Goal: Use online tool/utility: Utilize a website feature to perform a specific function

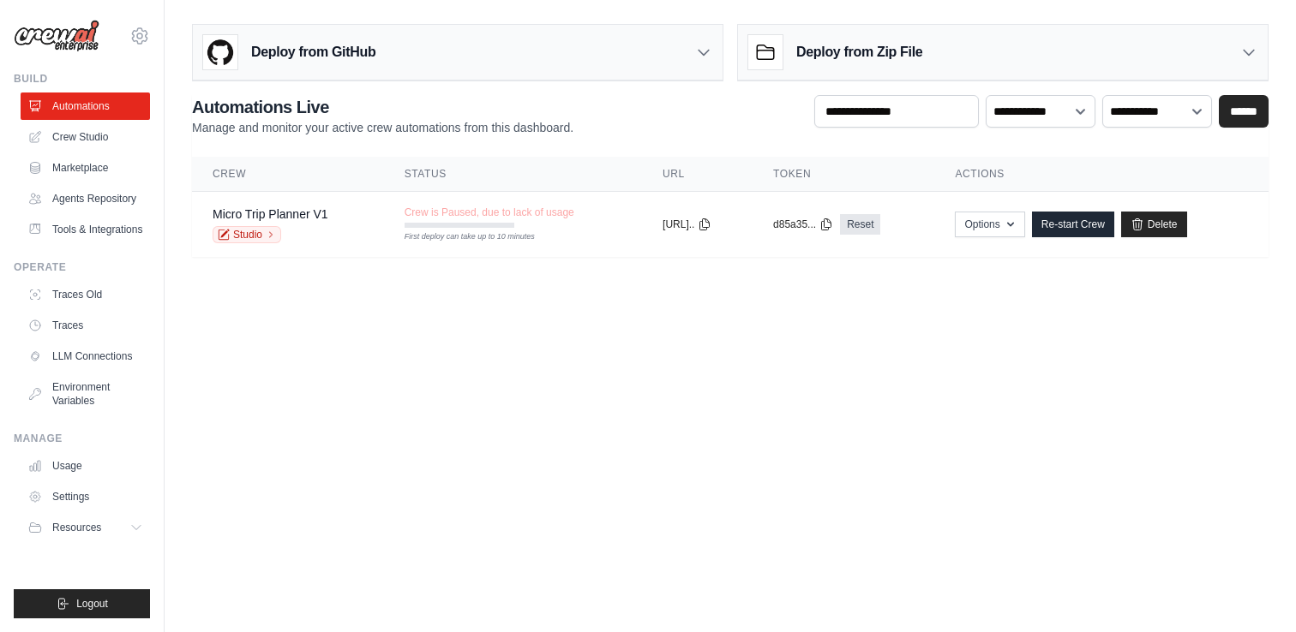
click at [735, 114] on div "**********" at bounding box center [730, 115] width 1076 height 41
click at [78, 136] on link "Crew Studio" at bounding box center [86, 136] width 129 height 27
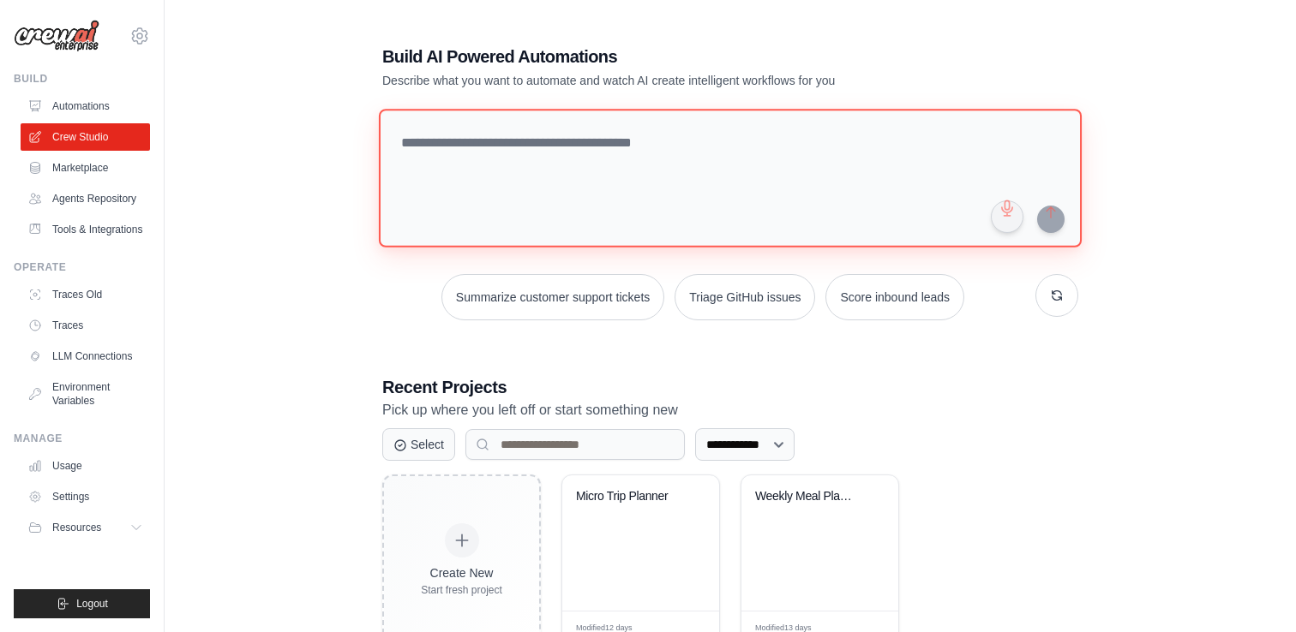
click at [440, 153] on textarea at bounding box center [730, 178] width 703 height 139
type textarea "*"
click at [478, 149] on textarea at bounding box center [734, 179] width 710 height 140
paste textarea "**********"
type textarea "**********"
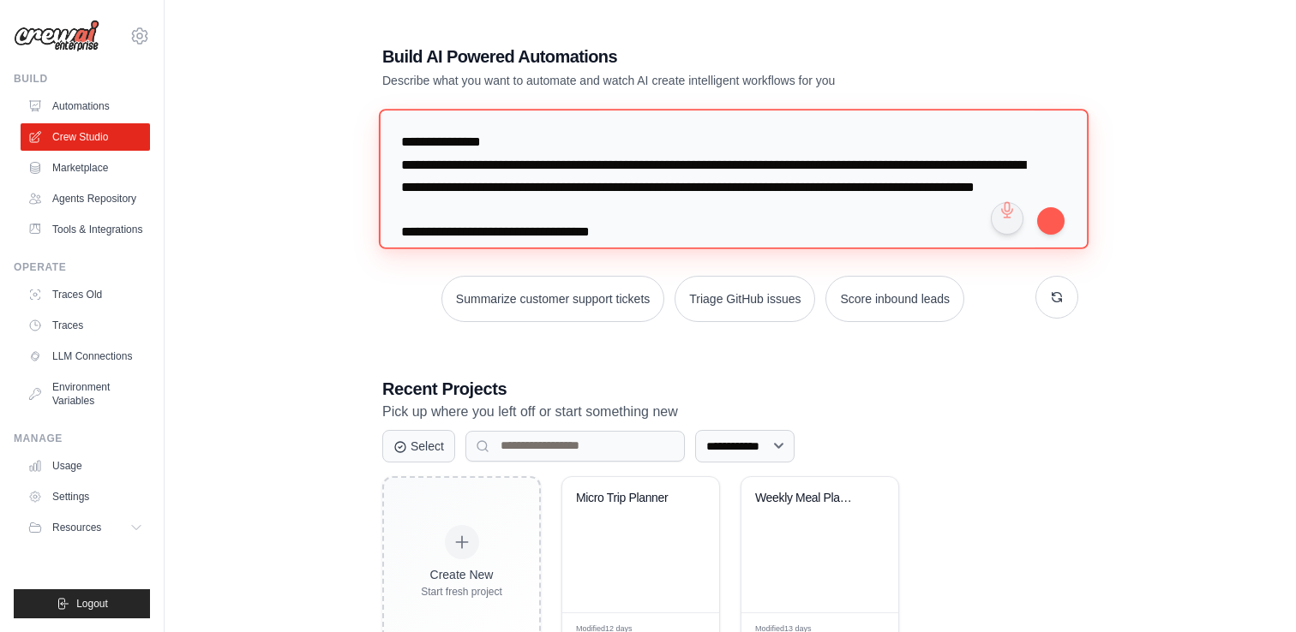
click at [488, 165] on textarea "**********" at bounding box center [734, 179] width 710 height 140
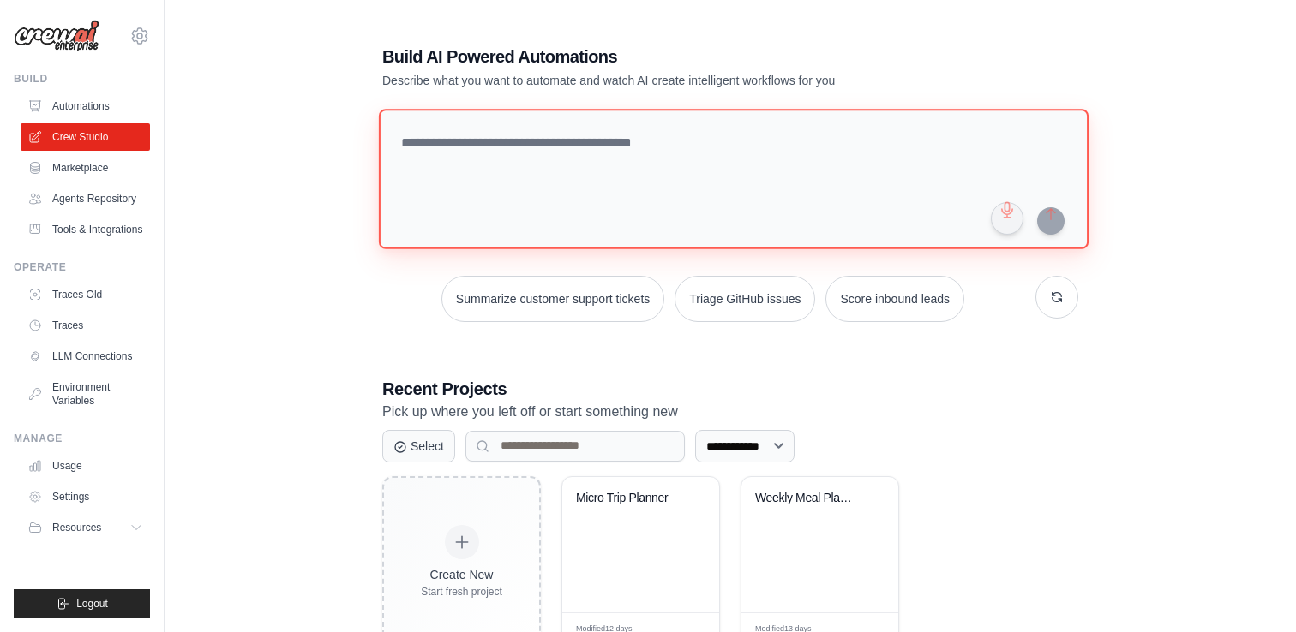
click at [470, 138] on textarea at bounding box center [734, 179] width 710 height 140
paste textarea "**********"
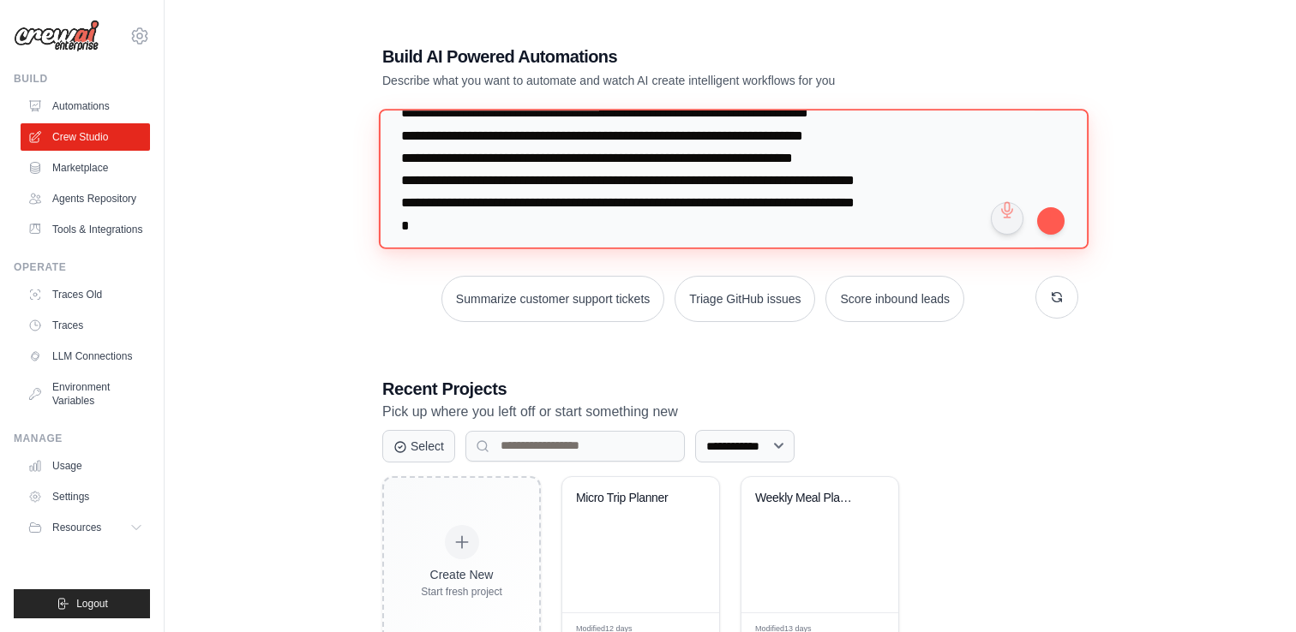
scroll to position [641, 0]
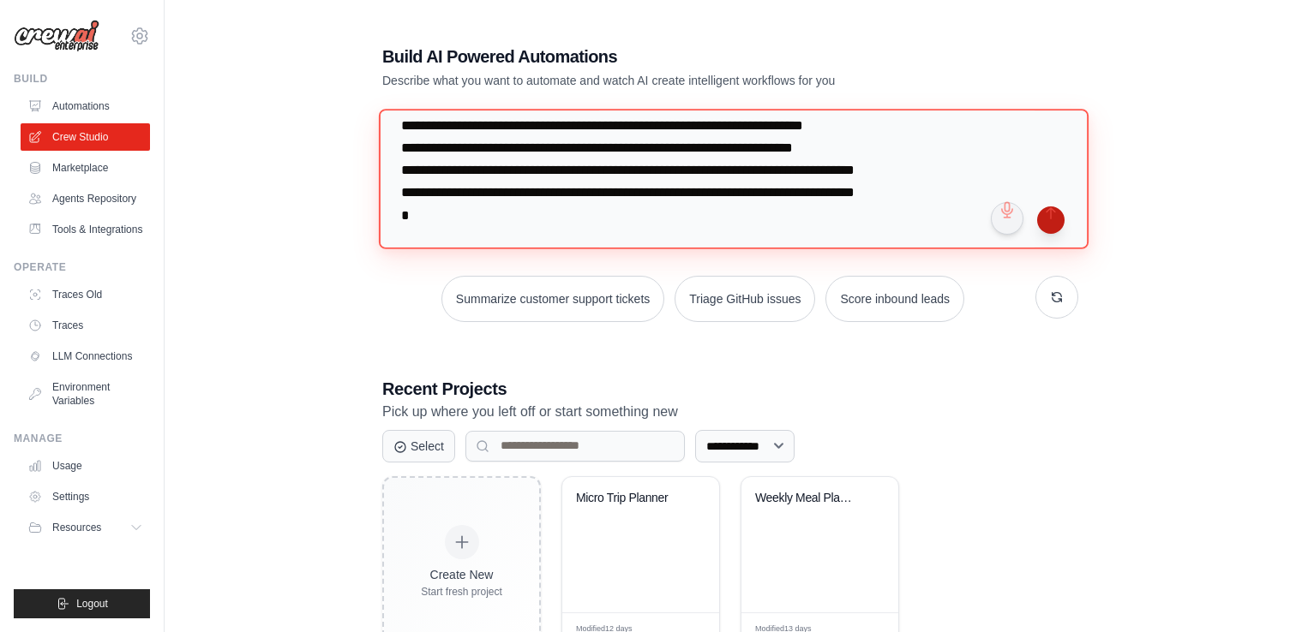
type textarea "**********"
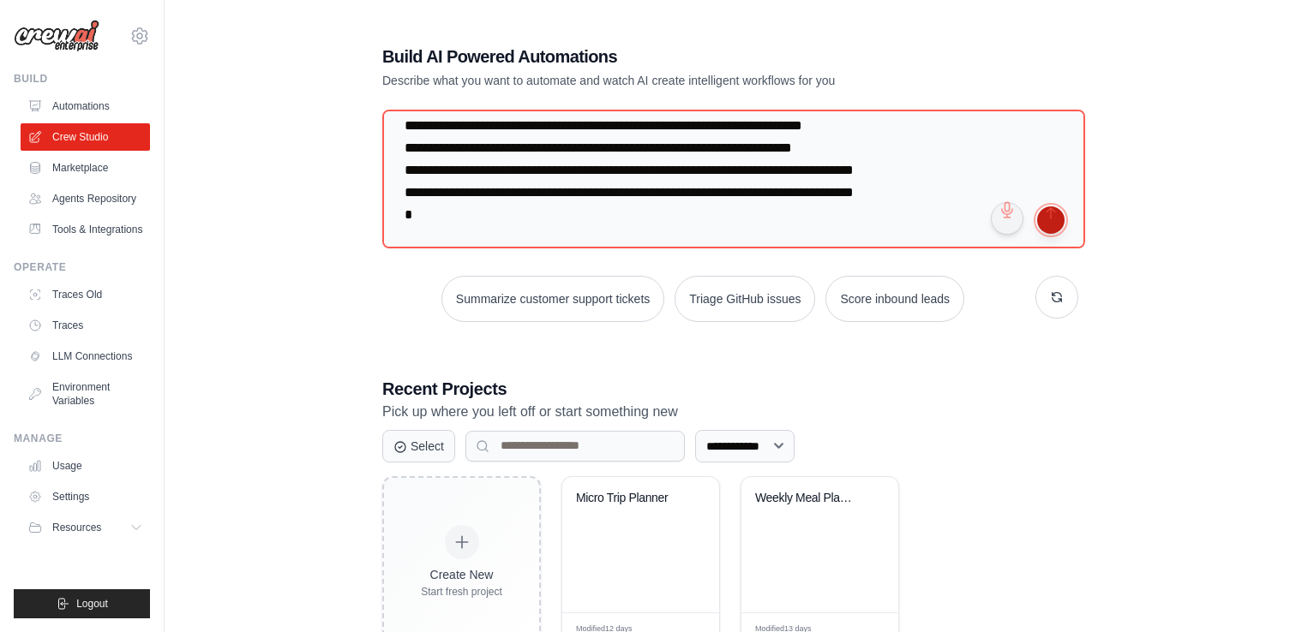
click at [1051, 218] on button "submit" at bounding box center [1050, 220] width 27 height 27
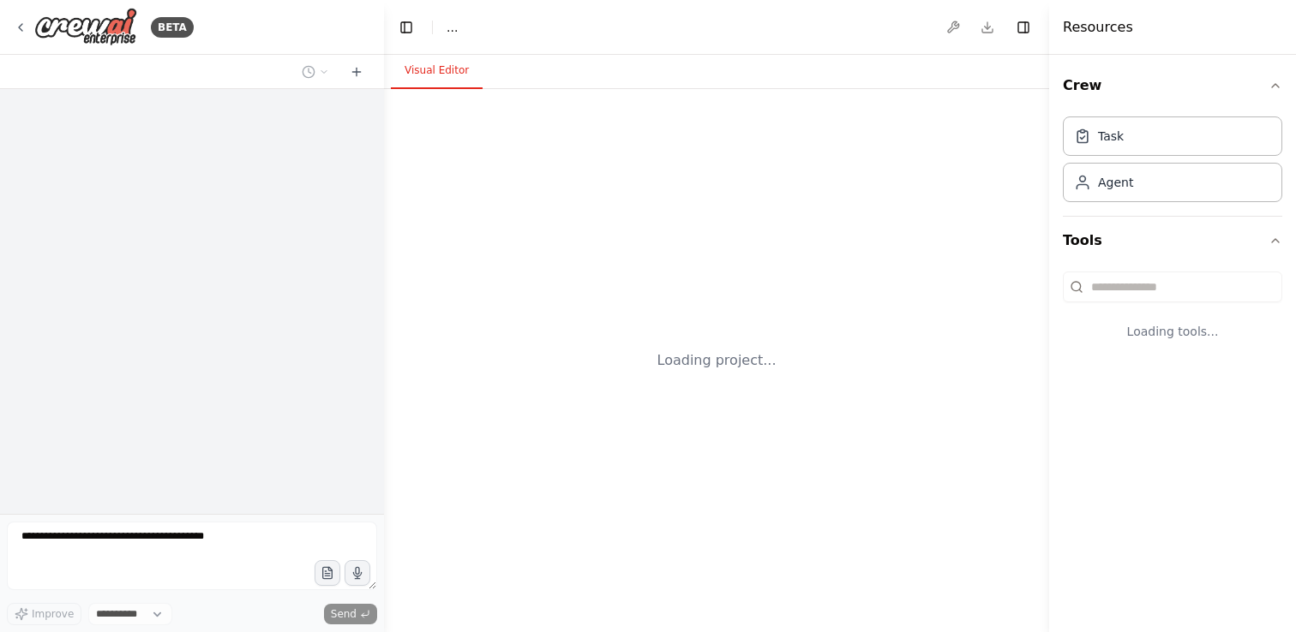
select select "****"
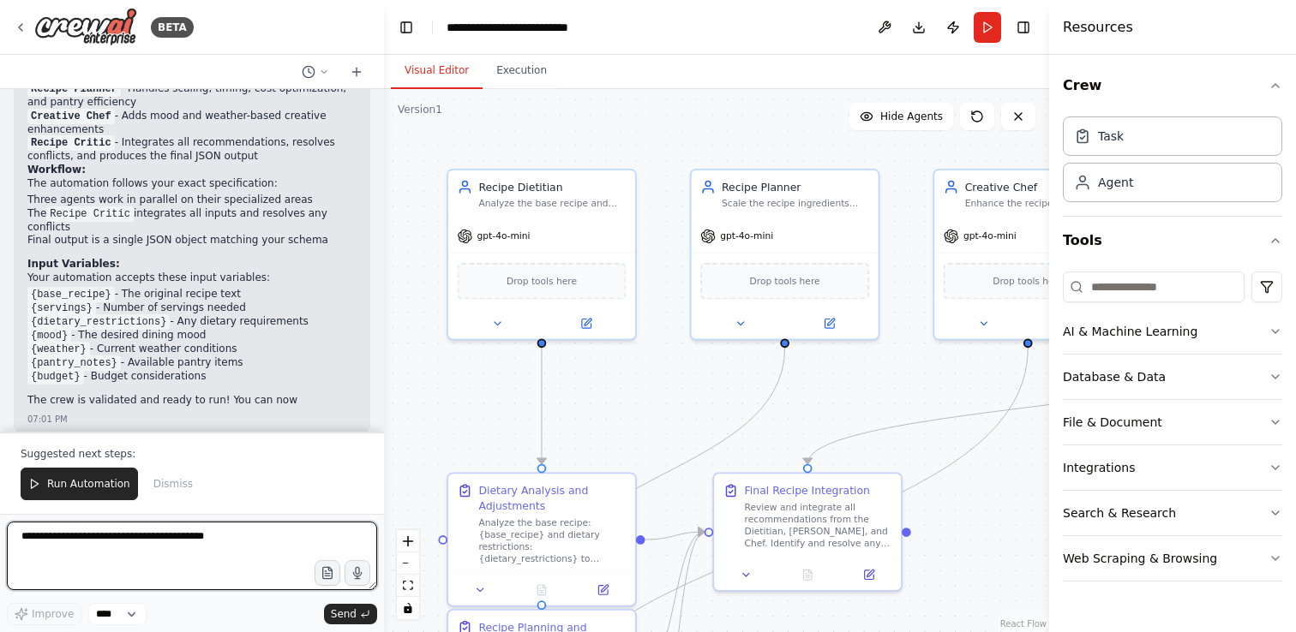
scroll to position [1923, 0]
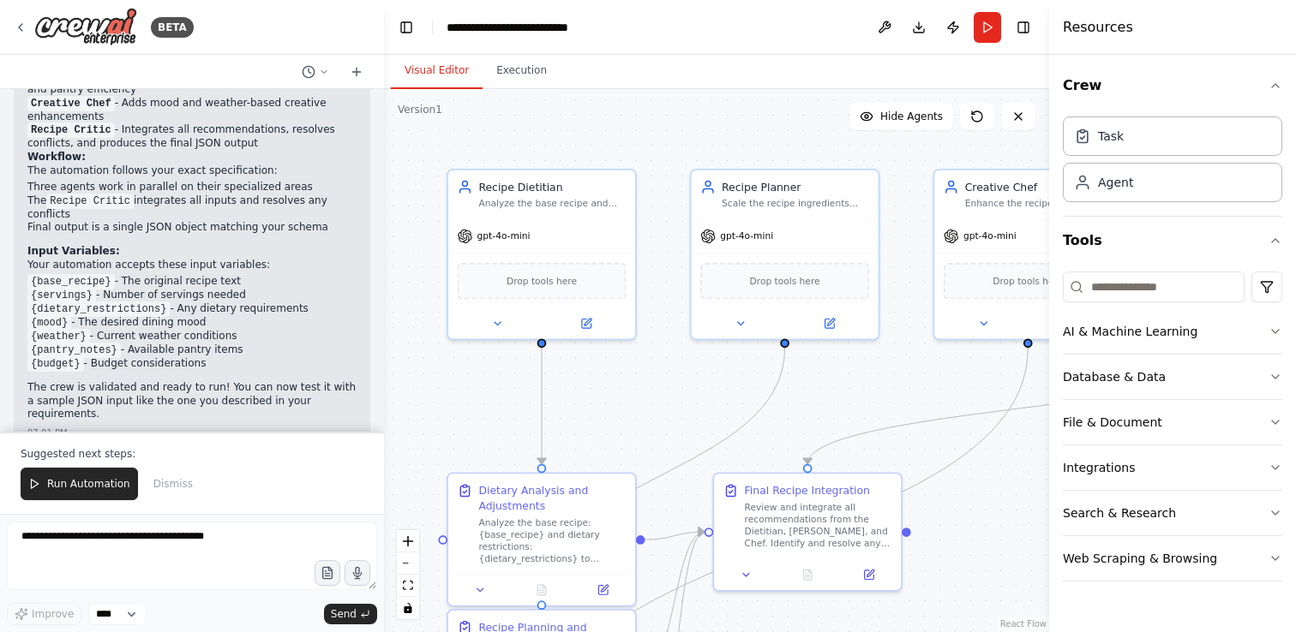
click at [177, 381] on p "The crew is validated and ready to run! You can now test it with a sample JSON …" at bounding box center [191, 401] width 329 height 40
click at [75, 487] on span "Run Automation" at bounding box center [88, 484] width 83 height 14
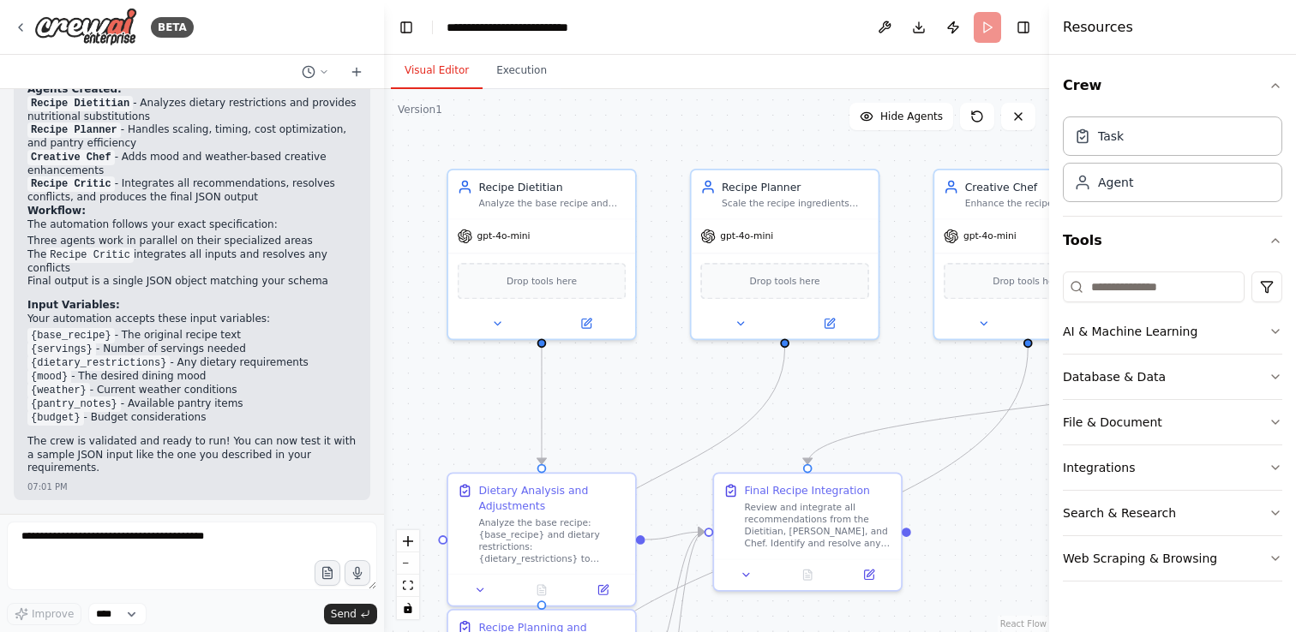
scroll to position [1841, 0]
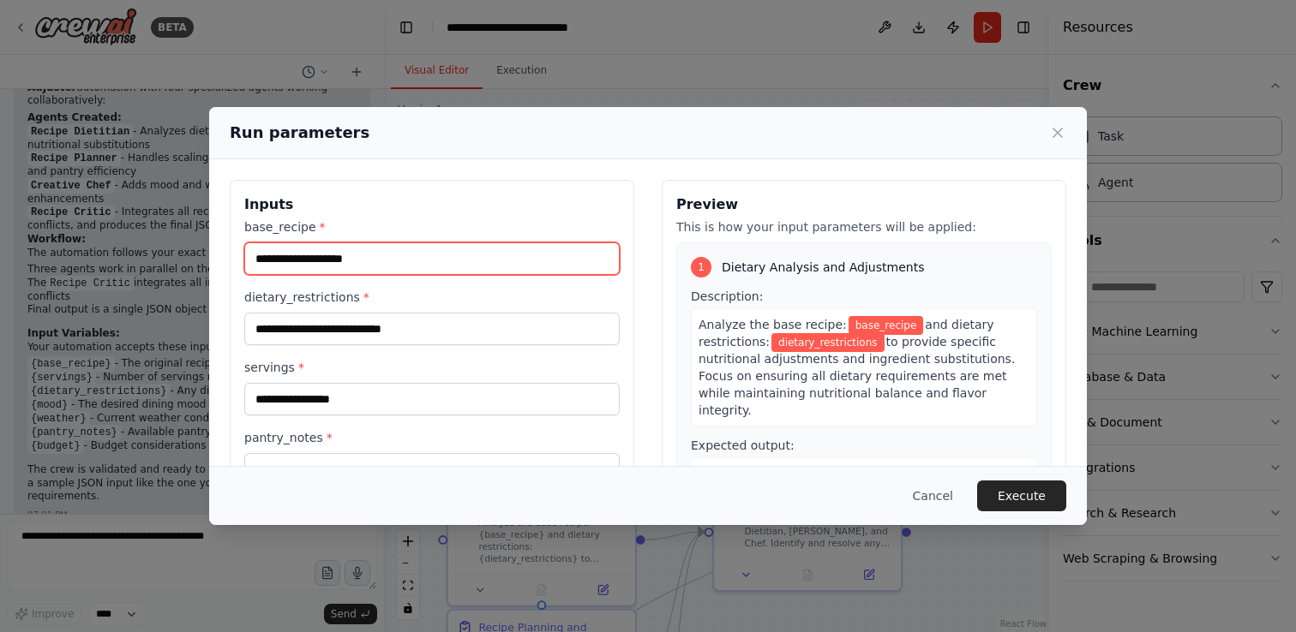
click at [405, 262] on input "base_recipe *" at bounding box center [431, 259] width 375 height 33
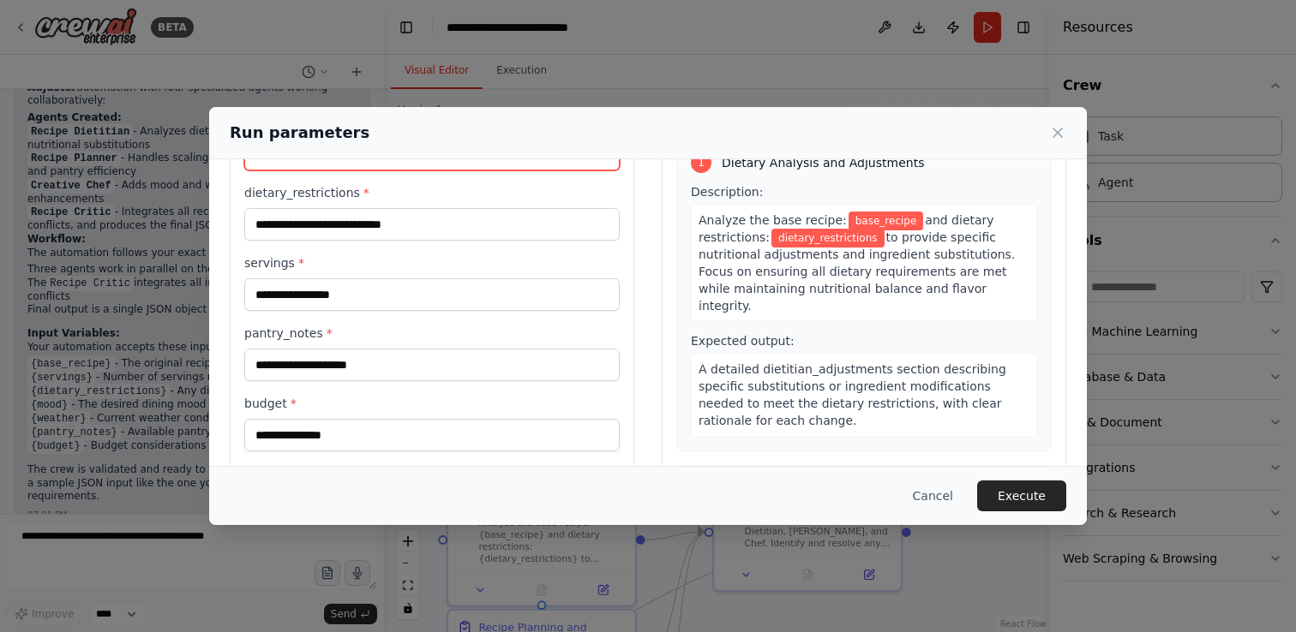
scroll to position [0, 0]
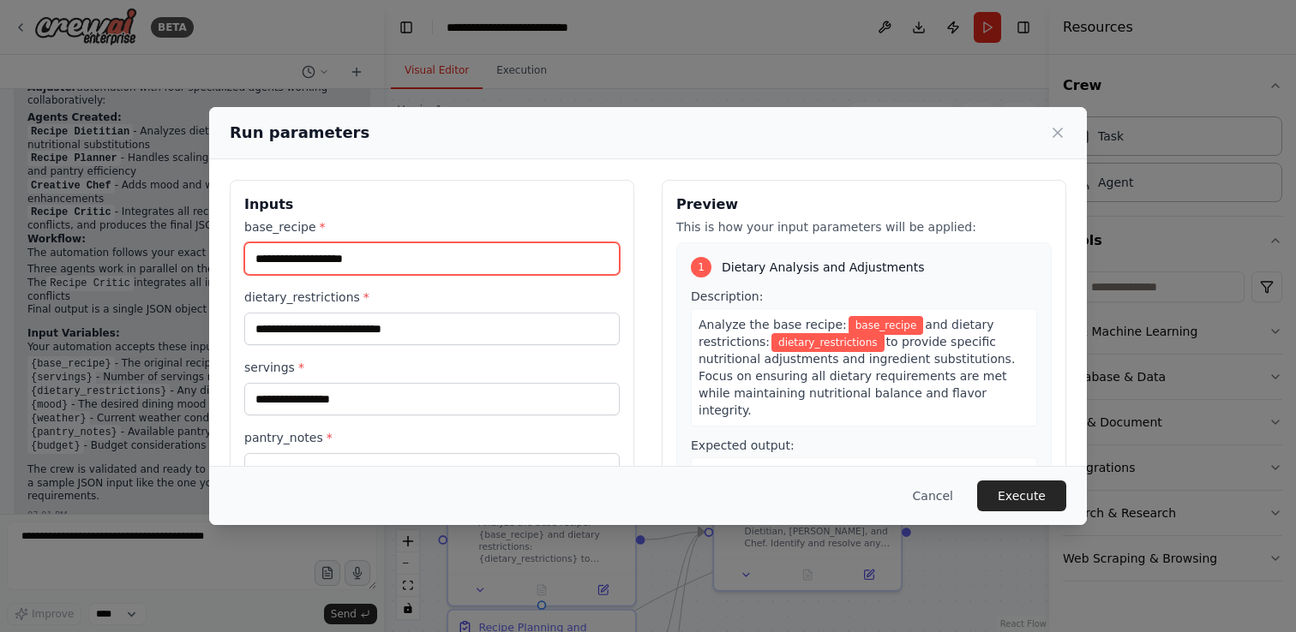
click at [355, 267] on input "base_recipe *" at bounding box center [431, 259] width 375 height 33
paste input "**********"
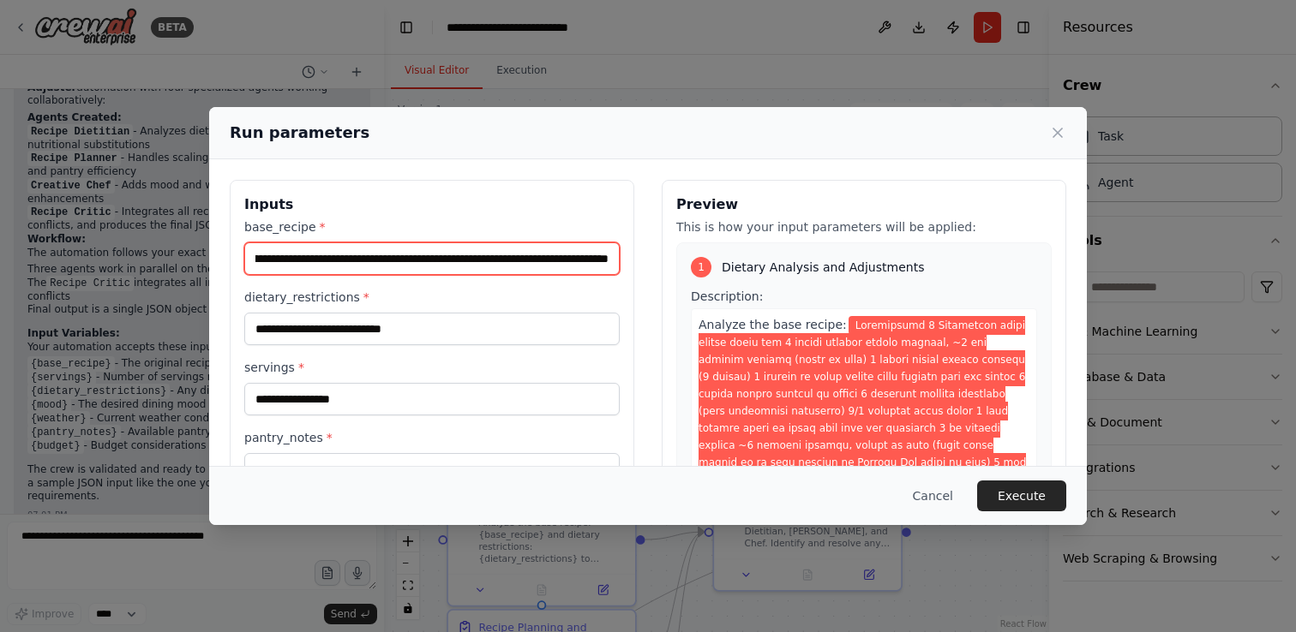
type input "**********"
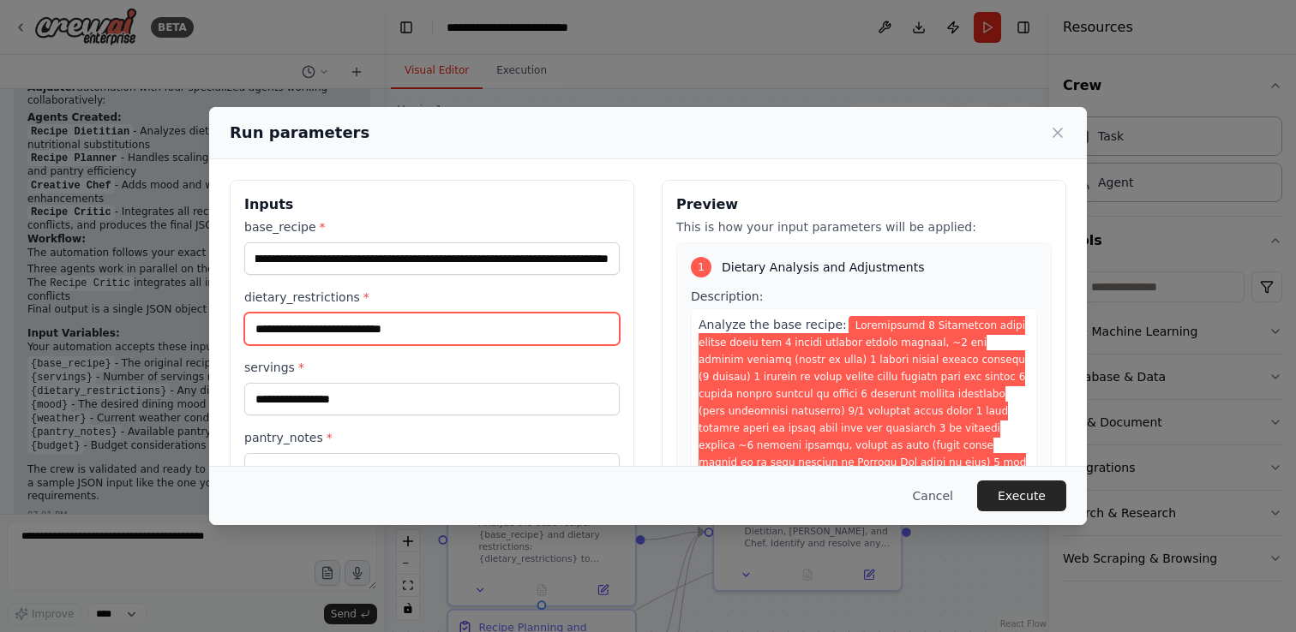
click at [363, 339] on input "dietary_restrictions *" at bounding box center [431, 329] width 375 height 33
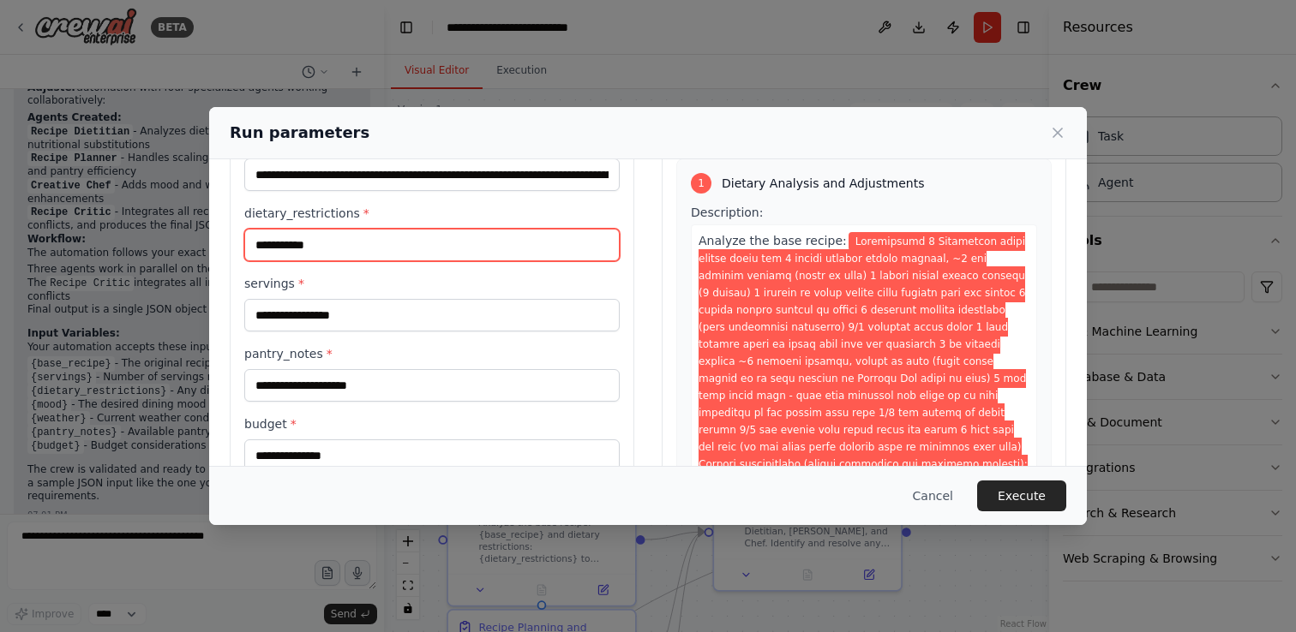
scroll to position [93, 0]
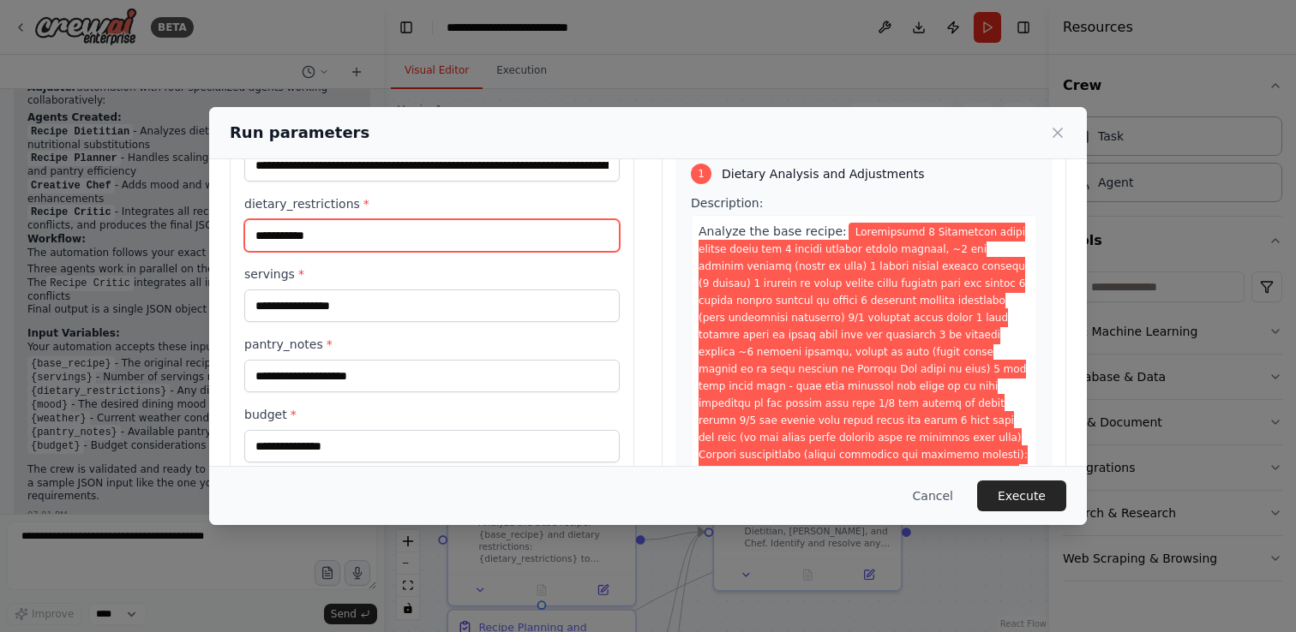
type input "**********"
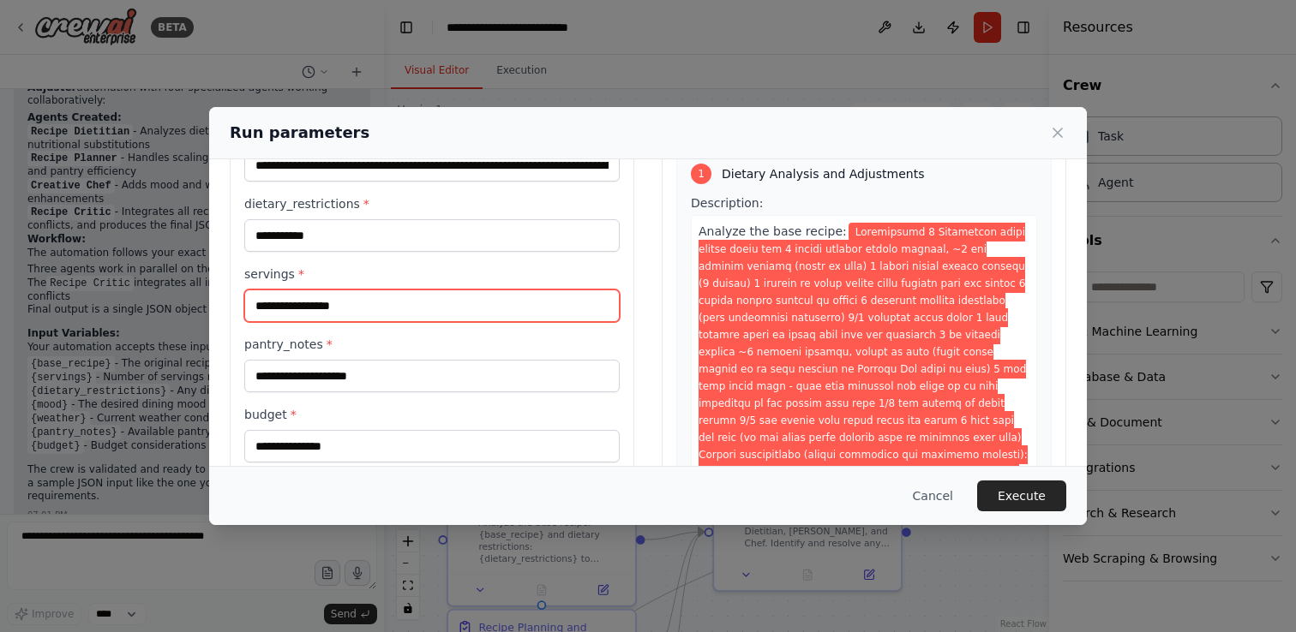
click at [315, 304] on input "servings *" at bounding box center [431, 306] width 375 height 33
type input "*"
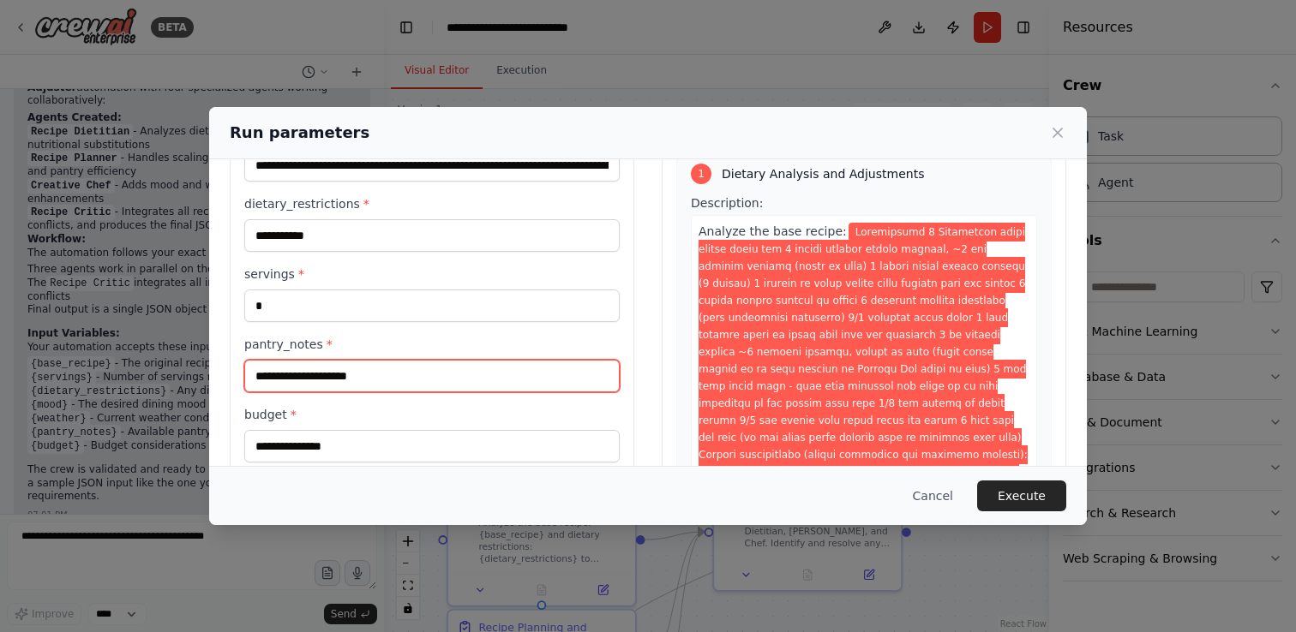
click at [304, 377] on input "pantry_notes *" at bounding box center [431, 376] width 375 height 33
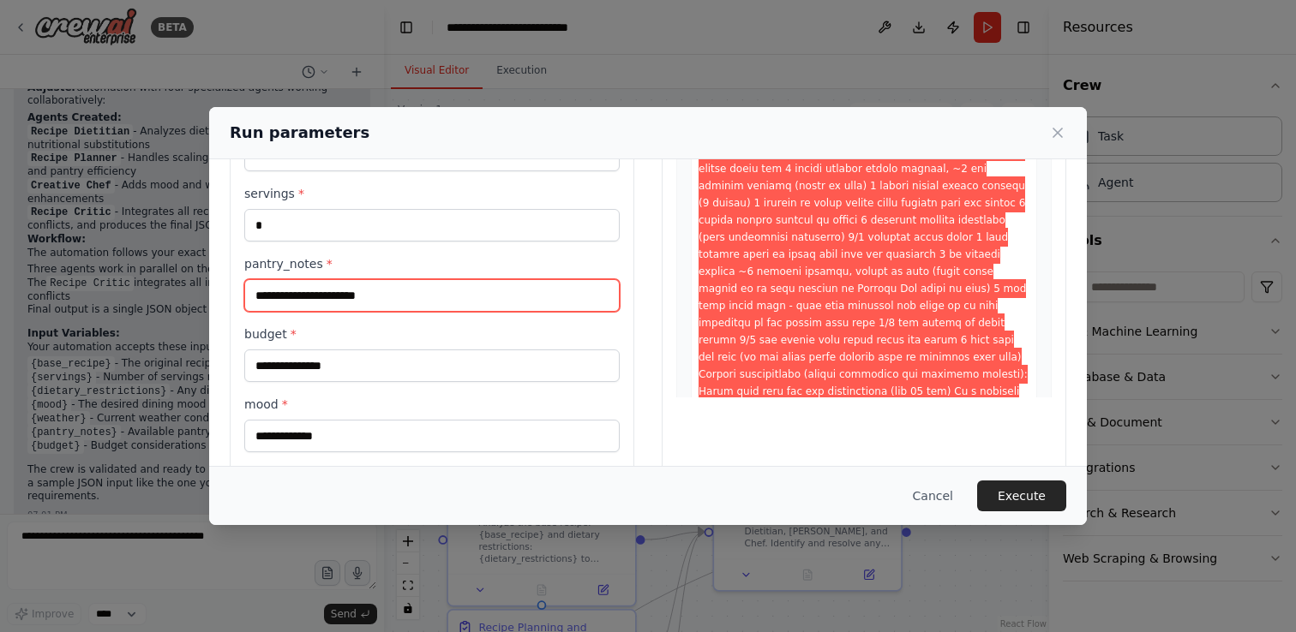
scroll to position [197, 0]
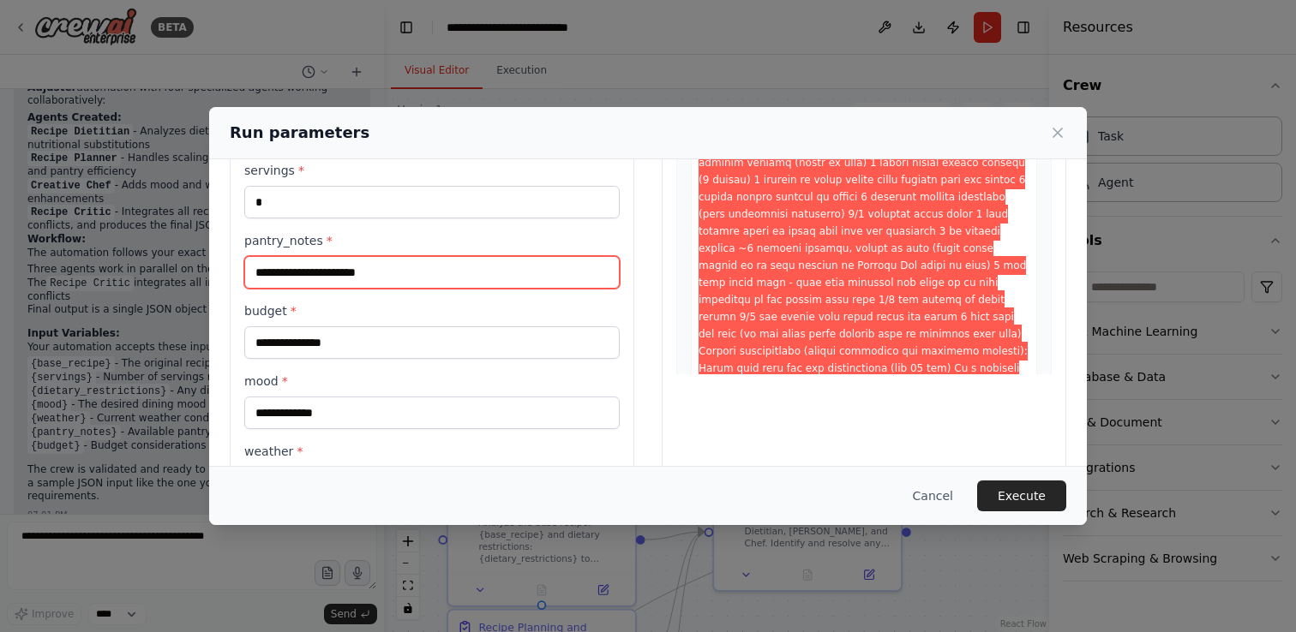
type input "**********"
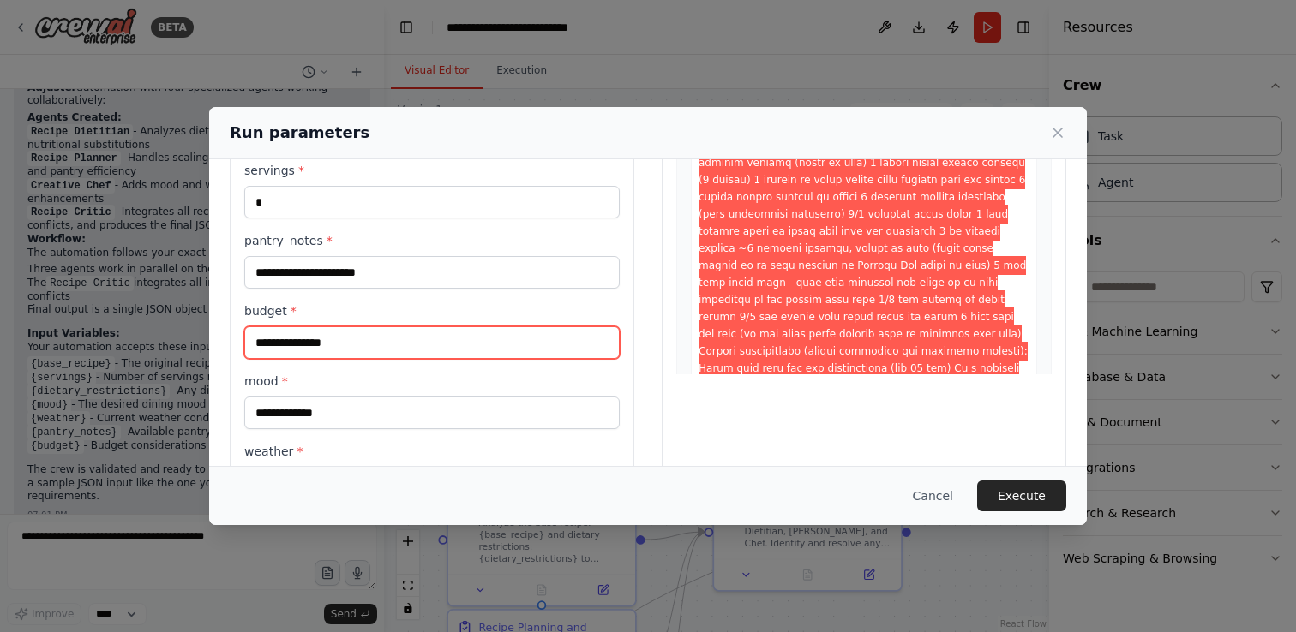
click at [288, 340] on input "budget *" at bounding box center [431, 343] width 375 height 33
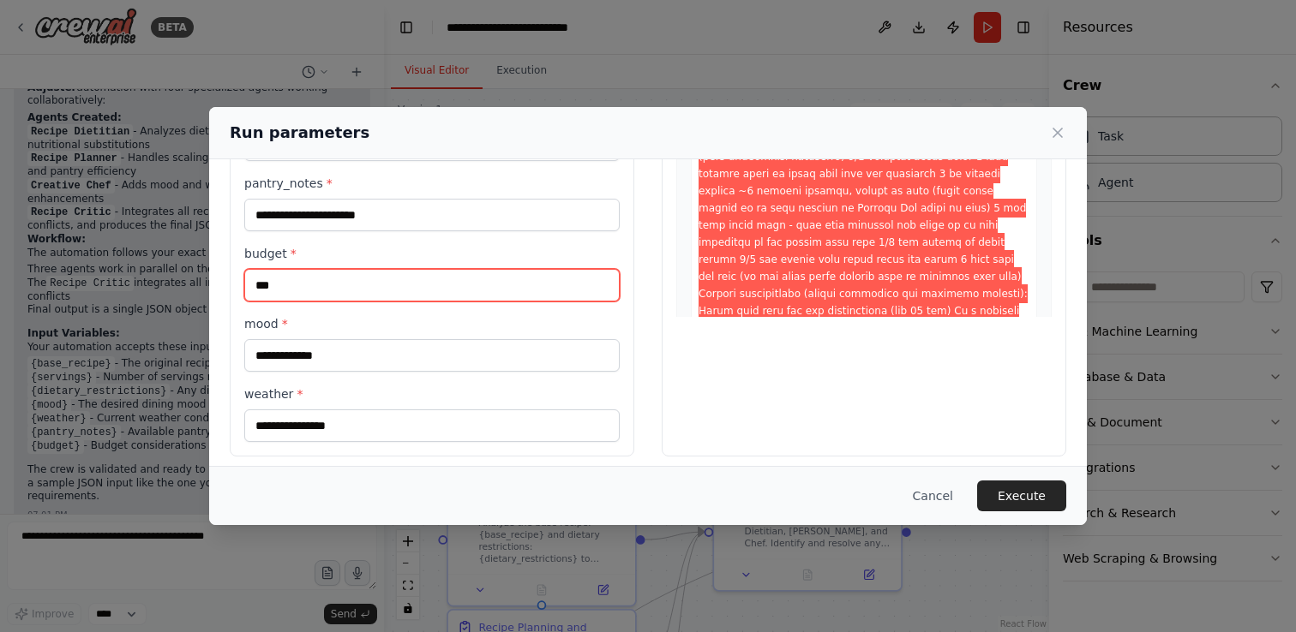
scroll to position [267, 0]
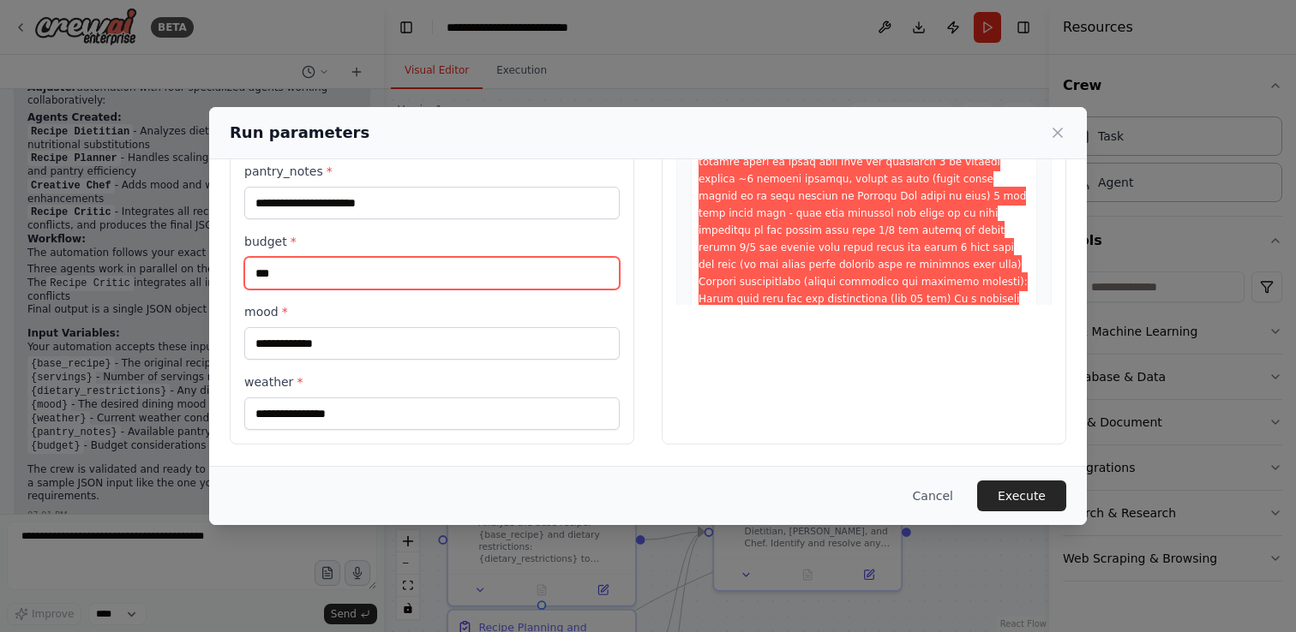
type input "***"
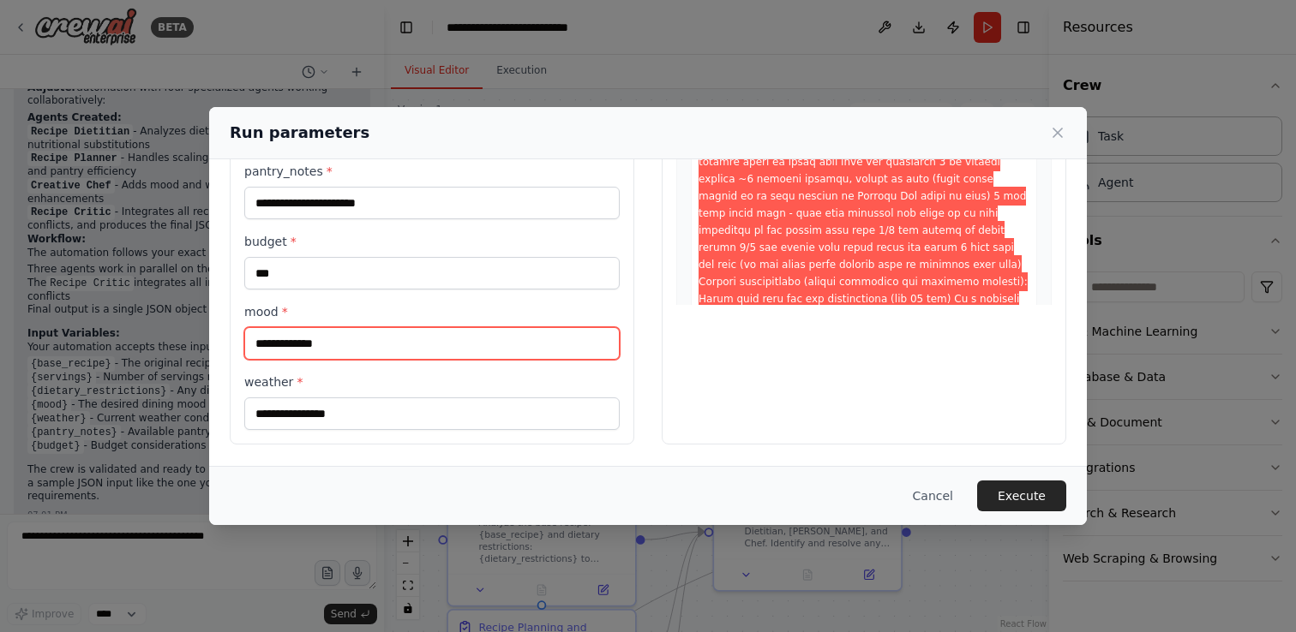
click at [300, 340] on input "mood *" at bounding box center [431, 343] width 375 height 33
type input "******"
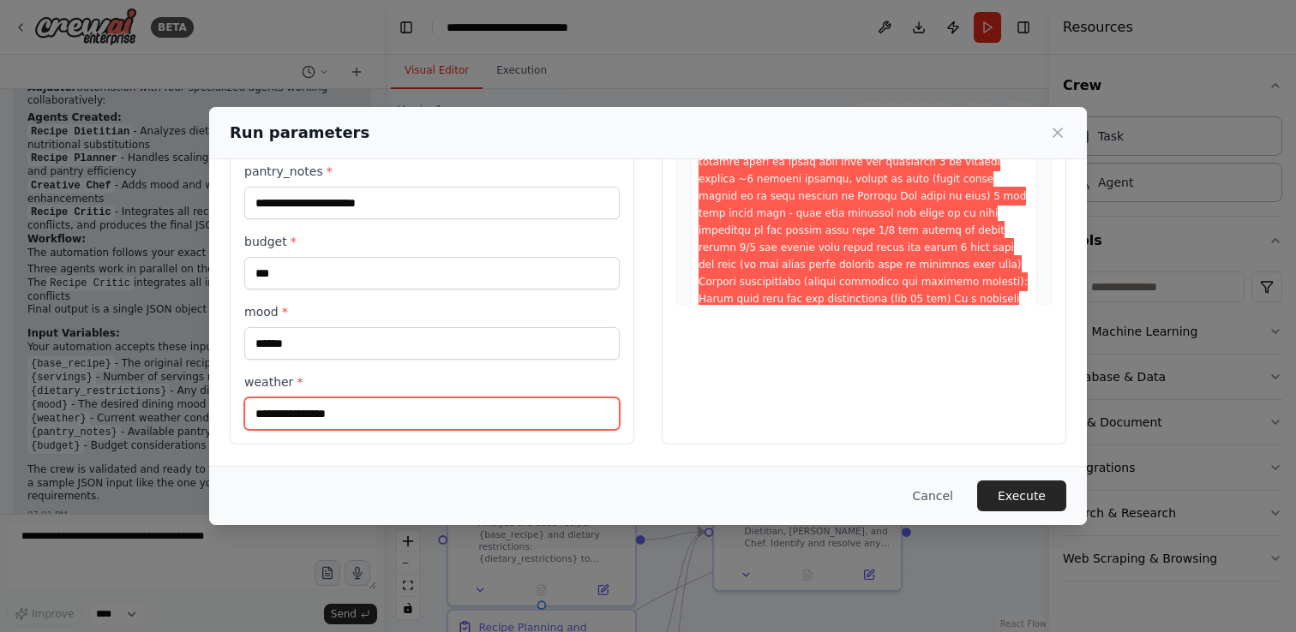
click at [295, 413] on input "weather *" at bounding box center [431, 414] width 375 height 33
type input "*****"
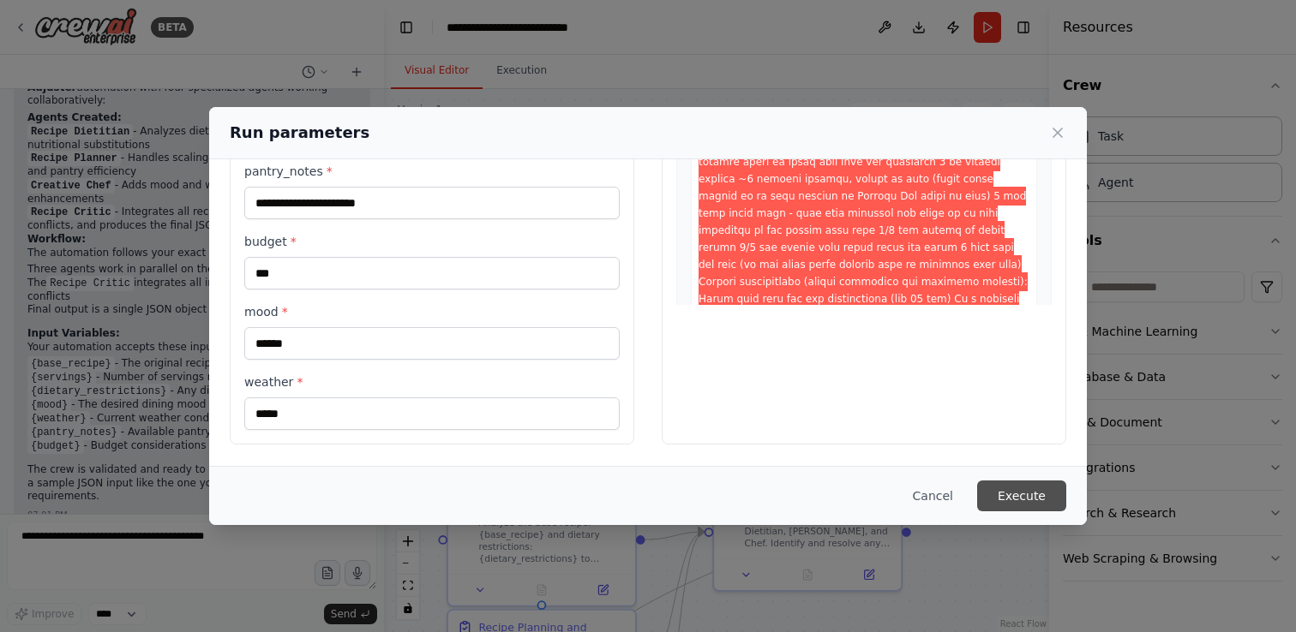
click at [1031, 491] on button "Execute" at bounding box center [1021, 496] width 89 height 31
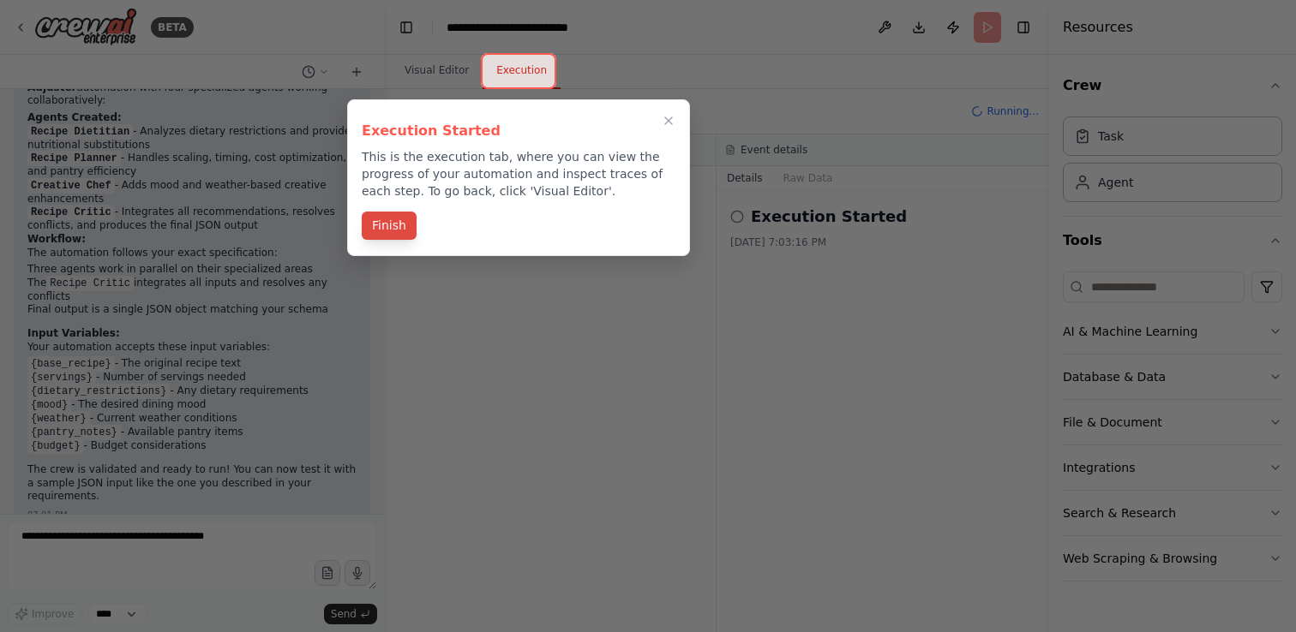
click at [390, 228] on button "Finish" at bounding box center [389, 226] width 55 height 28
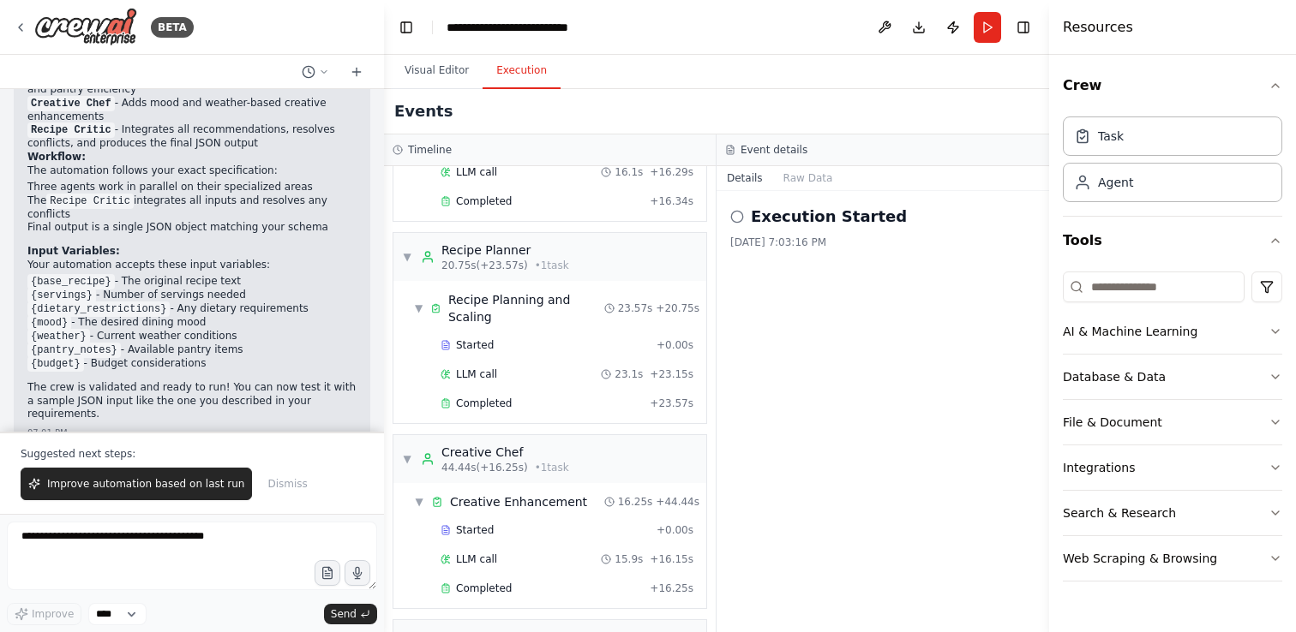
scroll to position [309, 0]
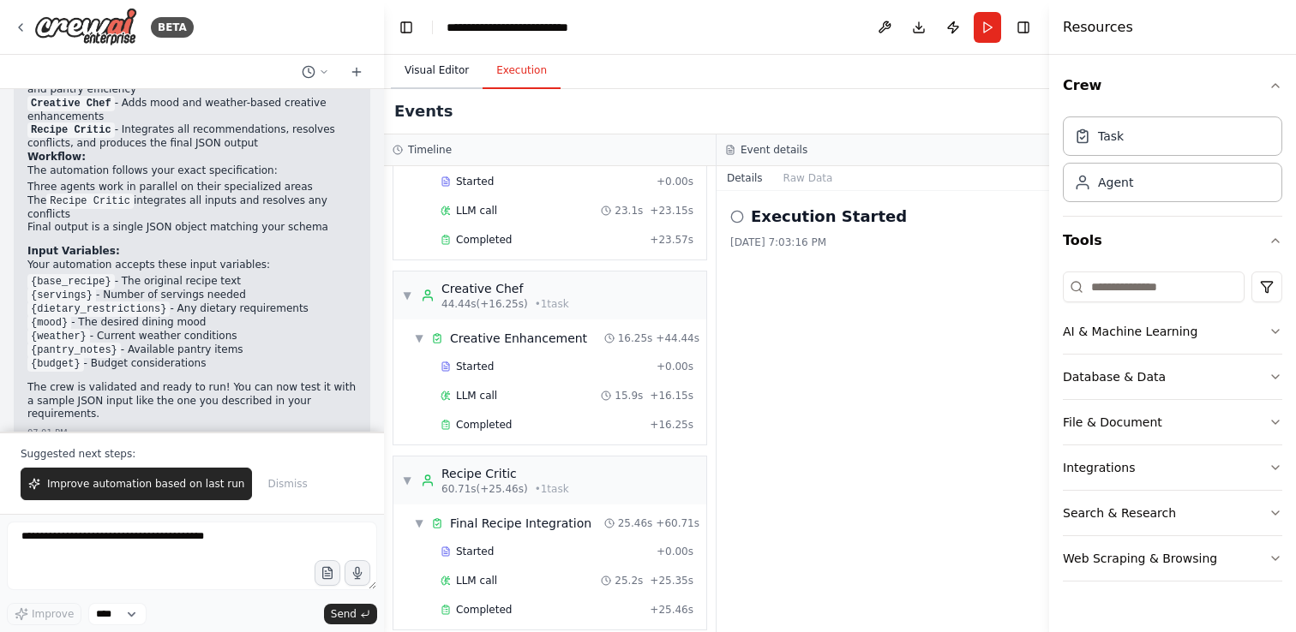
click at [440, 74] on button "Visual Editor" at bounding box center [437, 71] width 92 height 36
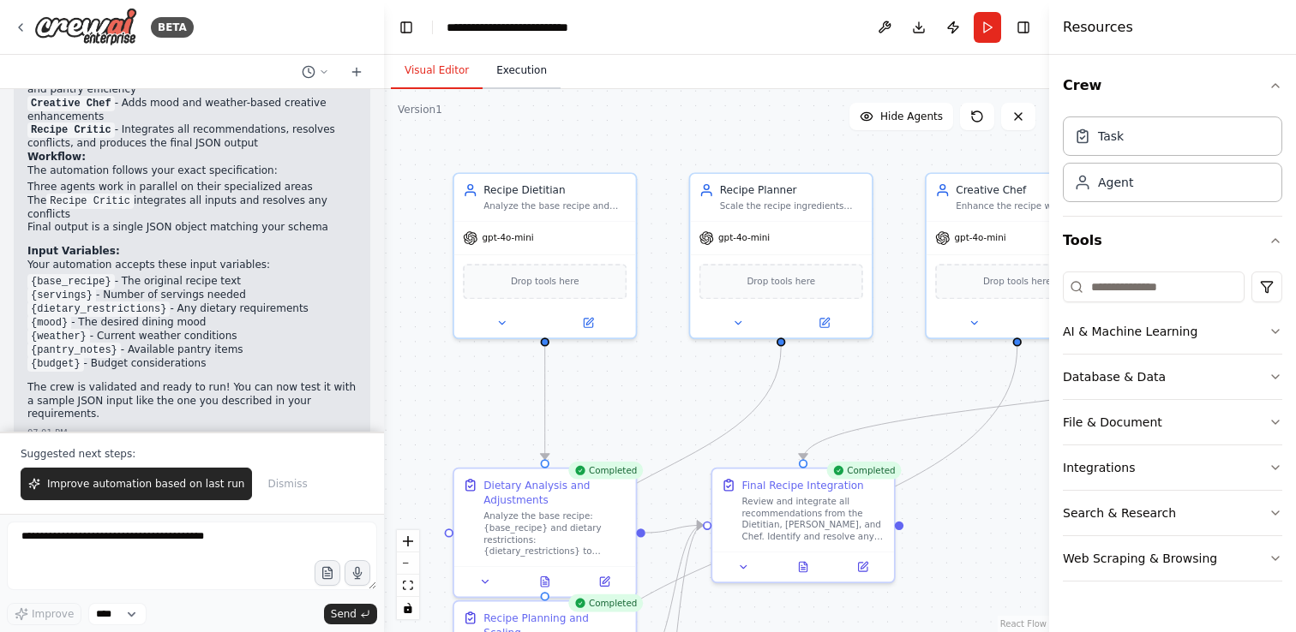
click at [533, 70] on button "Execution" at bounding box center [521, 71] width 78 height 36
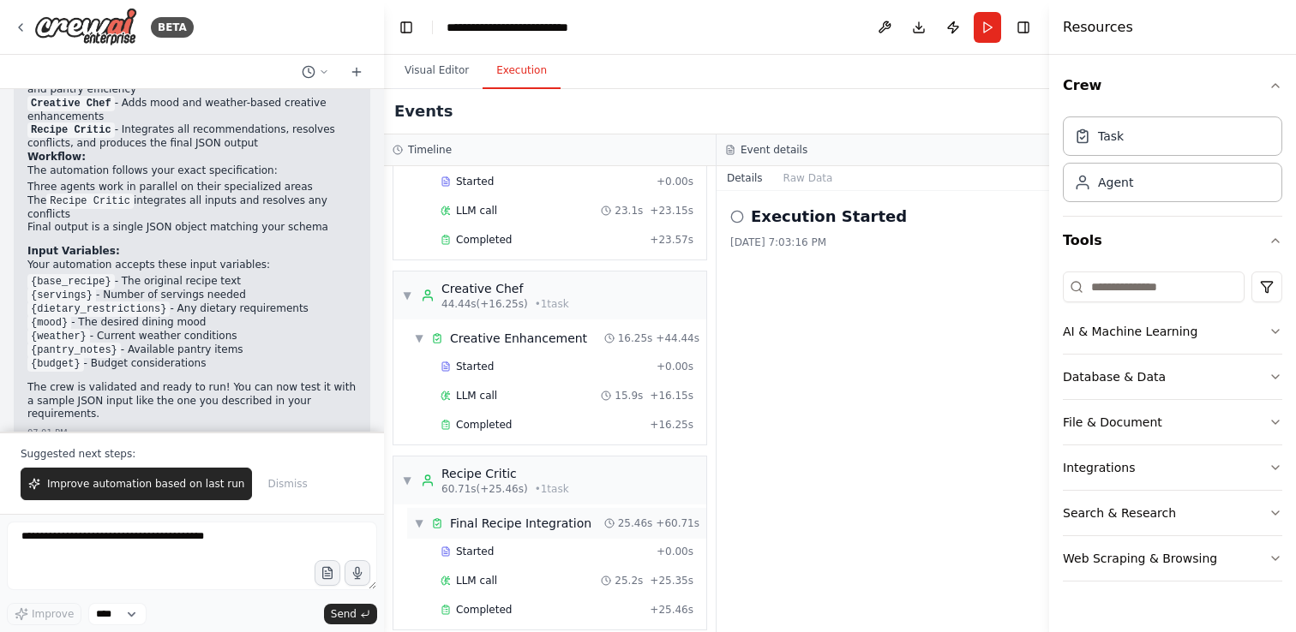
click at [518, 515] on div "Final Recipe Integration" at bounding box center [520, 523] width 141 height 17
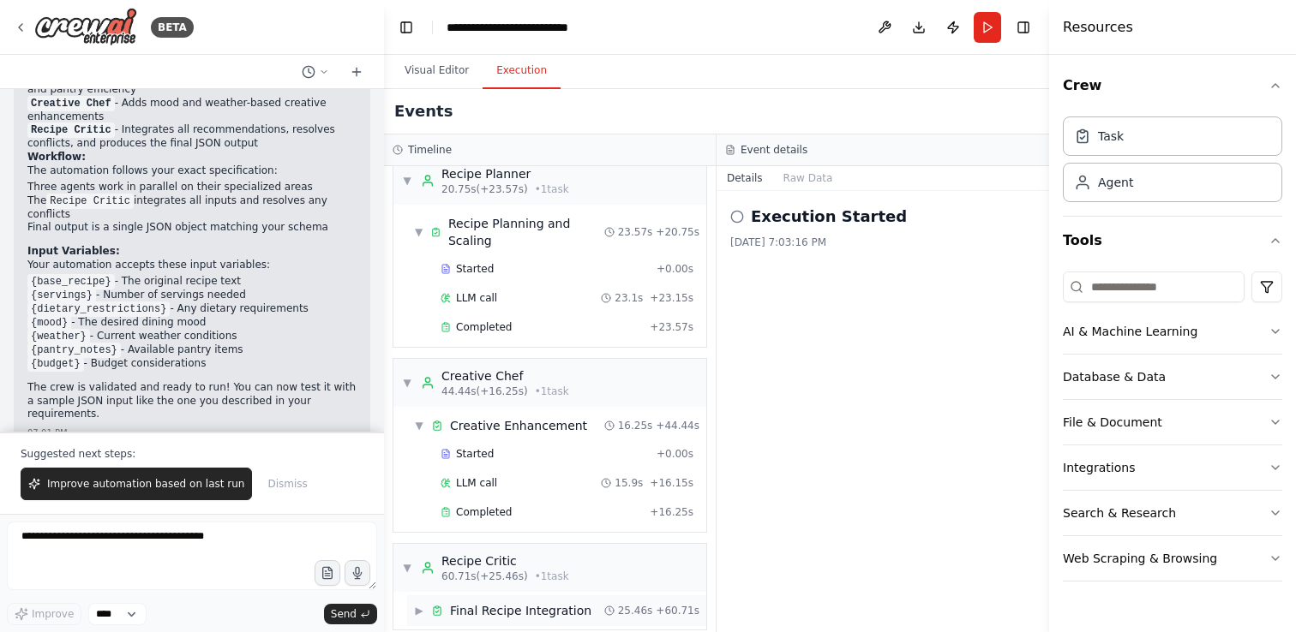
click at [418, 604] on span "▶" at bounding box center [419, 611] width 10 height 14
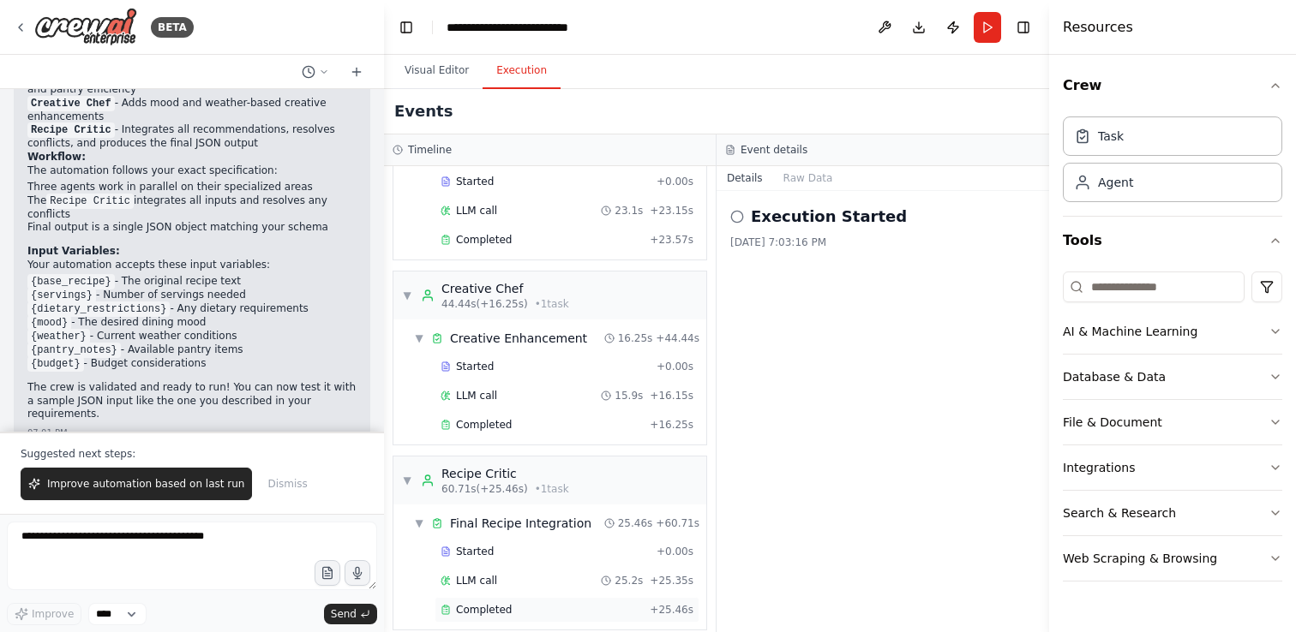
click at [482, 603] on span "Completed" at bounding box center [484, 610] width 56 height 14
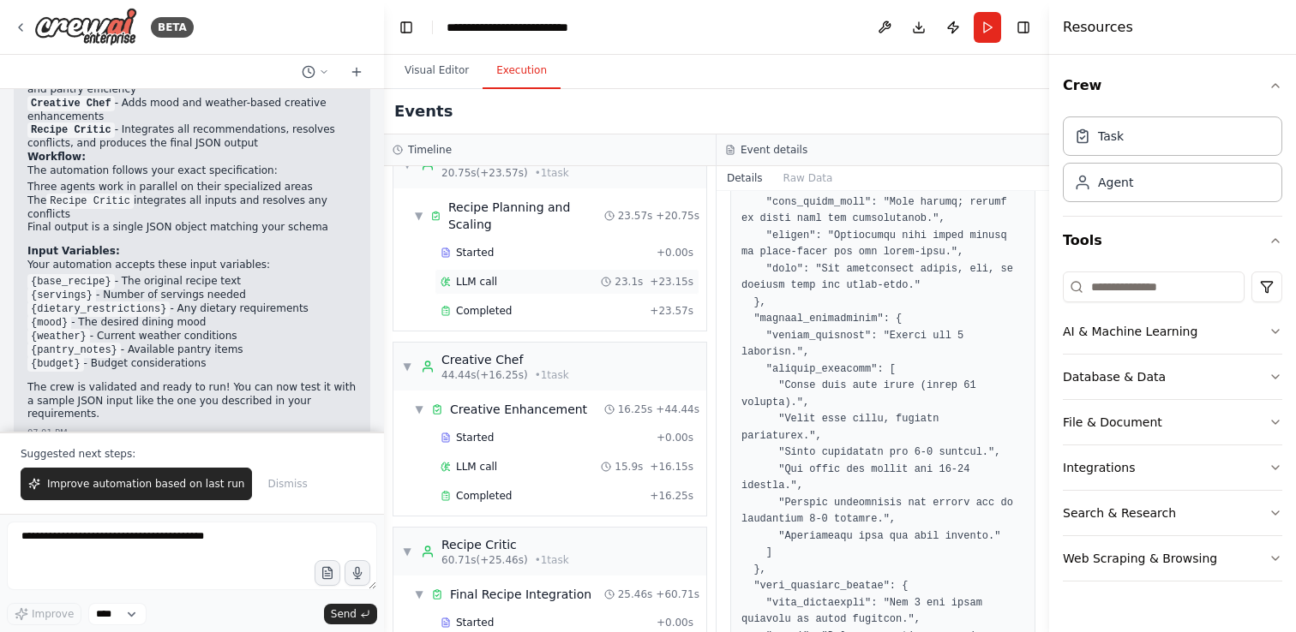
scroll to position [246, 0]
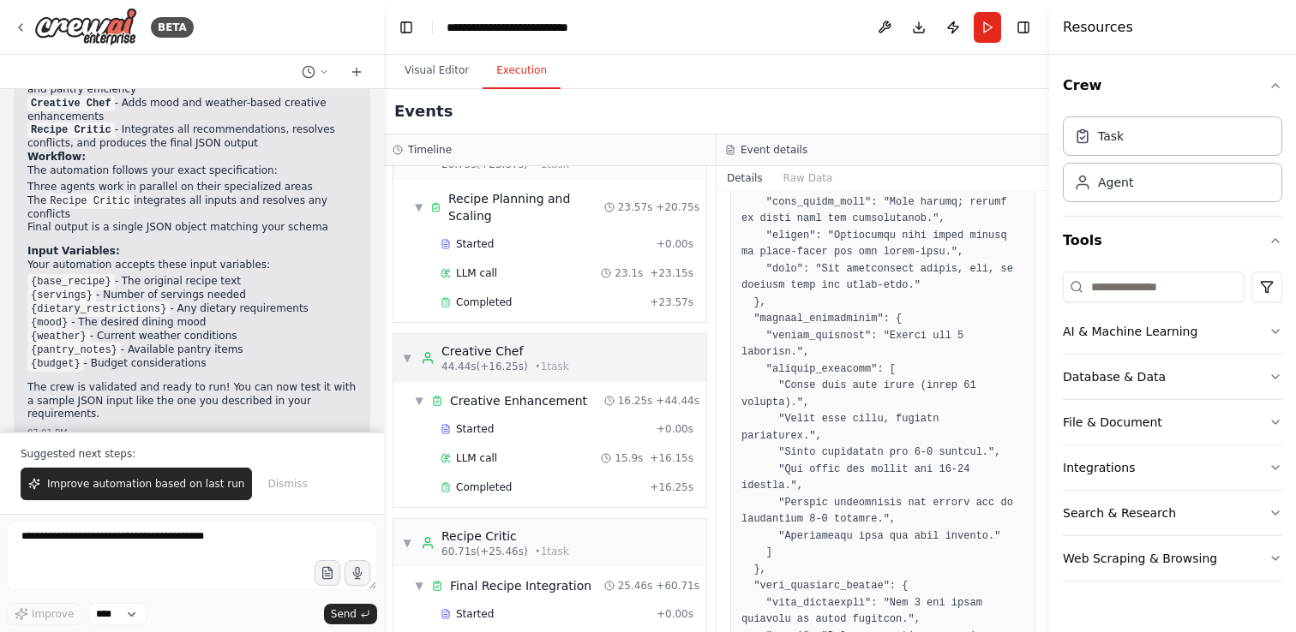
click at [512, 360] on span "44.44s (+16.25s)" at bounding box center [484, 367] width 87 height 14
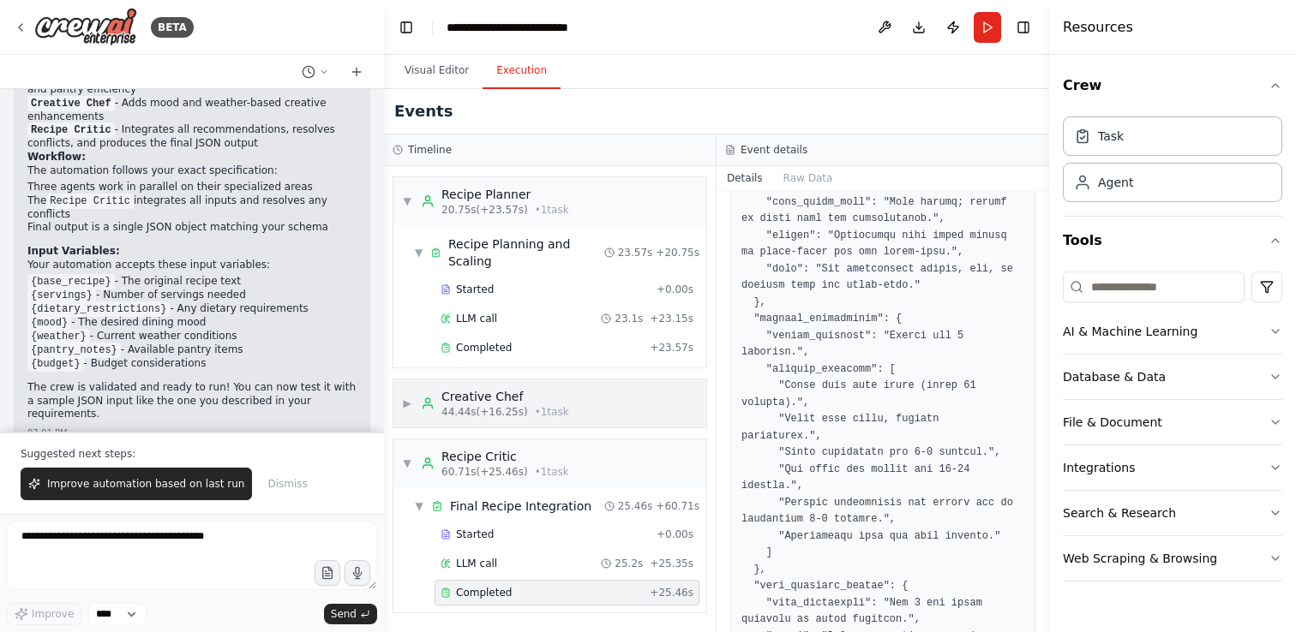
scroll to position [183, 0]
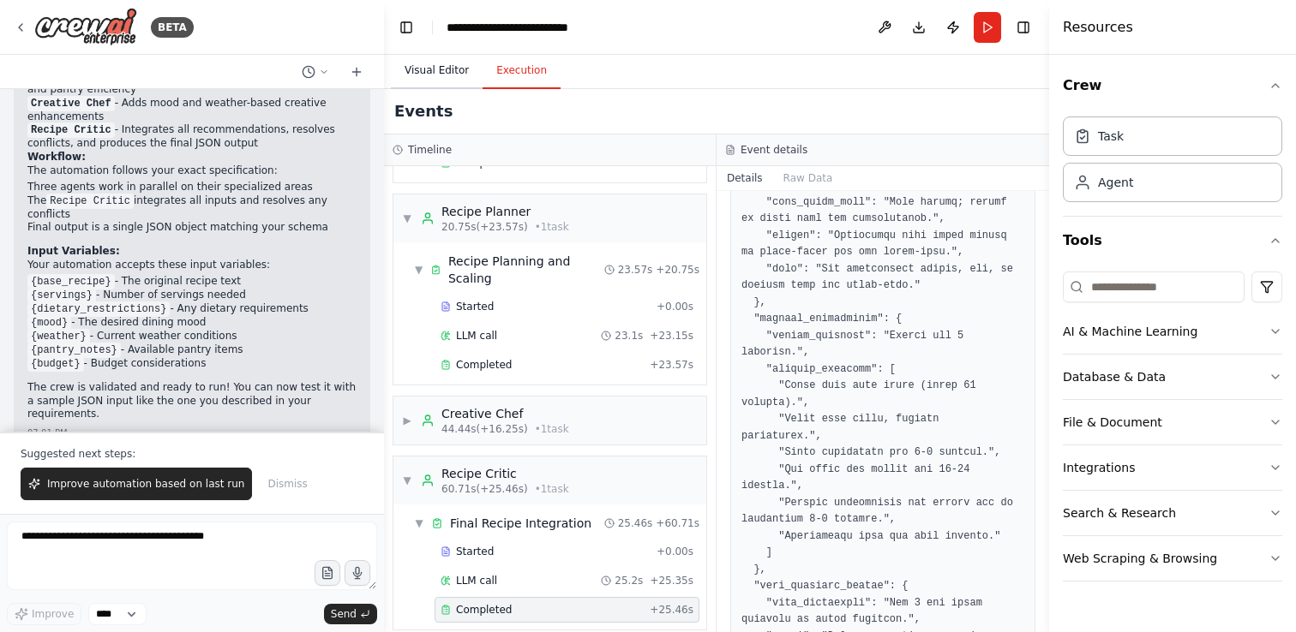
click at [440, 72] on button "Visual Editor" at bounding box center [437, 71] width 92 height 36
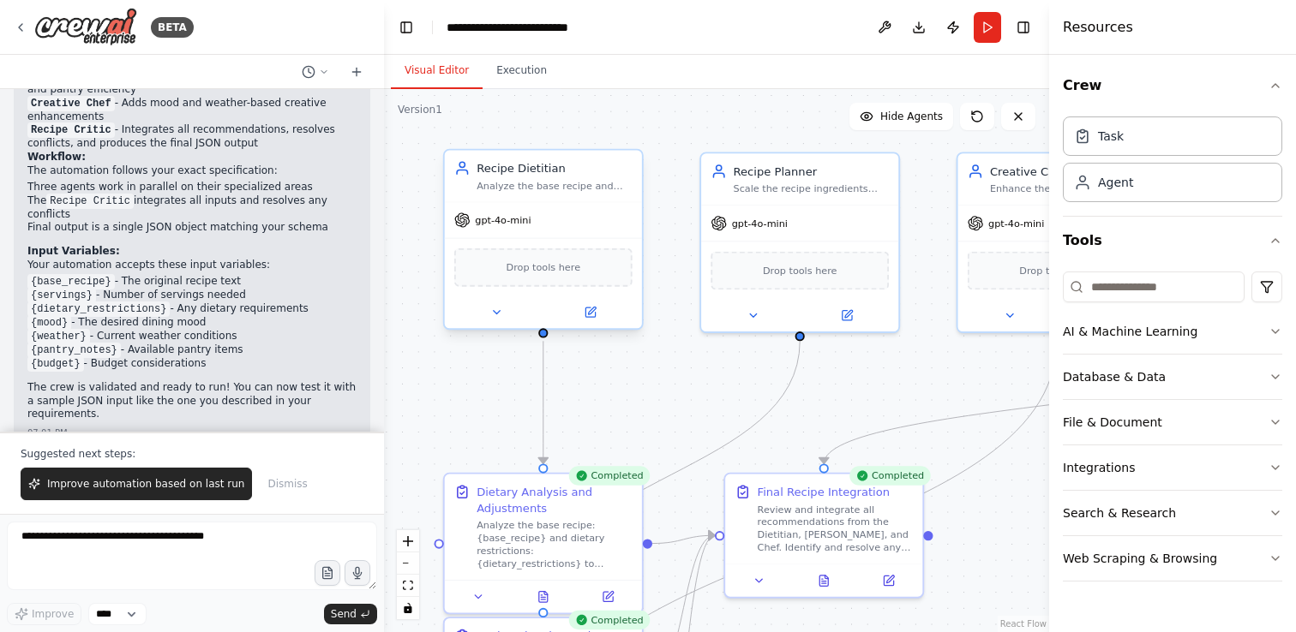
click at [500, 271] on div "Drop tools here" at bounding box center [543, 268] width 178 height 39
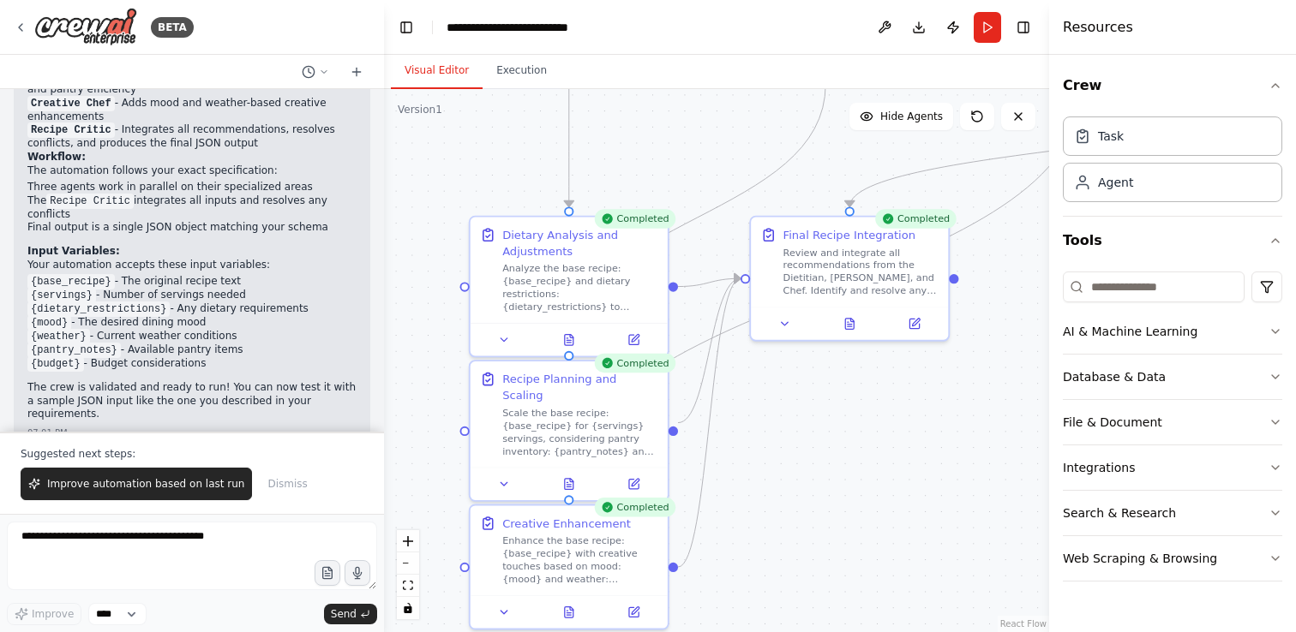
drag, startPoint x: 632, startPoint y: 404, endPoint x: 658, endPoint y: 147, distance: 258.4
click at [658, 147] on div ".deletable-edge-delete-btn { width: 20px; height: 20px; border: 0px solid #ffff…" at bounding box center [716, 360] width 665 height 543
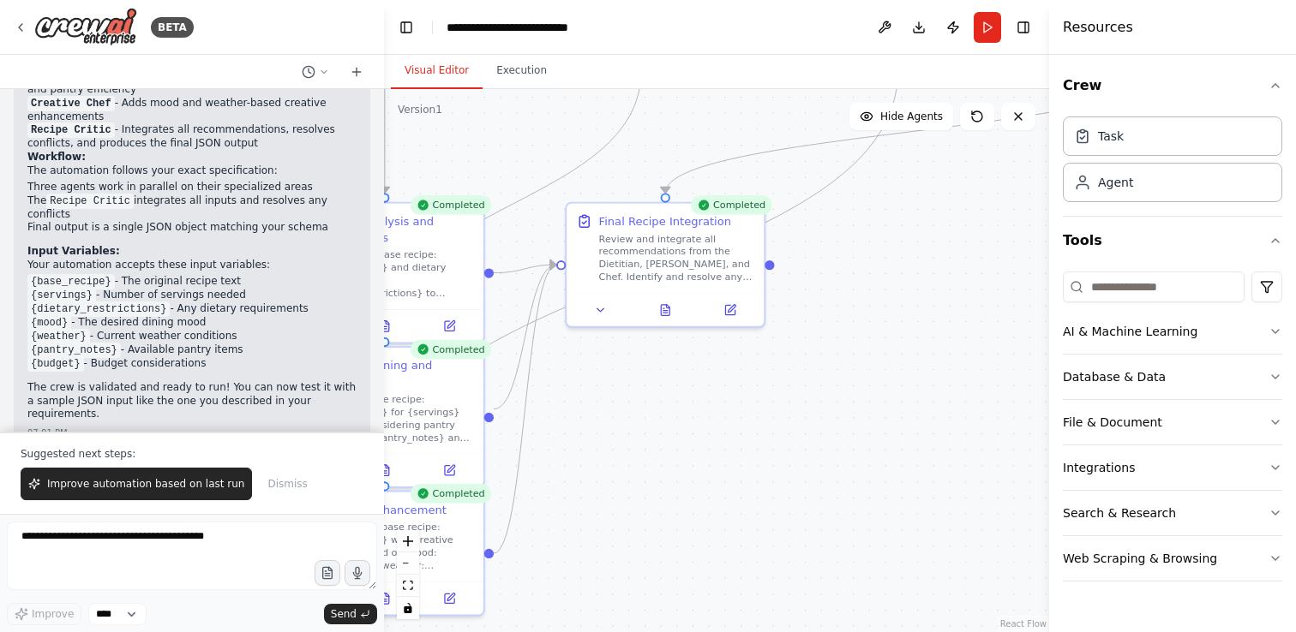
drag, startPoint x: 822, startPoint y: 438, endPoint x: 638, endPoint y: 424, distance: 184.8
click at [638, 424] on div ".deletable-edge-delete-btn { width: 20px; height: 20px; border: 0px solid #ffff…" at bounding box center [716, 360] width 665 height 543
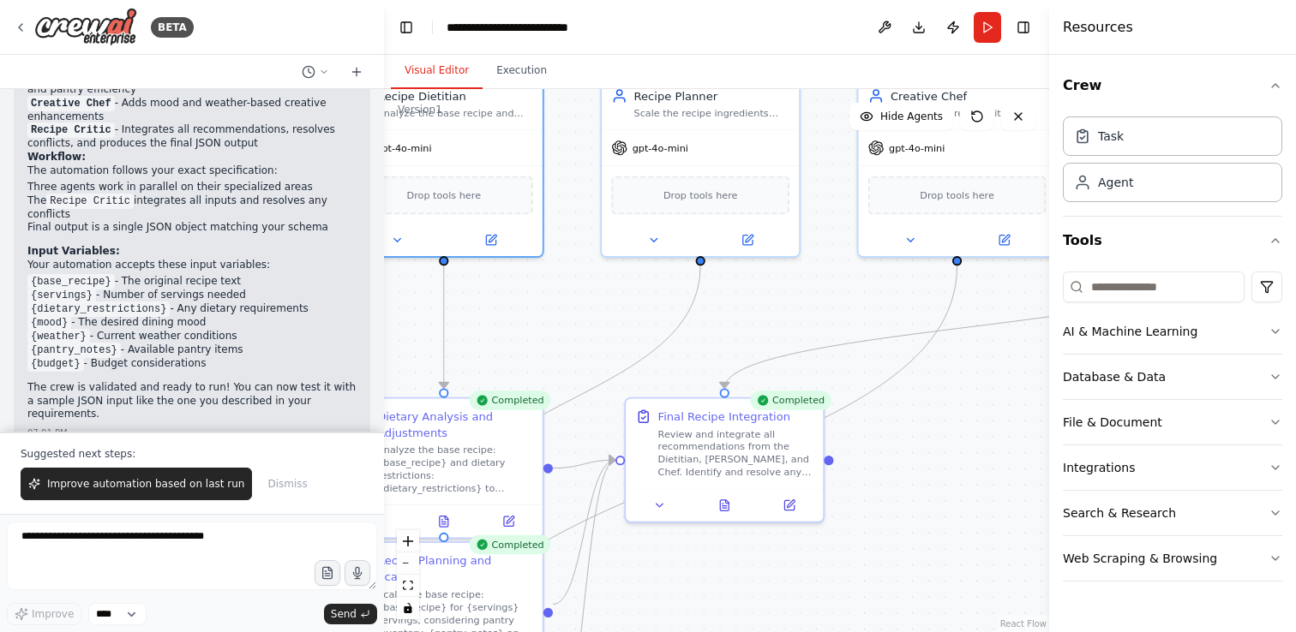
drag, startPoint x: 802, startPoint y: 328, endPoint x: 860, endPoint y: 523, distance: 203.1
click at [861, 524] on div ".deletable-edge-delete-btn { width: 20px; height: 20px; border: 0px solid #ffff…" at bounding box center [716, 360] width 665 height 543
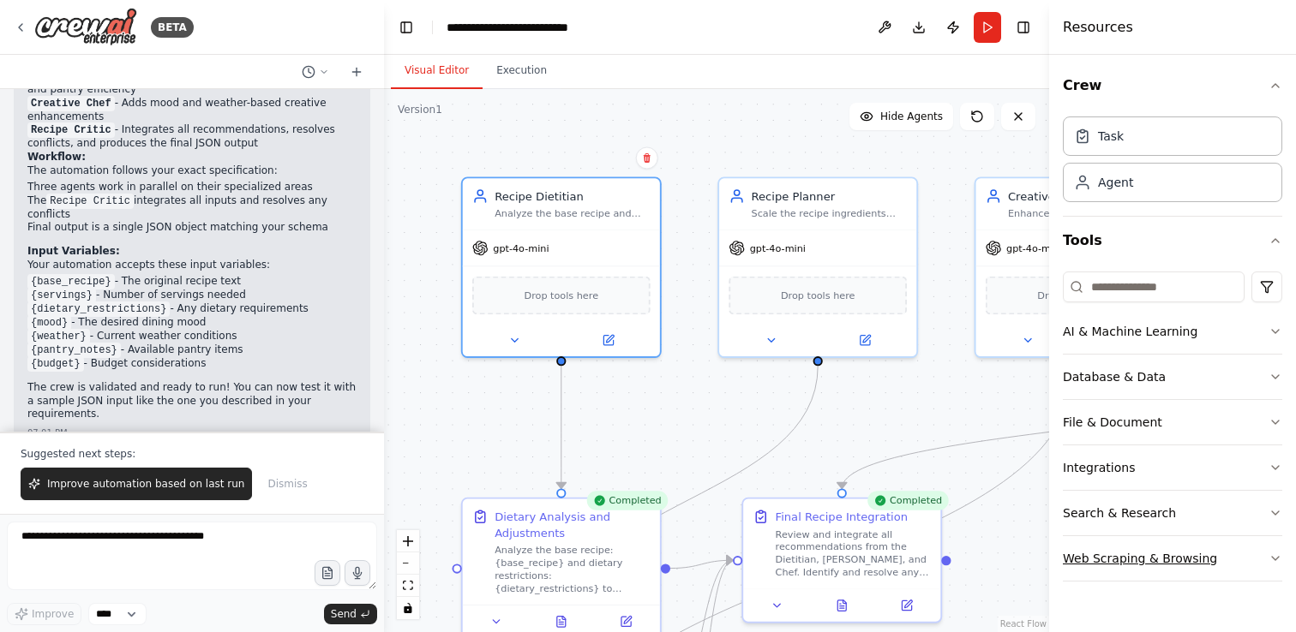
drag, startPoint x: 920, startPoint y: 427, endPoint x: 1075, endPoint y: 552, distance: 199.3
click at [1075, 552] on div "BETA Project Context We are building a Personalized Recipe Adjuster that takes …" at bounding box center [648, 316] width 1296 height 632
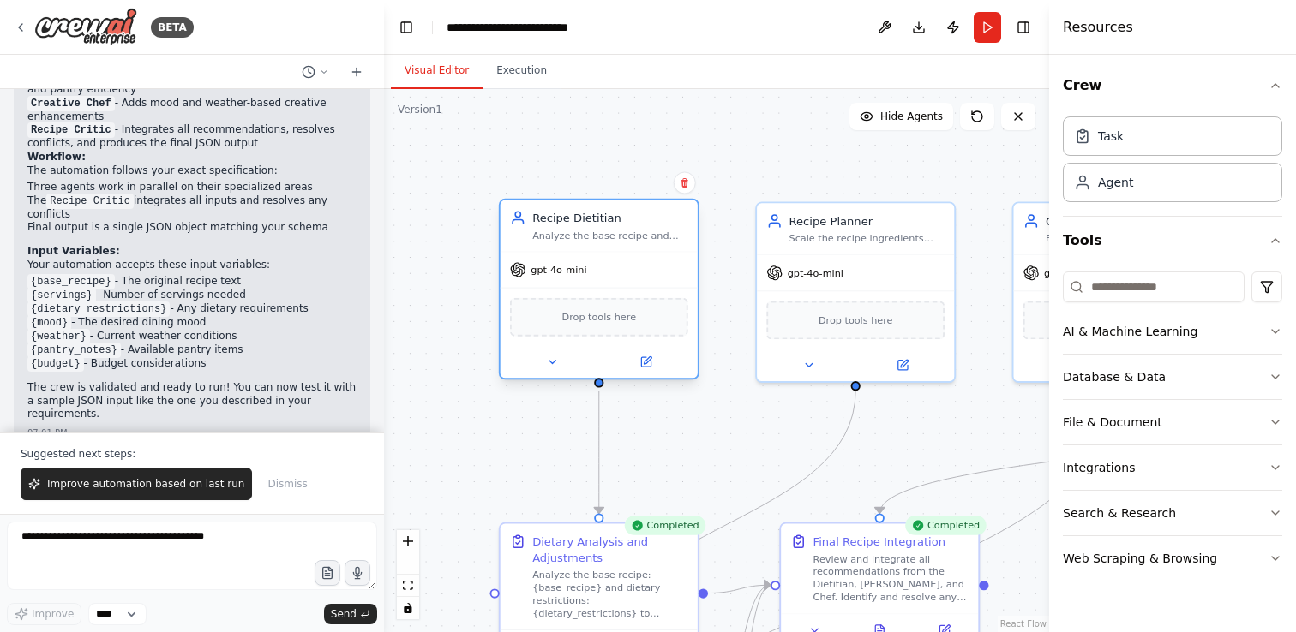
click at [595, 233] on div "Analyze the base recipe and dietary restrictions to provide specific nutritiona…" at bounding box center [610, 235] width 156 height 13
click at [583, 223] on div "Recipe Dietitian" at bounding box center [610, 218] width 156 height 16
click at [647, 363] on icon at bounding box center [645, 361] width 9 height 9
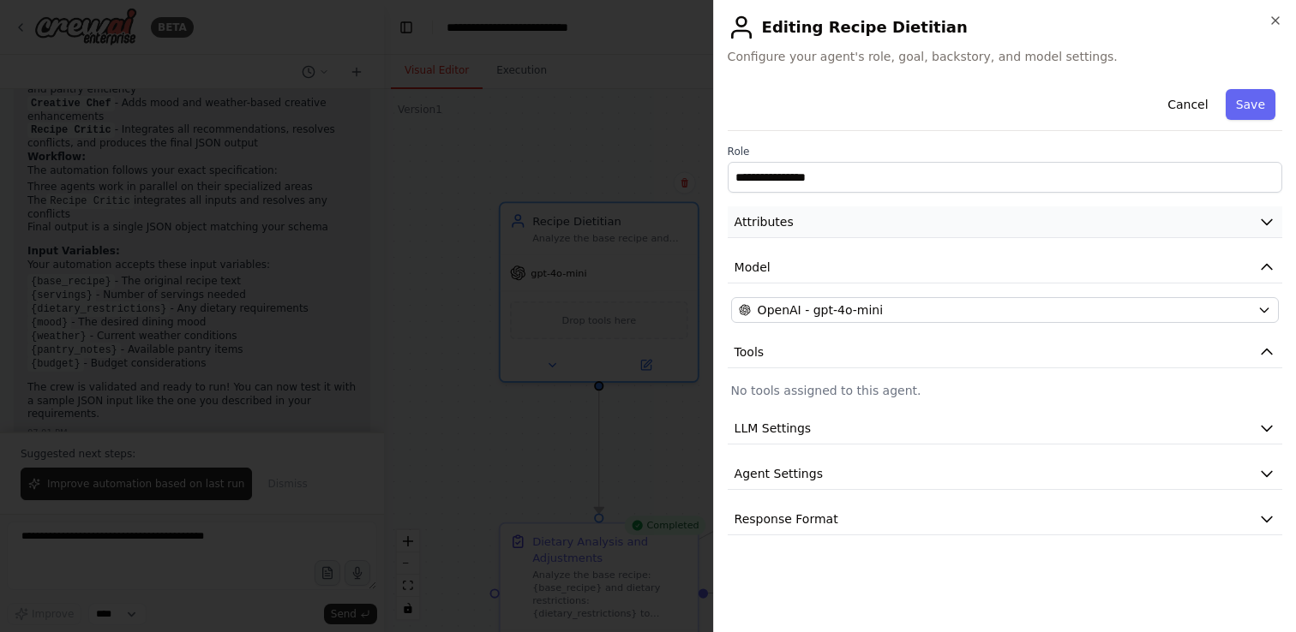
click at [852, 225] on button "Attributes" at bounding box center [1005, 223] width 554 height 32
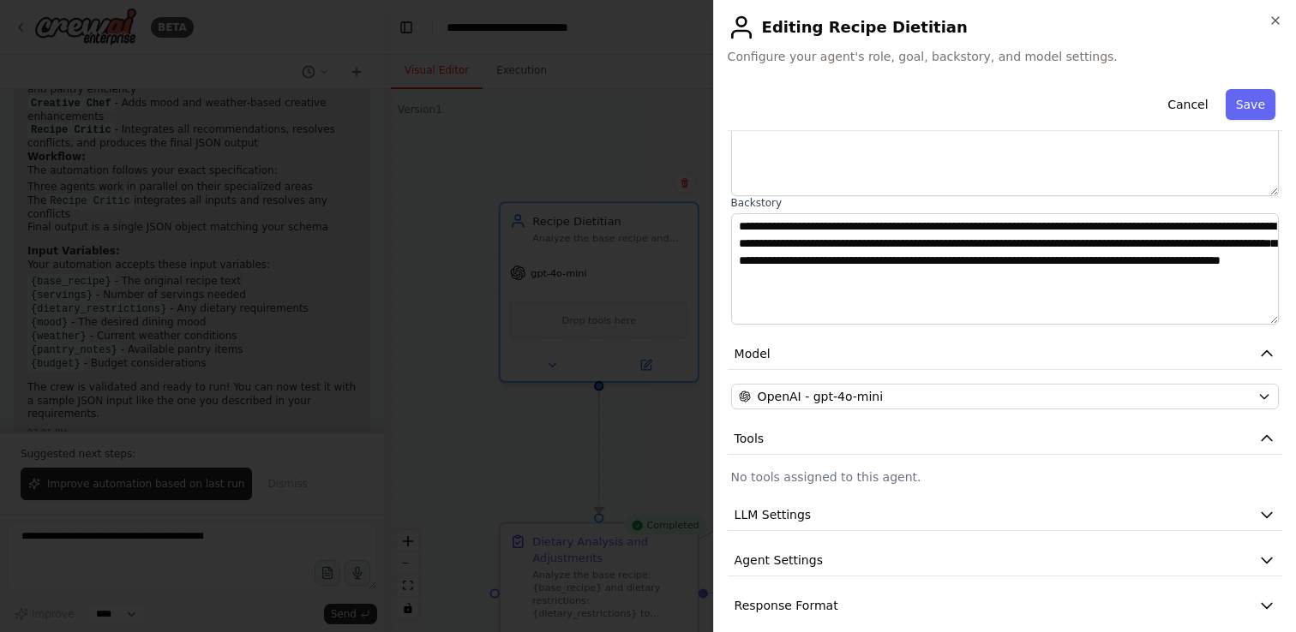
scroll to position [201, 0]
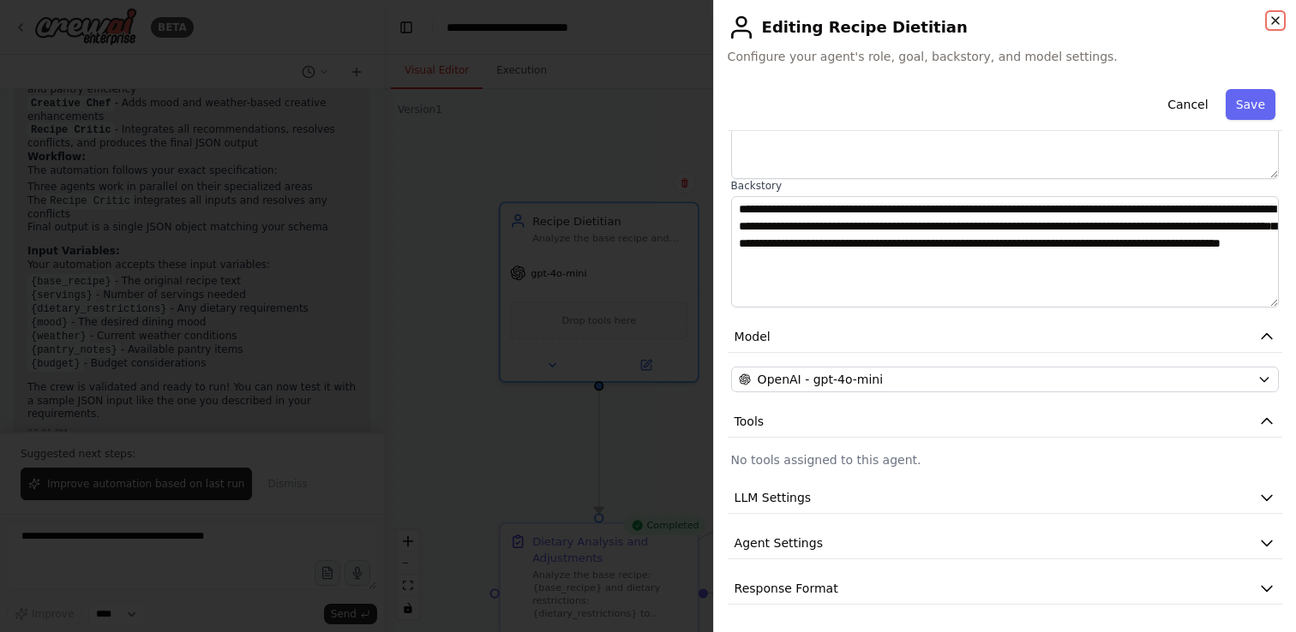
click at [1278, 24] on icon "button" at bounding box center [1275, 21] width 14 height 14
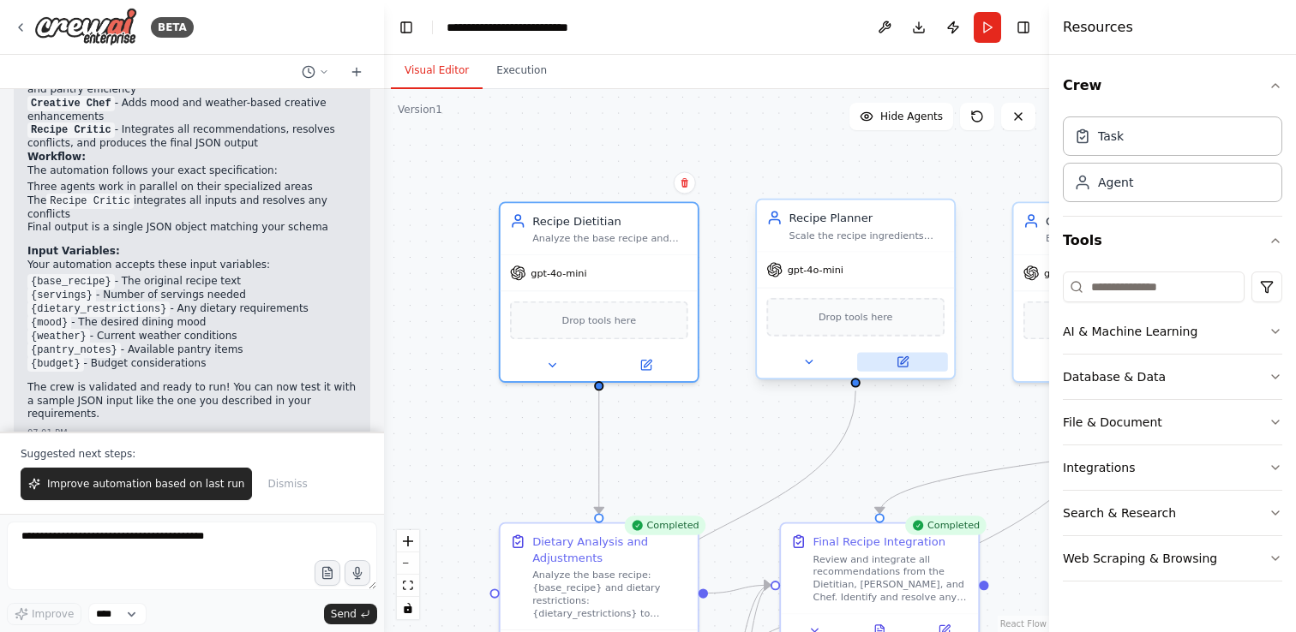
click at [904, 358] on icon at bounding box center [904, 361] width 8 height 8
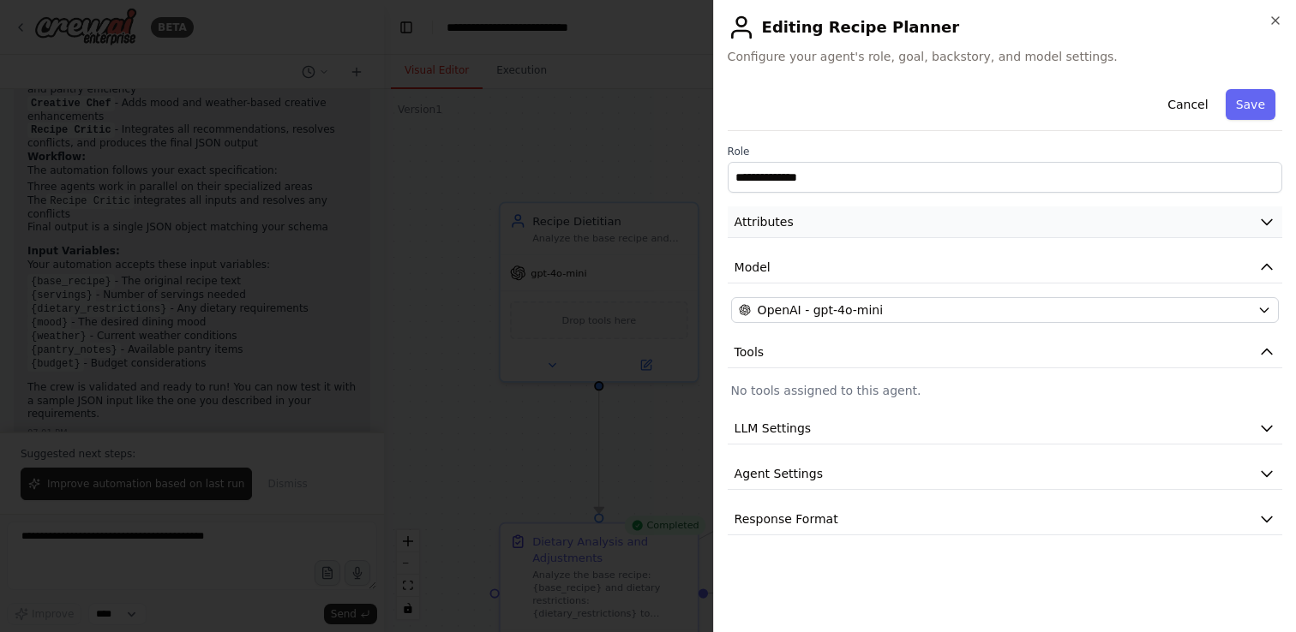
click at [839, 222] on button "Attributes" at bounding box center [1005, 223] width 554 height 32
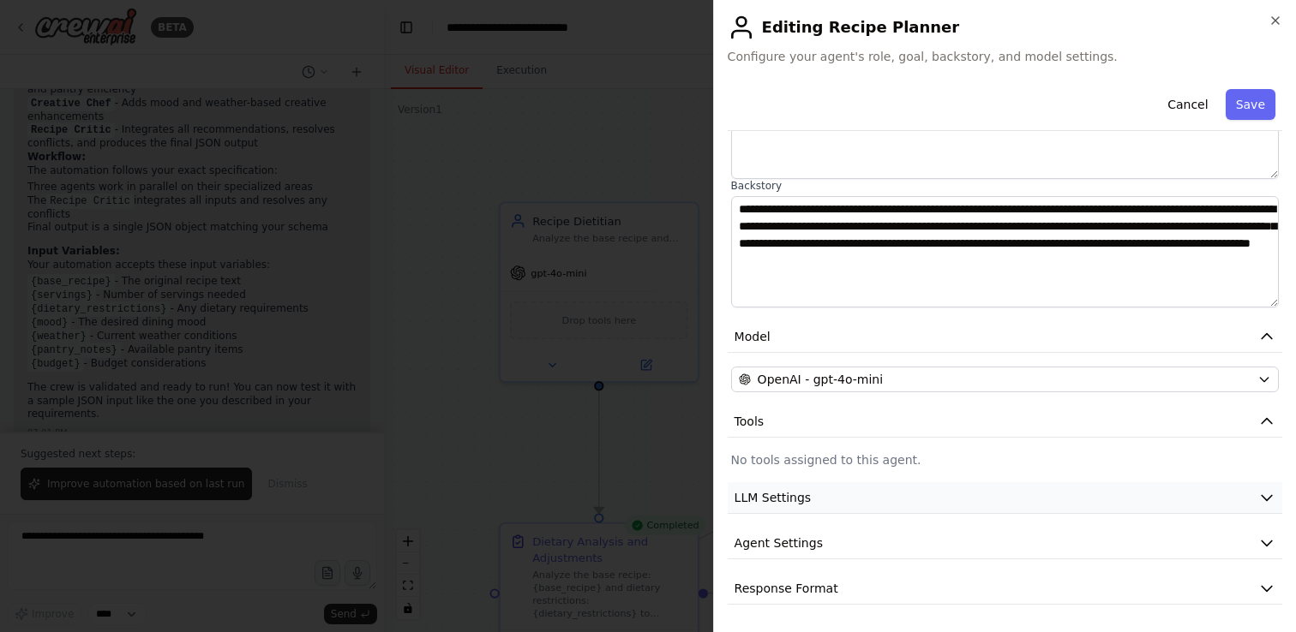
click at [842, 497] on button "LLM Settings" at bounding box center [1005, 498] width 554 height 32
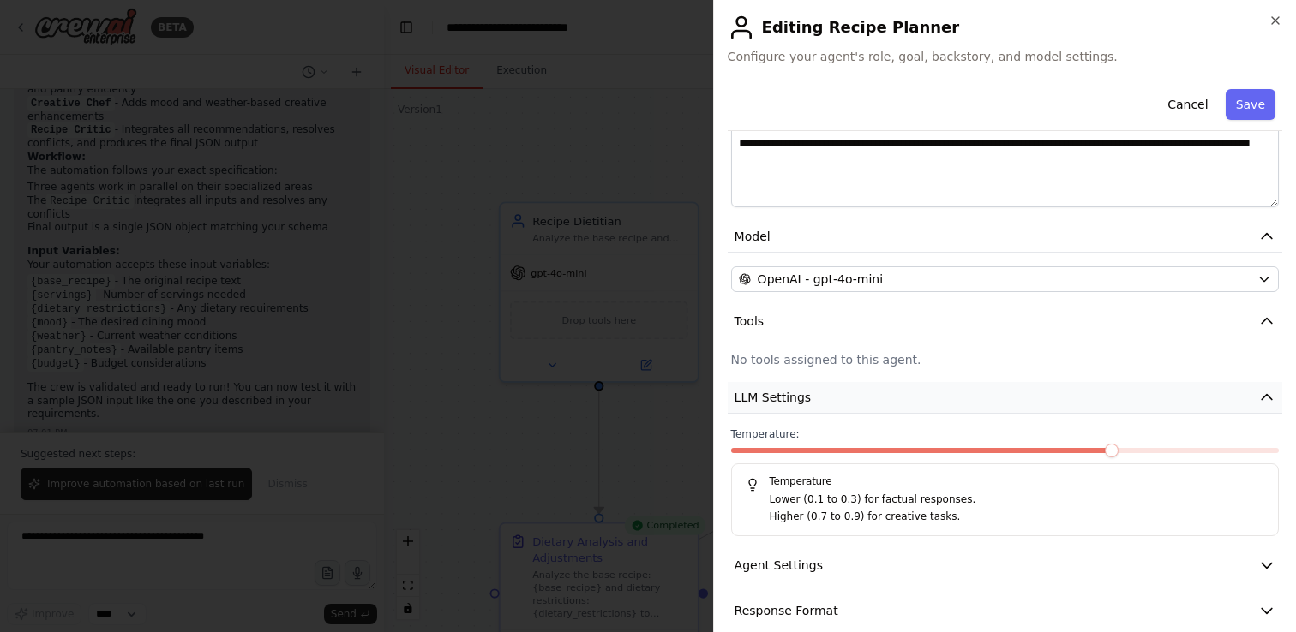
scroll to position [324, 0]
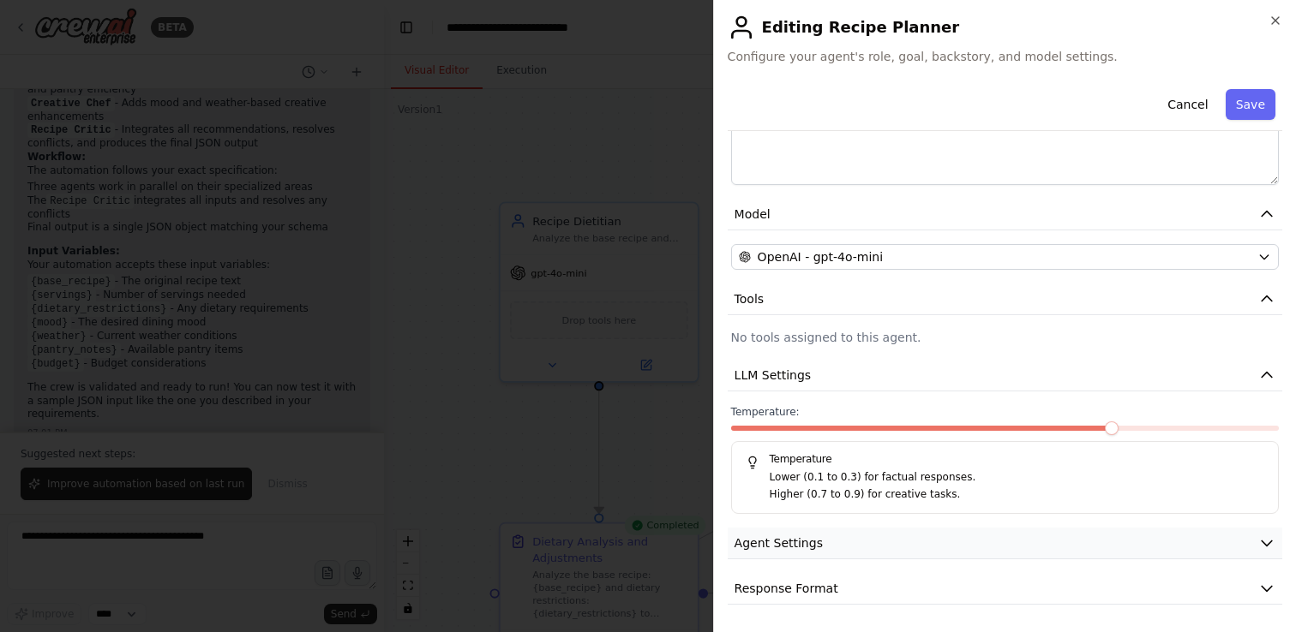
click at [850, 545] on button "Agent Settings" at bounding box center [1005, 544] width 554 height 32
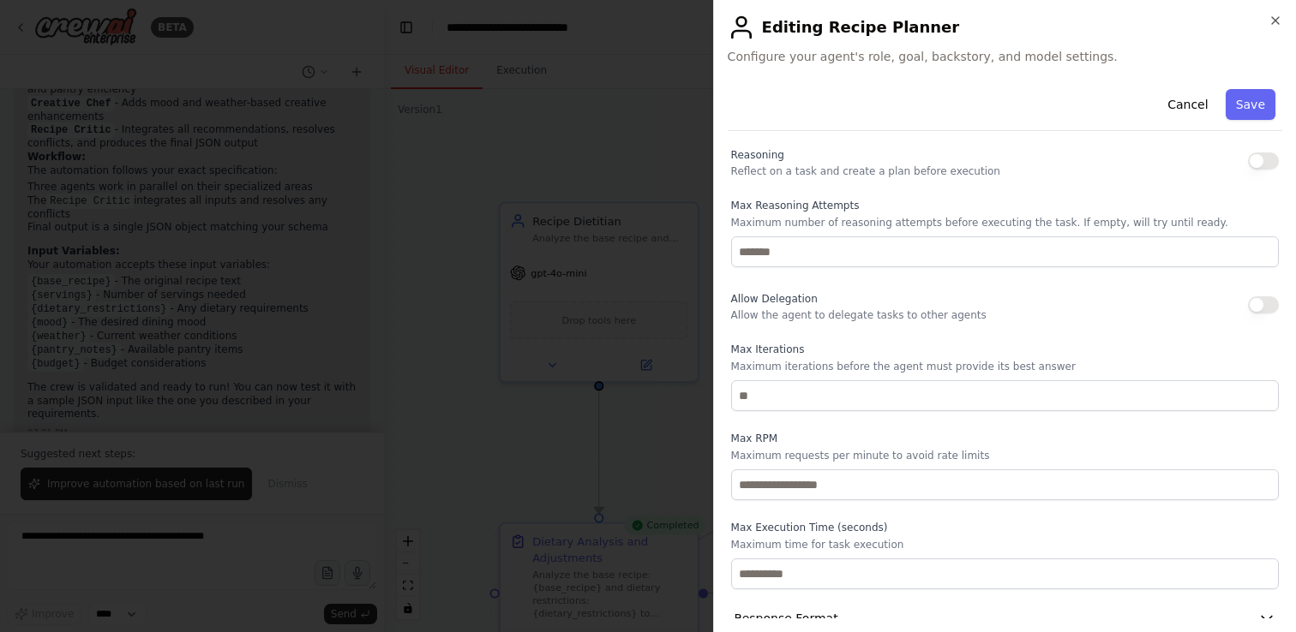
scroll to position [783, 0]
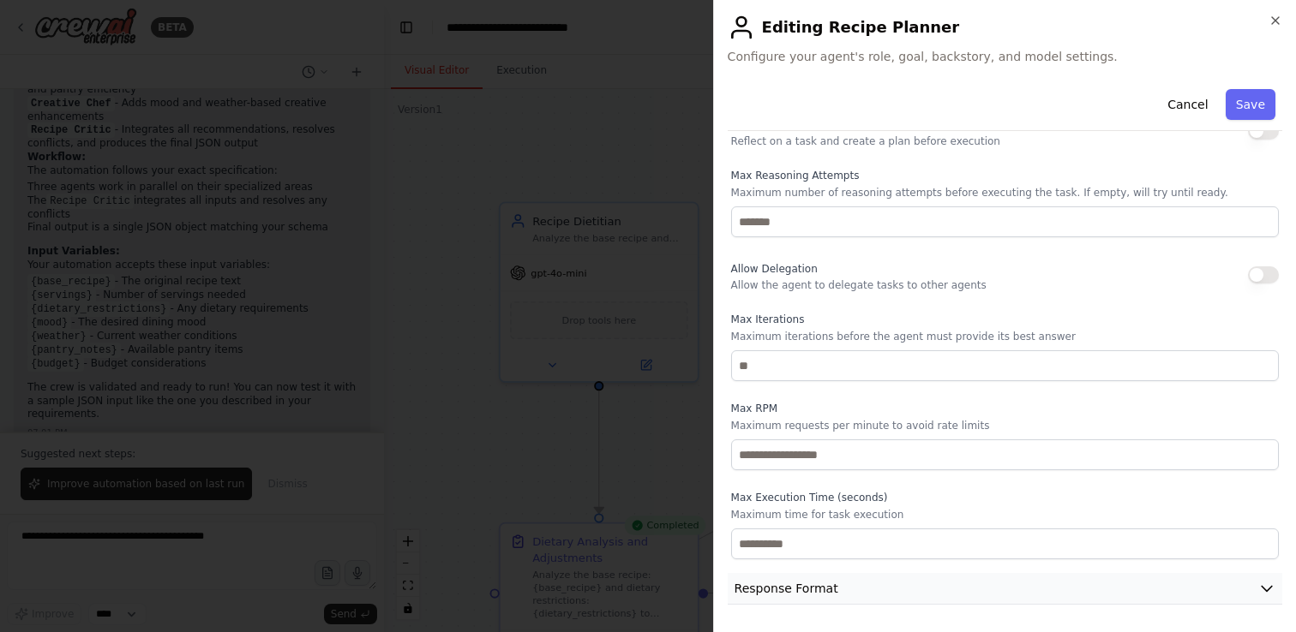
click at [857, 588] on button "Response Format" at bounding box center [1005, 589] width 554 height 32
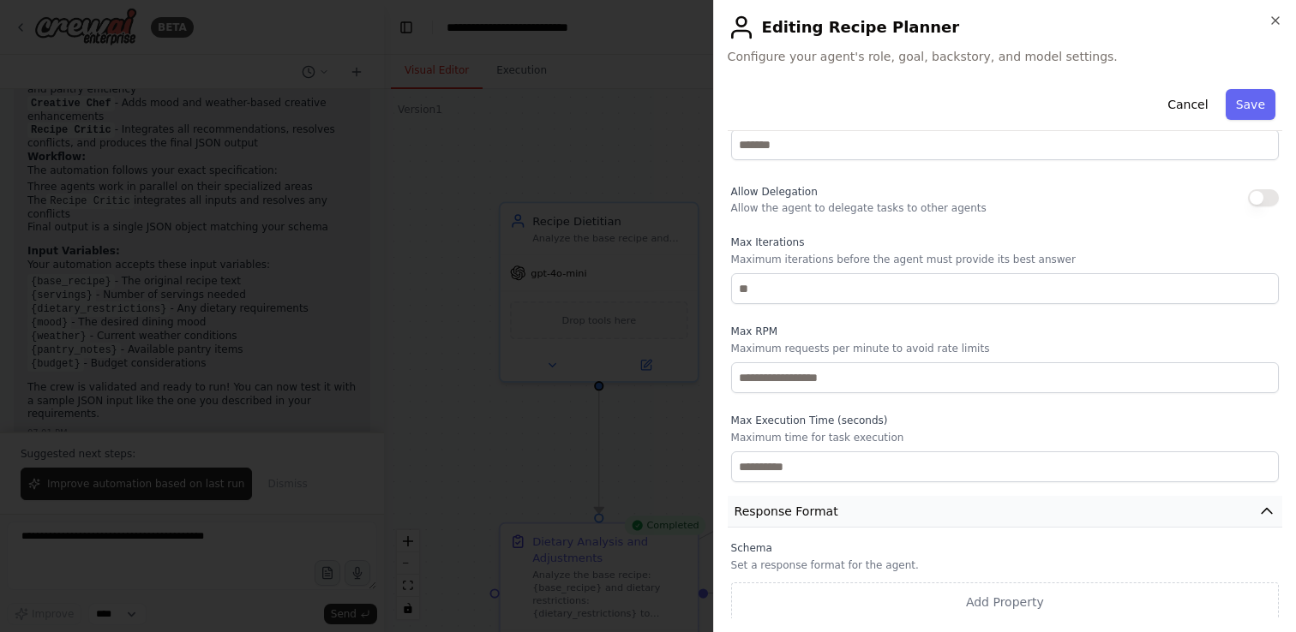
scroll to position [864, 0]
click at [890, 512] on button "Response Format" at bounding box center [1005, 509] width 554 height 32
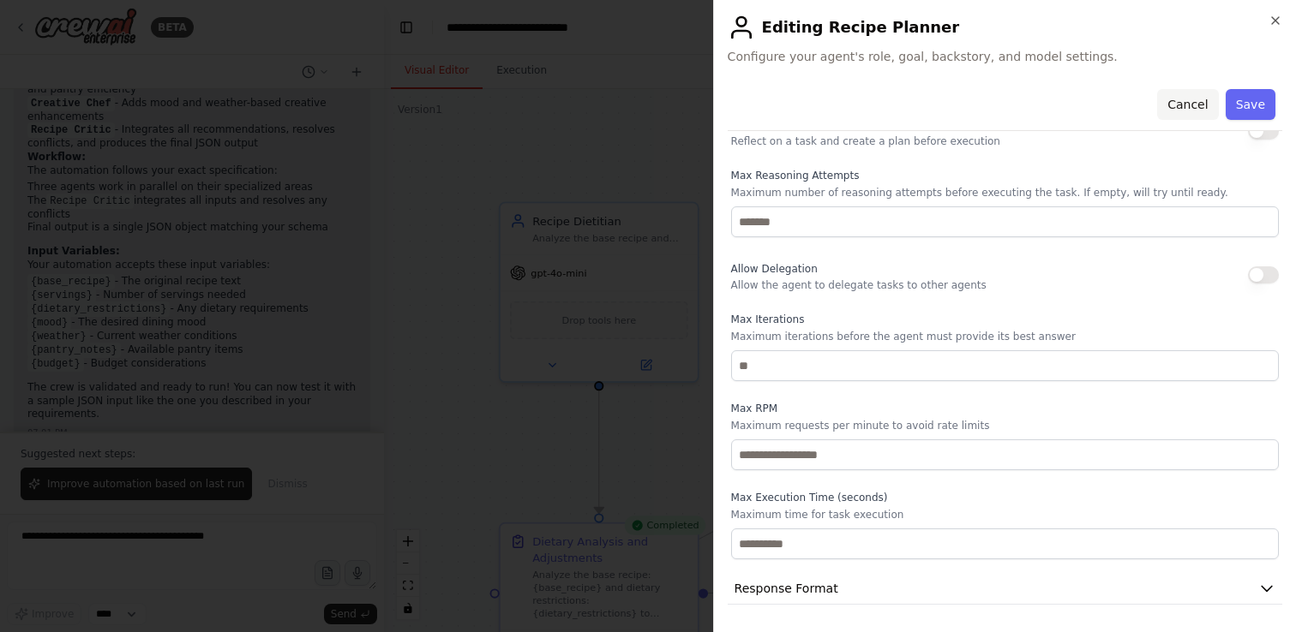
click at [1182, 101] on button "Cancel" at bounding box center [1187, 104] width 61 height 31
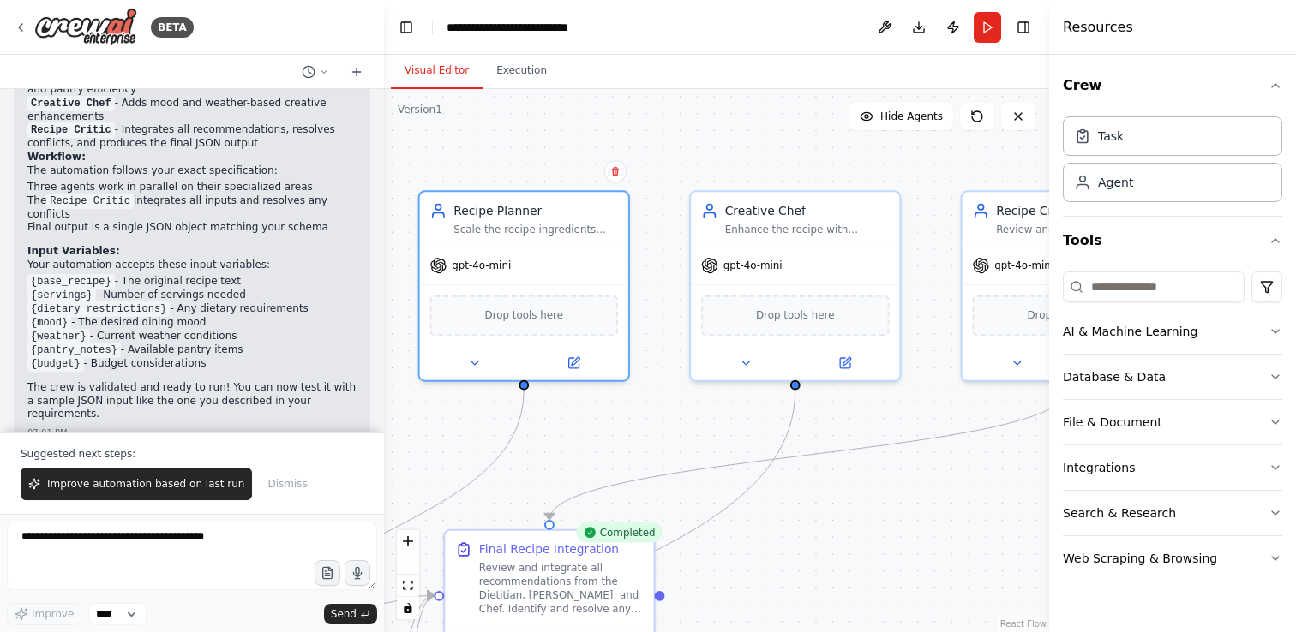
drag, startPoint x: 976, startPoint y: 315, endPoint x: 650, endPoint y: 308, distance: 326.6
click at [650, 308] on div ".deletable-edge-delete-btn { width: 20px; height: 20px; border: 0px solid #ffff…" at bounding box center [716, 360] width 665 height 543
click at [842, 358] on icon at bounding box center [846, 356] width 8 height 8
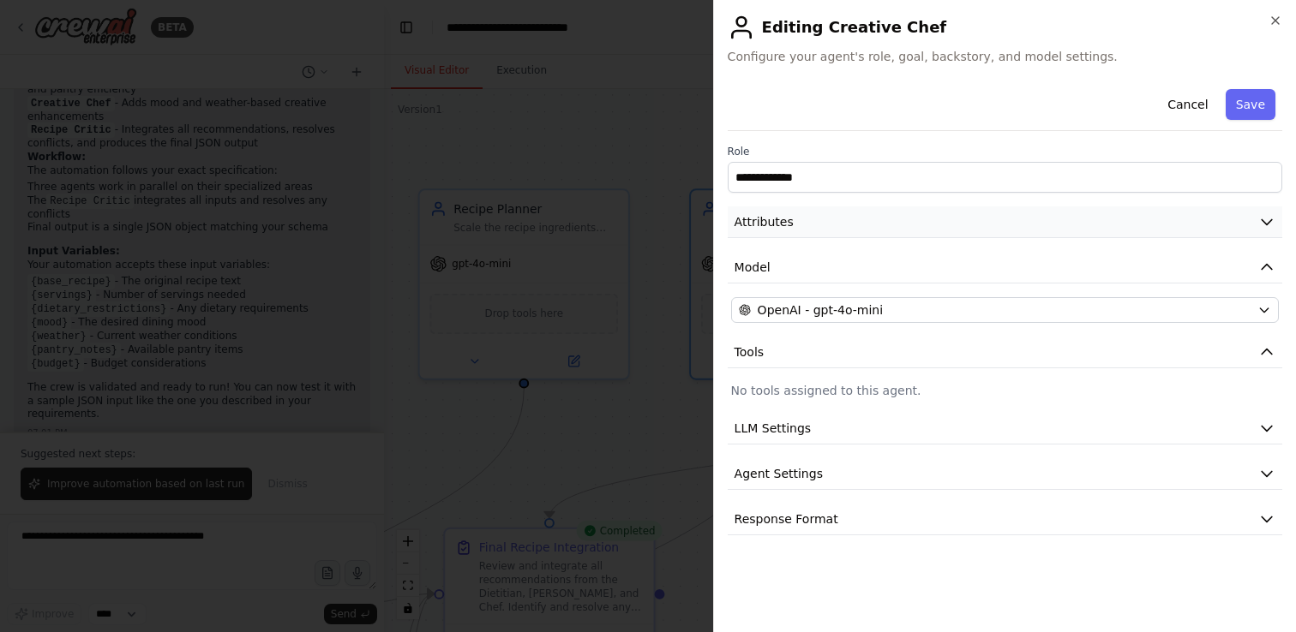
click at [925, 226] on button "Attributes" at bounding box center [1005, 223] width 554 height 32
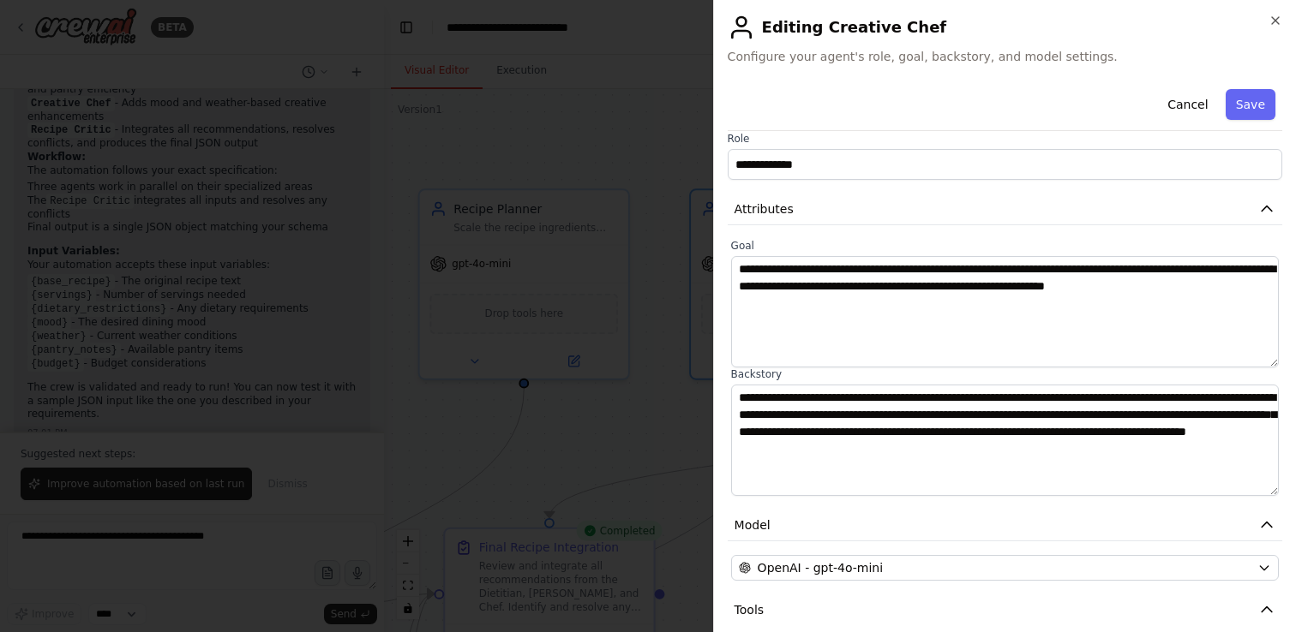
scroll to position [0, 0]
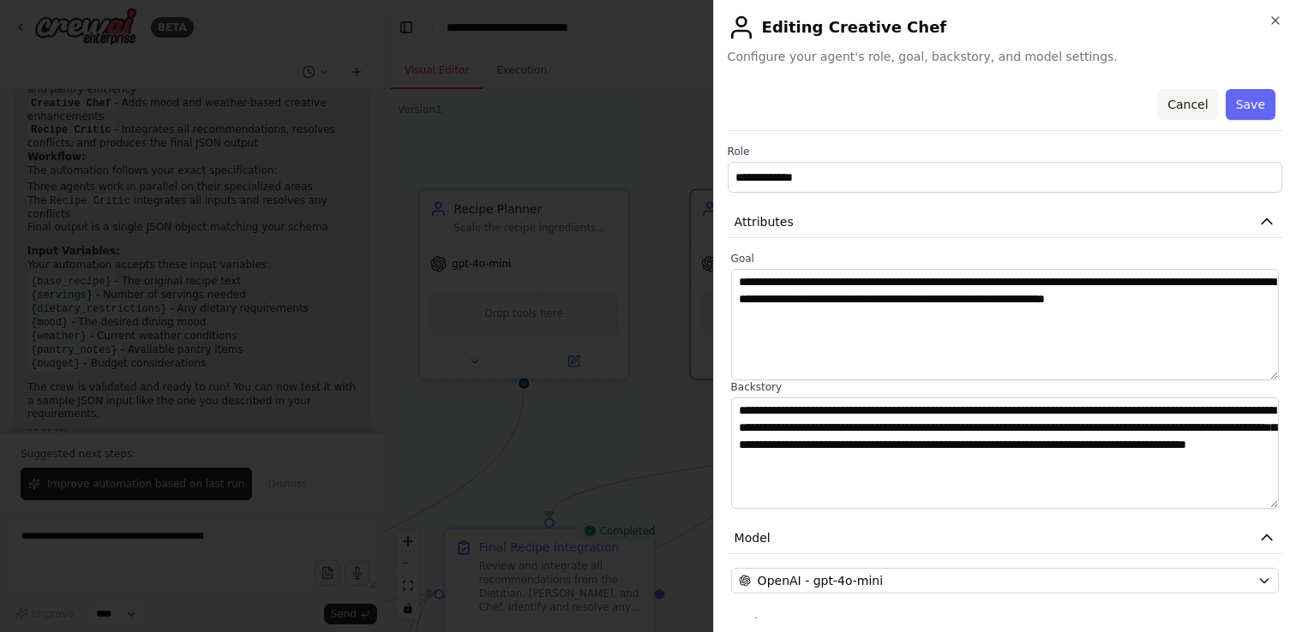
click at [1177, 100] on button "Cancel" at bounding box center [1187, 104] width 61 height 31
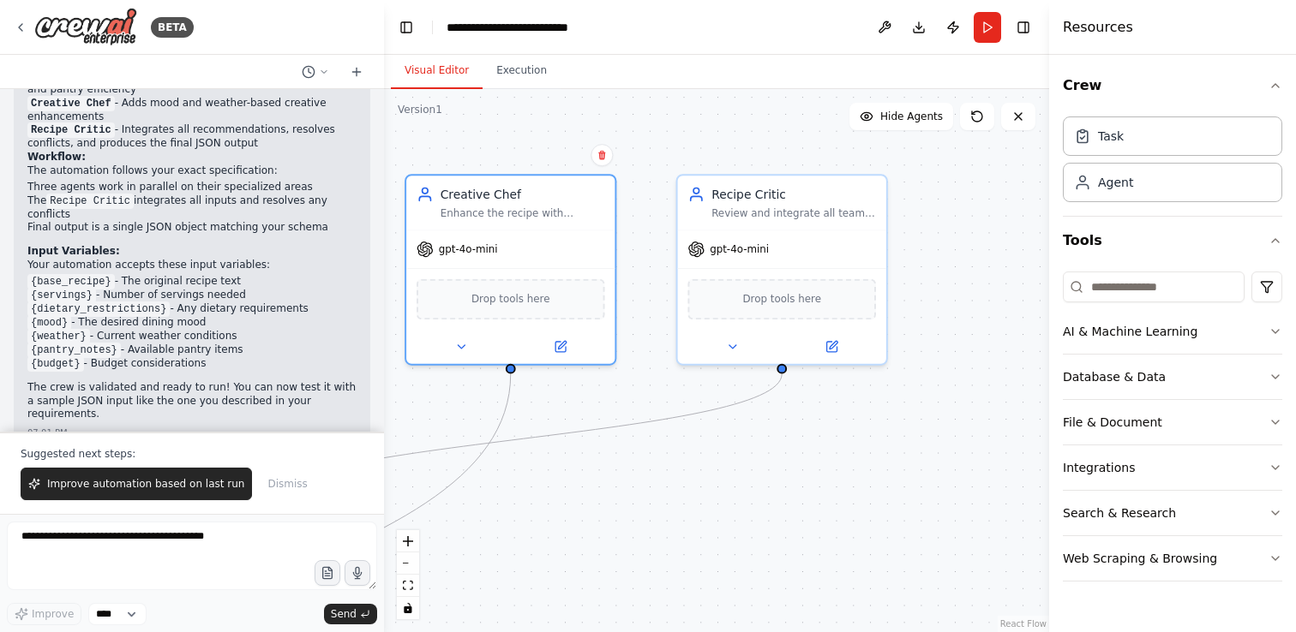
drag, startPoint x: 980, startPoint y: 462, endPoint x: 696, endPoint y: 447, distance: 284.9
click at [696, 447] on div ".deletable-edge-delete-btn { width: 20px; height: 20px; border: 0px solid #ffff…" at bounding box center [716, 360] width 665 height 543
click at [770, 208] on div "Review and integrate all team recommendations, identify and resolve conflicts b…" at bounding box center [793, 210] width 165 height 14
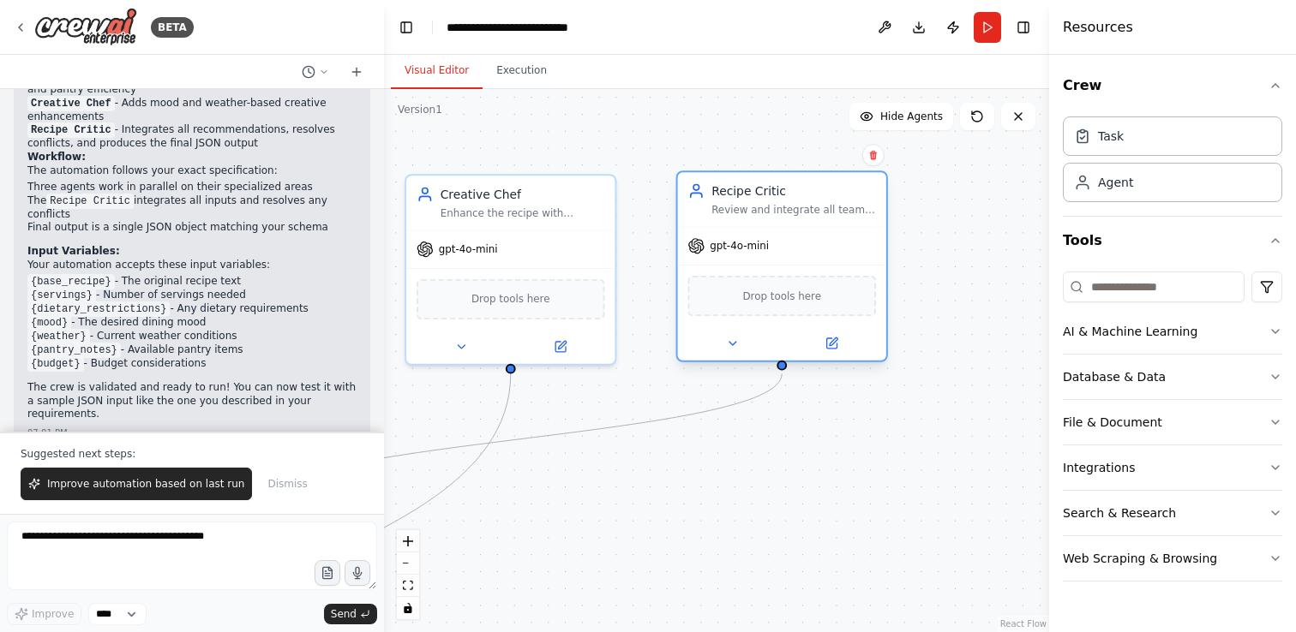
click at [770, 208] on div "Review and integrate all team recommendations, identify and resolve conflicts b…" at bounding box center [793, 210] width 165 height 14
click at [836, 348] on icon at bounding box center [831, 344] width 10 height 10
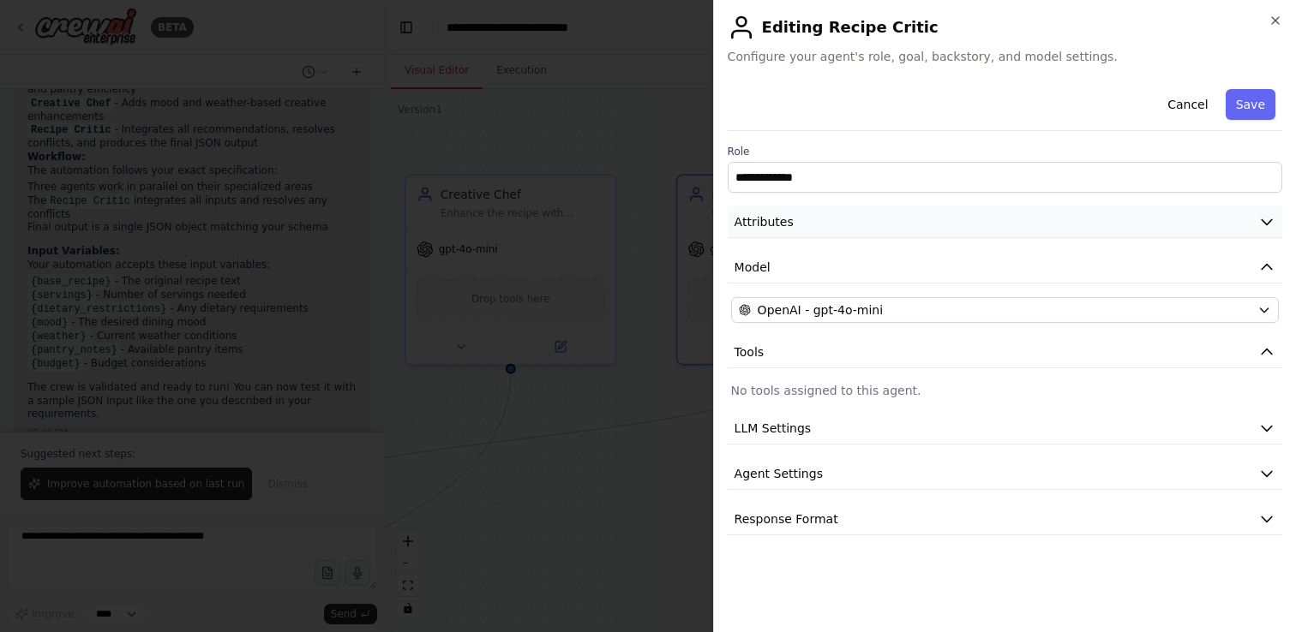
click at [853, 225] on button "Attributes" at bounding box center [1005, 223] width 554 height 32
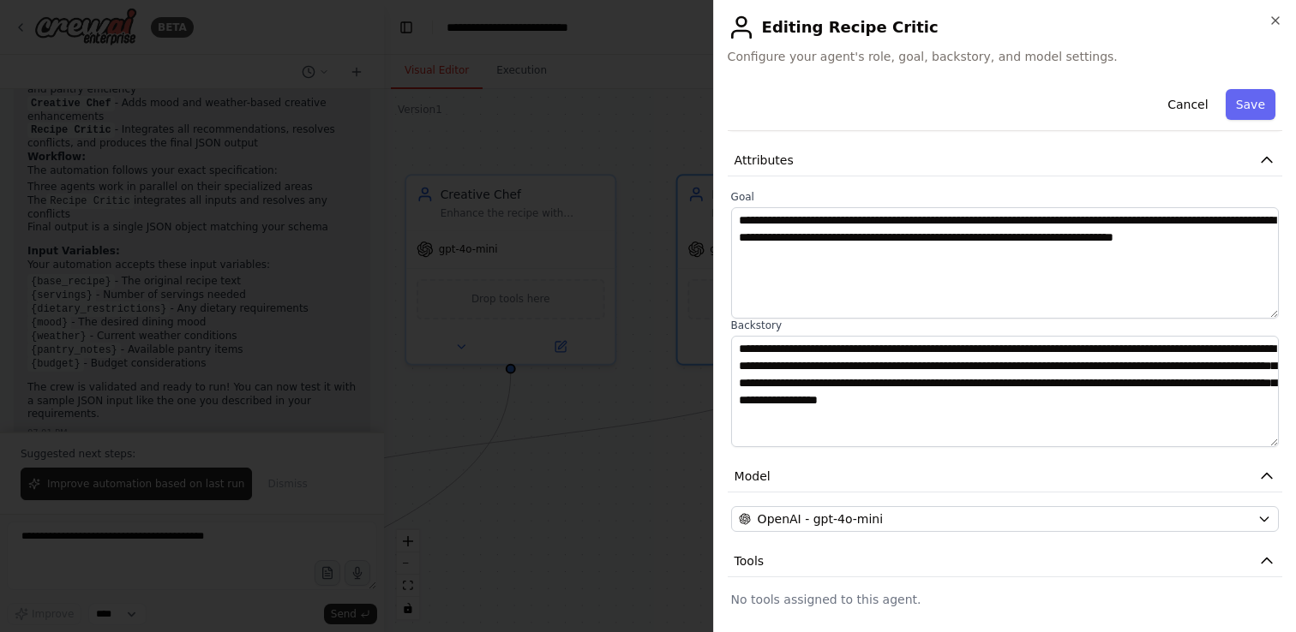
scroll to position [27, 0]
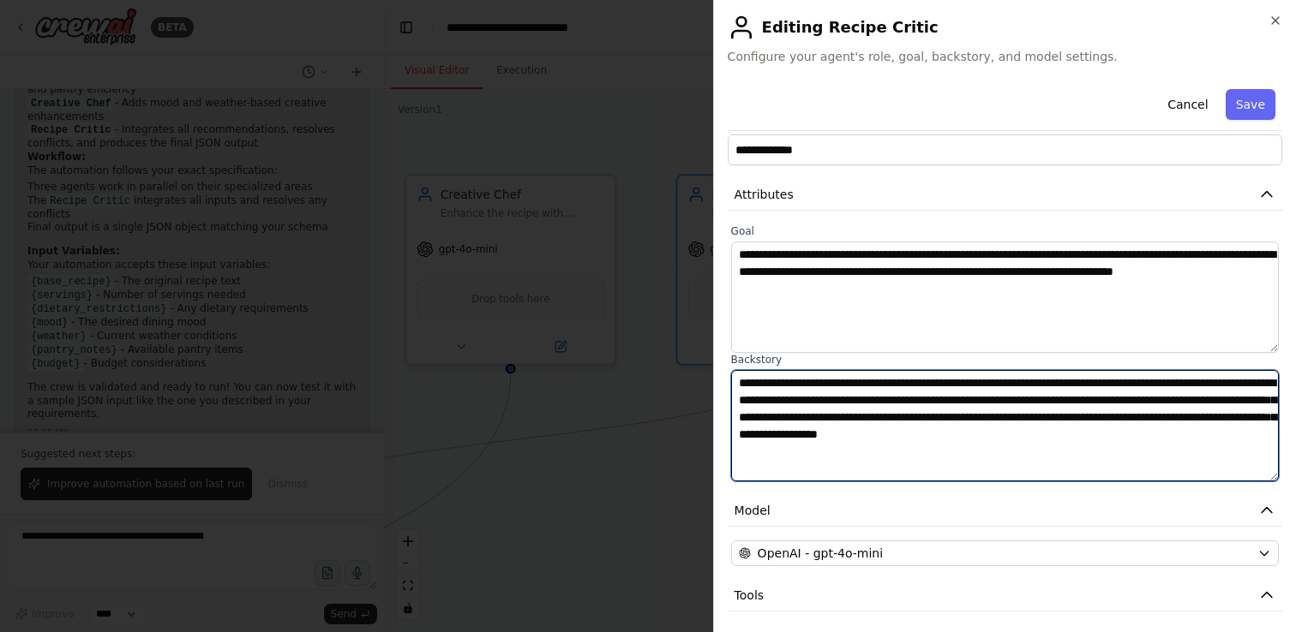
click at [897, 417] on textarea "**********" at bounding box center [1005, 425] width 548 height 111
type textarea "**********"
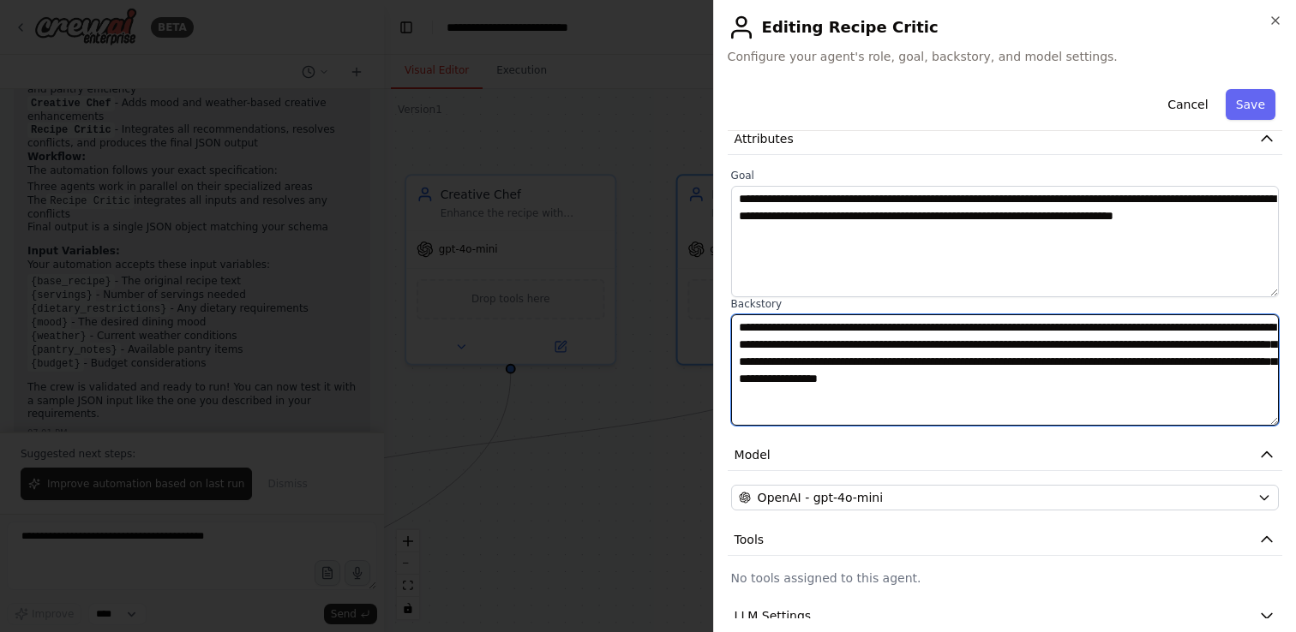
scroll to position [125, 0]
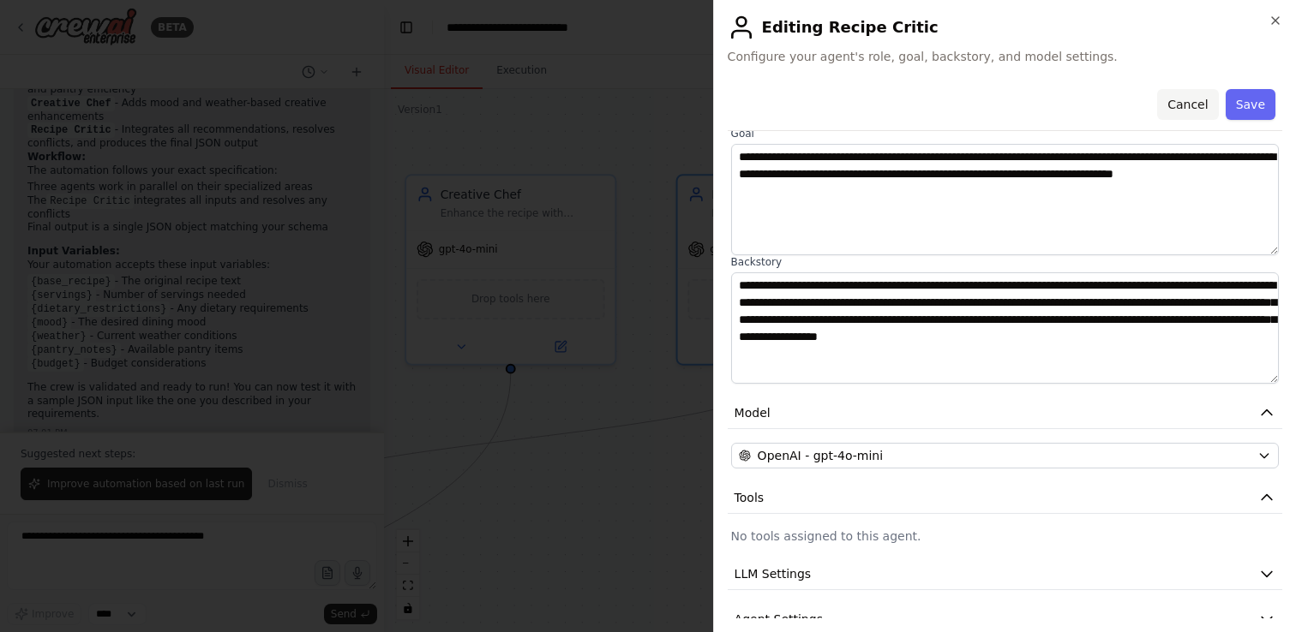
click at [1186, 102] on button "Cancel" at bounding box center [1187, 104] width 61 height 31
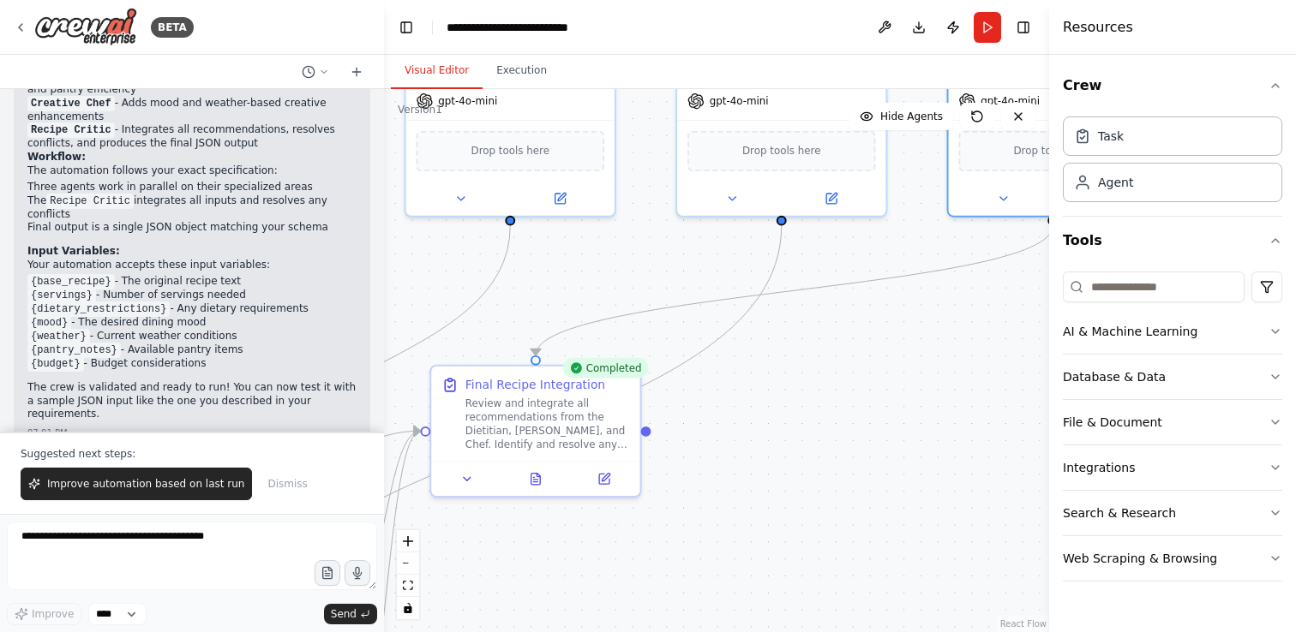
drag, startPoint x: 744, startPoint y: 464, endPoint x: 1015, endPoint y: 315, distance: 308.7
click at [1015, 315] on div ".deletable-edge-delete-btn { width: 20px; height: 20px; border: 0px solid #ffff…" at bounding box center [716, 360] width 665 height 543
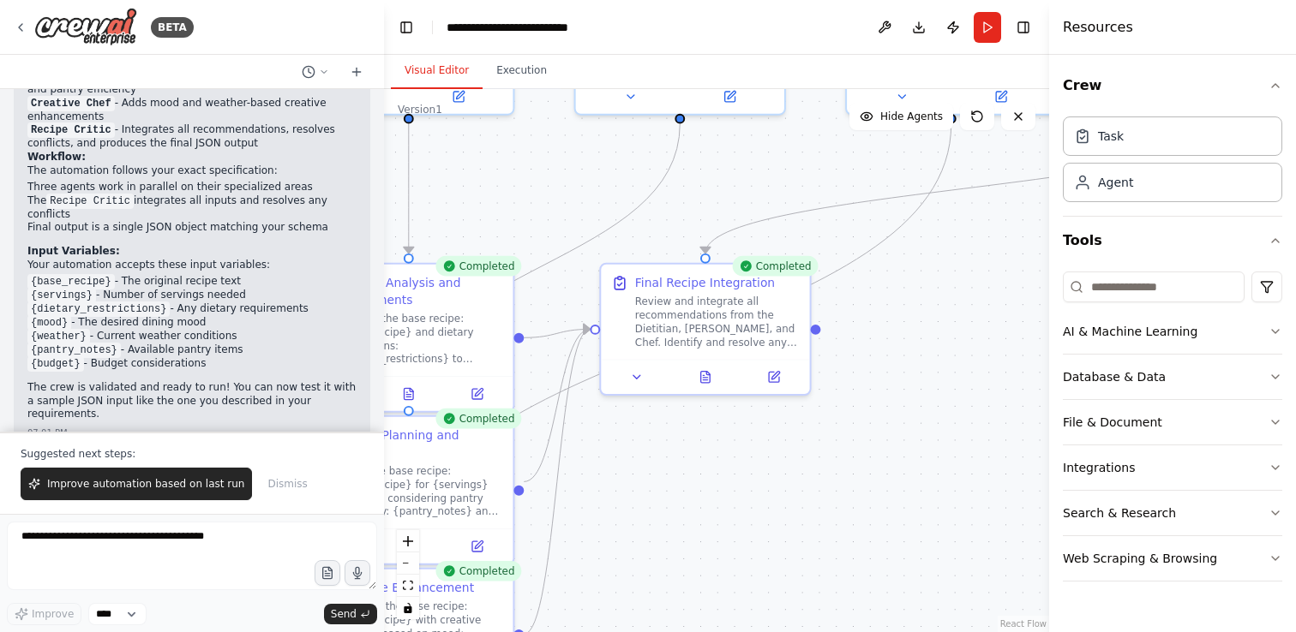
drag, startPoint x: 717, startPoint y: 449, endPoint x: 888, endPoint y: 347, distance: 198.7
click at [888, 347] on div ".deletable-edge-delete-btn { width: 20px; height: 20px; border: 0px solid #ffff…" at bounding box center [716, 360] width 665 height 543
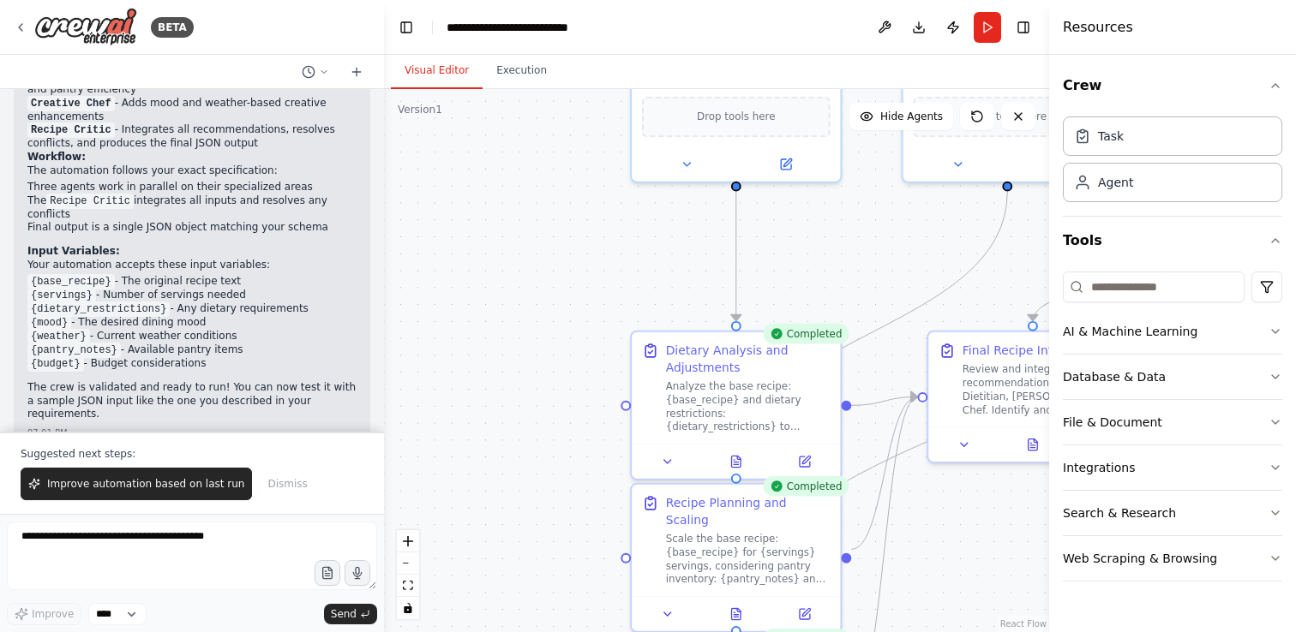
drag, startPoint x: 655, startPoint y: 484, endPoint x: 981, endPoint y: 551, distance: 333.3
click at [981, 551] on div ".deletable-edge-delete-btn { width: 20px; height: 20px; border: 0px solid #ffff…" at bounding box center [716, 360] width 665 height 543
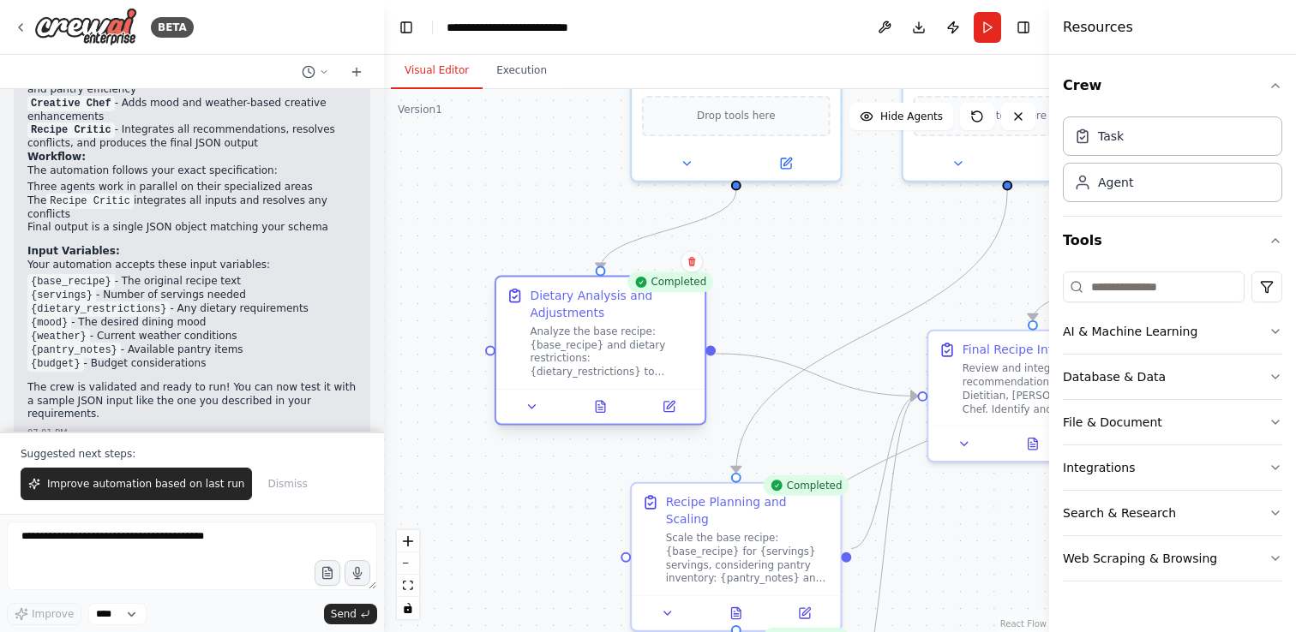
drag, startPoint x: 785, startPoint y: 363, endPoint x: 654, endPoint y: 319, distance: 138.5
click at [654, 319] on div "Dietary Analysis and Adjustments" at bounding box center [612, 304] width 165 height 34
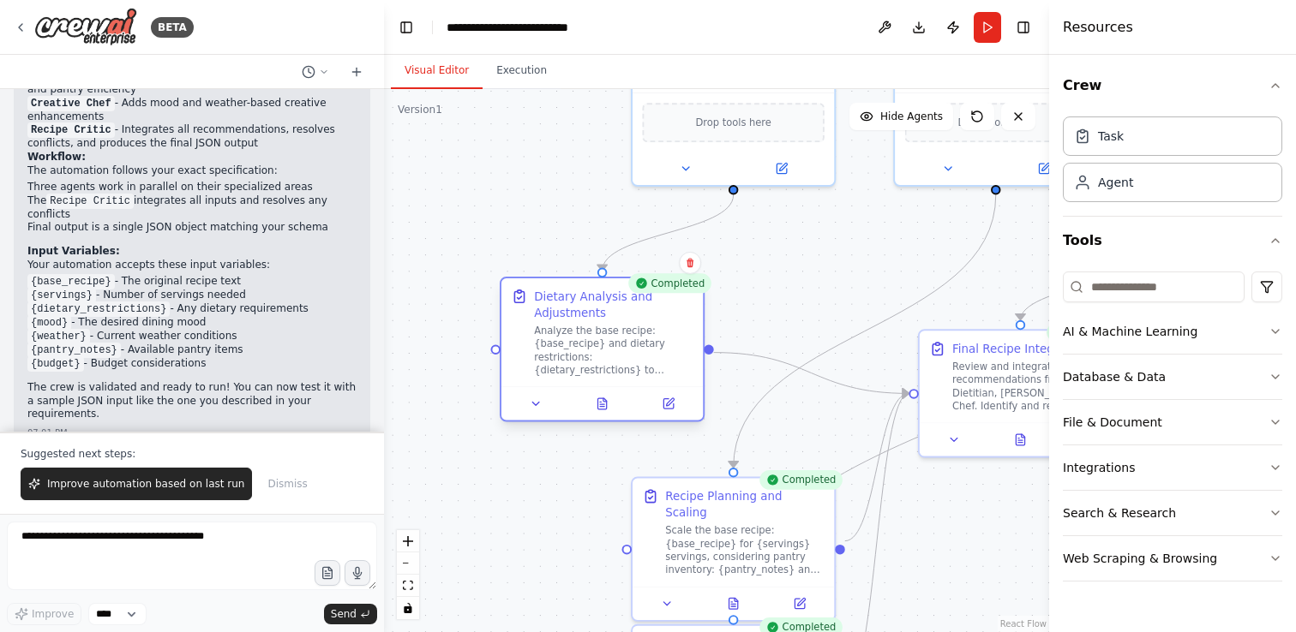
click at [609, 333] on div "Analyze the base recipe: {base_recipe} and dietary restrictions: {dietary_restr…" at bounding box center [613, 351] width 159 height 52
click at [664, 402] on icon at bounding box center [667, 403] width 9 height 9
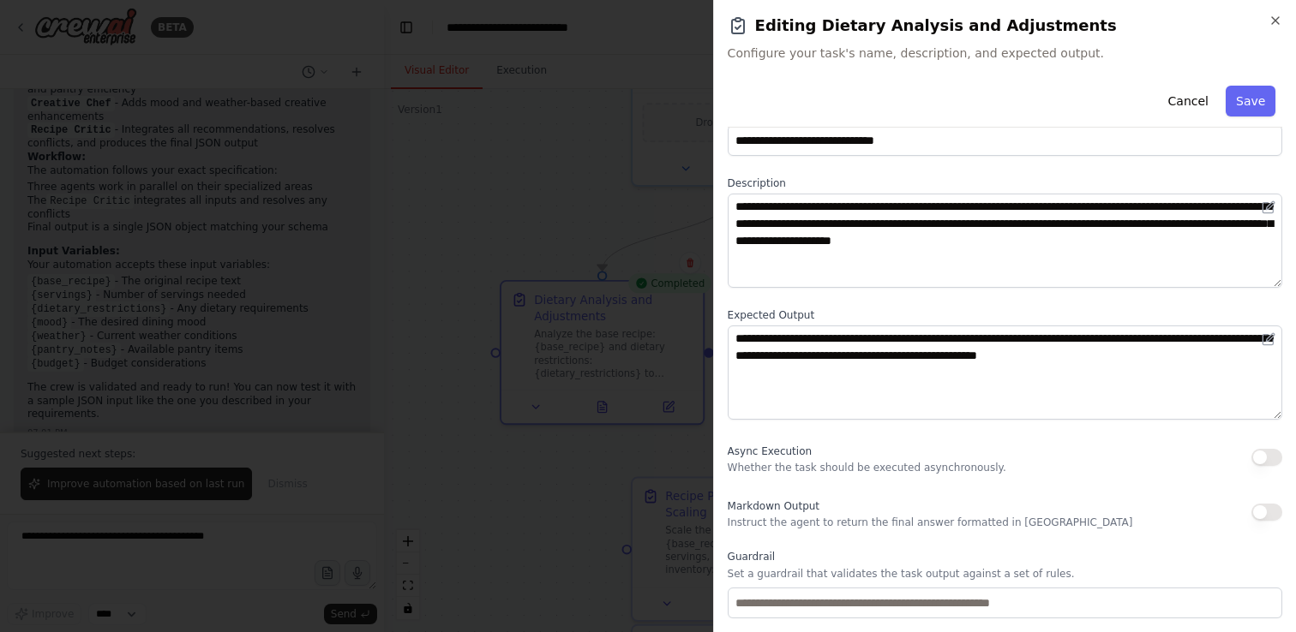
scroll to position [39, 0]
click at [1189, 97] on button "Cancel" at bounding box center [1187, 101] width 61 height 31
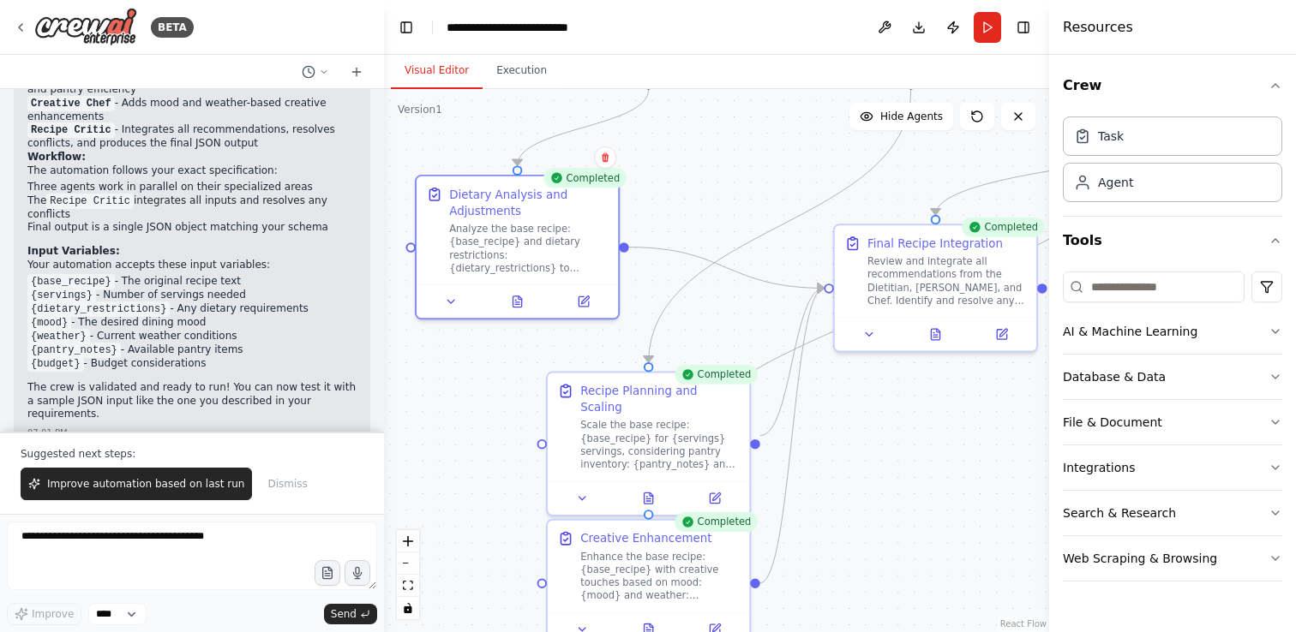
drag, startPoint x: 573, startPoint y: 514, endPoint x: 488, endPoint y: 409, distance: 135.3
click at [488, 409] on div ".deletable-edge-delete-btn { width: 20px; height: 20px; border: 0px solid #ffff…" at bounding box center [716, 360] width 665 height 543
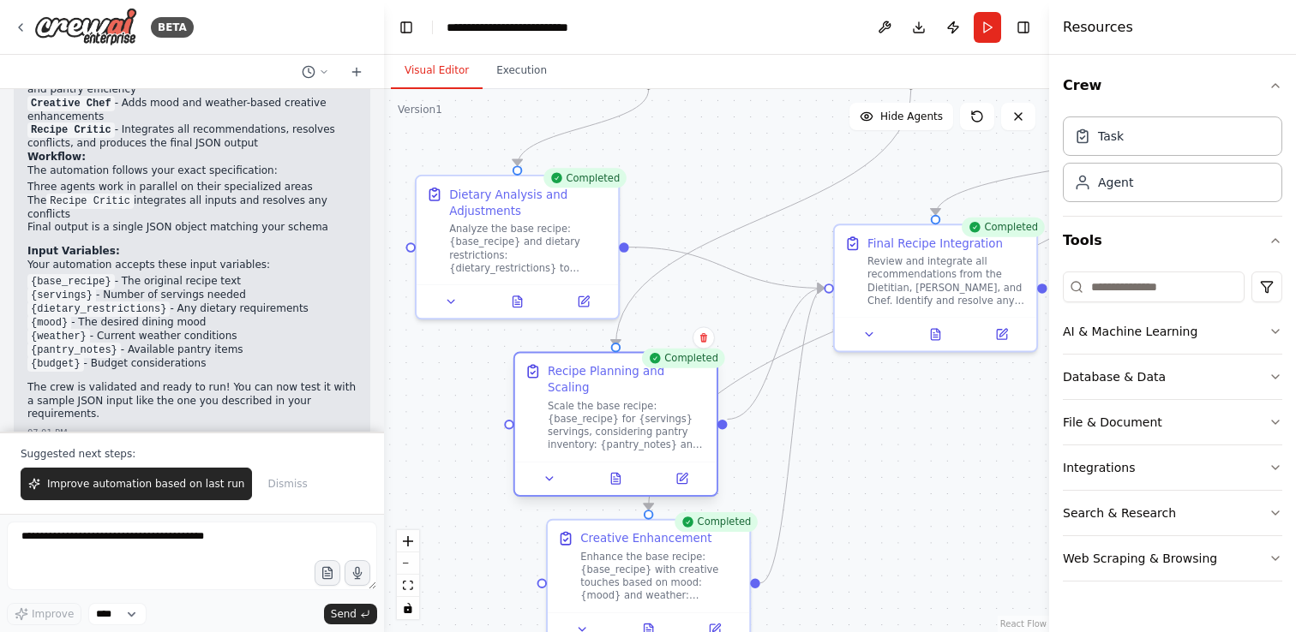
drag, startPoint x: 588, startPoint y: 407, endPoint x: 557, endPoint y: 393, distance: 33.8
click at [557, 399] on div "Scale the base recipe: {base_recipe} for {servings} servings, considering pantr…" at bounding box center [627, 425] width 159 height 52
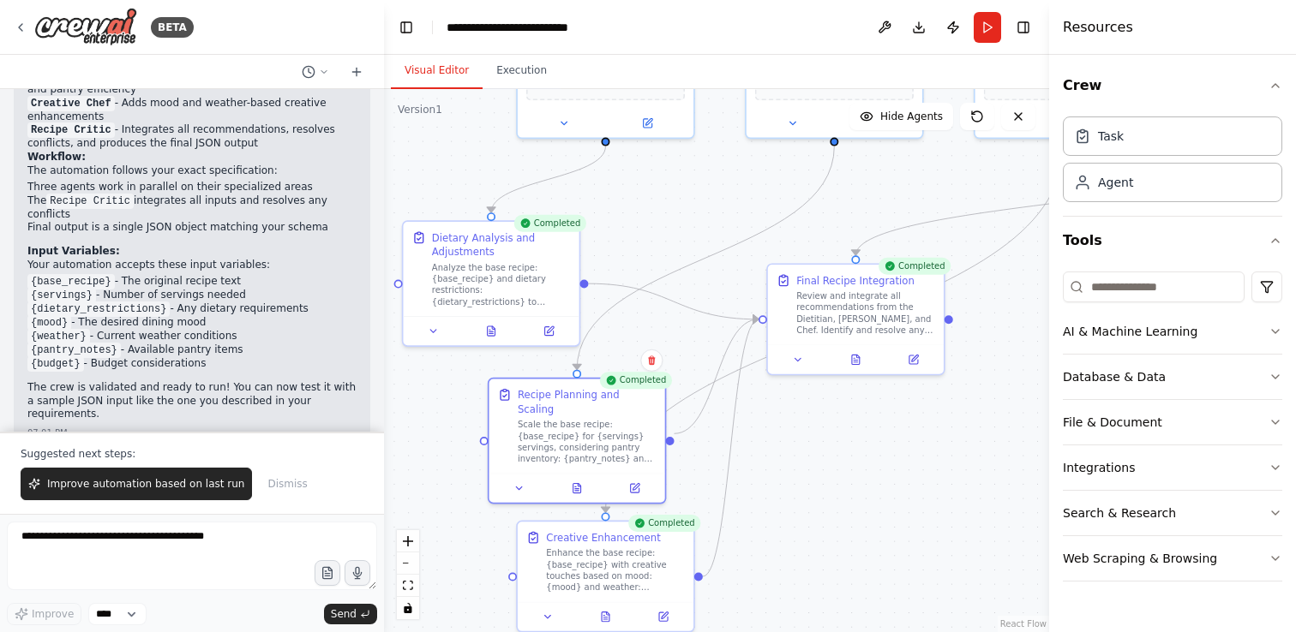
drag, startPoint x: 873, startPoint y: 447, endPoint x: 808, endPoint y: 454, distance: 65.5
click at [808, 454] on div ".deletable-edge-delete-btn { width: 20px; height: 20px; border: 0px solid #ffff…" at bounding box center [716, 360] width 665 height 543
click at [554, 328] on icon at bounding box center [548, 328] width 11 height 11
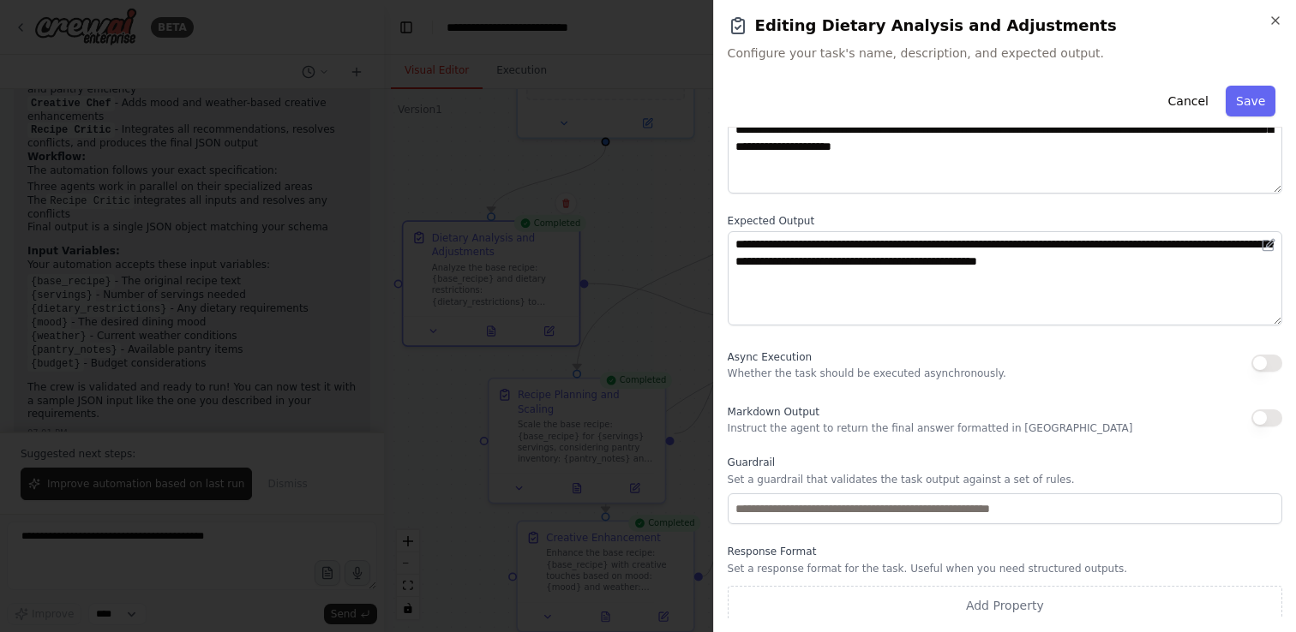
scroll to position [141, 0]
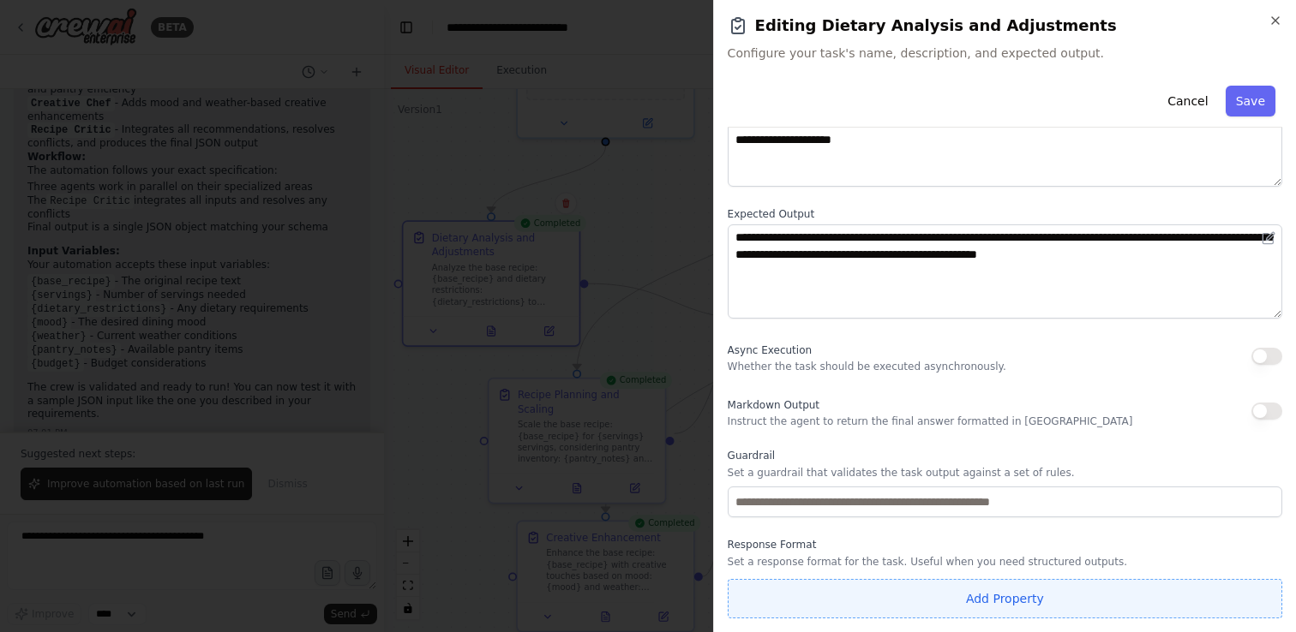
click at [932, 601] on button "Add Property" at bounding box center [1005, 598] width 554 height 39
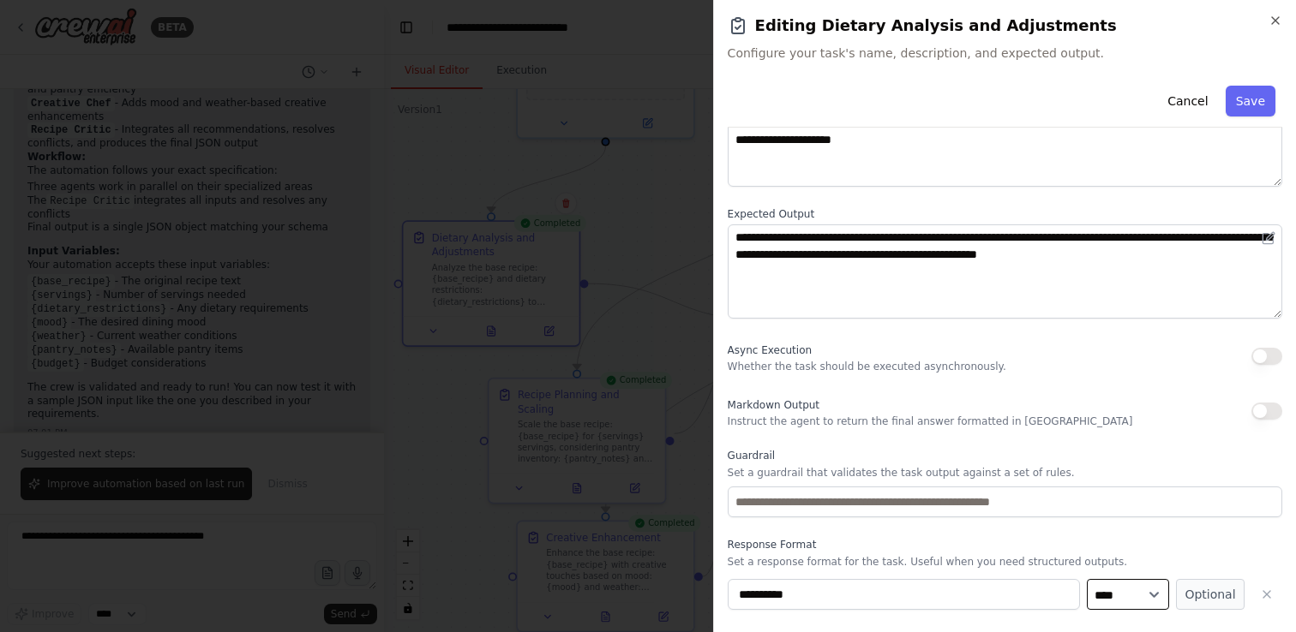
click at [1152, 591] on select "**** ******* ******* **** ******" at bounding box center [1128, 594] width 82 height 31
click at [1267, 590] on icon "button" at bounding box center [1267, 595] width 14 height 14
click at [1267, 361] on button "button" at bounding box center [1266, 356] width 31 height 17
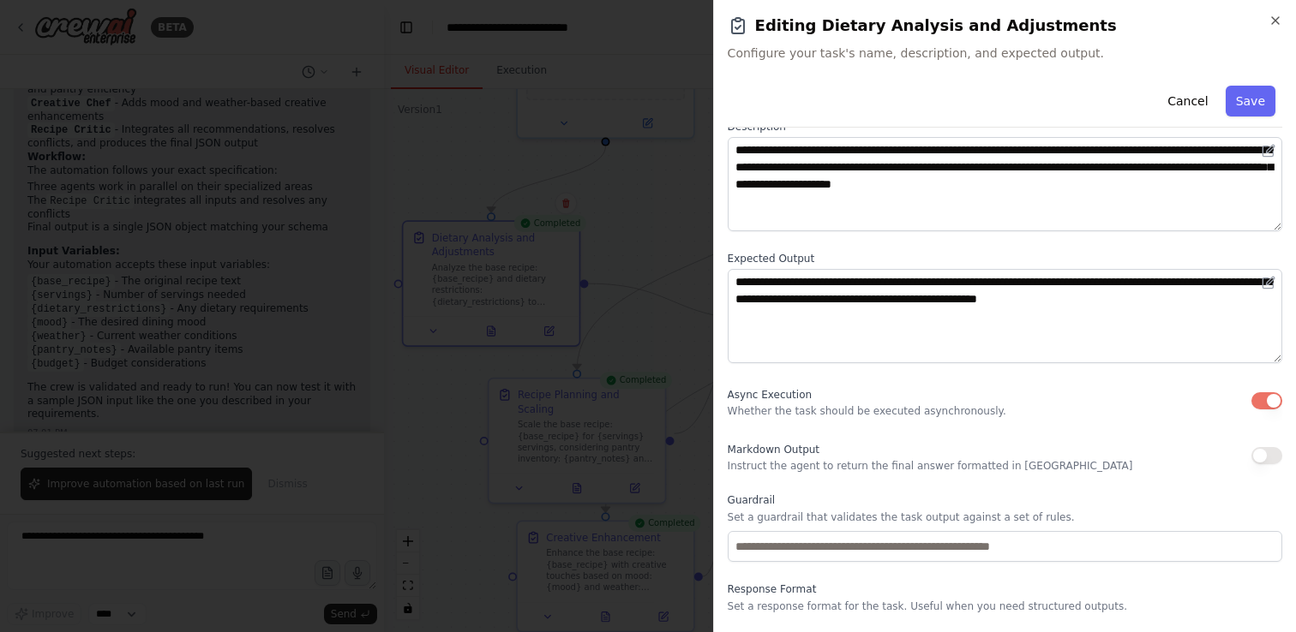
scroll to position [85, 0]
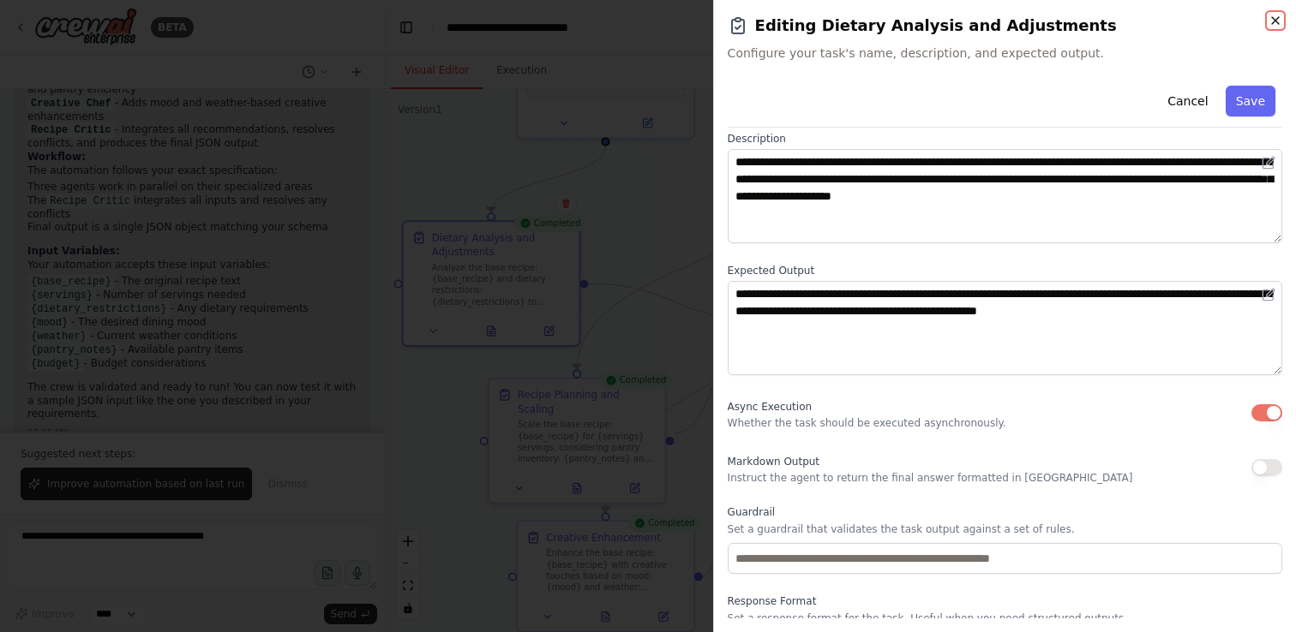
click at [1275, 20] on icon "button" at bounding box center [1275, 20] width 7 height 7
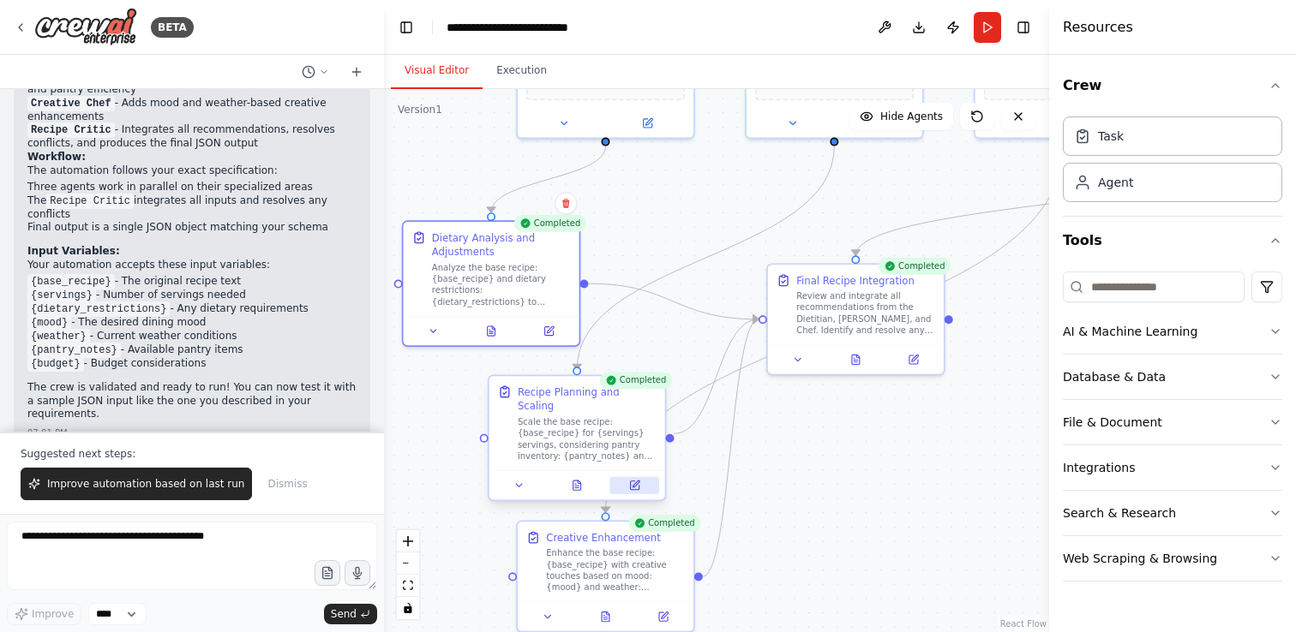
click at [632, 481] on icon at bounding box center [635, 484] width 7 height 7
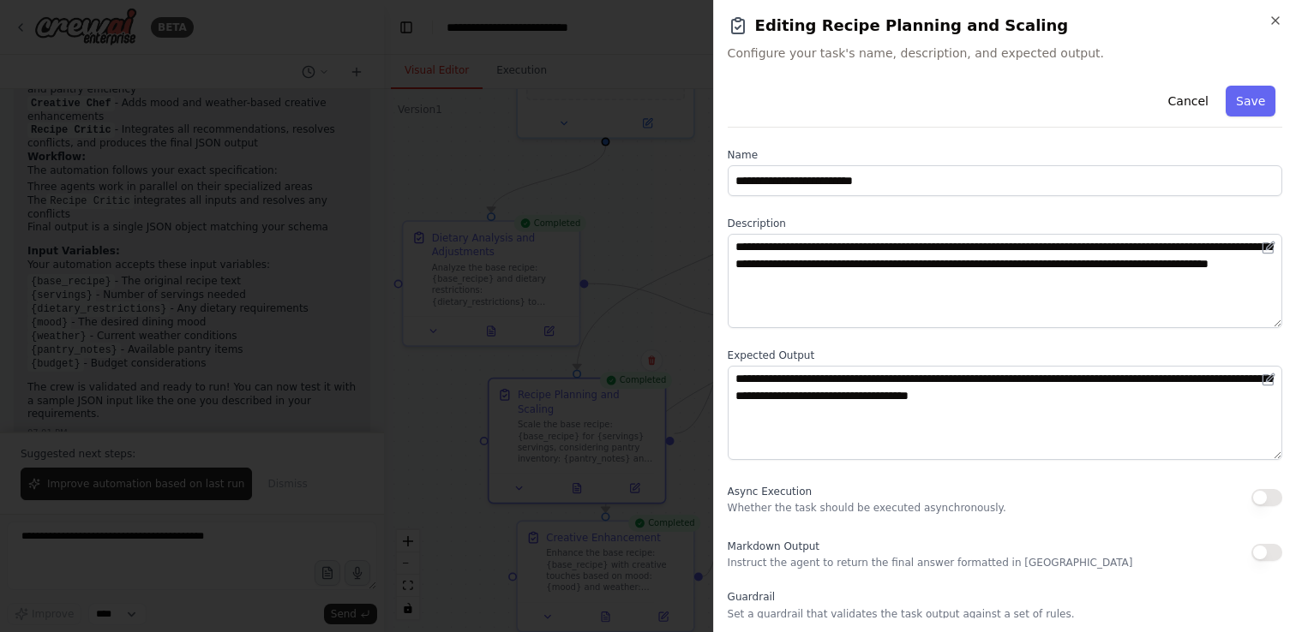
click at [1261, 500] on button "button" at bounding box center [1266, 497] width 31 height 17
click at [1252, 93] on button "Save" at bounding box center [1250, 101] width 50 height 31
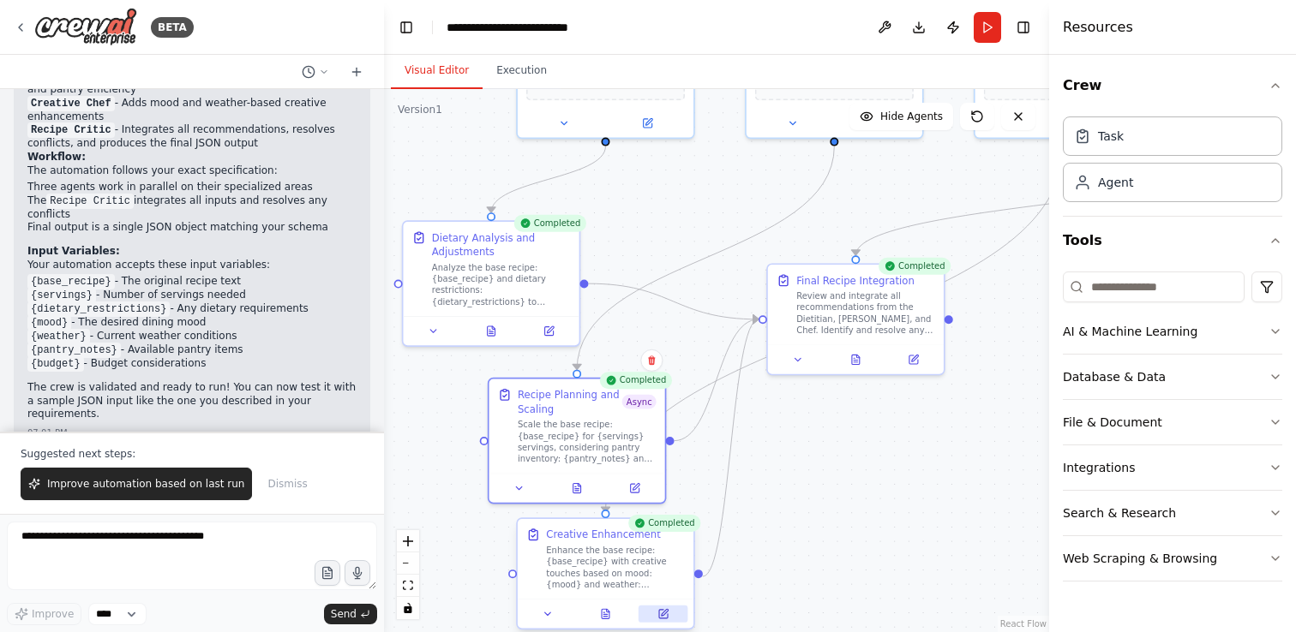
click at [663, 611] on icon at bounding box center [663, 614] width 9 height 9
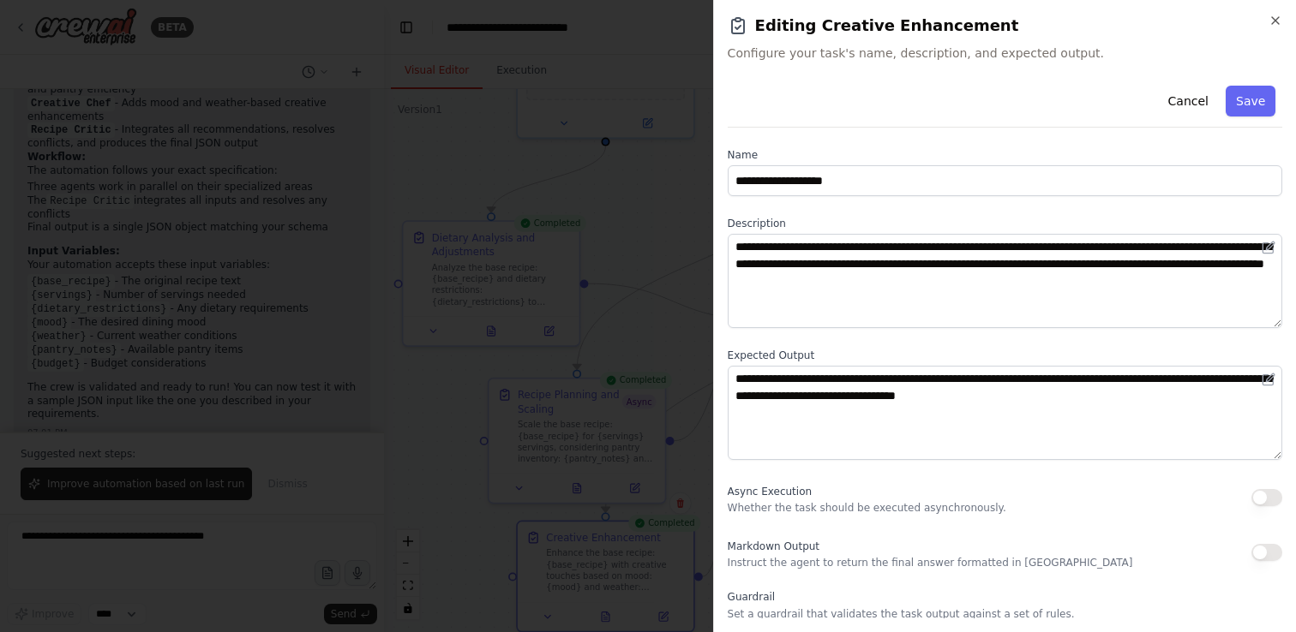
click at [1267, 491] on button "button" at bounding box center [1266, 497] width 31 height 17
click at [1262, 94] on button "Save" at bounding box center [1250, 101] width 50 height 31
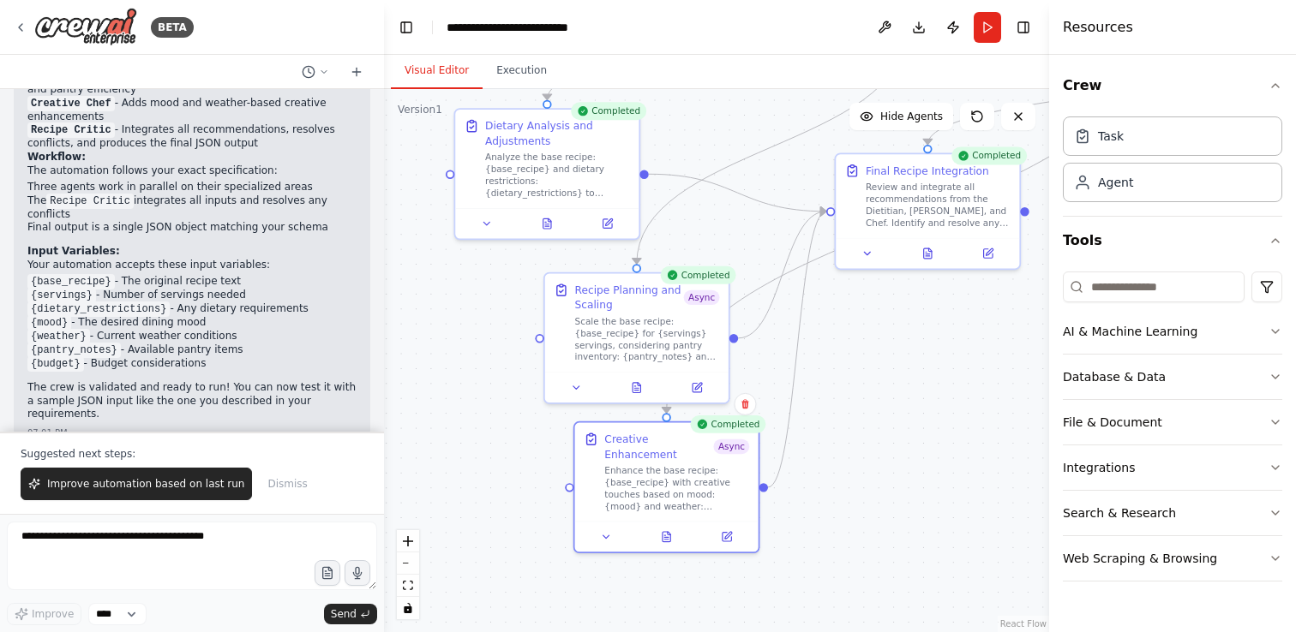
drag, startPoint x: 880, startPoint y: 476, endPoint x: 952, endPoint y: 369, distance: 129.1
click at [952, 369] on div ".deletable-edge-delete-btn { width: 20px; height: 20px; border: 0px solid #ffff…" at bounding box center [716, 360] width 665 height 543
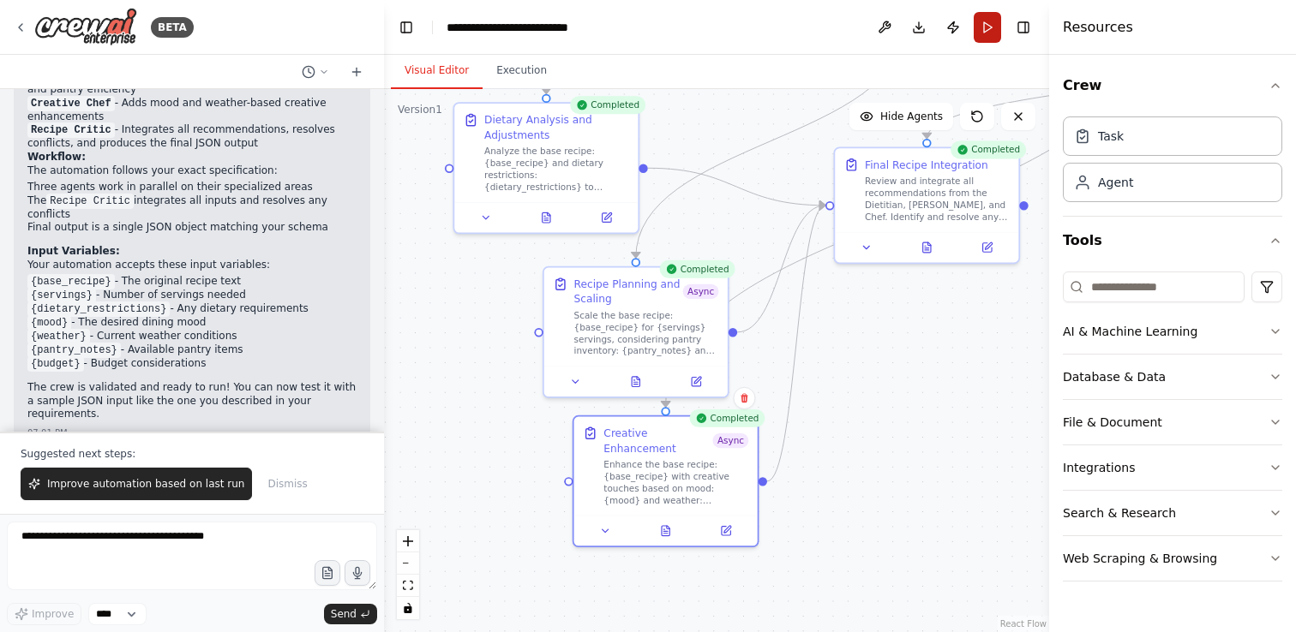
click at [981, 26] on button "Run" at bounding box center [987, 27] width 27 height 31
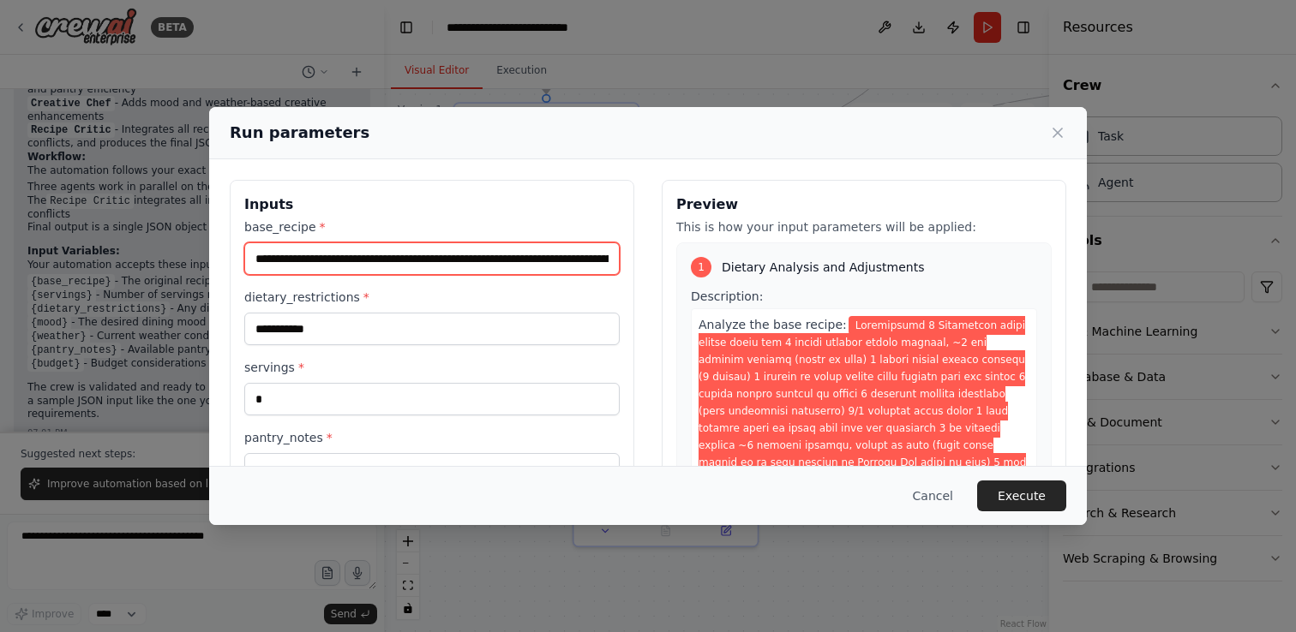
click at [394, 259] on input "base_recipe *" at bounding box center [431, 259] width 375 height 33
paste input "**********"
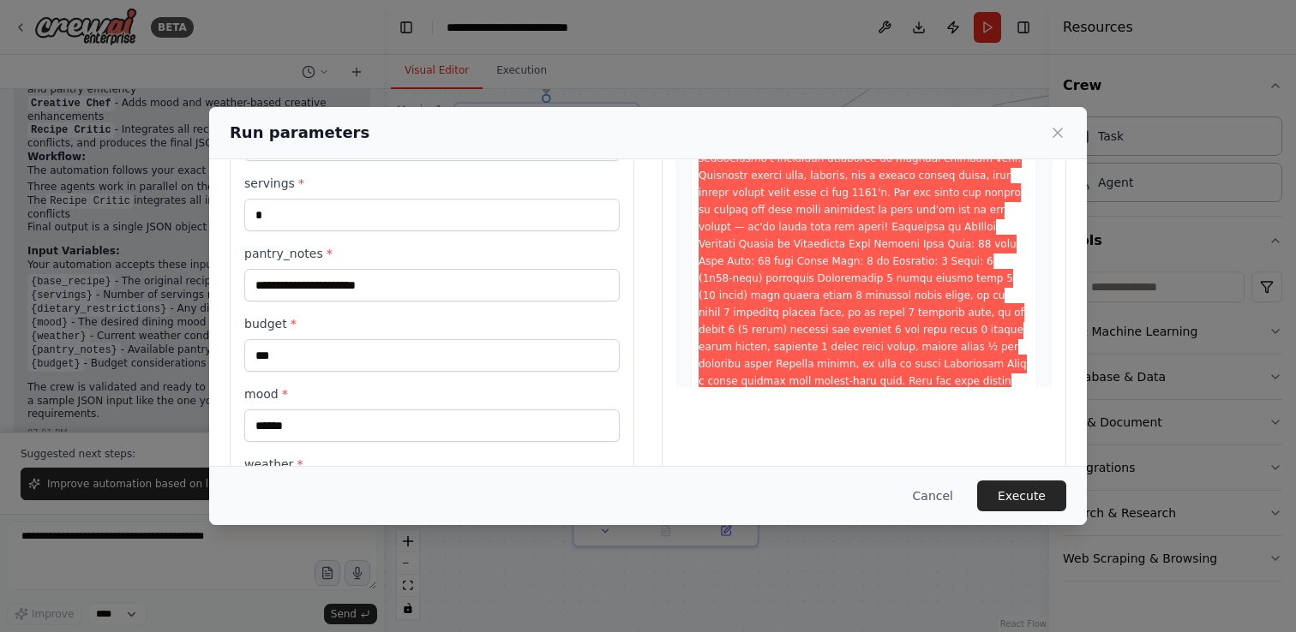
scroll to position [219, 0]
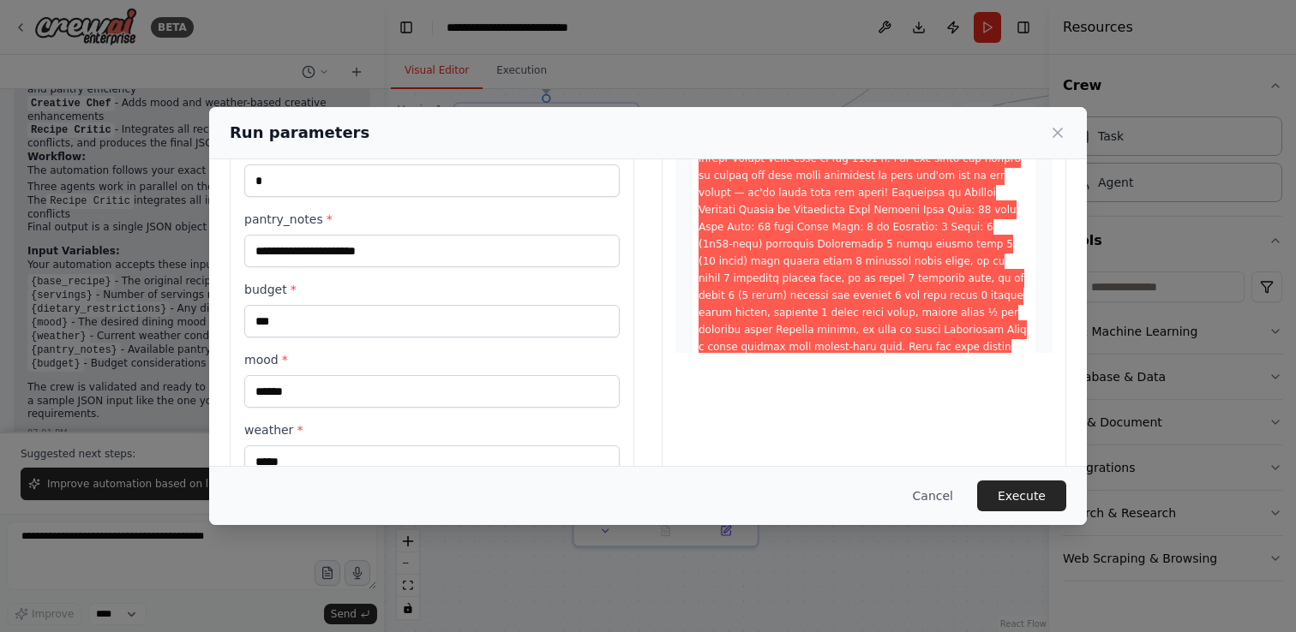
type input "**********"
click at [381, 257] on input "**********" at bounding box center [431, 251] width 375 height 33
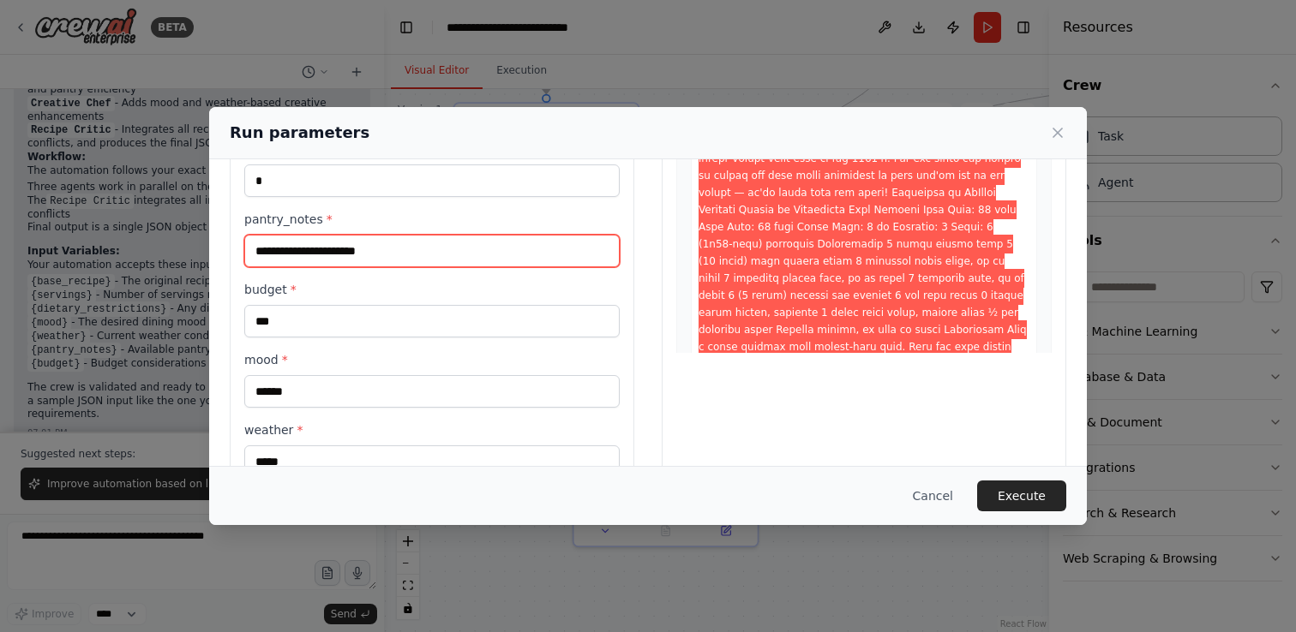
click at [381, 257] on input "**********" at bounding box center [431, 251] width 375 height 33
type input "*"
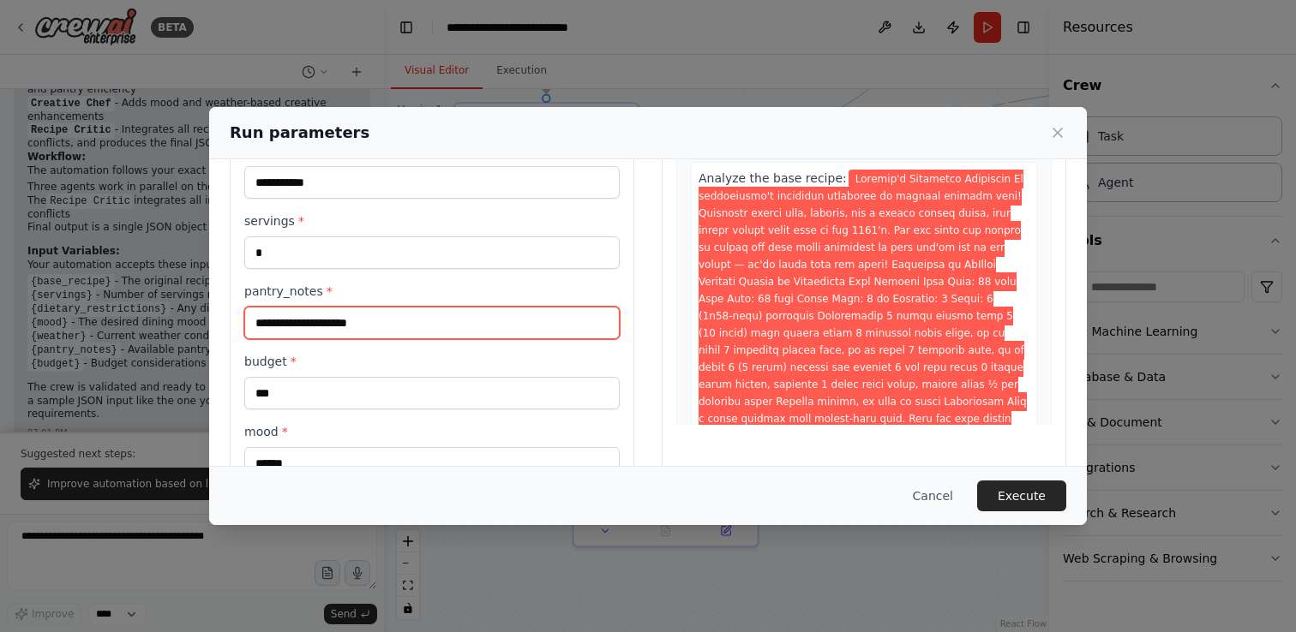
scroll to position [131, 0]
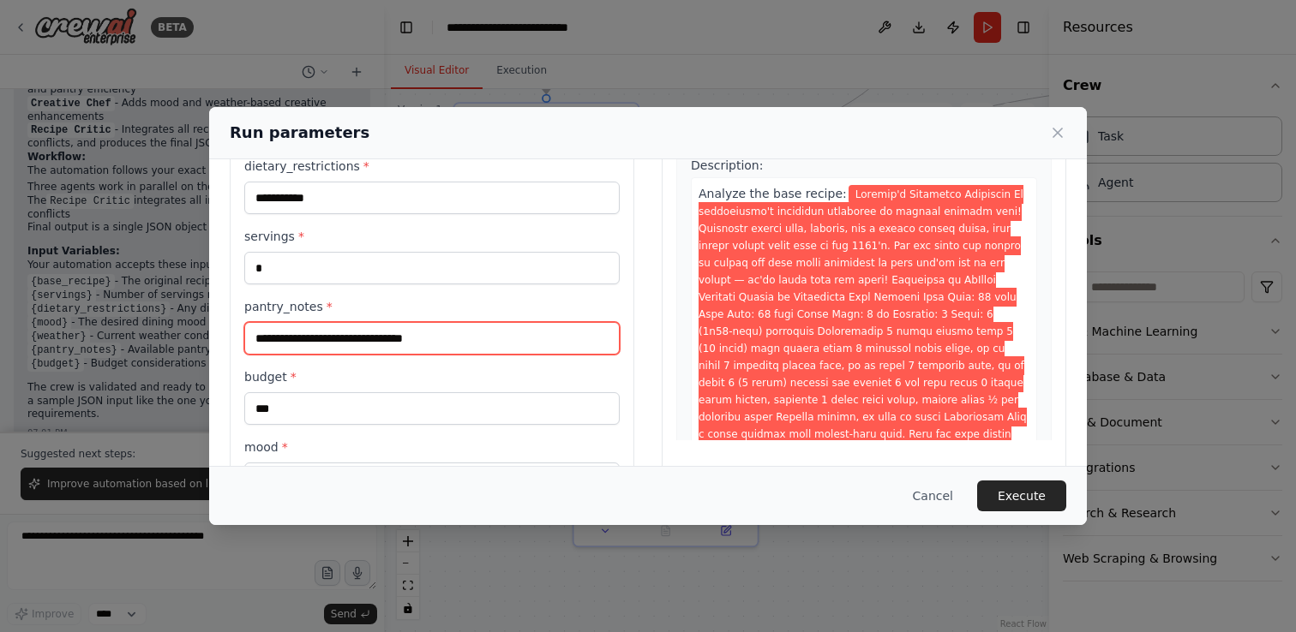
type input "**********"
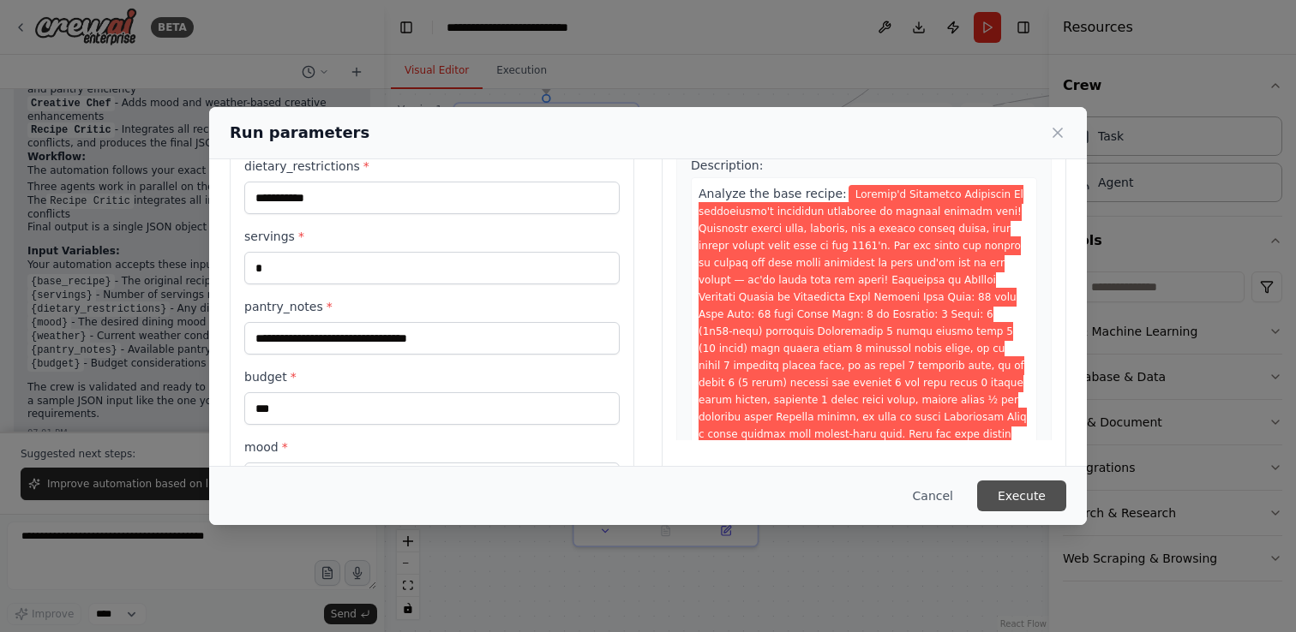
click at [1019, 491] on button "Execute" at bounding box center [1021, 496] width 89 height 31
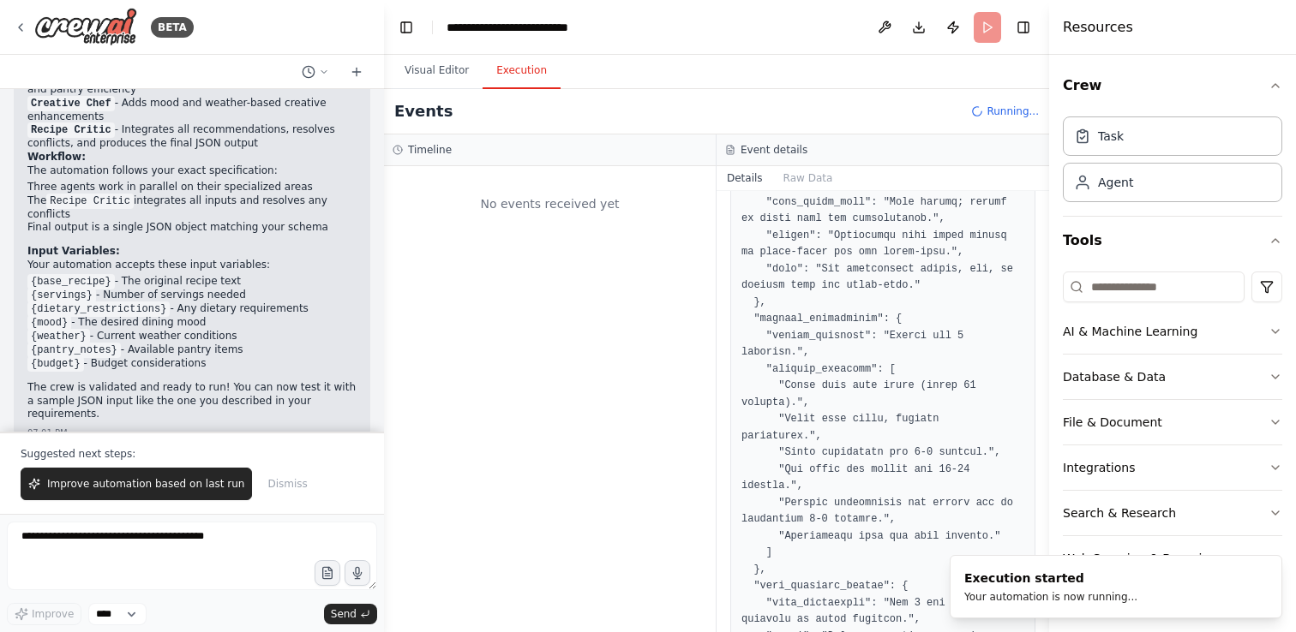
scroll to position [0, 0]
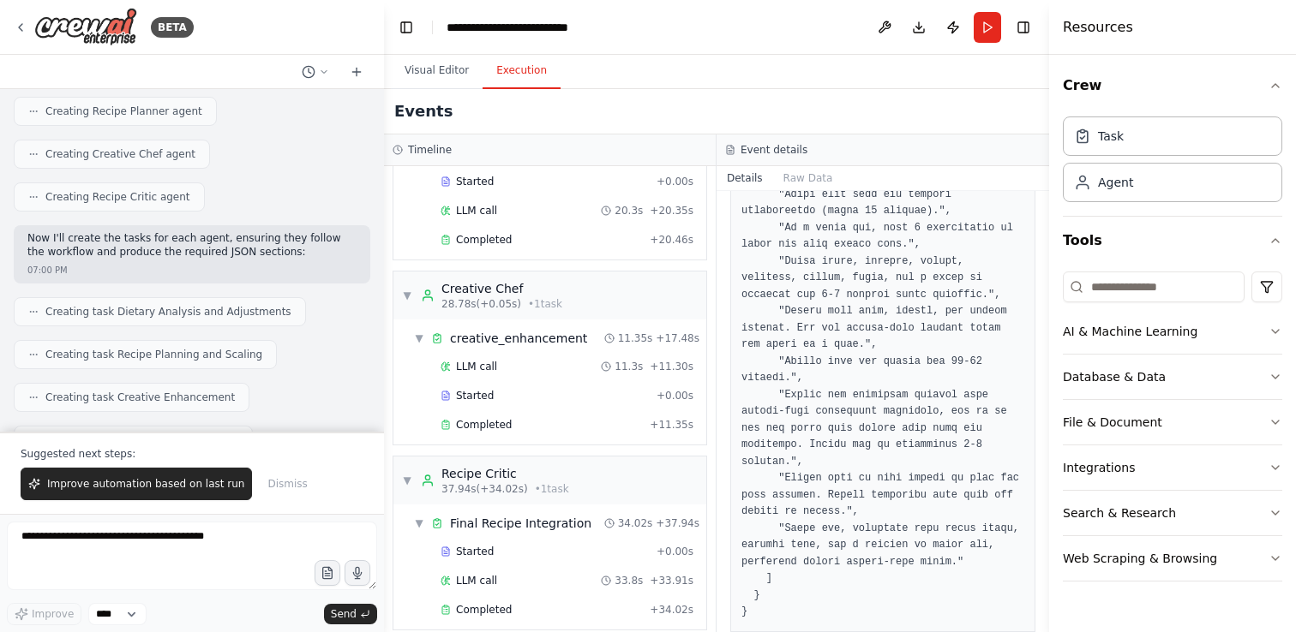
scroll to position [2959, 0]
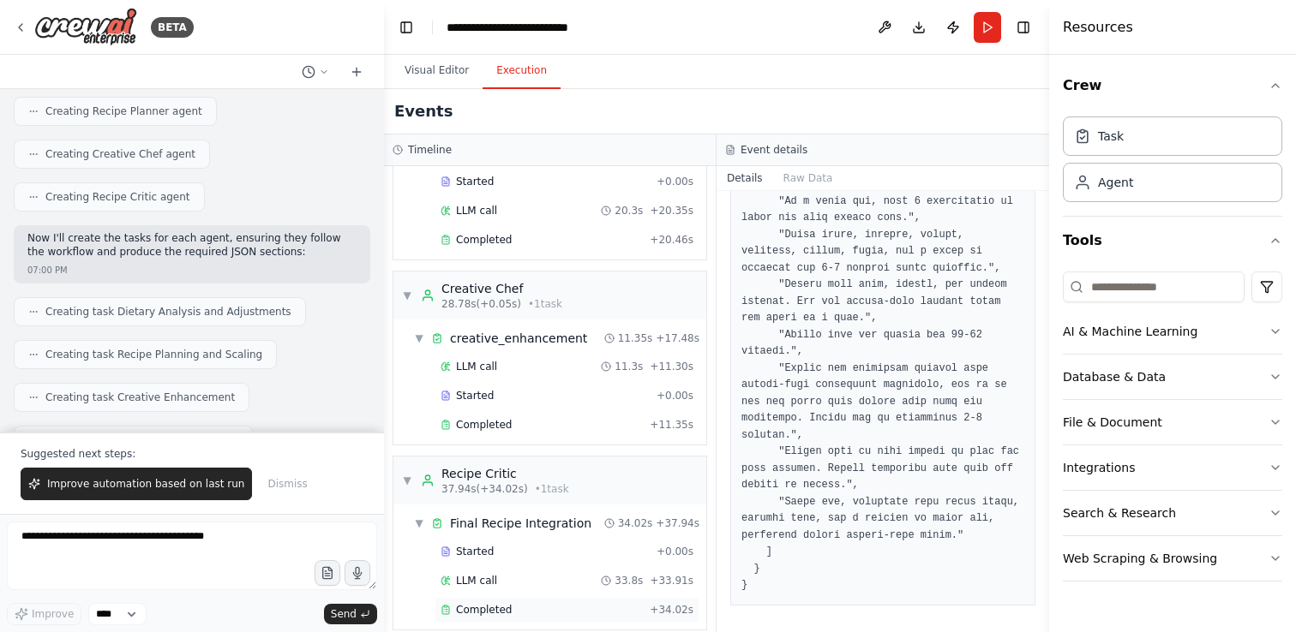
click at [536, 603] on div "Completed" at bounding box center [541, 610] width 202 height 14
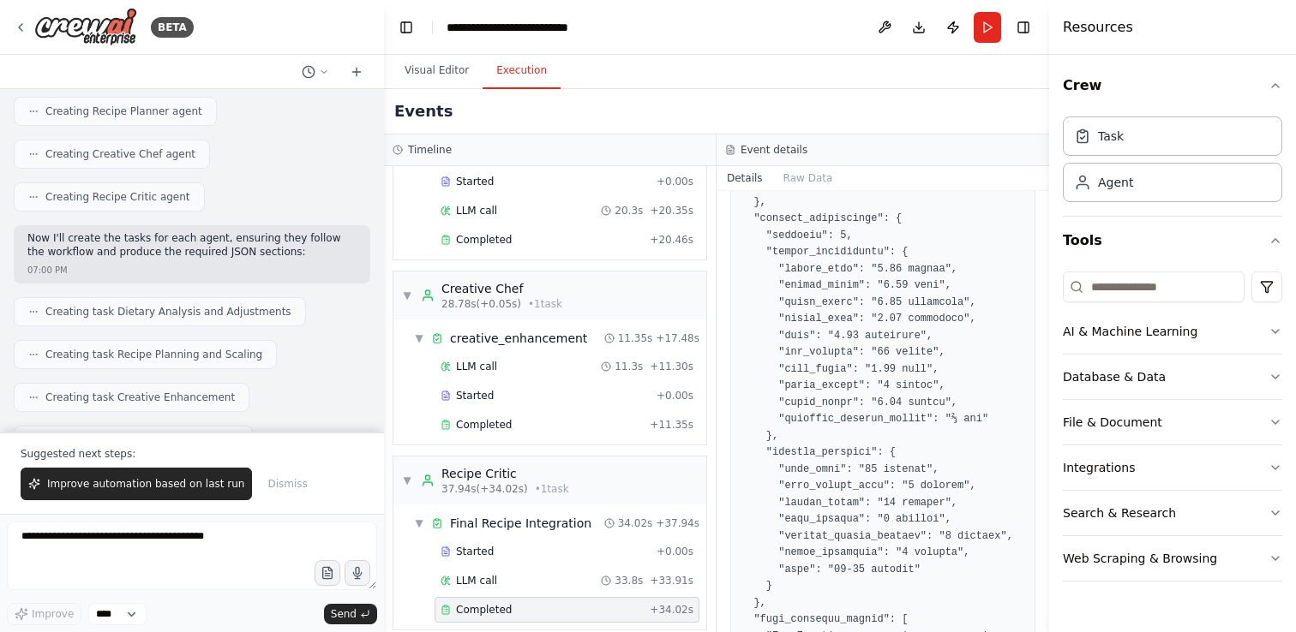
scroll to position [925, 0]
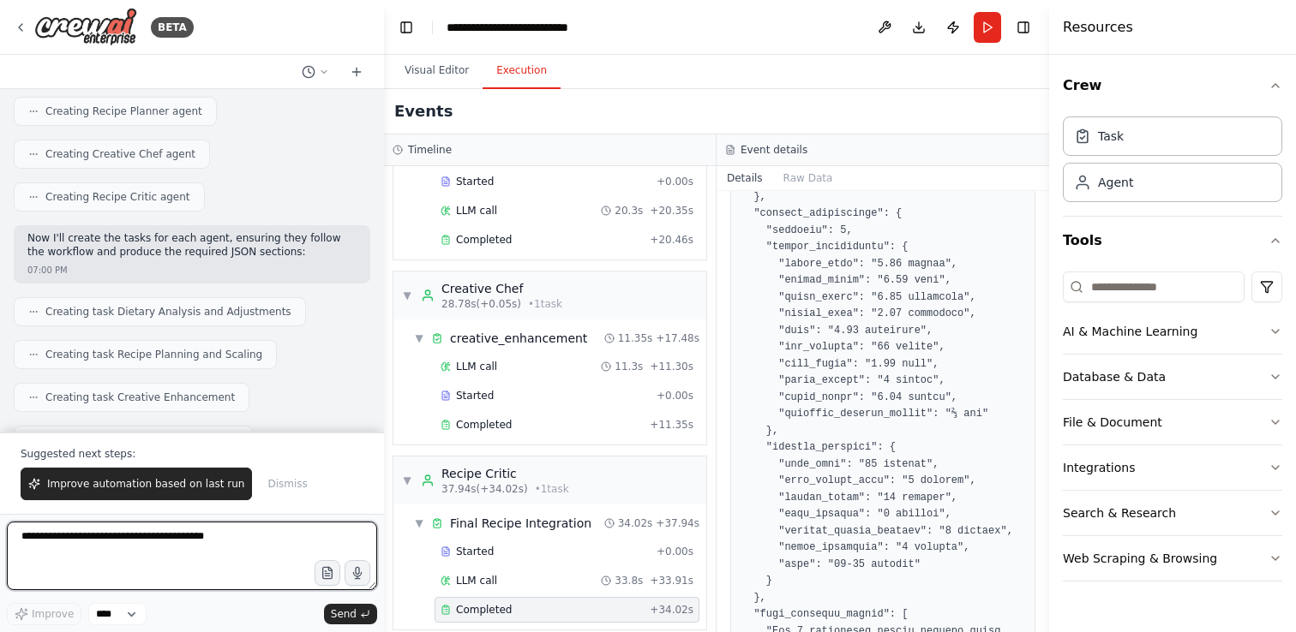
click at [156, 543] on textarea at bounding box center [192, 556] width 370 height 69
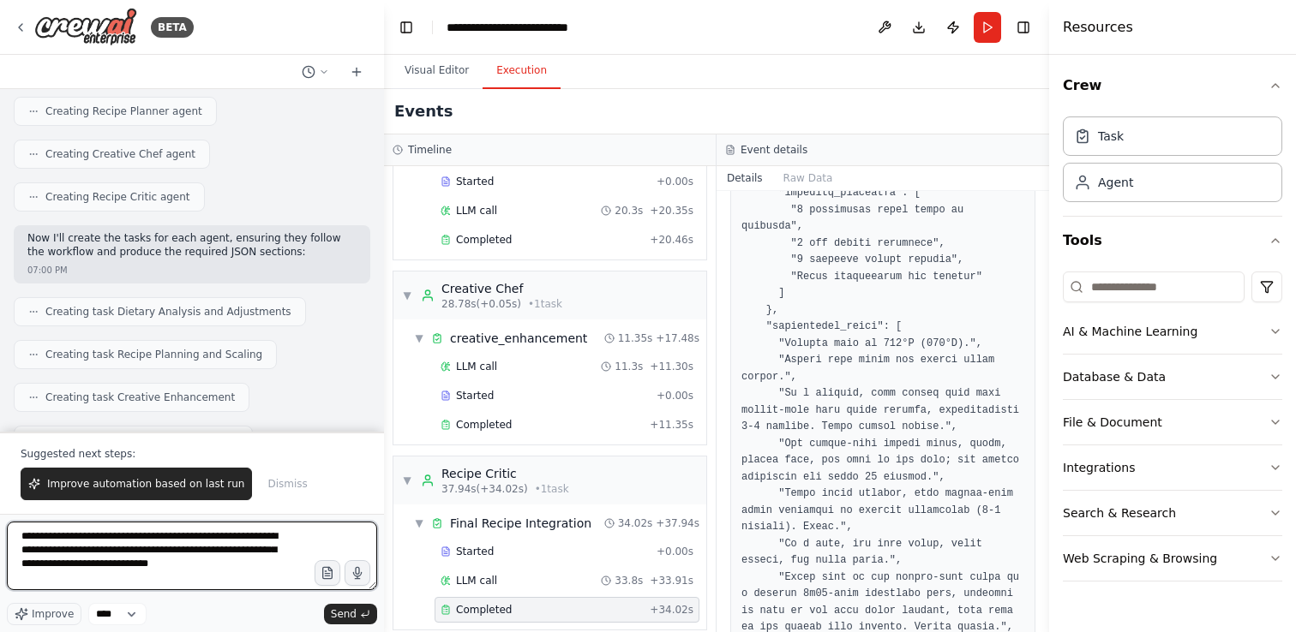
scroll to position [1996, 0]
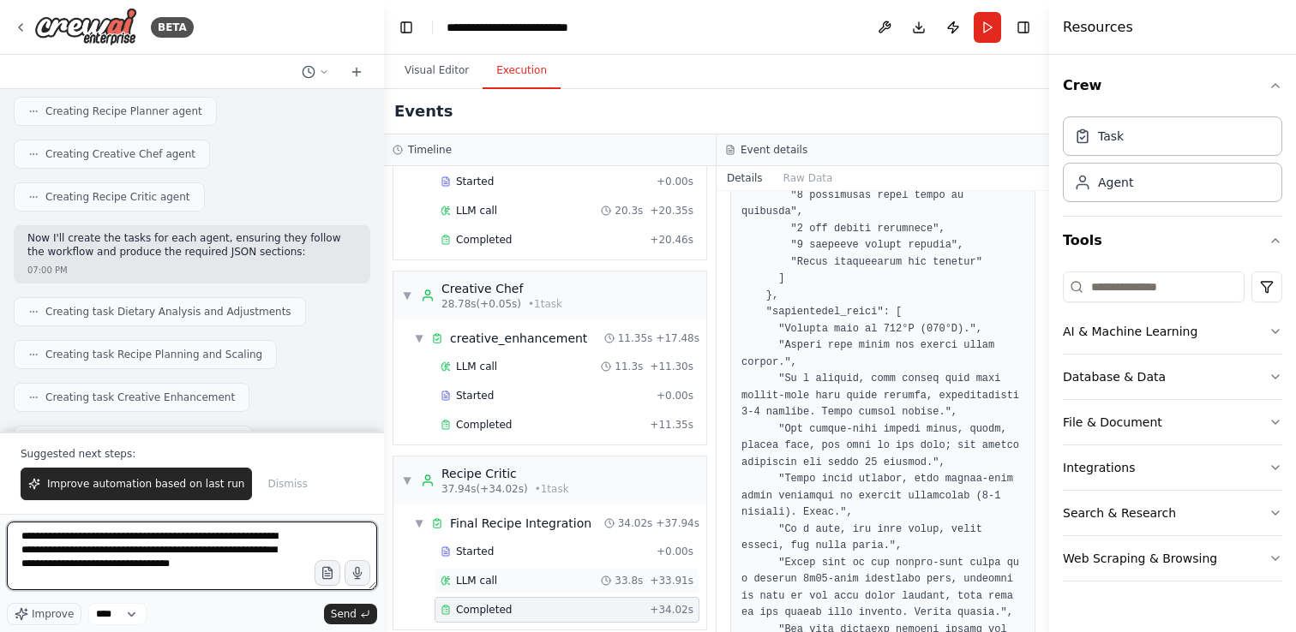
type textarea "**********"
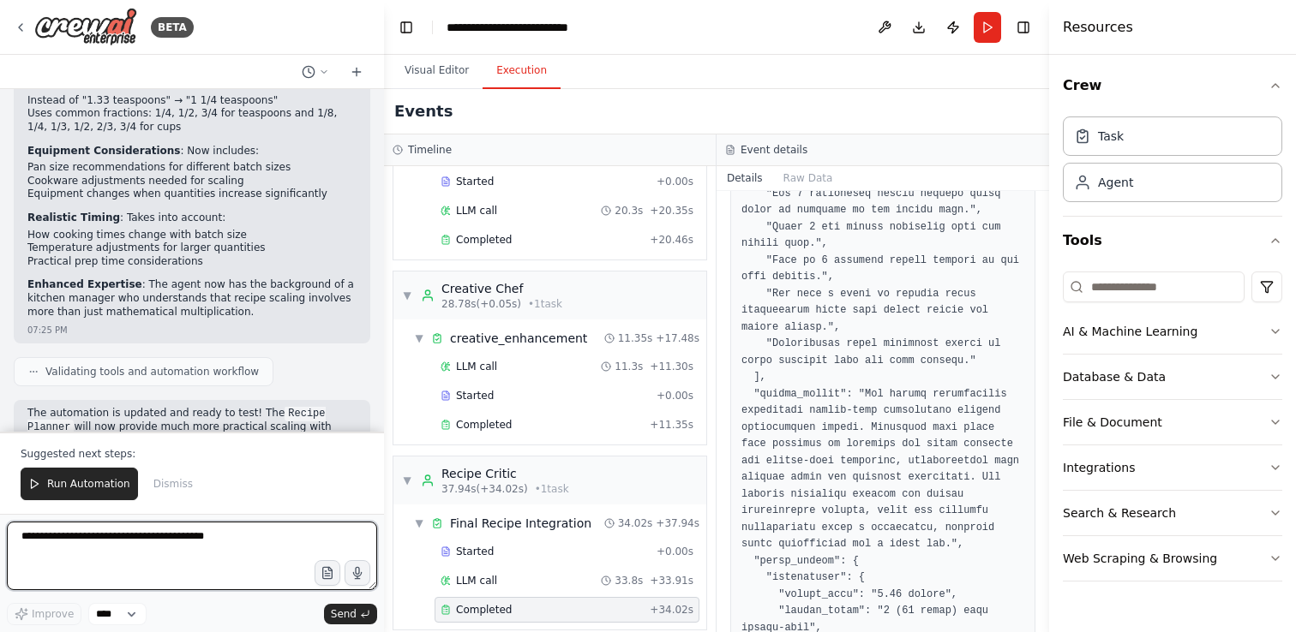
scroll to position [2945, 0]
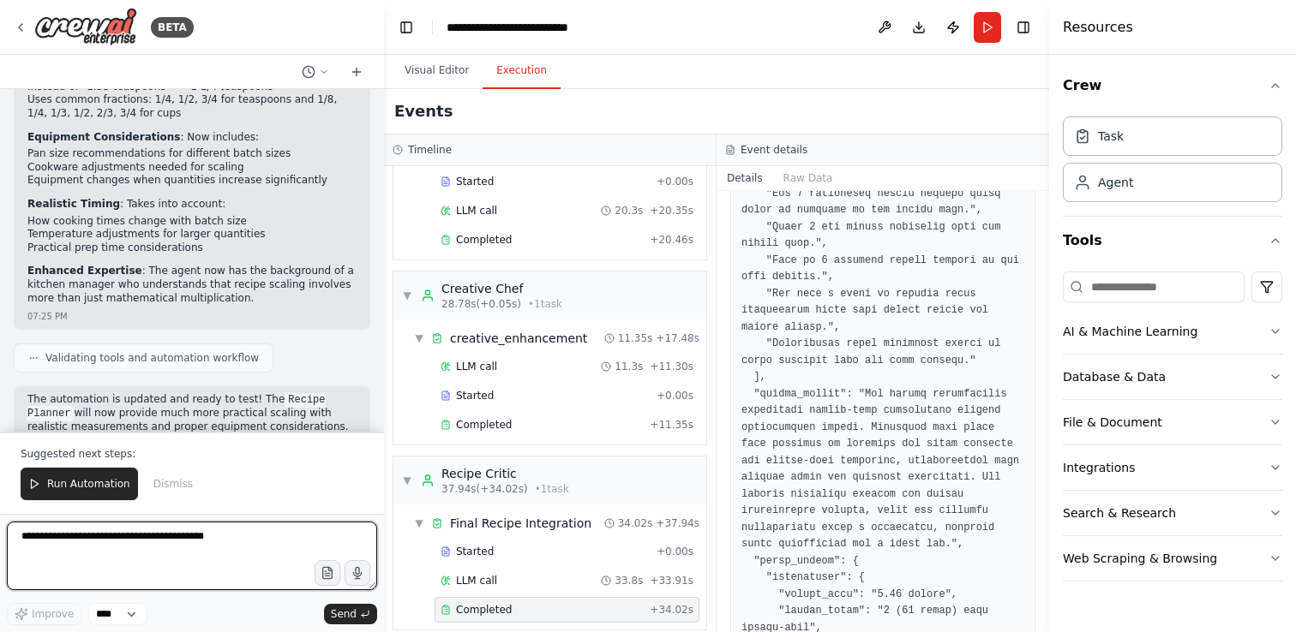
click at [145, 534] on textarea at bounding box center [192, 556] width 370 height 69
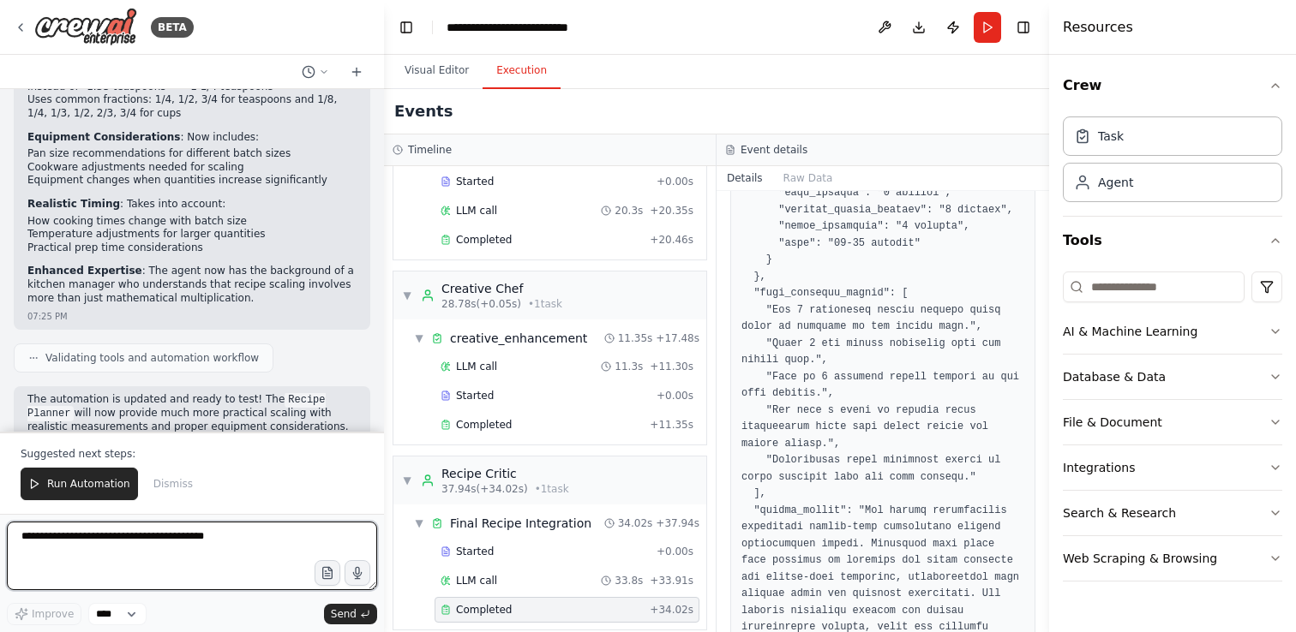
scroll to position [1242, 0]
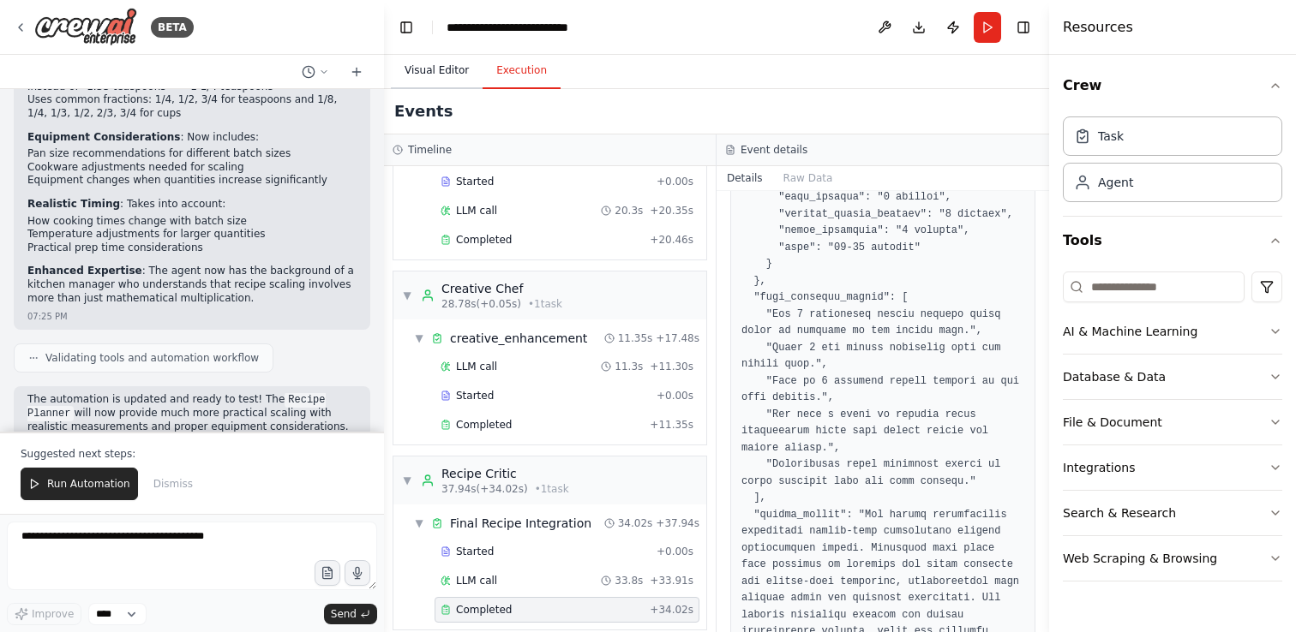
click at [448, 69] on button "Visual Editor" at bounding box center [437, 71] width 92 height 36
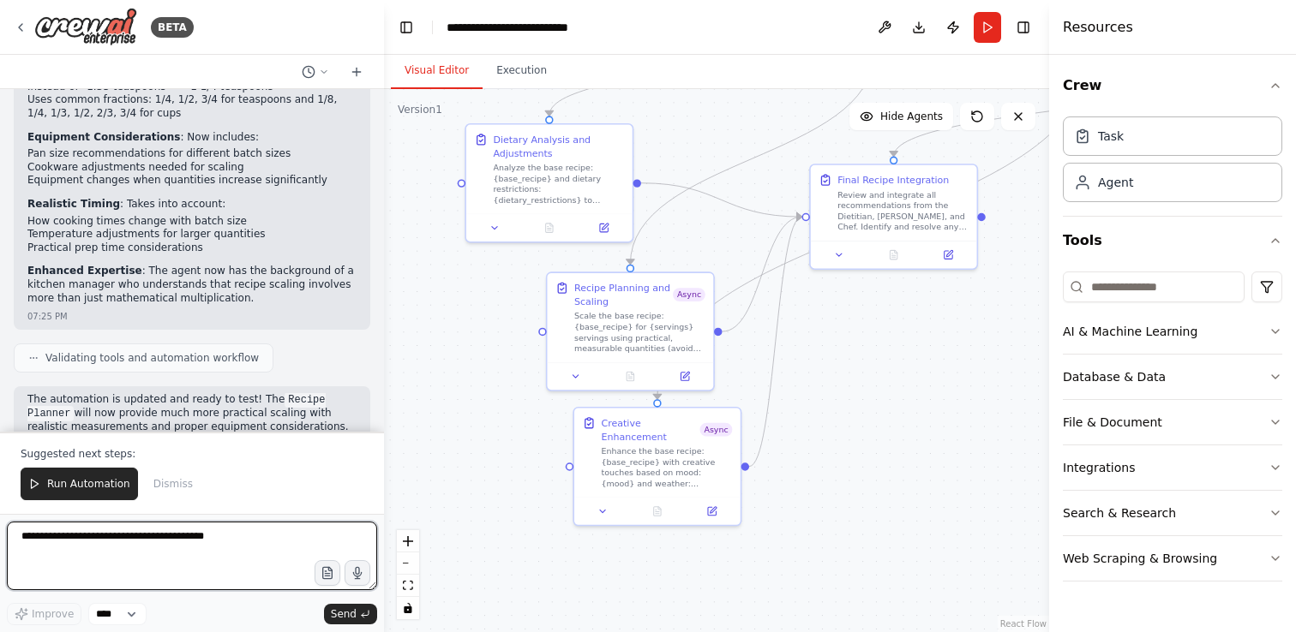
click at [183, 539] on textarea at bounding box center [192, 556] width 370 height 69
type textarea "*"
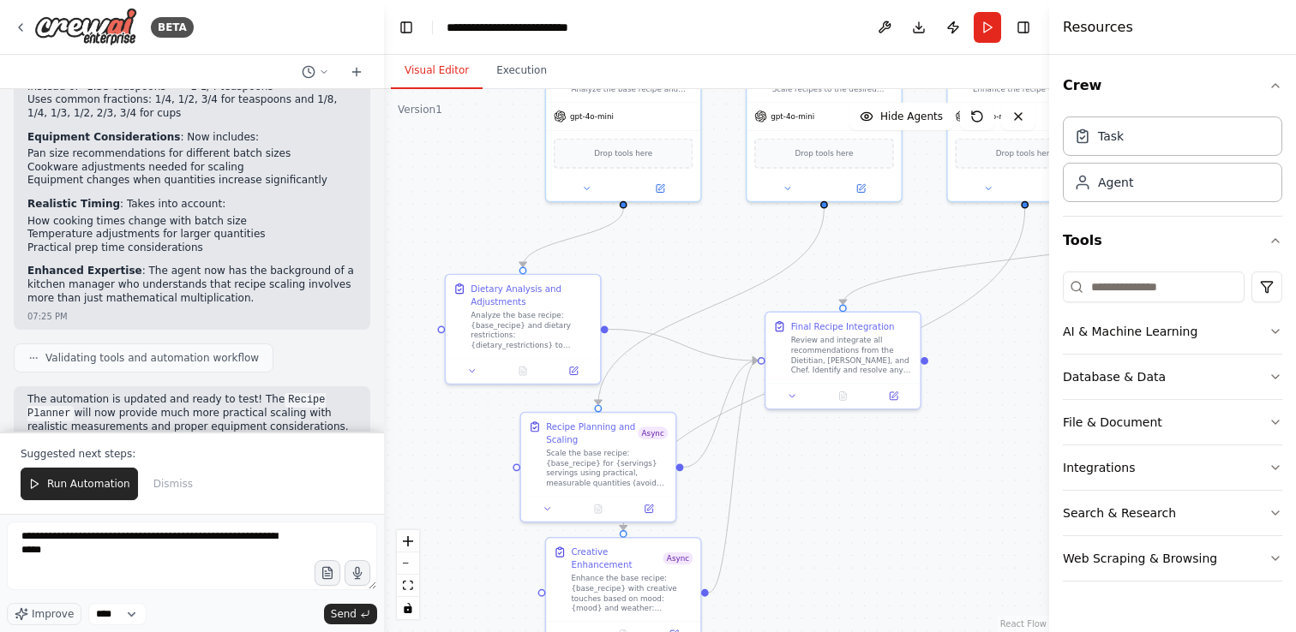
drag, startPoint x: 692, startPoint y: 169, endPoint x: 667, endPoint y: 305, distance: 138.5
click at [667, 305] on div ".deletable-edge-delete-btn { width: 20px; height: 20px; border: 0px solid #ffff…" at bounding box center [716, 360] width 665 height 543
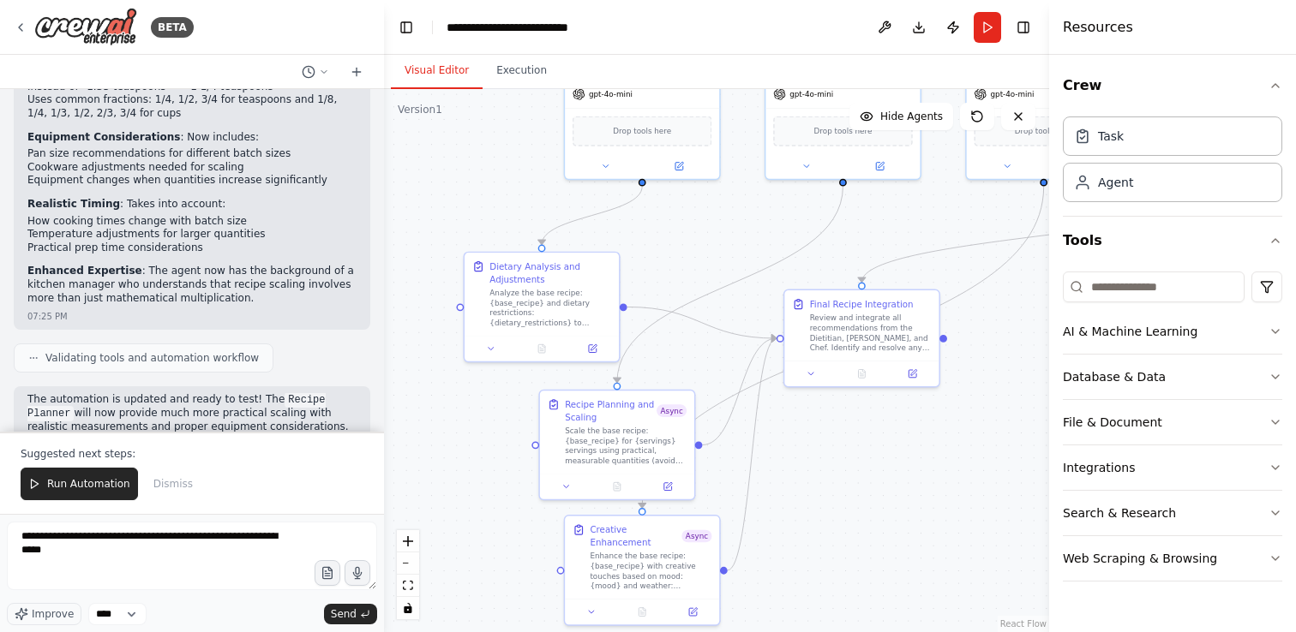
drag, startPoint x: 661, startPoint y: 272, endPoint x: 680, endPoint y: 249, distance: 29.2
click at [680, 249] on div ".deletable-edge-delete-btn { width: 20px; height: 20px; border: 0px solid #ffff…" at bounding box center [716, 360] width 665 height 543
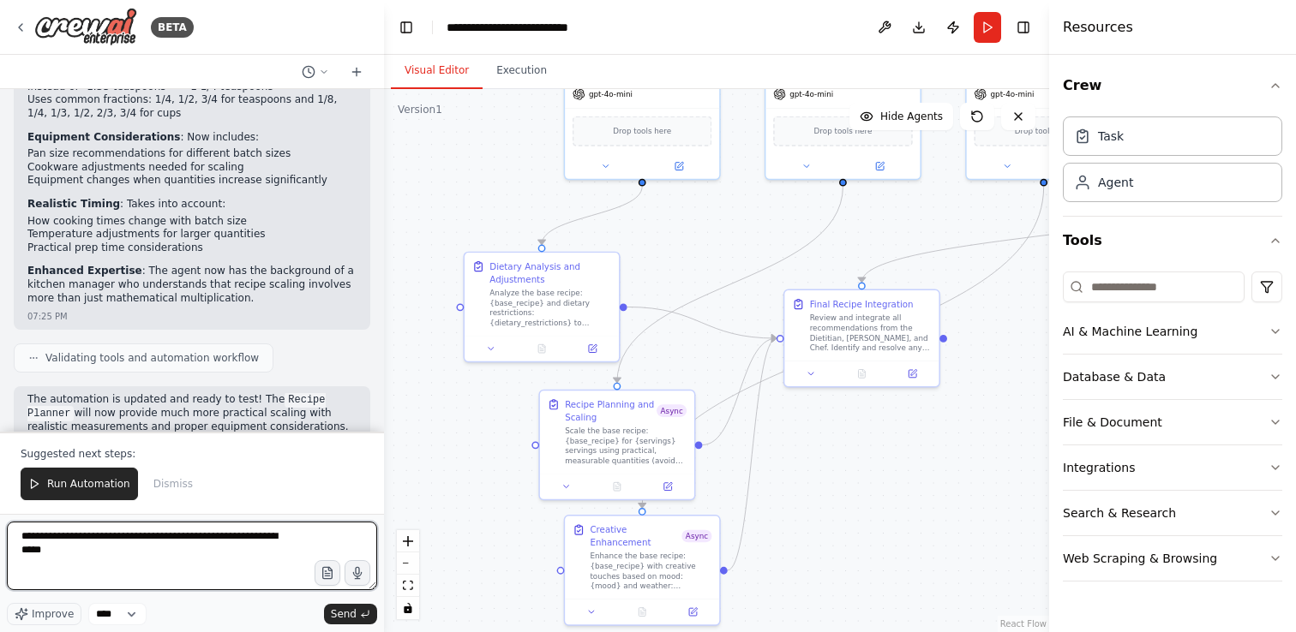
click at [210, 552] on textarea "**********" at bounding box center [192, 556] width 370 height 69
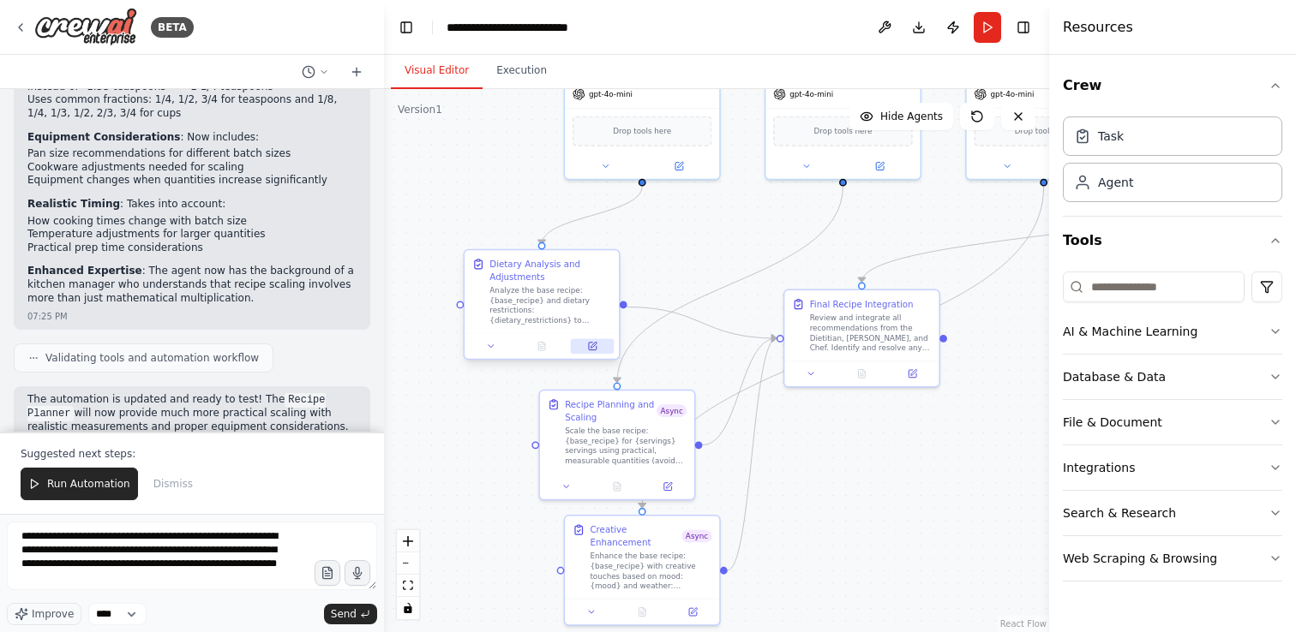
click at [592, 343] on icon at bounding box center [593, 347] width 8 height 8
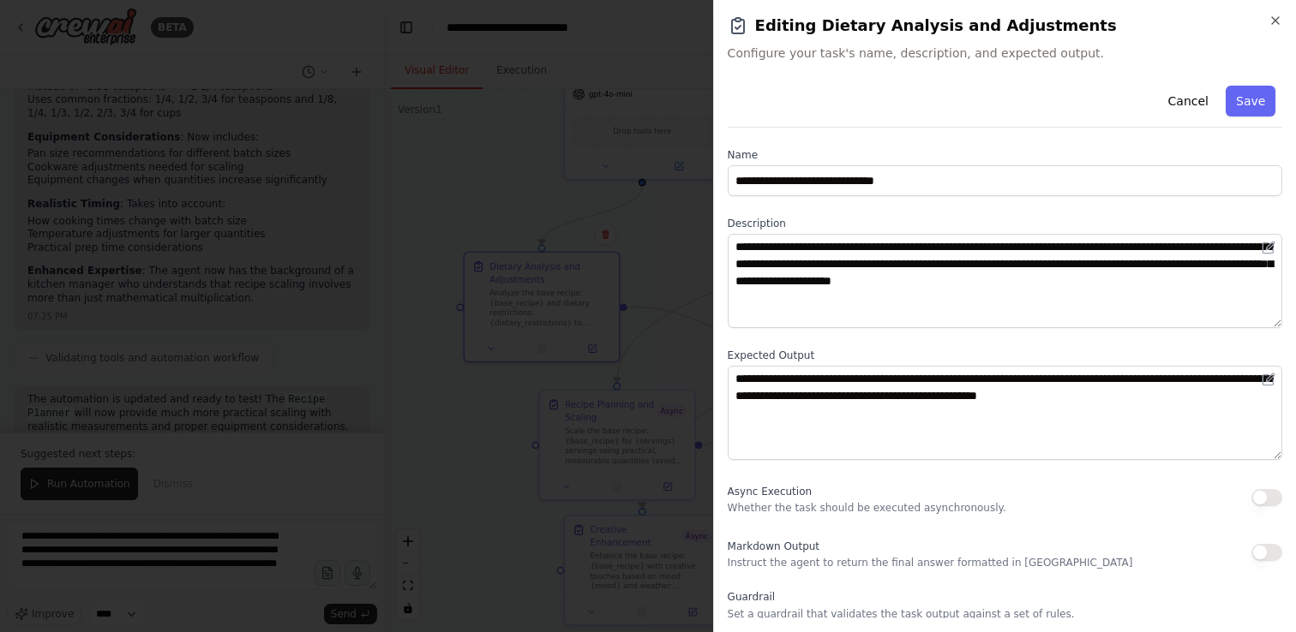
click at [1263, 494] on button "button" at bounding box center [1266, 497] width 31 height 17
click at [1250, 100] on button "Save" at bounding box center [1250, 101] width 50 height 31
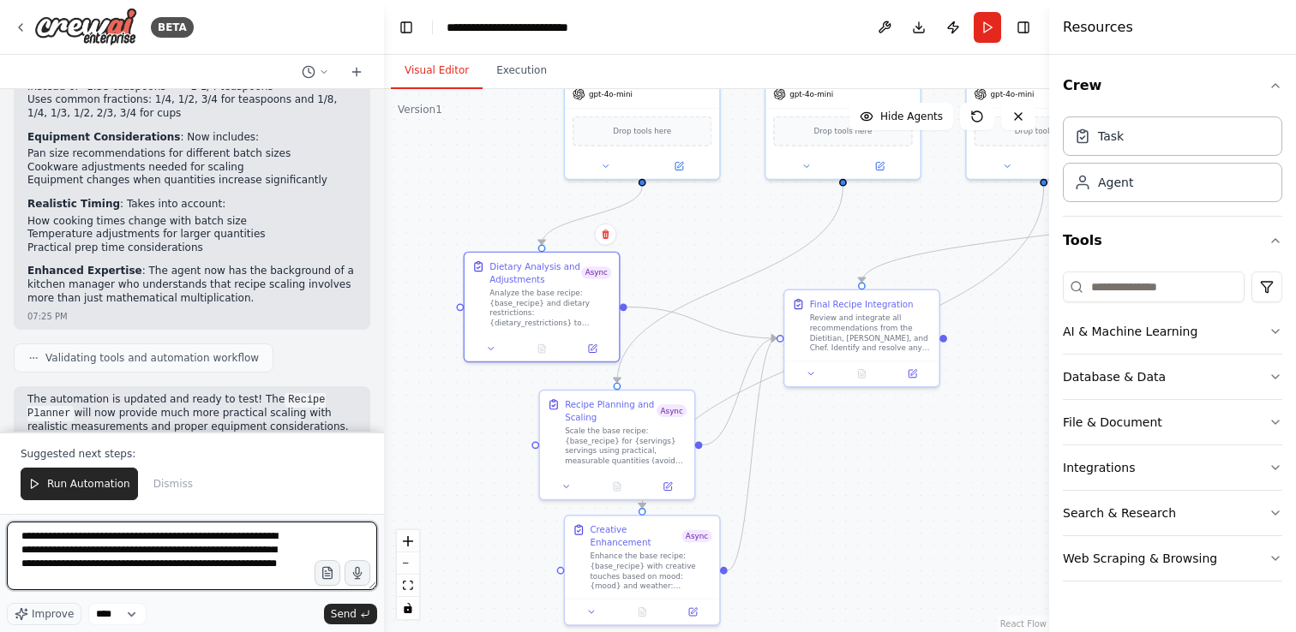
click at [232, 584] on textarea "**********" at bounding box center [192, 556] width 370 height 69
drag, startPoint x: 245, startPoint y: 578, endPoint x: 89, endPoint y: 568, distance: 156.3
click at [89, 568] on textarea "**********" at bounding box center [192, 556] width 370 height 69
type textarea "**********"
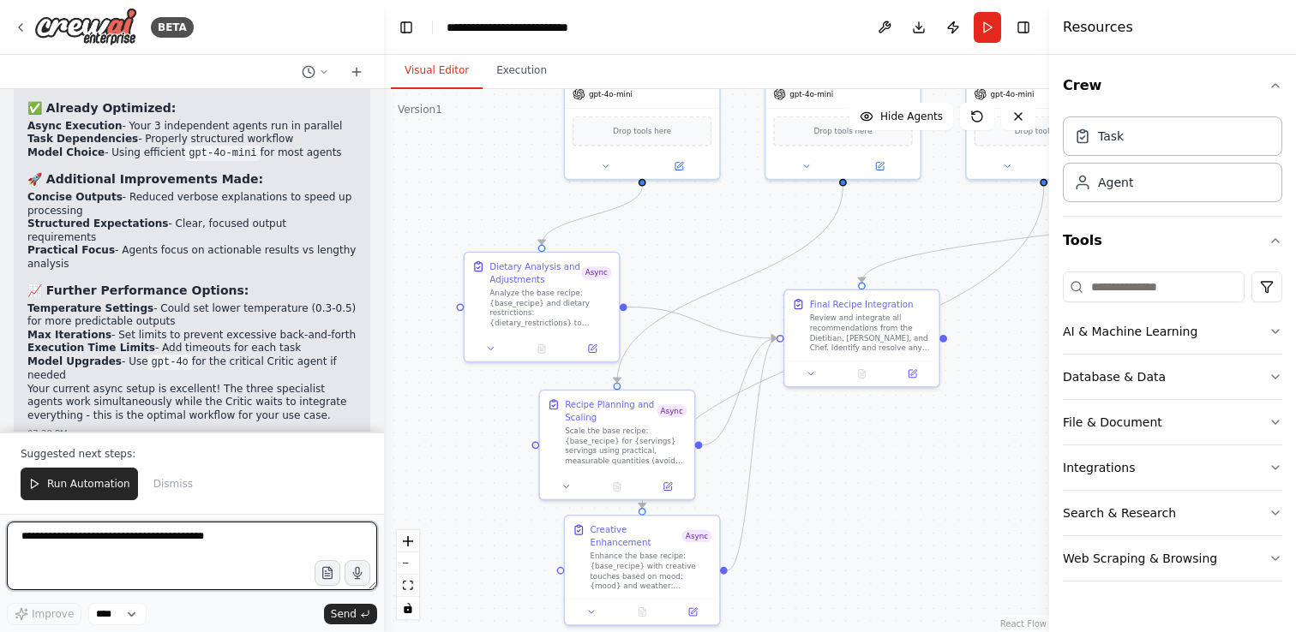
scroll to position [4162, 0]
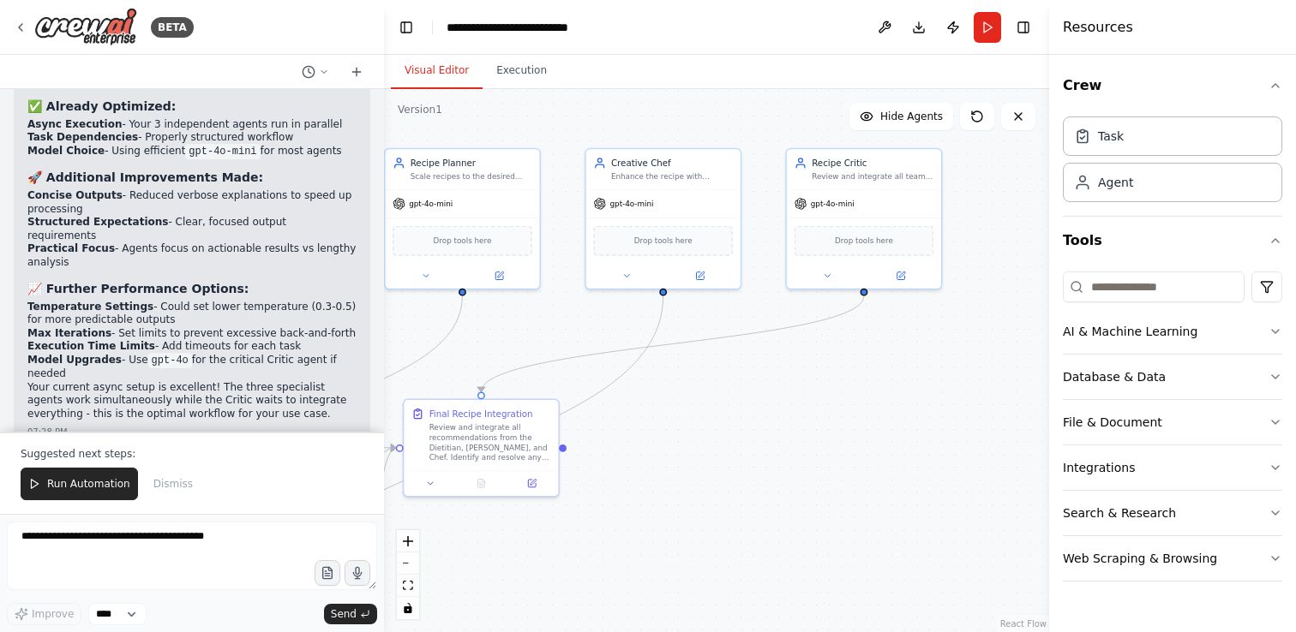
drag, startPoint x: 828, startPoint y: 430, endPoint x: 447, endPoint y: 540, distance: 396.0
click at [447, 540] on div ".deletable-edge-delete-btn { width: 20px; height: 20px; border: 0px solid #ffff…" at bounding box center [716, 360] width 665 height 543
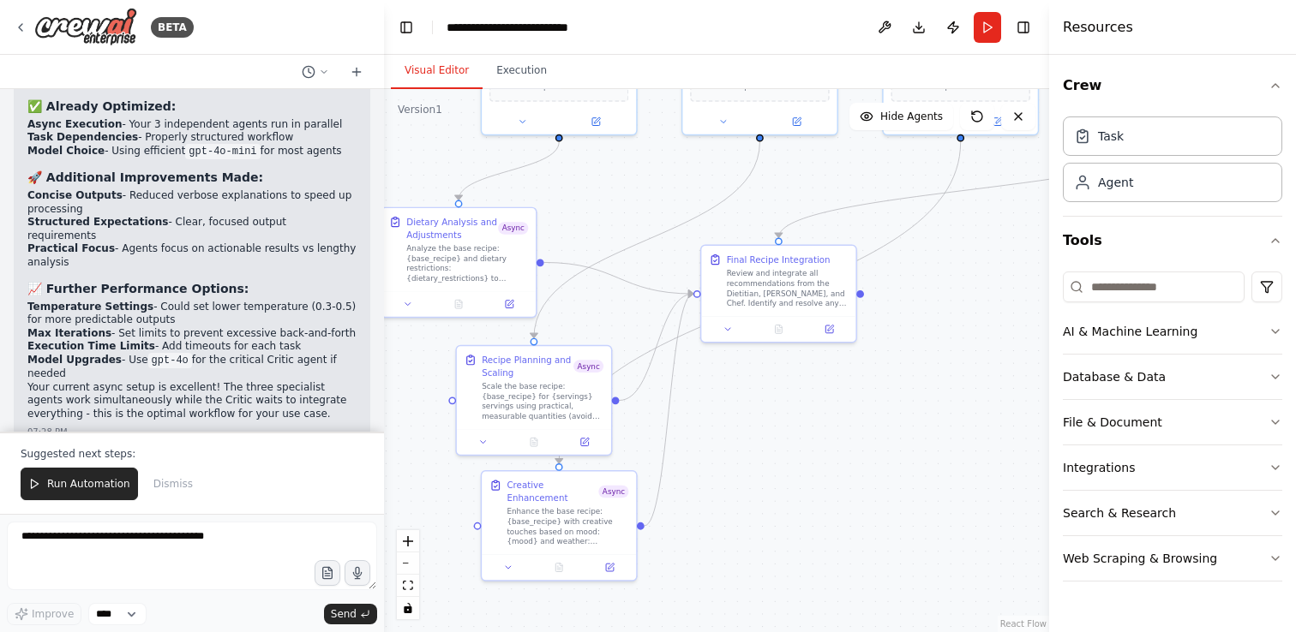
drag, startPoint x: 721, startPoint y: 401, endPoint x: 1023, endPoint y: 236, distance: 344.8
click at [1023, 236] on div ".deletable-edge-delete-btn { width: 20px; height: 20px; border: 0px solid #ffff…" at bounding box center [716, 360] width 665 height 543
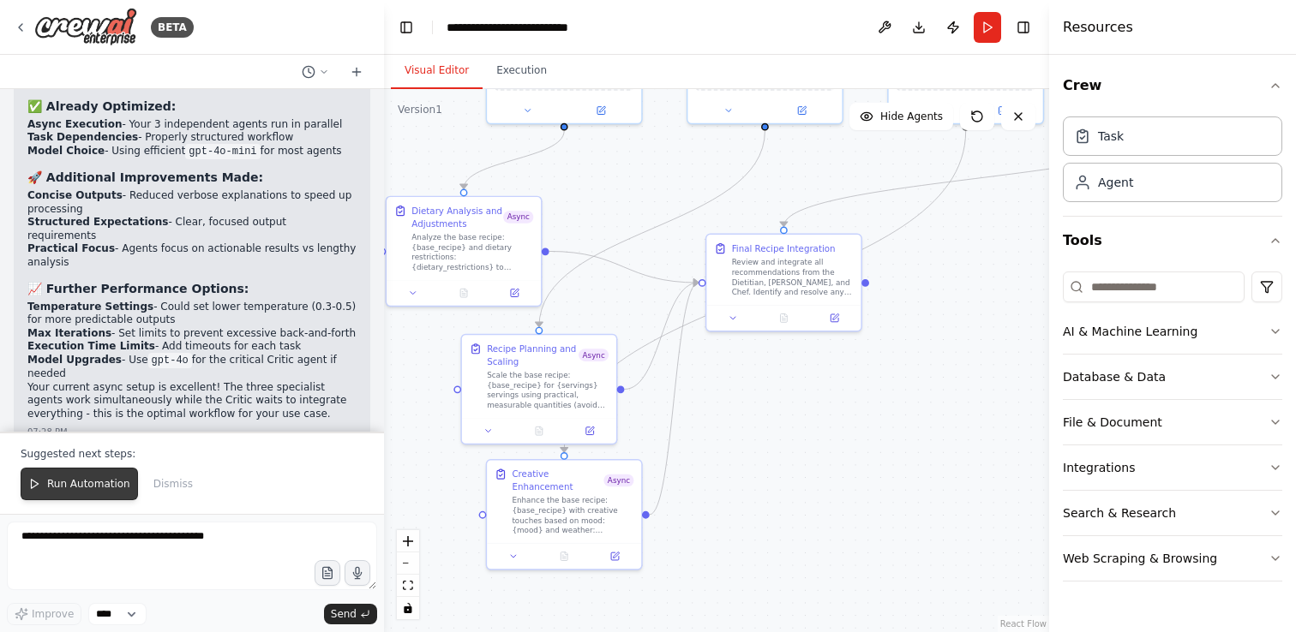
click at [109, 487] on span "Run Automation" at bounding box center [88, 484] width 83 height 14
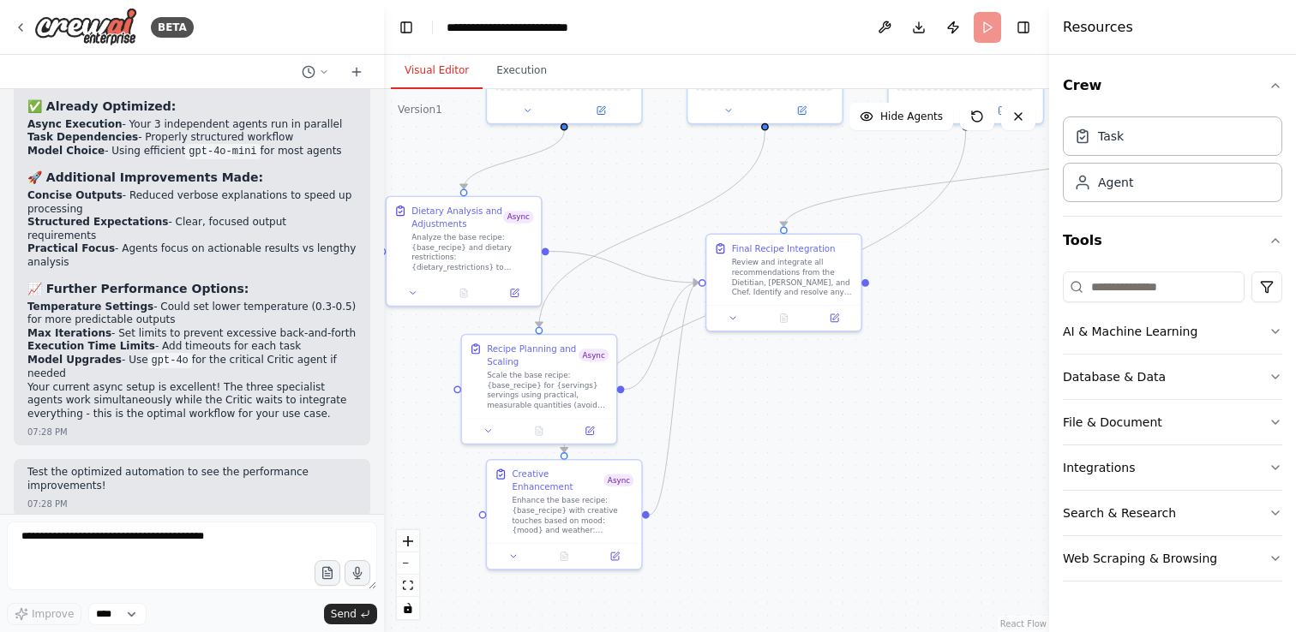
scroll to position [4125, 0]
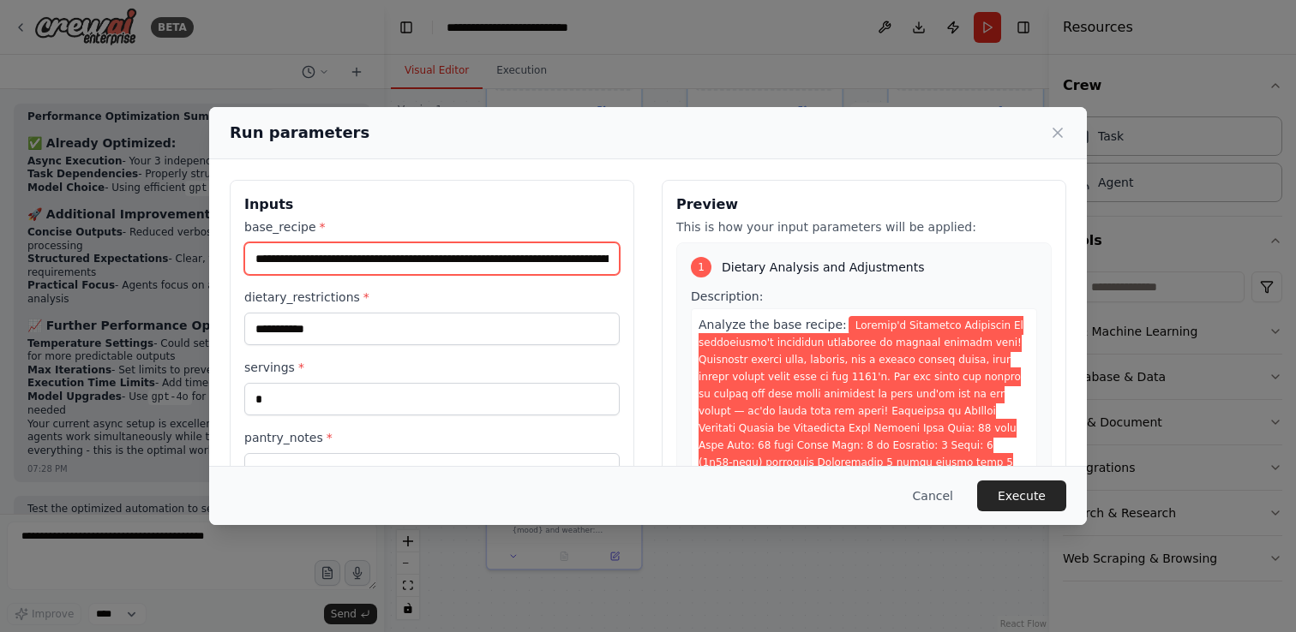
click at [334, 261] on input "base_recipe *" at bounding box center [431, 259] width 375 height 33
paste input "**********"
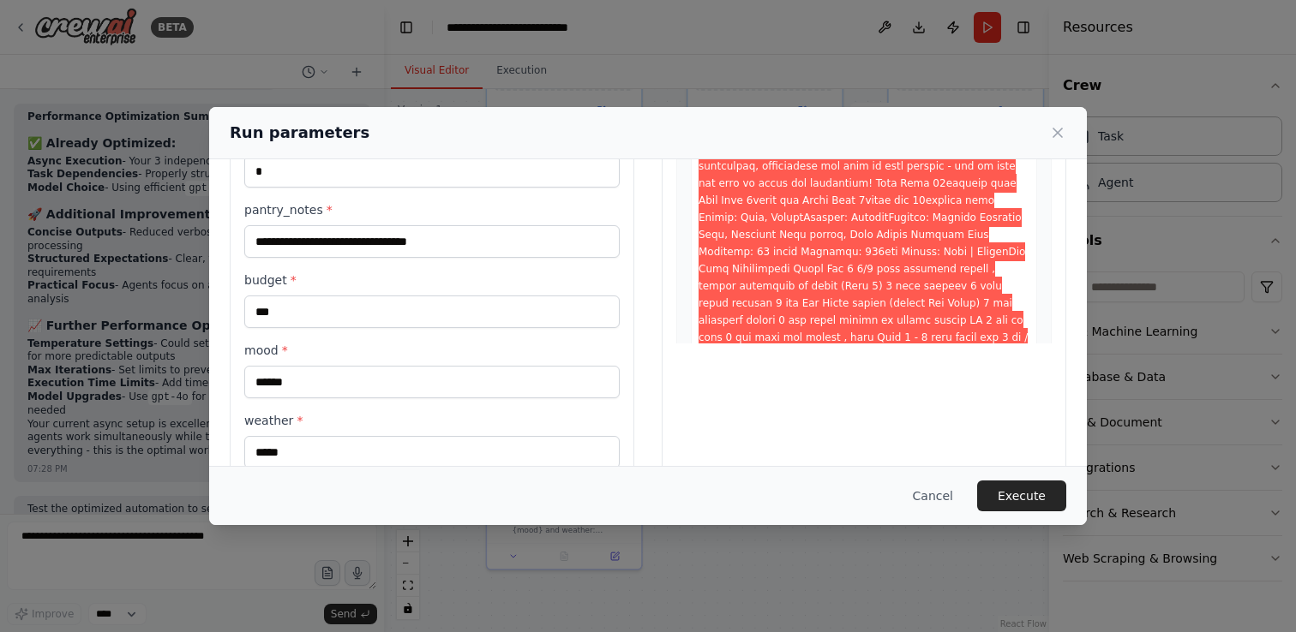
scroll to position [230, 0]
type input "**********"
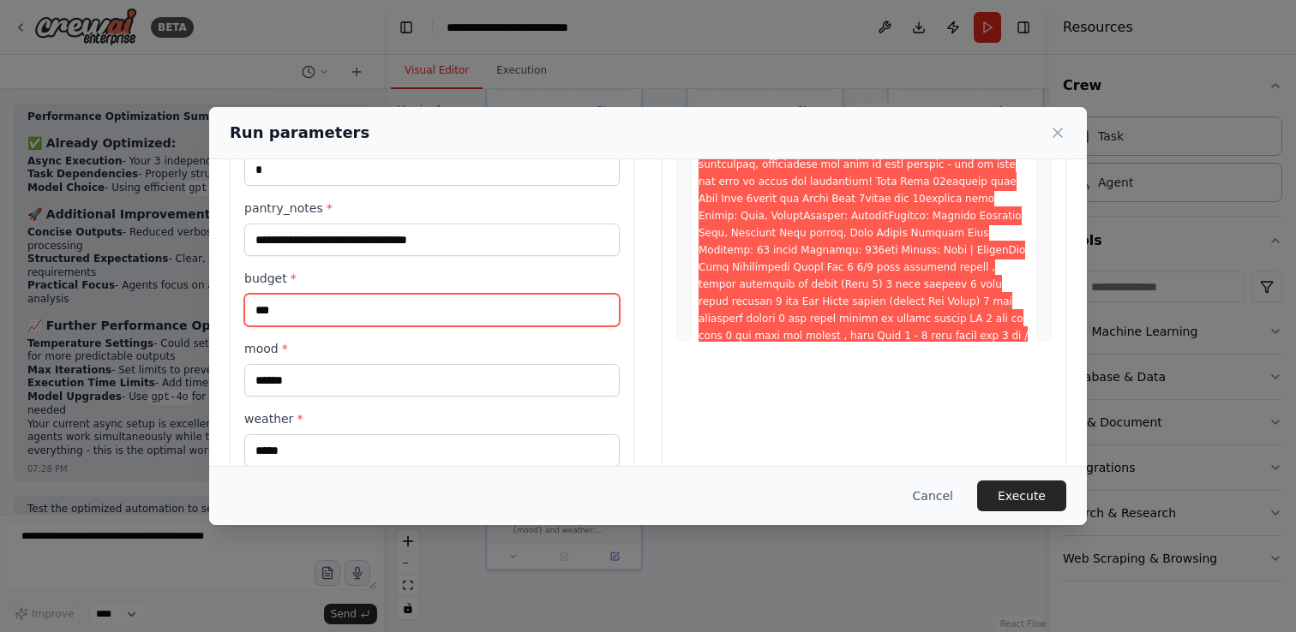
scroll to position [0, 0]
drag, startPoint x: 284, startPoint y: 310, endPoint x: 252, endPoint y: 309, distance: 31.8
click at [252, 309] on input "***" at bounding box center [431, 310] width 375 height 33
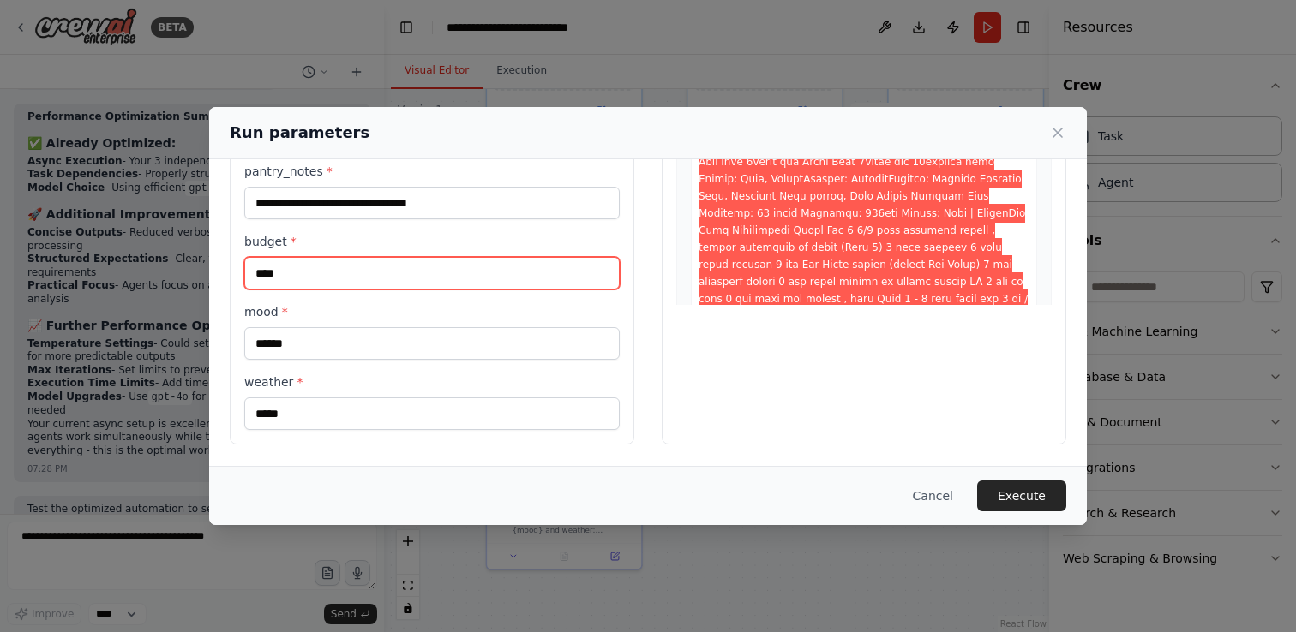
type input "****"
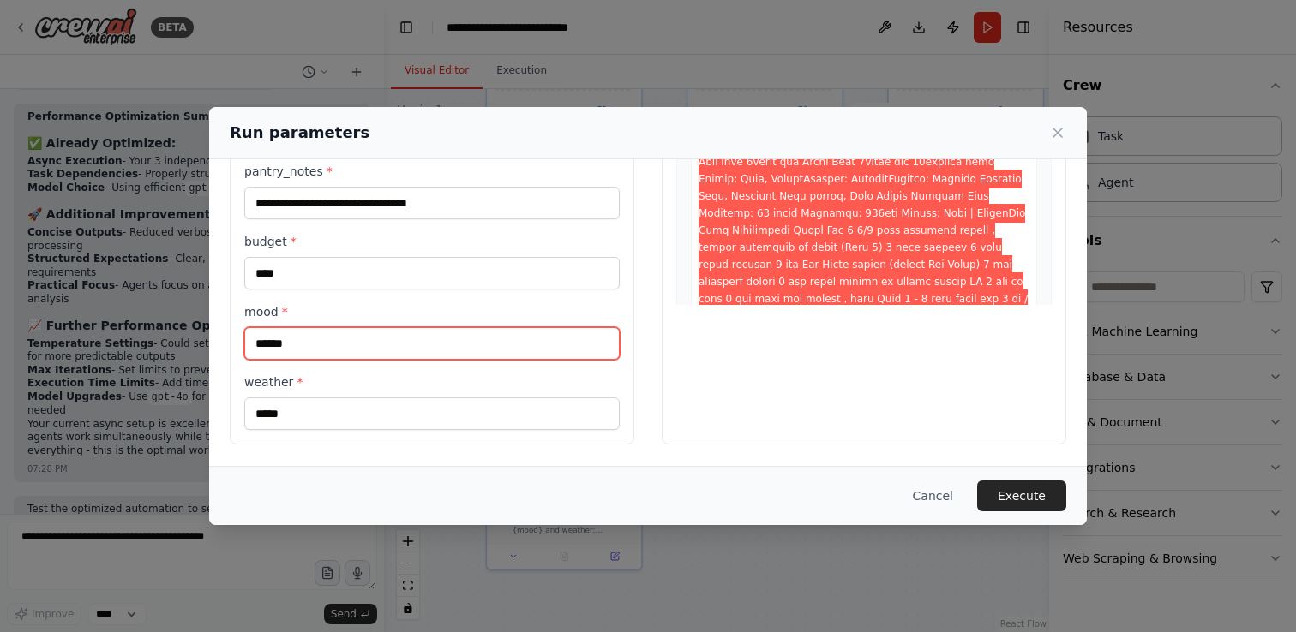
click at [281, 341] on input "******" at bounding box center [431, 343] width 375 height 33
type input "*******"
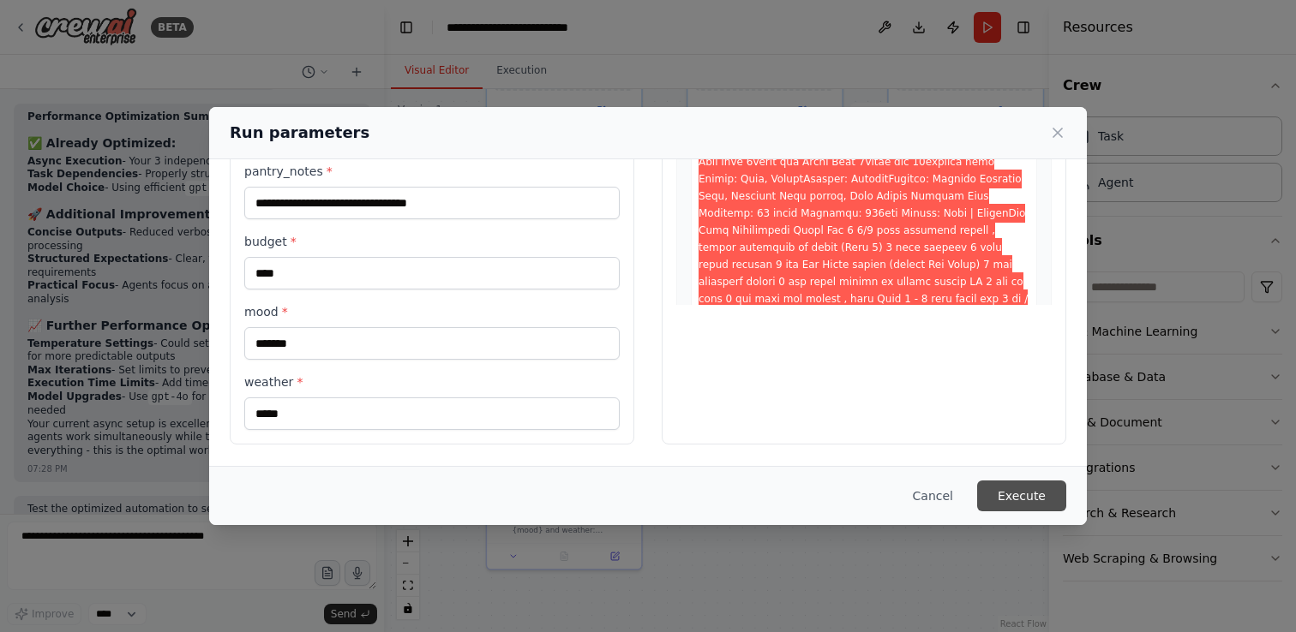
click at [1016, 492] on button "Execute" at bounding box center [1021, 496] width 89 height 31
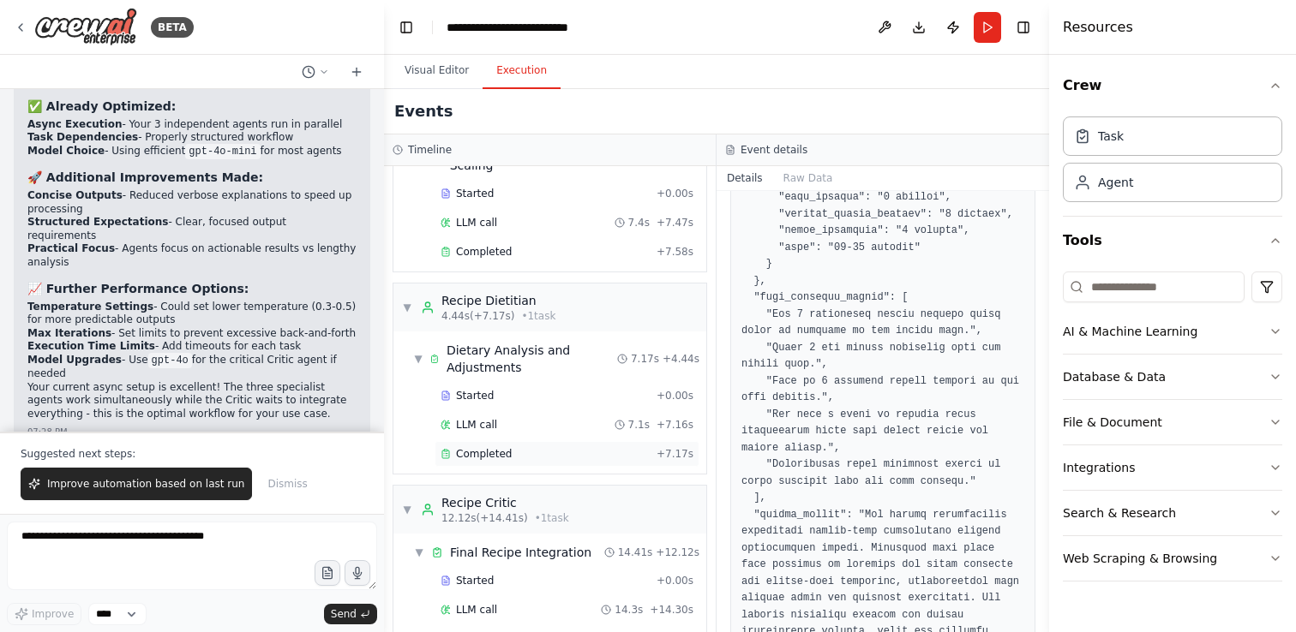
scroll to position [309, 0]
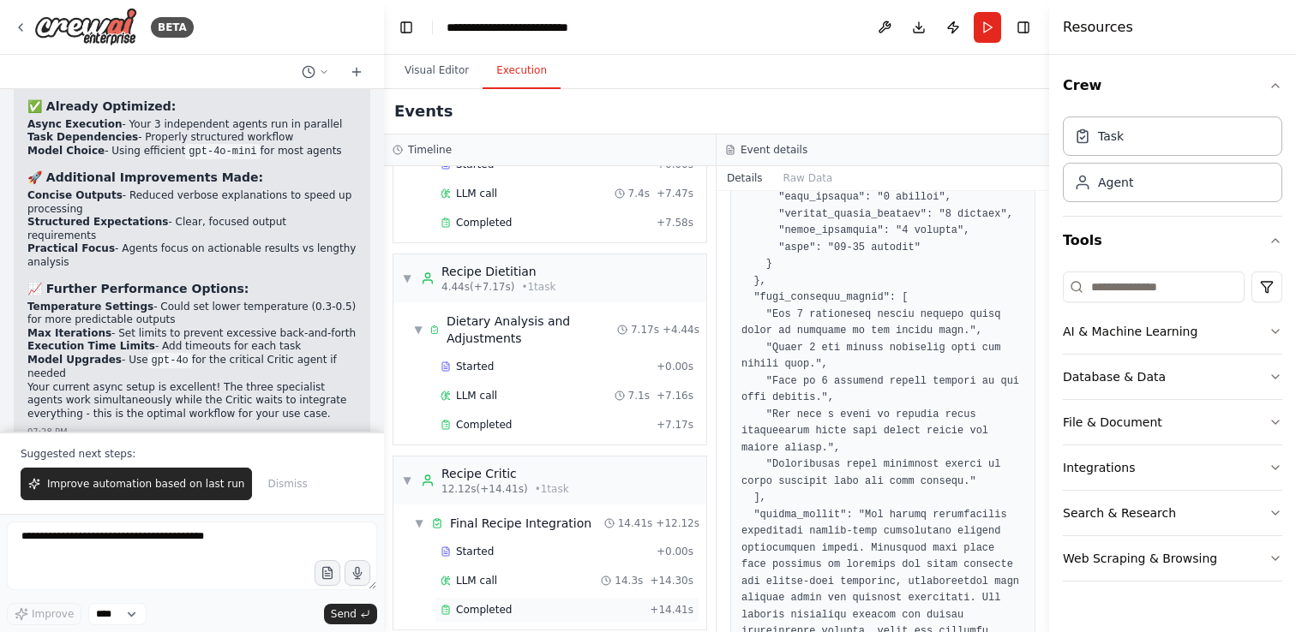
click at [500, 603] on span "Completed" at bounding box center [484, 610] width 56 height 14
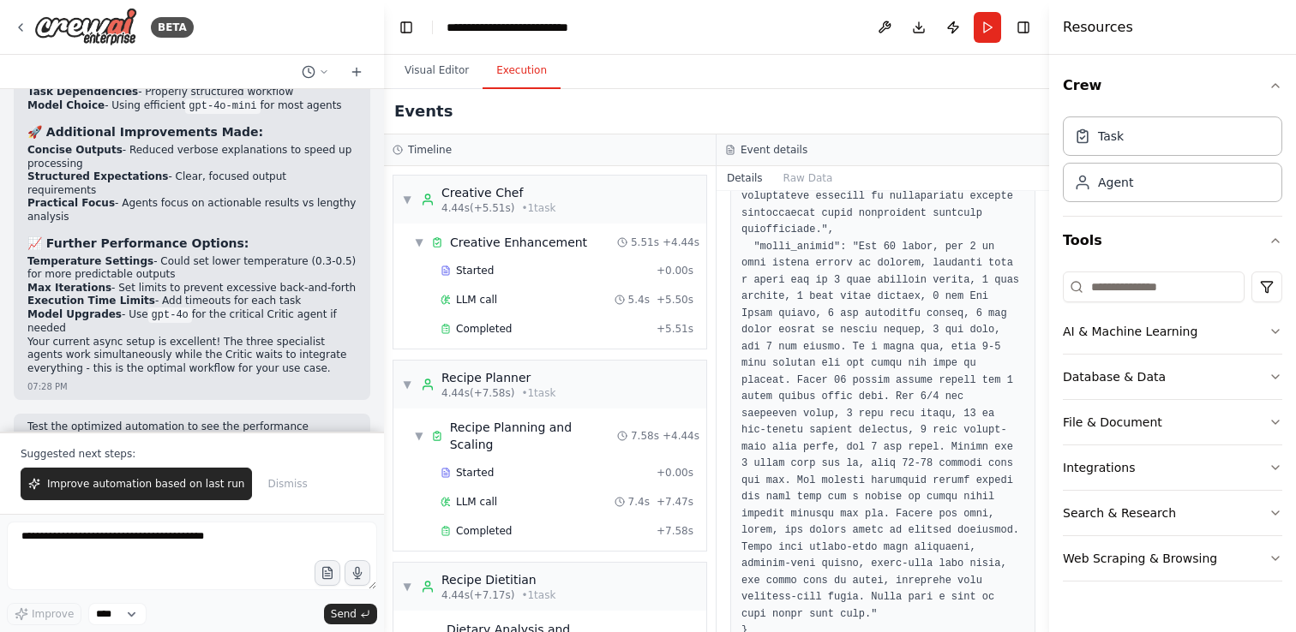
scroll to position [1331, 0]
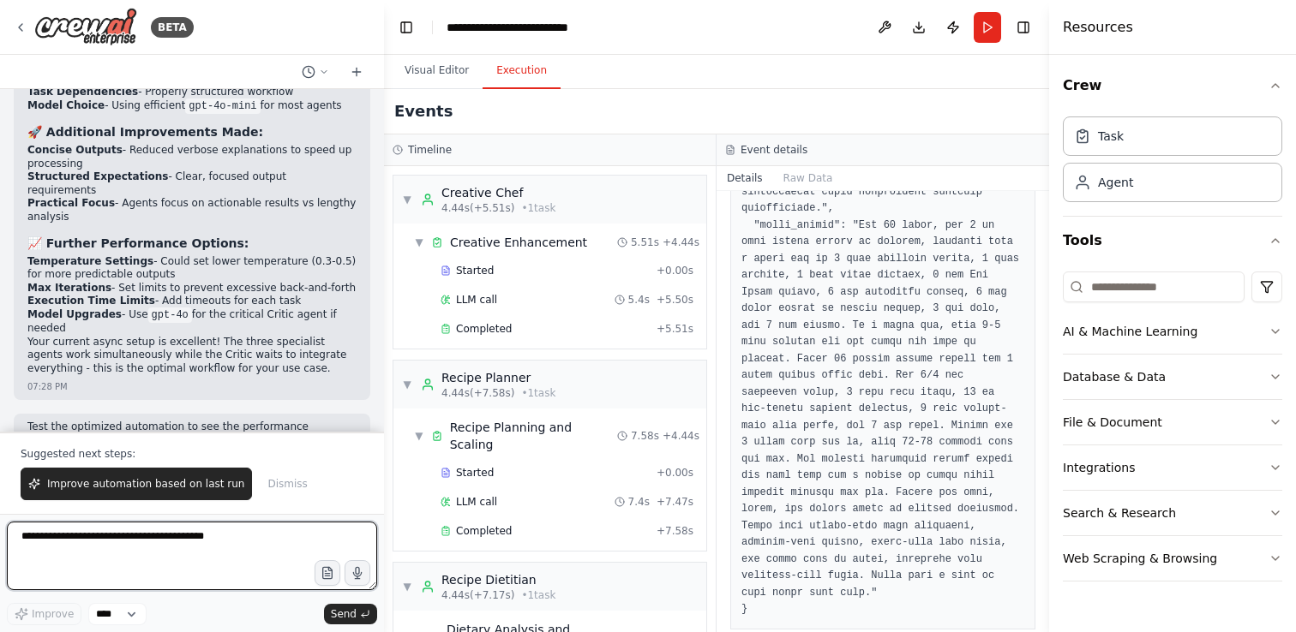
click at [69, 538] on textarea at bounding box center [192, 556] width 370 height 69
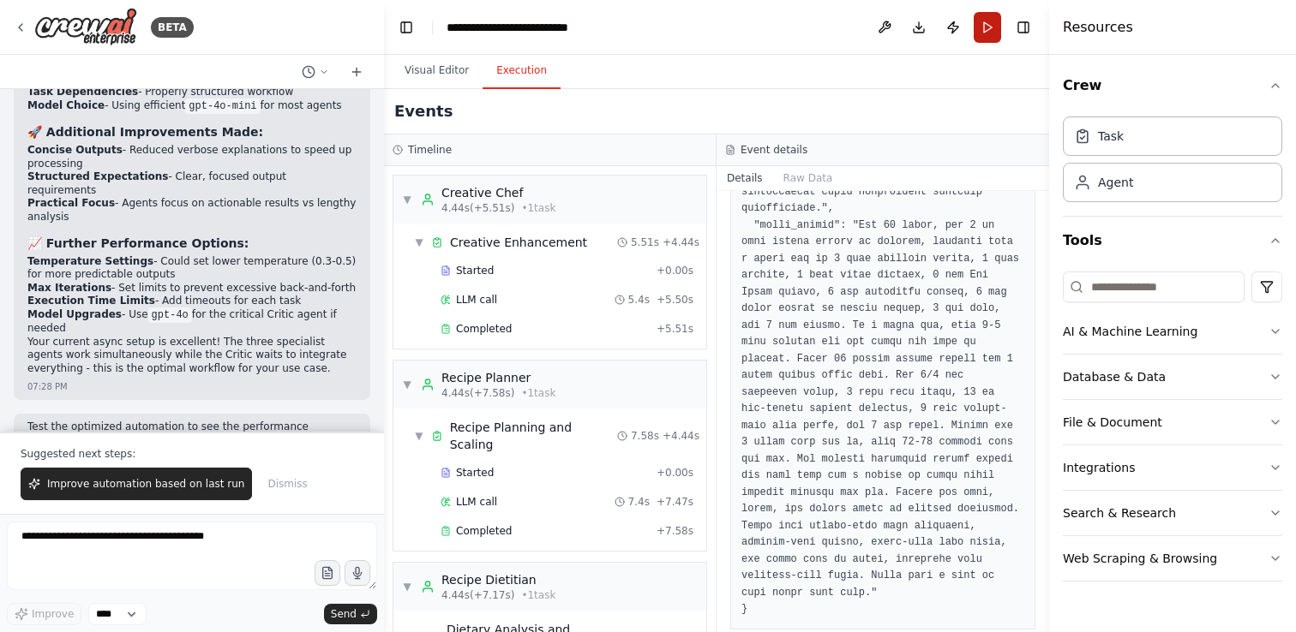
click at [984, 26] on button "Run" at bounding box center [987, 27] width 27 height 31
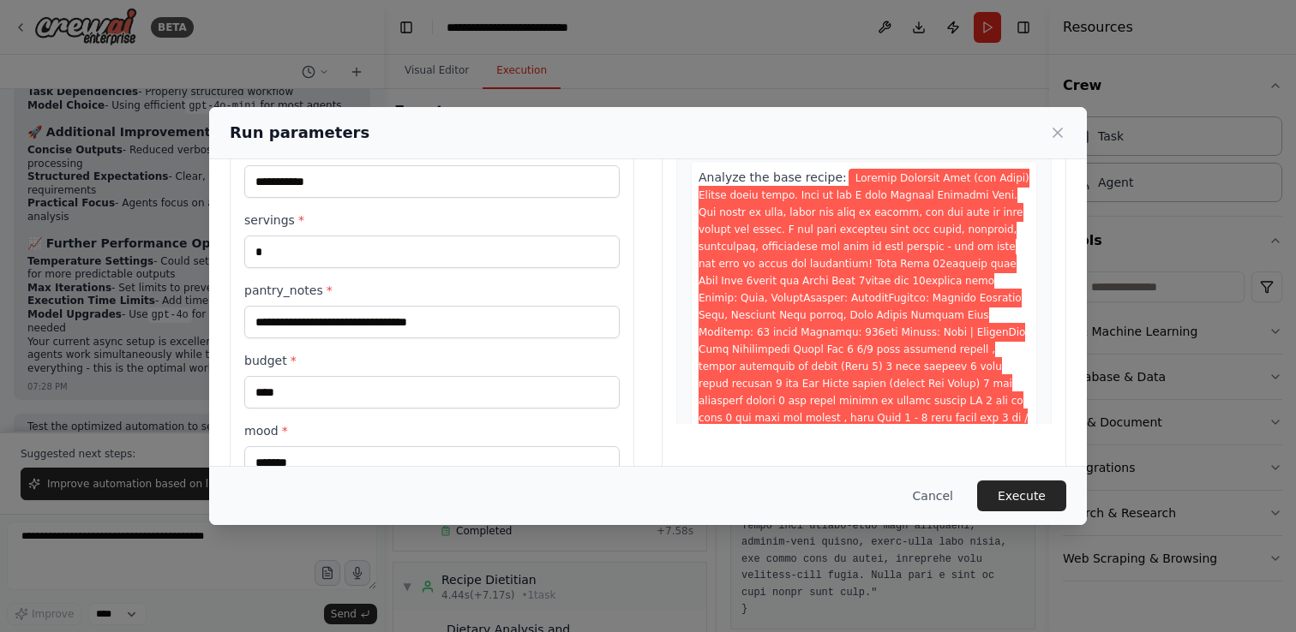
scroll to position [140, 0]
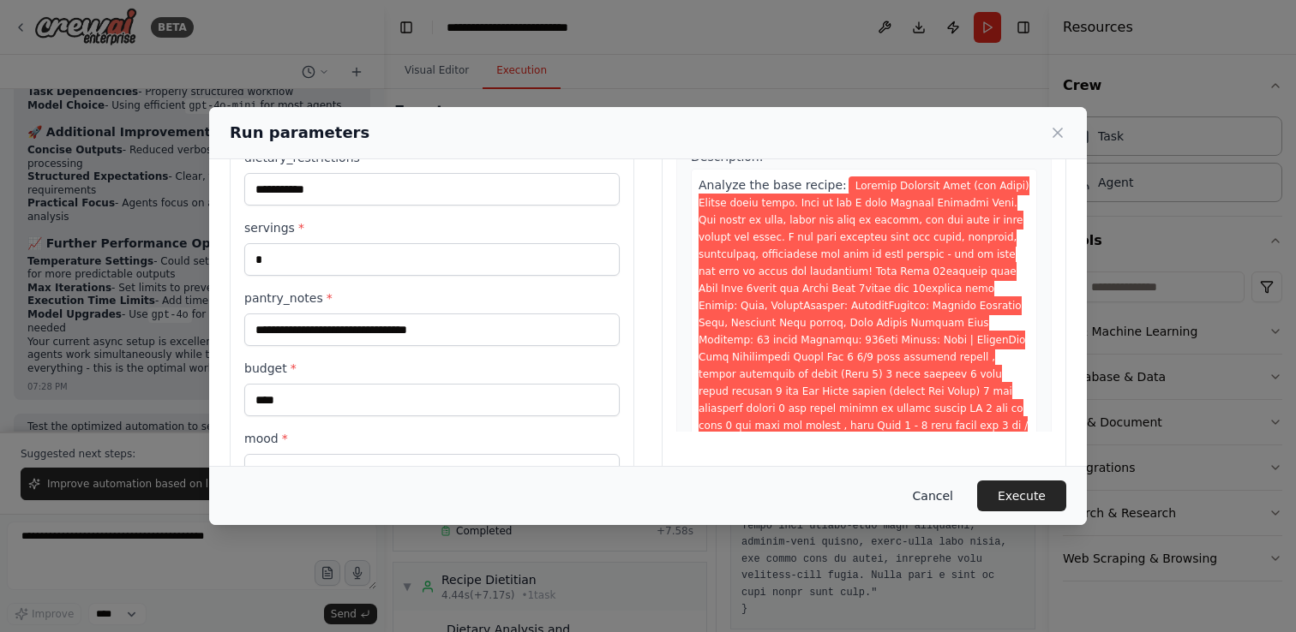
click at [927, 498] on button "Cancel" at bounding box center [933, 496] width 68 height 31
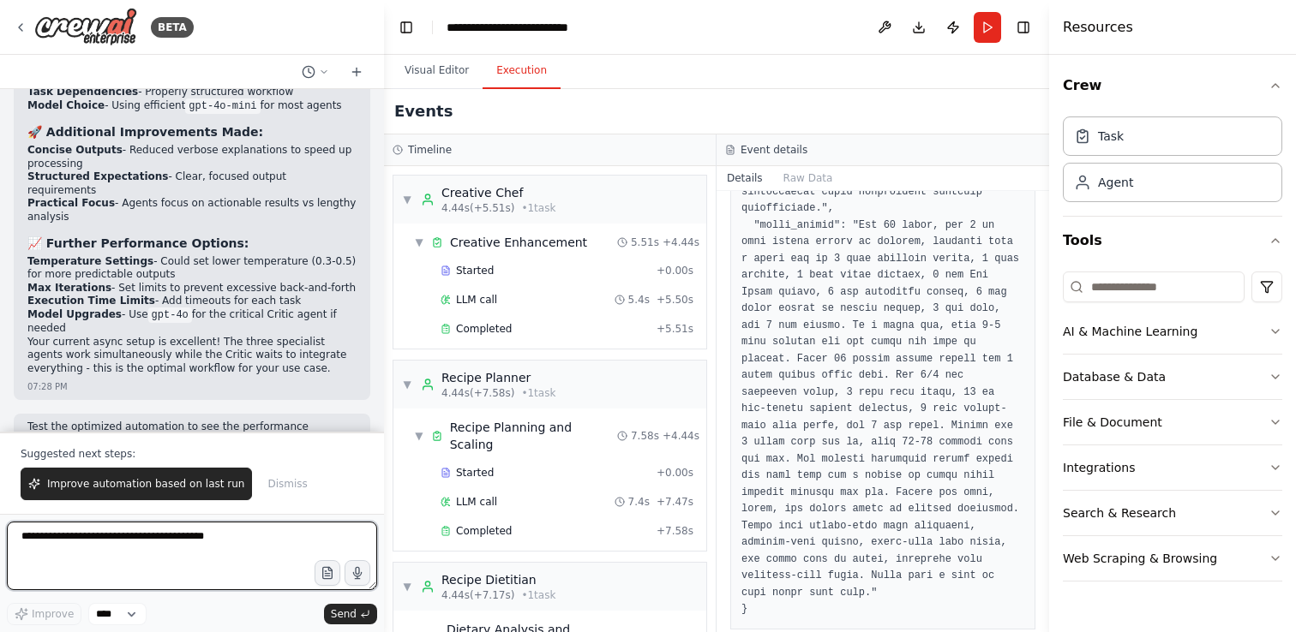
click at [153, 538] on textarea at bounding box center [192, 556] width 370 height 69
type textarea "*"
click at [168, 552] on textarea "**********" at bounding box center [192, 556] width 370 height 69
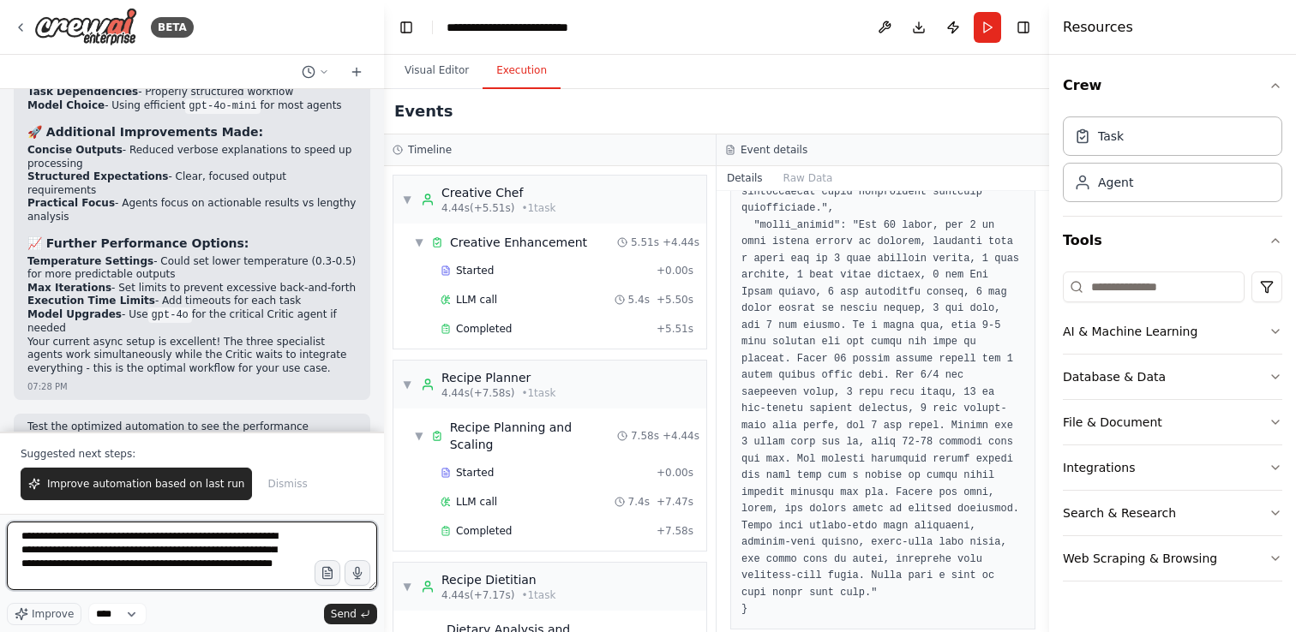
type textarea "**********"
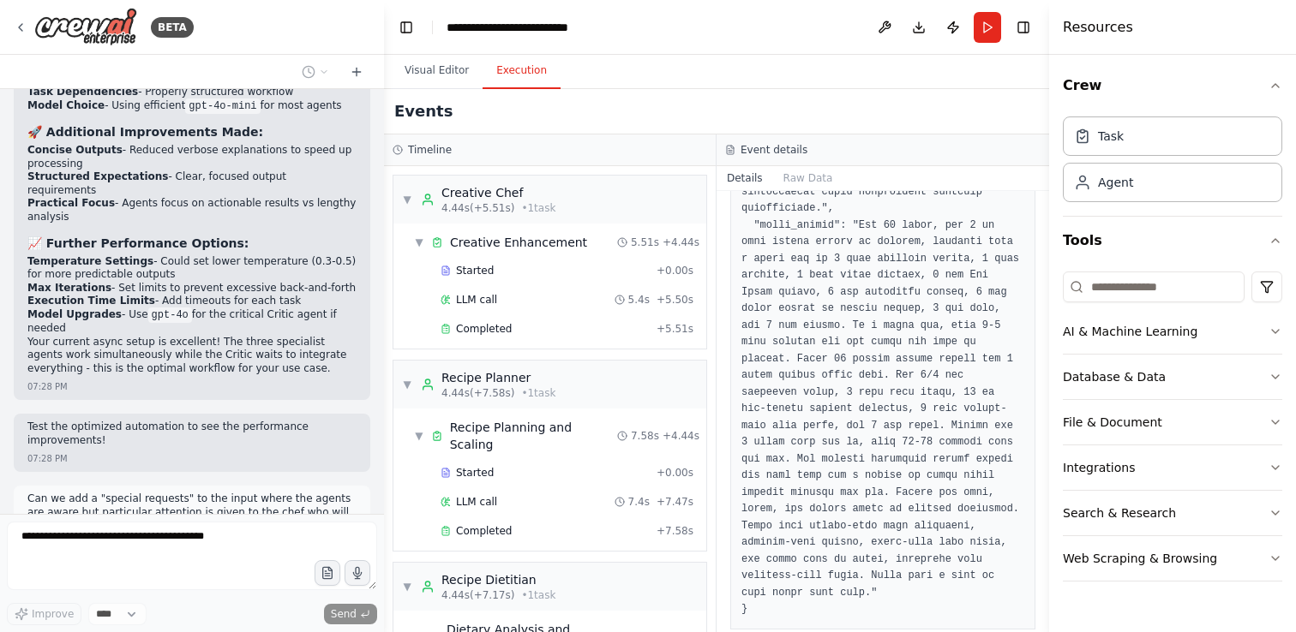
scroll to position [4256, 0]
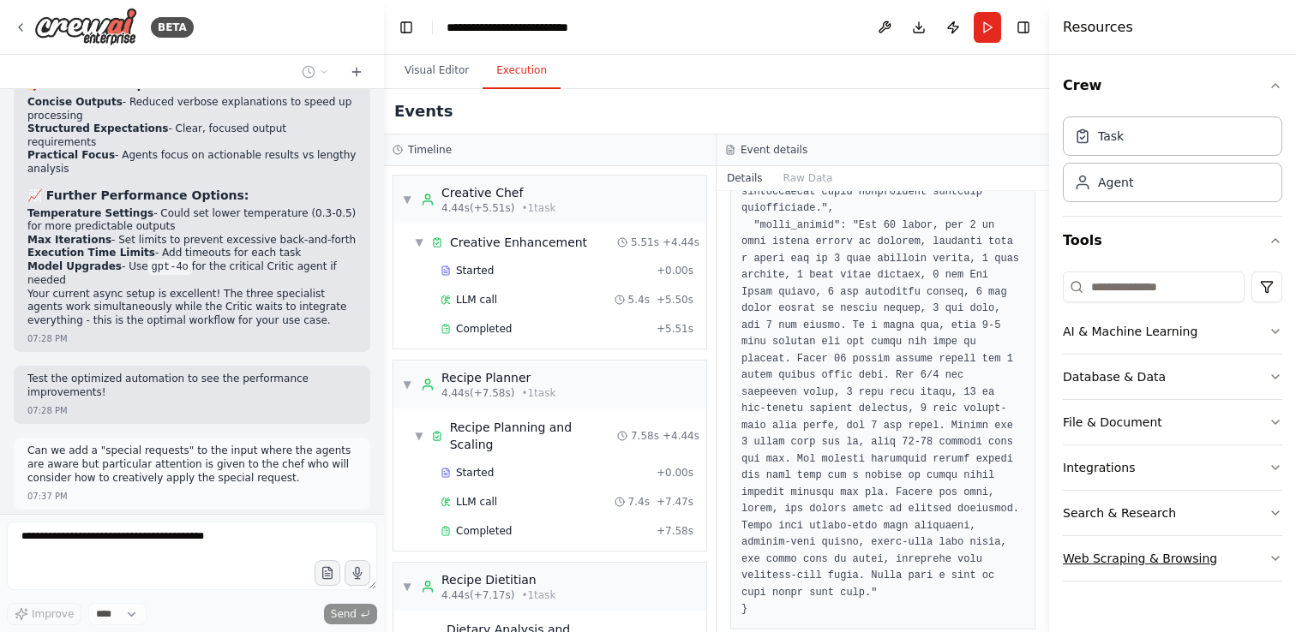
click at [1277, 557] on icon "button" at bounding box center [1275, 559] width 14 height 14
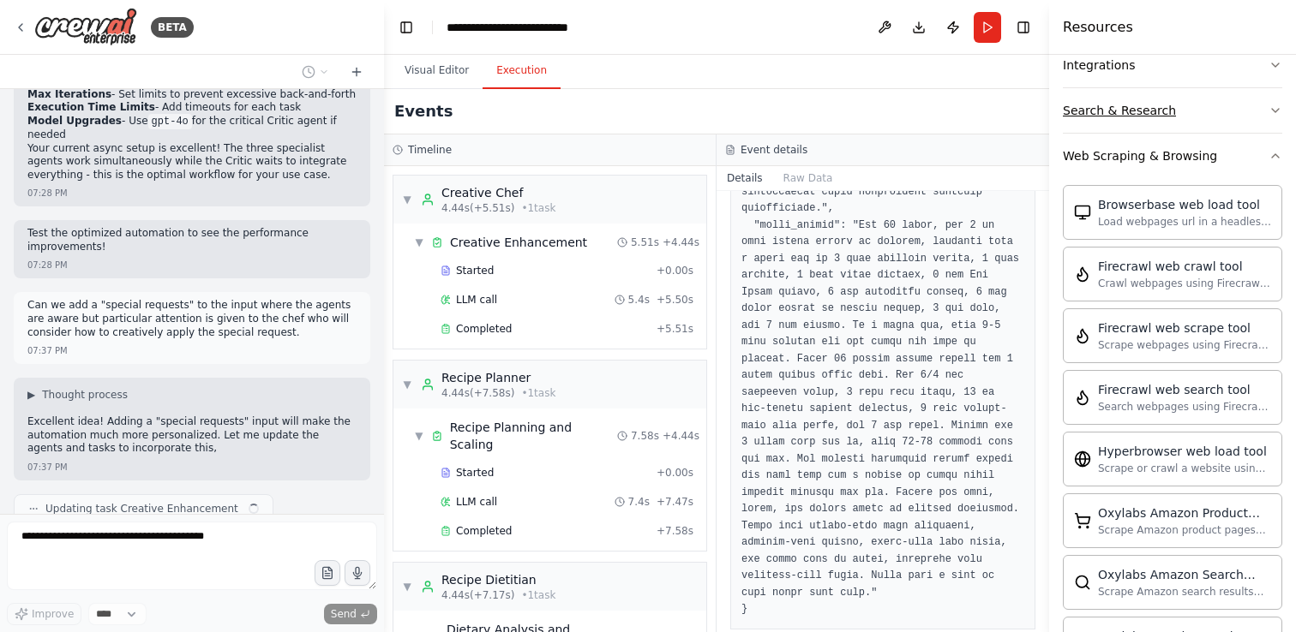
scroll to position [4414, 0]
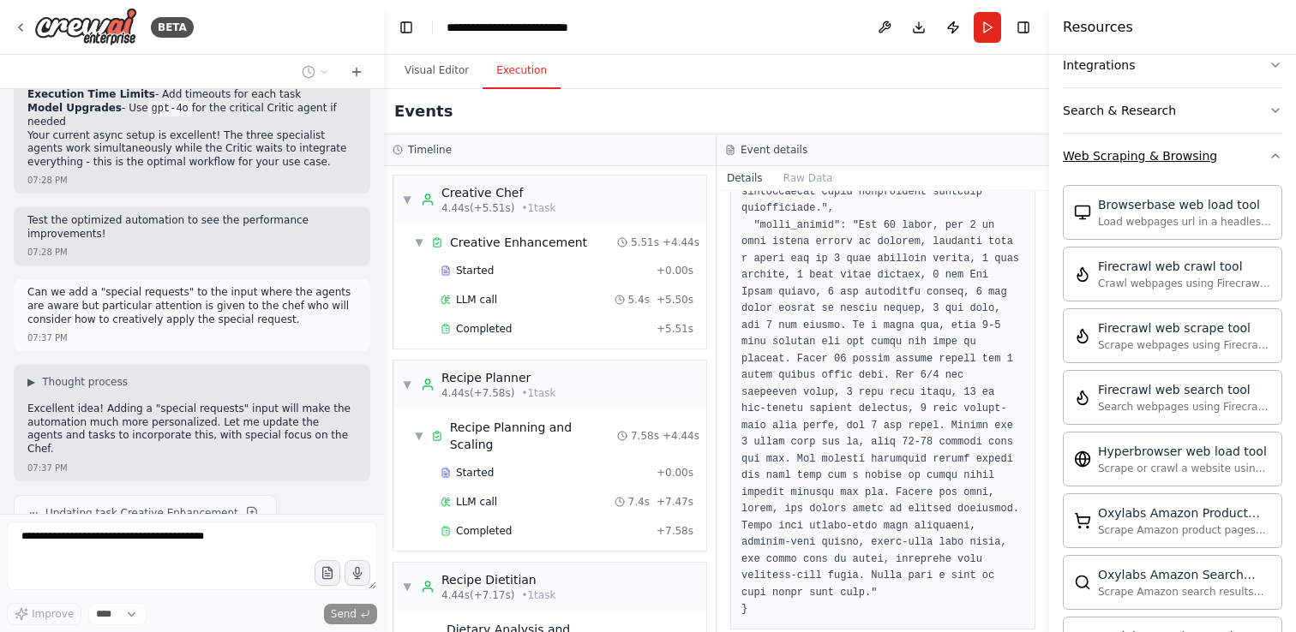
click at [1277, 163] on button "Web Scraping & Browsing" at bounding box center [1172, 156] width 219 height 45
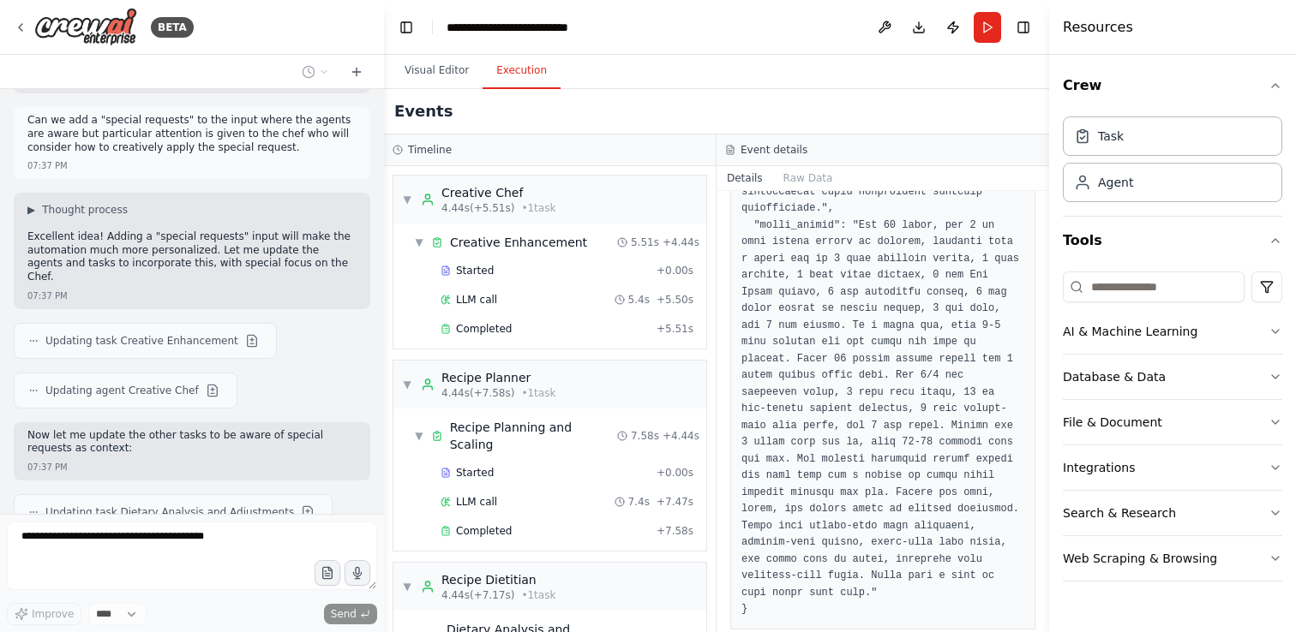
scroll to position [4636, 0]
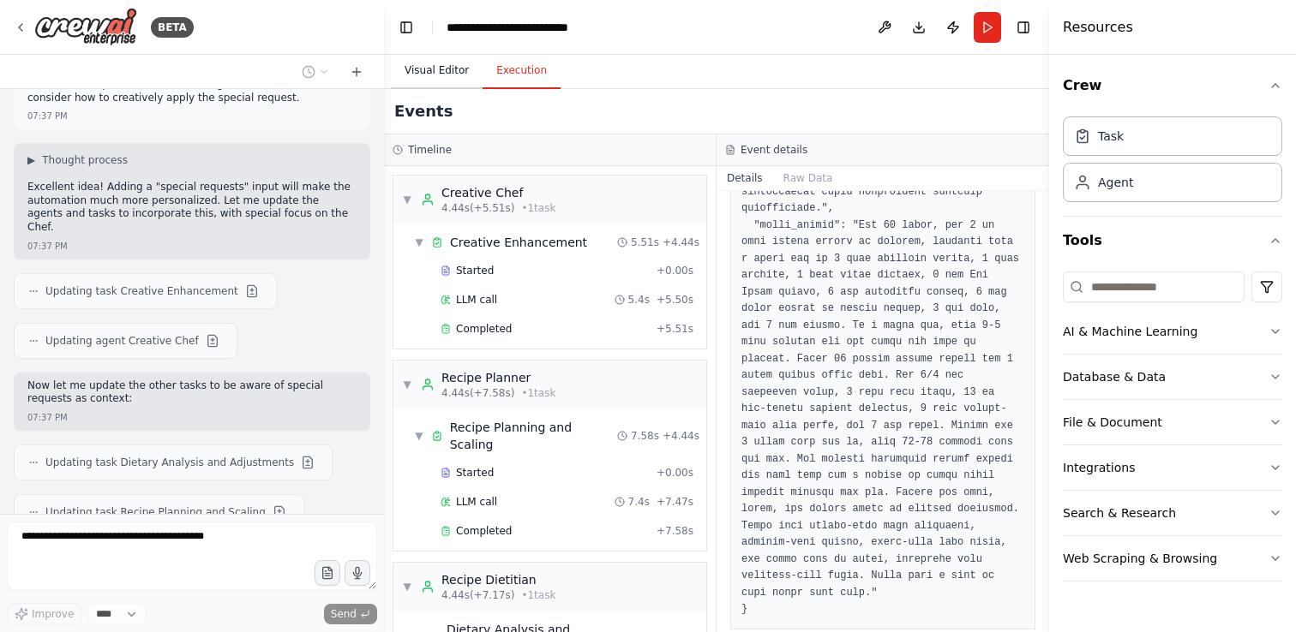
click at [443, 74] on button "Visual Editor" at bounding box center [437, 71] width 92 height 36
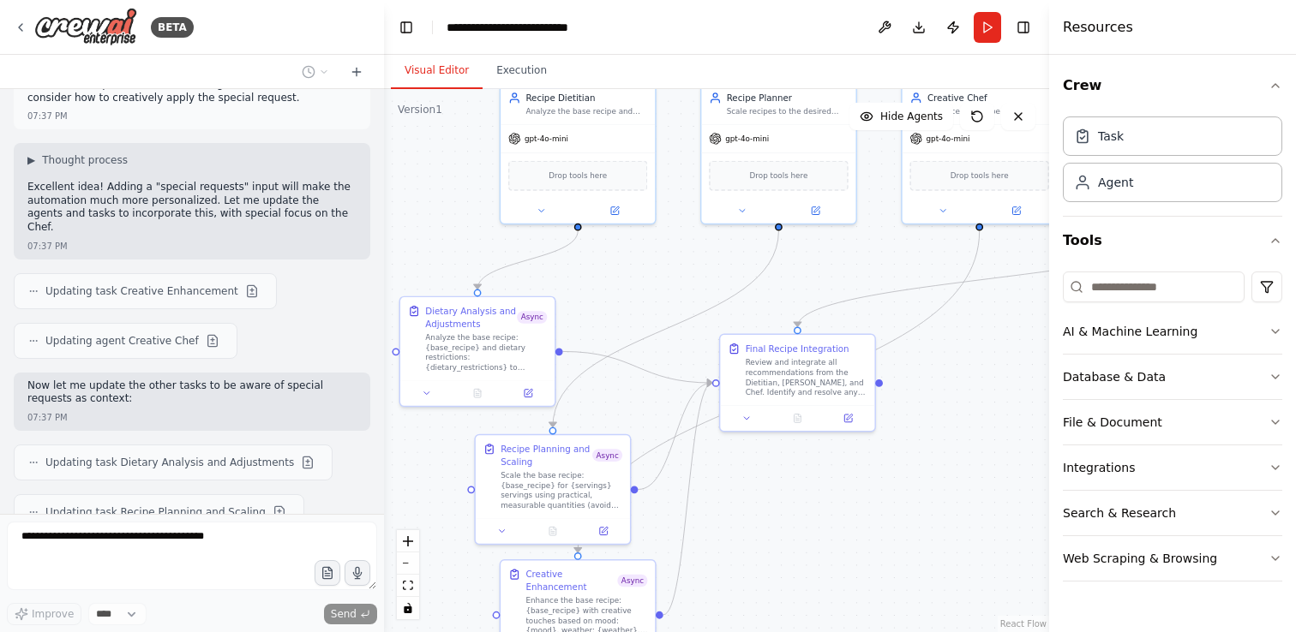
drag, startPoint x: 821, startPoint y: 392, endPoint x: 834, endPoint y: 494, distance: 101.9
click at [834, 494] on div ".deletable-edge-delete-btn { width: 20px; height: 20px; border: 0px solid #ffff…" at bounding box center [716, 360] width 665 height 543
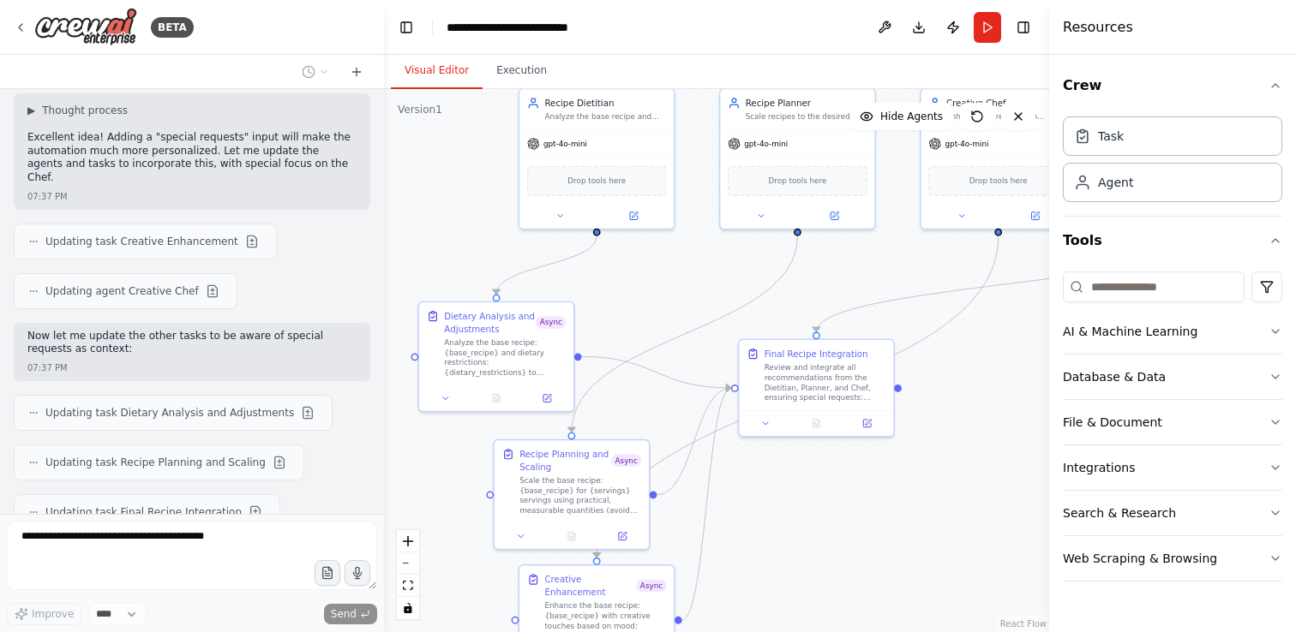
drag, startPoint x: 942, startPoint y: 417, endPoint x: 962, endPoint y: 422, distance: 20.2
click at [962, 422] on div ".deletable-edge-delete-btn { width: 20px; height: 20px; border: 0px solid #ffff…" at bounding box center [716, 360] width 665 height 543
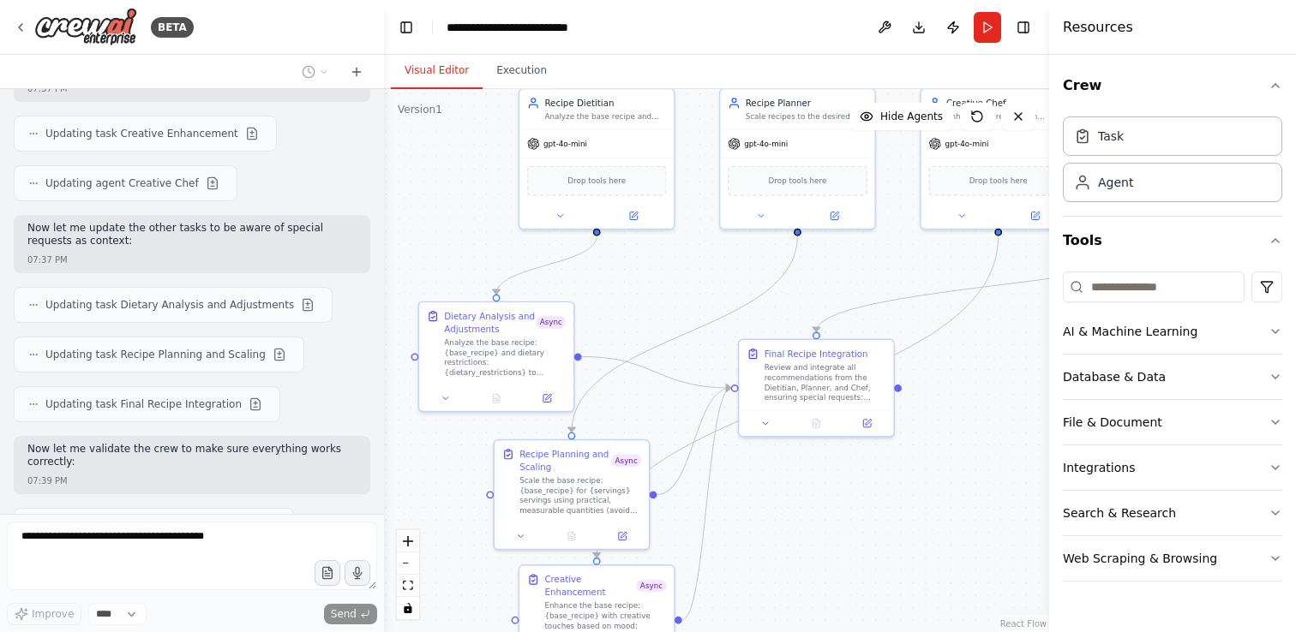
scroll to position [4808, 0]
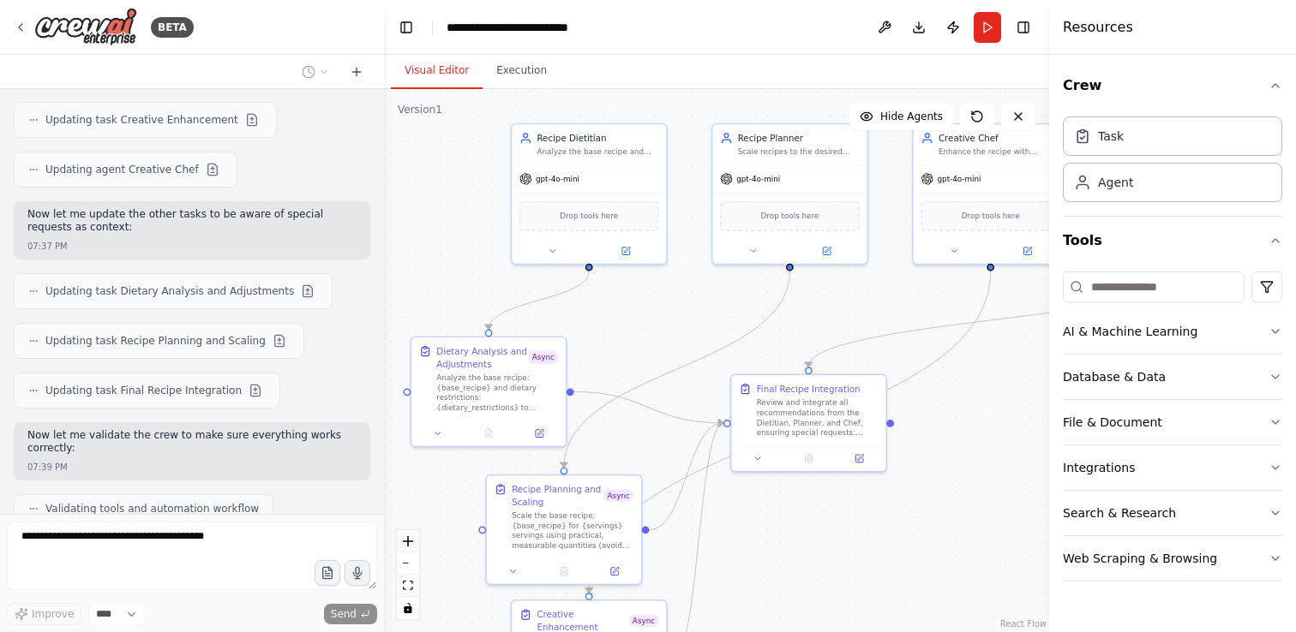
drag, startPoint x: 962, startPoint y: 422, endPoint x: 954, endPoint y: 457, distance: 36.0
click at [954, 457] on div ".deletable-edge-delete-btn { width: 20px; height: 20px; border: 0px solid #ffff…" at bounding box center [716, 360] width 665 height 543
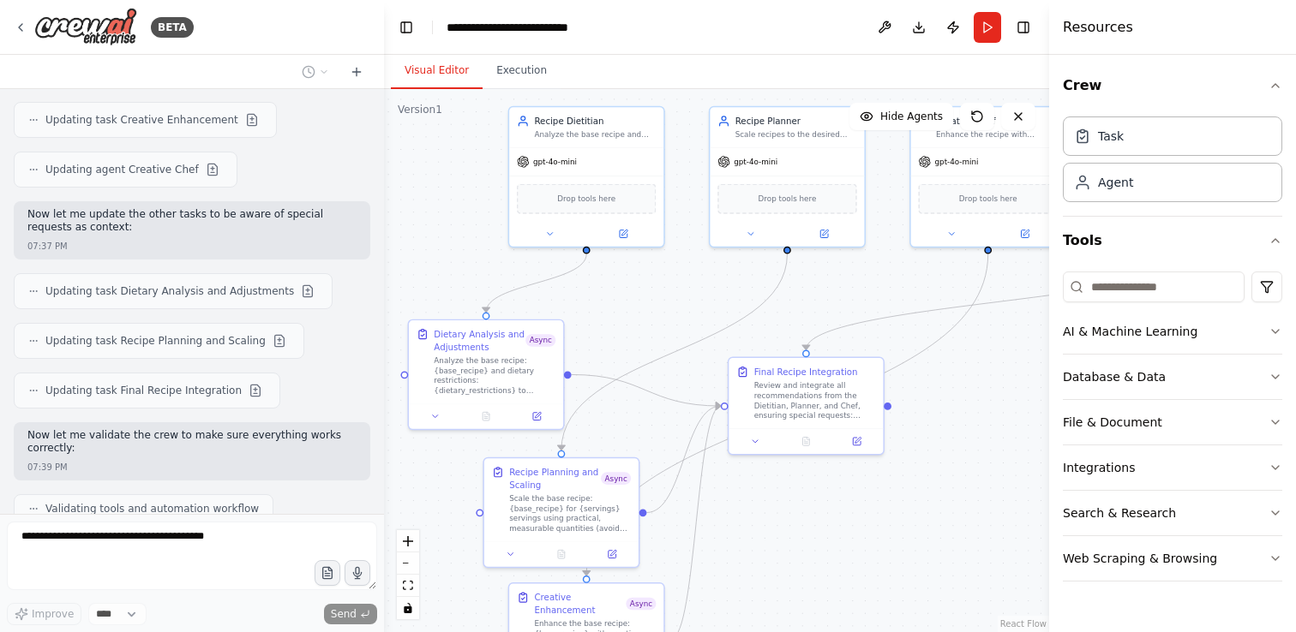
drag, startPoint x: 954, startPoint y: 457, endPoint x: 951, endPoint y: 440, distance: 17.3
click at [951, 440] on div ".deletable-edge-delete-btn { width: 20px; height: 20px; border: 0px solid #ffff…" at bounding box center [716, 360] width 665 height 543
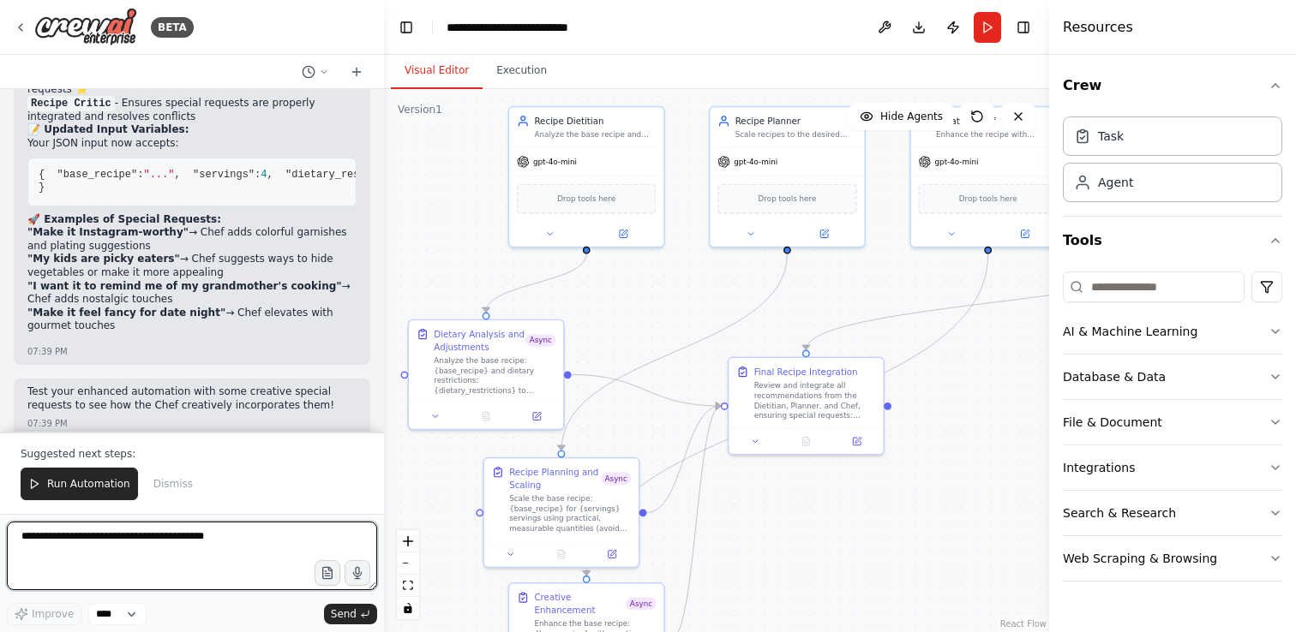
scroll to position [5541, 0]
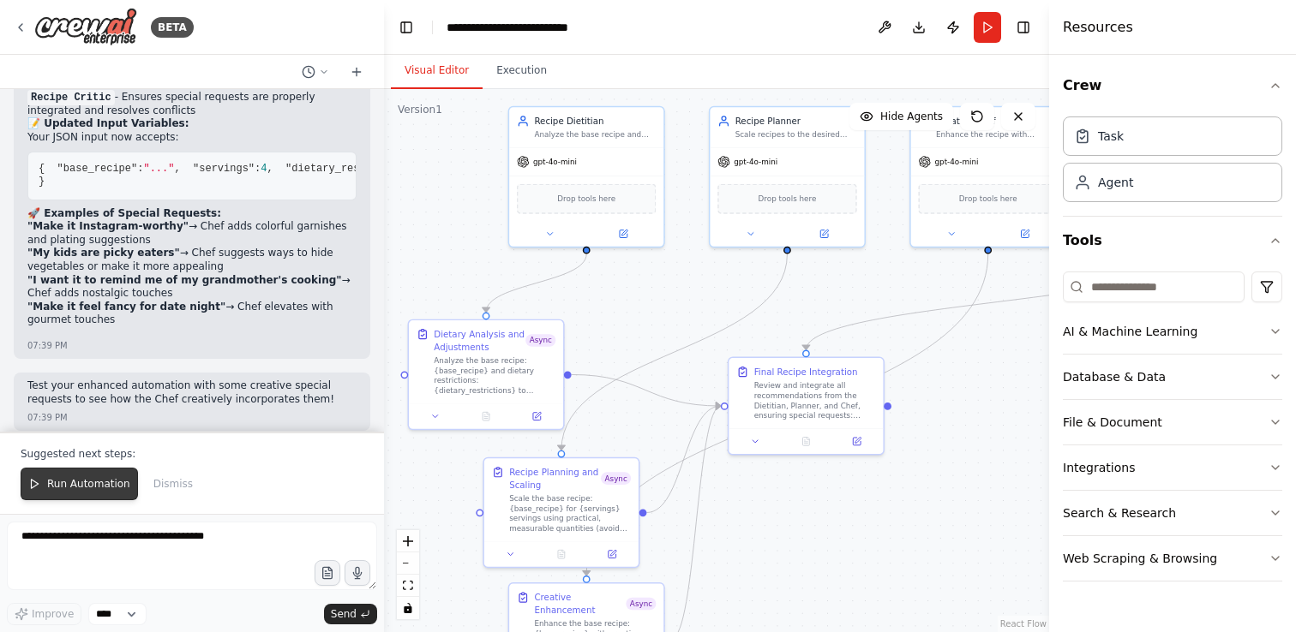
click at [95, 480] on span "Run Automation" at bounding box center [88, 484] width 83 height 14
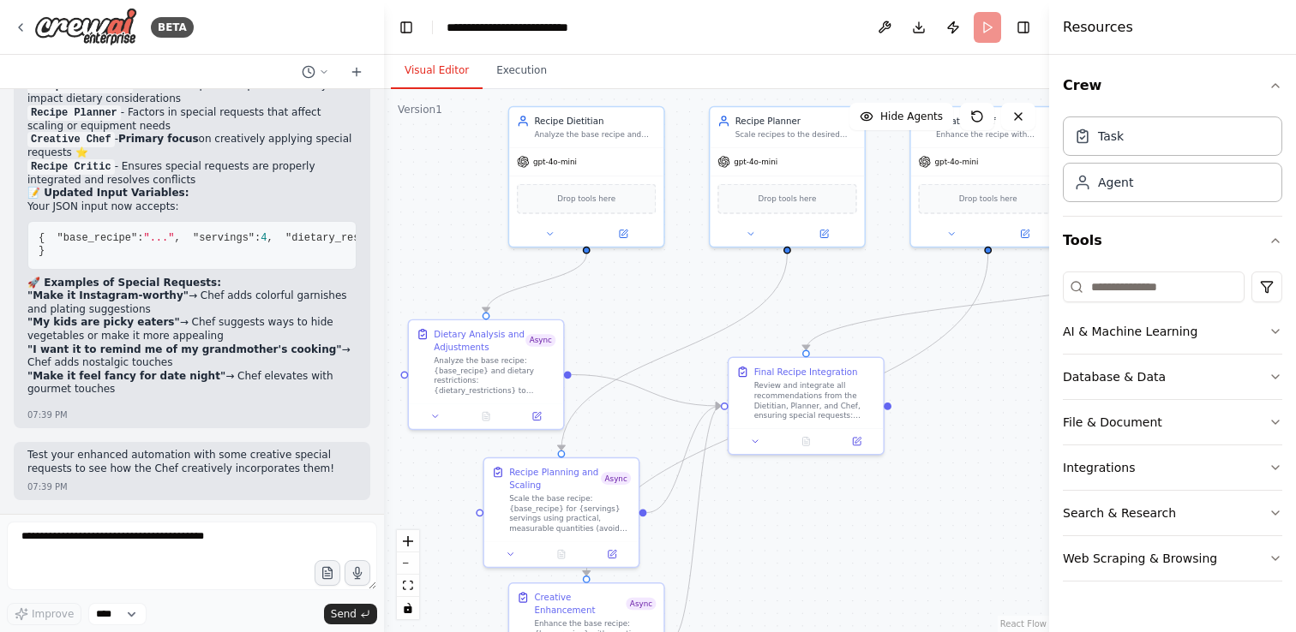
scroll to position [5511, 0]
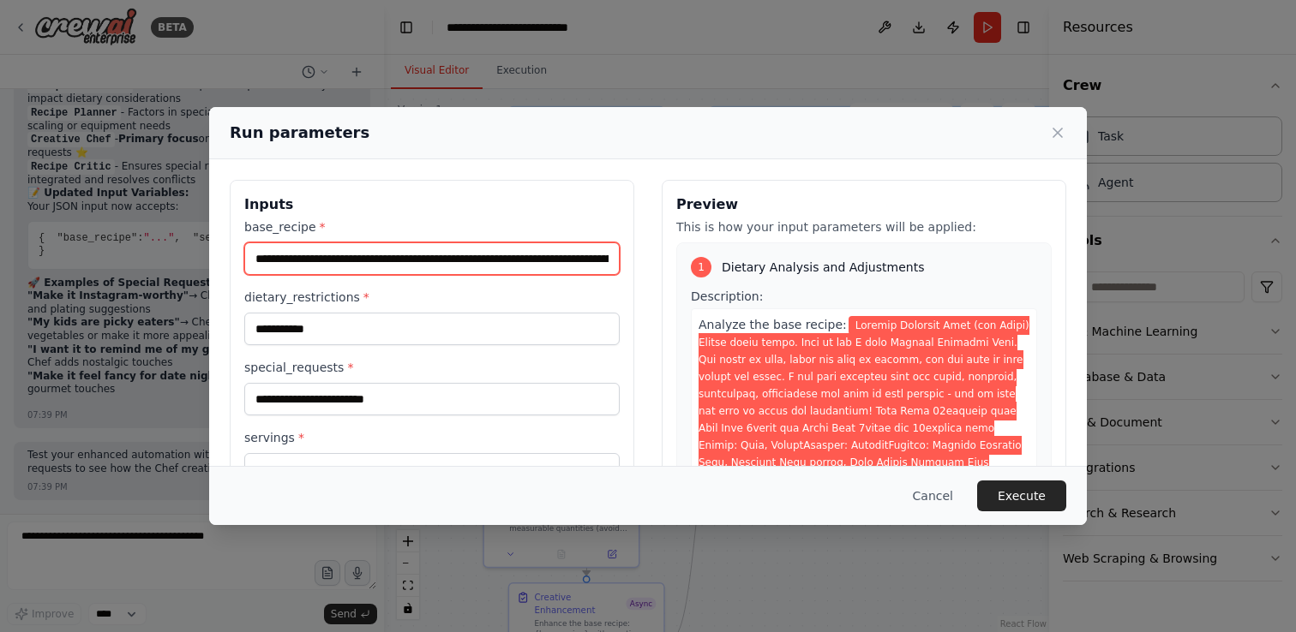
click at [454, 261] on input "base_recipe *" at bounding box center [431, 259] width 375 height 33
paste input "text"
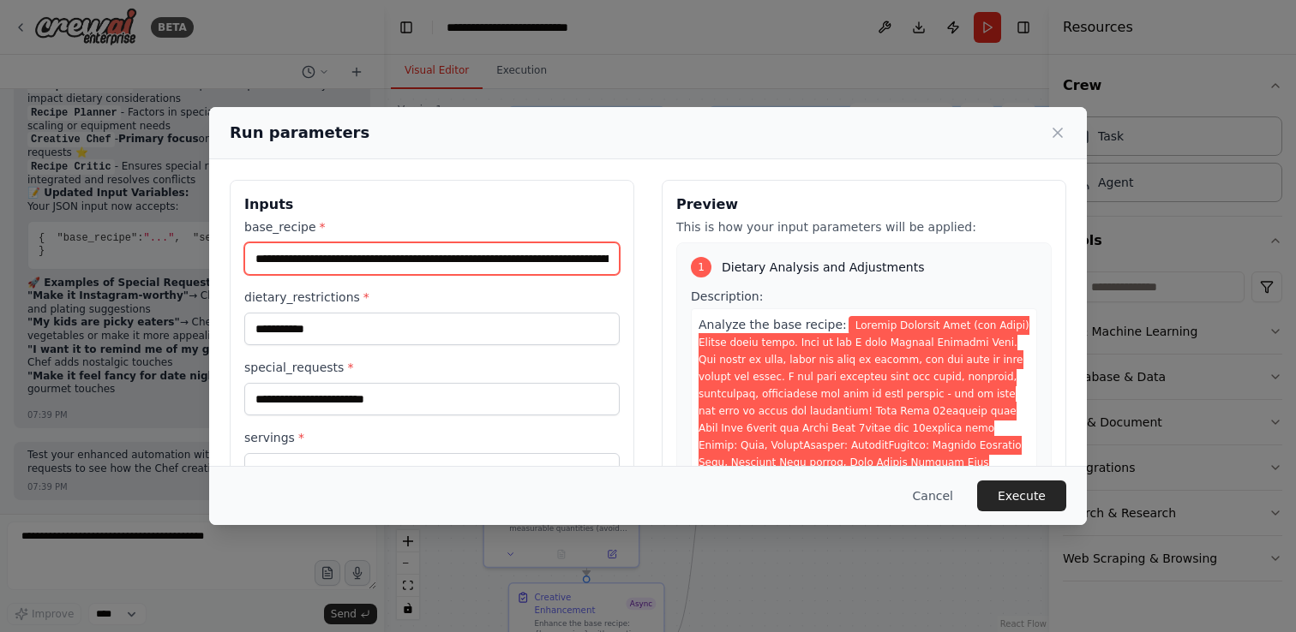
scroll to position [0, 10309]
type input "**********"
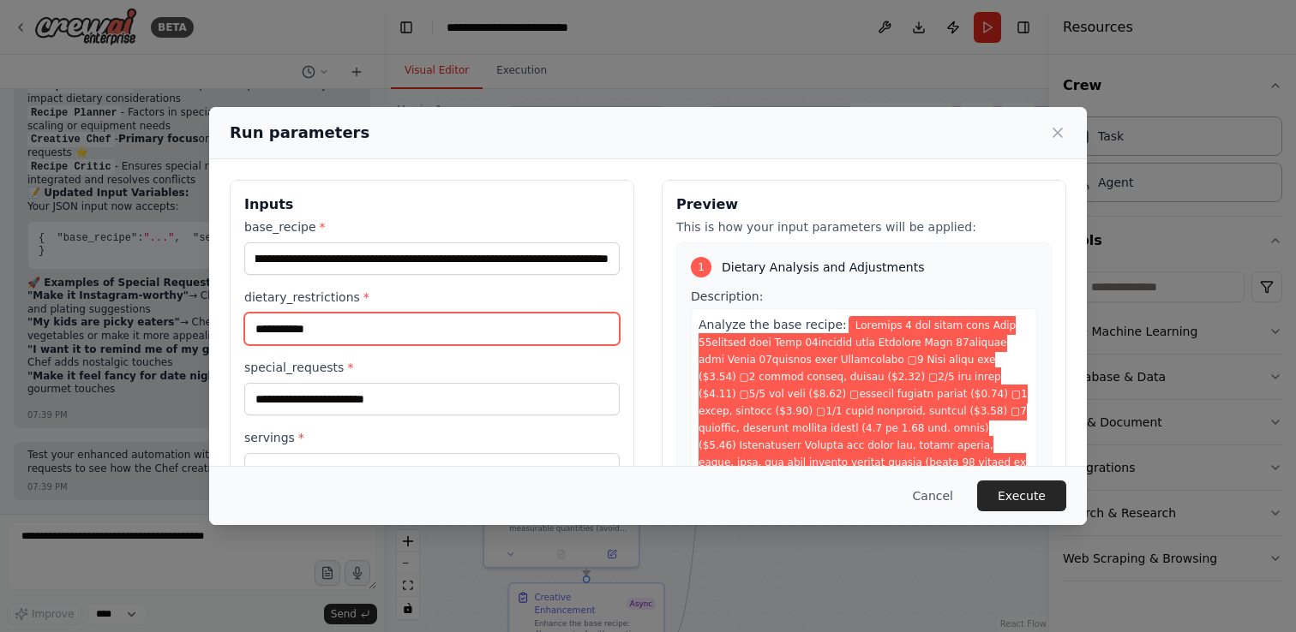
click at [363, 328] on input "**********" at bounding box center [431, 329] width 375 height 33
type input "*"
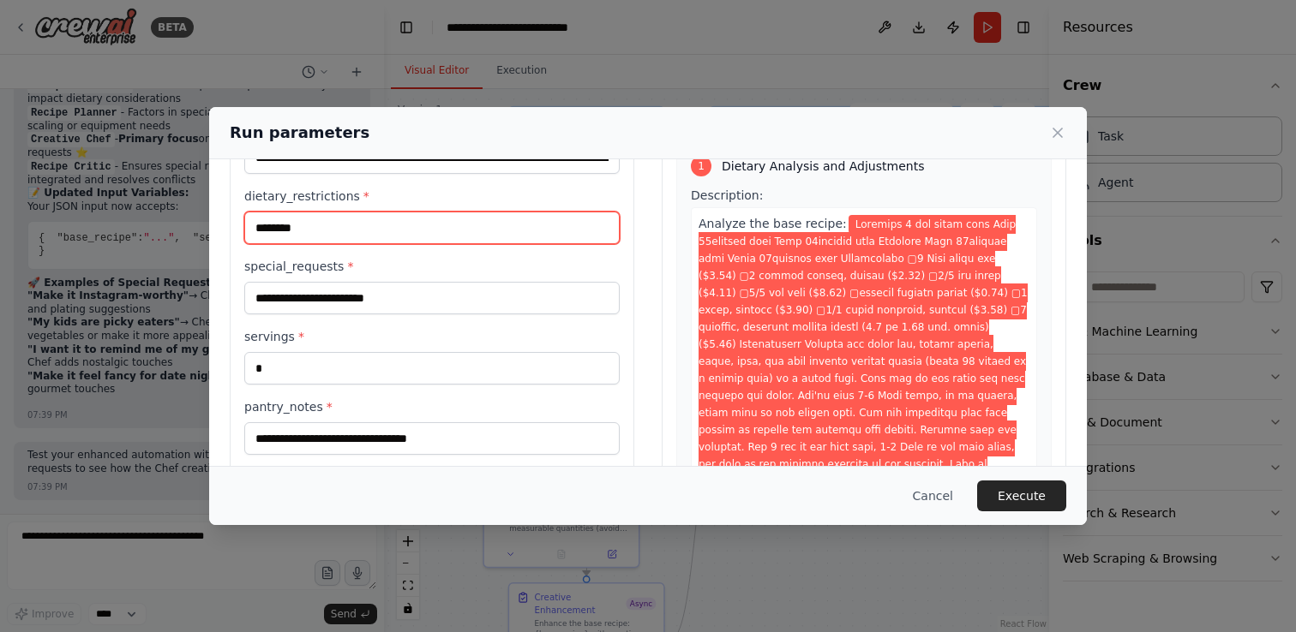
scroll to position [110, 0]
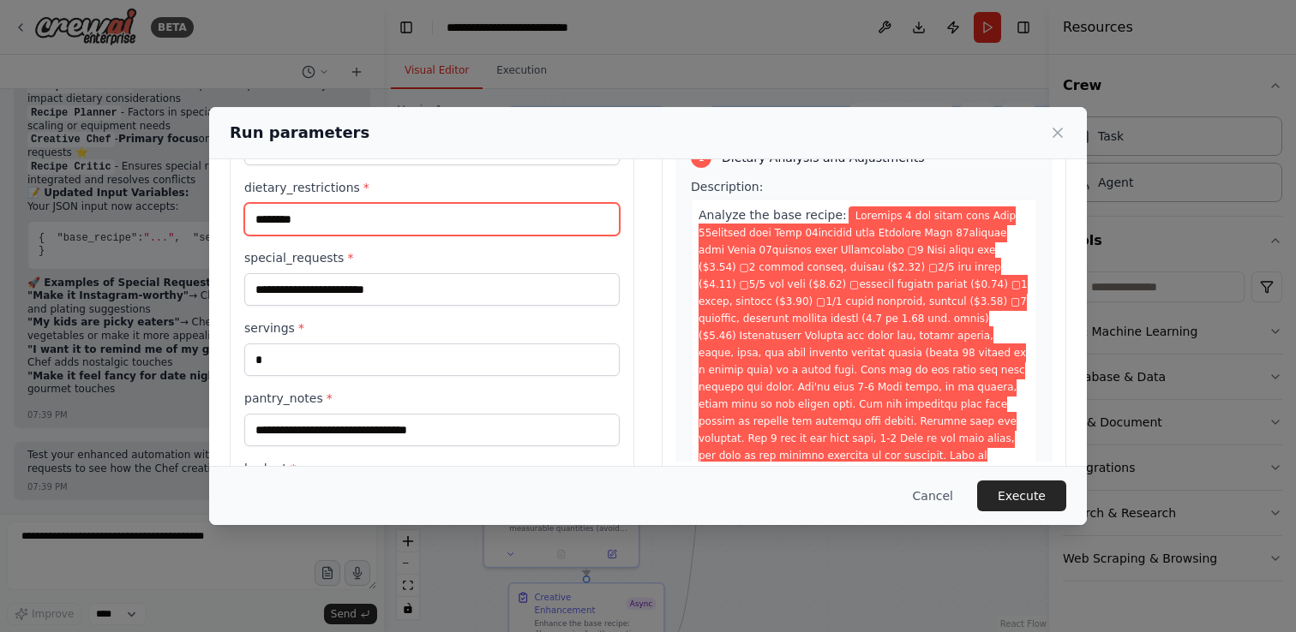
click at [291, 225] on input "********" at bounding box center [431, 219] width 375 height 33
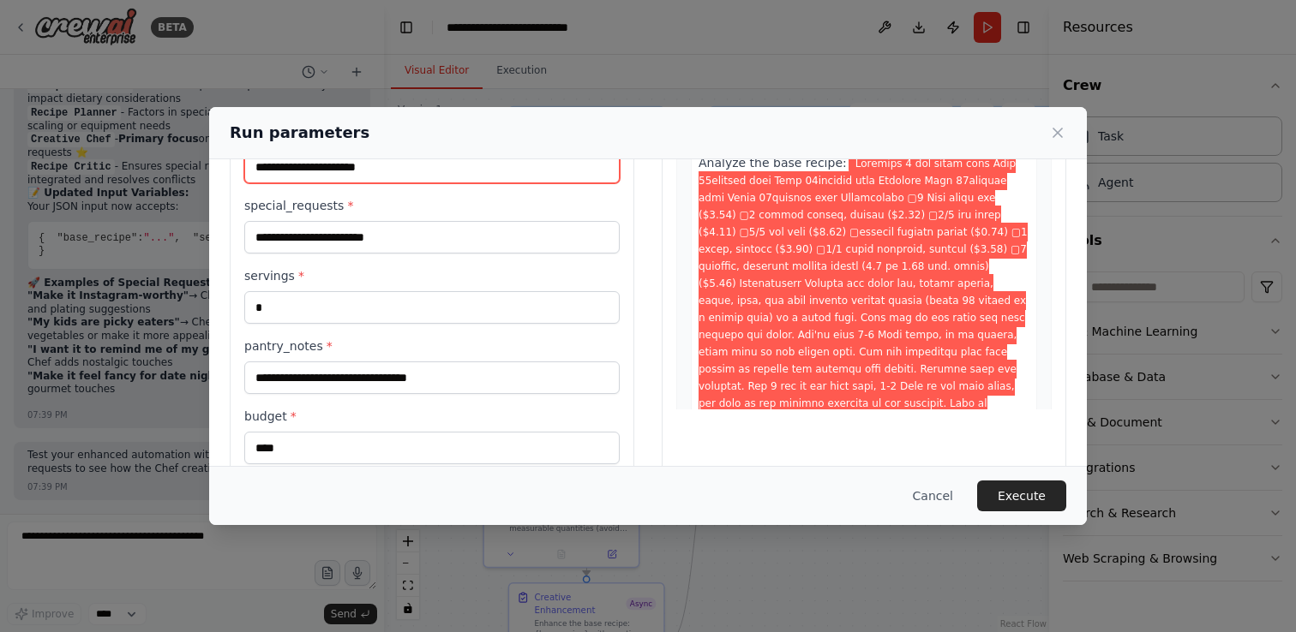
scroll to position [165, 0]
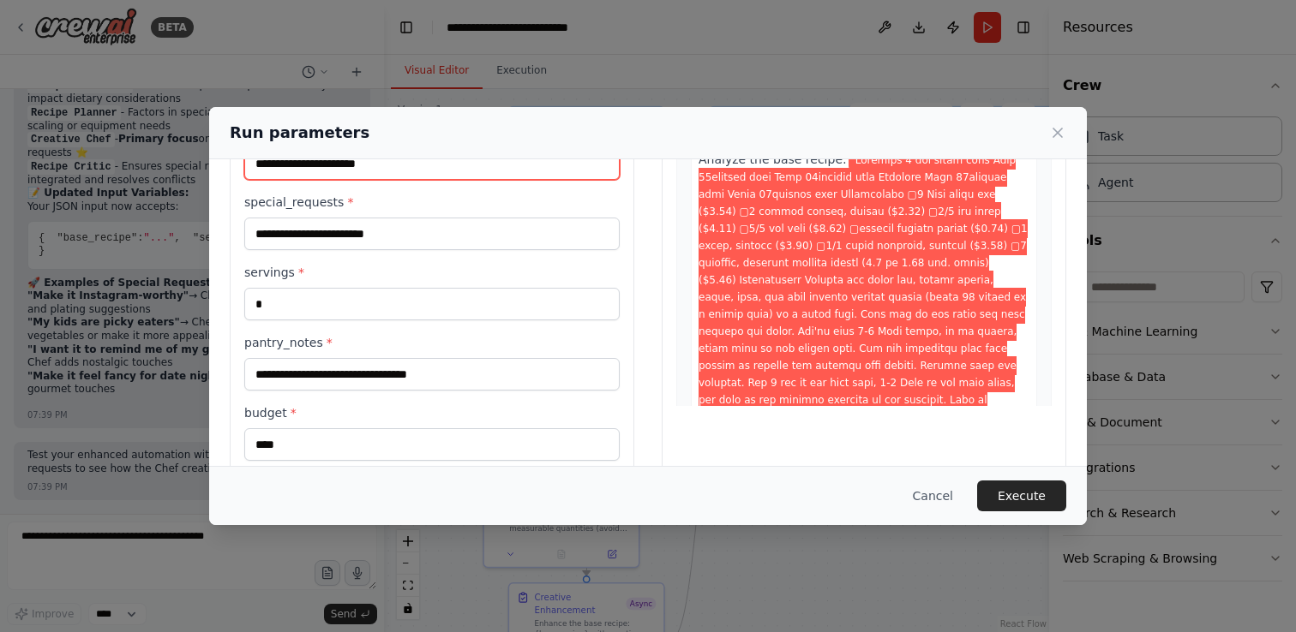
type input "**********"
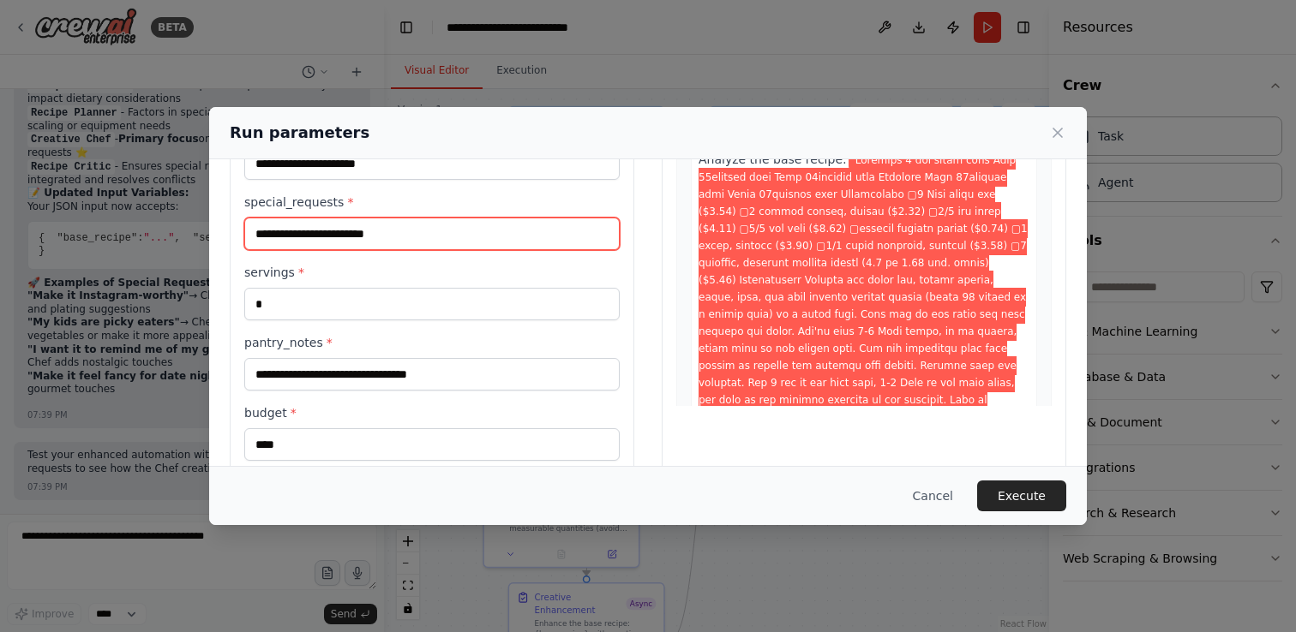
click at [303, 241] on input "special_requests *" at bounding box center [431, 234] width 375 height 33
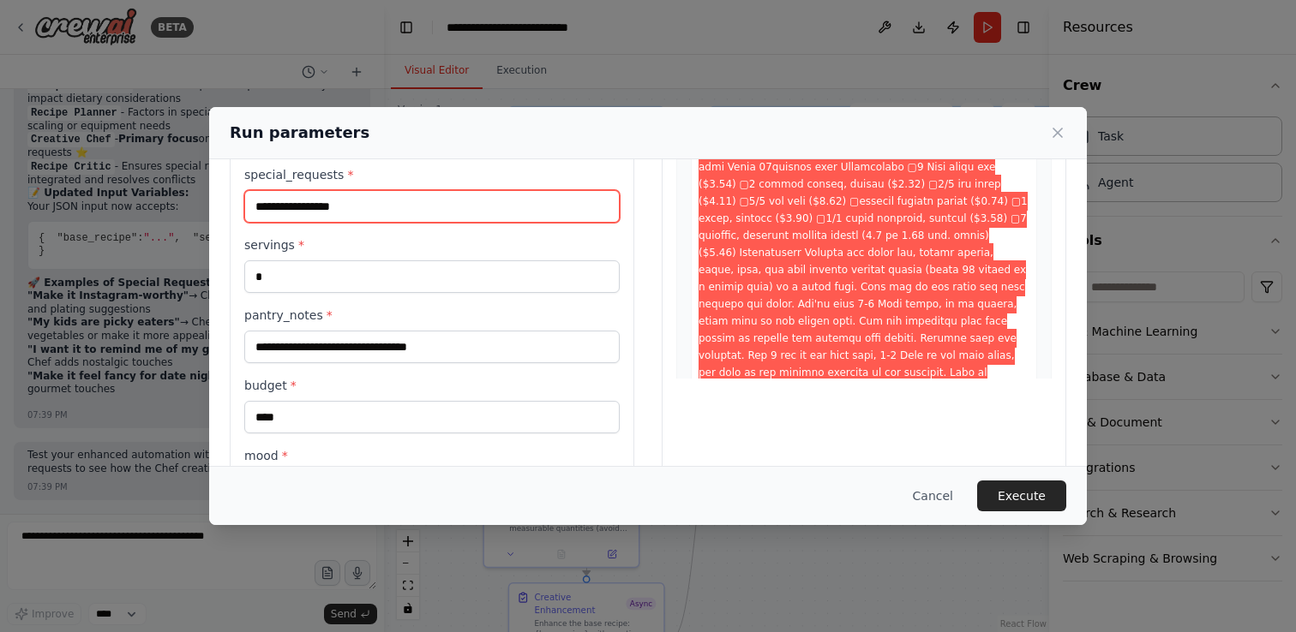
scroll to position [189, 0]
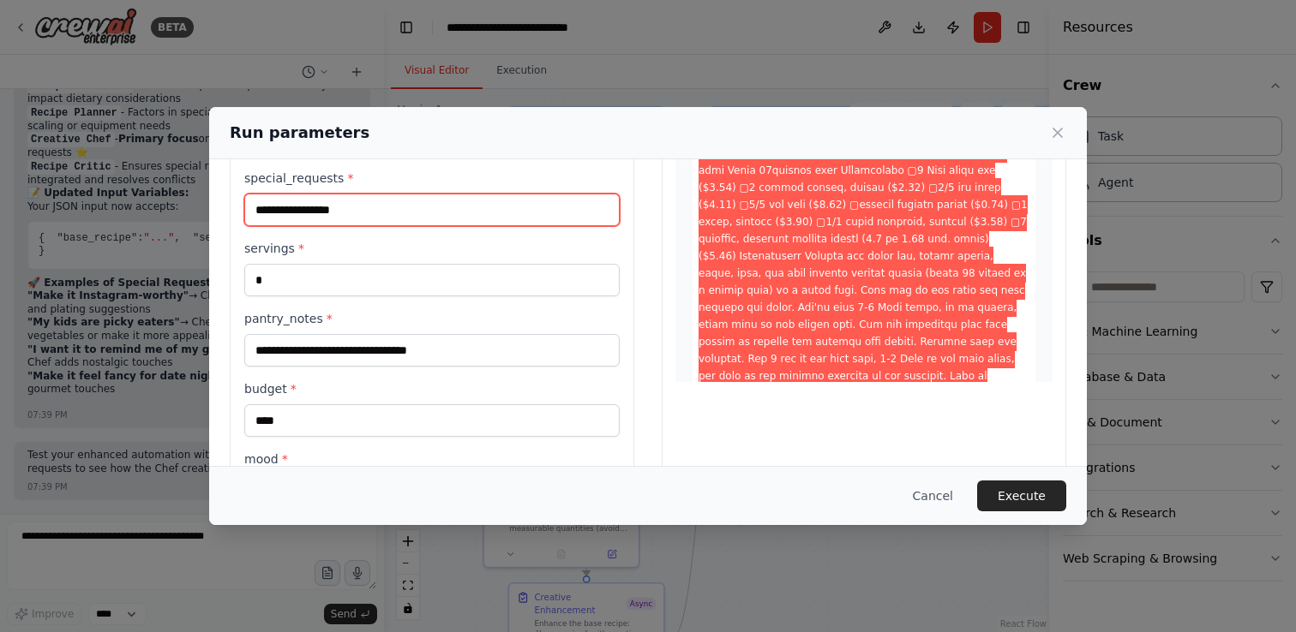
click at [311, 215] on input "**********" at bounding box center [431, 210] width 375 height 33
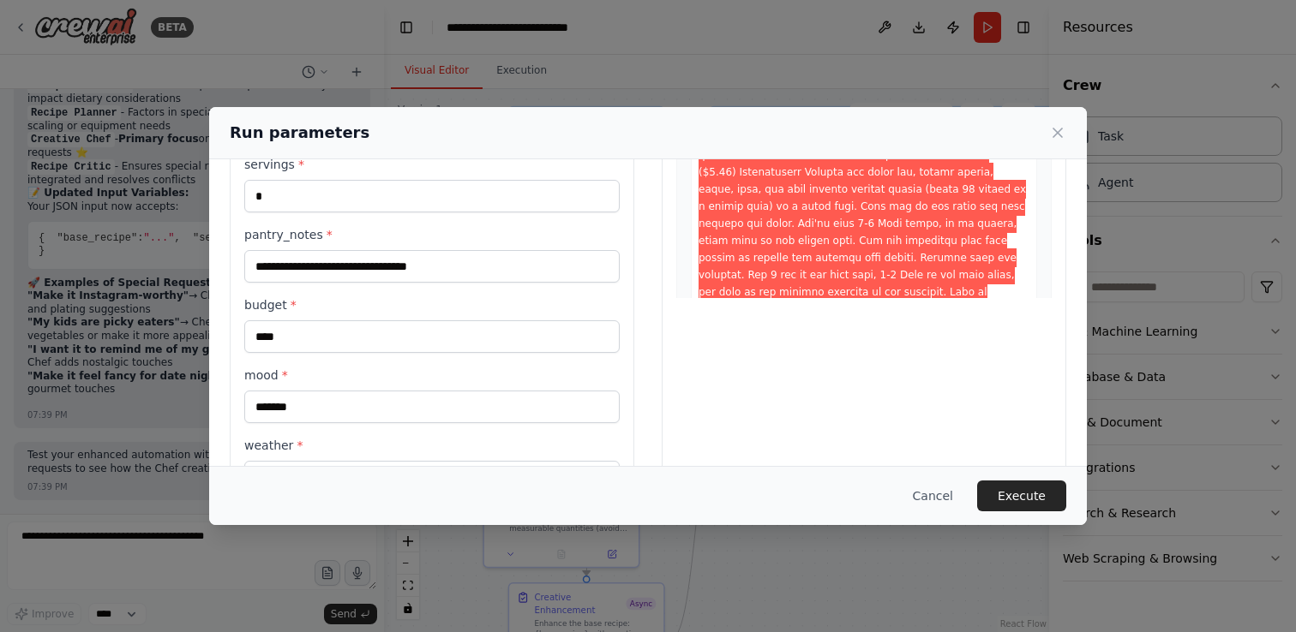
scroll to position [276, 0]
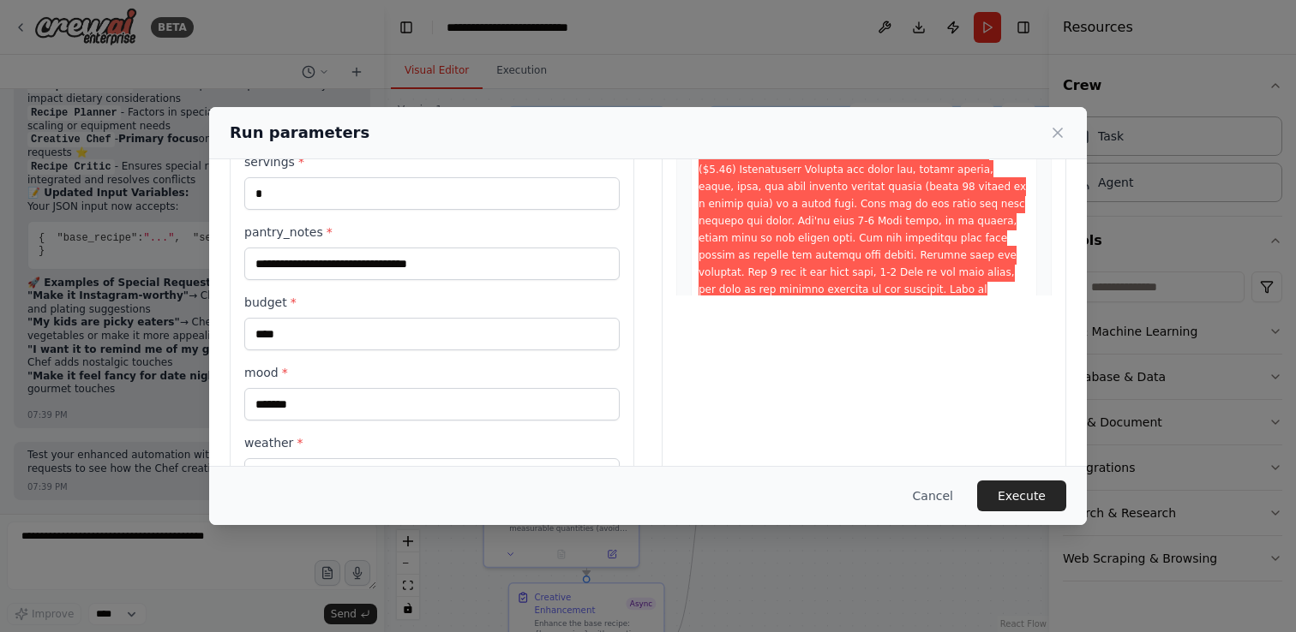
type input "**********"
click at [331, 259] on input "**********" at bounding box center [431, 264] width 375 height 33
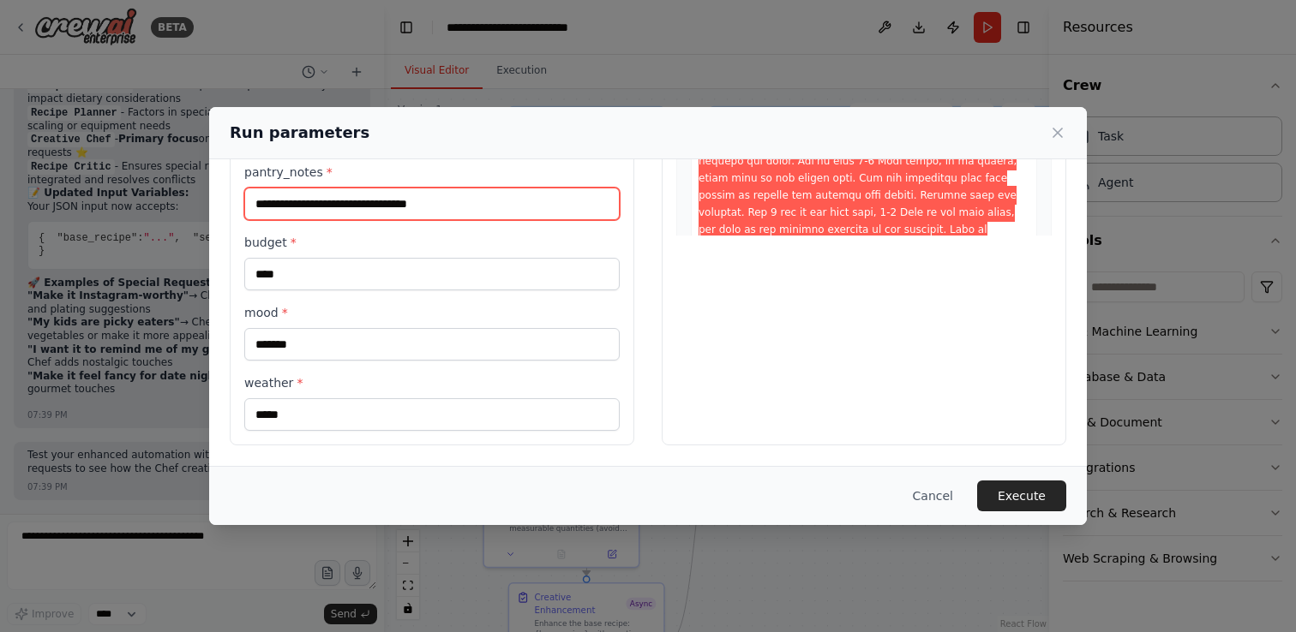
scroll to position [337, 0]
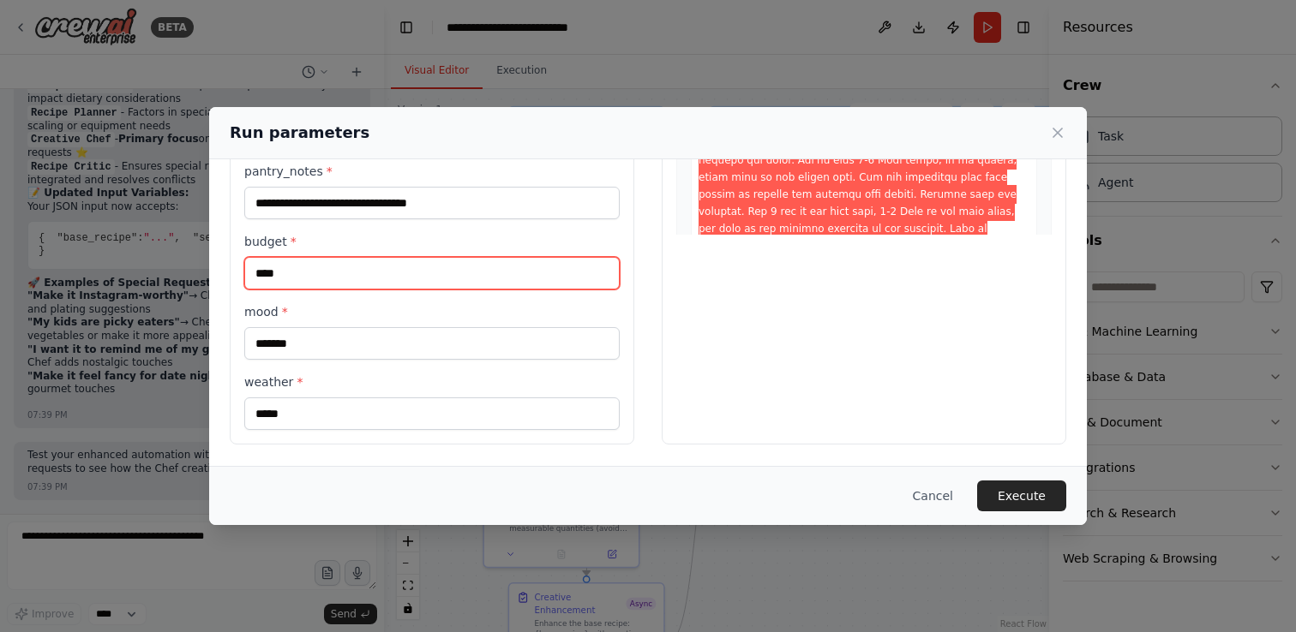
click at [280, 266] on input "****" at bounding box center [431, 273] width 375 height 33
type input "***"
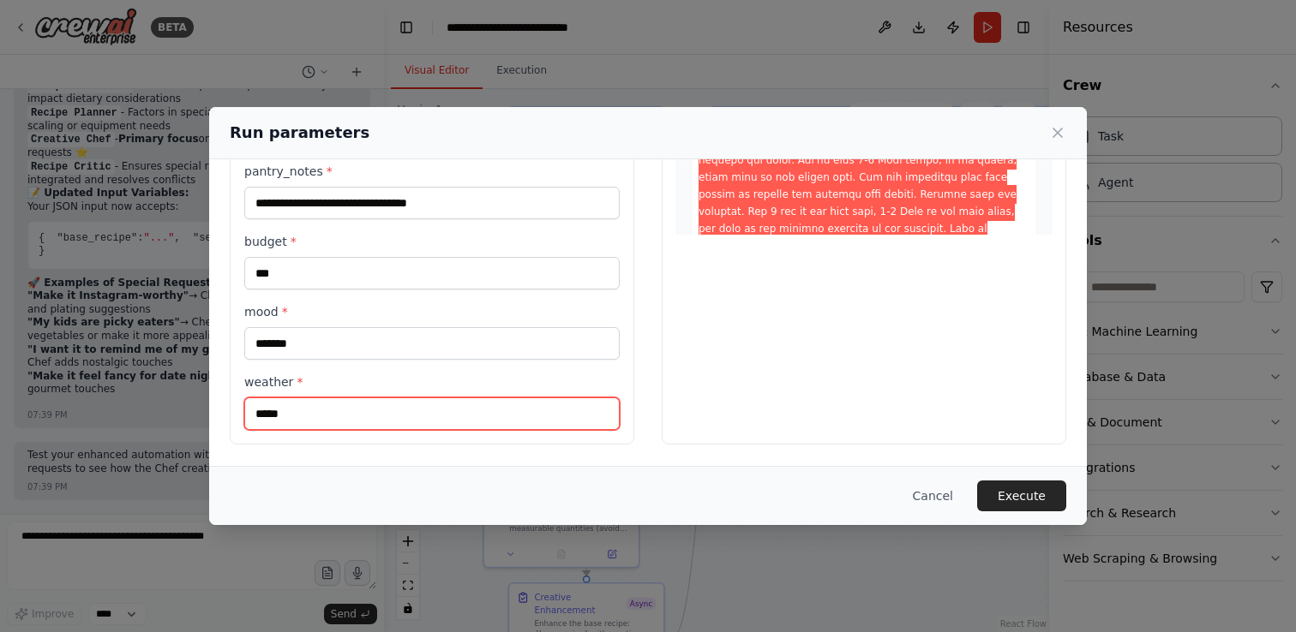
click at [272, 411] on input "*****" at bounding box center [431, 414] width 375 height 33
type input "**********"
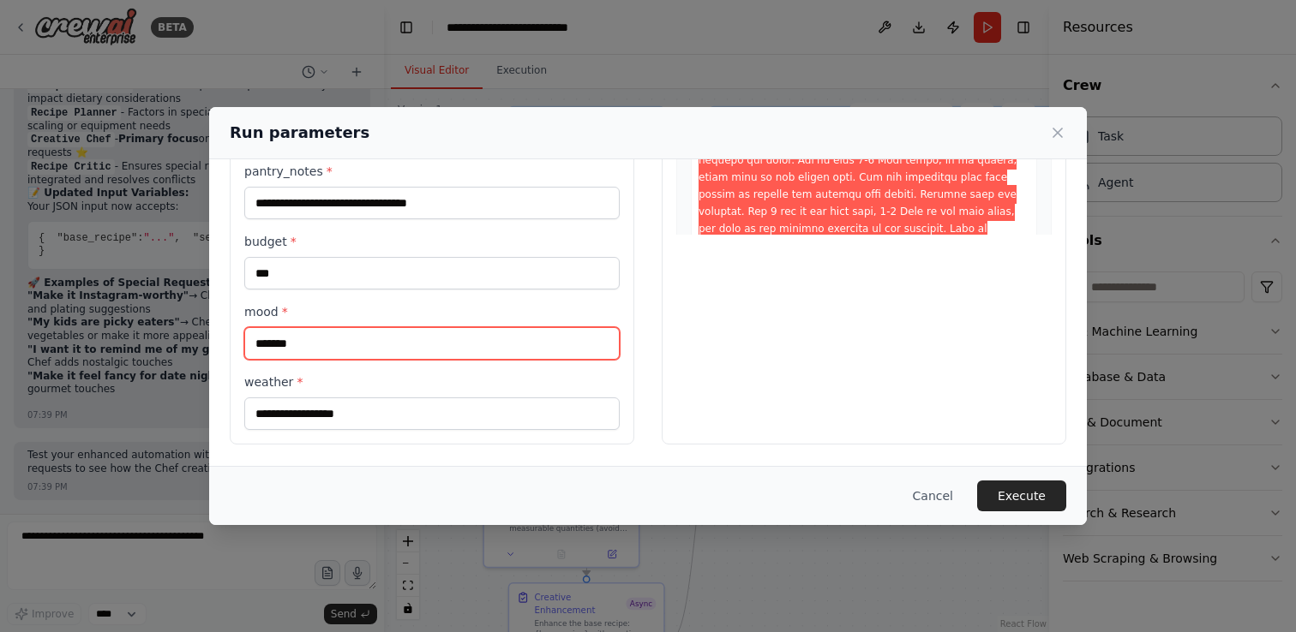
click at [291, 349] on input "*******" at bounding box center [431, 343] width 375 height 33
type input "********"
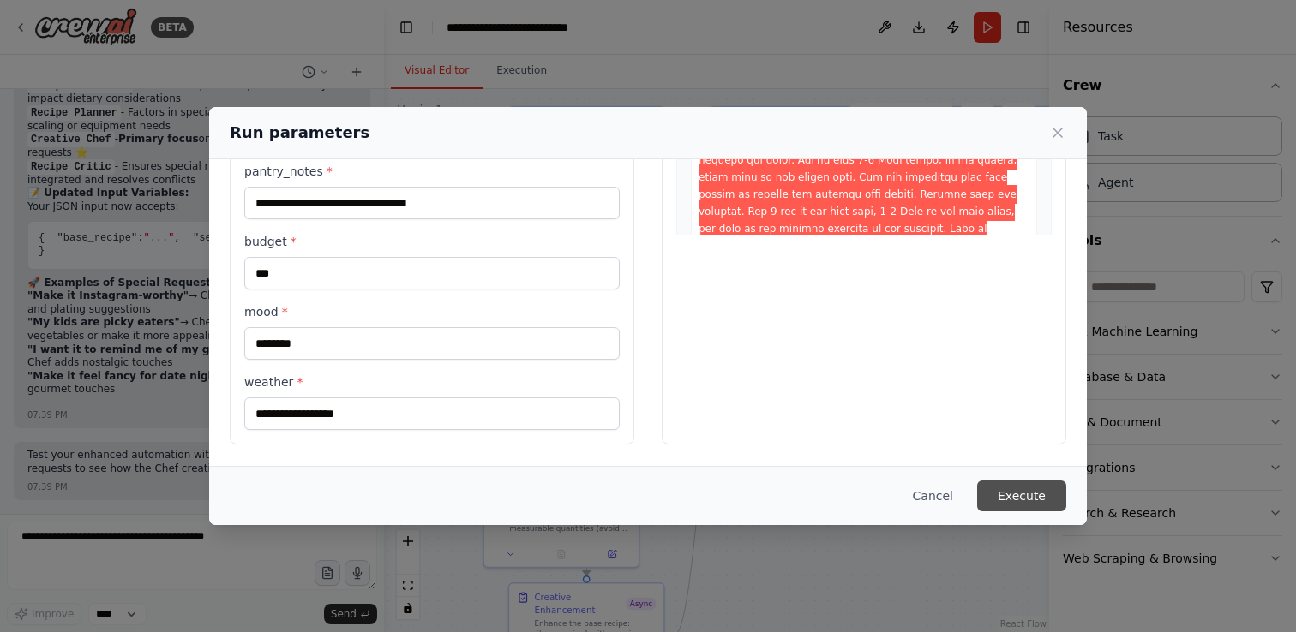
click at [1013, 500] on button "Execute" at bounding box center [1021, 496] width 89 height 31
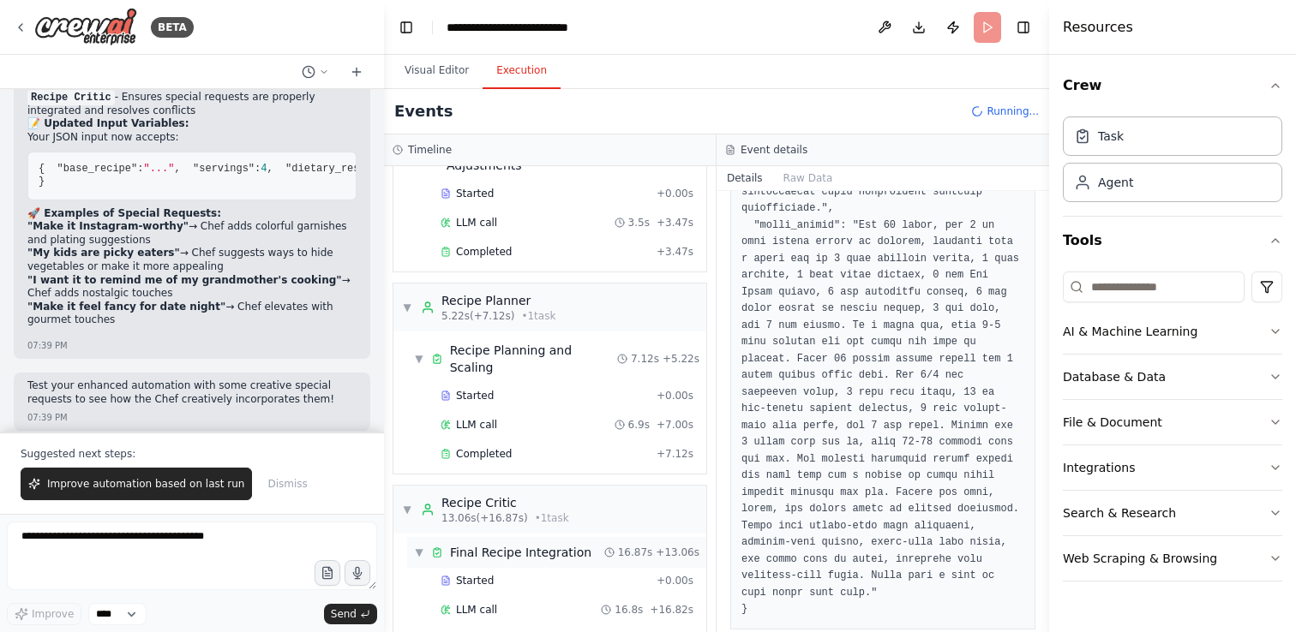
scroll to position [309, 0]
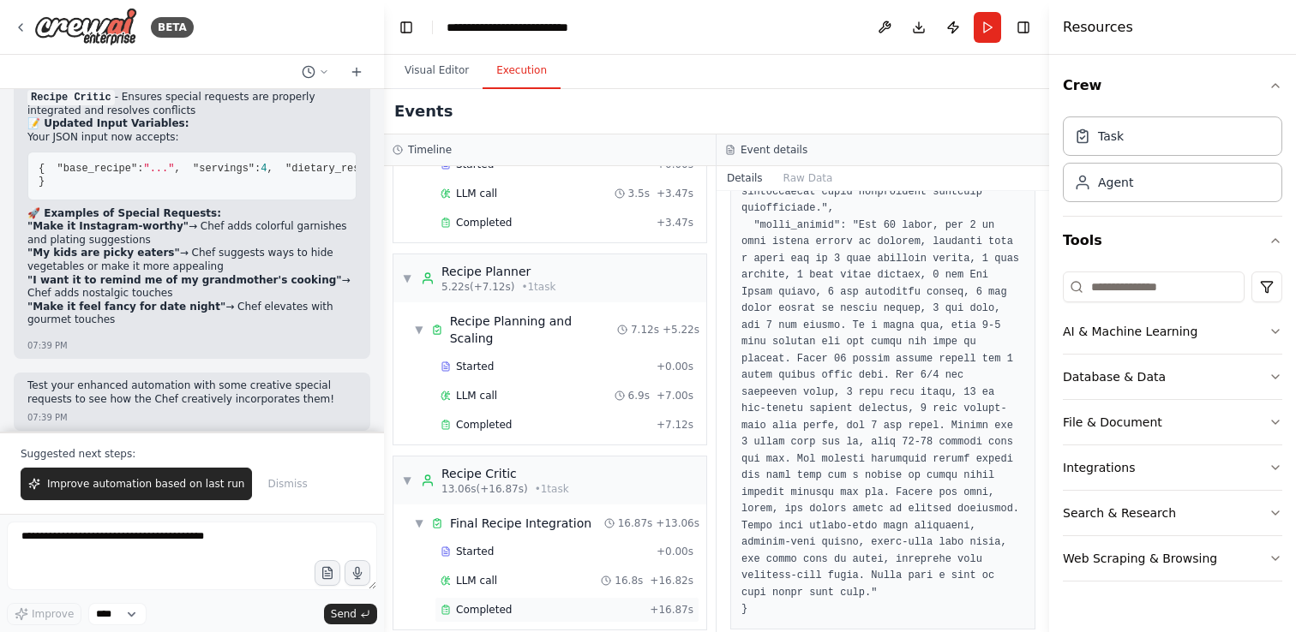
click at [588, 603] on div "Completed" at bounding box center [541, 610] width 202 height 14
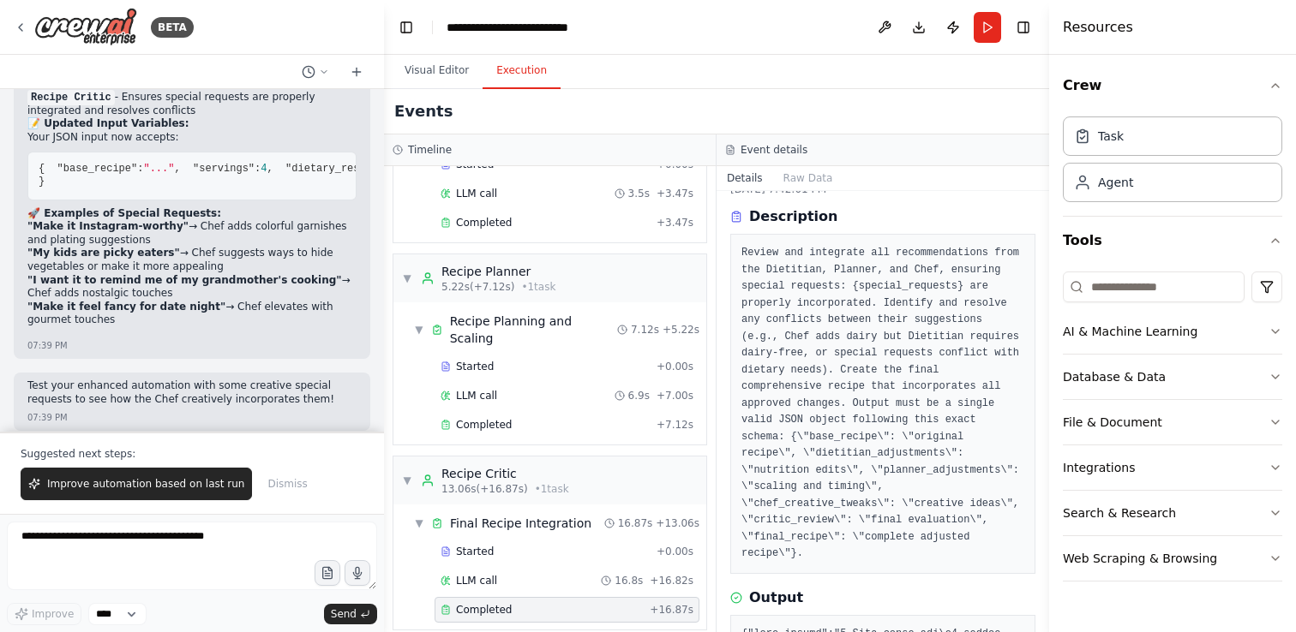
scroll to position [51, 0]
click at [752, 182] on button "Details" at bounding box center [744, 178] width 57 height 24
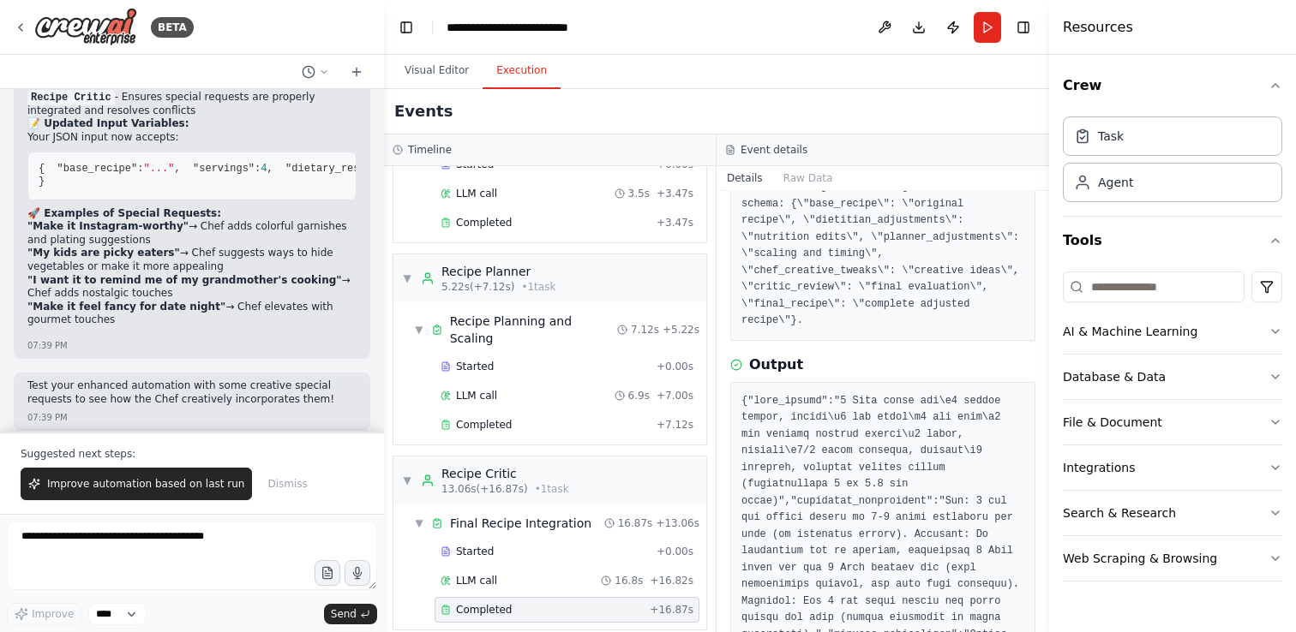
scroll to position [119, 0]
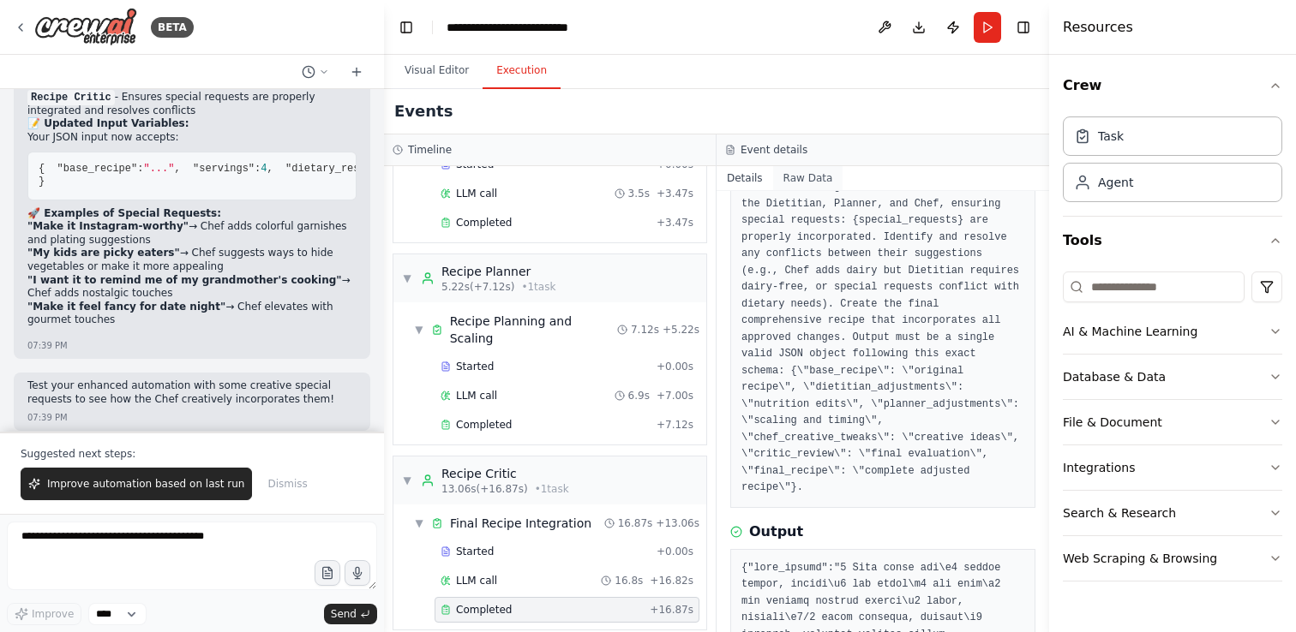
click at [796, 179] on button "Raw Data" at bounding box center [808, 178] width 70 height 24
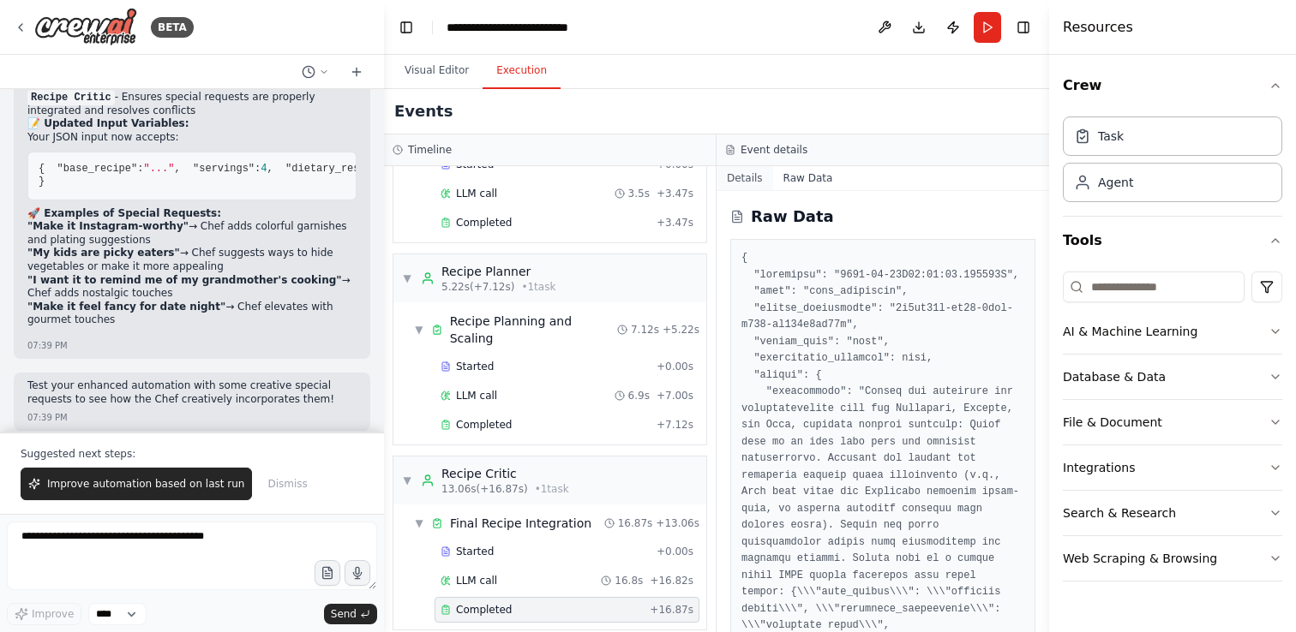
click at [752, 179] on button "Details" at bounding box center [744, 178] width 57 height 24
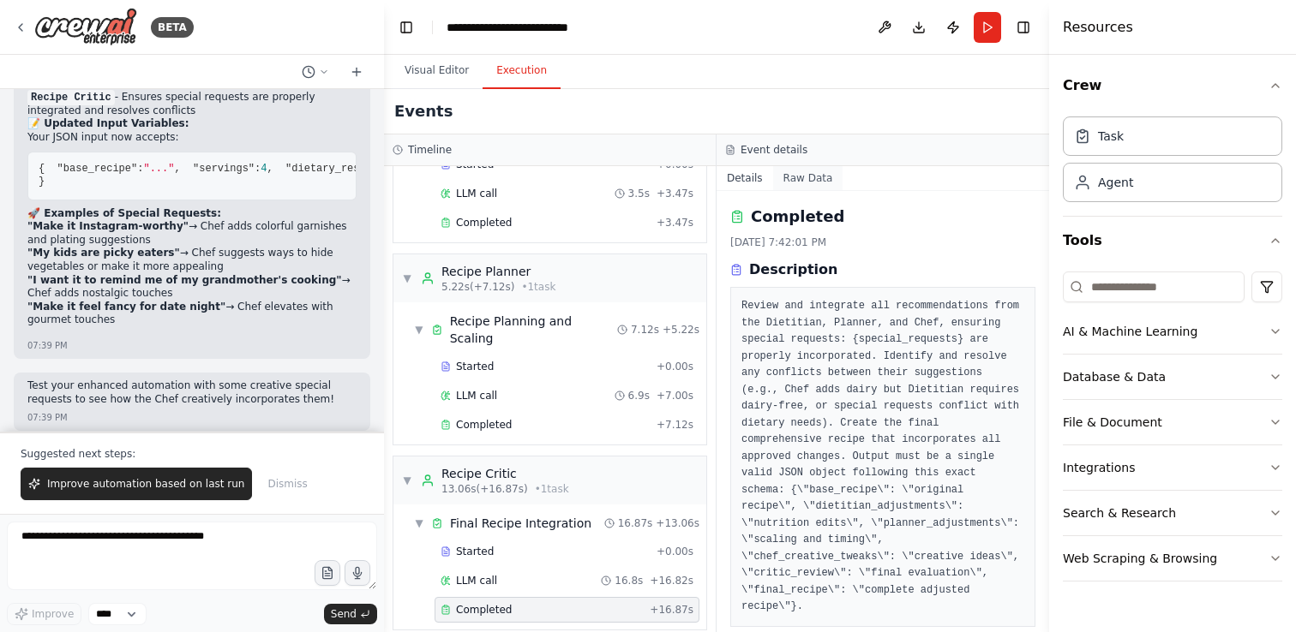
click at [794, 177] on button "Raw Data" at bounding box center [808, 178] width 70 height 24
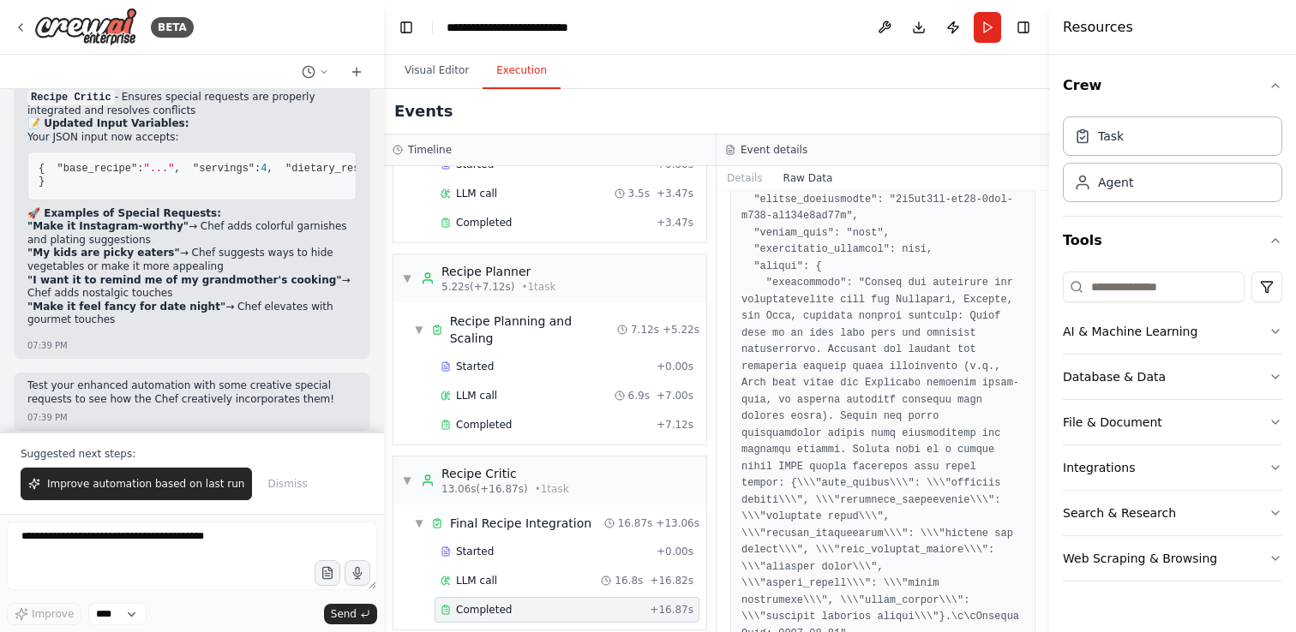
scroll to position [0, 0]
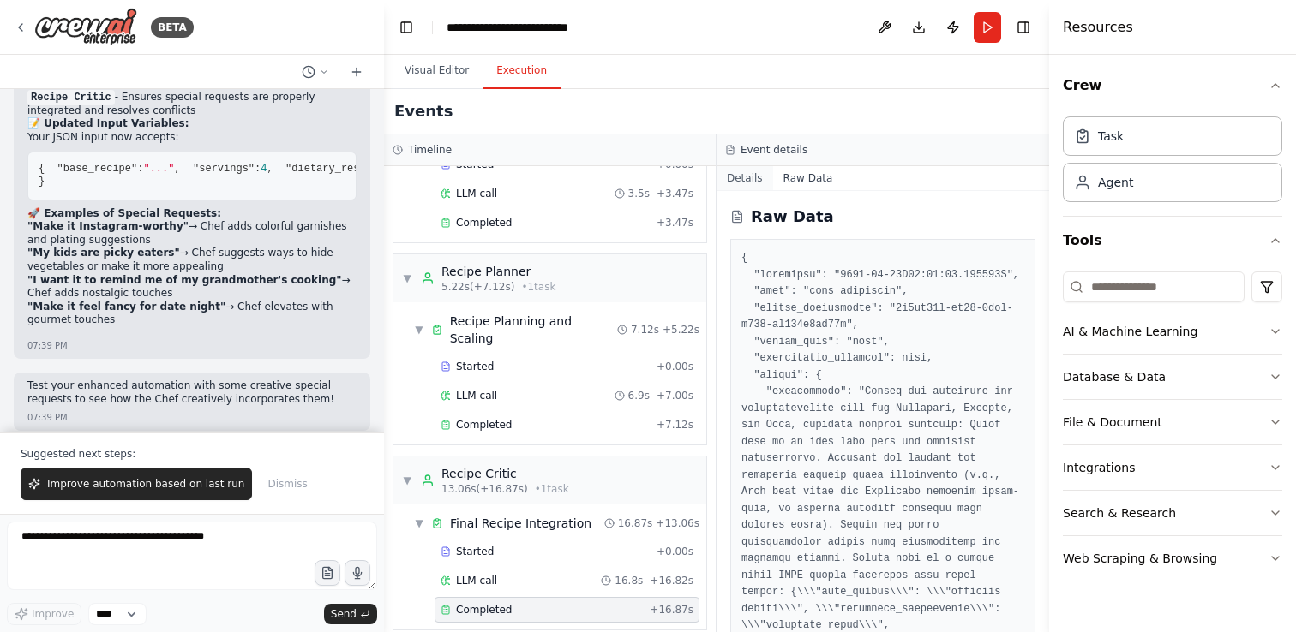
click at [743, 184] on button "Details" at bounding box center [744, 178] width 57 height 24
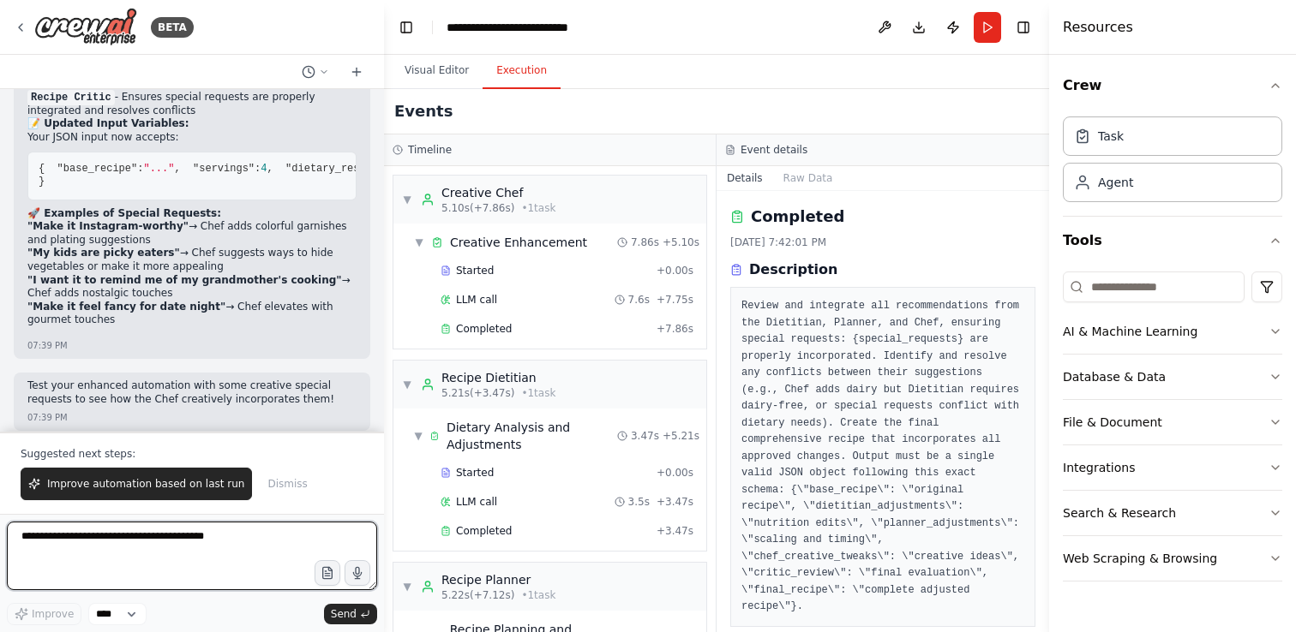
click at [190, 543] on textarea at bounding box center [192, 556] width 370 height 69
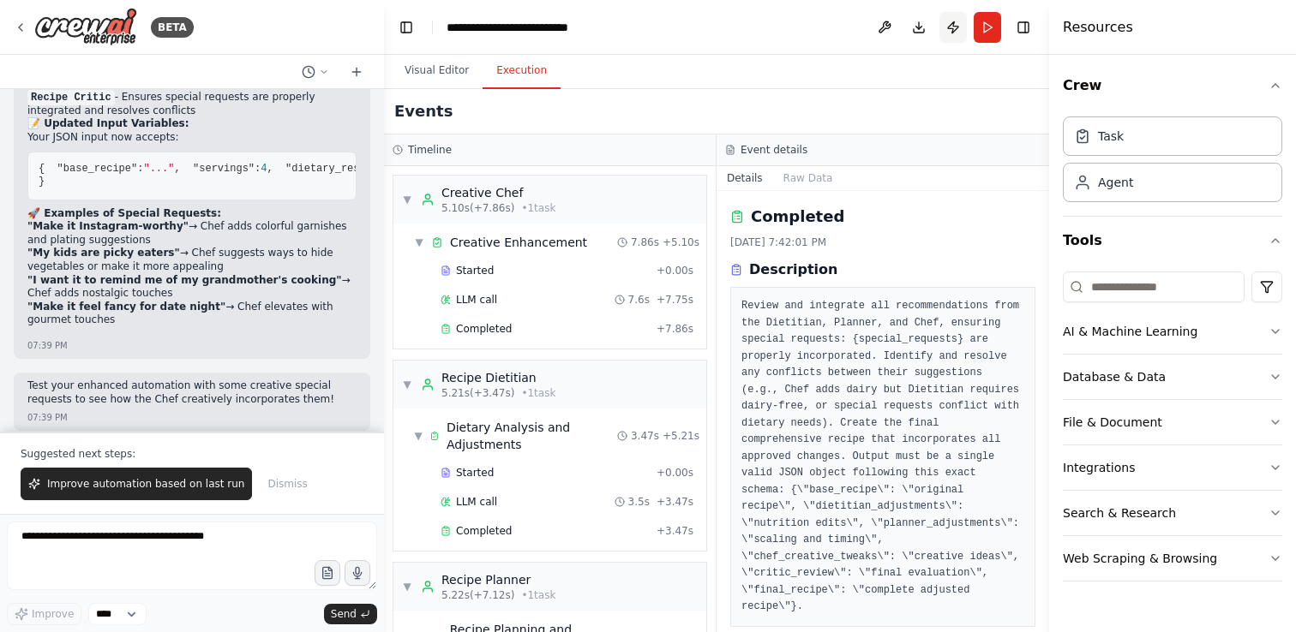
click at [951, 27] on button "Publish" at bounding box center [952, 27] width 27 height 31
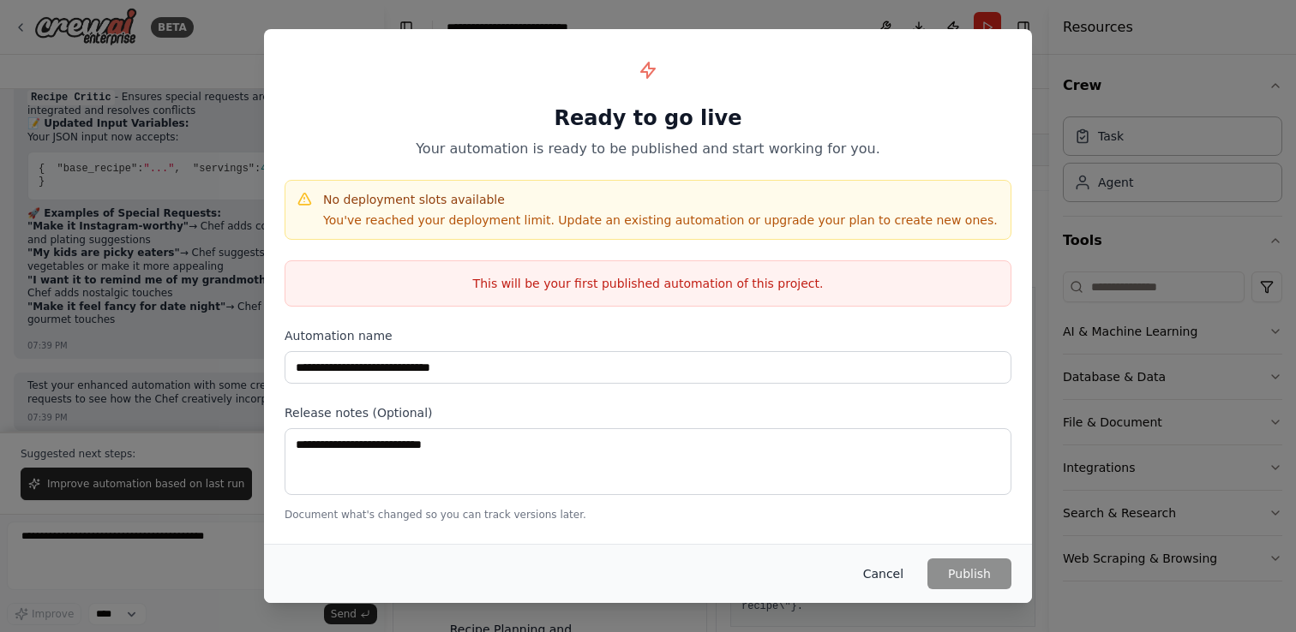
click at [882, 569] on button "Cancel" at bounding box center [883, 574] width 68 height 31
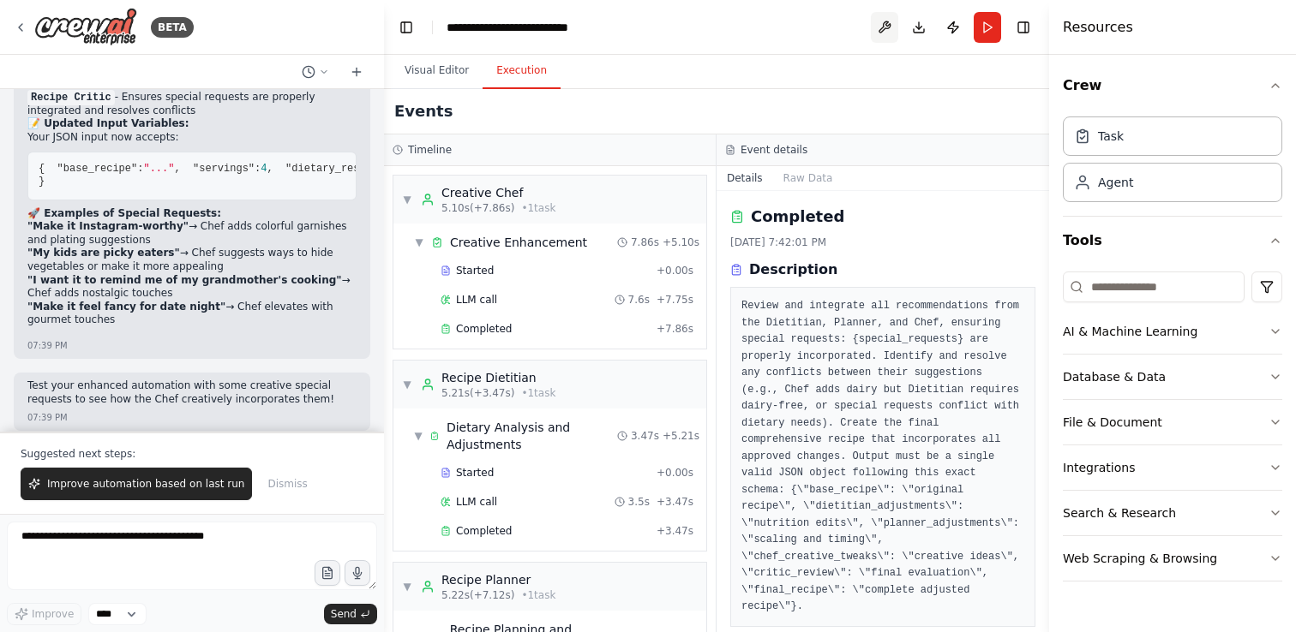
click at [888, 25] on button at bounding box center [884, 27] width 27 height 31
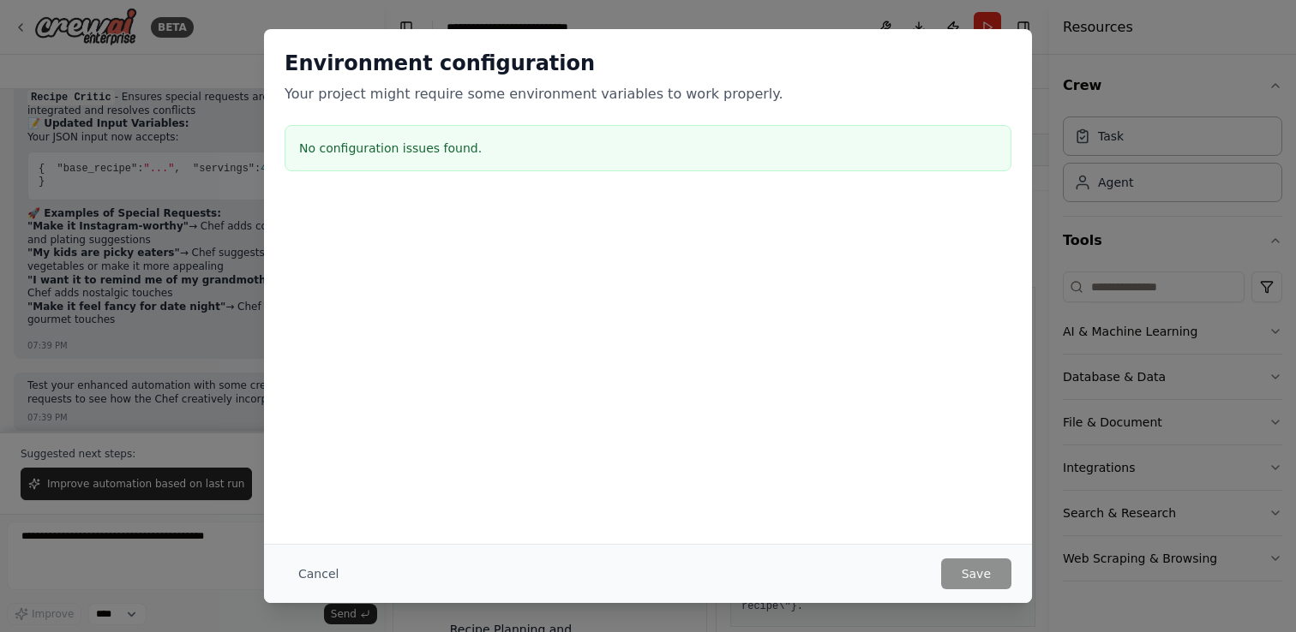
click at [715, 151] on h3 "No configuration issues found." at bounding box center [648, 148] width 698 height 17
click at [320, 572] on button "Cancel" at bounding box center [319, 574] width 68 height 31
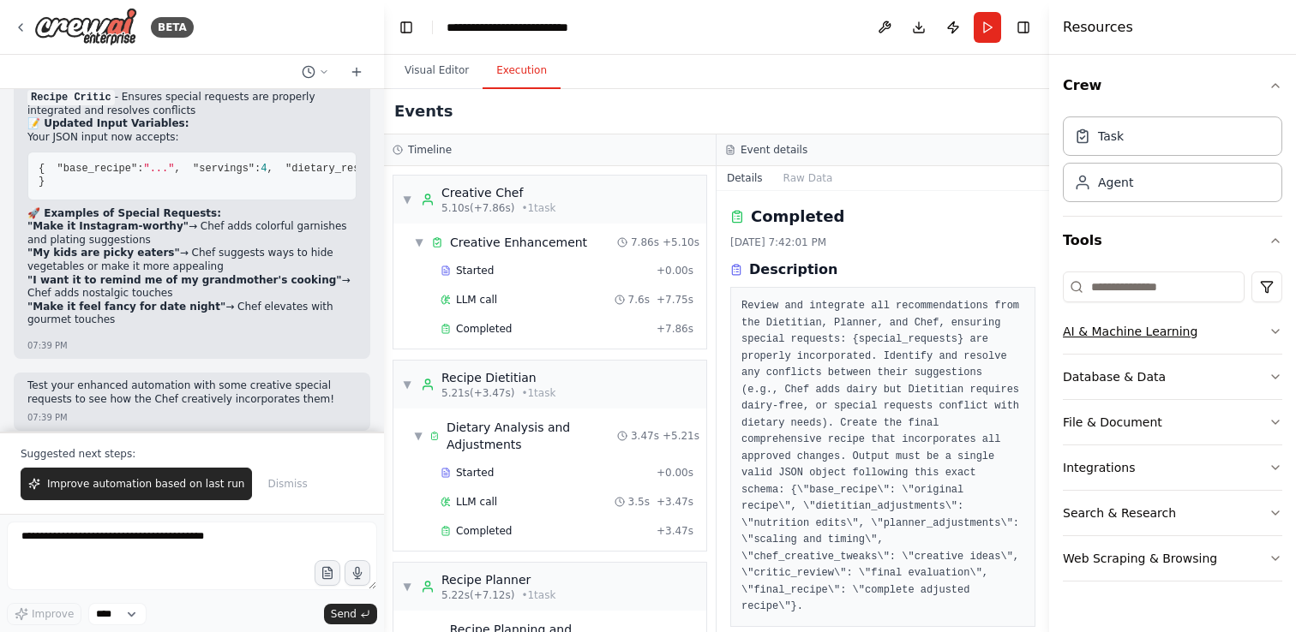
click at [1277, 331] on icon "button" at bounding box center [1275, 331] width 7 height 3
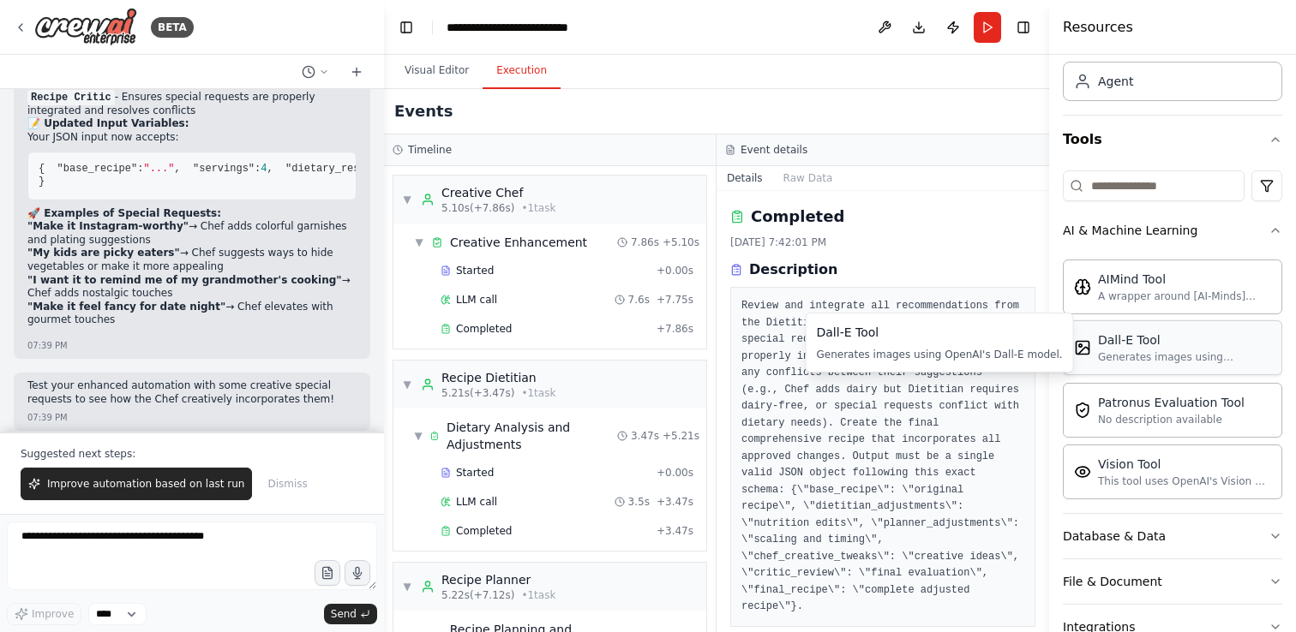
scroll to position [108, 0]
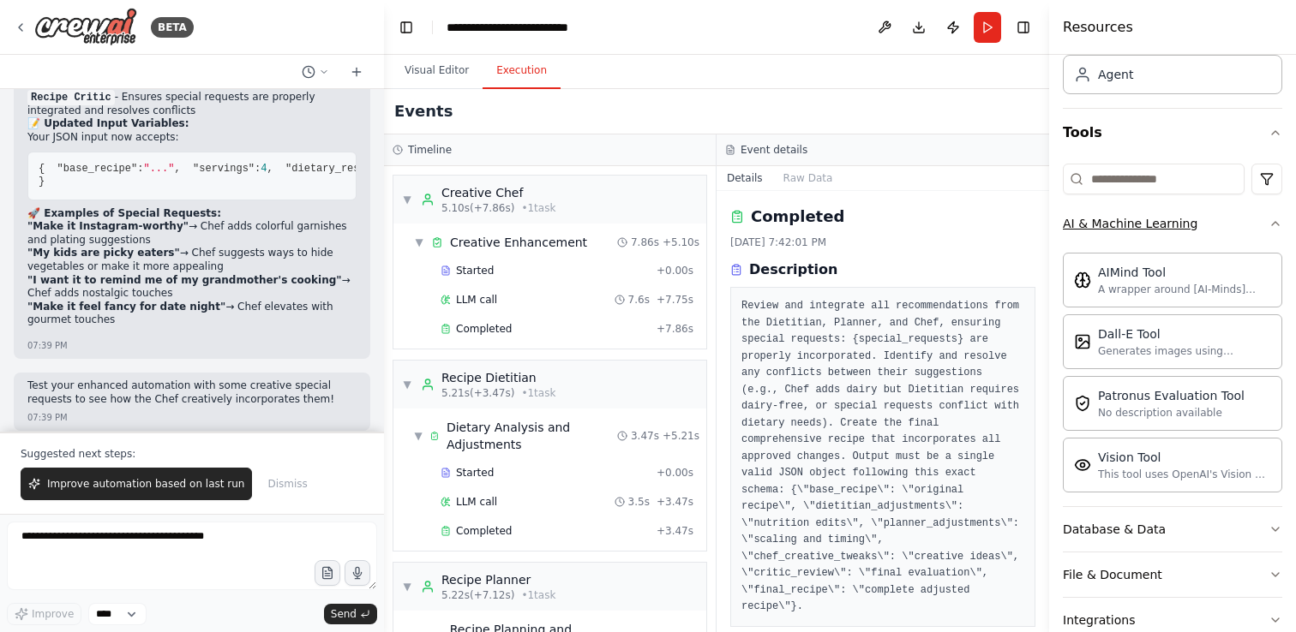
click at [1275, 226] on icon "button" at bounding box center [1275, 224] width 14 height 14
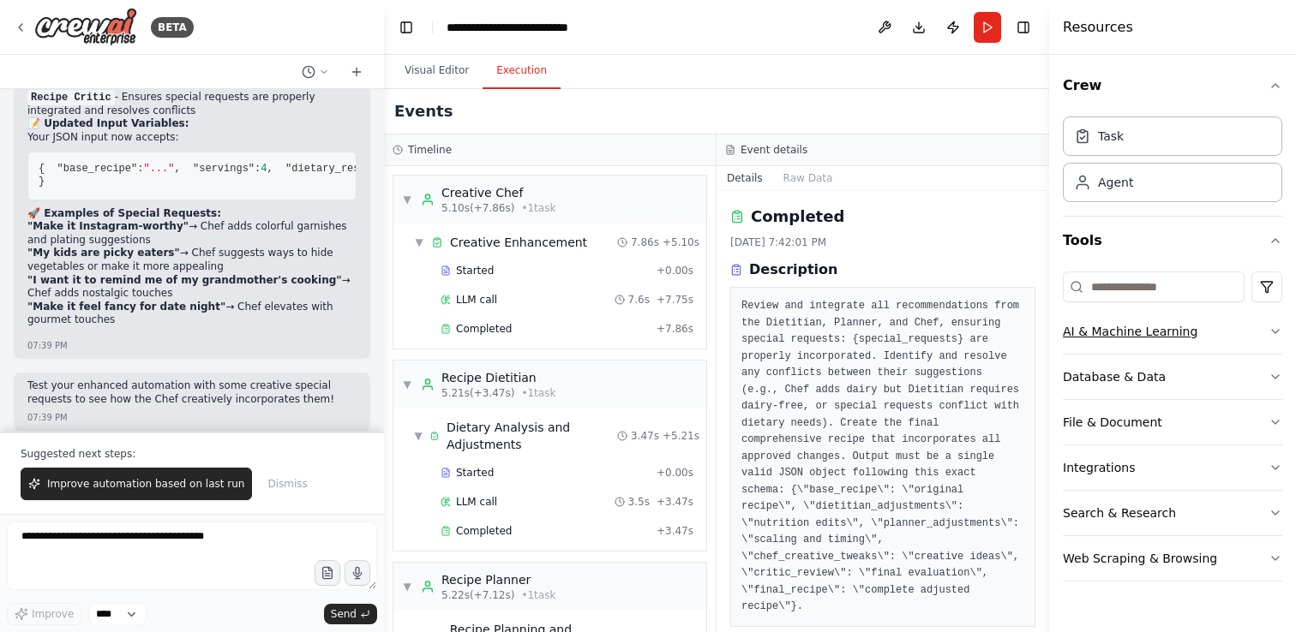
scroll to position [0, 0]
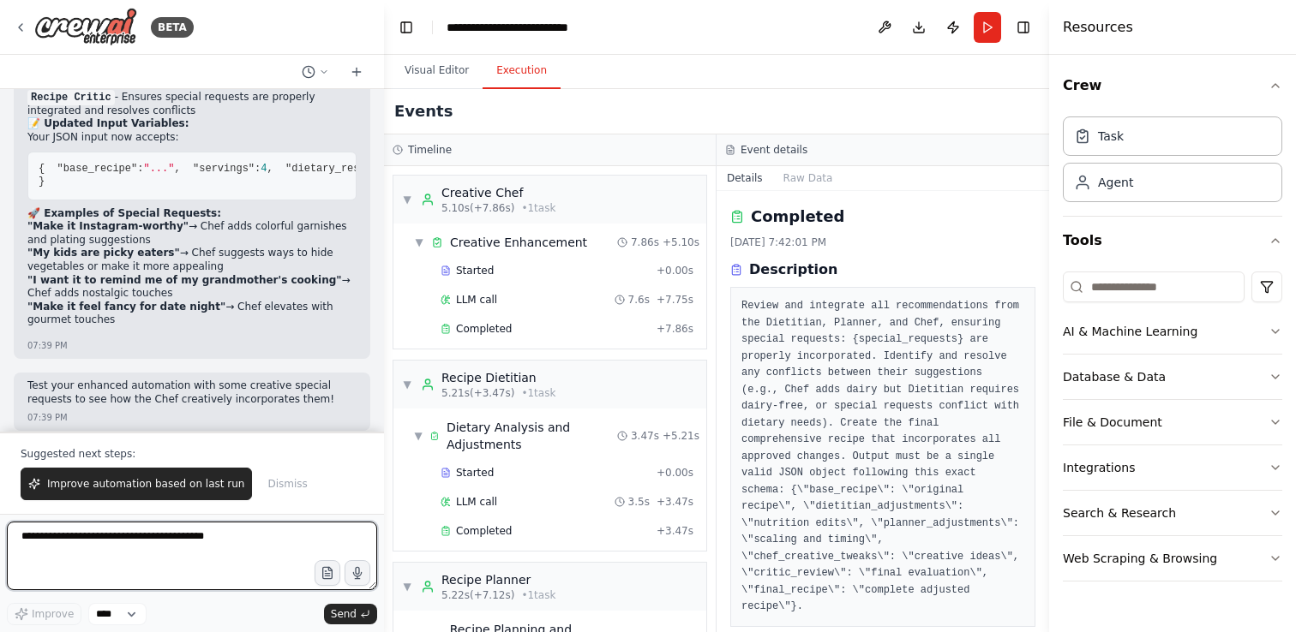
click at [228, 541] on textarea at bounding box center [192, 556] width 370 height 69
type textarea "**********"
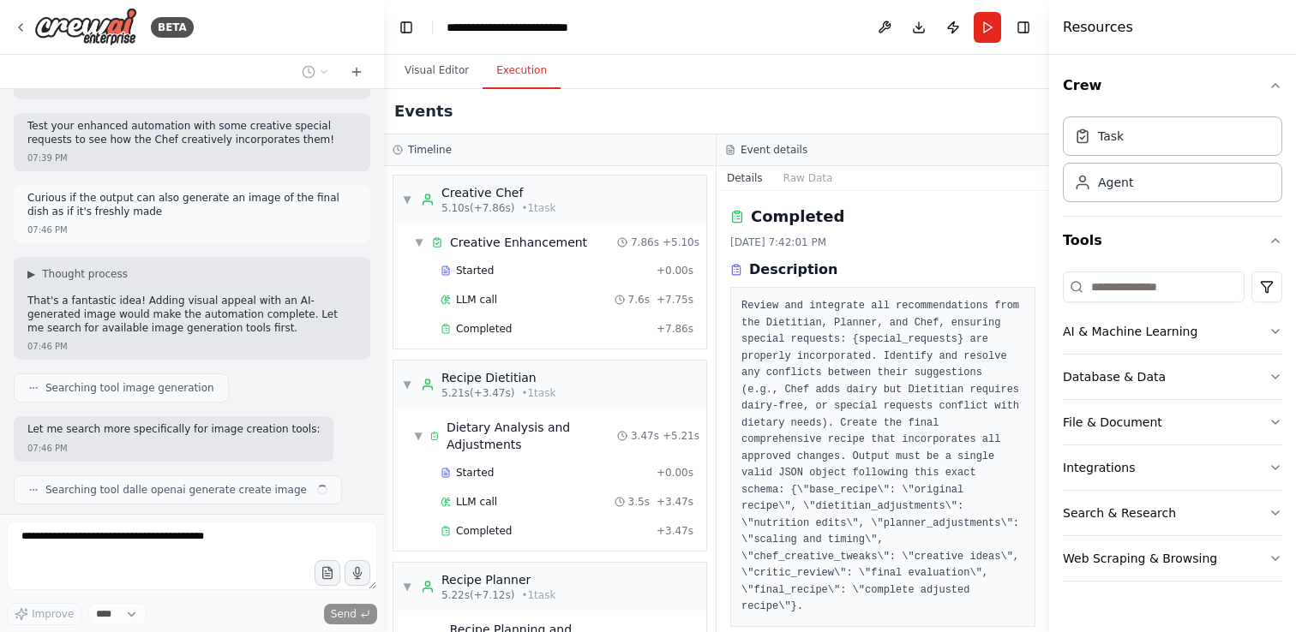
scroll to position [5888, 0]
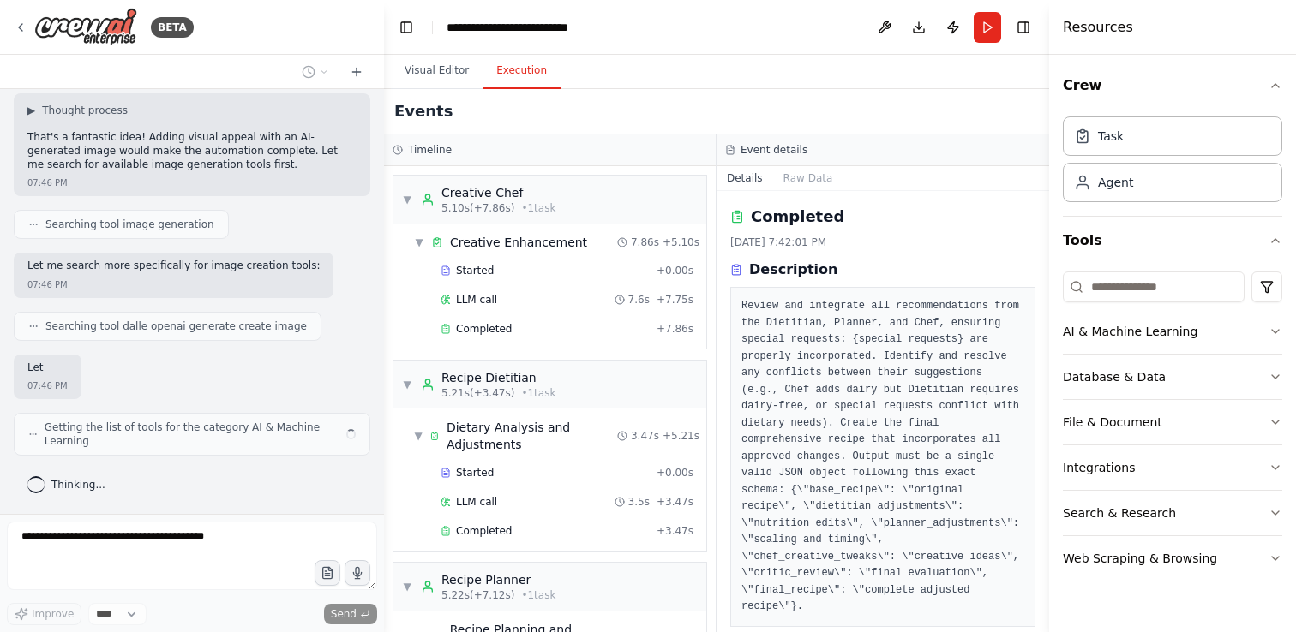
click at [68, 382] on div "07:46 PM" at bounding box center [47, 386] width 40 height 13
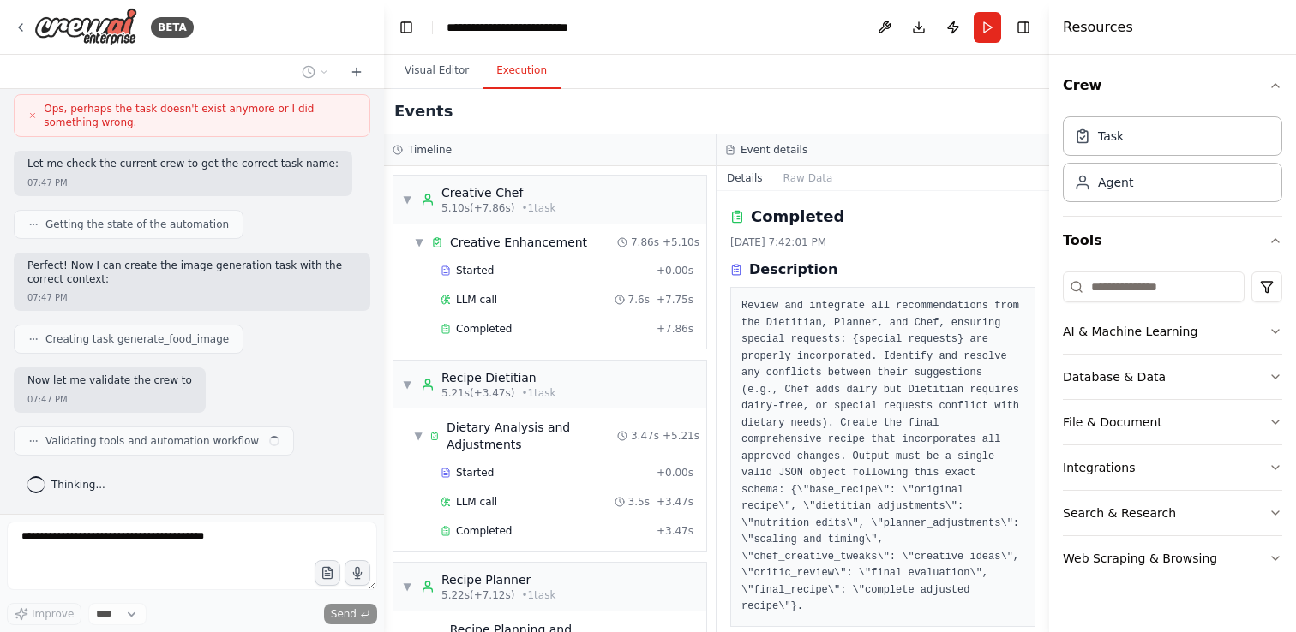
scroll to position [6579, 0]
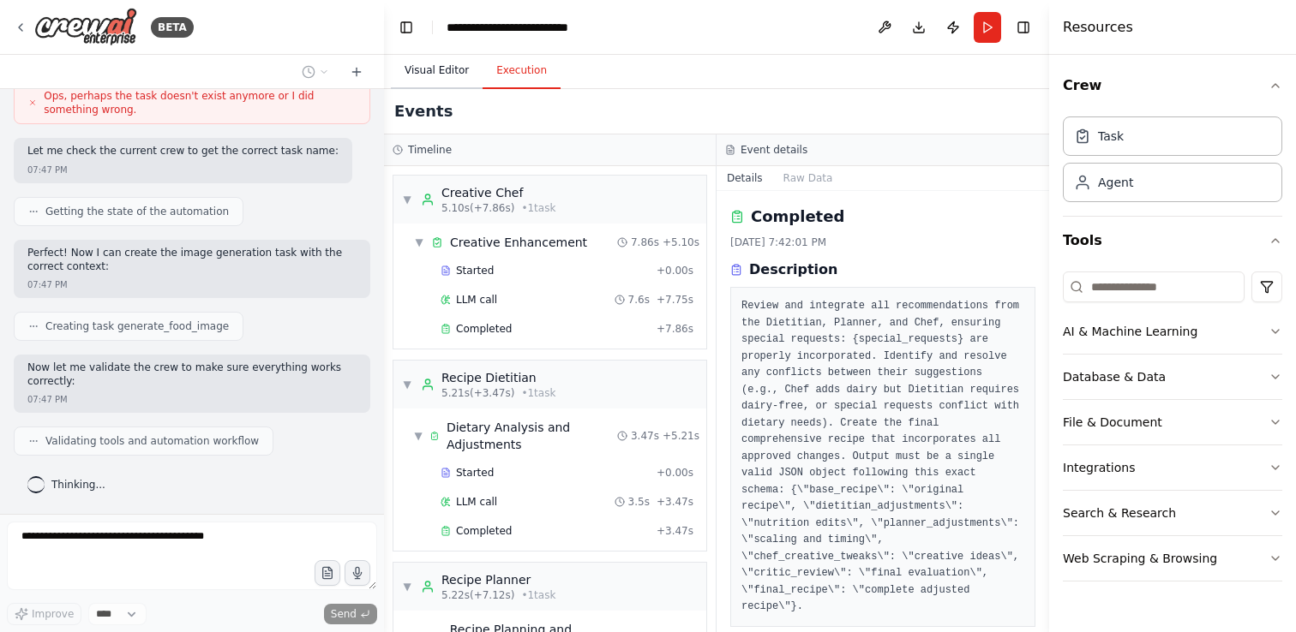
click at [432, 67] on button "Visual Editor" at bounding box center [437, 71] width 92 height 36
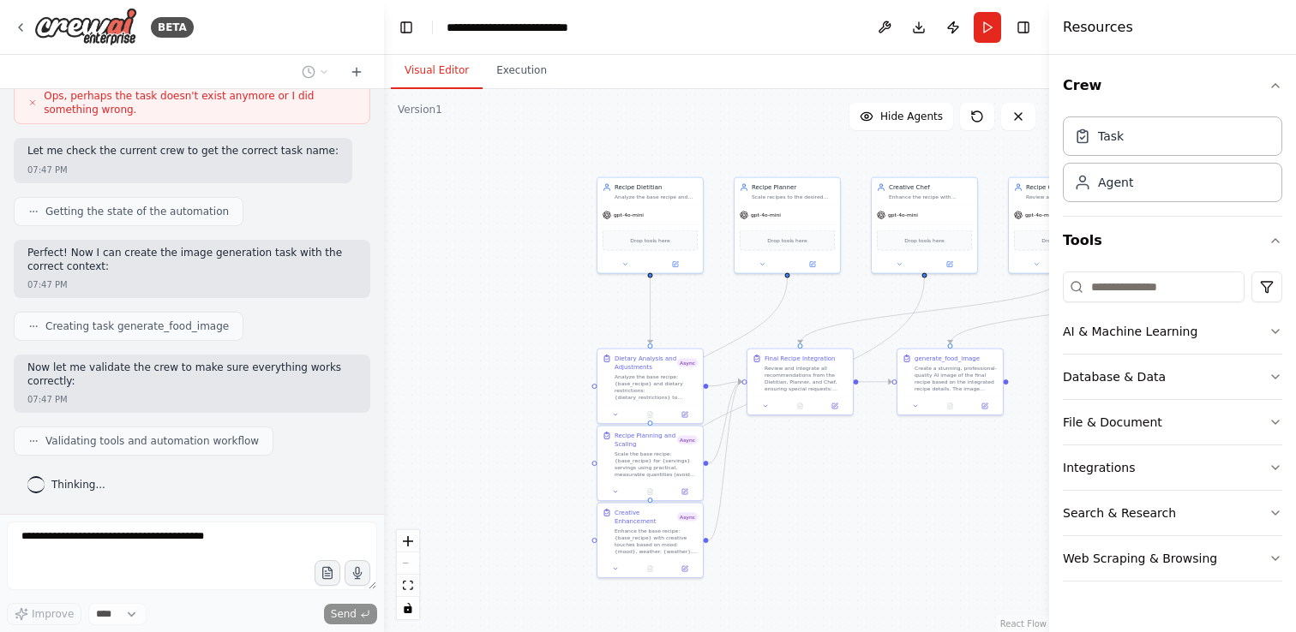
click at [783, 337] on div ".deletable-edge-delete-btn { width: 20px; height: 20px; border: 0px solid #ffff…" at bounding box center [716, 360] width 665 height 543
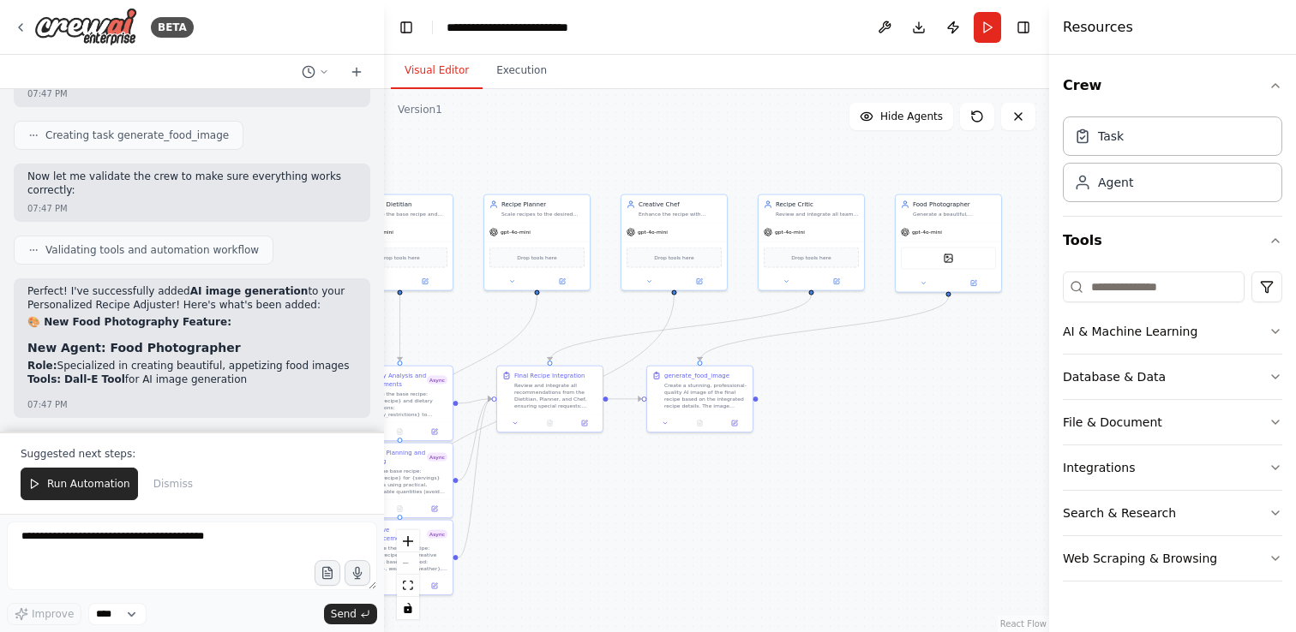
drag, startPoint x: 826, startPoint y: 316, endPoint x: 576, endPoint y: 333, distance: 250.8
click at [576, 333] on div ".deletable-edge-delete-btn { width: 20px; height: 20px; border: 0px solid #ffff…" at bounding box center [716, 360] width 665 height 543
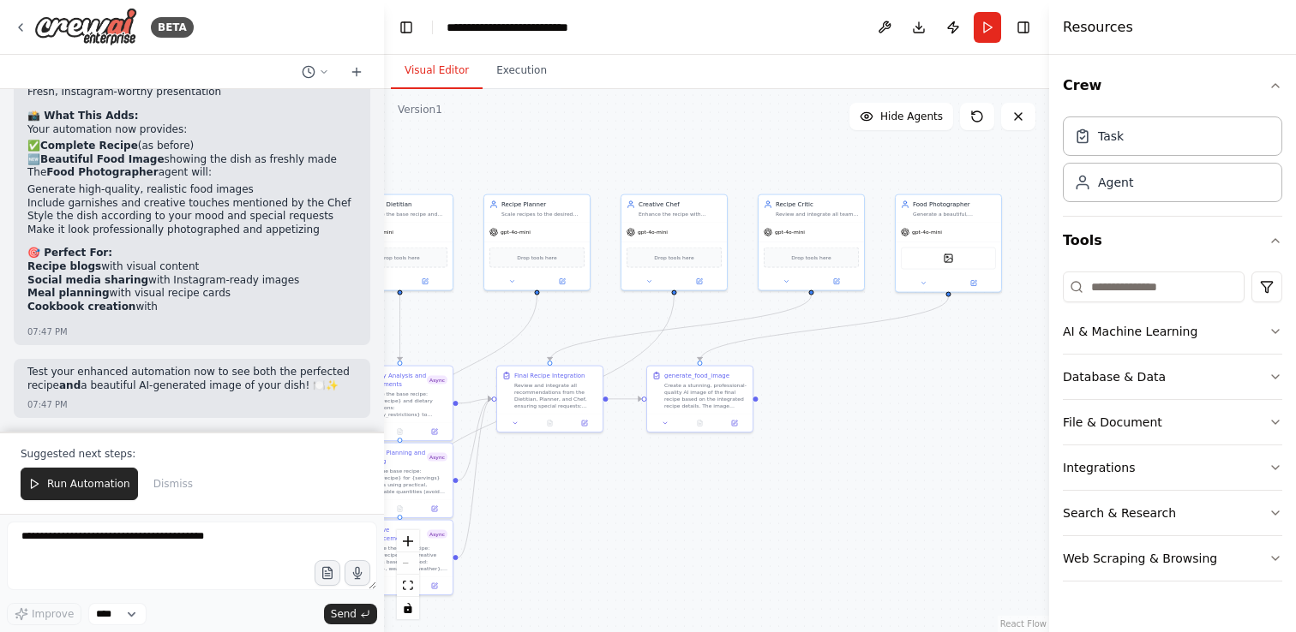
scroll to position [7194, 0]
click at [93, 488] on span "Run Automation" at bounding box center [88, 484] width 83 height 14
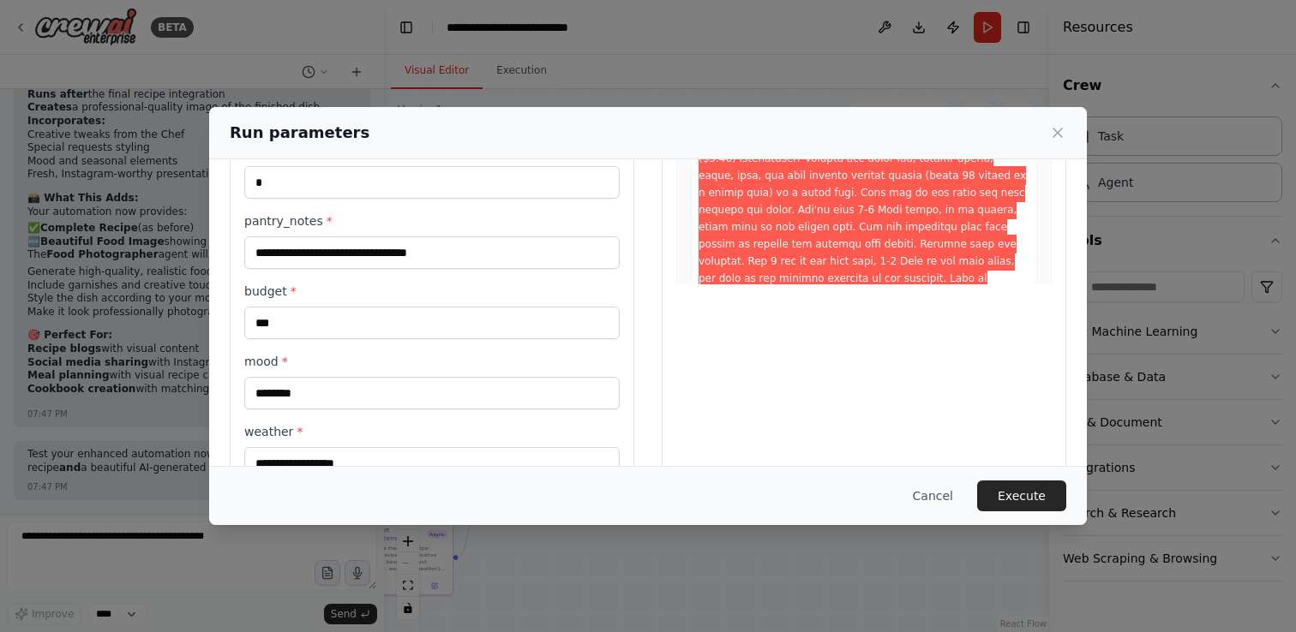
scroll to position [337, 0]
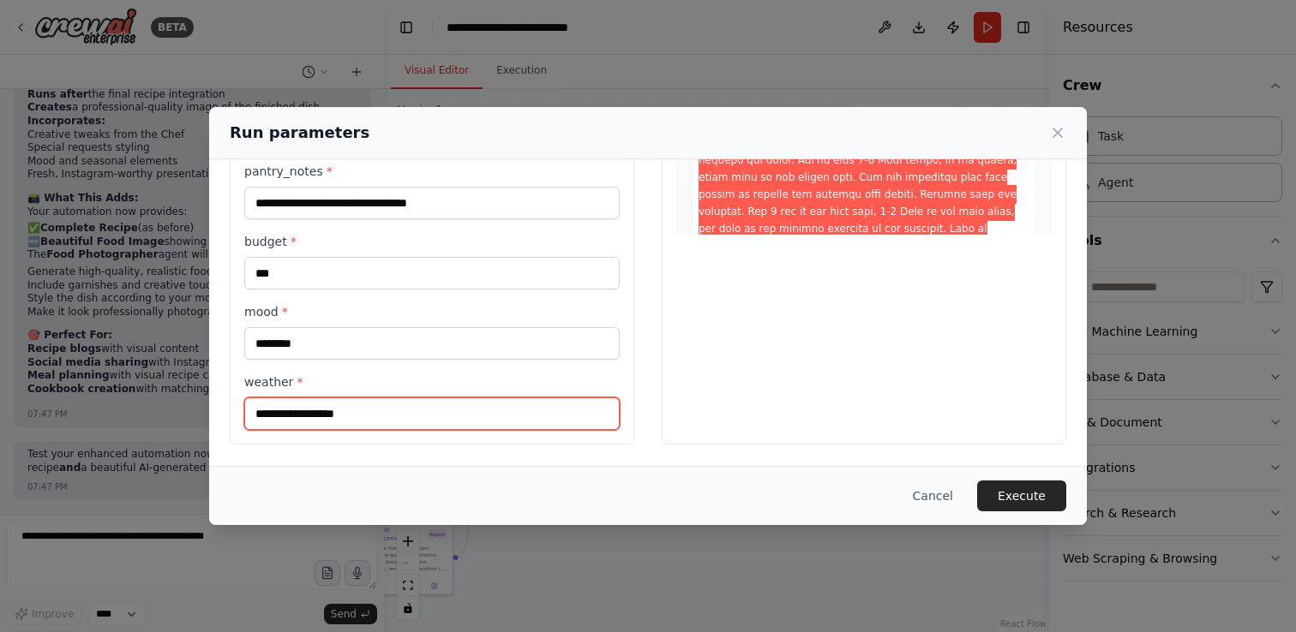
click at [317, 421] on input "**********" at bounding box center [431, 414] width 375 height 33
drag, startPoint x: 317, startPoint y: 421, endPoint x: 259, endPoint y: 419, distance: 58.3
click at [259, 419] on input "**********" at bounding box center [431, 414] width 375 height 33
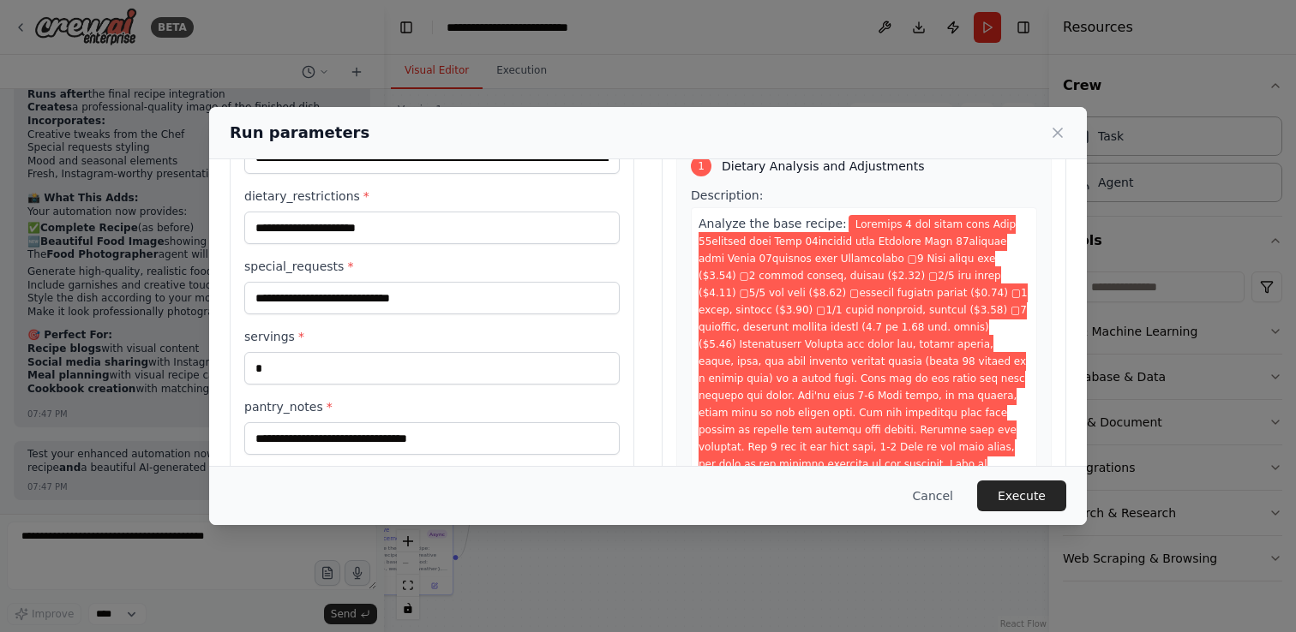
scroll to position [96, 0]
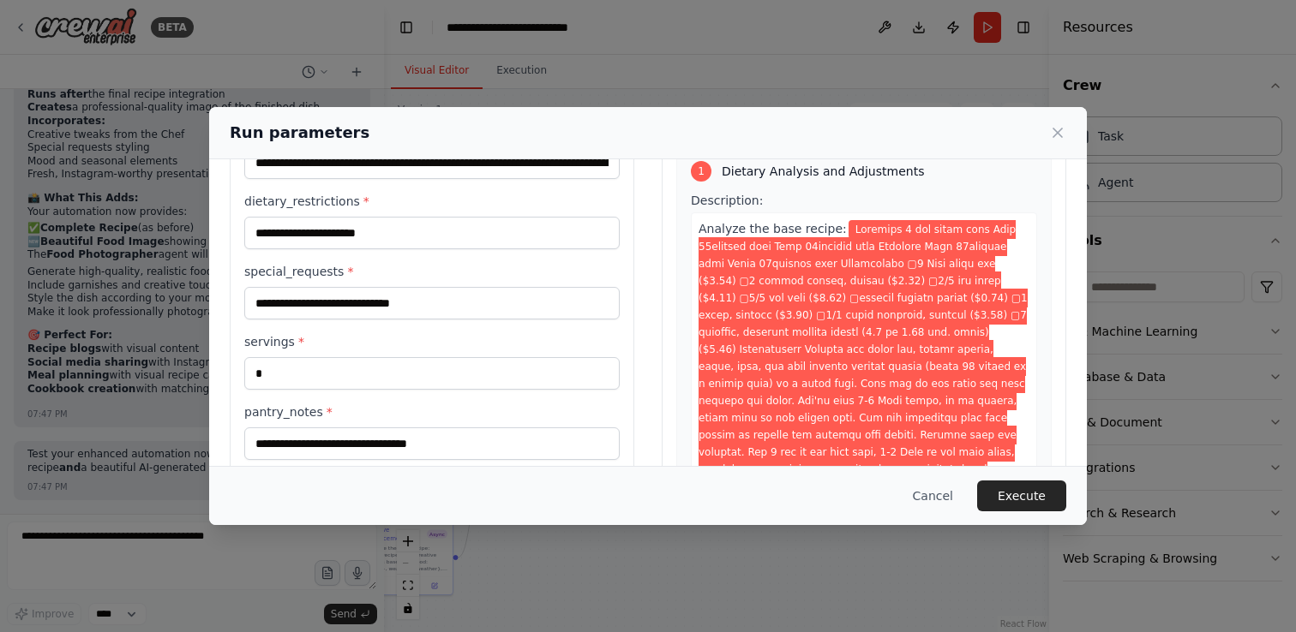
type input "**********"
click at [445, 305] on input "**********" at bounding box center [431, 303] width 375 height 33
type input "**********"
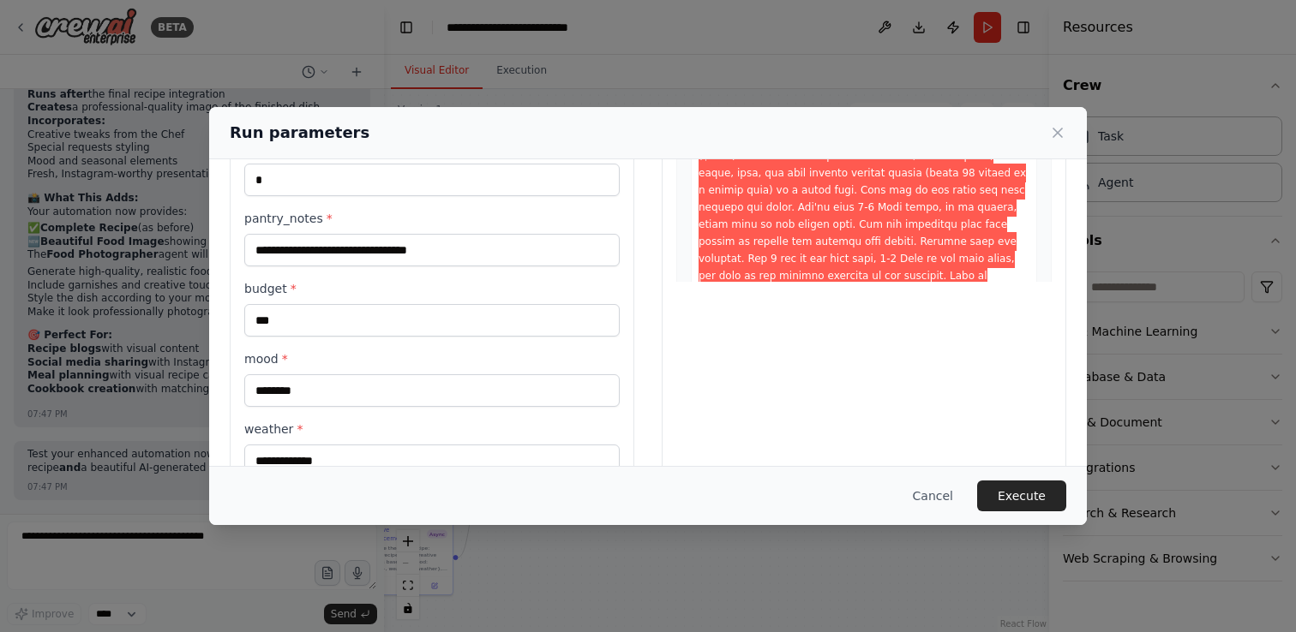
scroll to position [337, 0]
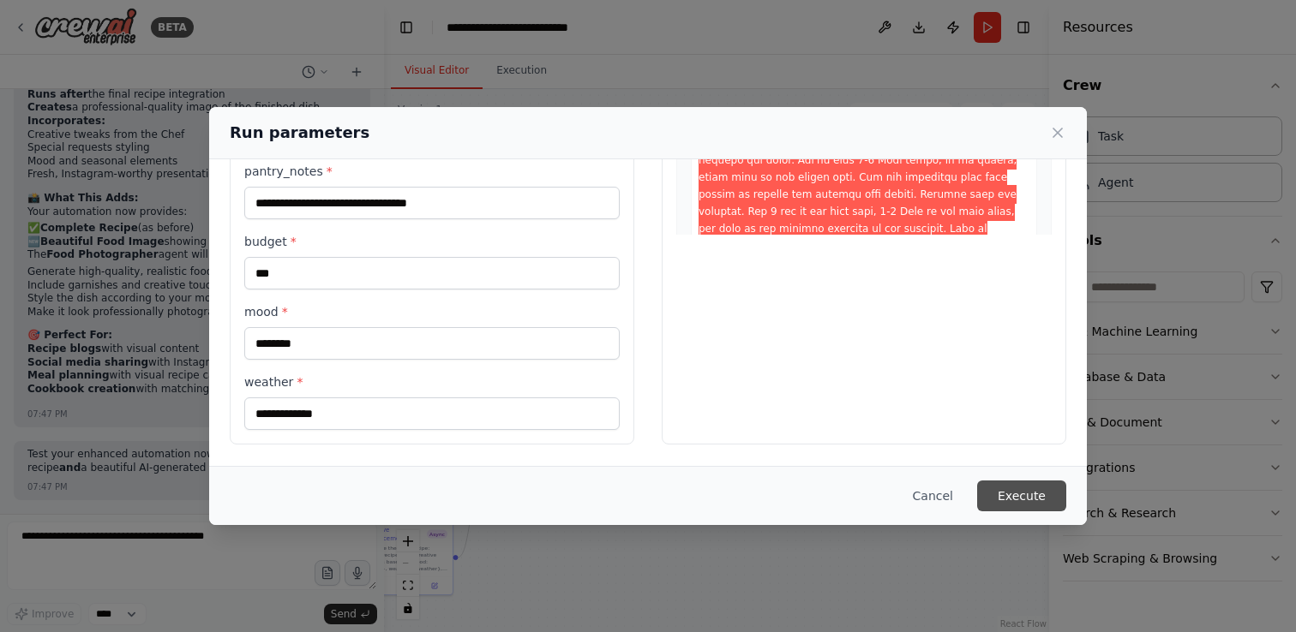
click at [1017, 492] on button "Execute" at bounding box center [1021, 496] width 89 height 31
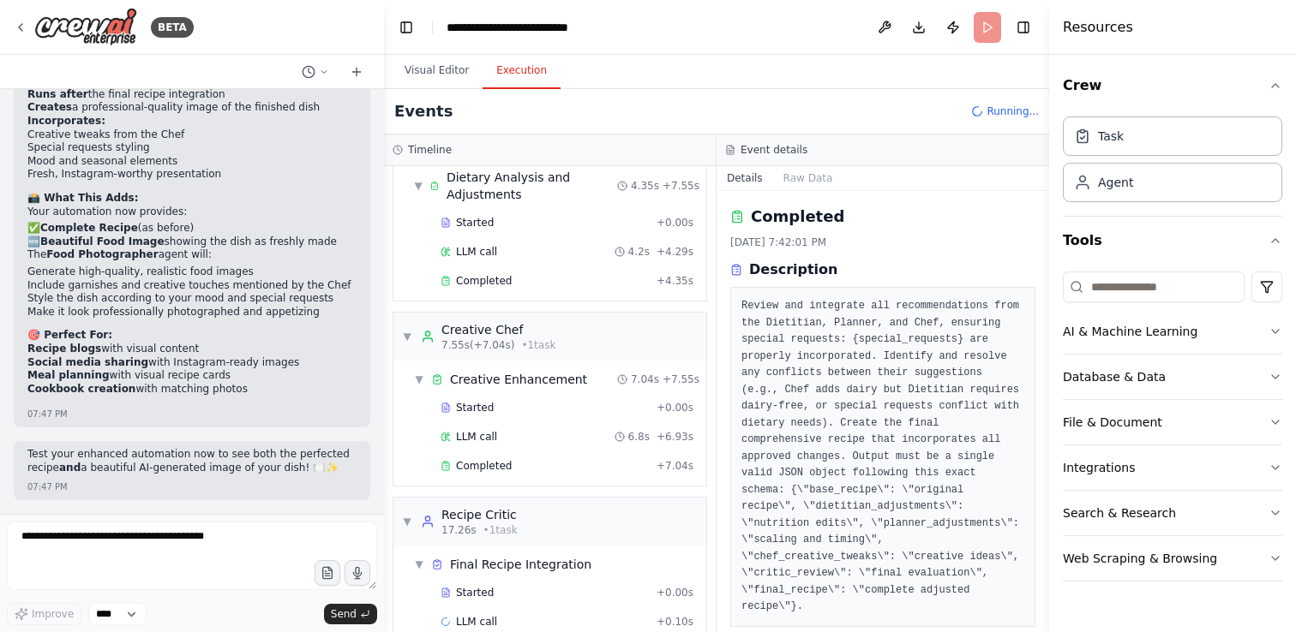
scroll to position [279, 0]
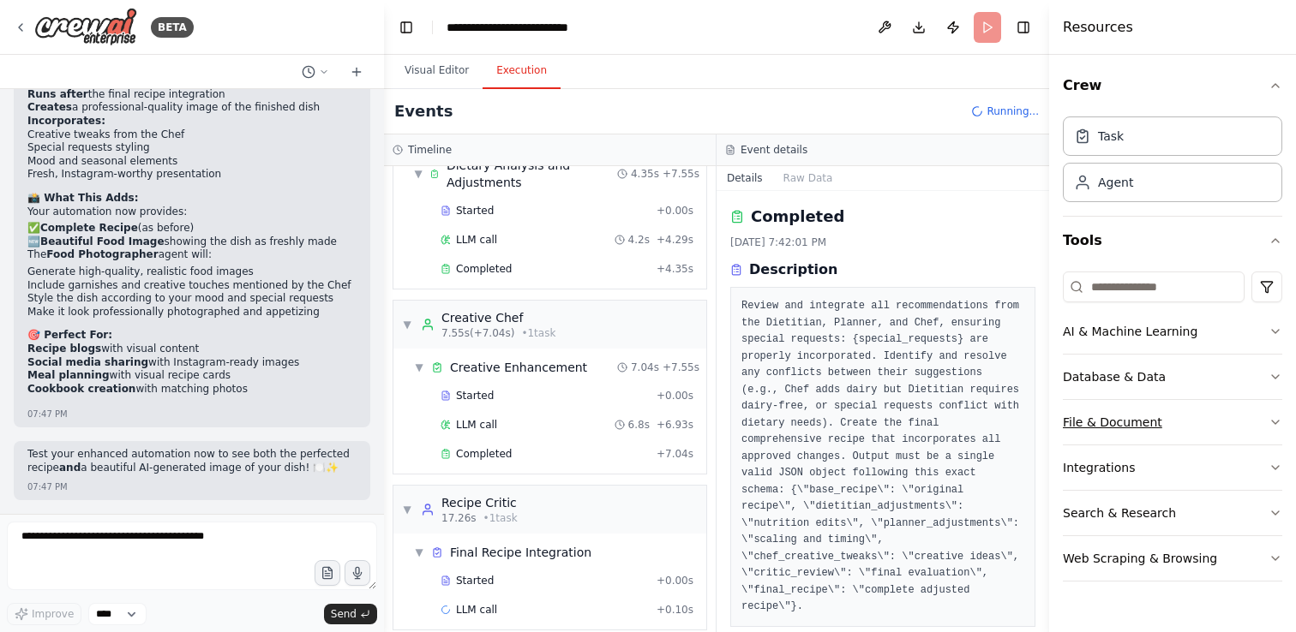
click at [1273, 423] on icon "button" at bounding box center [1275, 423] width 14 height 14
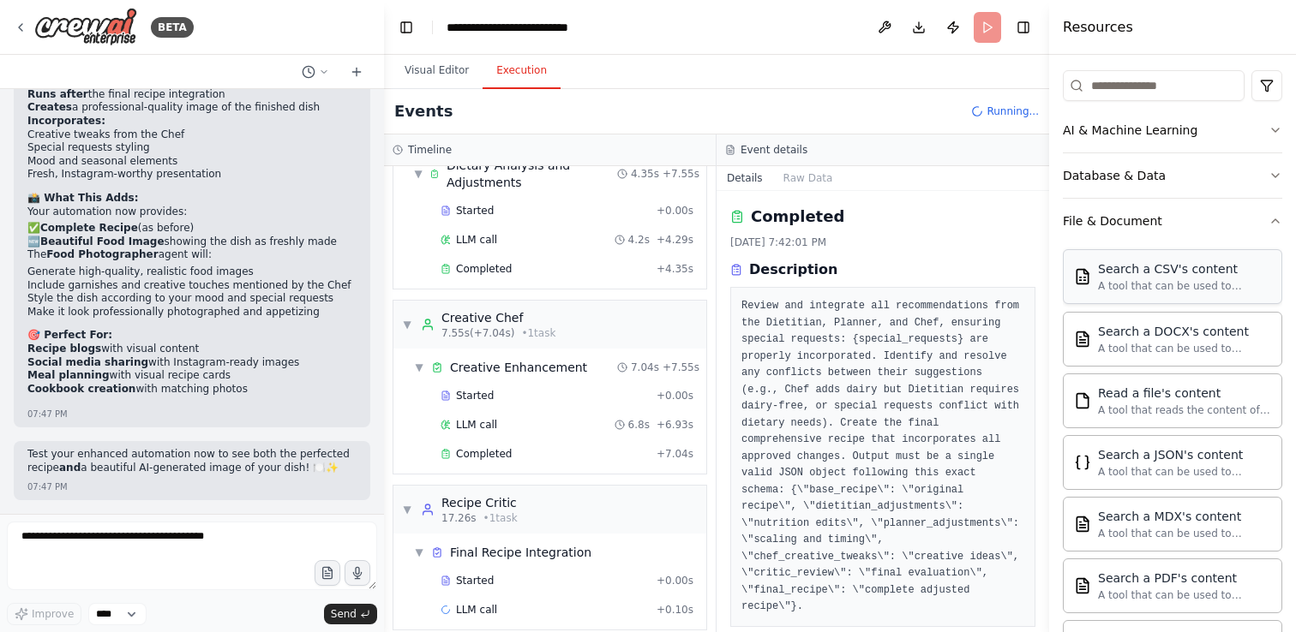
scroll to position [142, 0]
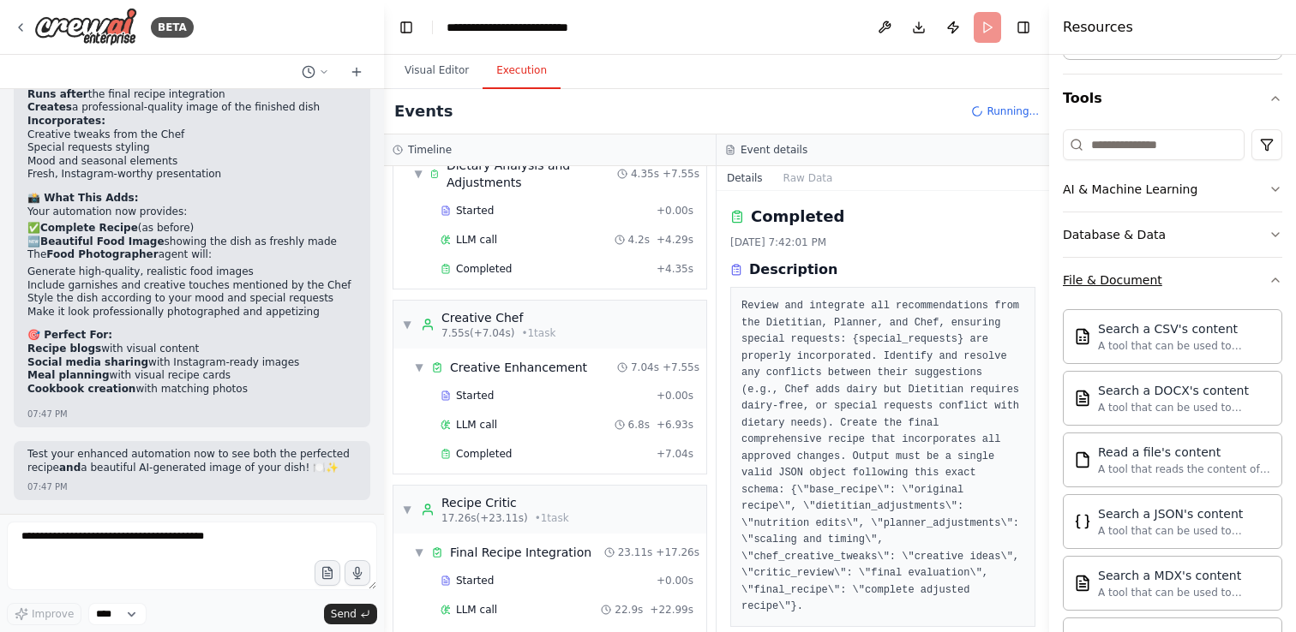
click at [1273, 280] on icon "button" at bounding box center [1275, 280] width 7 height 3
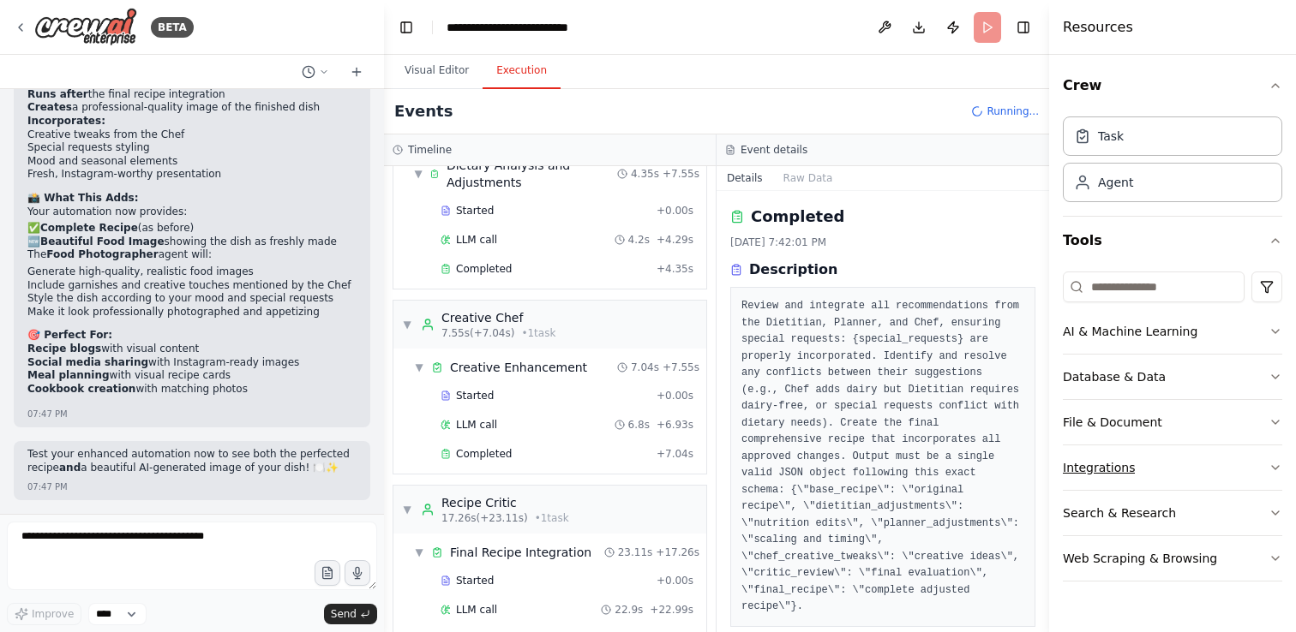
click at [1276, 464] on icon "button" at bounding box center [1275, 468] width 14 height 14
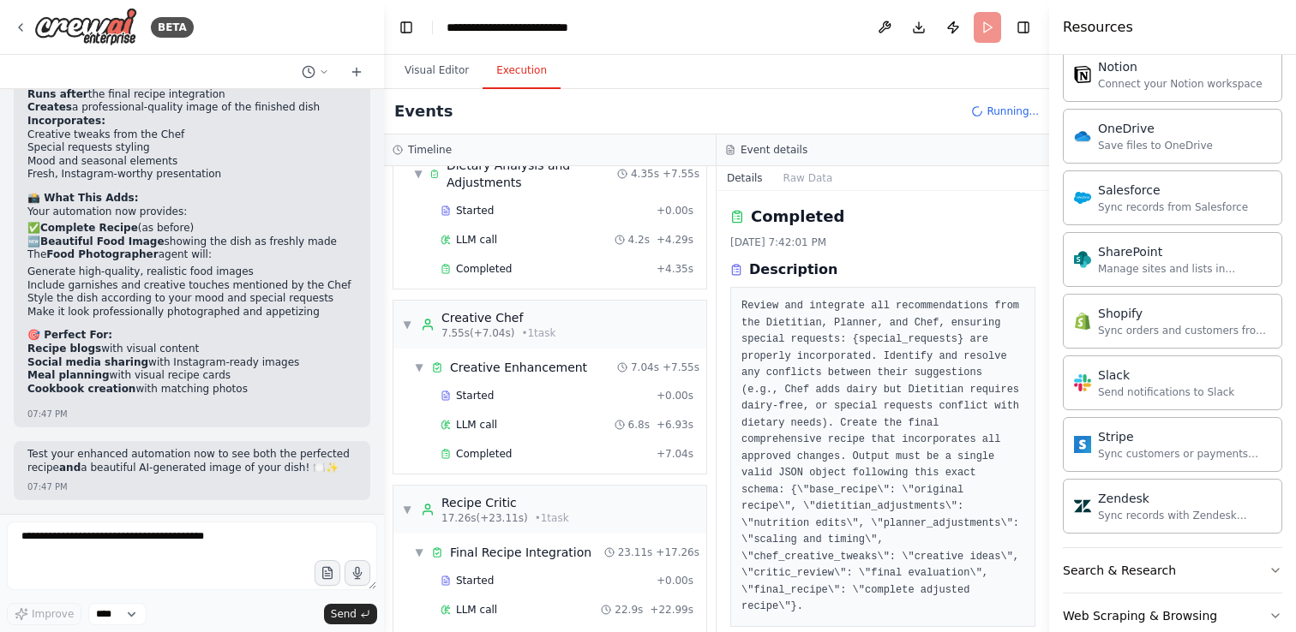
scroll to position [1348, 0]
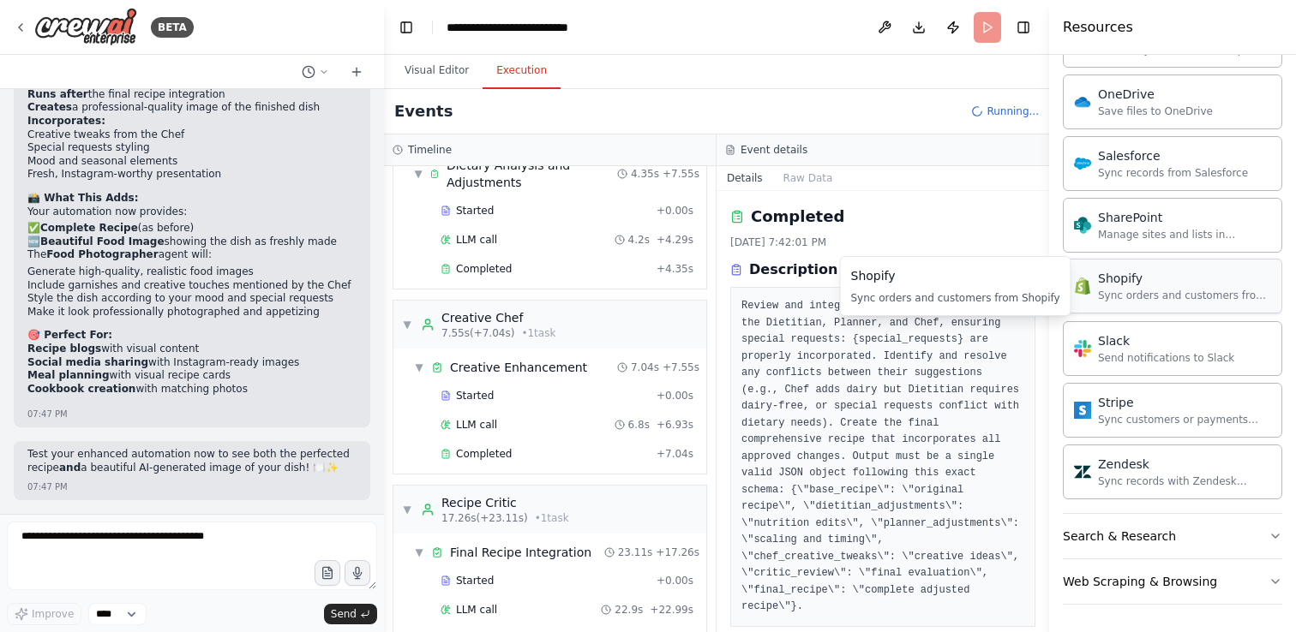
click at [1184, 272] on div "Shopify" at bounding box center [1184, 278] width 173 height 17
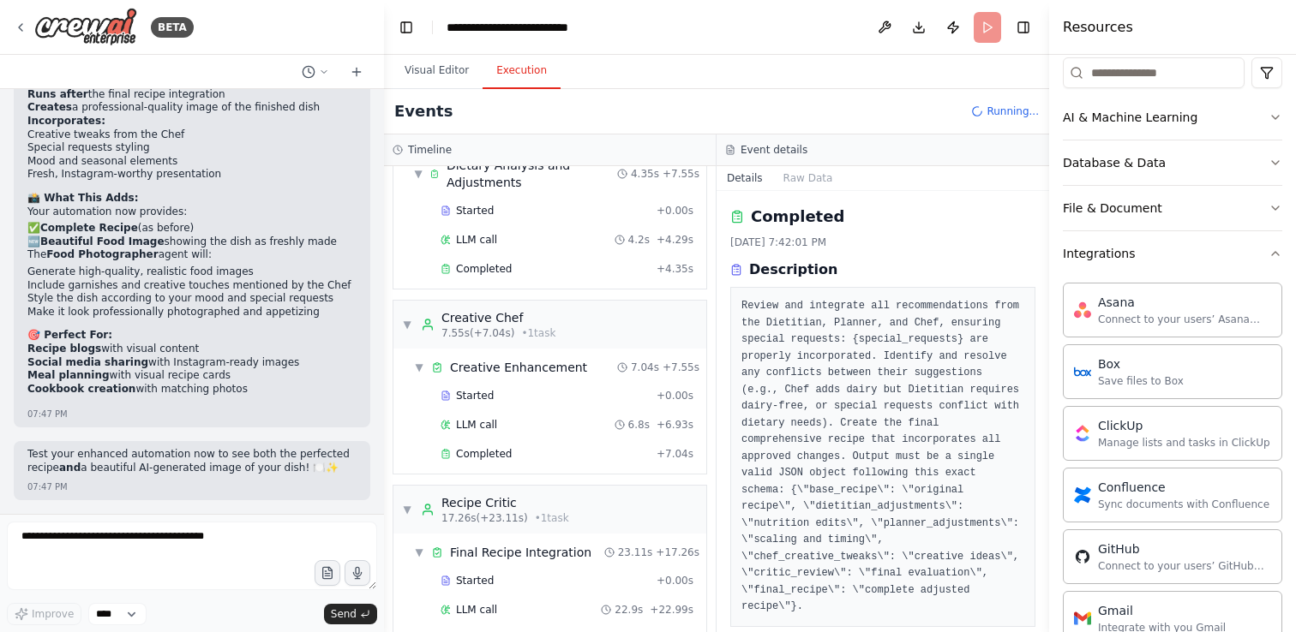
scroll to position [213, 0]
click at [1274, 256] on icon "button" at bounding box center [1275, 255] width 14 height 14
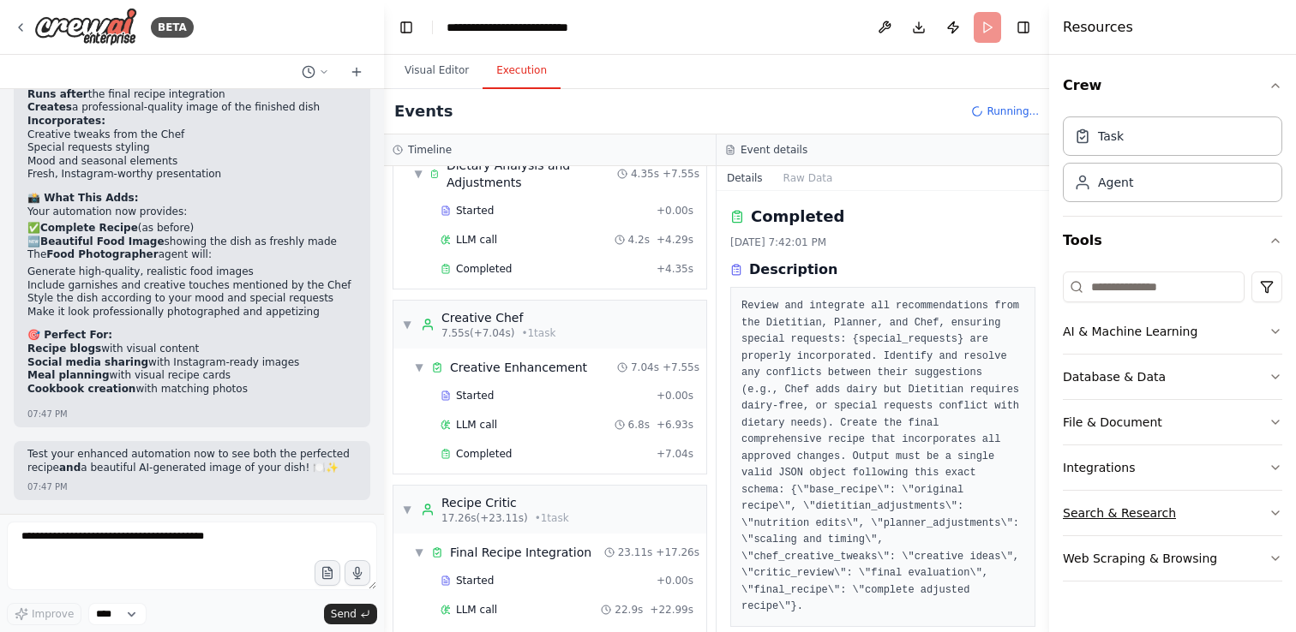
click at [1268, 509] on icon "button" at bounding box center [1275, 513] width 14 height 14
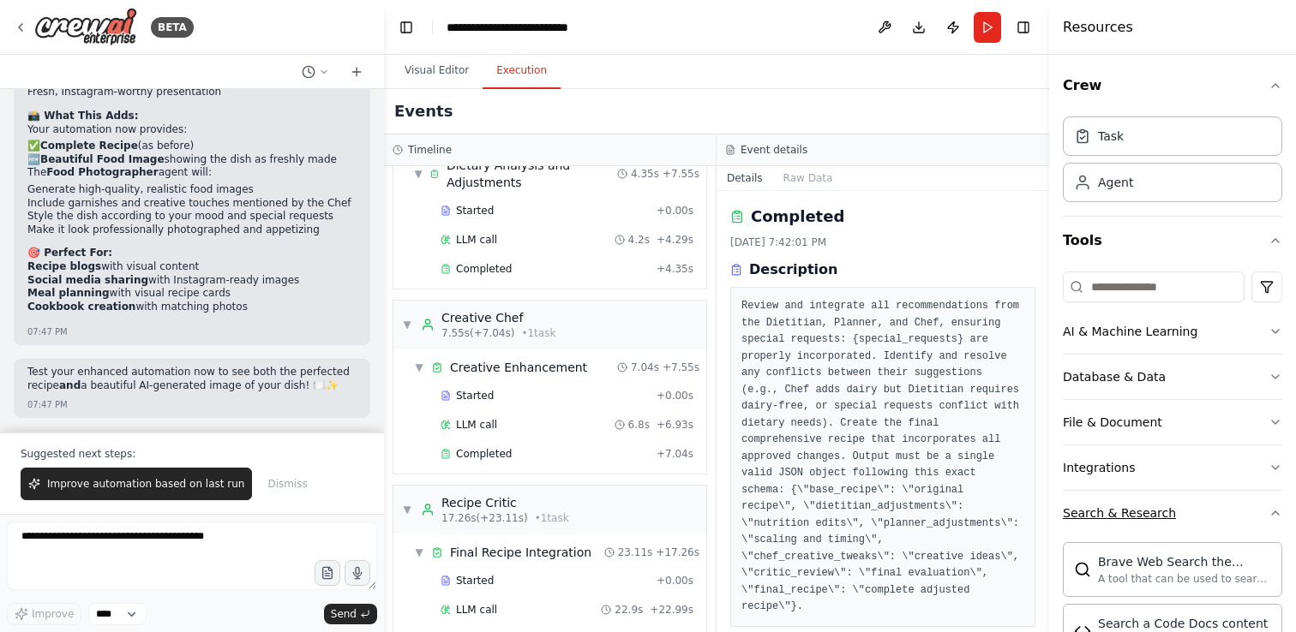
click at [1270, 513] on icon "button" at bounding box center [1275, 513] width 14 height 14
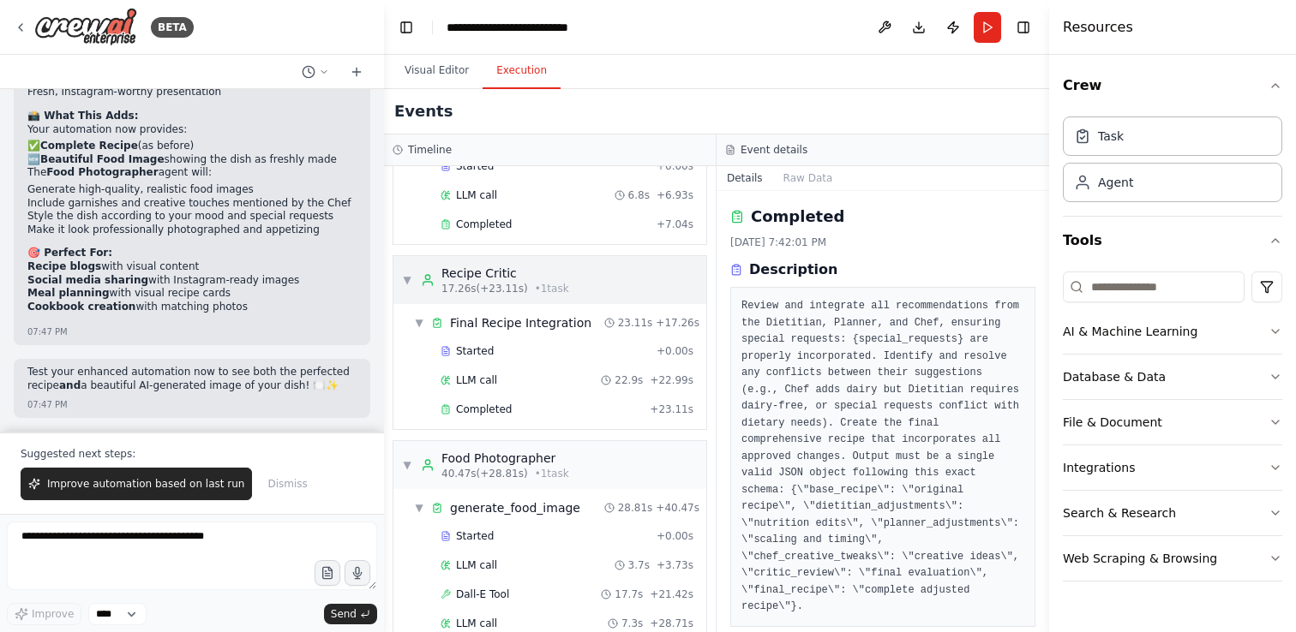
scroll to position [552, 0]
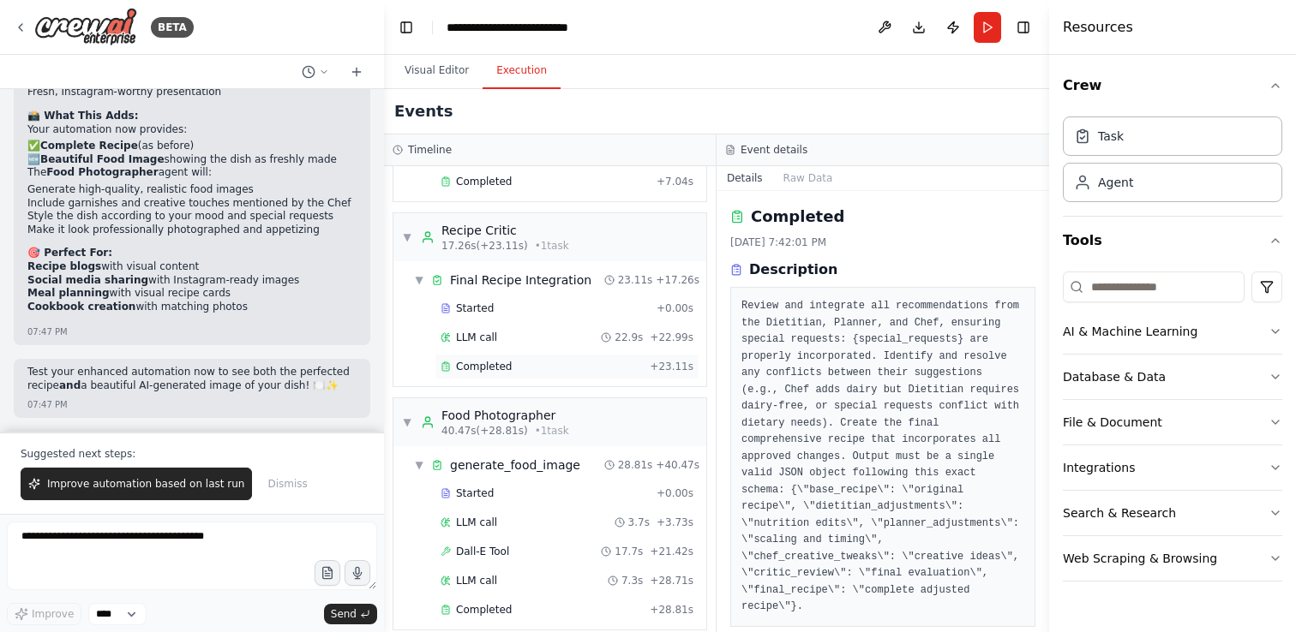
click at [577, 360] on div "Completed" at bounding box center [541, 367] width 202 height 14
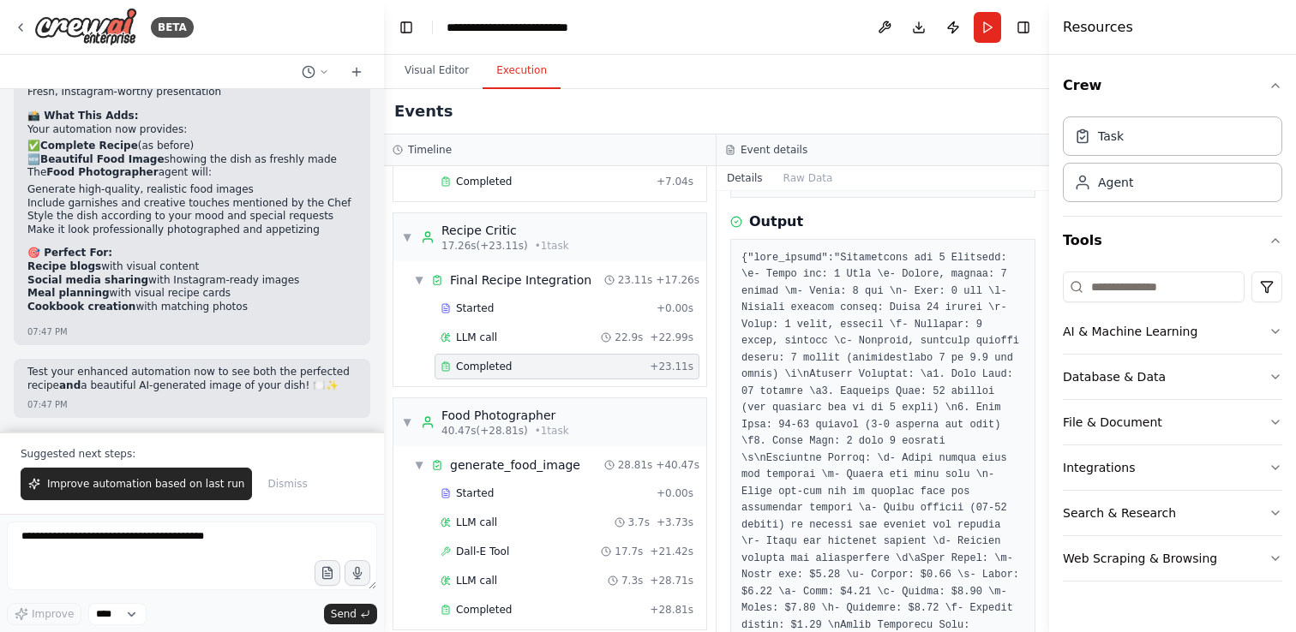
scroll to position [430, 0]
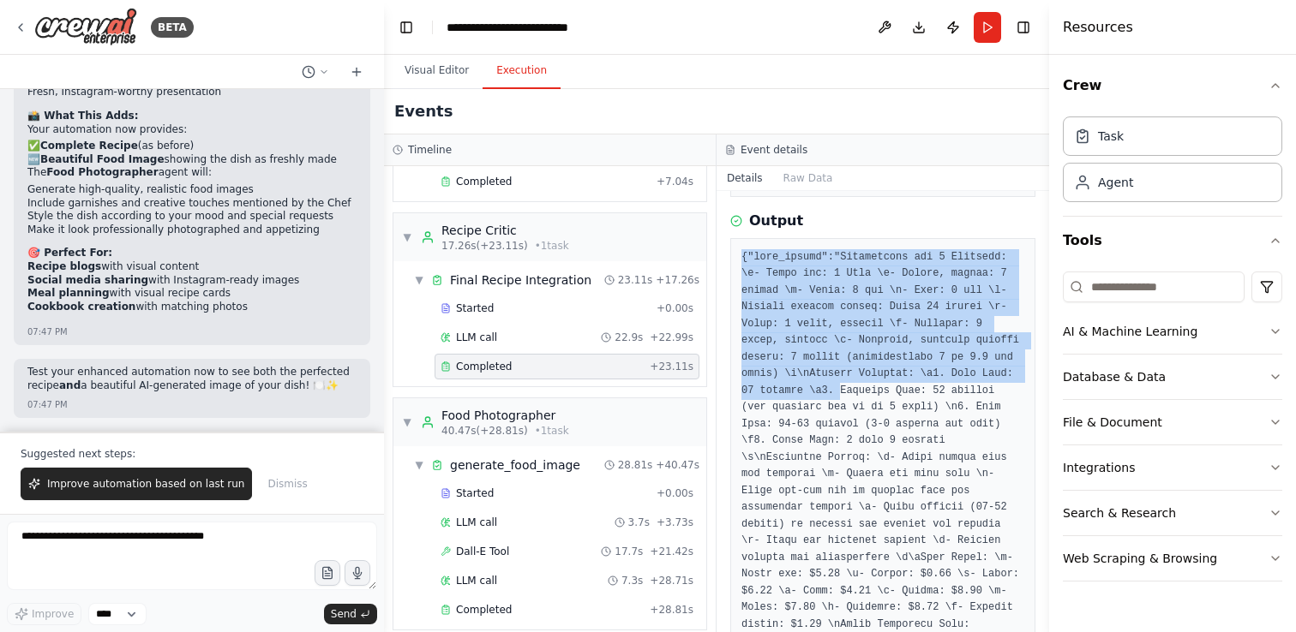
drag, startPoint x: 742, startPoint y: 255, endPoint x: 840, endPoint y: 391, distance: 167.7
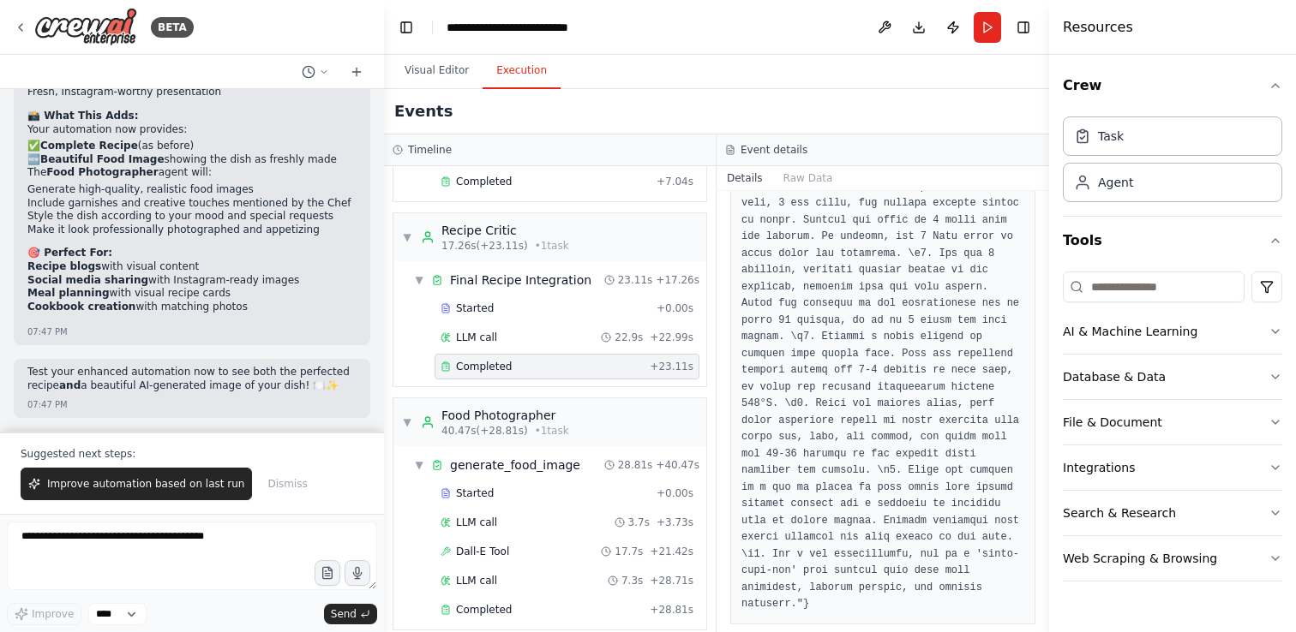
scroll to position [1756, 0]
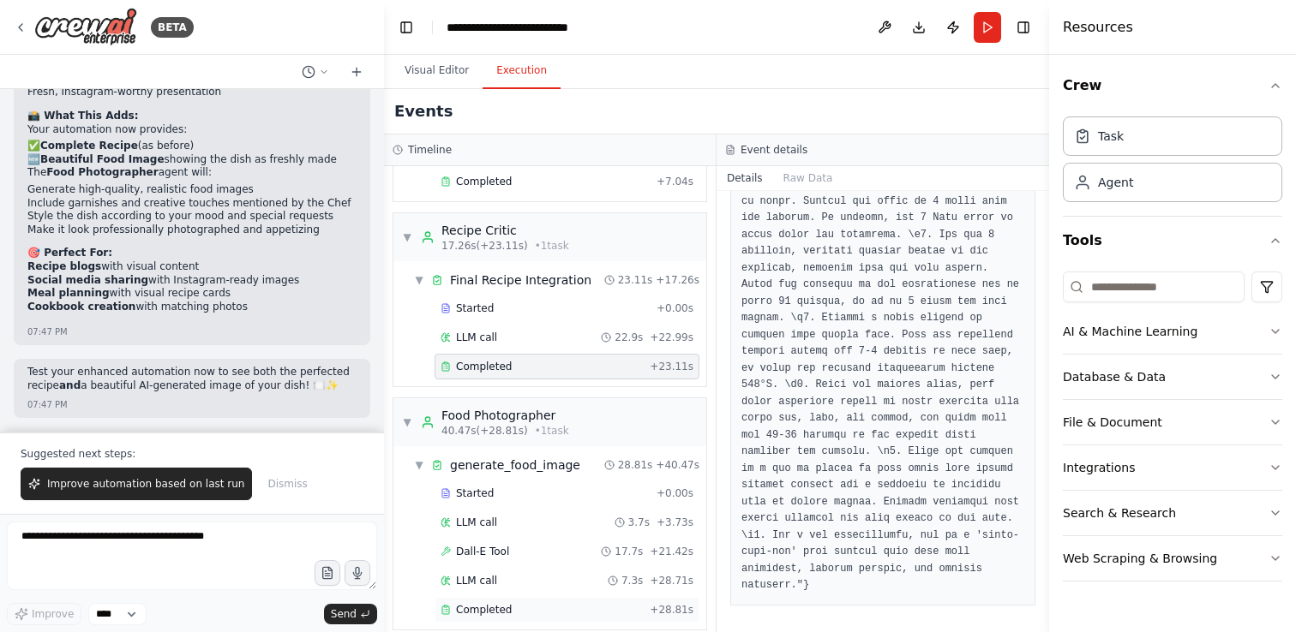
click at [548, 603] on div "Completed" at bounding box center [541, 610] width 202 height 14
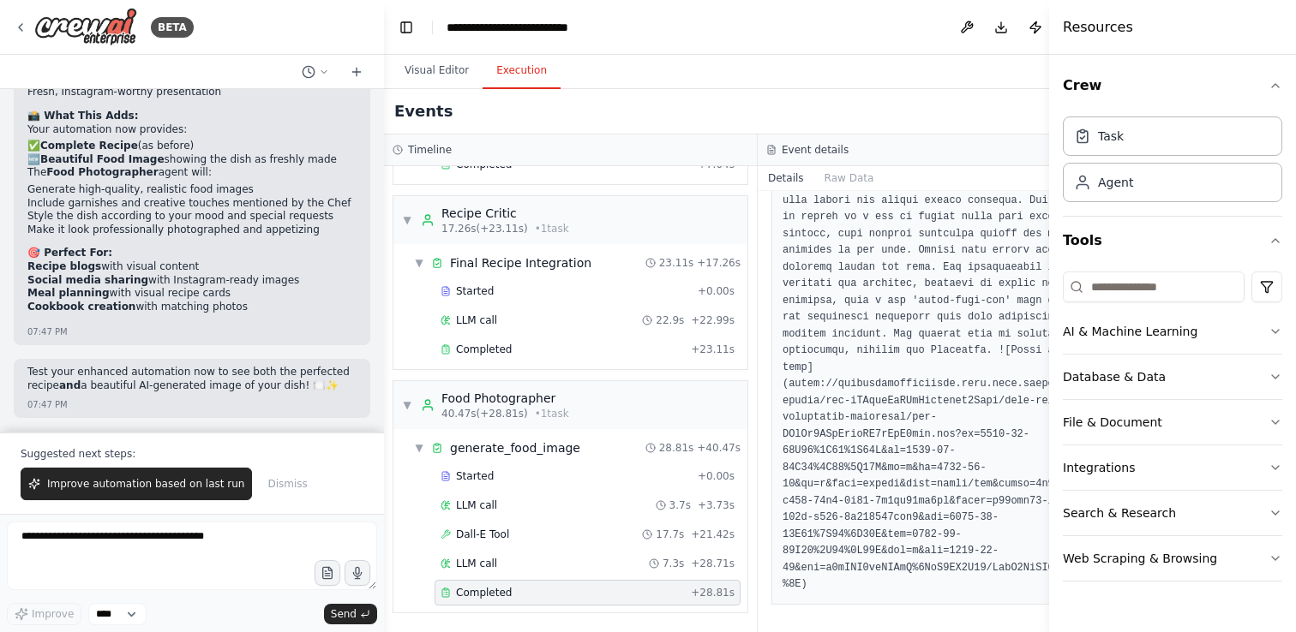
scroll to position [352, 0]
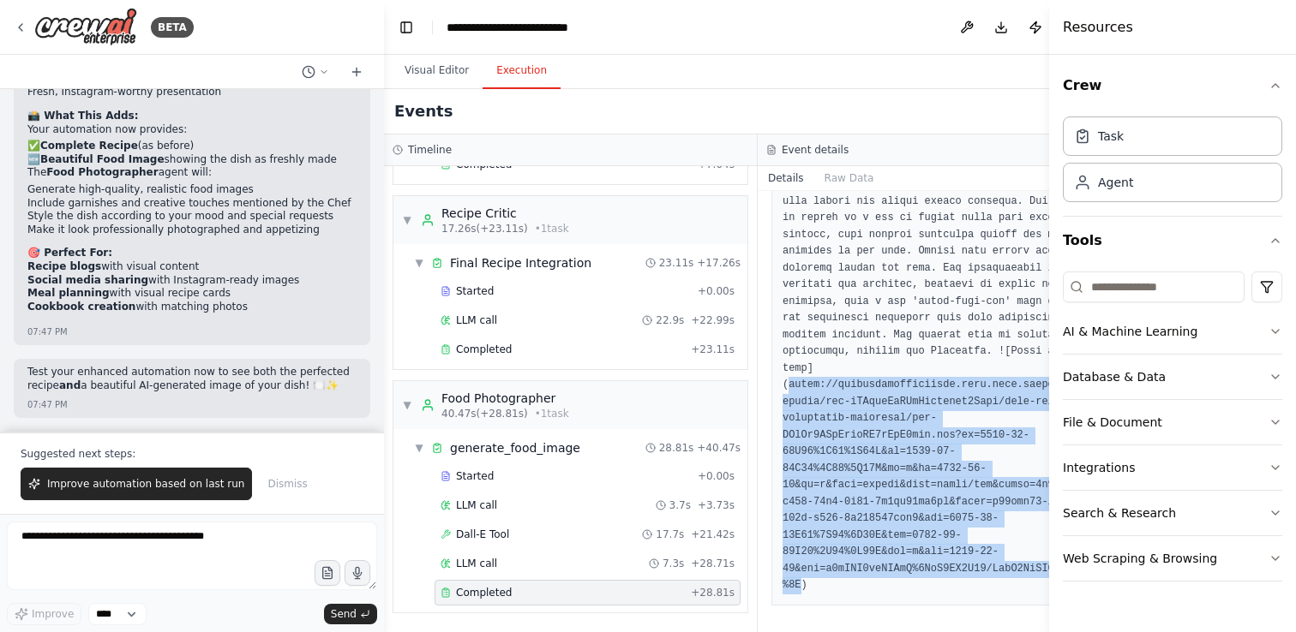
drag, startPoint x: 782, startPoint y: 386, endPoint x: 801, endPoint y: 590, distance: 204.8
click at [801, 590] on pre at bounding box center [944, 377] width 324 height 434
copy pre "https://oaidalleapiprodscus.blob.core.windows.net/private/org-hZRtglLxBYvAvvtxh…"
click at [1050, 26] on div at bounding box center [1052, 316] width 7 height 632
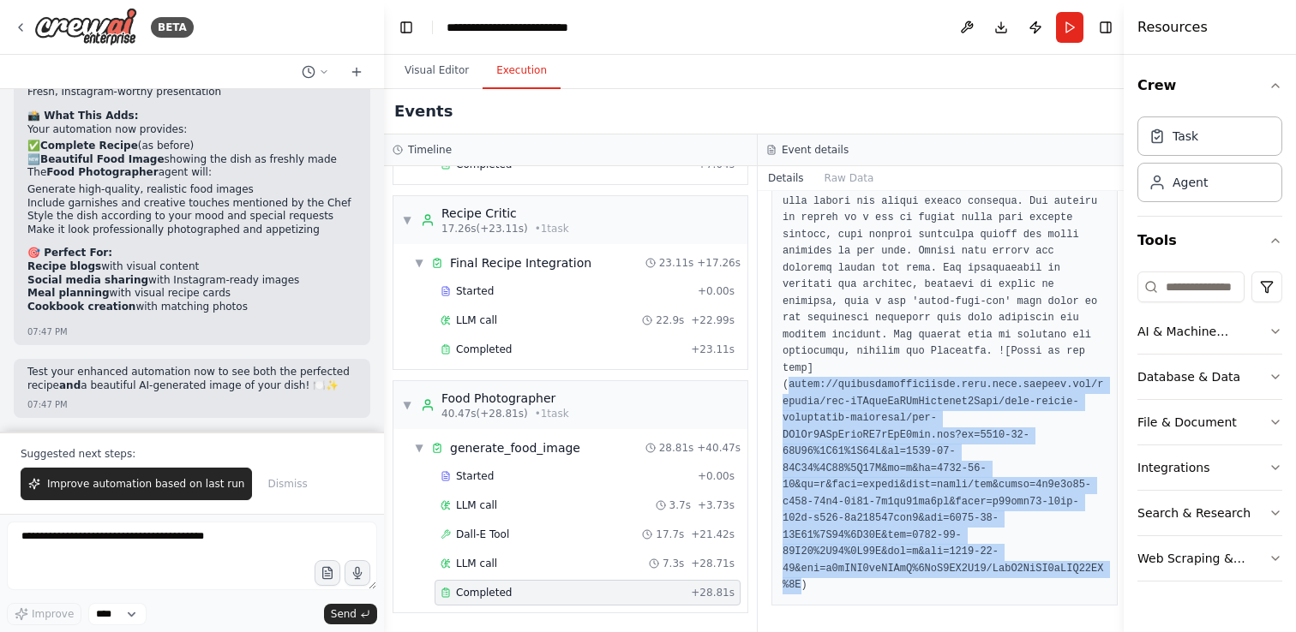
drag, startPoint x: 1050, startPoint y: 26, endPoint x: 1155, endPoint y: 34, distance: 105.8
click at [1155, 34] on div "Resources Crew Task Agent Tools AI & Machine Learning Database & Data File & Do…" at bounding box center [1209, 316] width 172 height 632
click at [419, 108] on h2 "Events" at bounding box center [423, 111] width 58 height 24
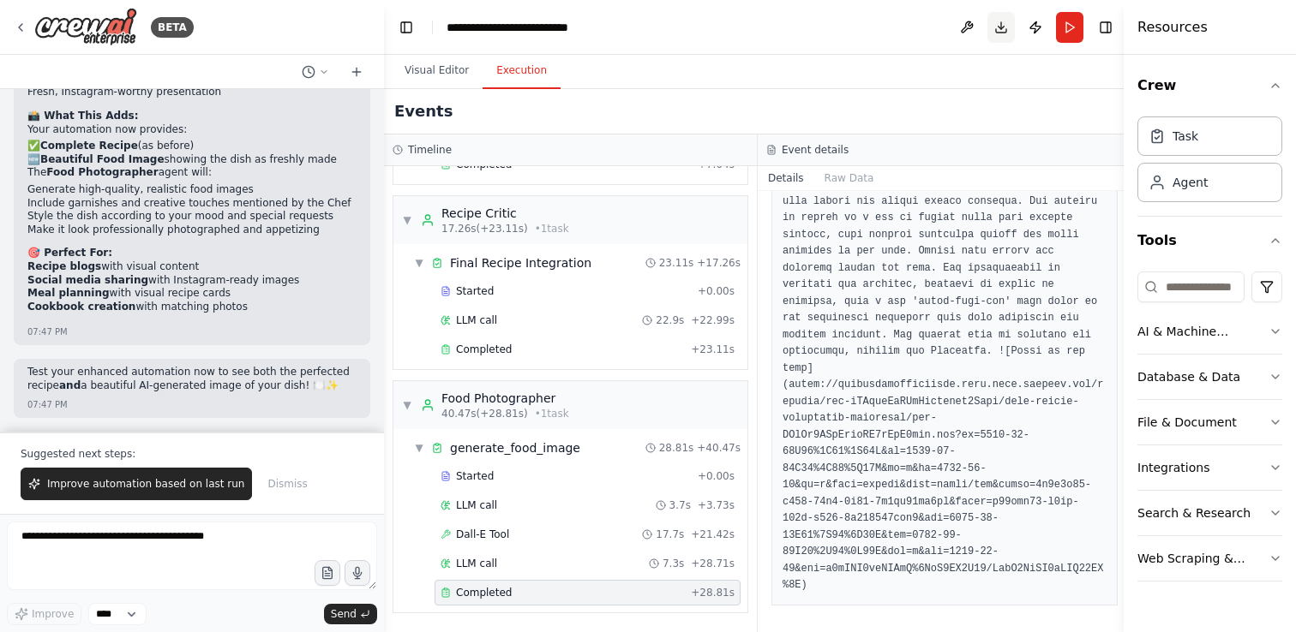
click at [995, 27] on button "Download" at bounding box center [1000, 27] width 27 height 31
click at [1031, 392] on pre at bounding box center [944, 377] width 324 height 434
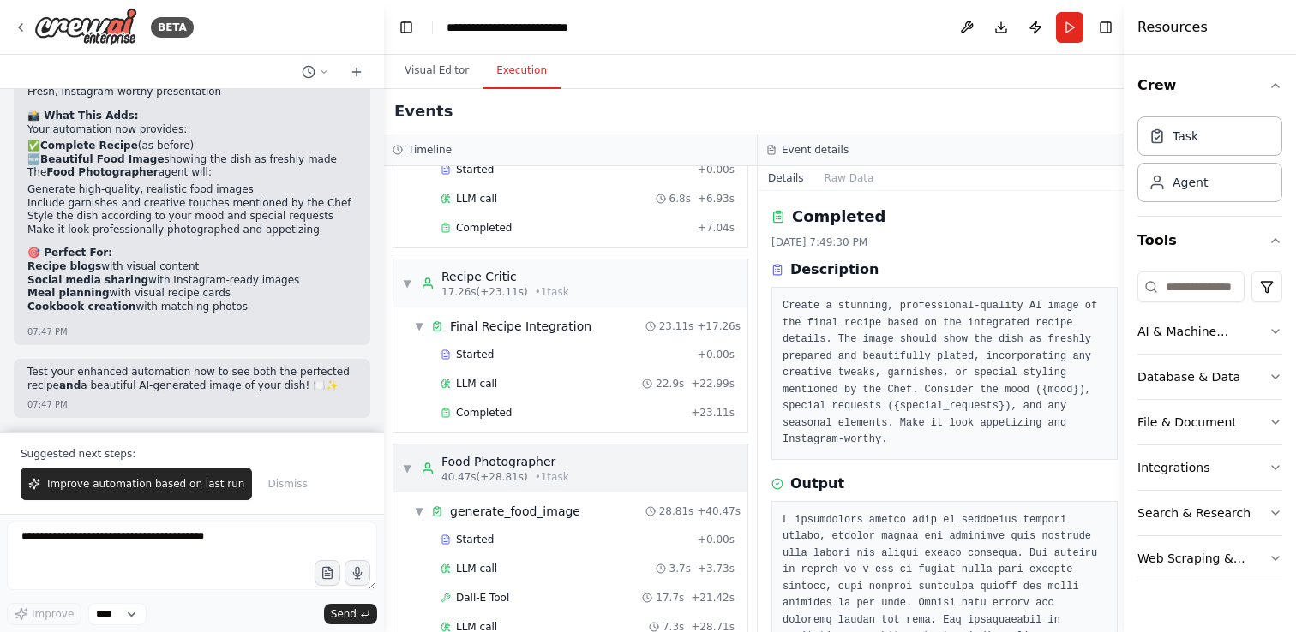
scroll to position [473, 0]
click at [584, 409] on div "Completed" at bounding box center [561, 411] width 243 height 14
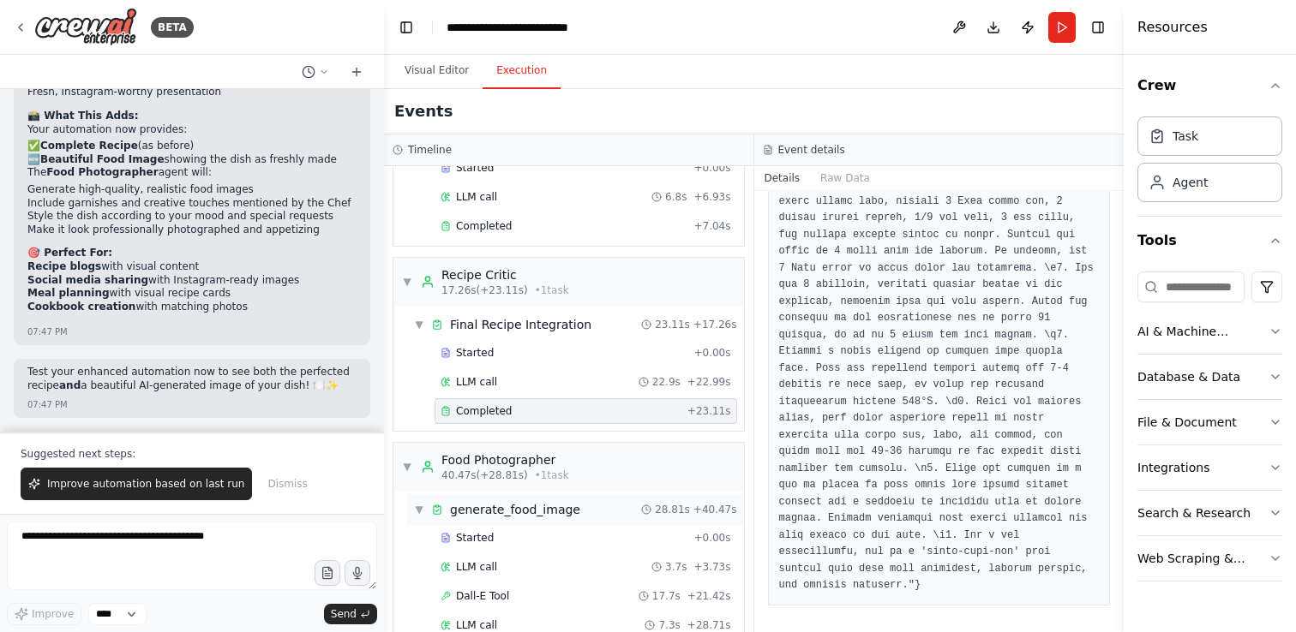
scroll to position [535, 0]
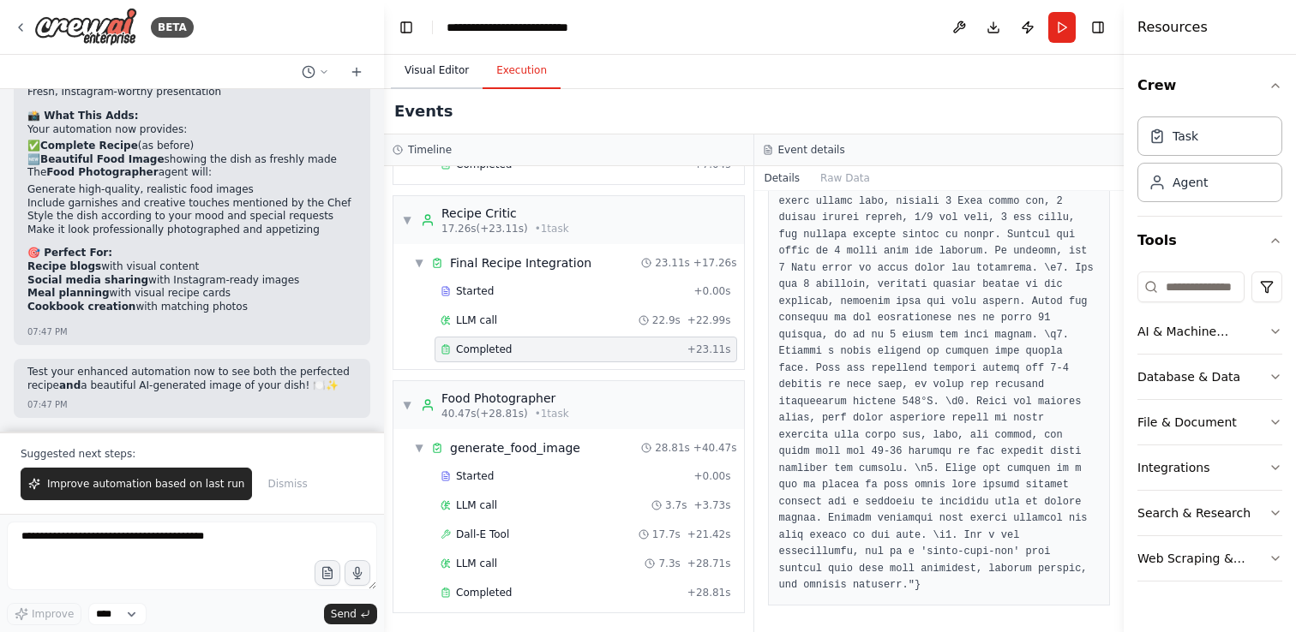
click at [453, 78] on button "Visual Editor" at bounding box center [437, 71] width 92 height 36
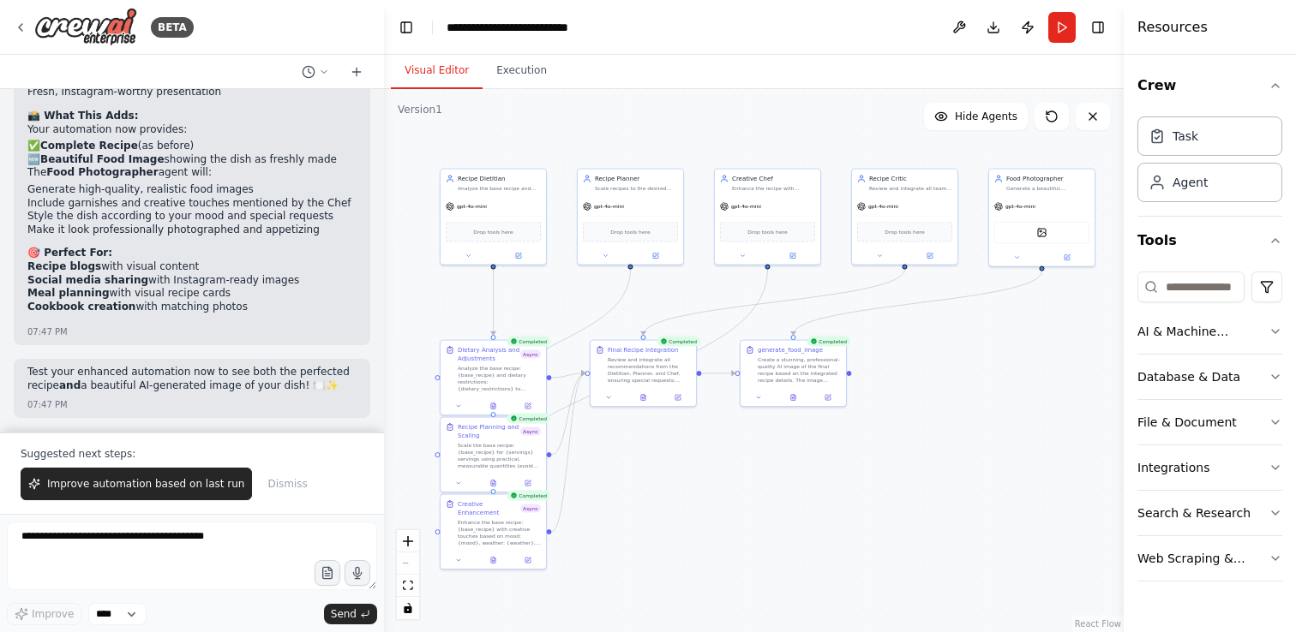
drag, startPoint x: 608, startPoint y: 302, endPoint x: 702, endPoint y: 276, distance: 96.9
click at [702, 276] on div ".deletable-edge-delete-btn { width: 20px; height: 20px; border: 0px solid #ffff…" at bounding box center [754, 360] width 740 height 543
click at [625, 478] on div ".deletable-edge-delete-btn { width: 20px; height: 20px; border: 0px solid #ffff…" at bounding box center [754, 360] width 740 height 543
drag, startPoint x: 626, startPoint y: 361, endPoint x: 628, endPoint y: 418, distance: 57.4
click at [628, 418] on div "Review and integrate all recommendations from the Dietitian, Planner, and Chef,…" at bounding box center [653, 428] width 83 height 27
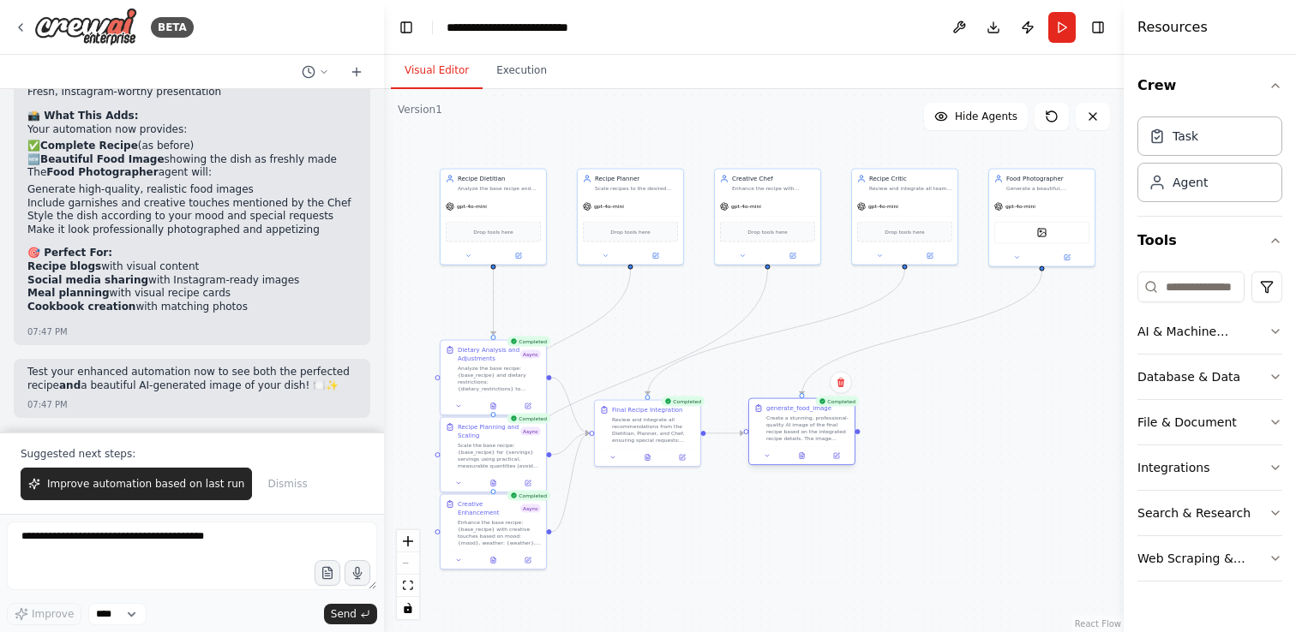
drag, startPoint x: 762, startPoint y: 366, endPoint x: 770, endPoint y: 425, distance: 59.7
click at [770, 425] on div "Create a stunning, professional-quality AI image of the final recipe based on t…" at bounding box center [807, 428] width 83 height 27
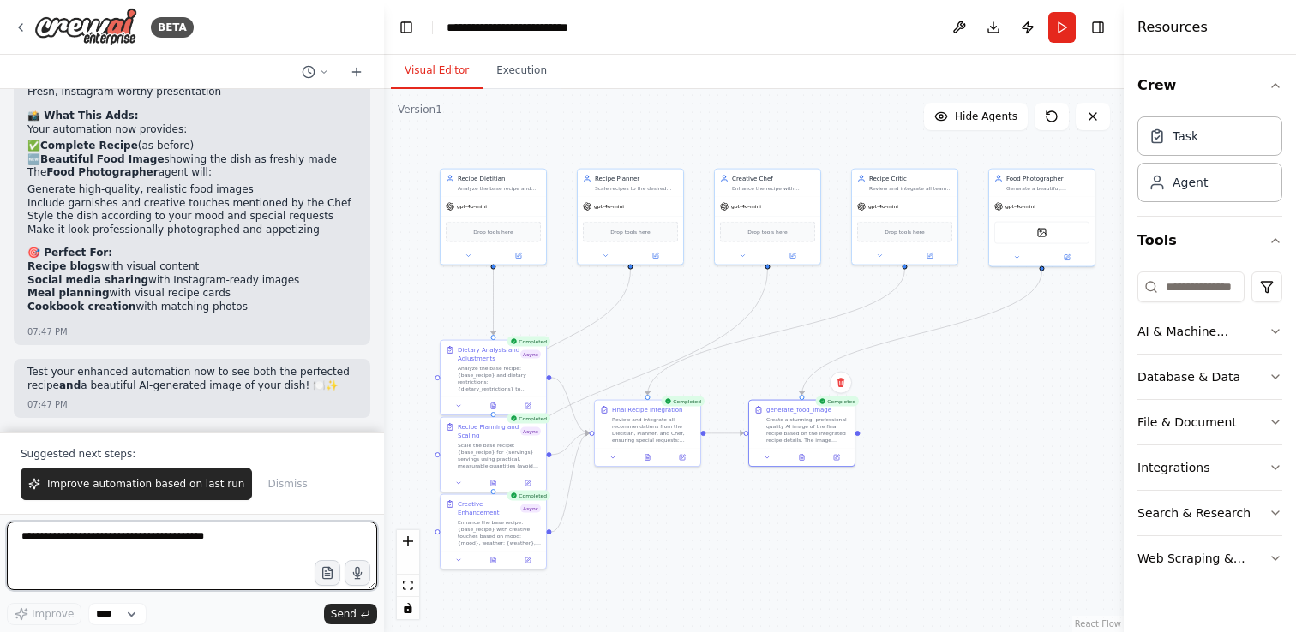
click at [160, 543] on textarea at bounding box center [192, 556] width 370 height 69
type textarea "**********"
click at [231, 539] on textarea "**********" at bounding box center [192, 556] width 370 height 69
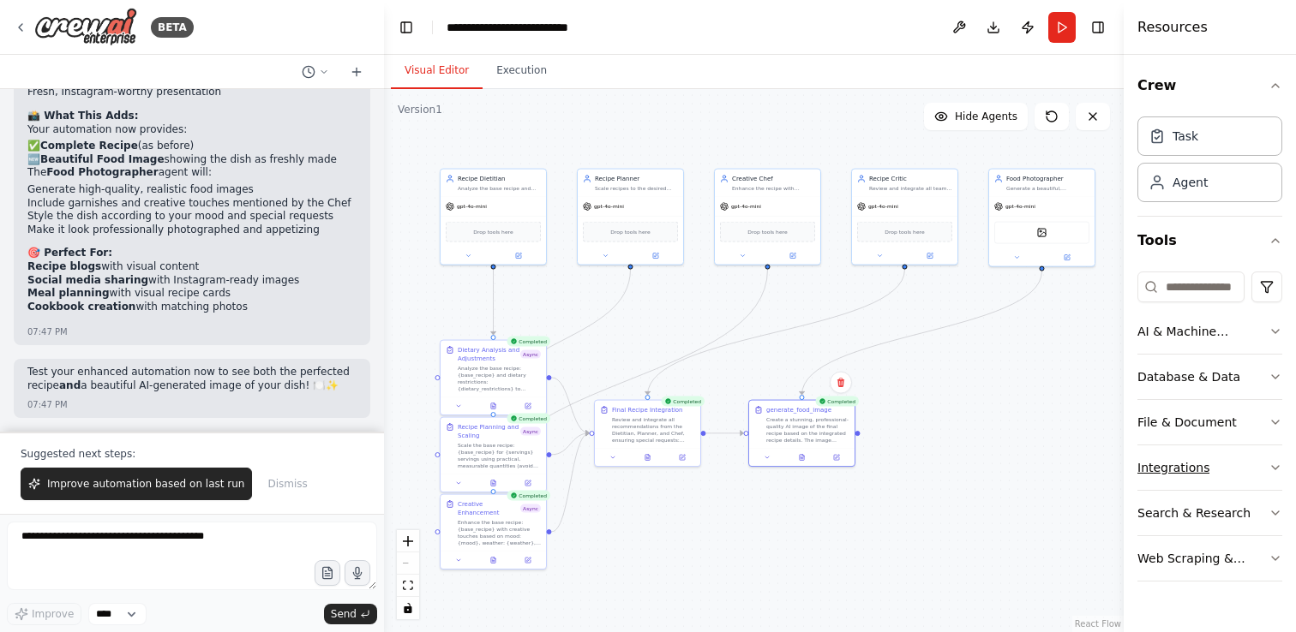
click at [1275, 465] on icon "button" at bounding box center [1275, 468] width 14 height 14
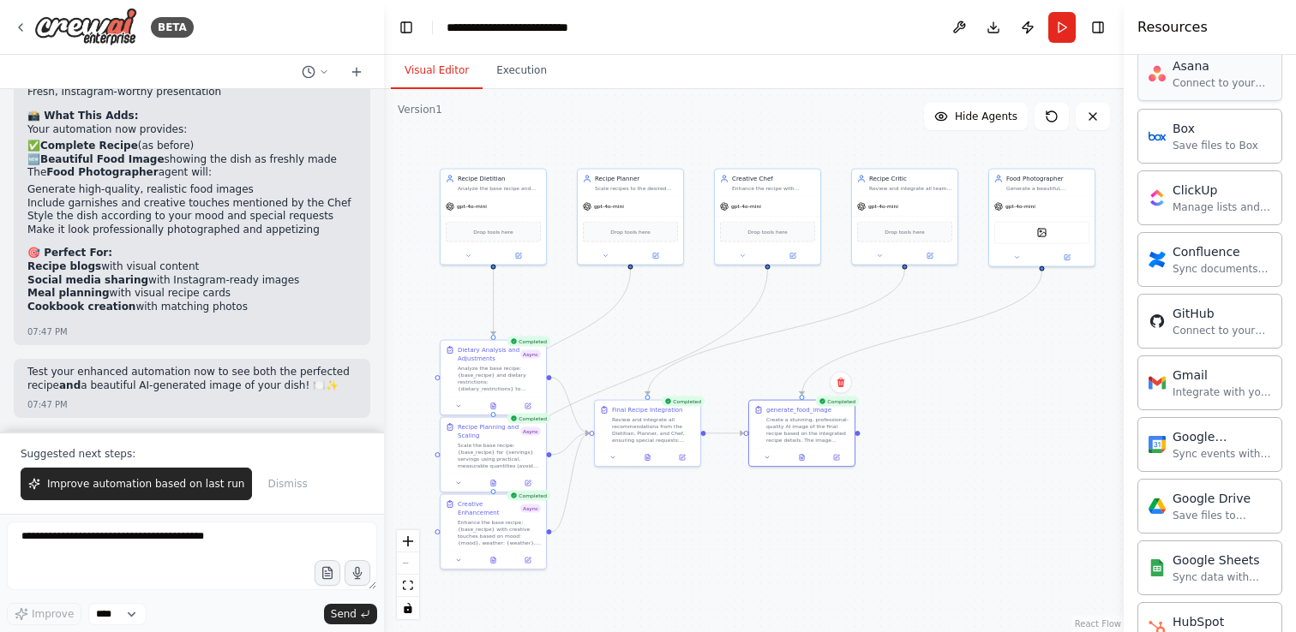
scroll to position [0, 0]
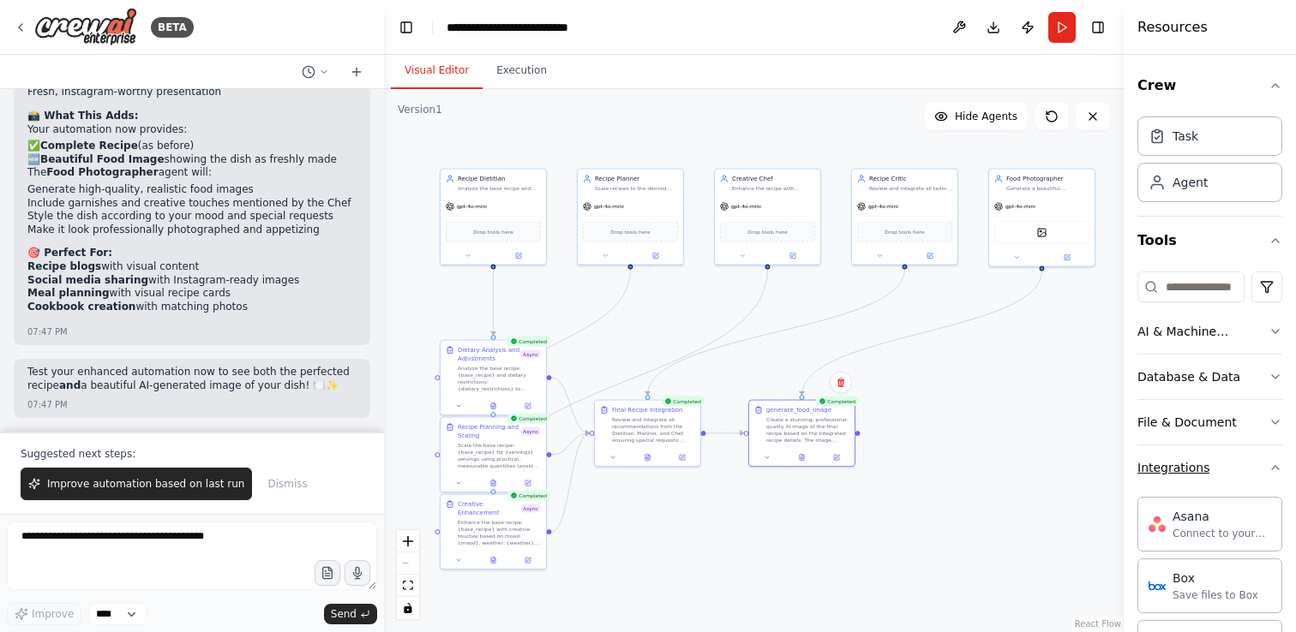
click at [1273, 465] on icon "button" at bounding box center [1275, 468] width 14 height 14
click at [1064, 28] on button "Run" at bounding box center [1061, 27] width 27 height 31
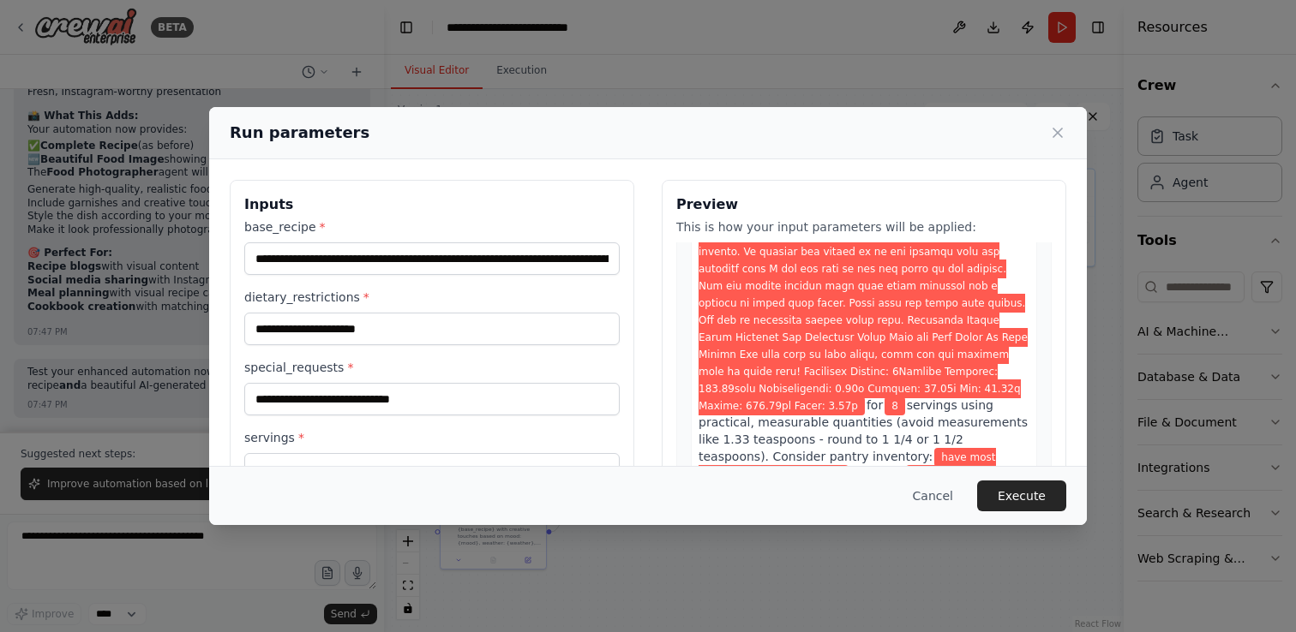
scroll to position [1348, 0]
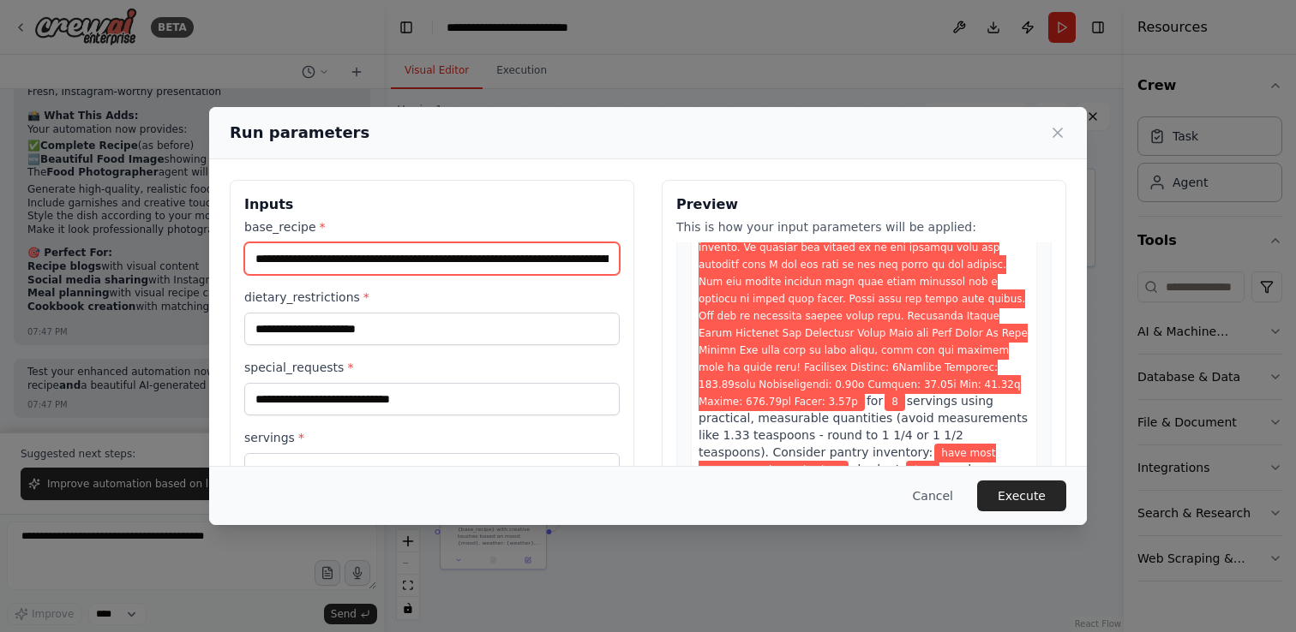
click at [517, 260] on input "base_recipe *" at bounding box center [431, 259] width 375 height 33
paste input "text"
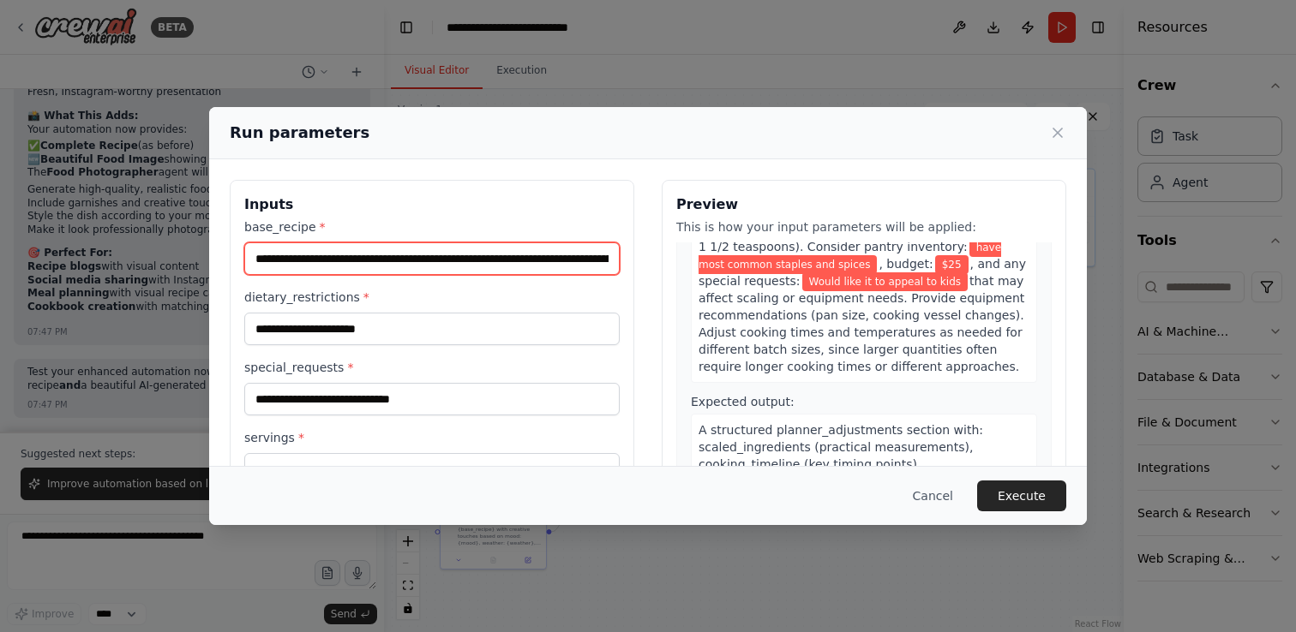
scroll to position [1262, 0]
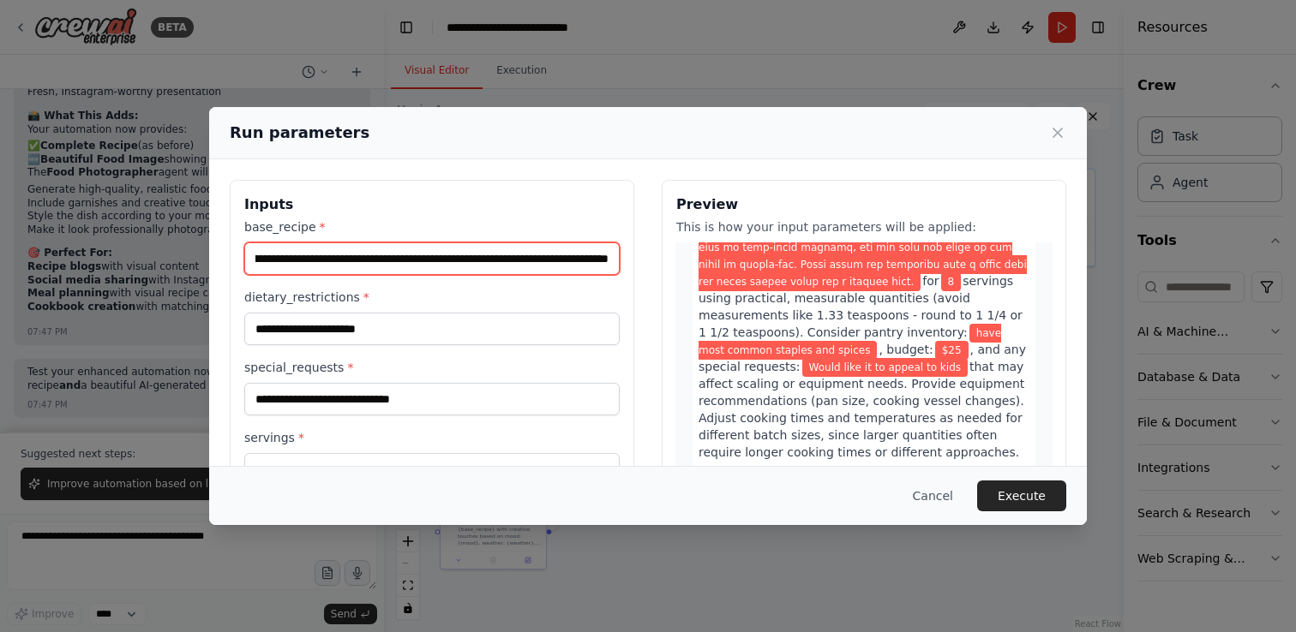
type input "**********"
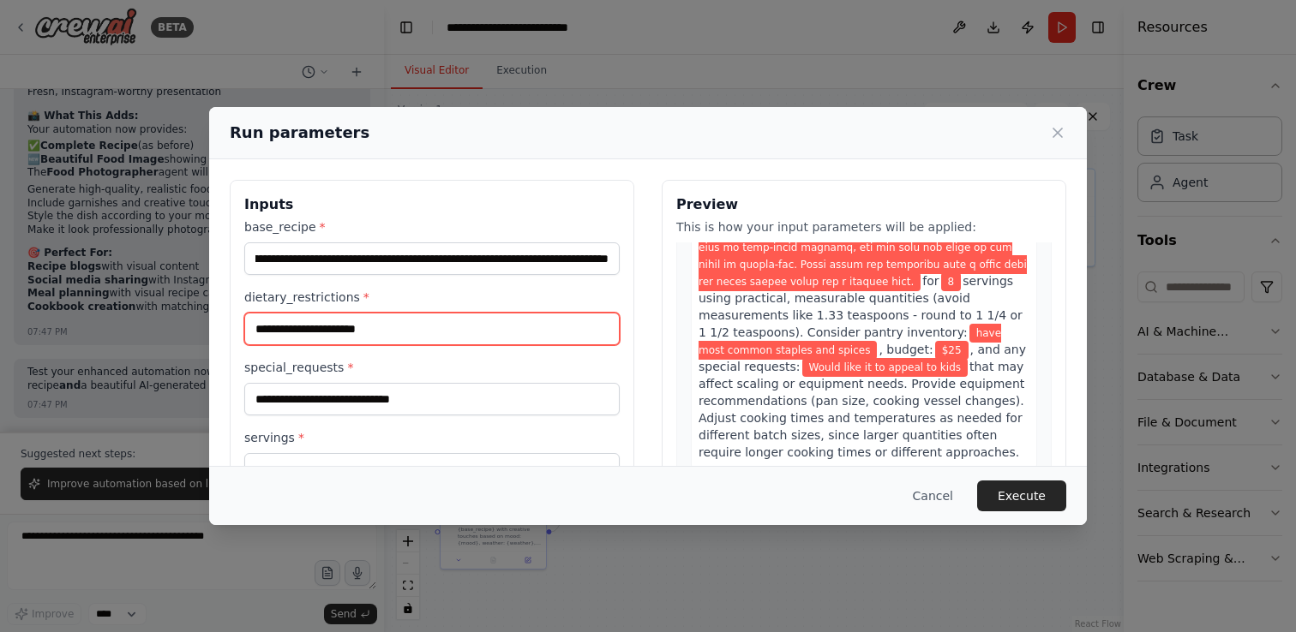
click at [381, 327] on input "**********" at bounding box center [431, 329] width 375 height 33
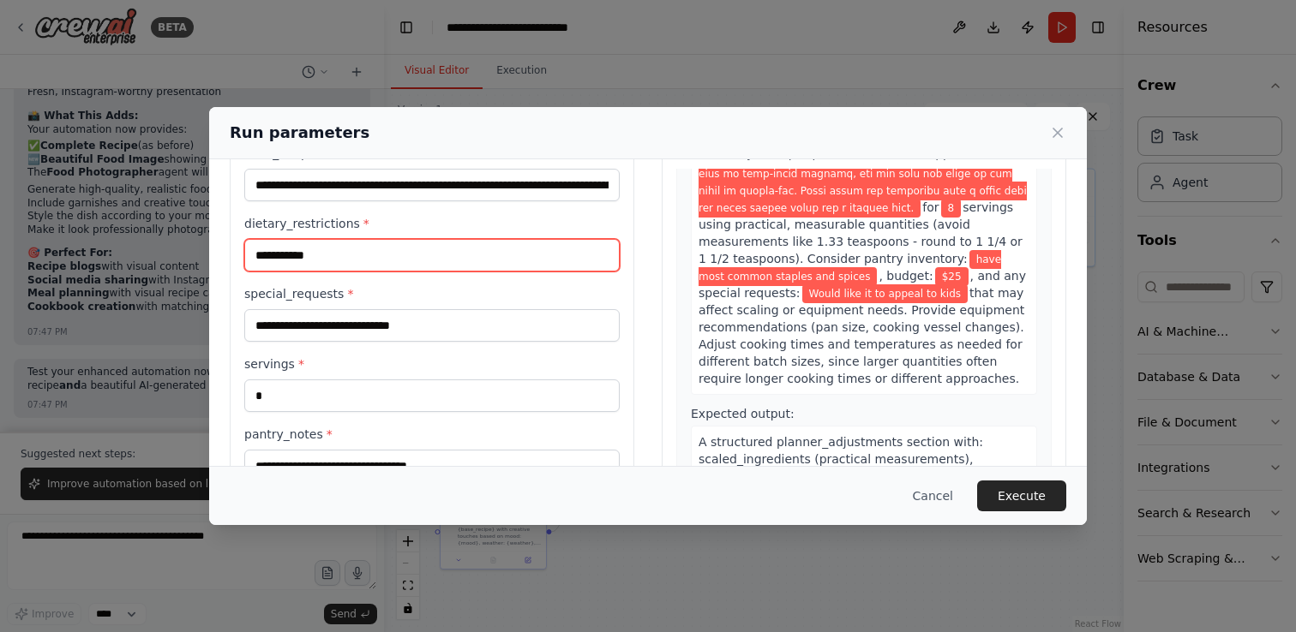
scroll to position [96, 0]
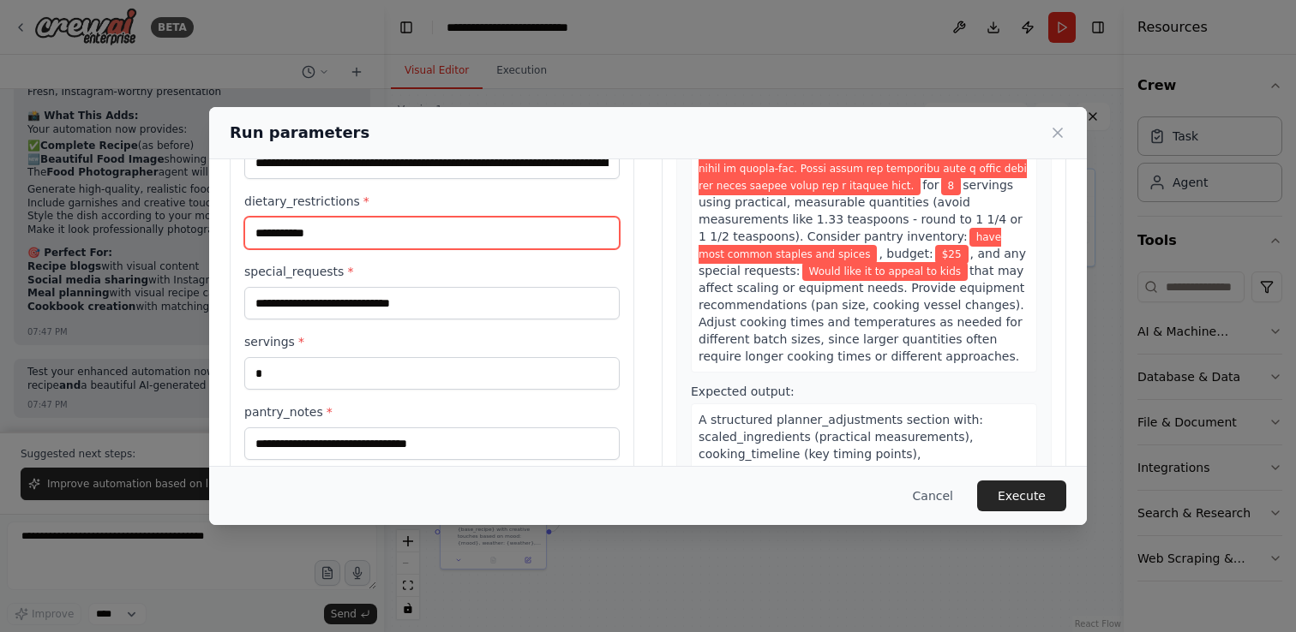
type input "**********"
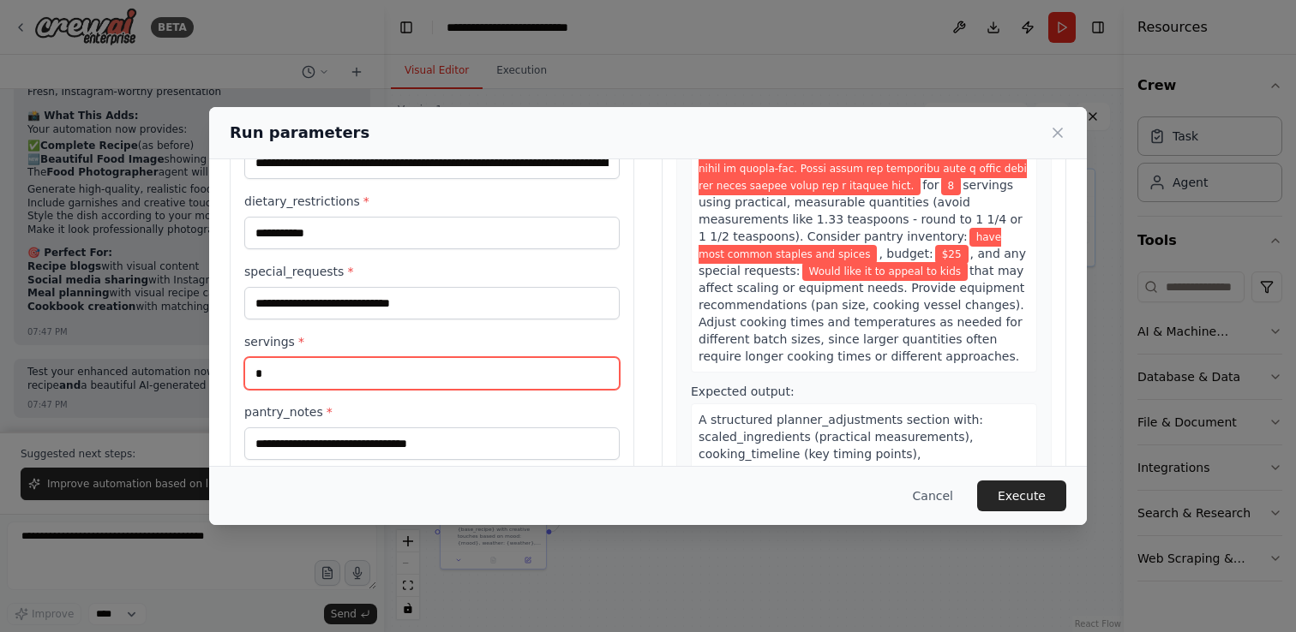
click at [266, 377] on input "*" at bounding box center [431, 373] width 375 height 33
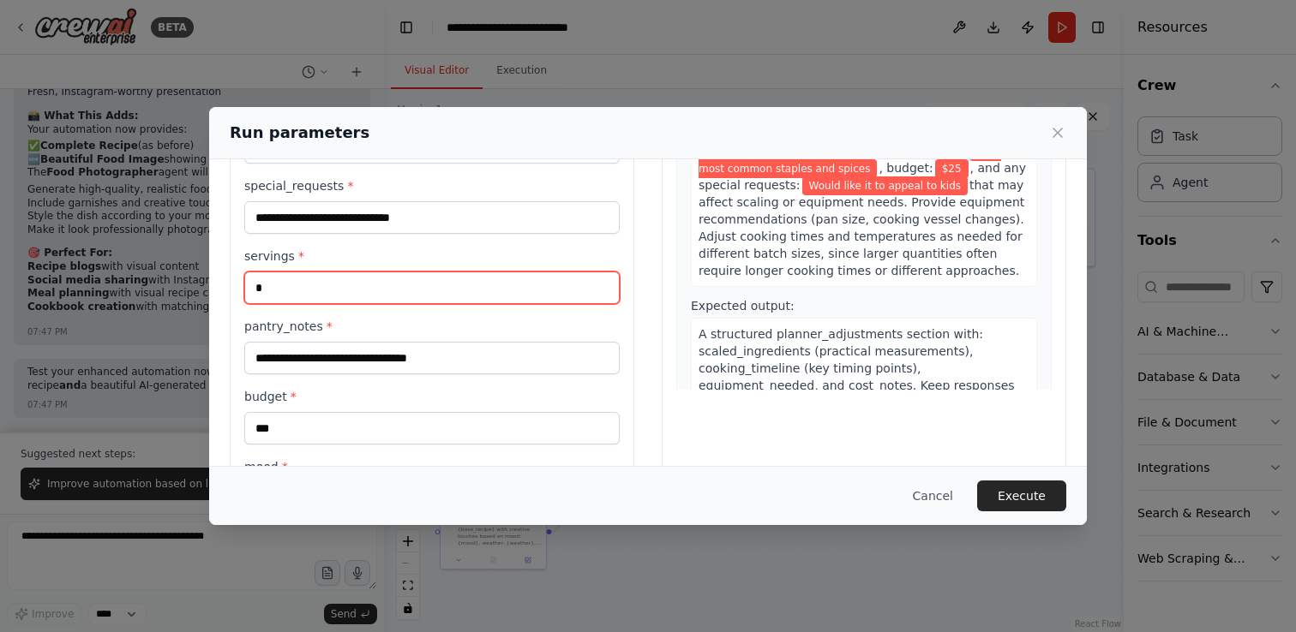
scroll to position [216, 0]
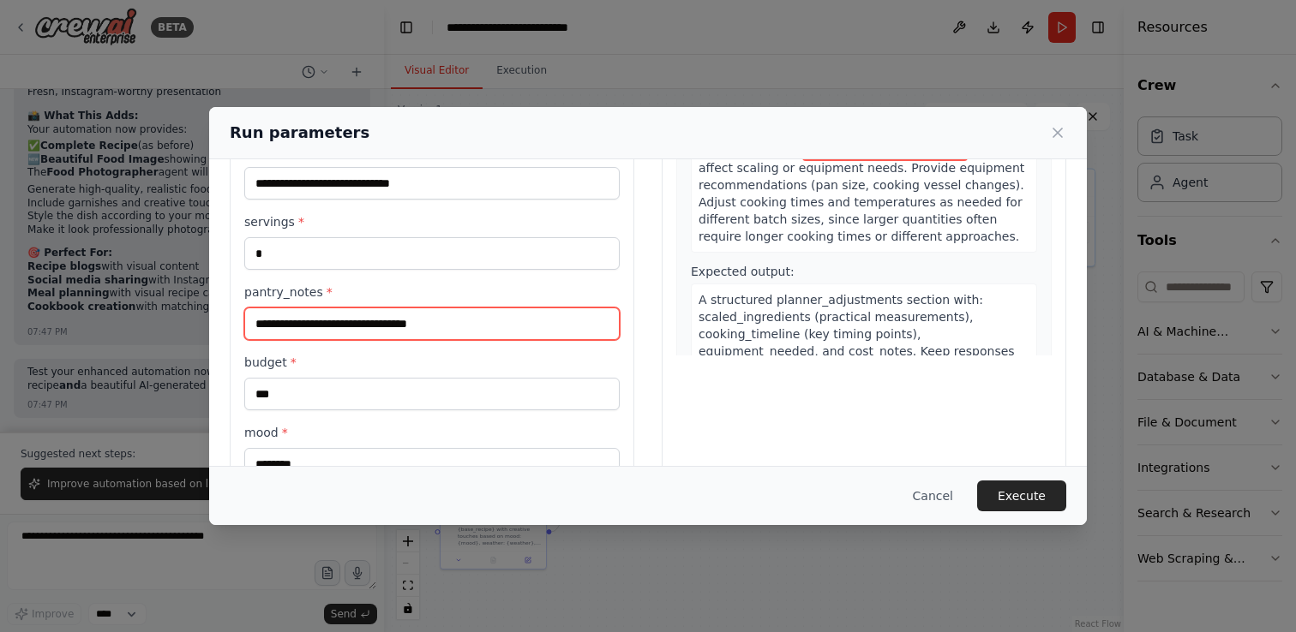
click at [370, 329] on input "**********" at bounding box center [431, 324] width 375 height 33
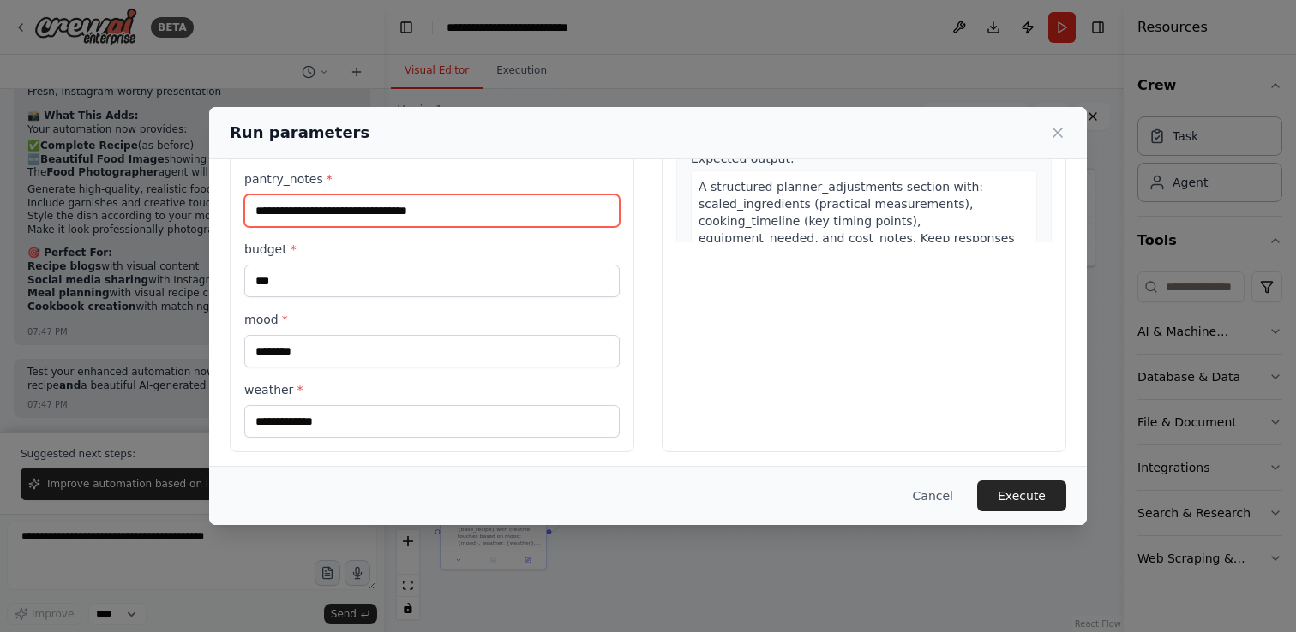
scroll to position [337, 0]
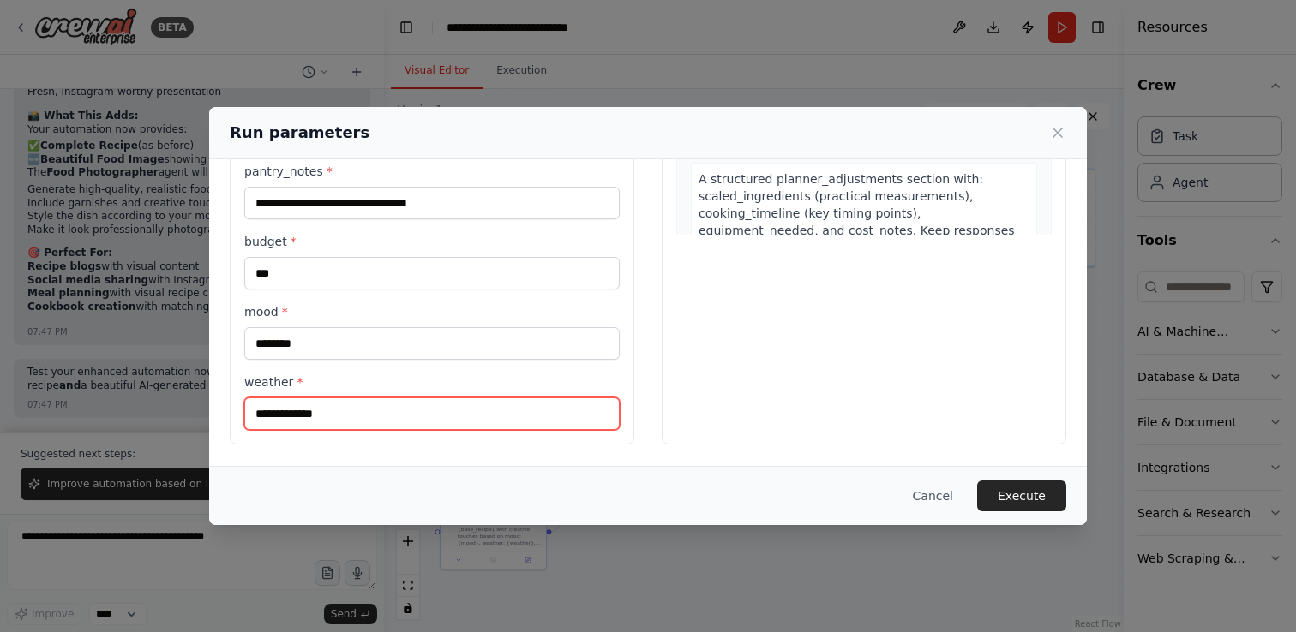
drag, startPoint x: 330, startPoint y: 414, endPoint x: 227, endPoint y: 408, distance: 103.0
click at [227, 409] on div "**********" at bounding box center [648, 144] width 878 height 643
type input "**********"
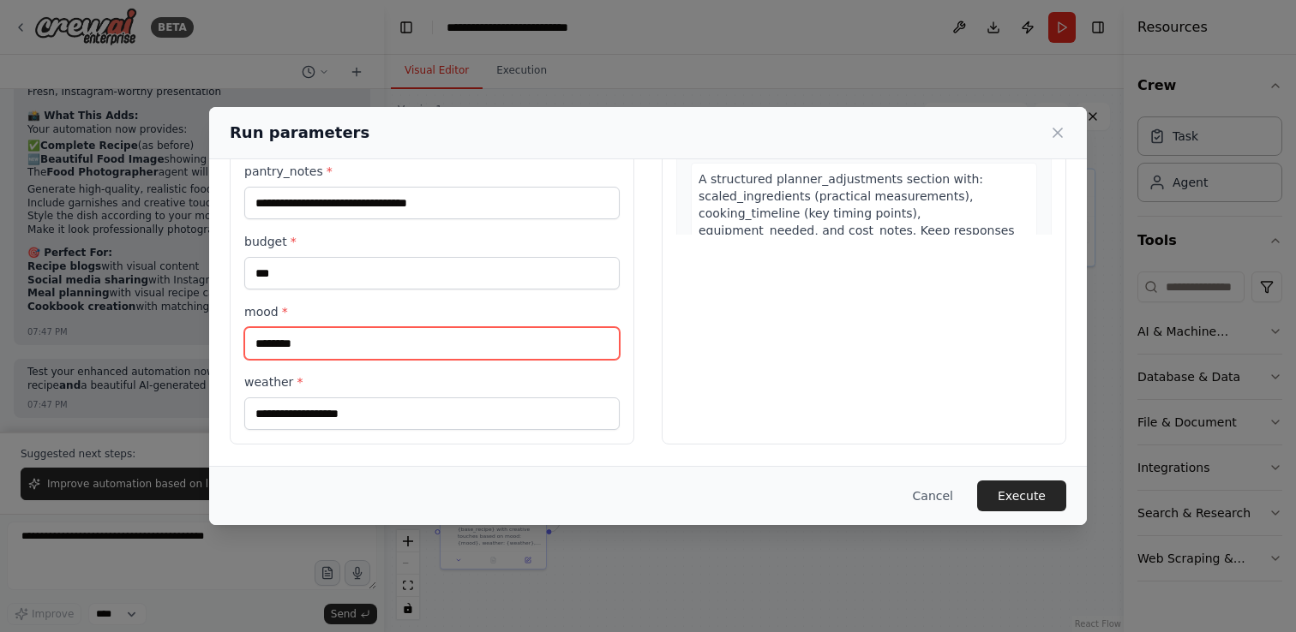
click at [284, 345] on input "********" at bounding box center [431, 343] width 375 height 33
type input "*****"
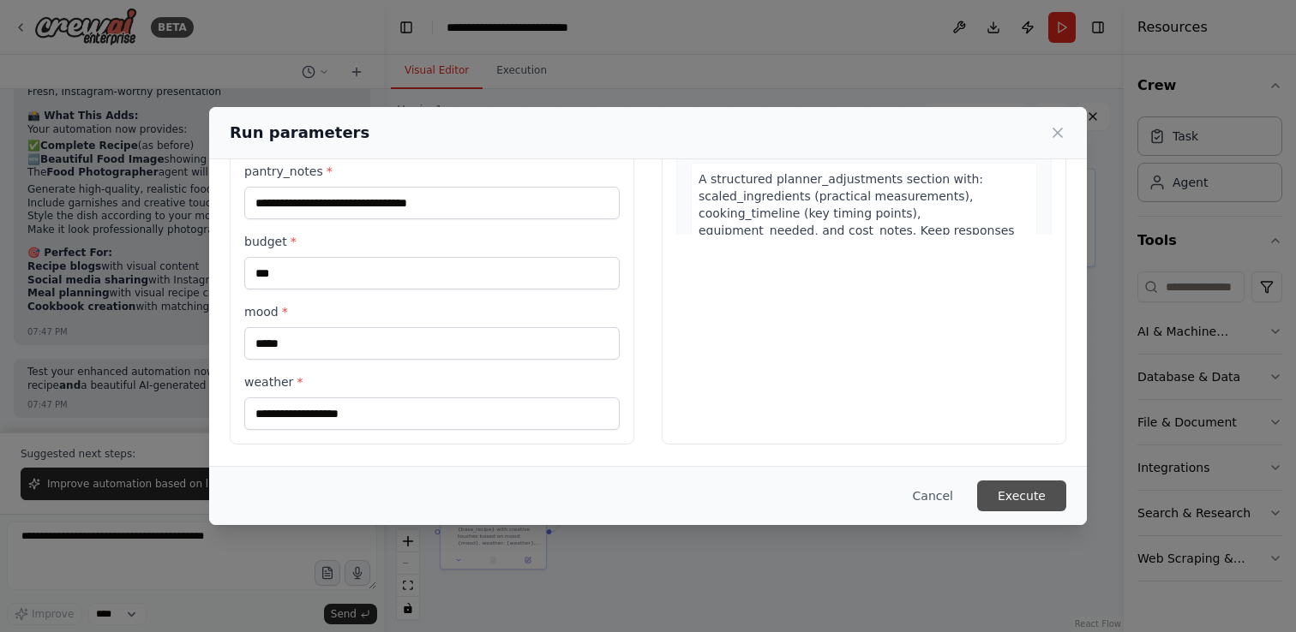
click at [1018, 492] on button "Execute" at bounding box center [1021, 496] width 89 height 31
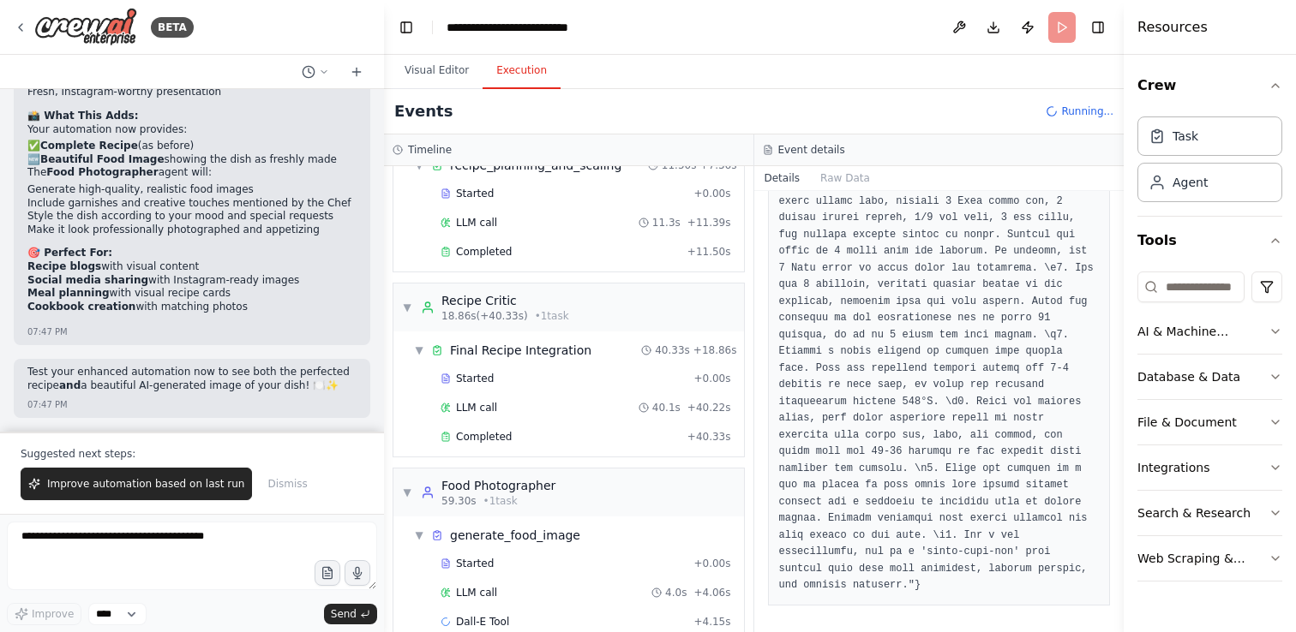
scroll to position [476, 0]
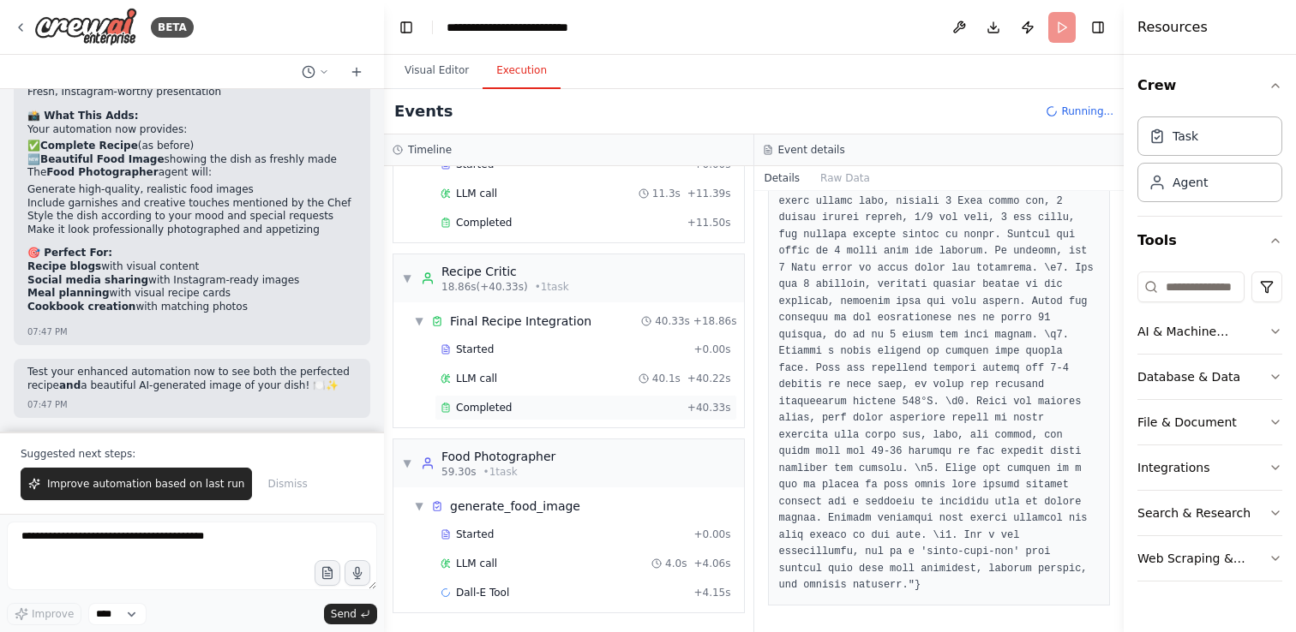
click at [608, 404] on div "Completed" at bounding box center [560, 408] width 240 height 14
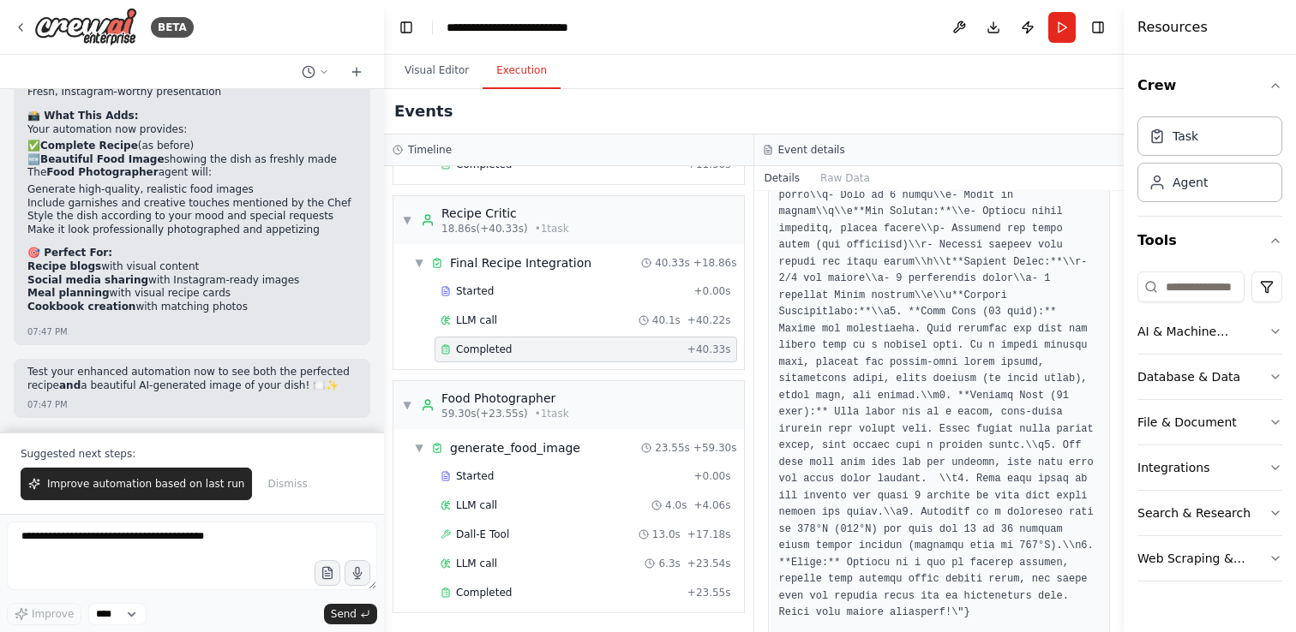
scroll to position [1656, 0]
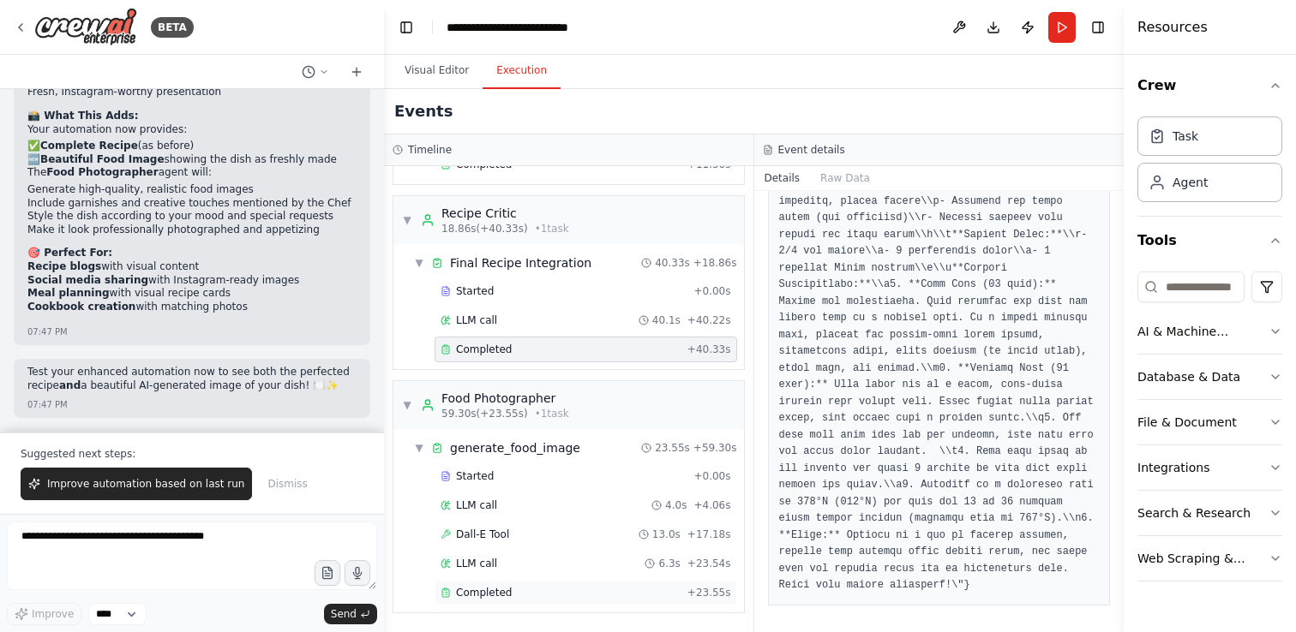
click at [528, 590] on div "Completed" at bounding box center [560, 593] width 240 height 14
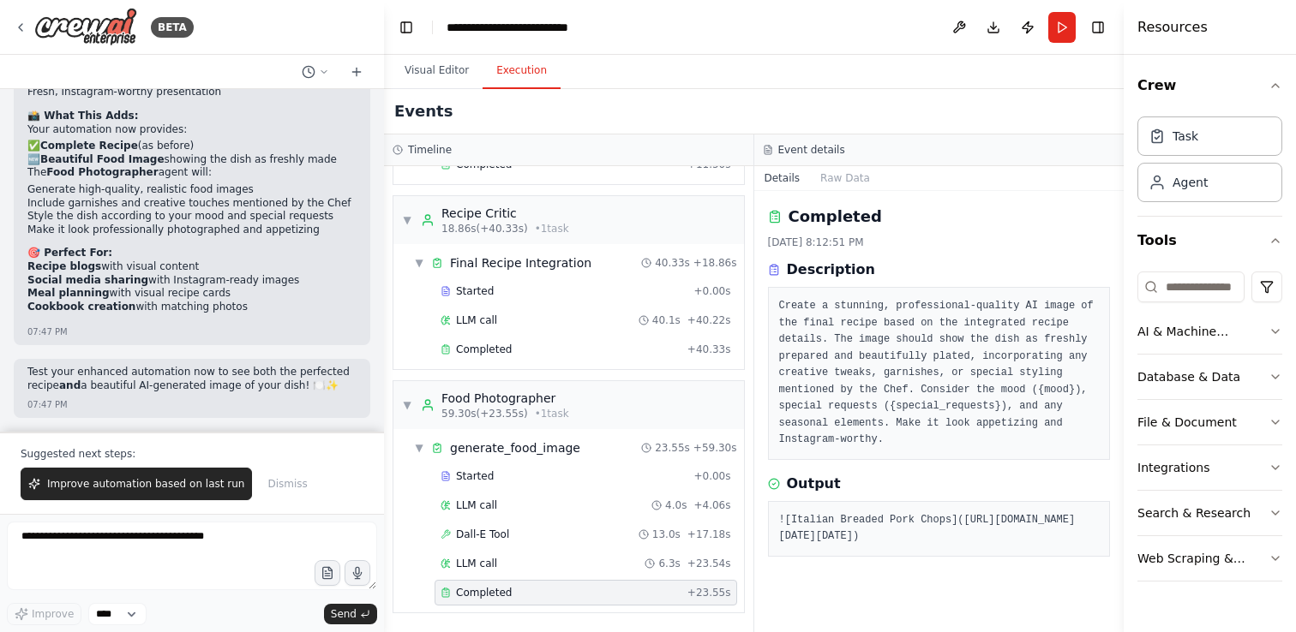
scroll to position [85, 0]
drag, startPoint x: 811, startPoint y: 434, endPoint x: 1112, endPoint y: 604, distance: 345.4
click at [1111, 557] on div "![Italian Breaded Pork Chops](https://oaidalleapiprodscus.blob.core.windows.net…" at bounding box center [939, 529] width 343 height 56
copy pre "https://oaidalleapiprodscus.blob.core.windows.net/private/org-hZRtglLxBYvAvvtxh…"
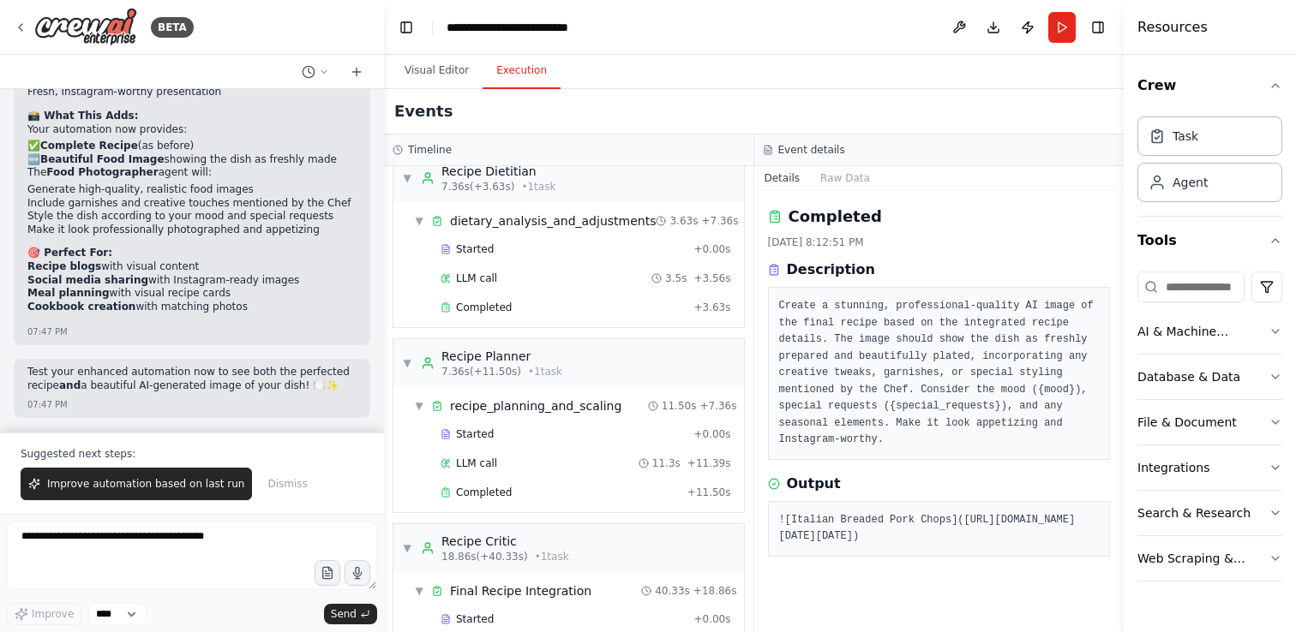
scroll to position [15, 0]
drag, startPoint x: 1123, startPoint y: 64, endPoint x: 1189, endPoint y: 84, distance: 69.7
click at [1189, 84] on div "Resources Crew Task Agent Tools AI & Machine Learning Database & Data File & Do…" at bounding box center [1209, 316] width 171 height 632
click at [405, 26] on button "Toggle Left Sidebar" at bounding box center [406, 27] width 24 height 24
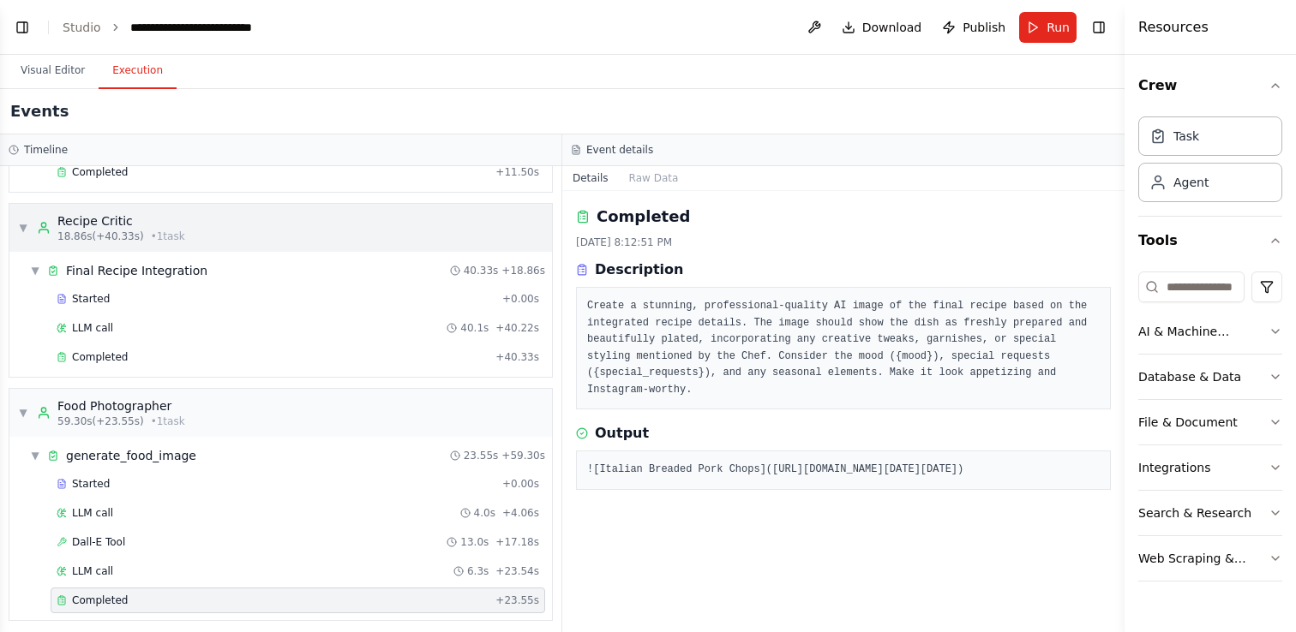
scroll to position [535, 0]
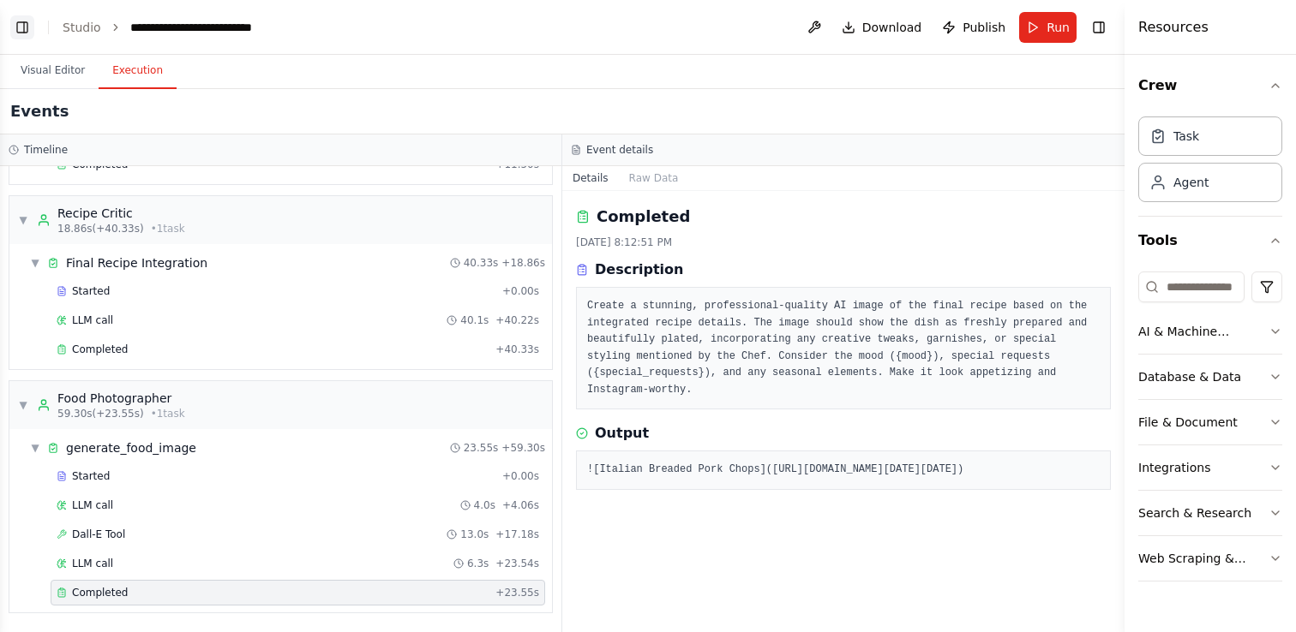
click at [22, 27] on button "Toggle Left Sidebar" at bounding box center [22, 27] width 24 height 24
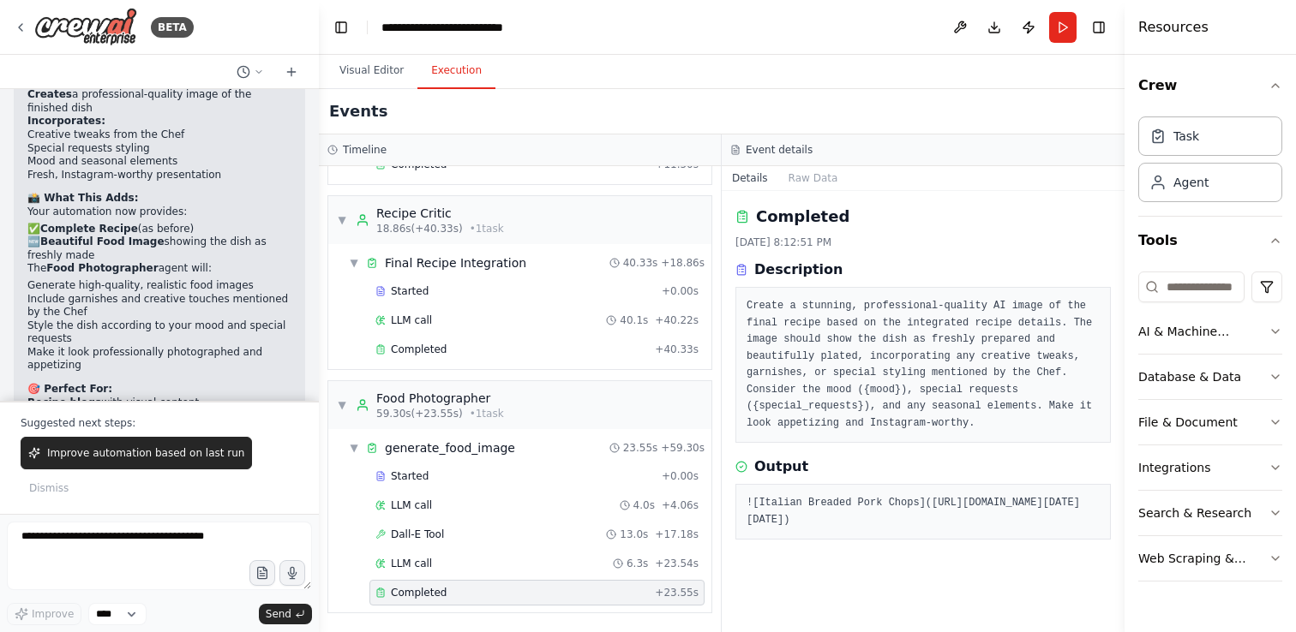
scroll to position [7800, 0]
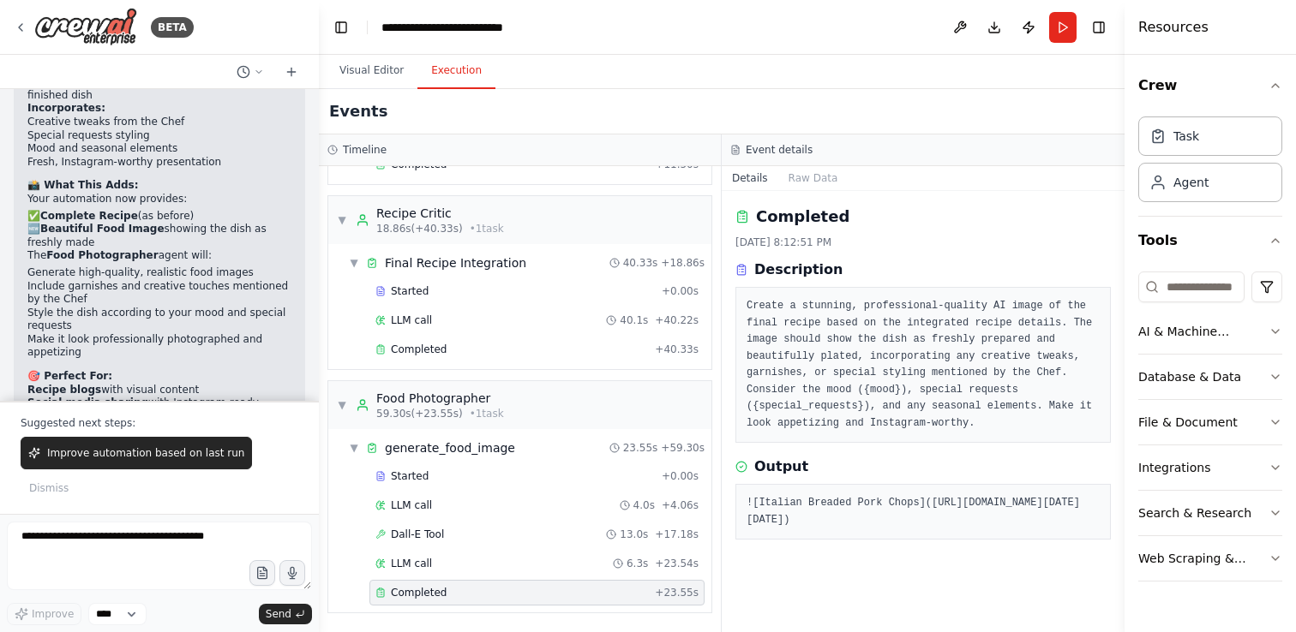
drag, startPoint x: 383, startPoint y: 246, endPoint x: 319, endPoint y: 239, distance: 64.6
click at [319, 239] on div "BETA Project Context We are building a Personalized Recipe Adjuster that takes …" at bounding box center [648, 316] width 1296 height 632
click at [1094, 23] on button "Toggle Right Sidebar" at bounding box center [1099, 27] width 24 height 24
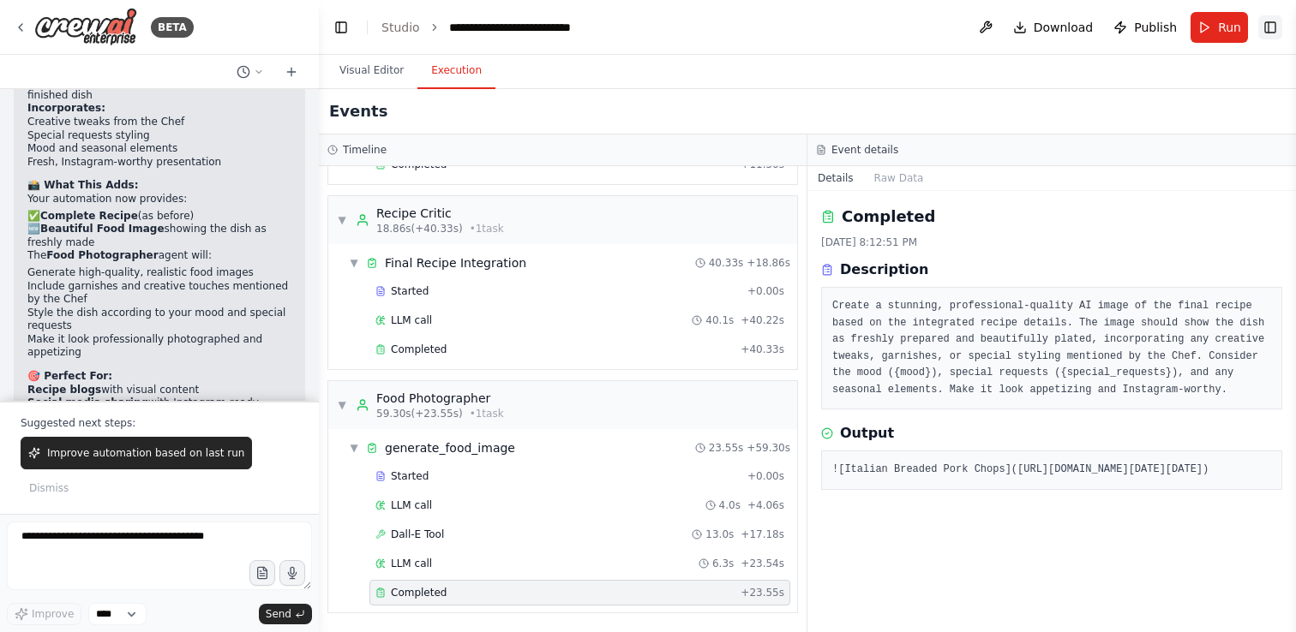
click at [1268, 27] on button "Toggle Right Sidebar" at bounding box center [1270, 27] width 24 height 24
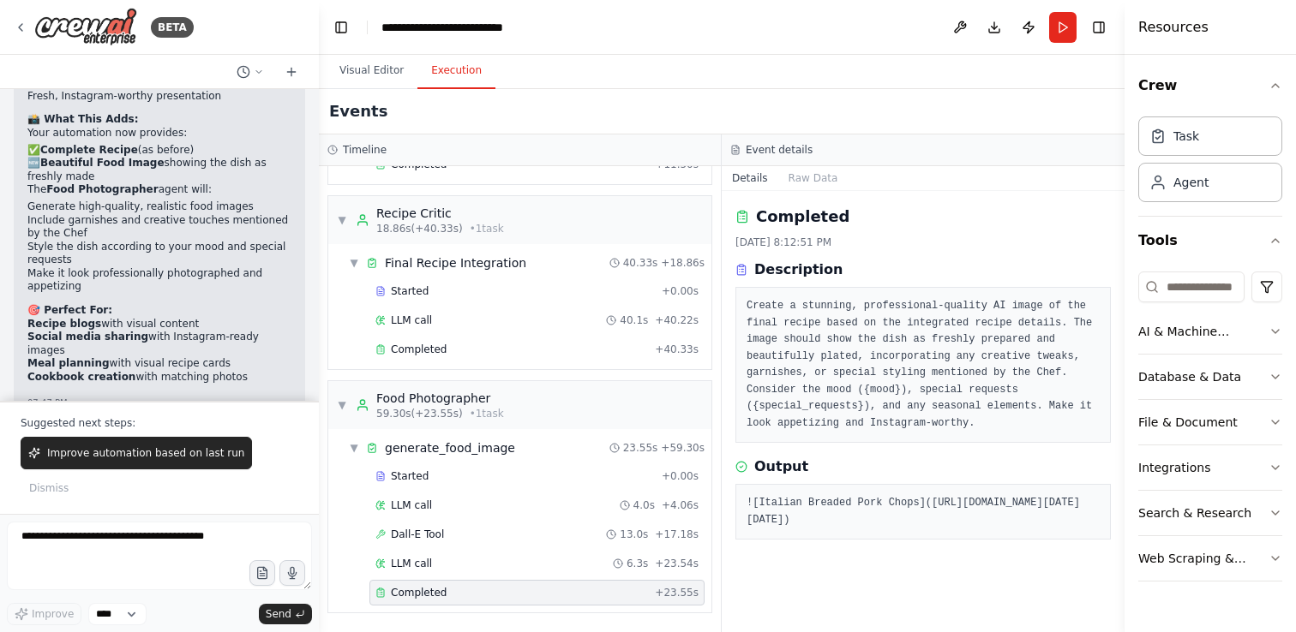
scroll to position [7898, 0]
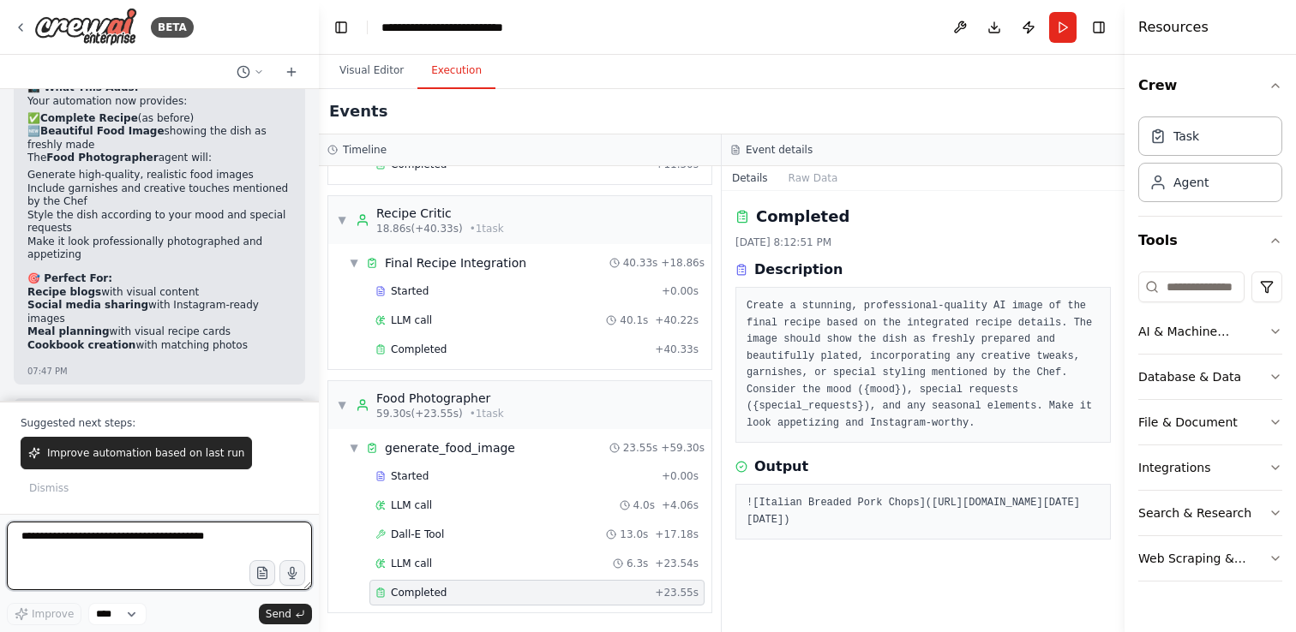
click at [135, 541] on textarea at bounding box center [159, 556] width 305 height 69
type textarea "*"
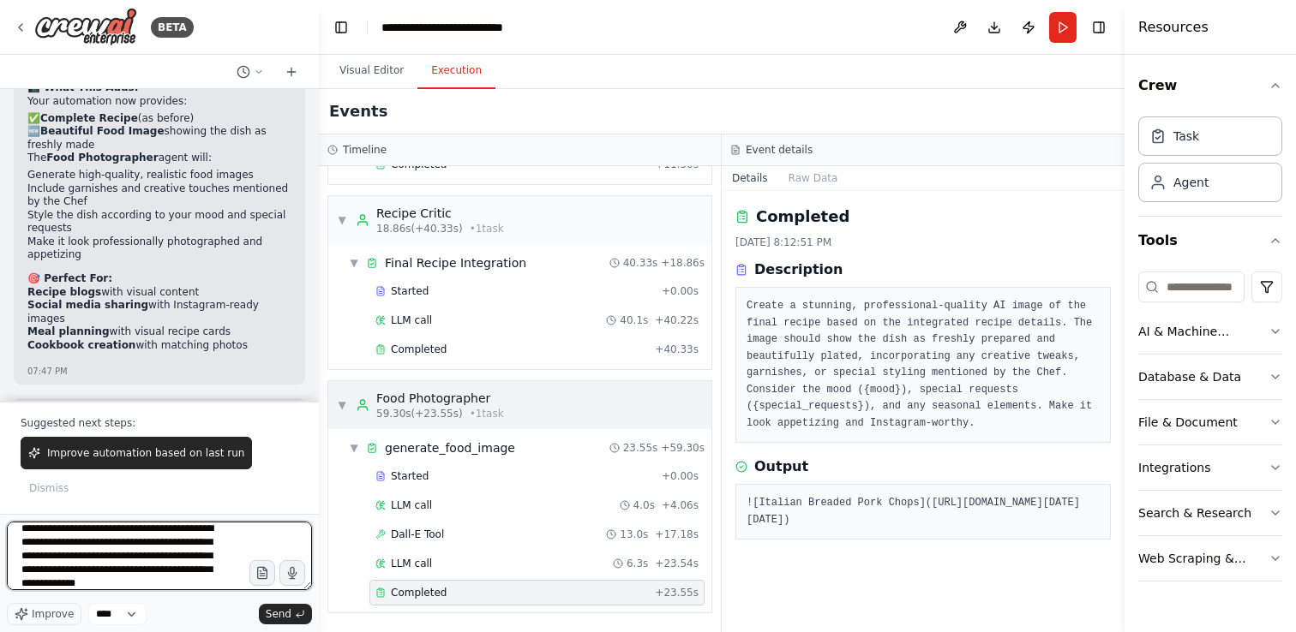
scroll to position [21, 0]
type textarea "**********"
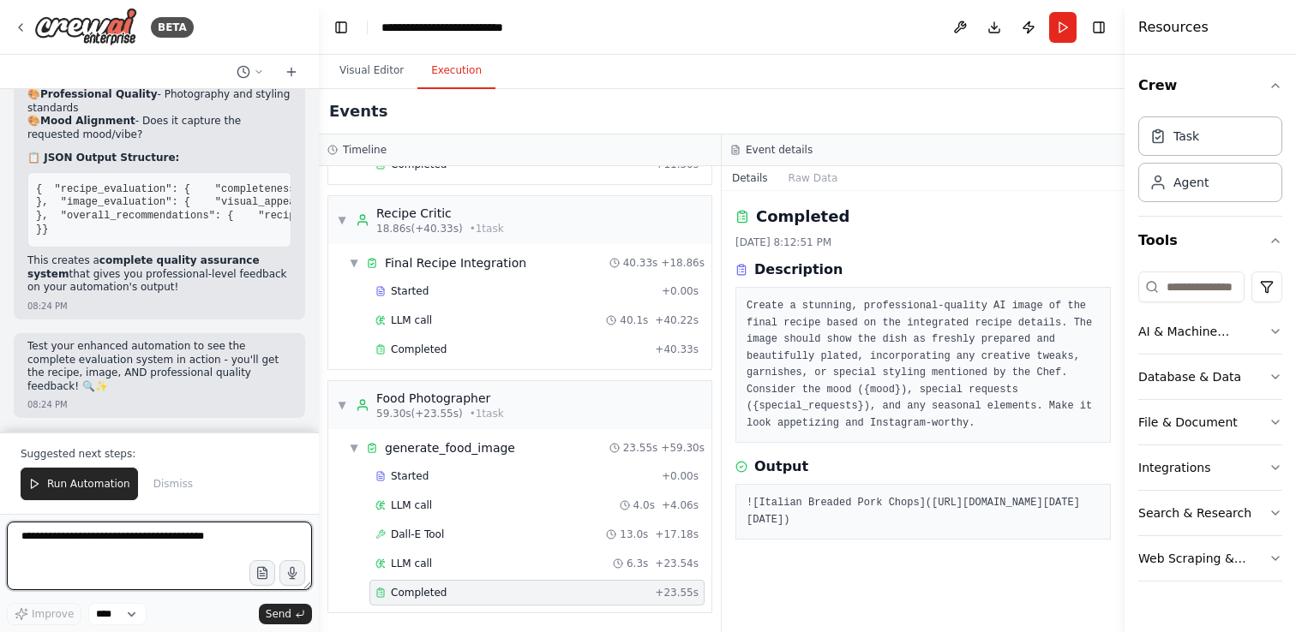
scroll to position [9616, 0]
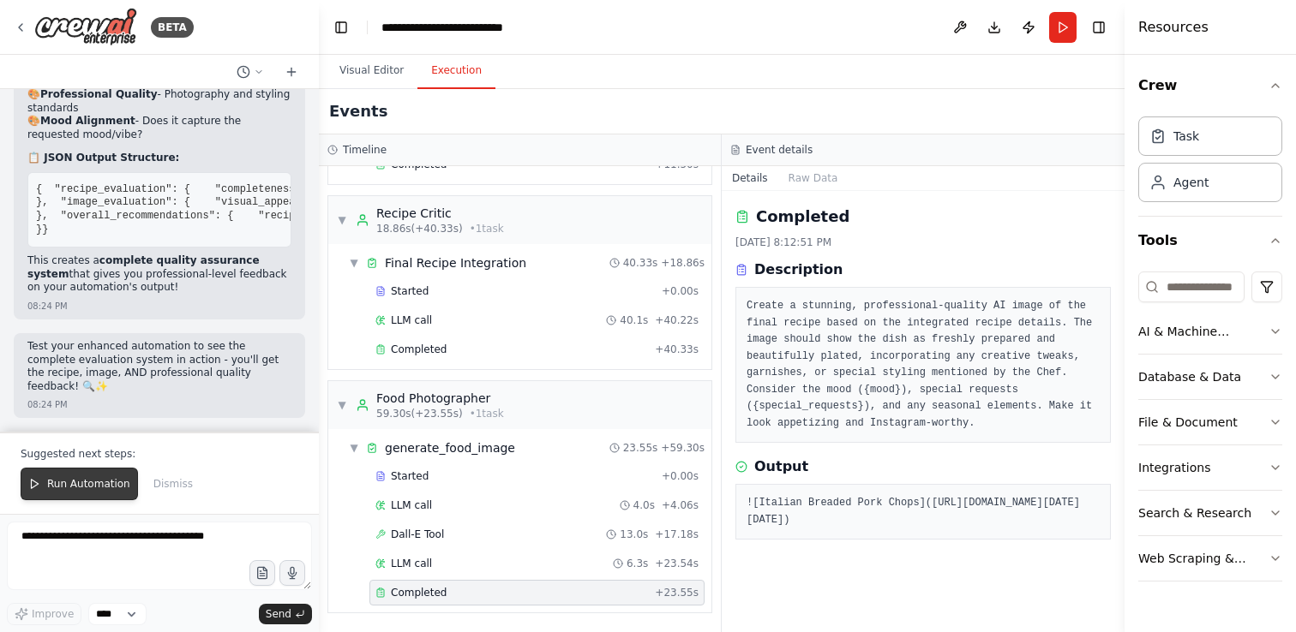
click at [79, 481] on span "Run Automation" at bounding box center [88, 484] width 83 height 14
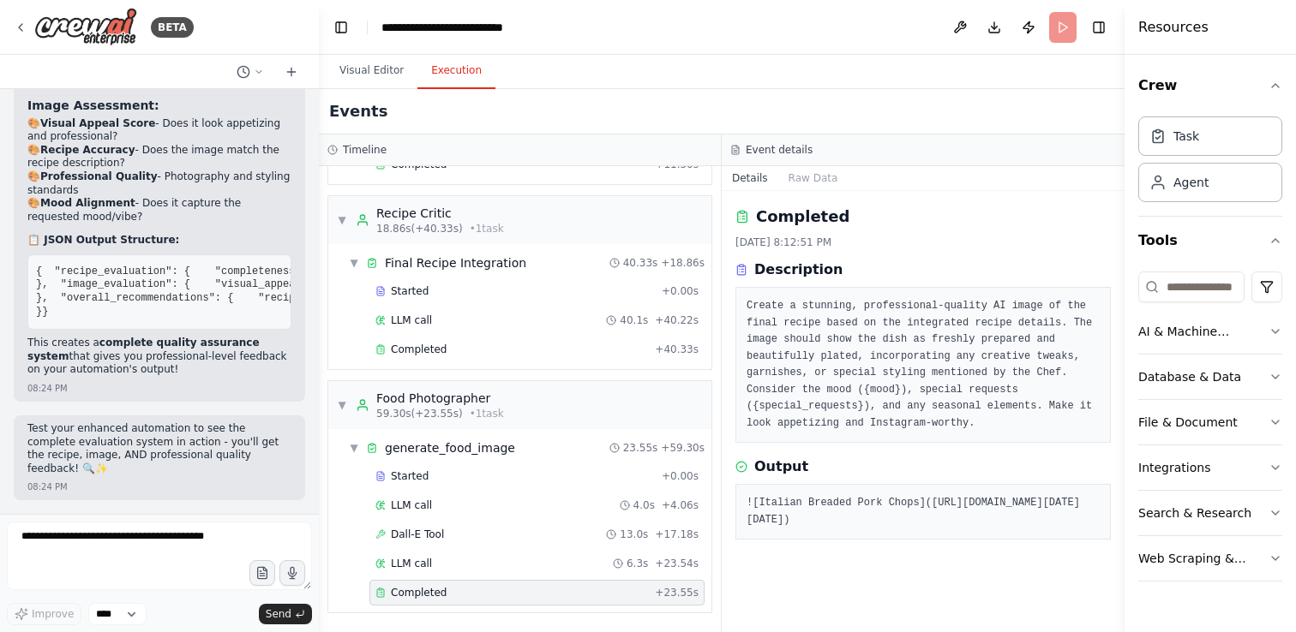
scroll to position [9534, 0]
click at [767, 48] on header "**********" at bounding box center [722, 27] width 806 height 55
click at [167, 461] on p "Test your enhanced automation to see the complete evaluation system in action -…" at bounding box center [159, 448] width 264 height 53
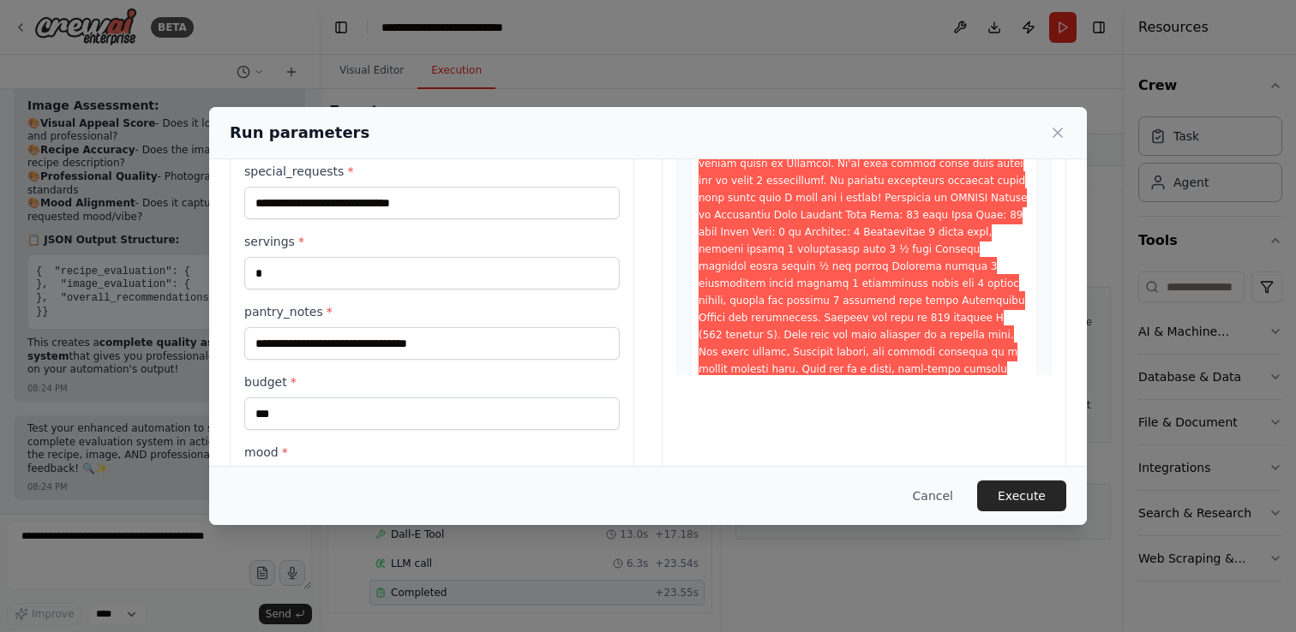
scroll to position [197, 0]
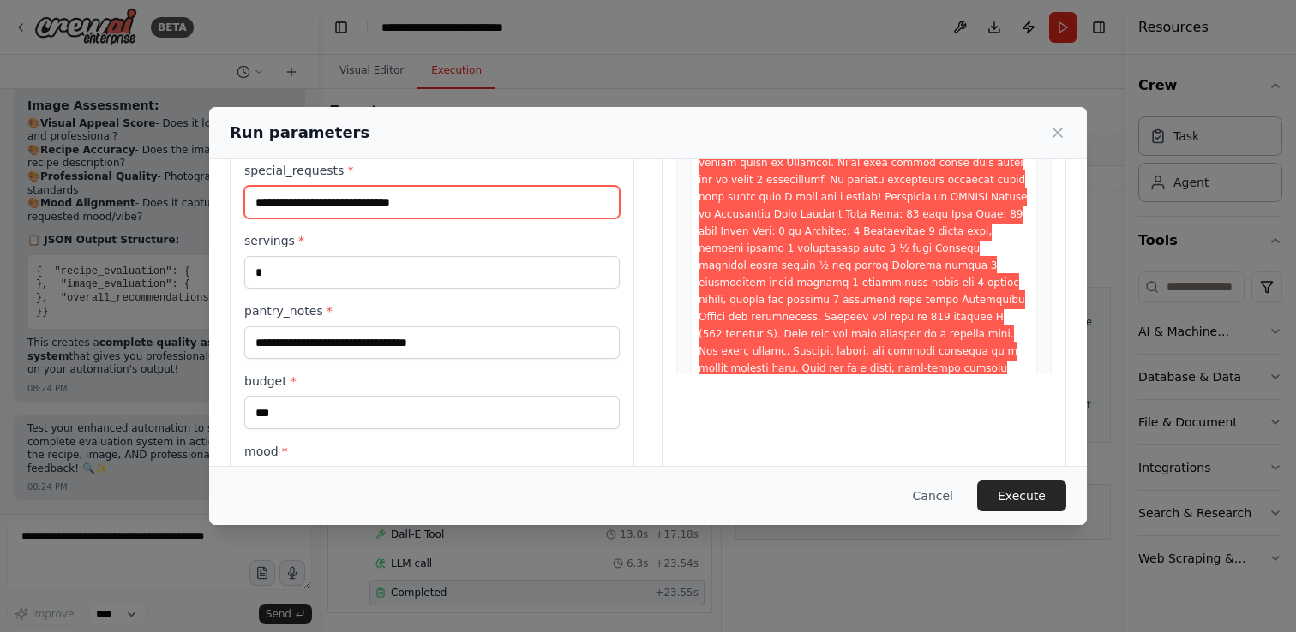
click at [381, 201] on input "**********" at bounding box center [431, 202] width 375 height 33
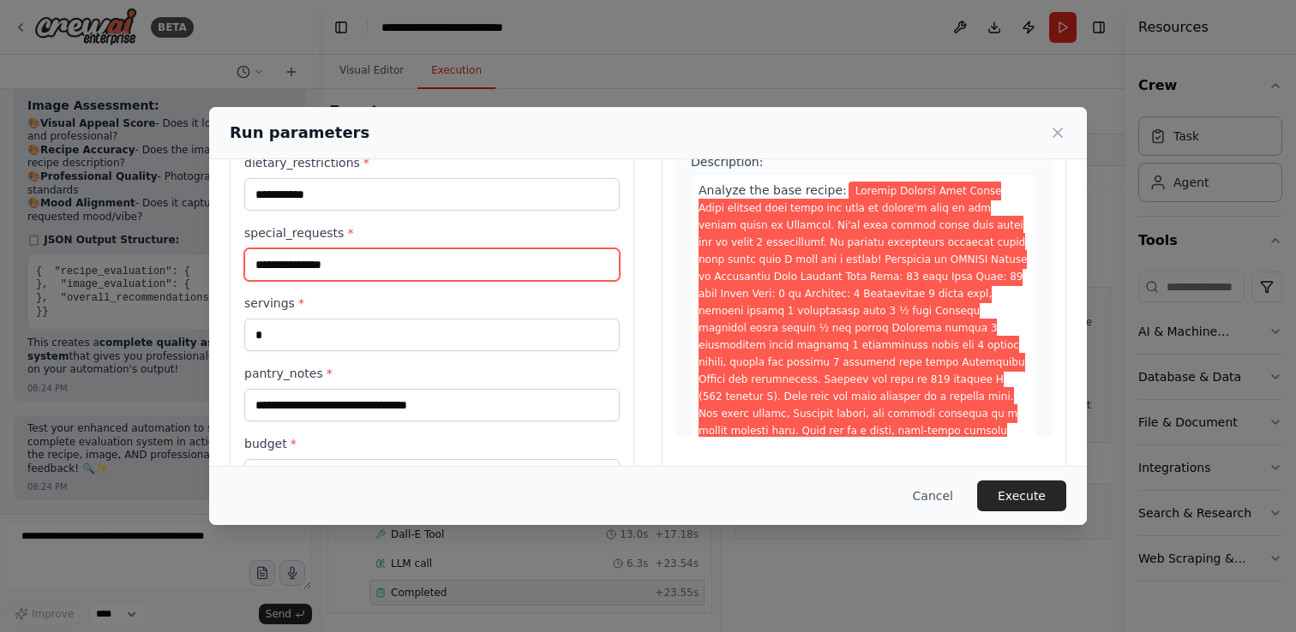
scroll to position [0, 0]
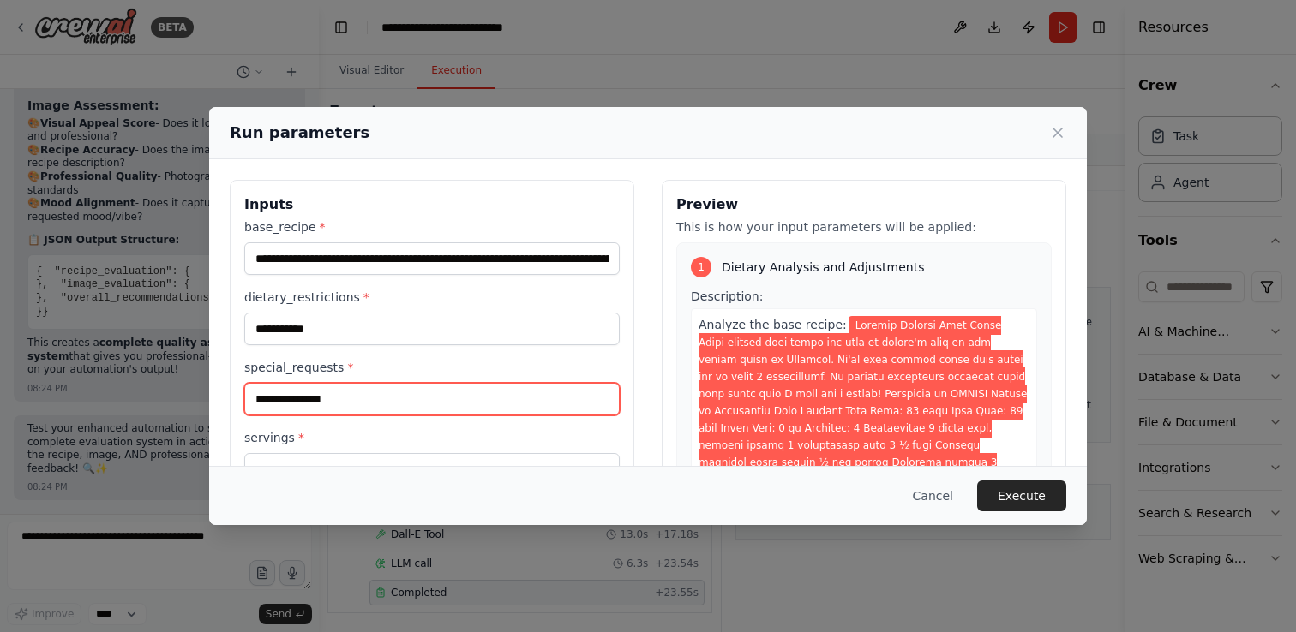
type input "**********"
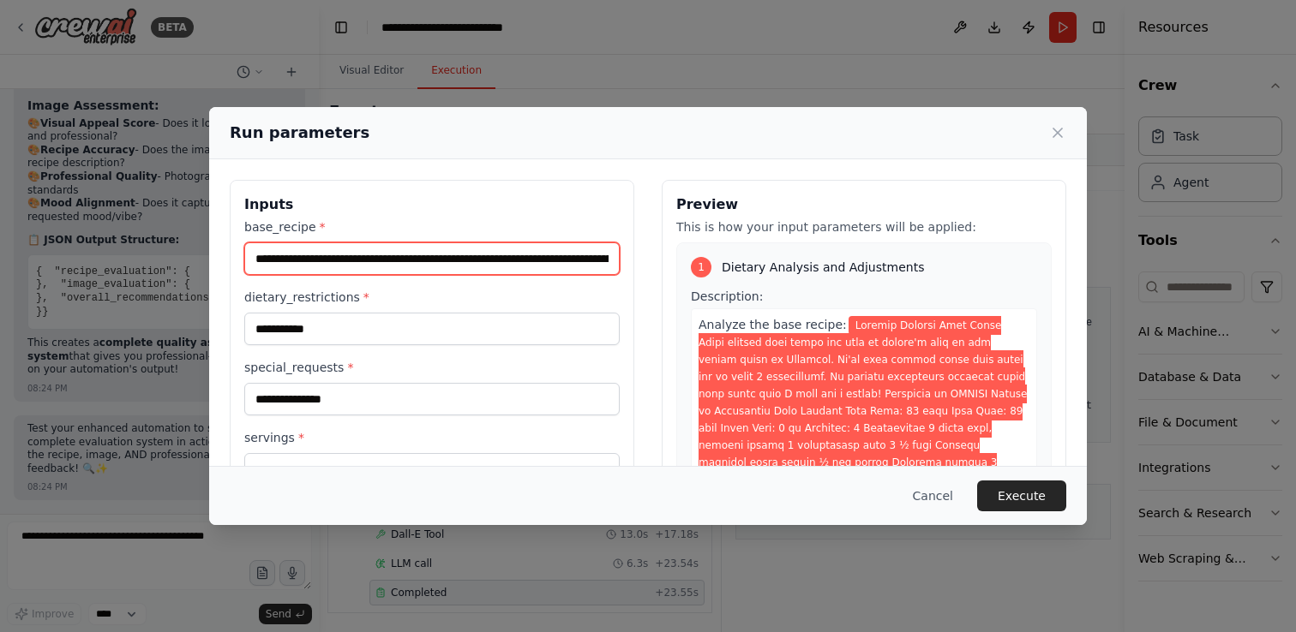
click at [356, 251] on input "base_recipe *" at bounding box center [431, 259] width 375 height 33
paste input "text"
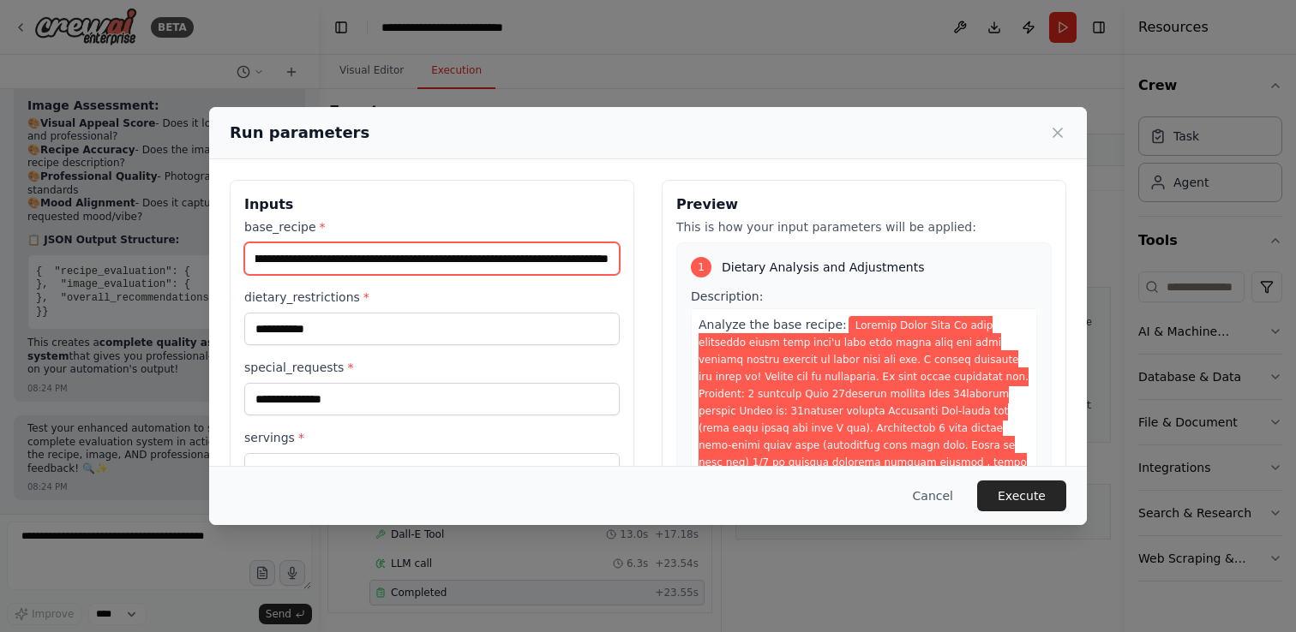
drag, startPoint x: 608, startPoint y: 260, endPoint x: 292, endPoint y: 264, distance: 315.4
click at [292, 264] on input "base_recipe *" at bounding box center [431, 259] width 375 height 33
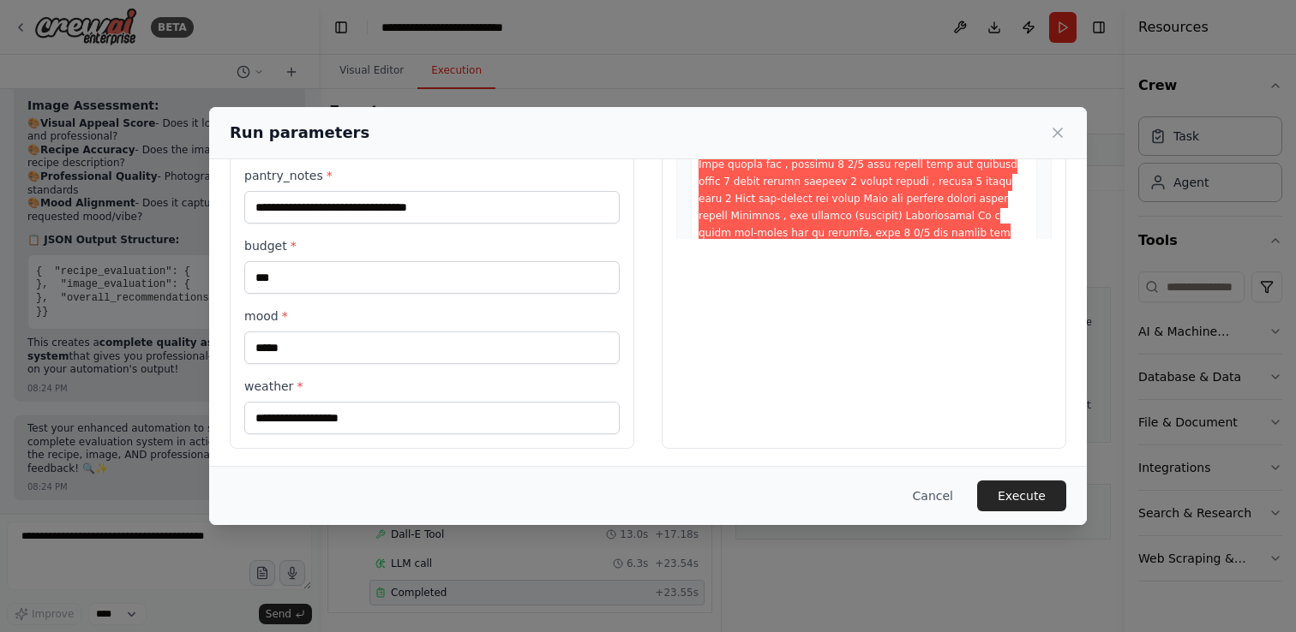
scroll to position [337, 0]
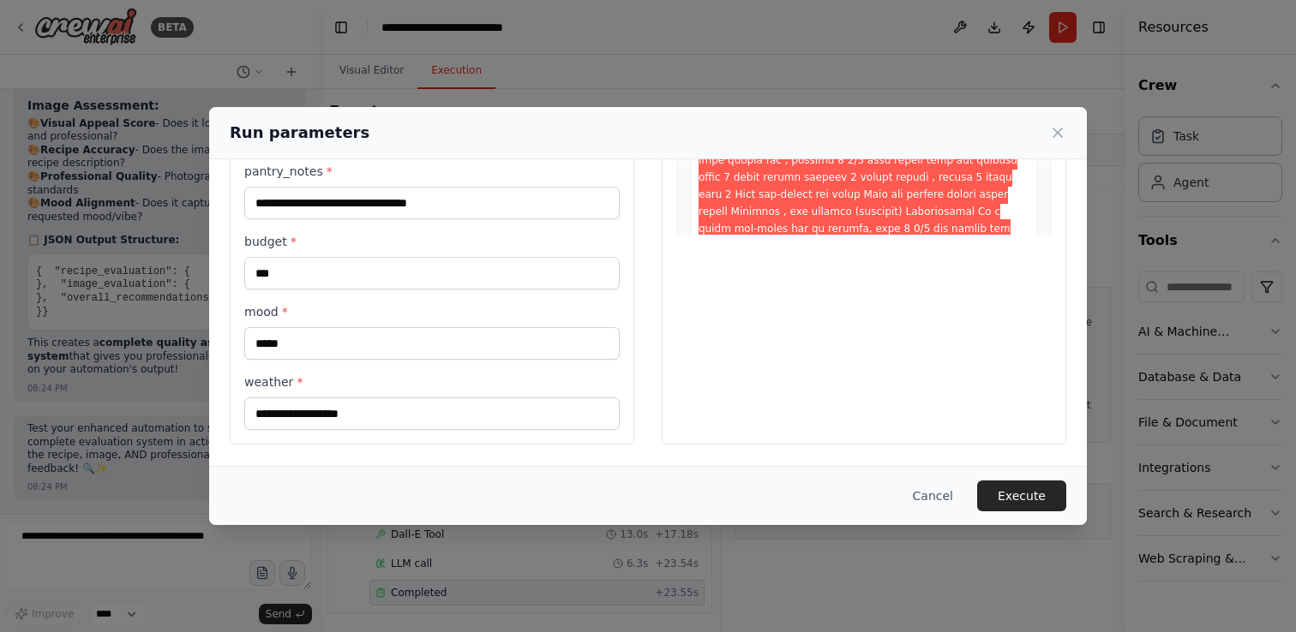
type input "**********"
drag, startPoint x: 372, startPoint y: 417, endPoint x: 209, endPoint y: 406, distance: 163.2
click at [212, 406] on div "**********" at bounding box center [648, 144] width 878 height 643
click at [282, 416] on input "**********" at bounding box center [431, 414] width 375 height 33
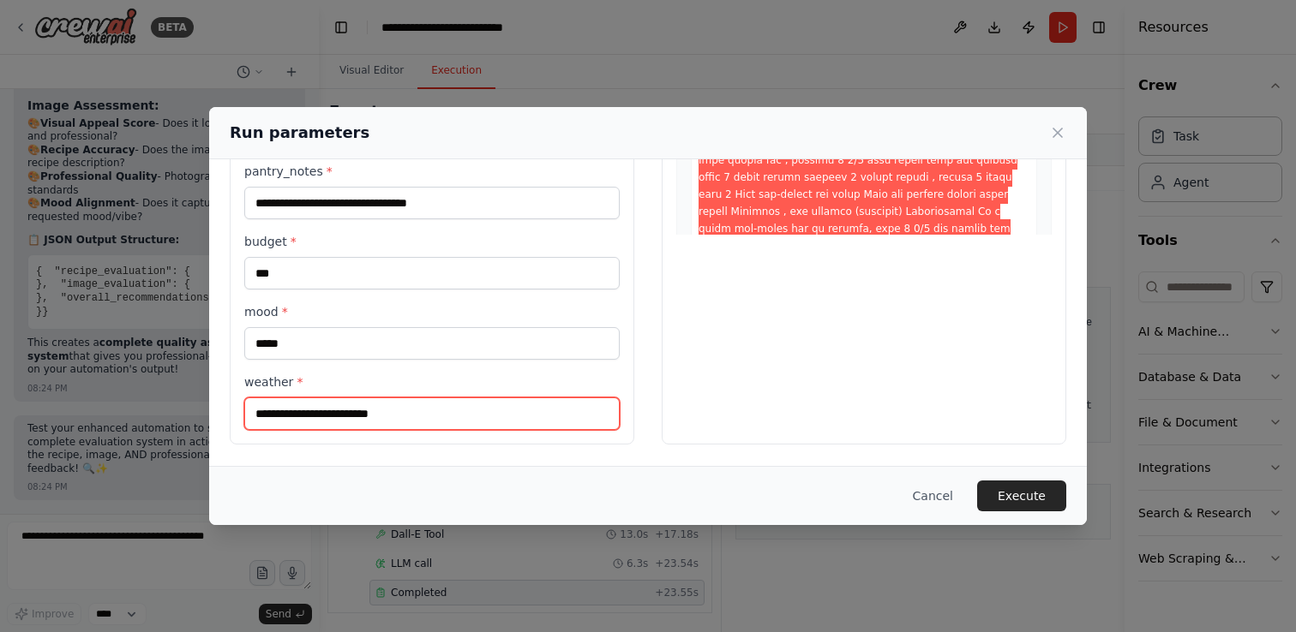
type input "**********"
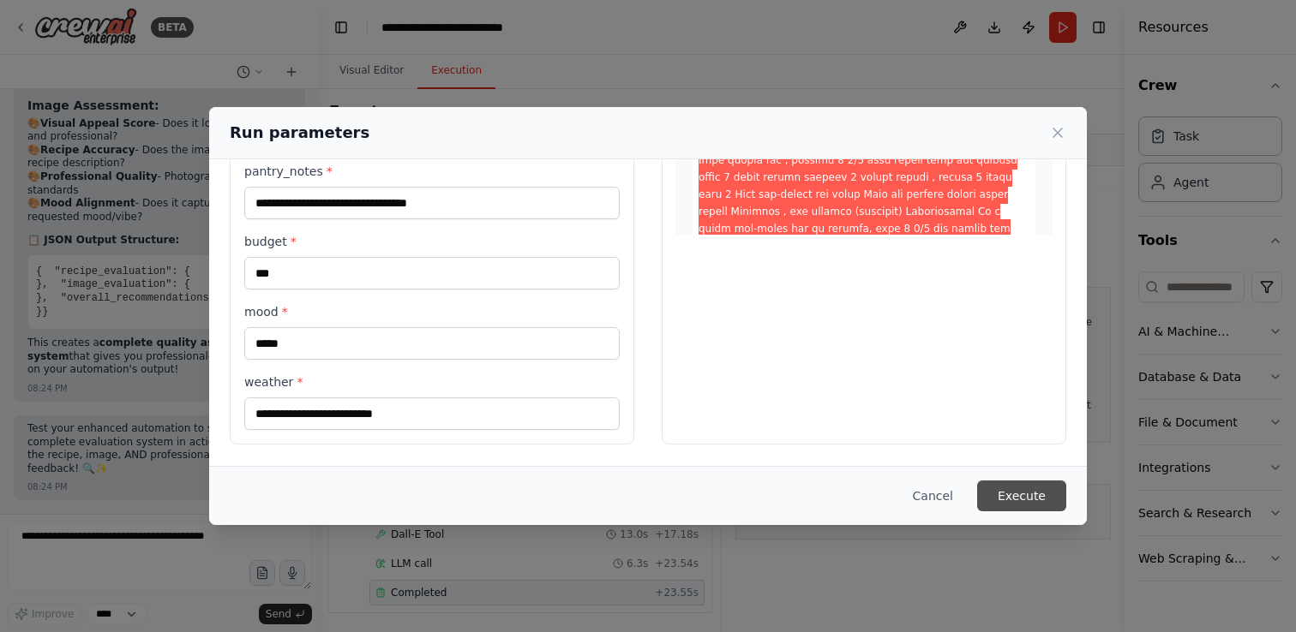
click at [1010, 489] on button "Execute" at bounding box center [1021, 496] width 89 height 31
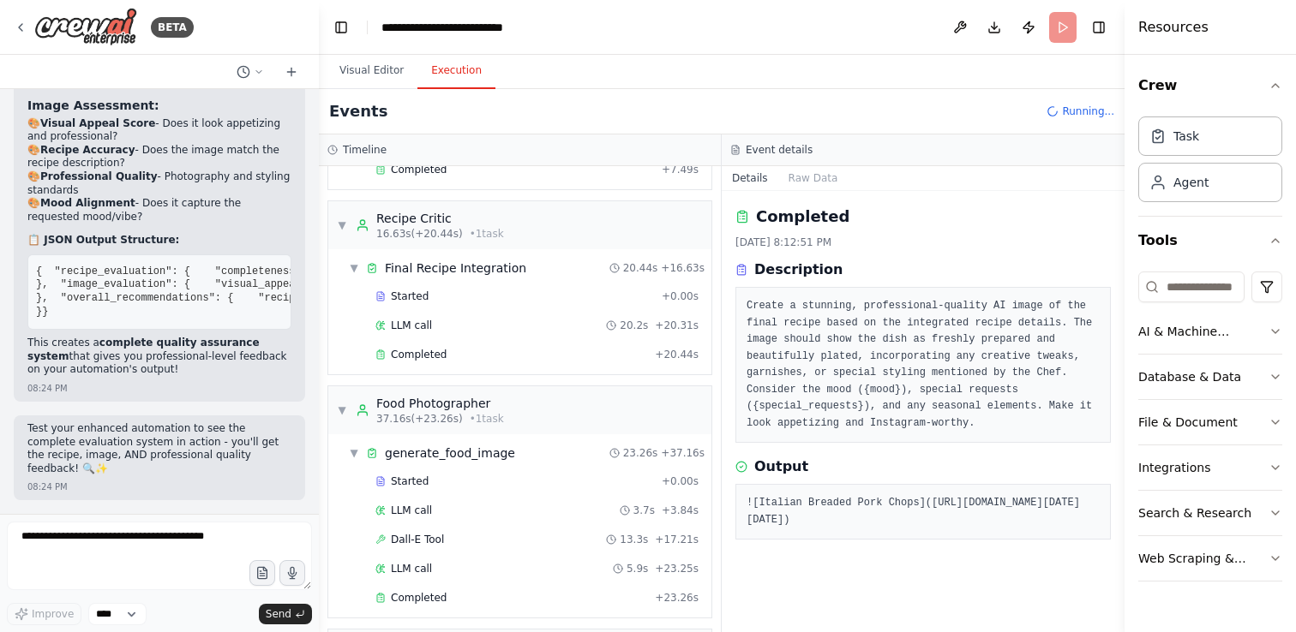
scroll to position [522, 0]
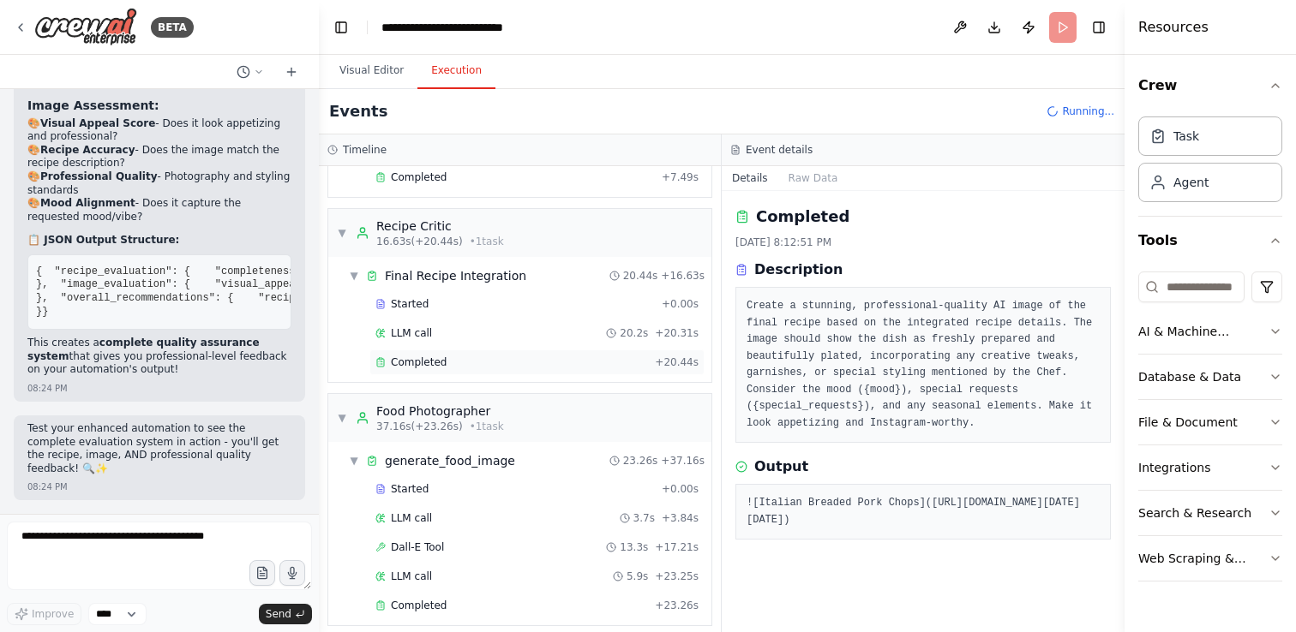
click at [596, 356] on div "Completed" at bounding box center [511, 363] width 273 height 14
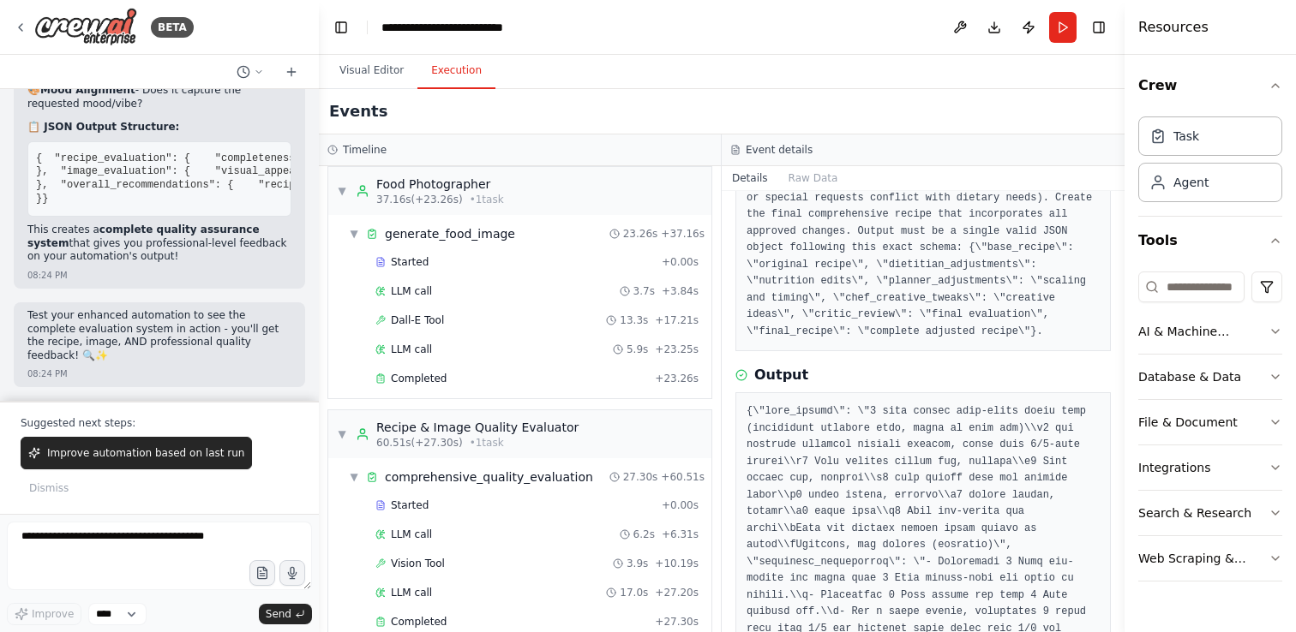
scroll to position [189, 0]
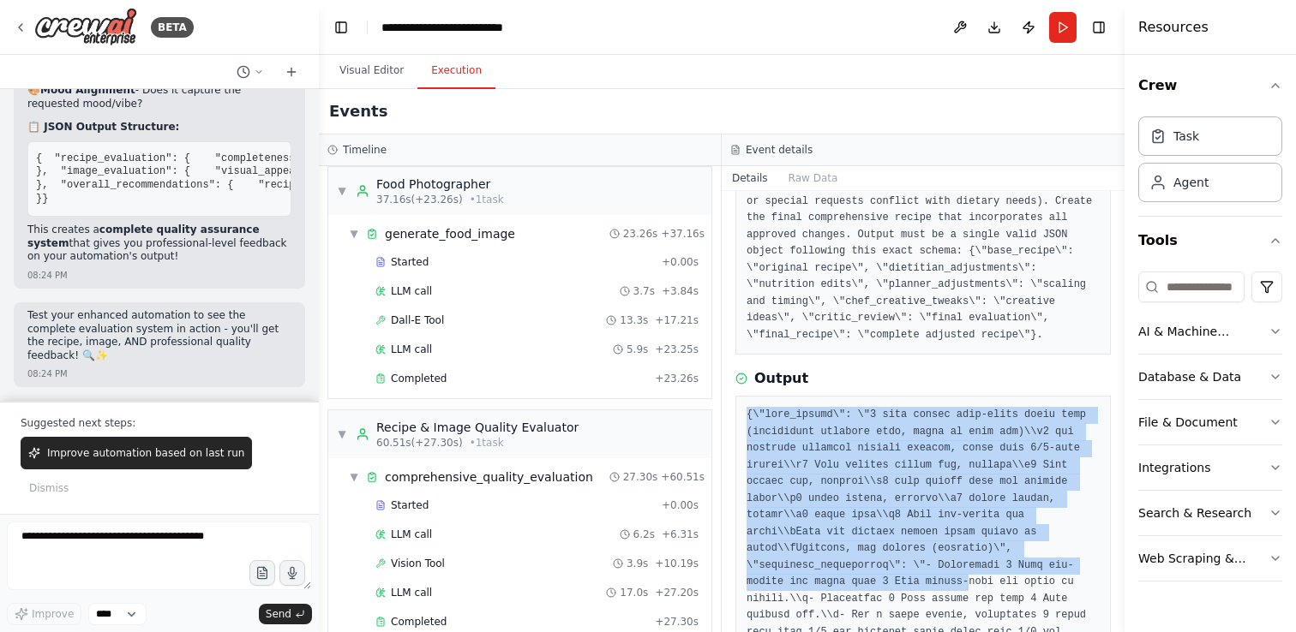
drag, startPoint x: 746, startPoint y: 414, endPoint x: 968, endPoint y: 577, distance: 274.6
copy pre "{\"base_recipe\": \"8 cups cooked long-grain brown rice (preferably leftover ri…"
click at [180, 540] on textarea at bounding box center [159, 556] width 305 height 69
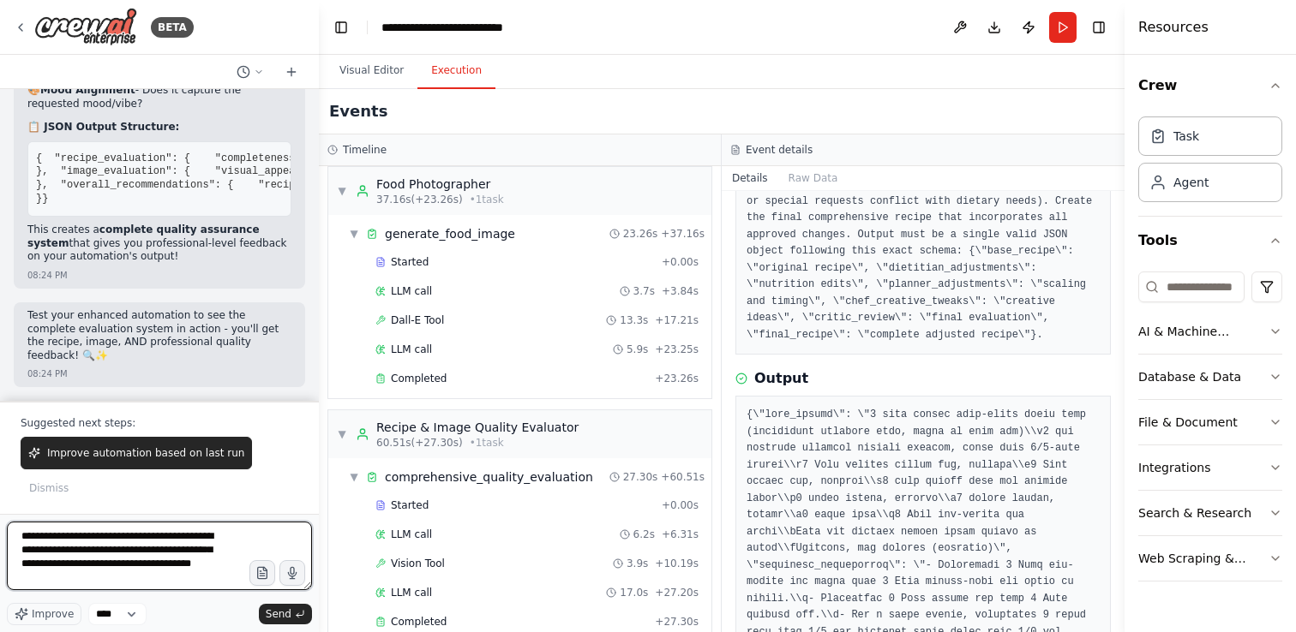
paste textarea "**********"
type textarea "**********"
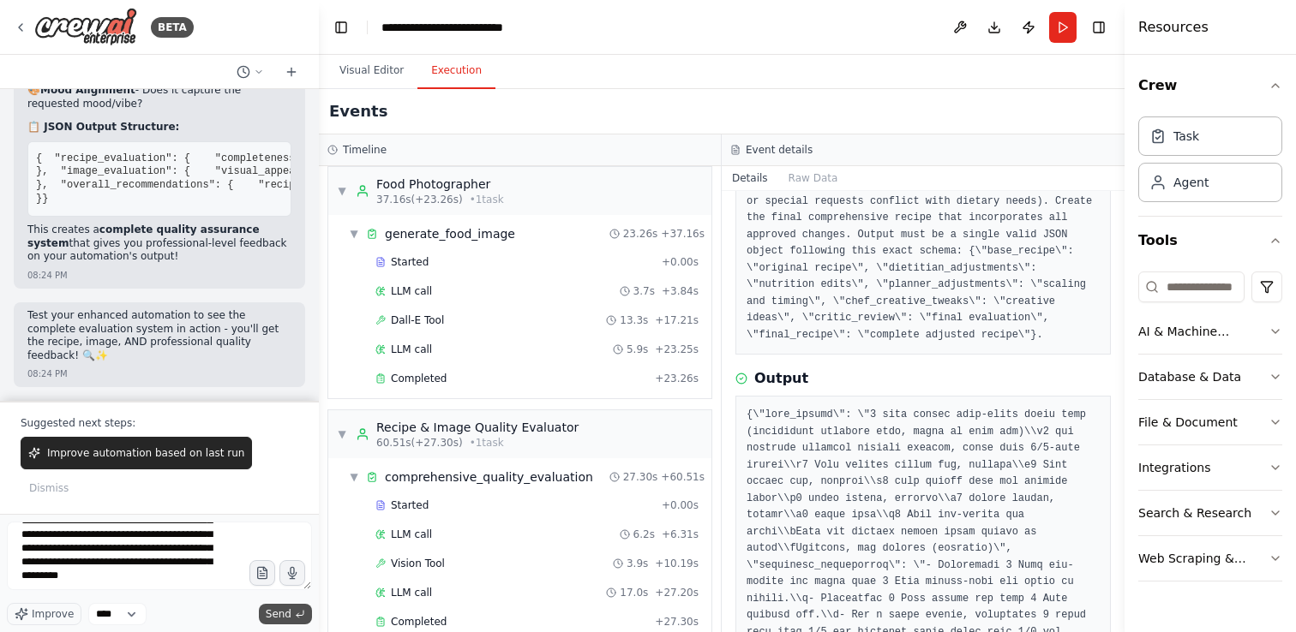
click at [275, 609] on span "Send" at bounding box center [279, 615] width 26 height 14
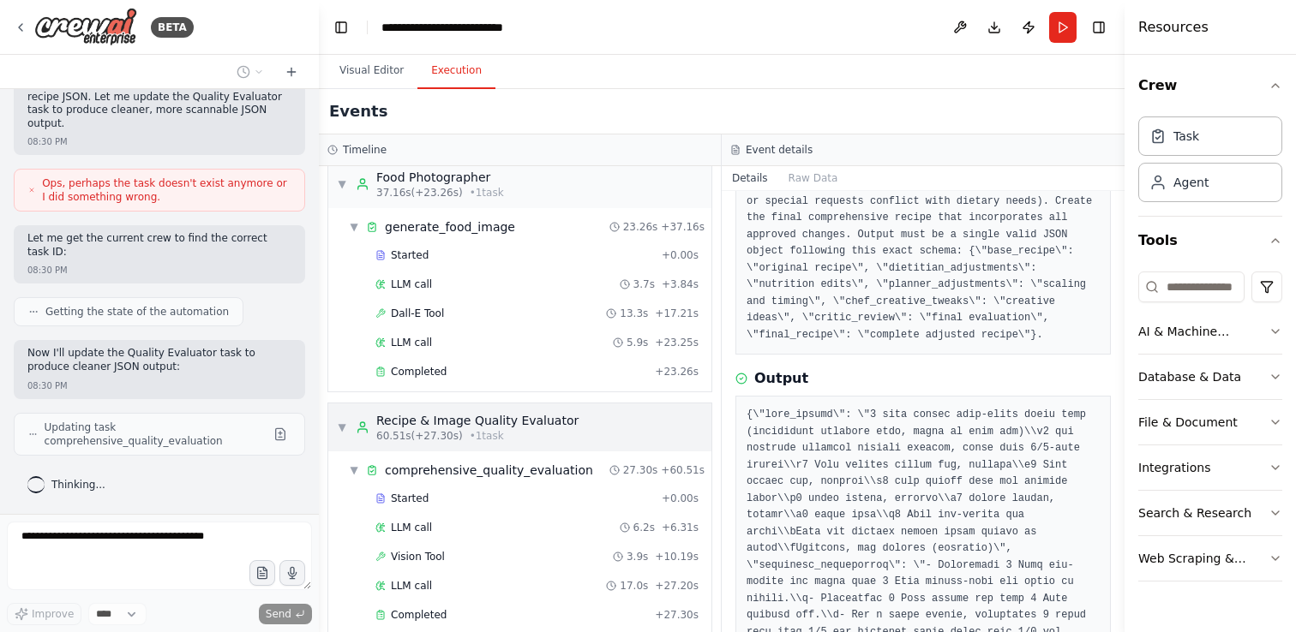
scroll to position [778, 0]
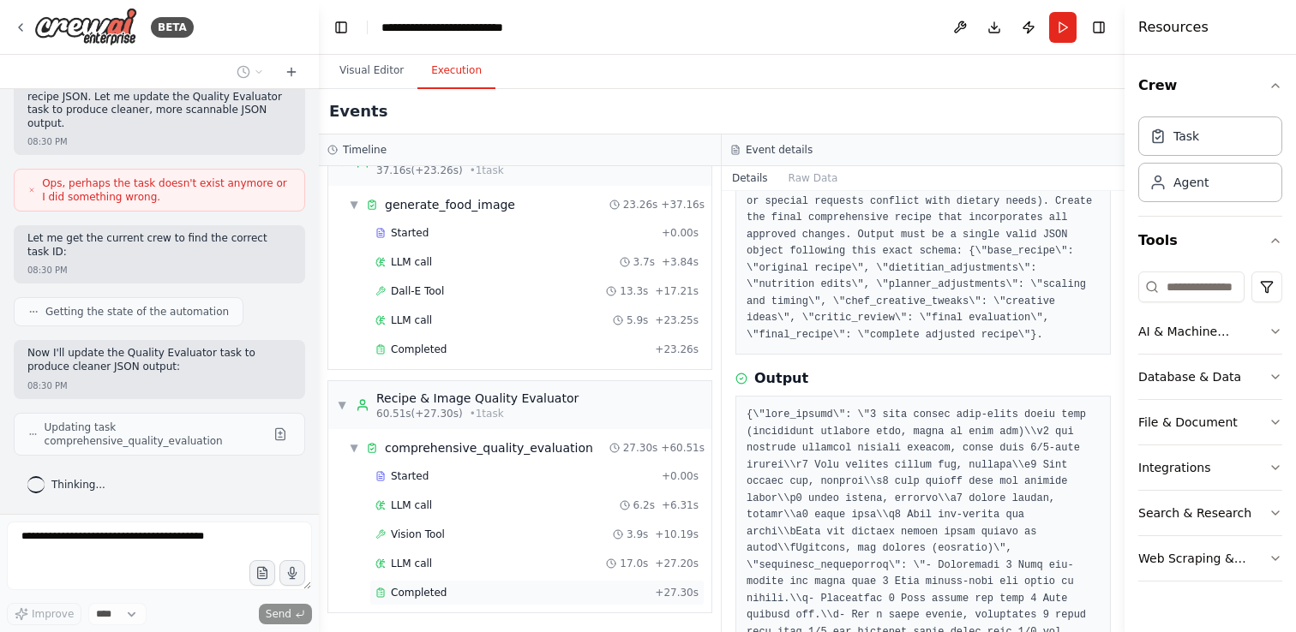
click at [470, 590] on div "Completed" at bounding box center [511, 593] width 273 height 14
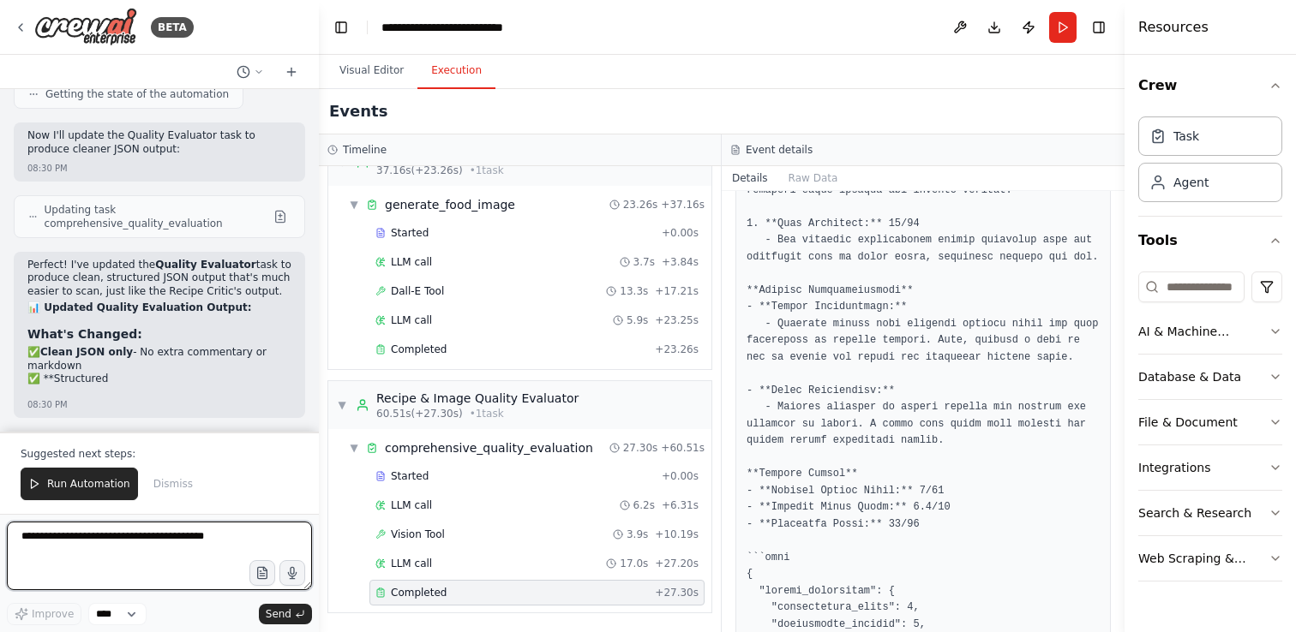
scroll to position [1158, 0]
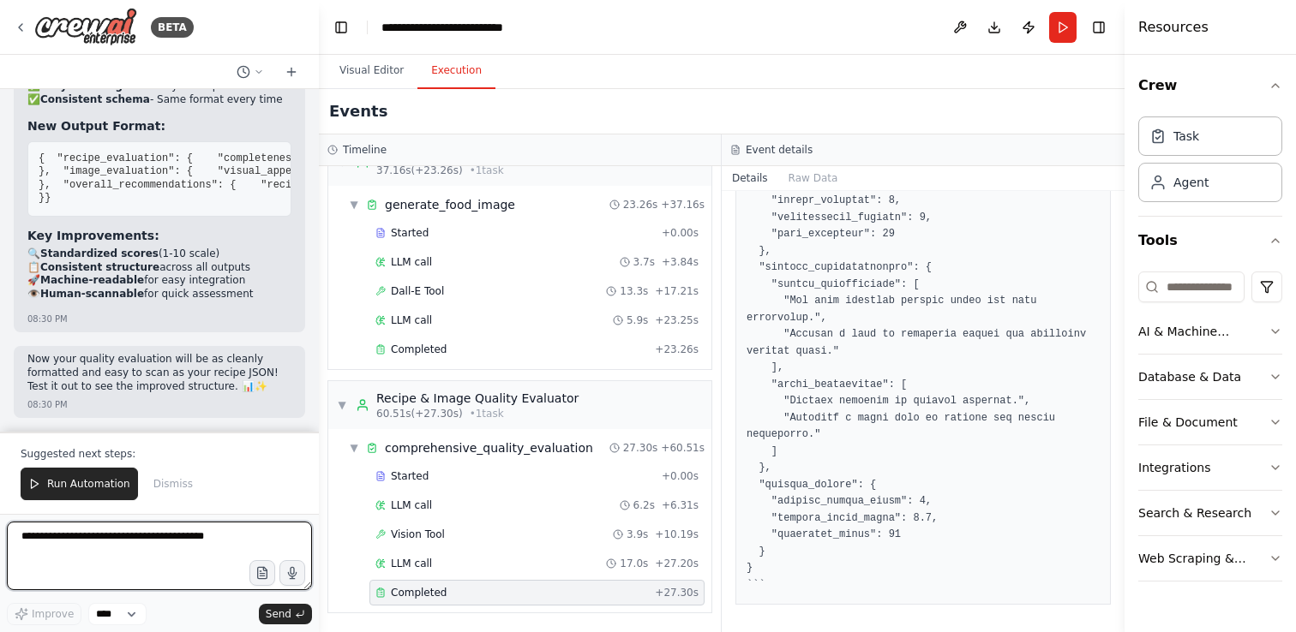
click at [192, 538] on textarea at bounding box center [159, 556] width 305 height 69
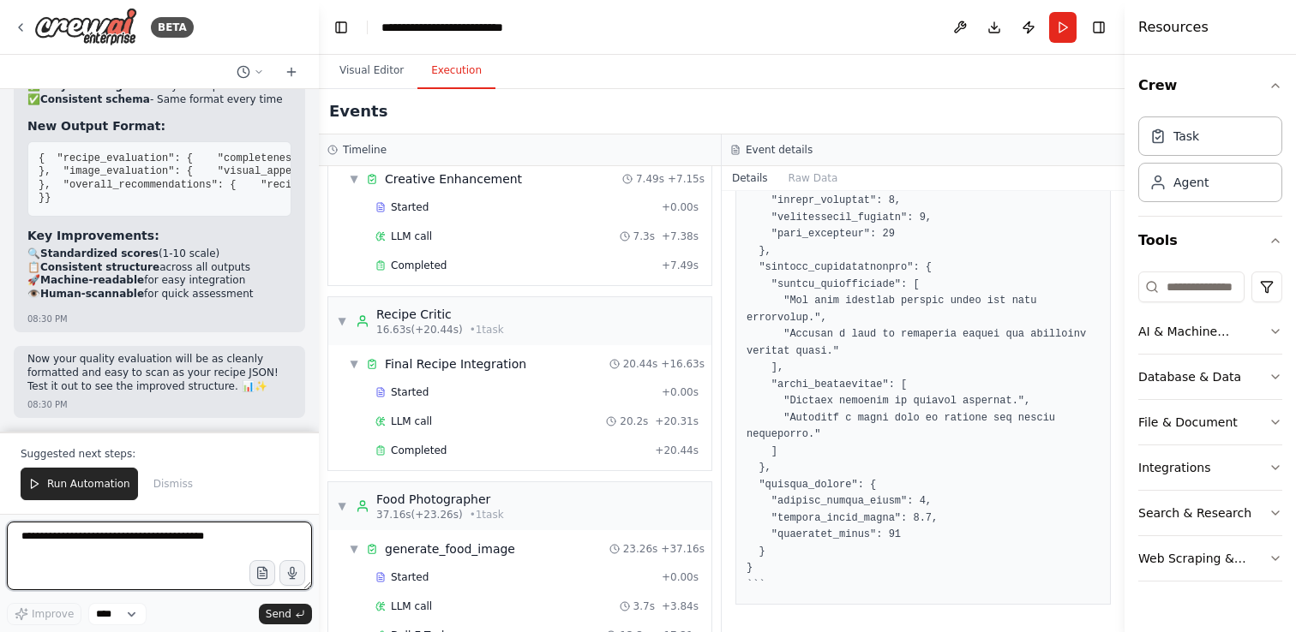
click at [192, 534] on textarea at bounding box center [159, 556] width 305 height 69
type textarea "**********"
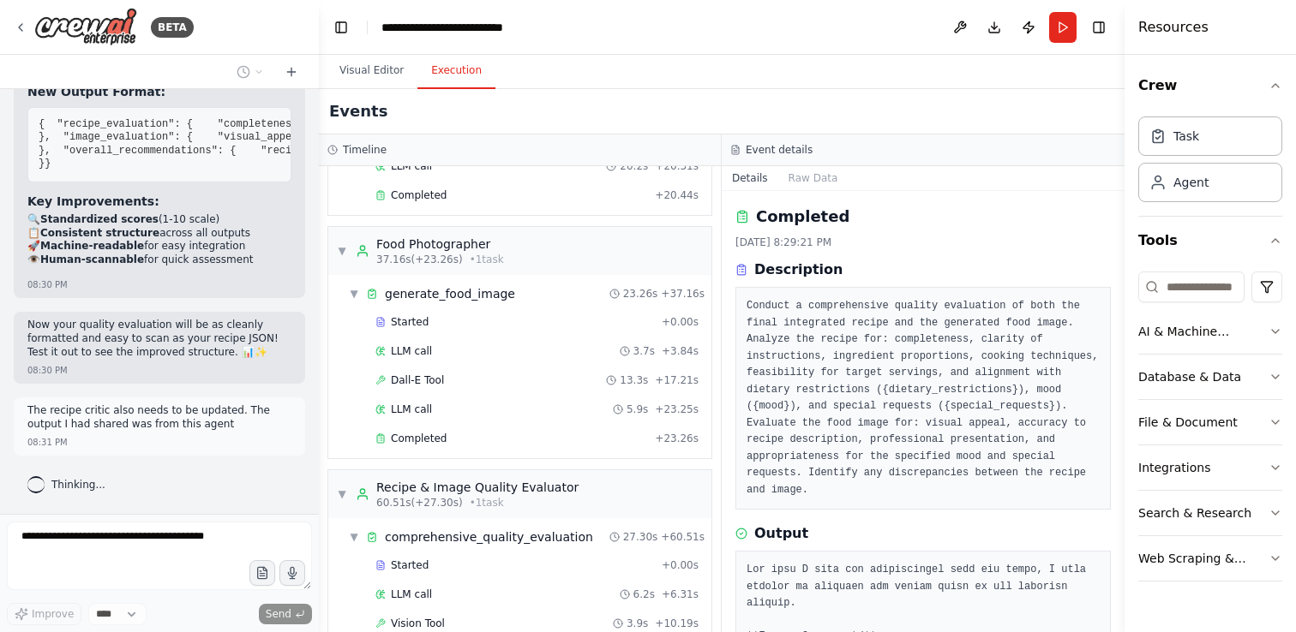
scroll to position [692, 0]
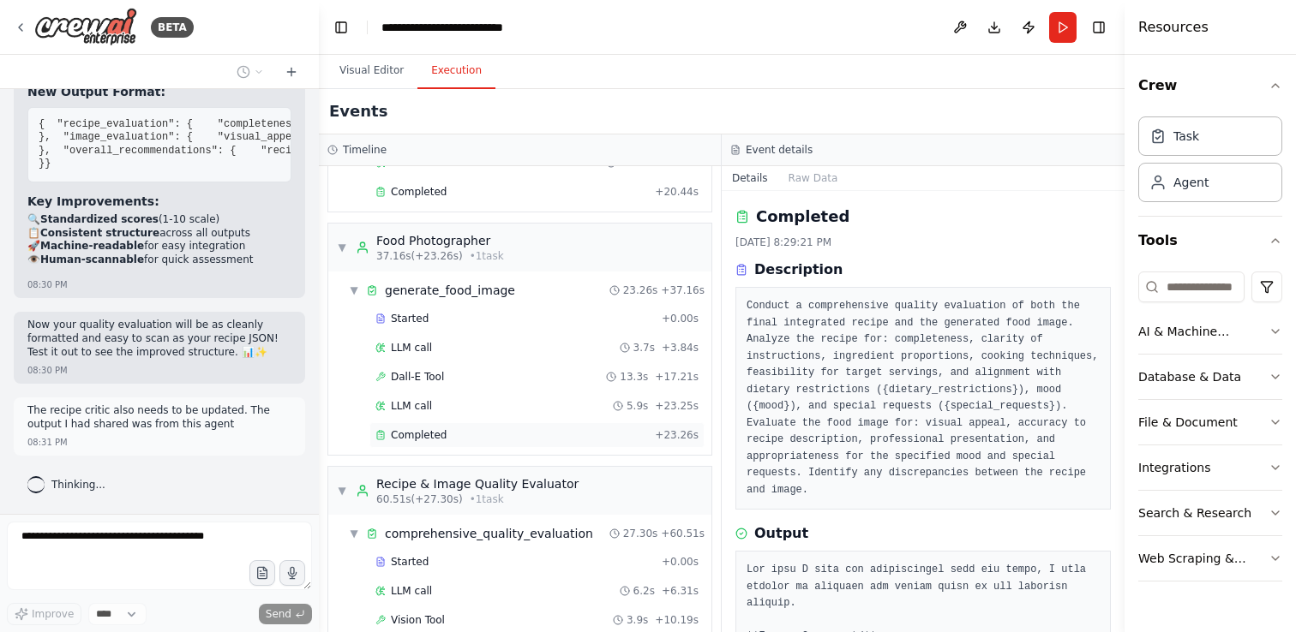
click at [520, 429] on div "Completed" at bounding box center [511, 435] width 273 height 14
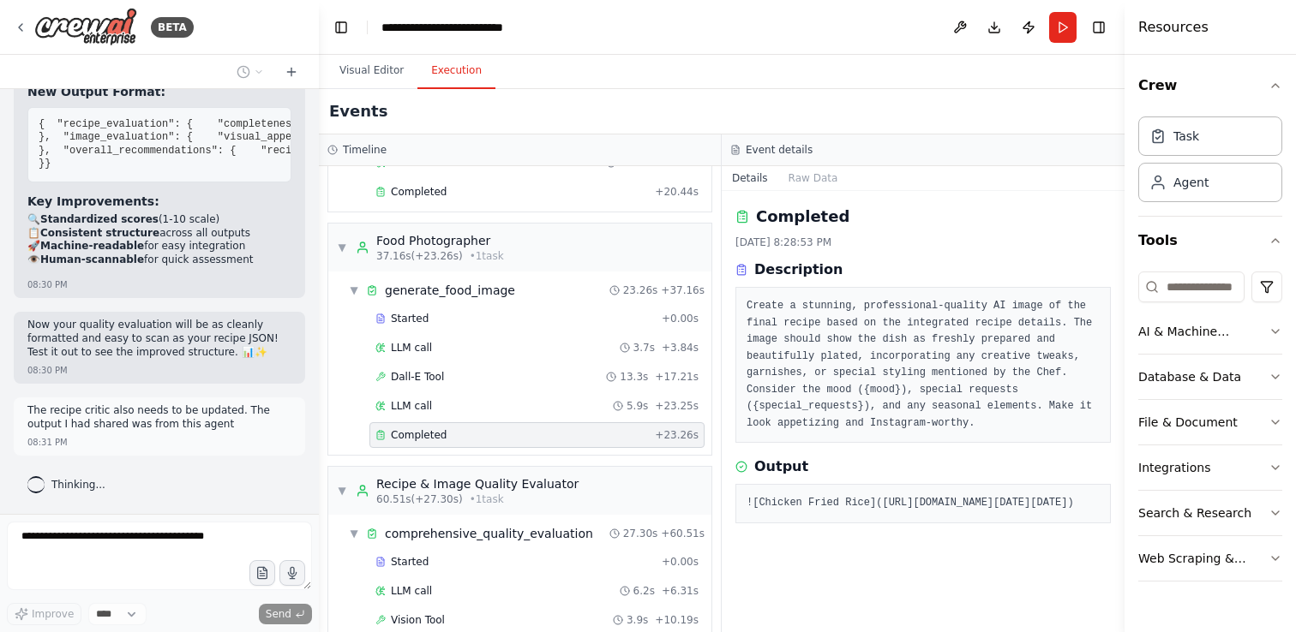
scroll to position [85, 0]
drag, startPoint x: 752, startPoint y: 434, endPoint x: 1076, endPoint y: 588, distance: 358.0
click at [1076, 512] on pre "![Chicken Fried Rice](https://oaidalleapiprodscus.blob.core.windows.net/private…" at bounding box center [922, 503] width 353 height 17
copy pre "https://oaidalleapiprodscus.blob.core.windows.net/private/org-hZRtglLxBYvAvvtxh…"
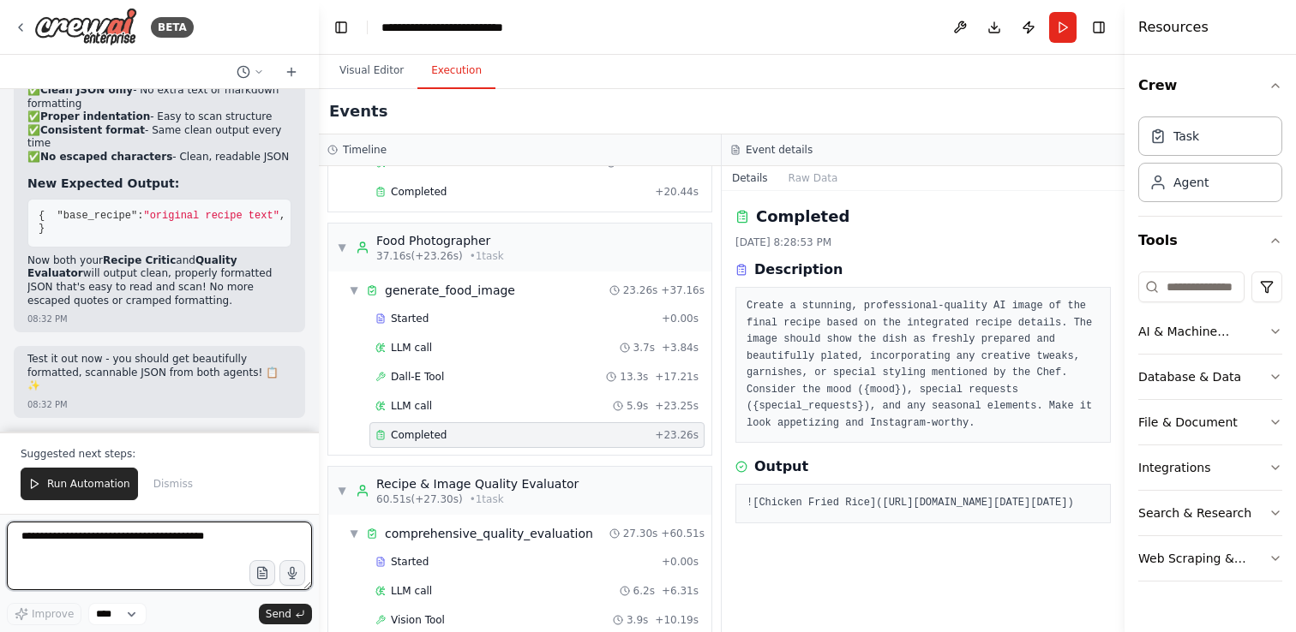
scroll to position [11764, 0]
click at [157, 308] on p "Now both your Recipe Critic and Quality Evaluator will output clean, properly f…" at bounding box center [159, 281] width 264 height 53
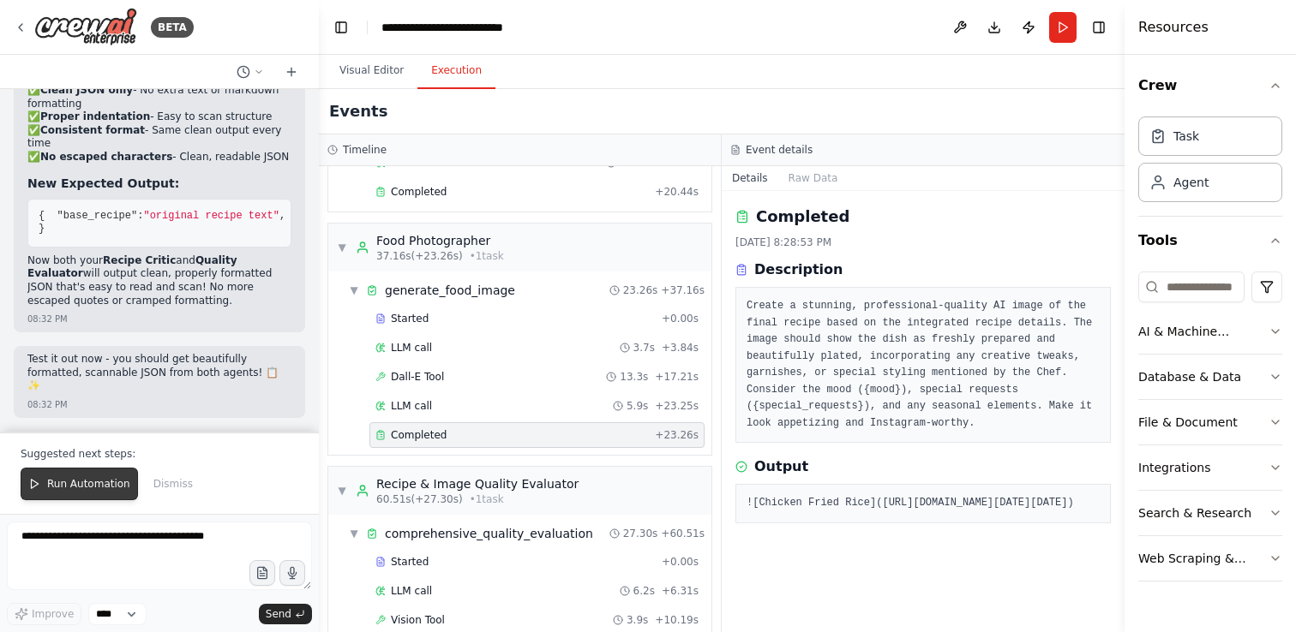
click at [108, 483] on span "Run Automation" at bounding box center [88, 484] width 83 height 14
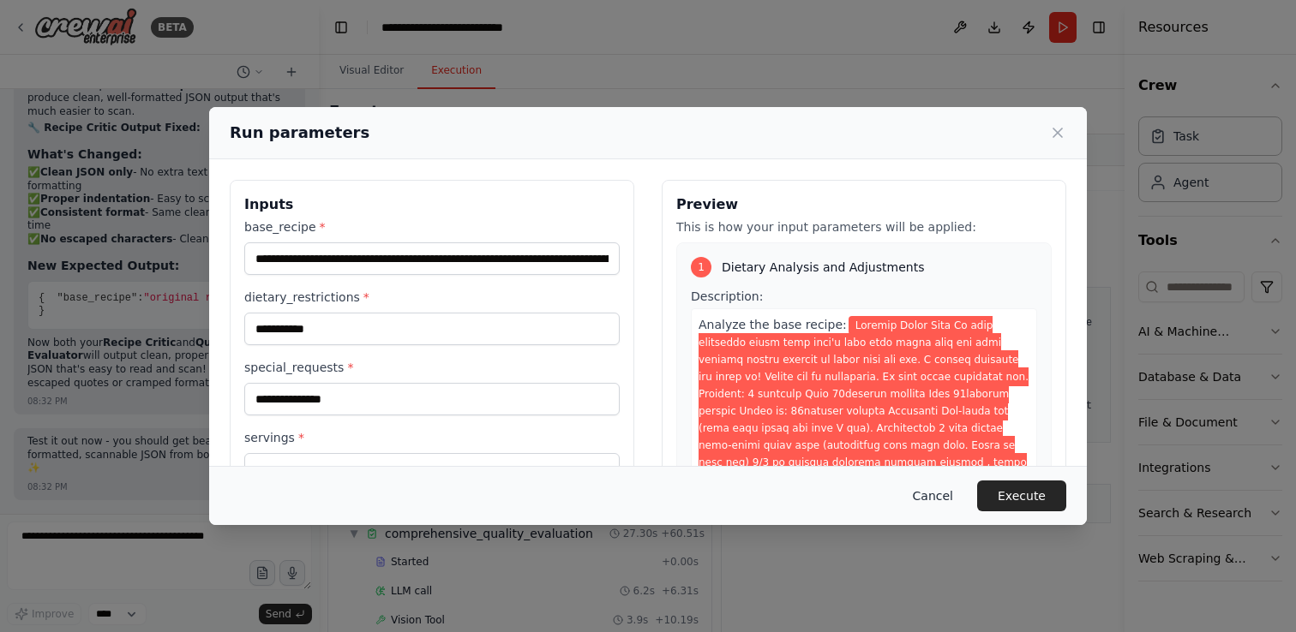
click at [942, 492] on button "Cancel" at bounding box center [933, 496] width 68 height 31
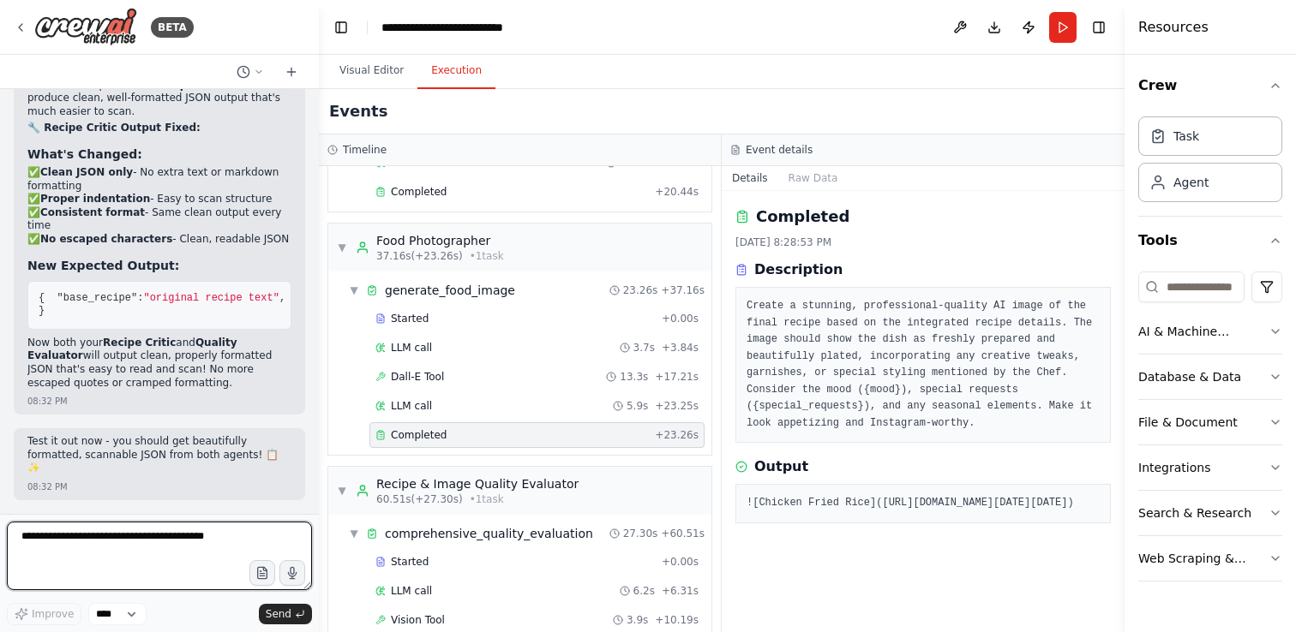
click at [192, 536] on textarea at bounding box center [159, 556] width 305 height 69
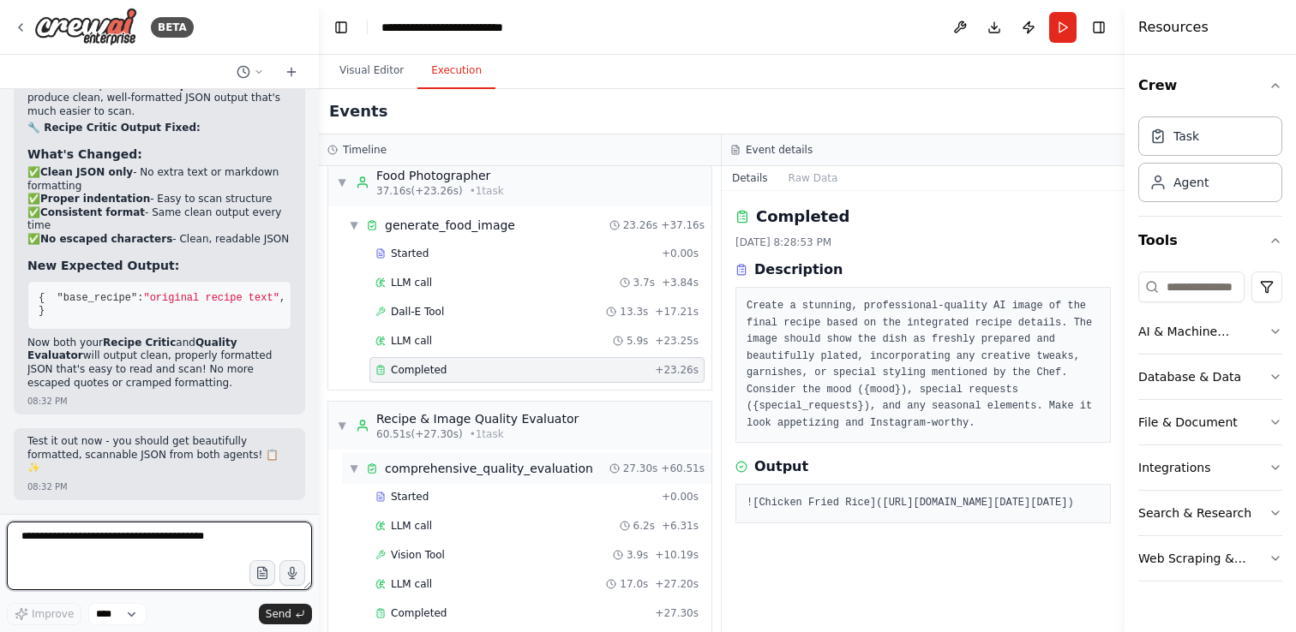
scroll to position [778, 0]
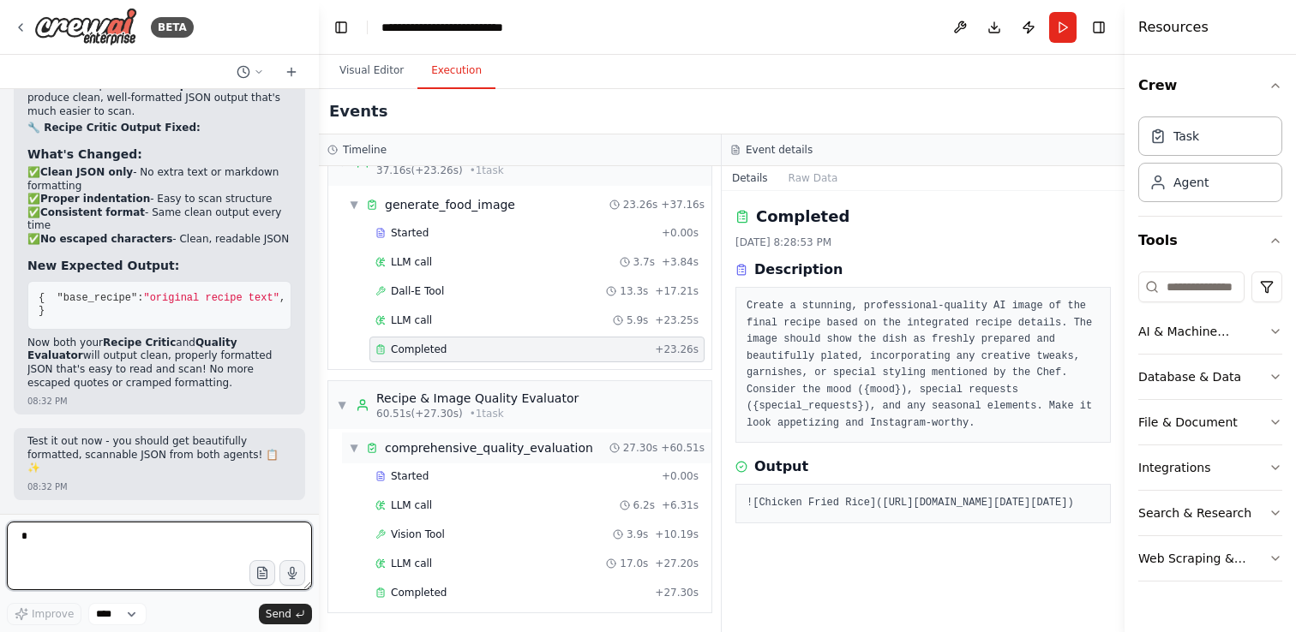
type textarea "**"
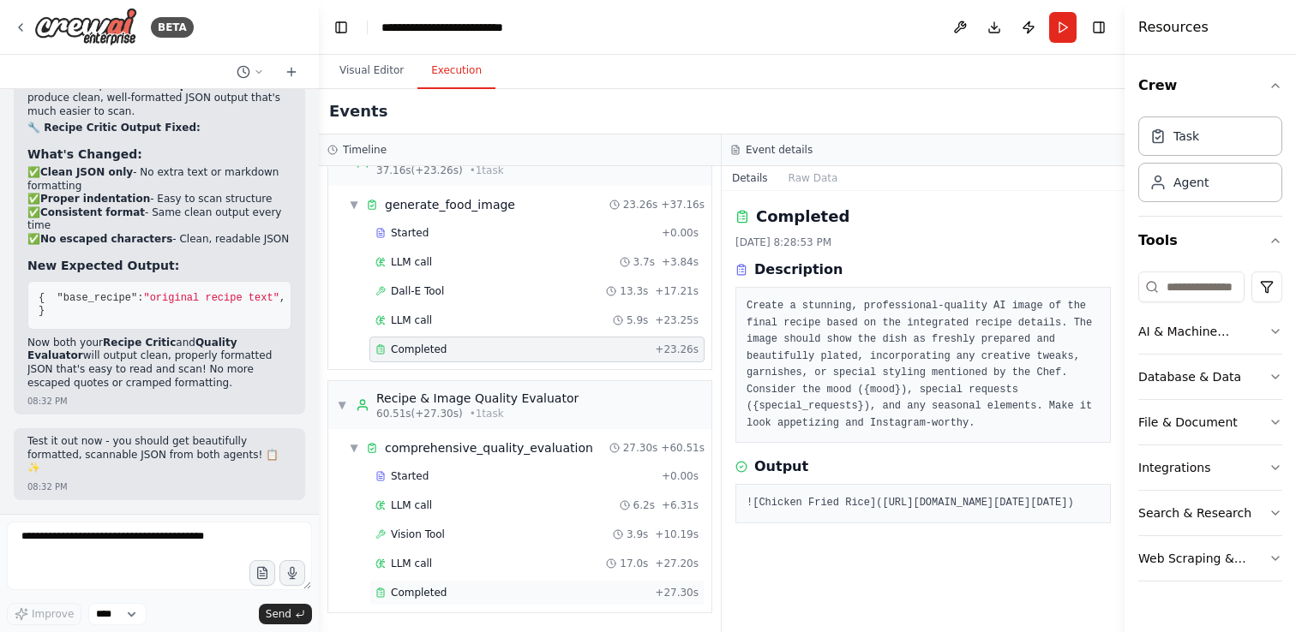
click at [495, 590] on div "Completed" at bounding box center [511, 593] width 273 height 14
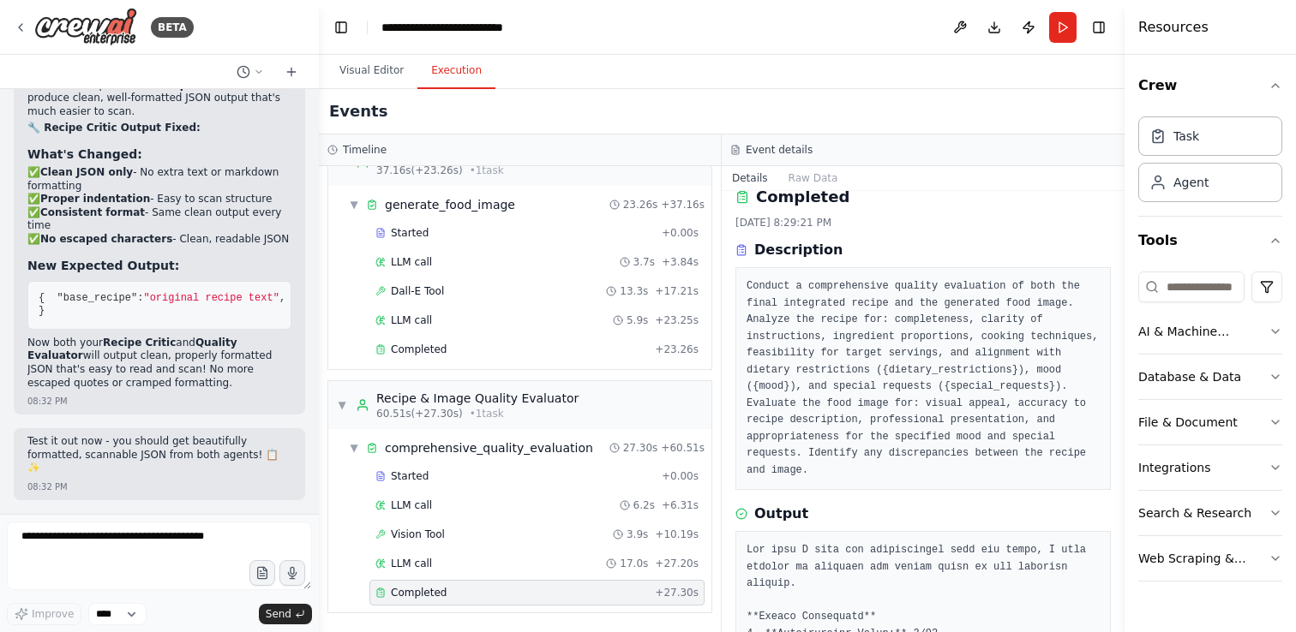
scroll to position [0, 0]
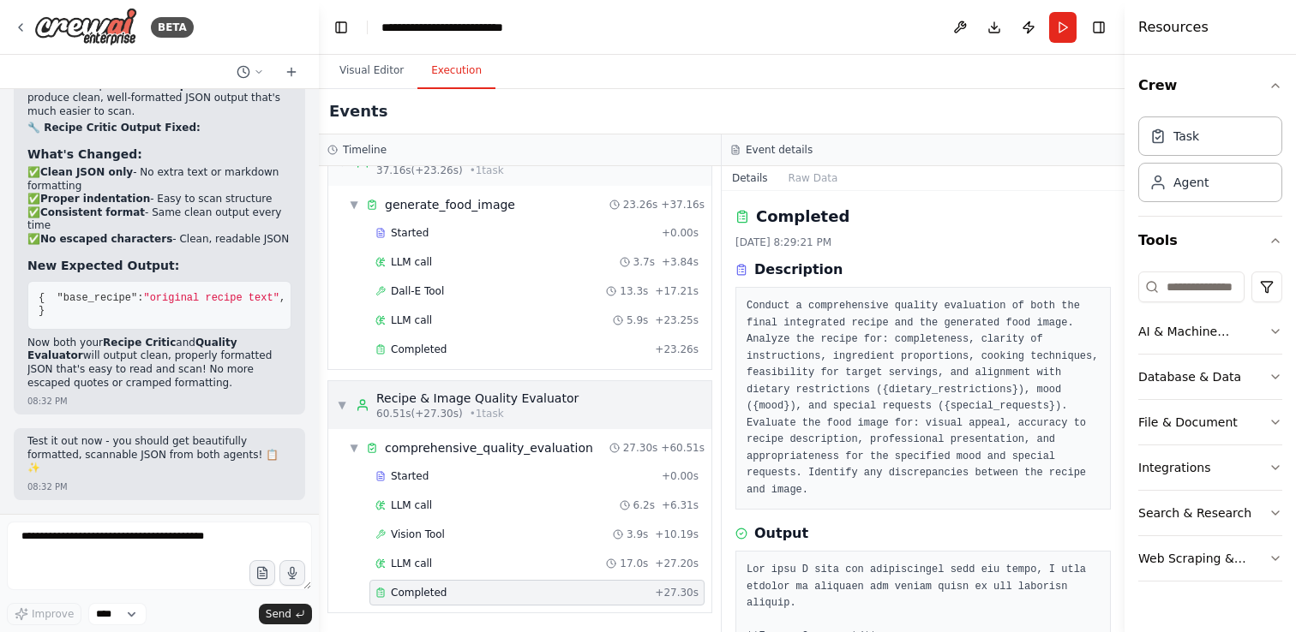
click at [511, 404] on div "Recipe & Image Quality Evaluator" at bounding box center [477, 398] width 202 height 17
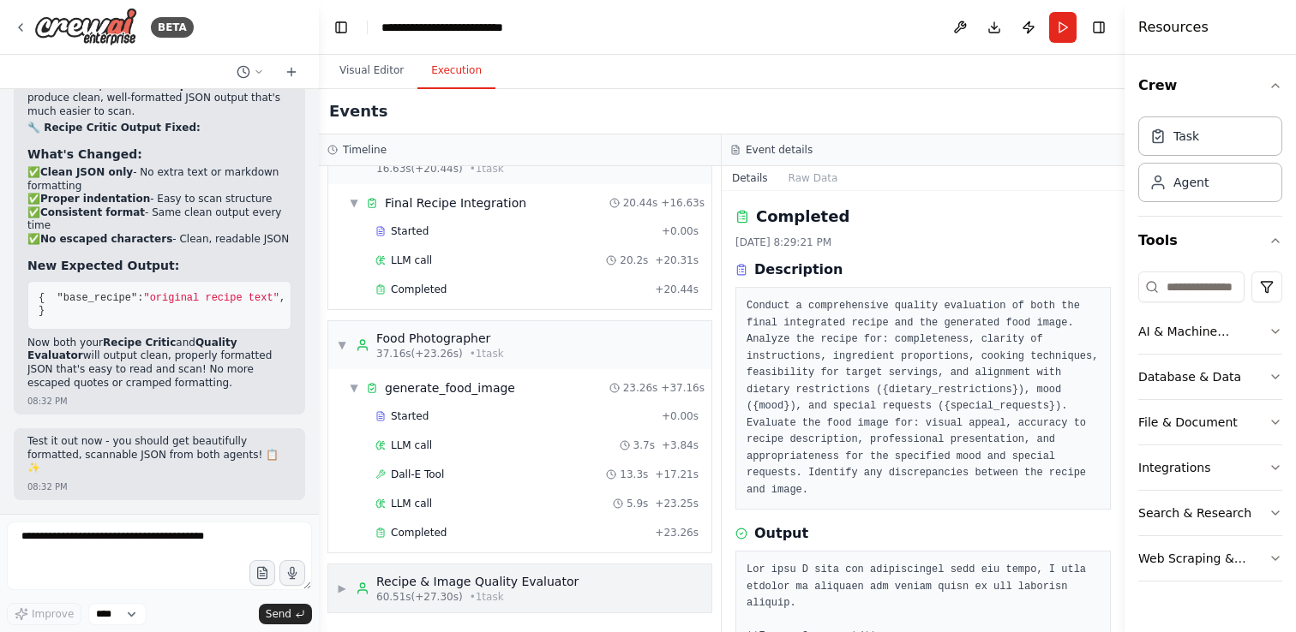
click at [435, 573] on div "Recipe & Image Quality Evaluator" at bounding box center [477, 581] width 202 height 17
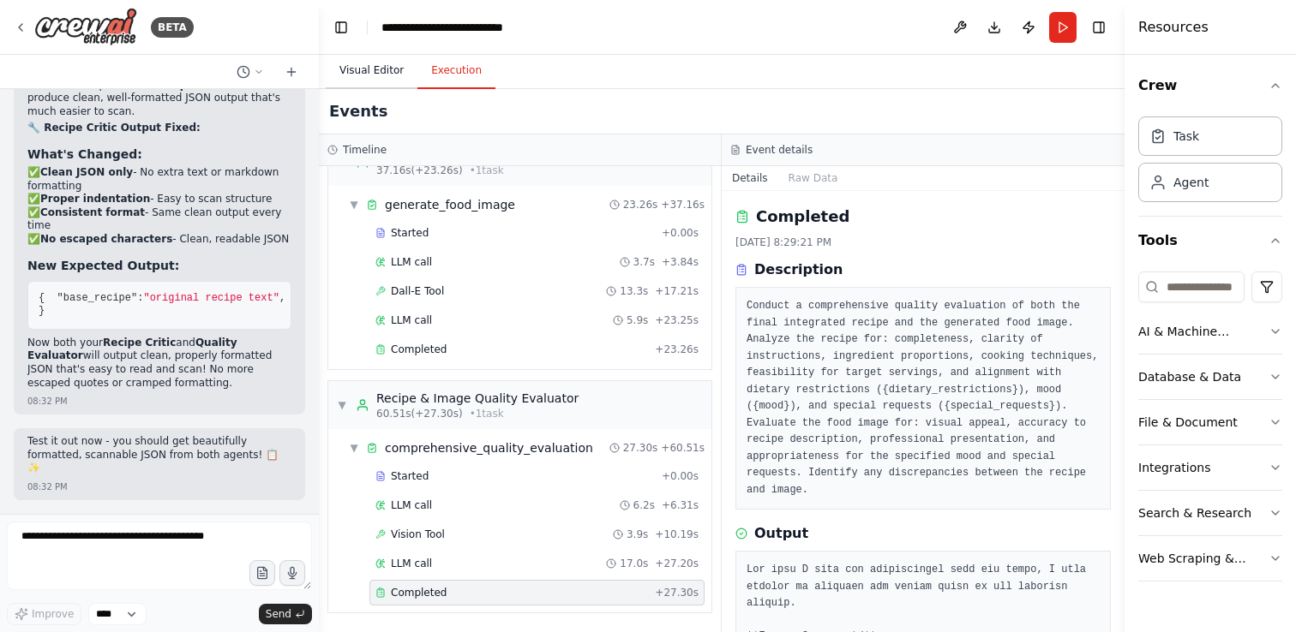
click at [361, 72] on button "Visual Editor" at bounding box center [372, 71] width 92 height 36
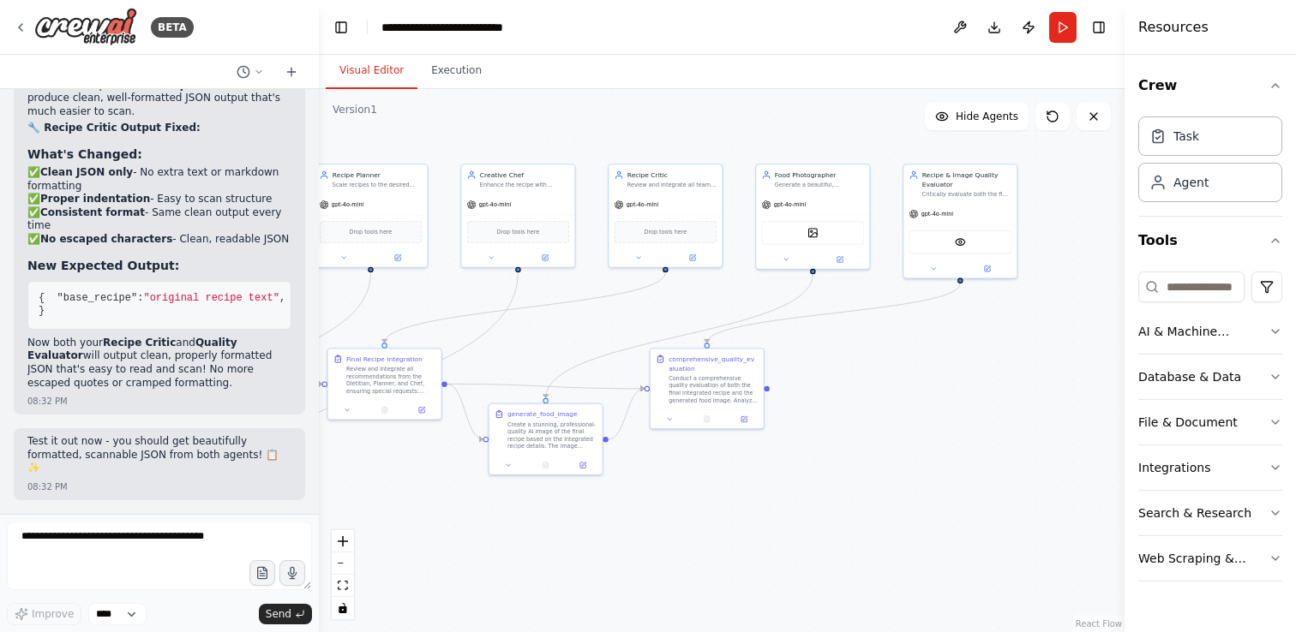
drag, startPoint x: 1022, startPoint y: 412, endPoint x: 844, endPoint y: 420, distance: 178.4
click at [844, 420] on div ".deletable-edge-delete-btn { width: 20px; height: 20px; border: 0px solid #ffff…" at bounding box center [722, 360] width 806 height 543
click at [991, 268] on button at bounding box center [987, 266] width 52 height 11
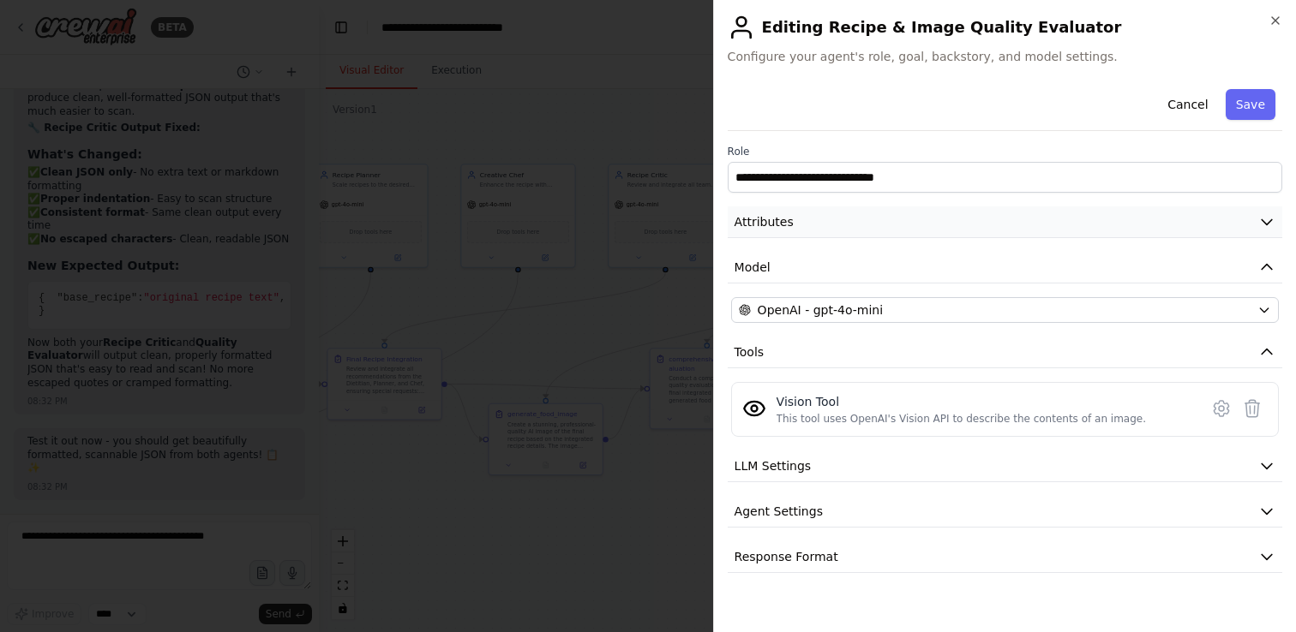
click at [897, 224] on button "Attributes" at bounding box center [1005, 223] width 554 height 32
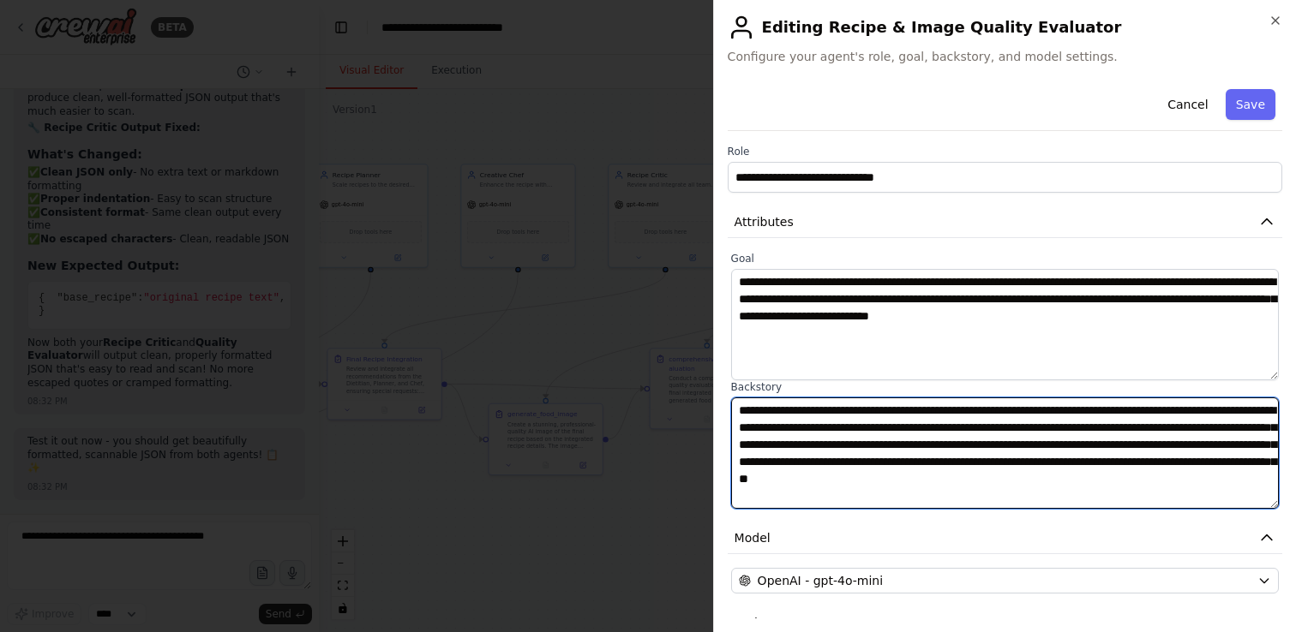
click at [866, 415] on textarea "**********" at bounding box center [1005, 453] width 548 height 111
type textarea "**********"
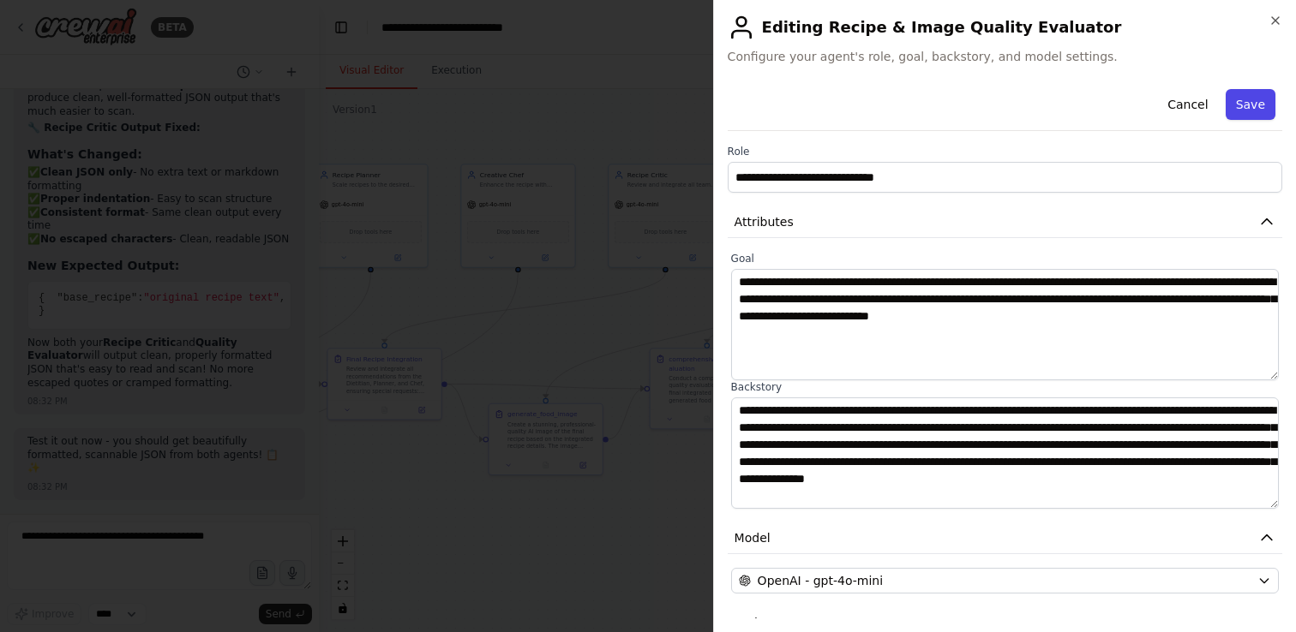
click at [1244, 111] on button "Save" at bounding box center [1250, 104] width 50 height 31
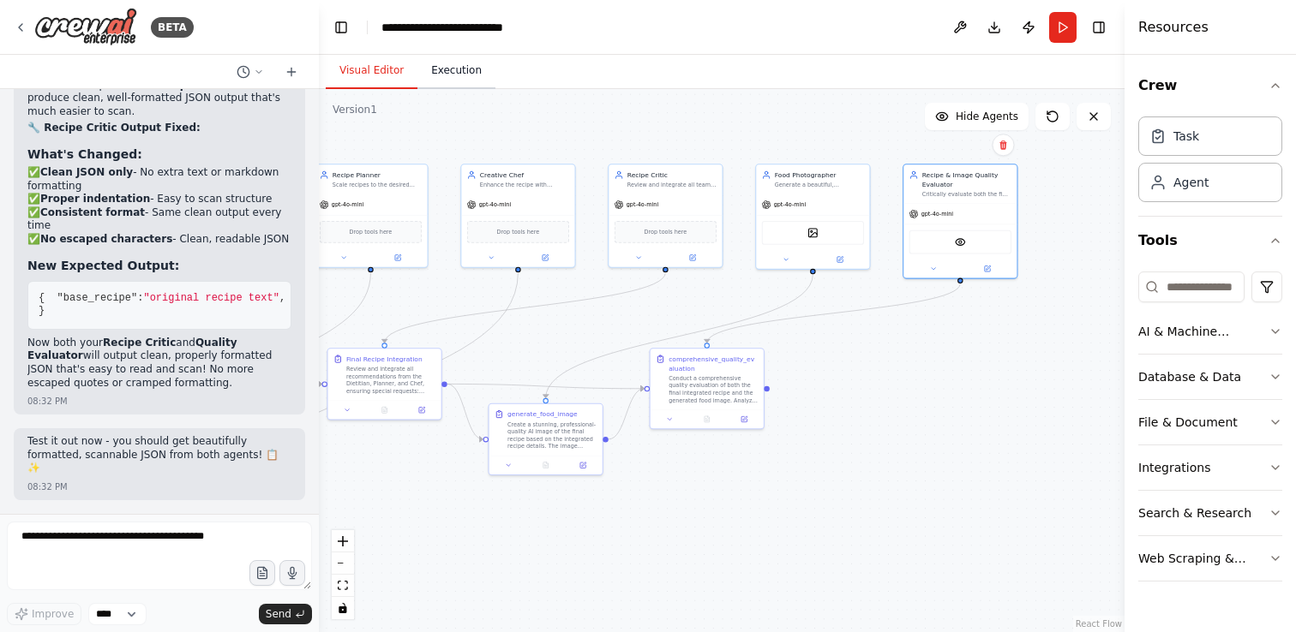
click at [443, 69] on button "Execution" at bounding box center [456, 71] width 78 height 36
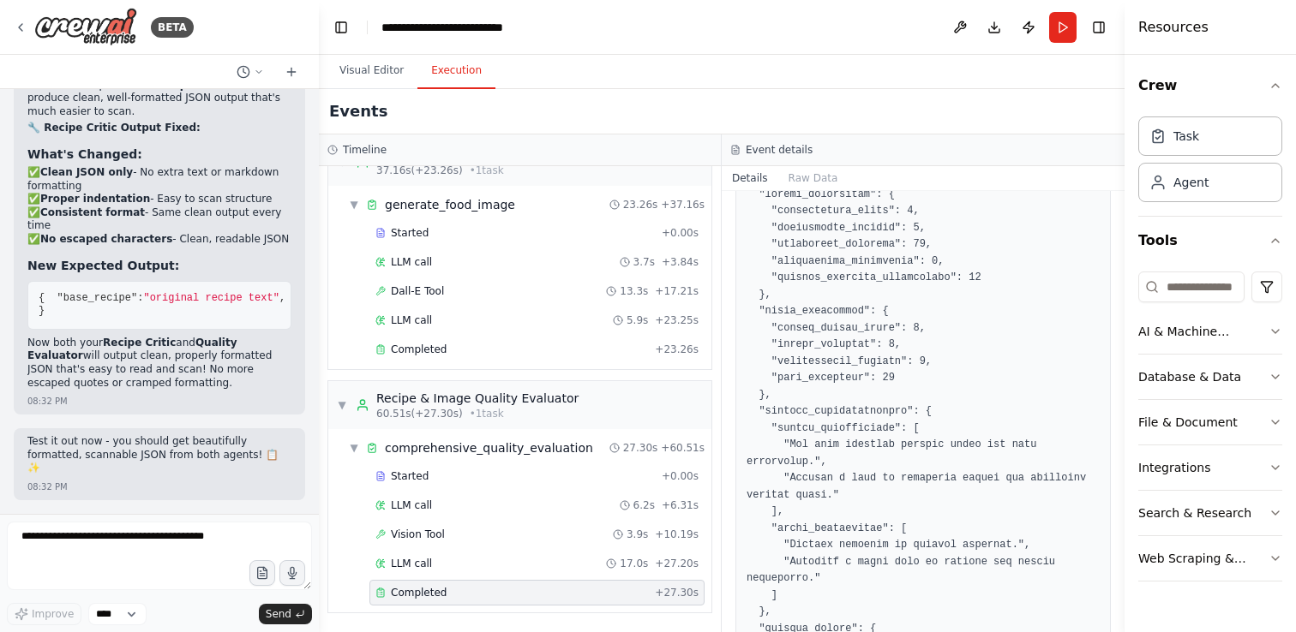
scroll to position [1483, 0]
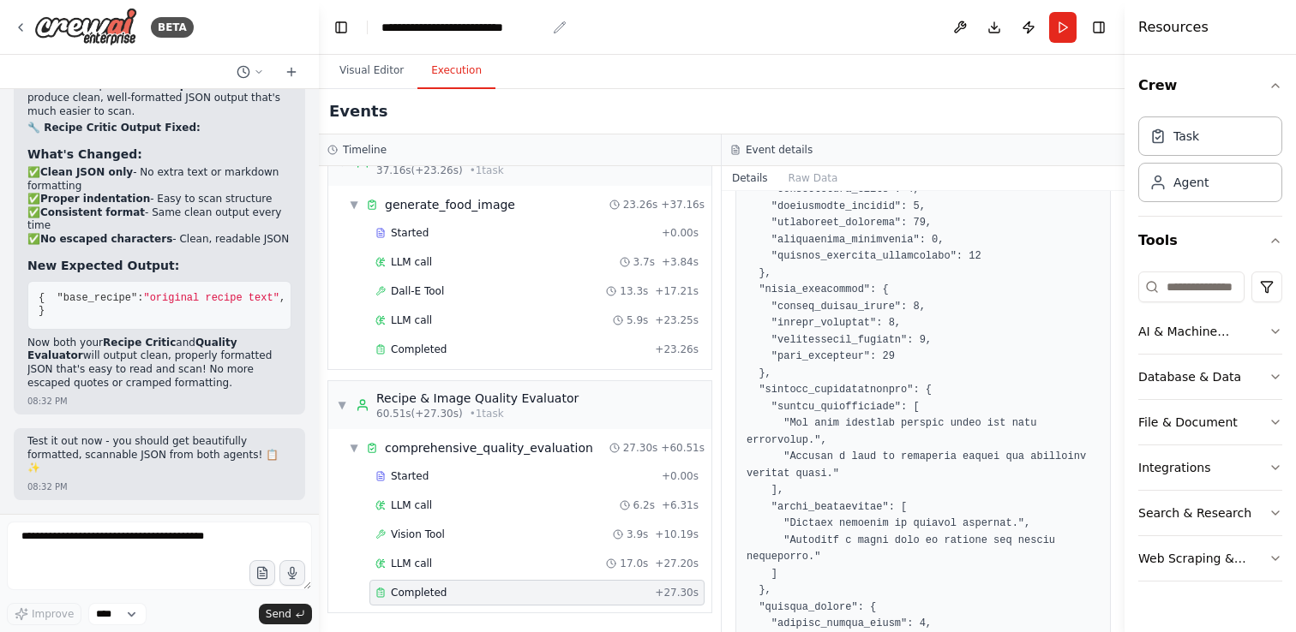
click at [560, 26] on icon "breadcrumb" at bounding box center [560, 28] width 14 height 14
click at [563, 26] on icon "breadcrumb" at bounding box center [560, 28] width 14 height 14
click at [558, 27] on icon "breadcrumb" at bounding box center [559, 26] width 11 height 11
click at [532, 26] on div "**********" at bounding box center [463, 27] width 165 height 17
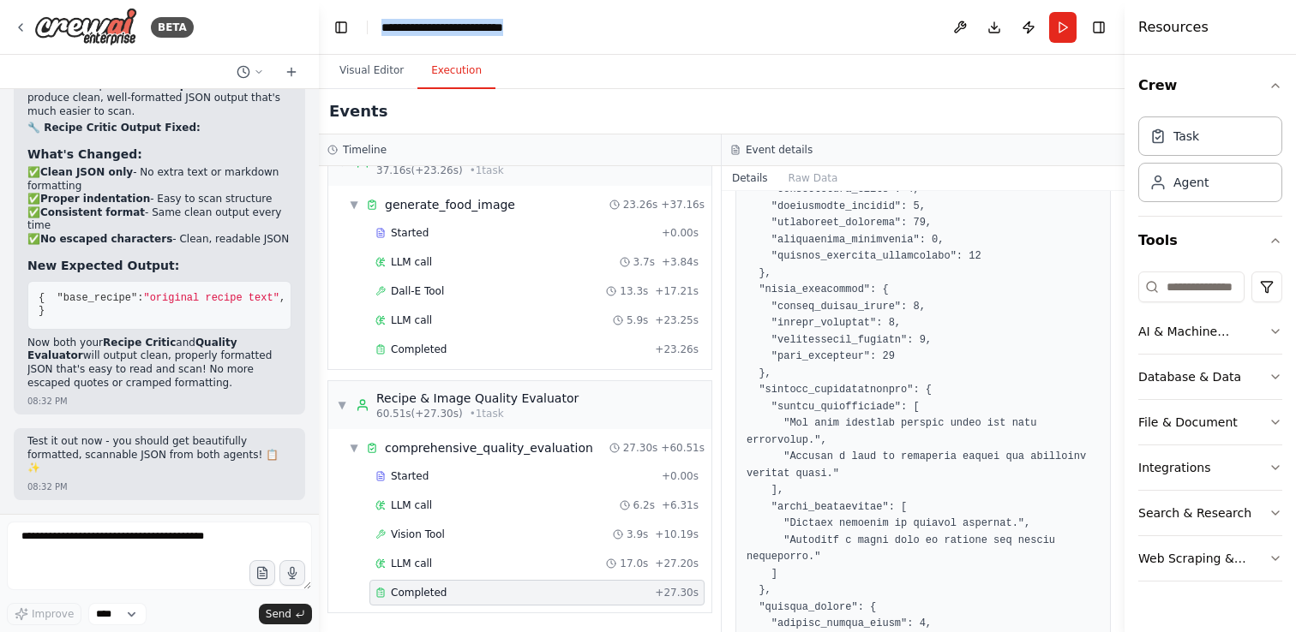
click at [532, 26] on div "**********" at bounding box center [463, 27] width 165 height 17
click at [457, 30] on div "**********" at bounding box center [423, 27] width 84 height 17
click at [457, 30] on div "**********" at bounding box center [445, 27] width 129 height 17
click at [510, 110] on div "Events" at bounding box center [722, 111] width 806 height 45
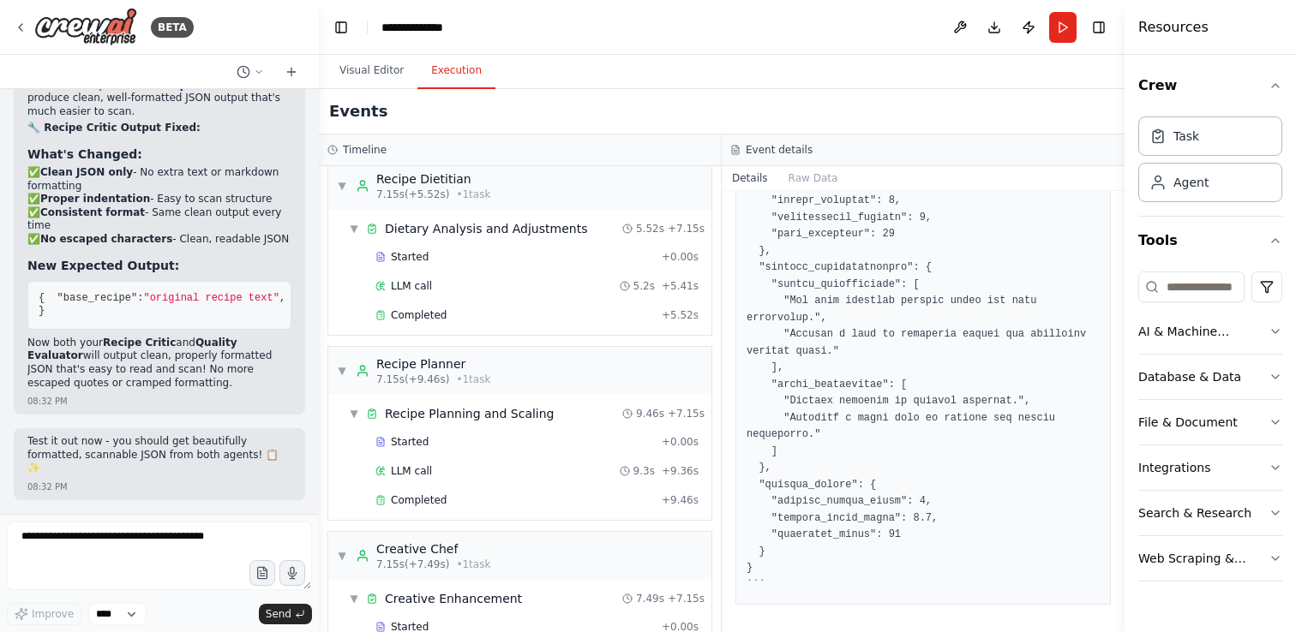
scroll to position [0, 0]
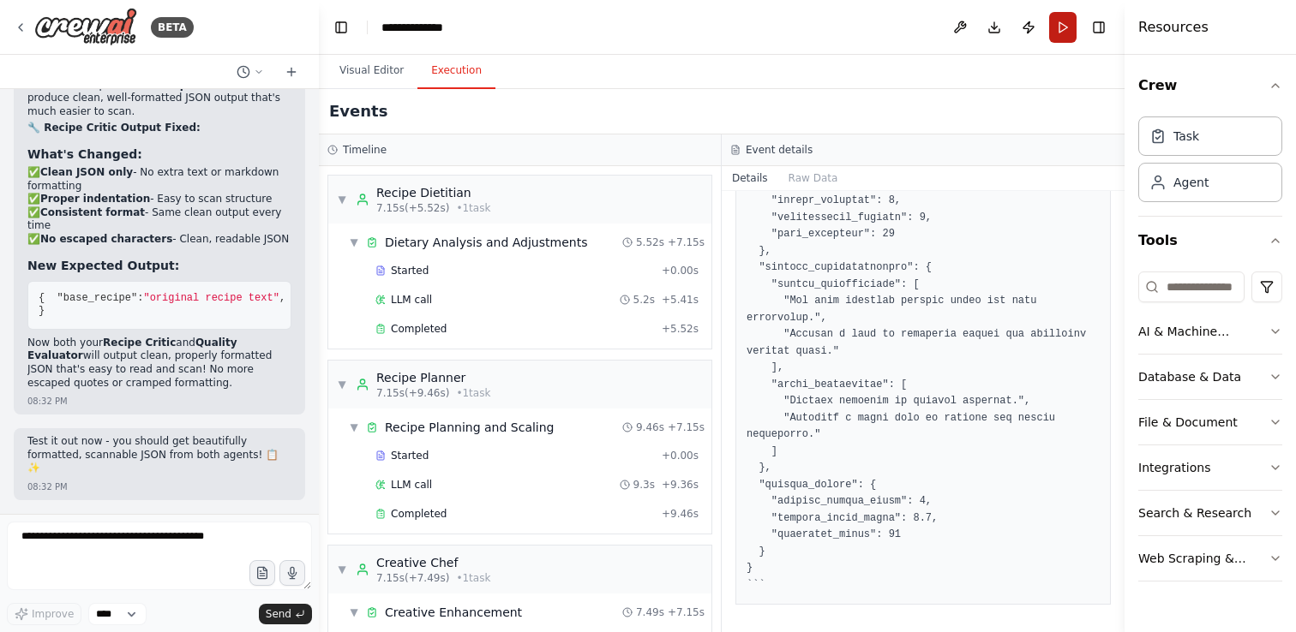
click at [1064, 28] on button "Run" at bounding box center [1062, 27] width 27 height 31
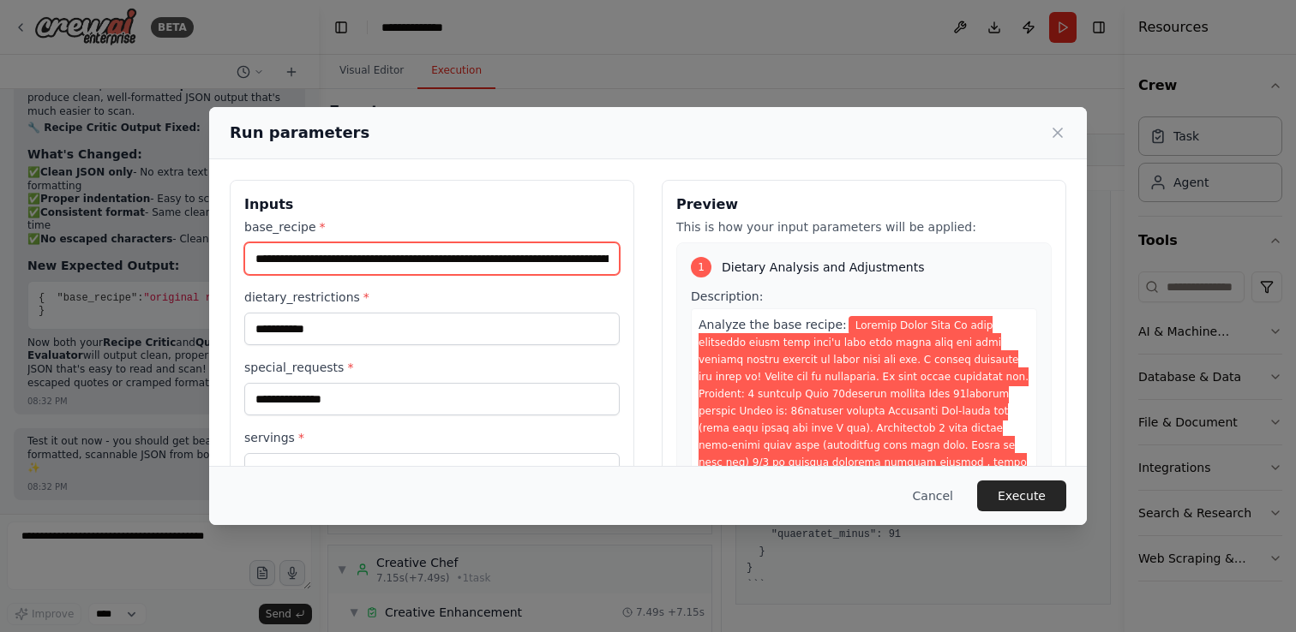
click at [386, 249] on input "base_recipe *" at bounding box center [431, 259] width 375 height 33
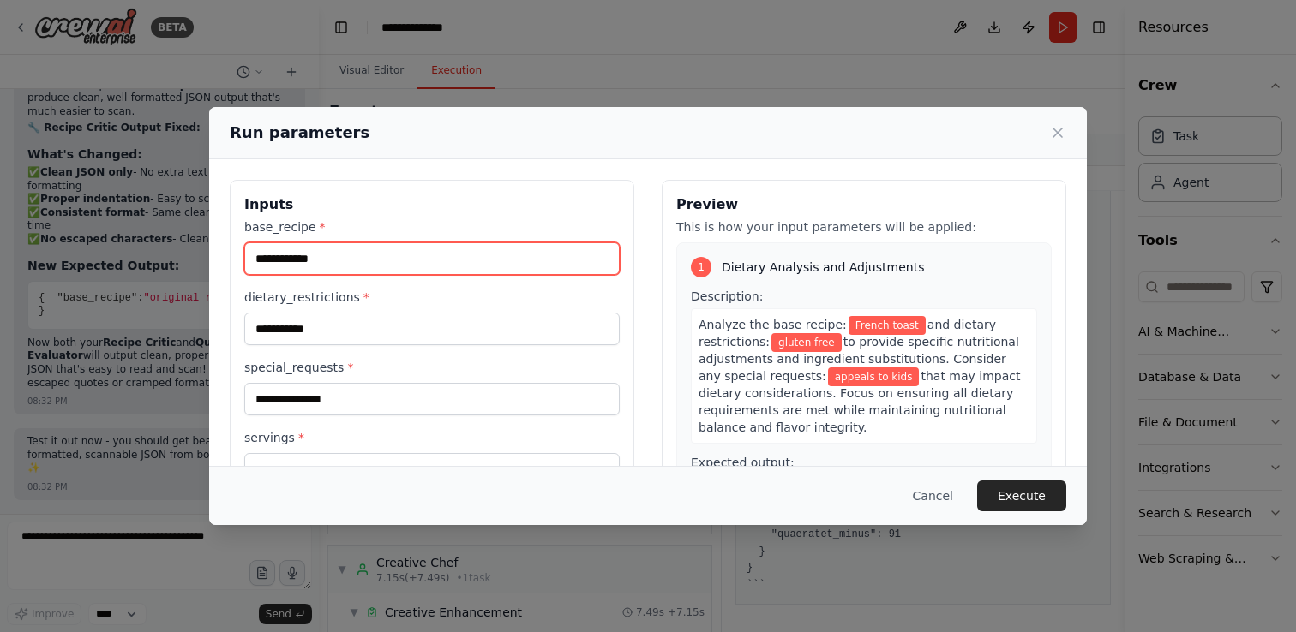
type input "**********"
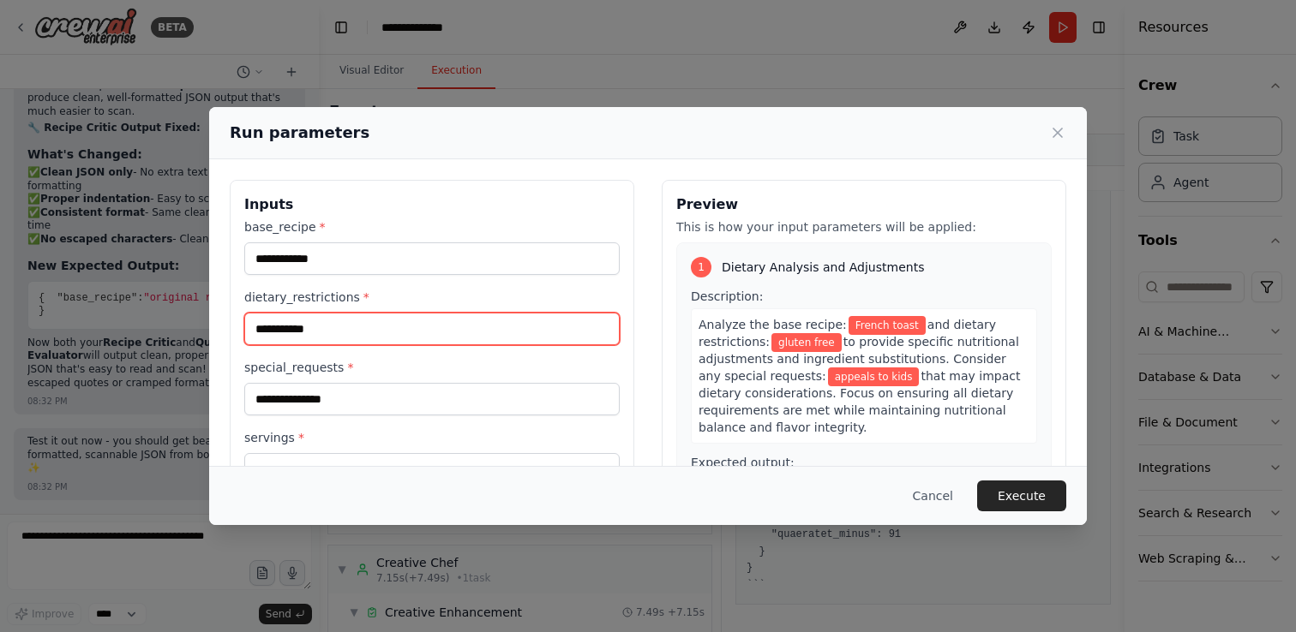
click at [291, 328] on input "**********" at bounding box center [431, 329] width 375 height 33
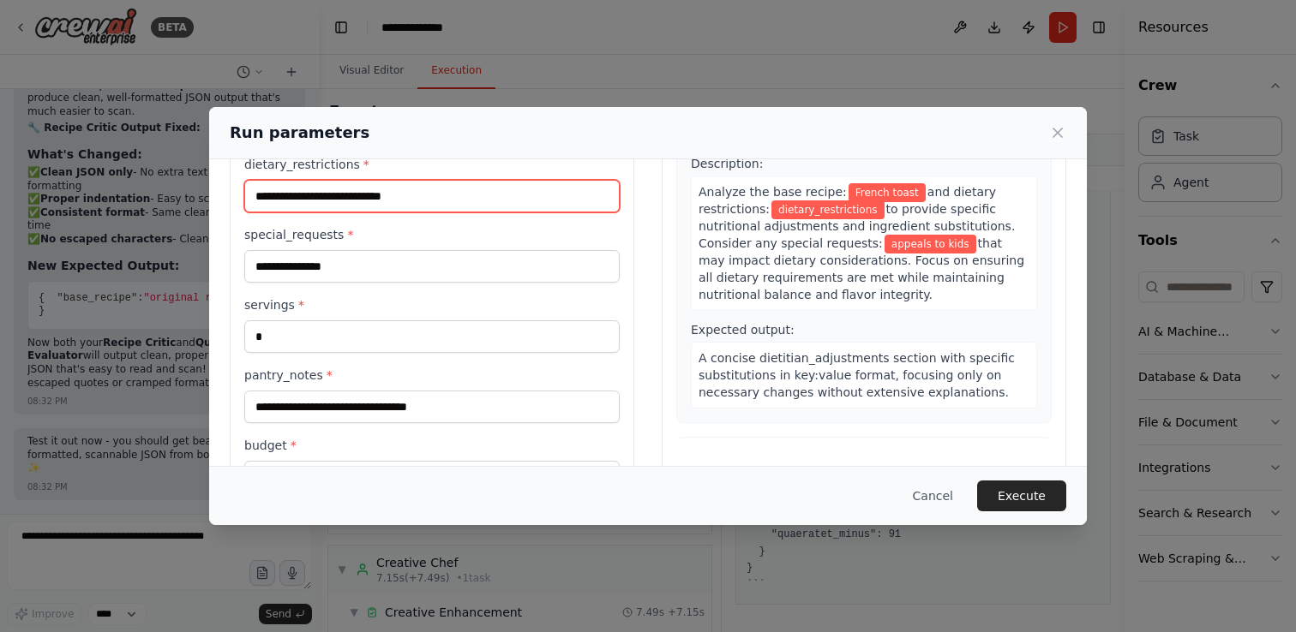
scroll to position [141, 0]
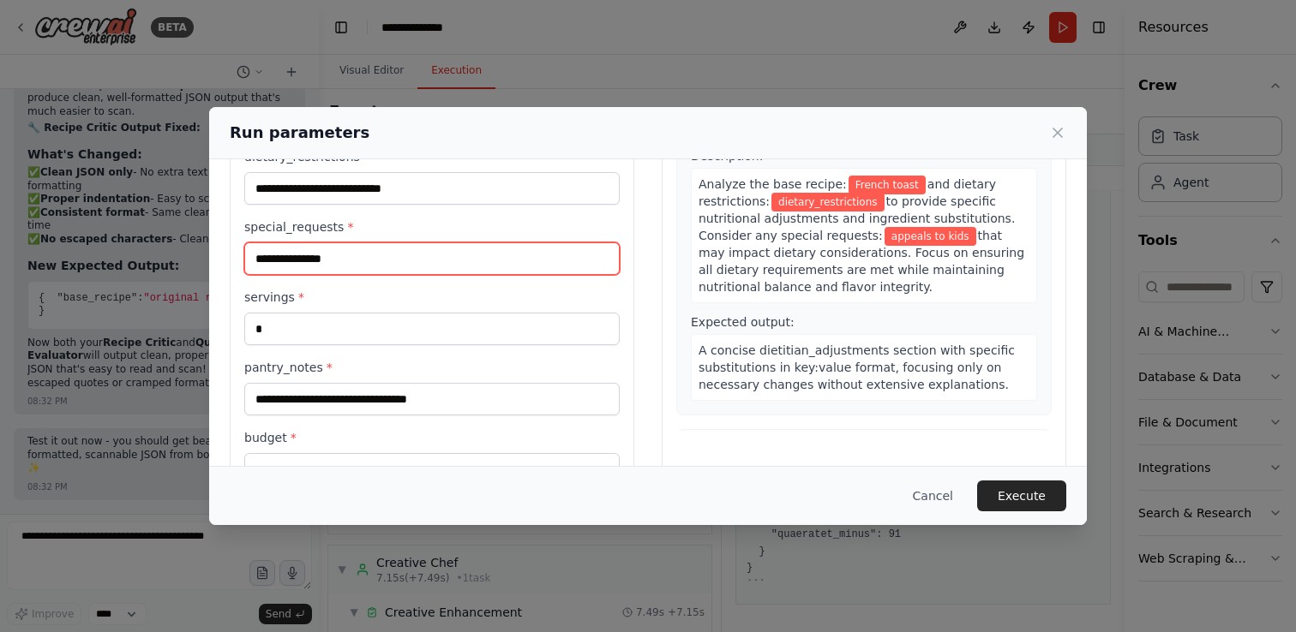
click at [350, 261] on input "**********" at bounding box center [431, 259] width 375 height 33
click at [296, 255] on input "**********" at bounding box center [431, 259] width 375 height 33
type input "*"
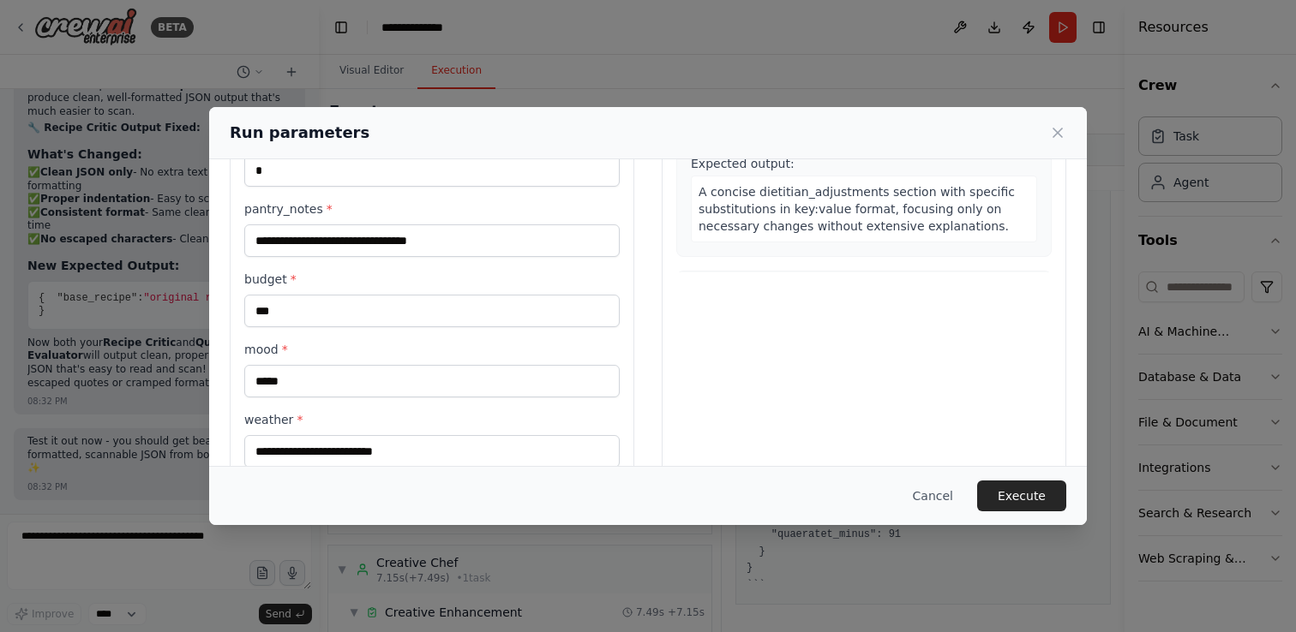
scroll to position [302, 0]
type input "**********"
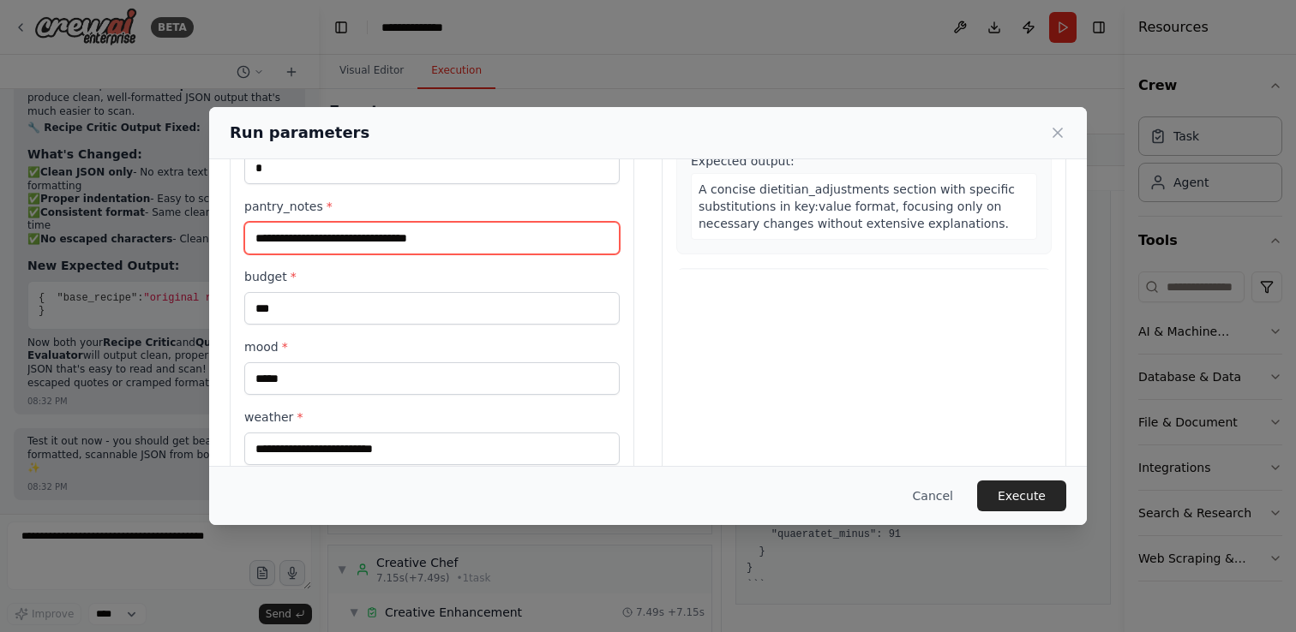
click at [439, 238] on input "**********" at bounding box center [431, 238] width 375 height 33
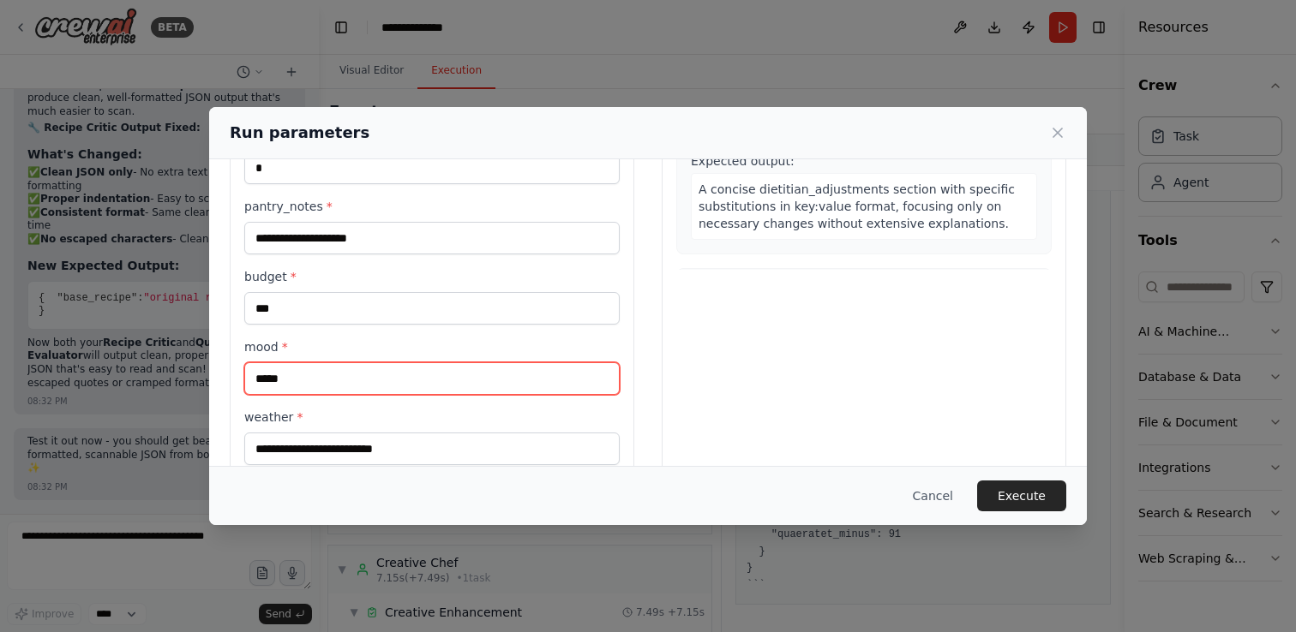
click at [259, 380] on input "*****" at bounding box center [431, 379] width 375 height 33
type input "******"
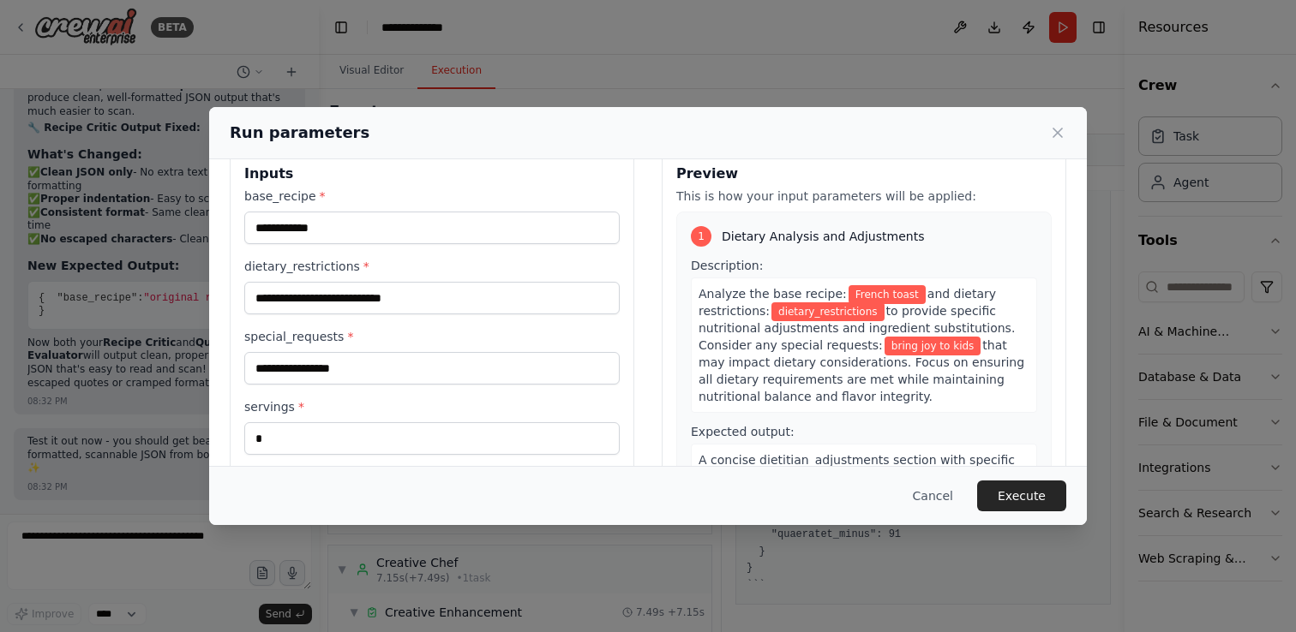
scroll to position [0, 0]
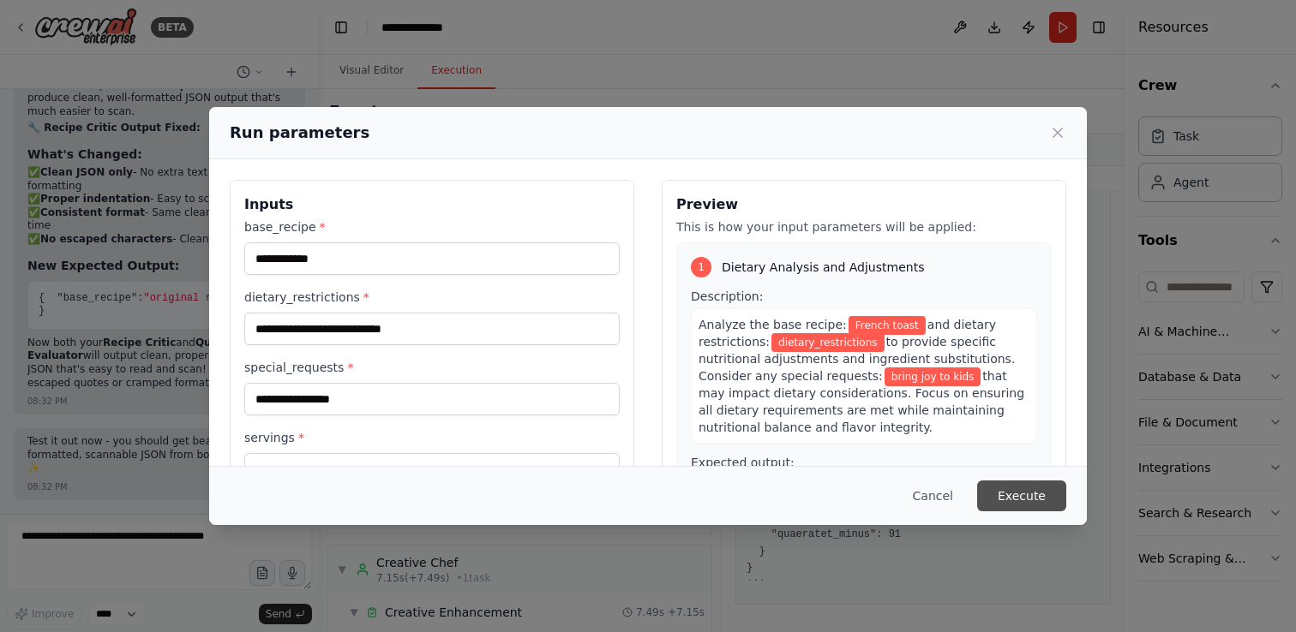
type input "**********"
click at [1024, 494] on button "Execute" at bounding box center [1021, 496] width 89 height 31
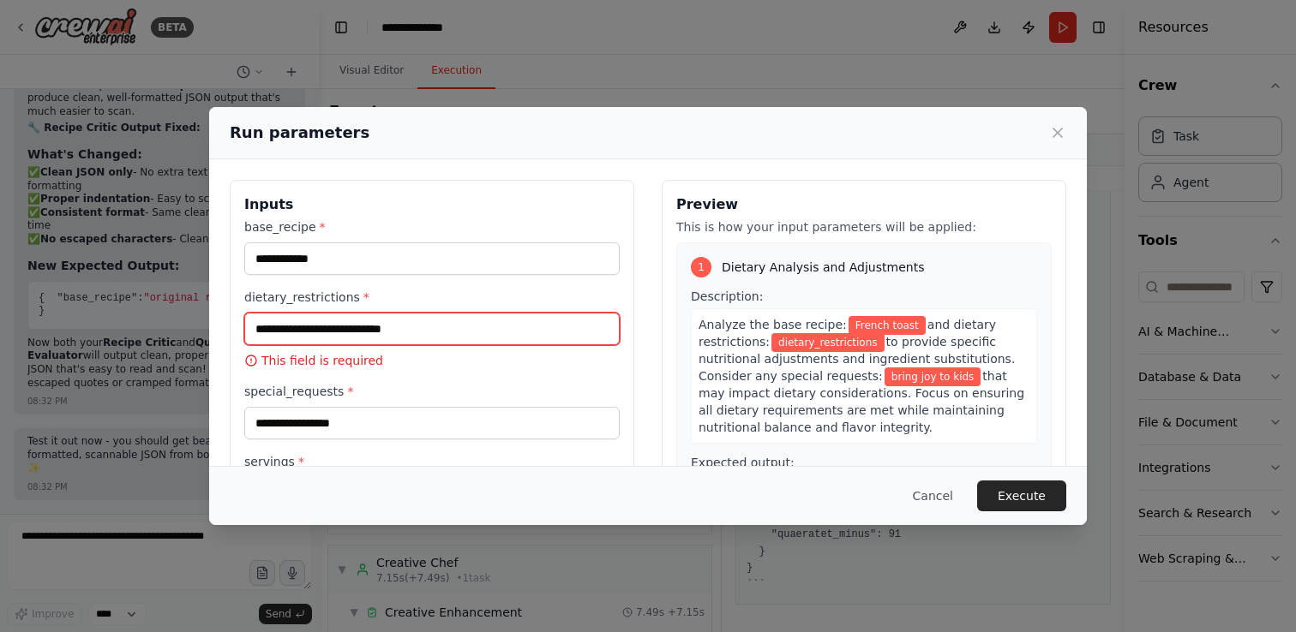
click at [406, 335] on input "dietary_restrictions *" at bounding box center [431, 329] width 375 height 33
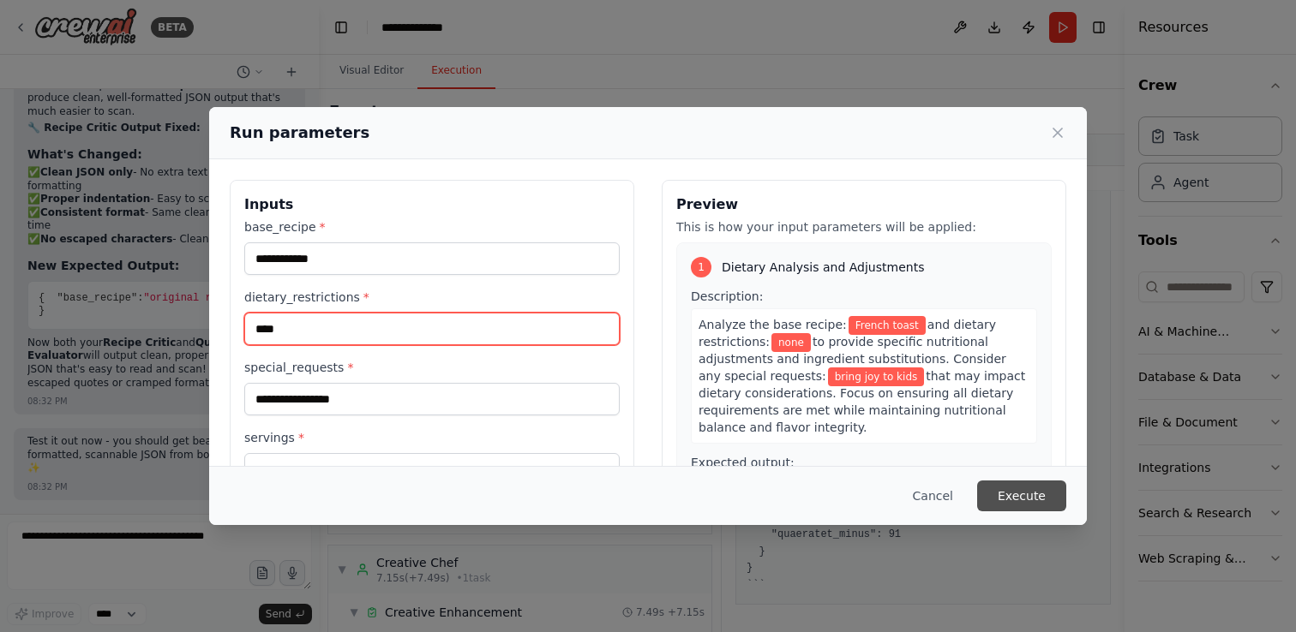
type input "****"
click at [1022, 491] on button "Execute" at bounding box center [1021, 496] width 89 height 31
click at [1013, 498] on button "Execute" at bounding box center [1021, 496] width 89 height 31
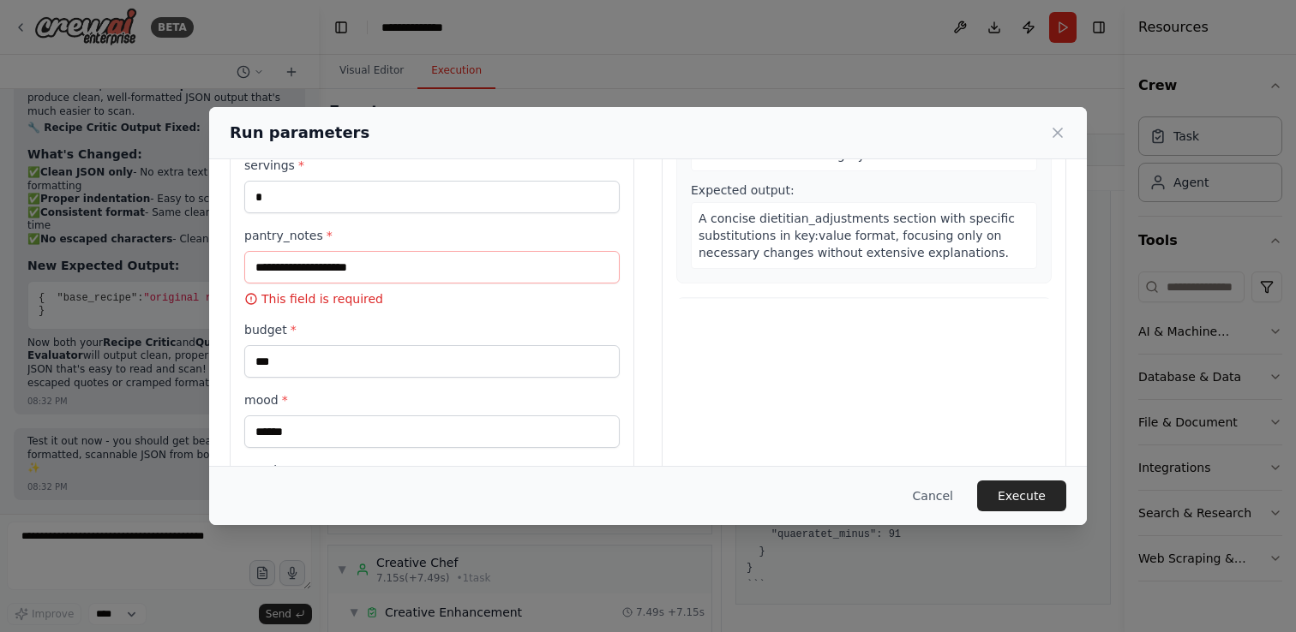
scroll to position [263, 0]
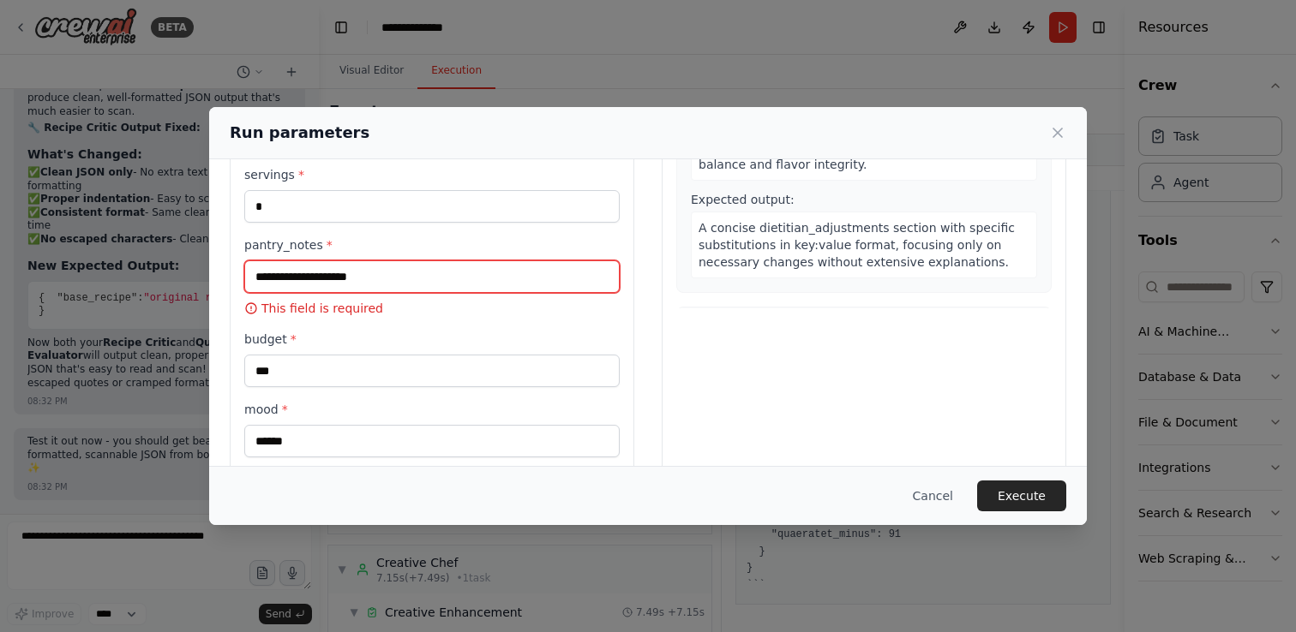
click at [482, 292] on input "pantry_notes *" at bounding box center [431, 277] width 375 height 33
type input "****"
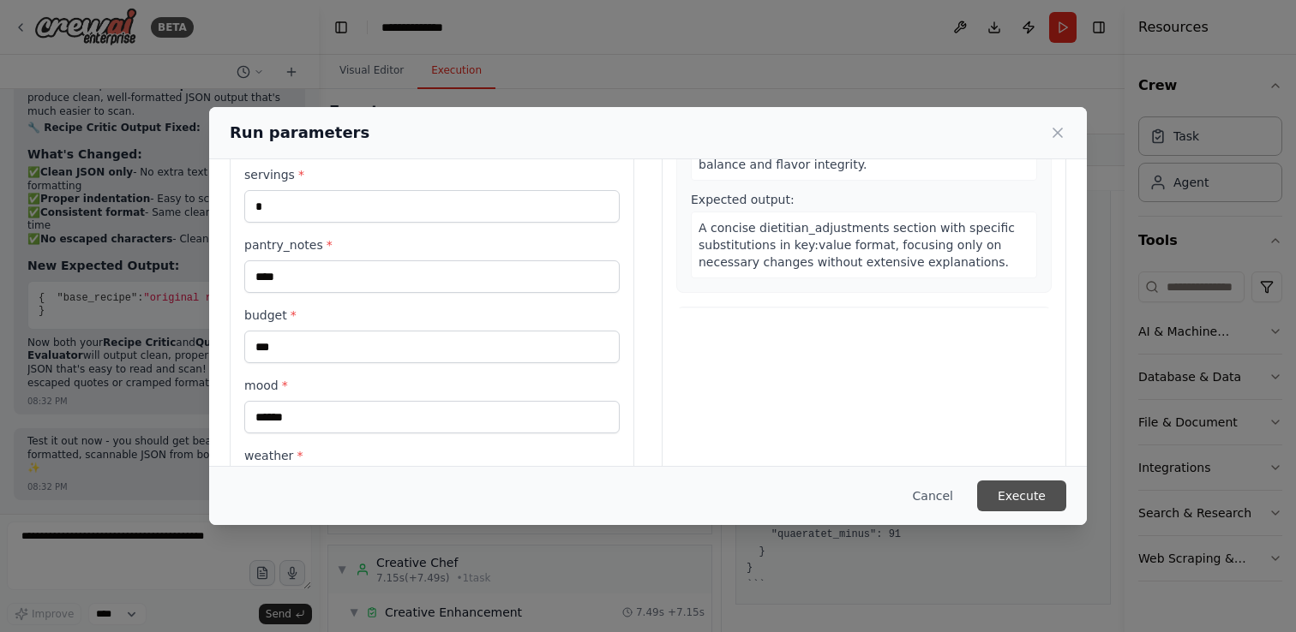
click at [1028, 500] on button "Execute" at bounding box center [1021, 496] width 89 height 31
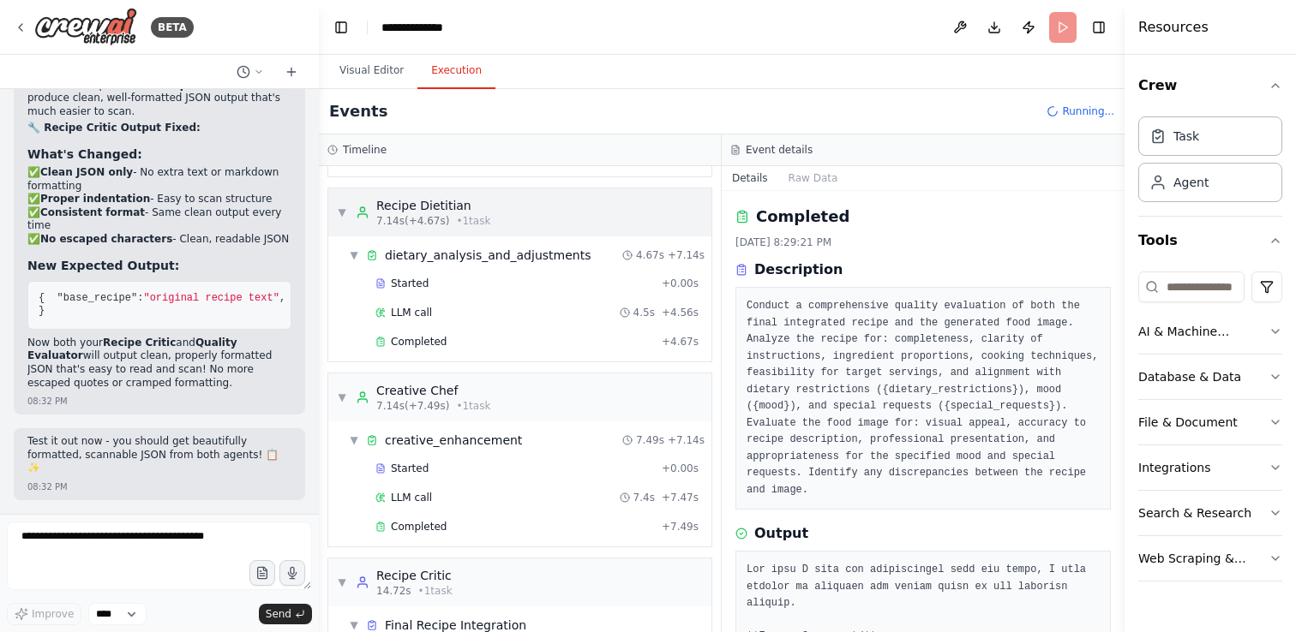
scroll to position [262, 0]
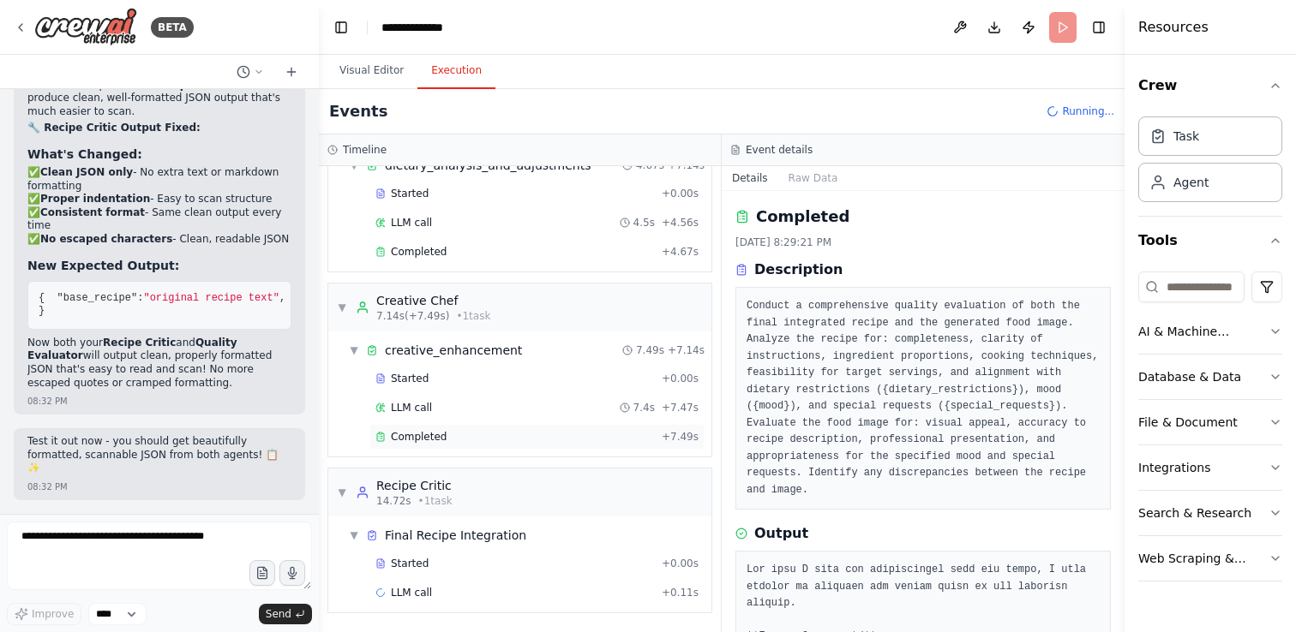
click at [512, 434] on div "Completed" at bounding box center [514, 437] width 279 height 14
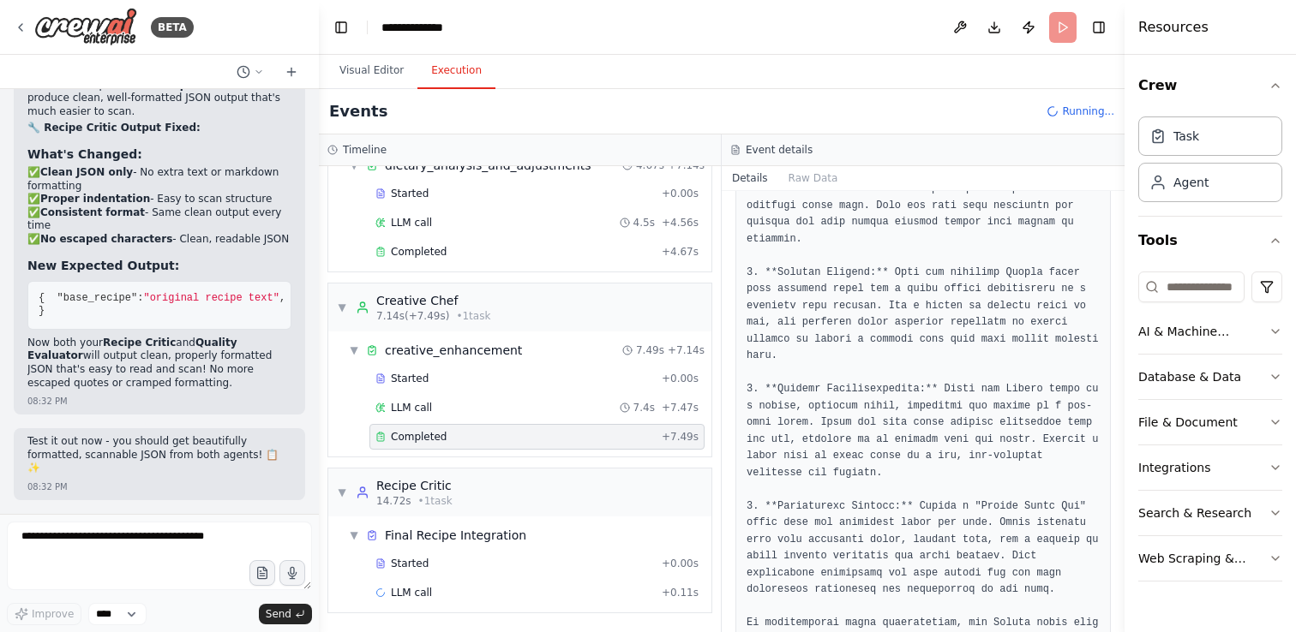
scroll to position [586, 0]
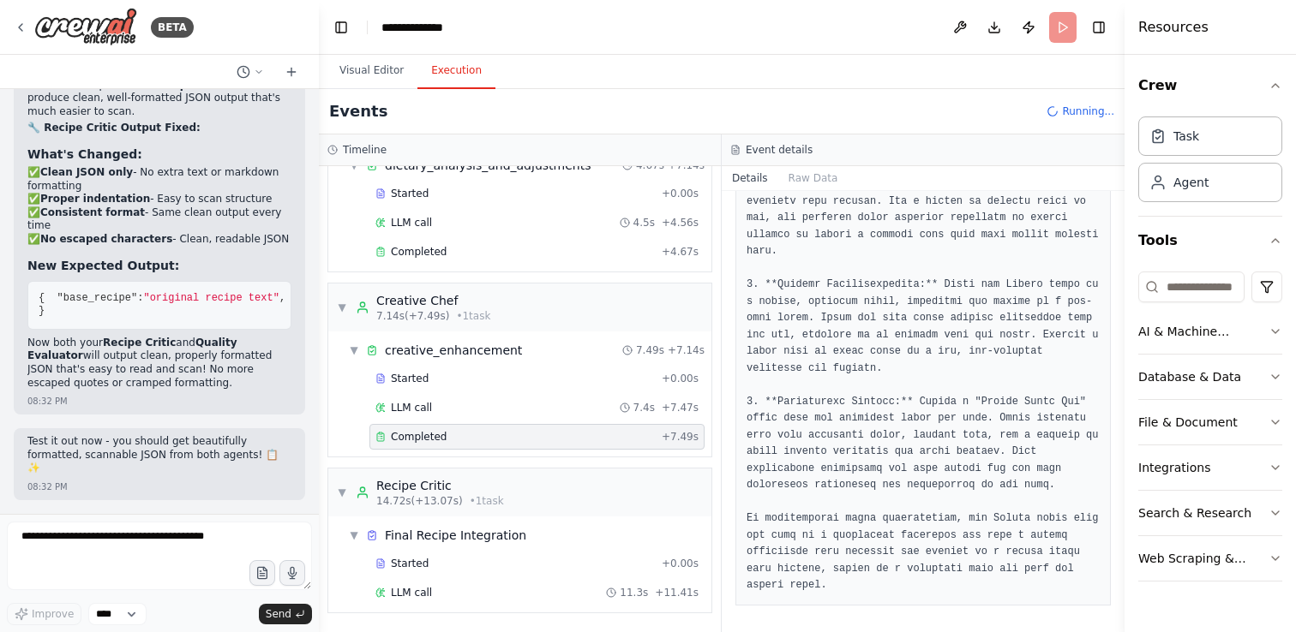
click at [820, 506] on pre at bounding box center [922, 252] width 353 height 686
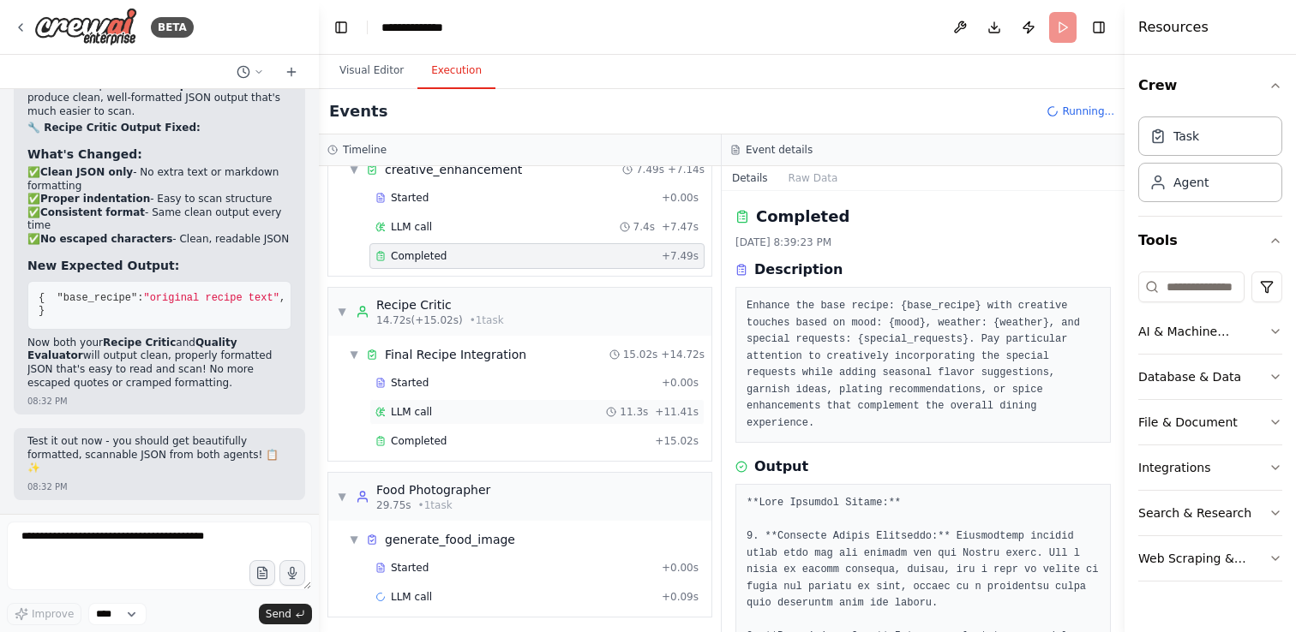
scroll to position [447, 0]
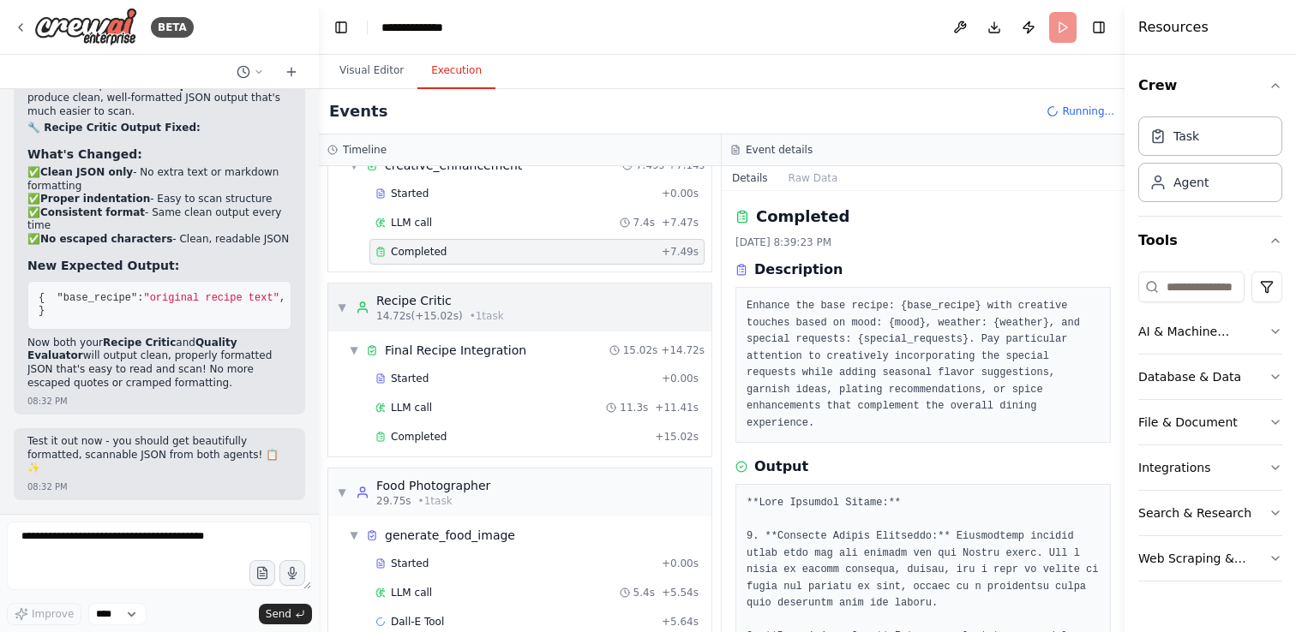
click at [568, 310] on div "▼ Recipe Critic 14.72s (+15.02s) • 1 task" at bounding box center [519, 308] width 383 height 48
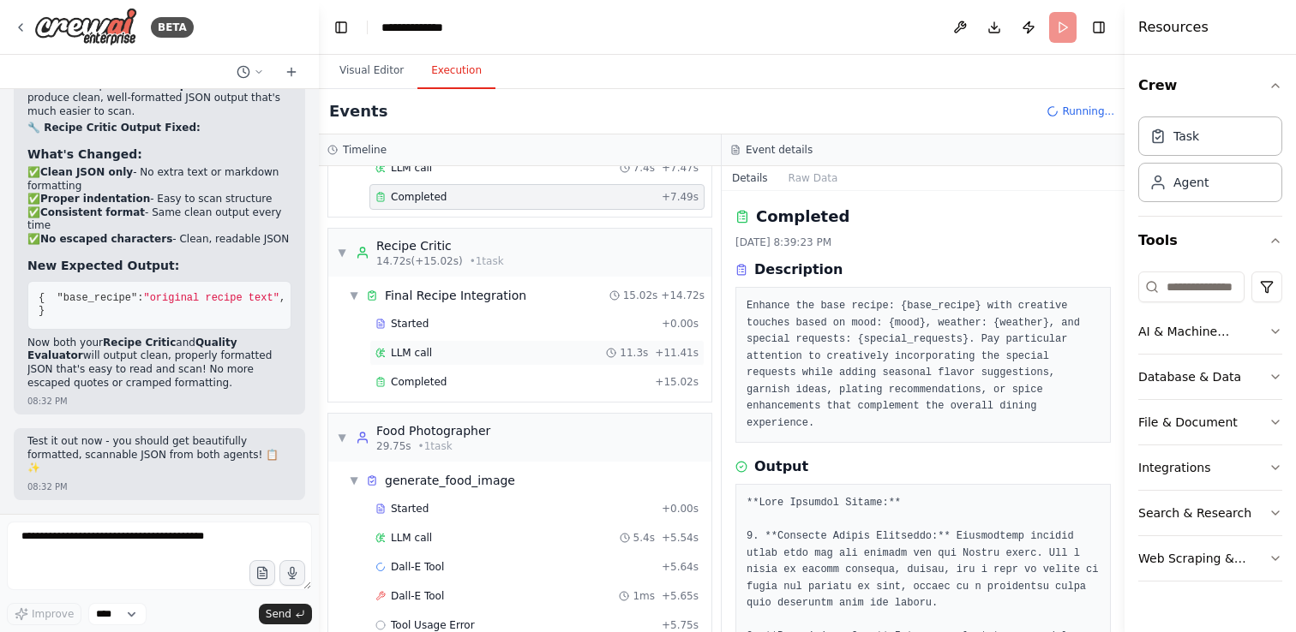
scroll to position [512, 0]
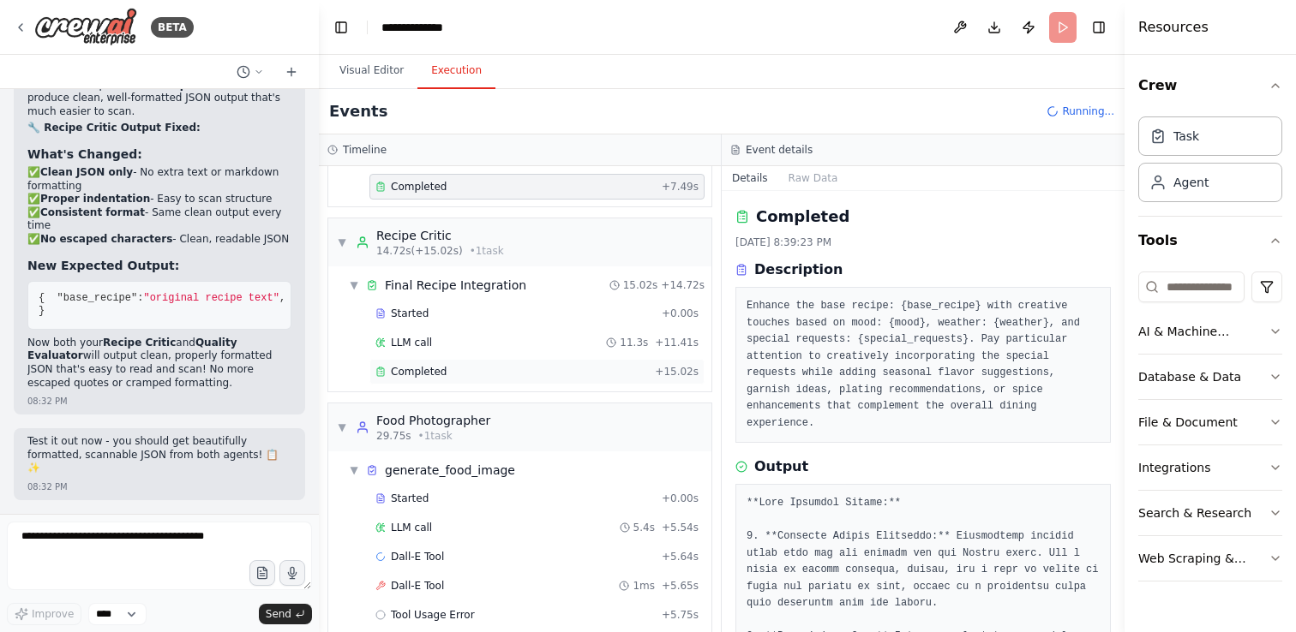
click at [547, 376] on div "Completed" at bounding box center [511, 372] width 273 height 14
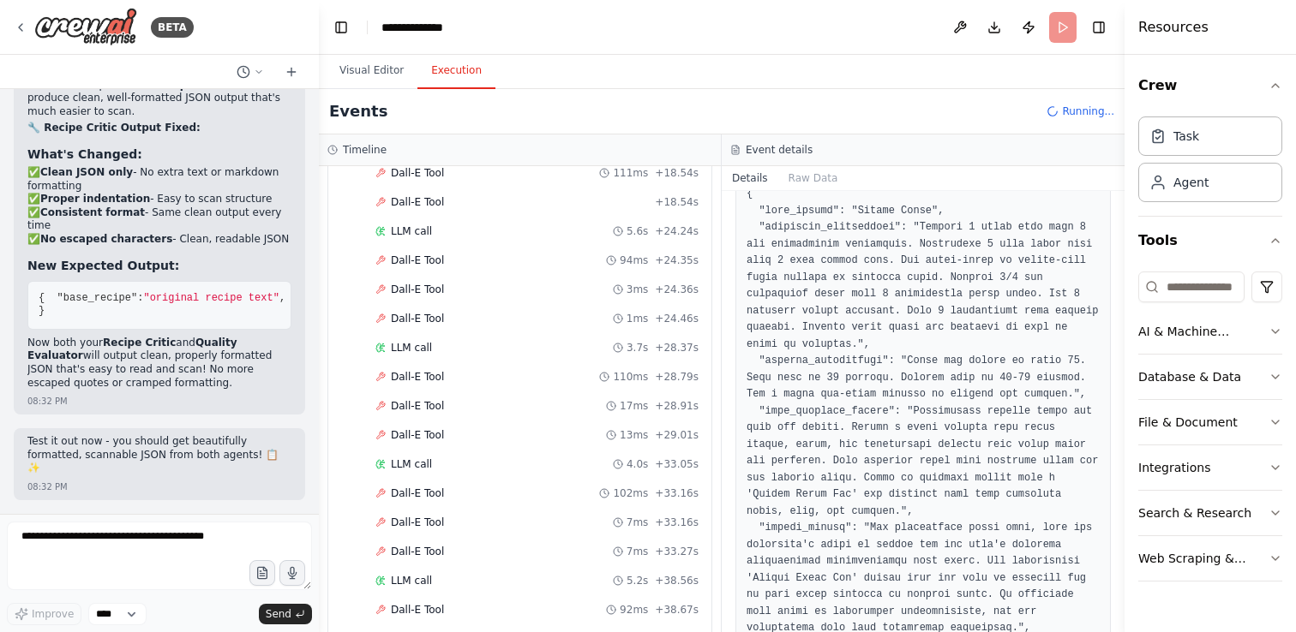
scroll to position [1525, 0]
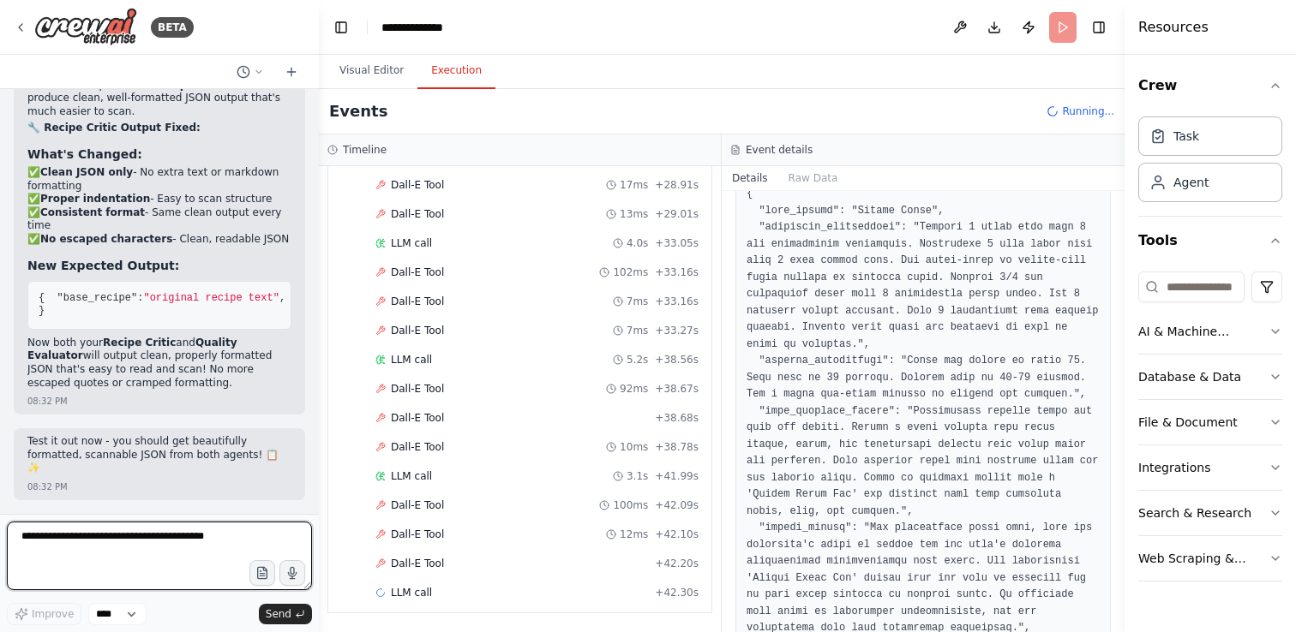
click at [165, 536] on textarea at bounding box center [159, 556] width 305 height 69
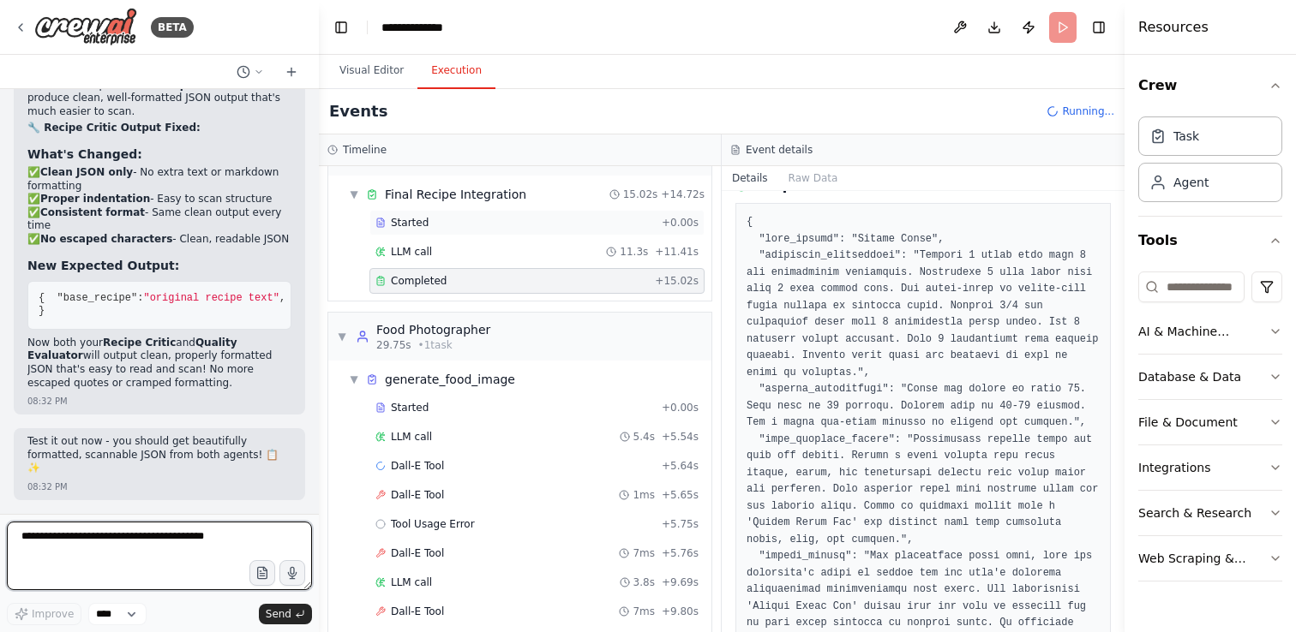
scroll to position [642, 0]
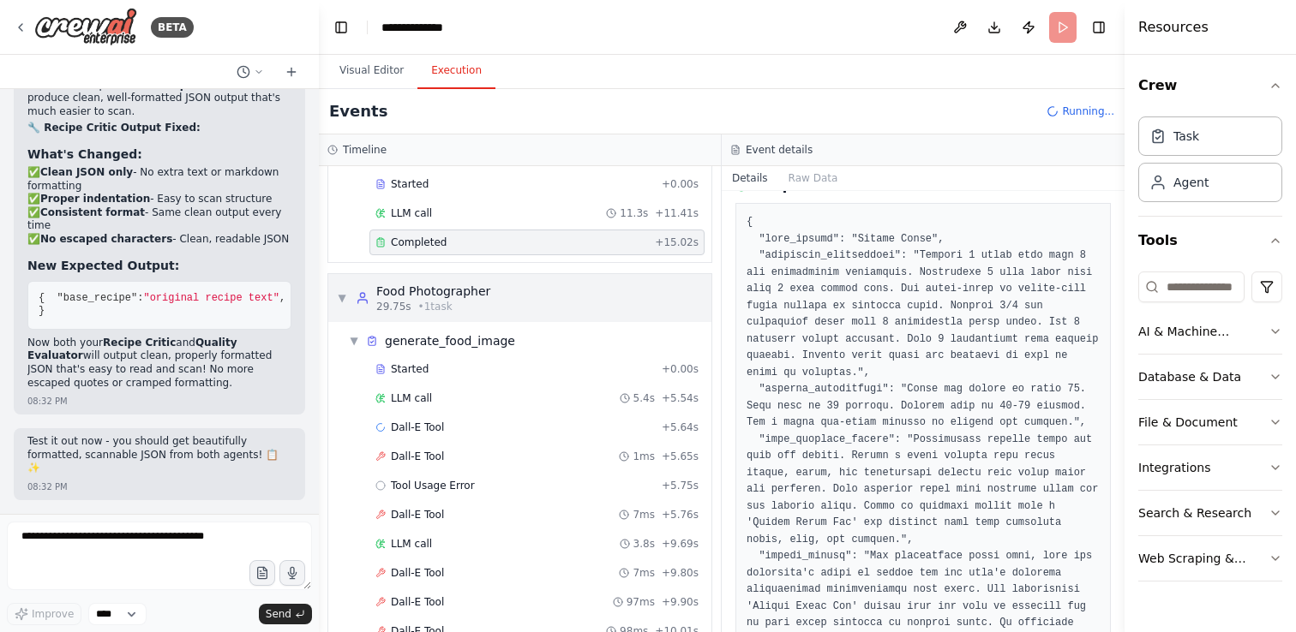
click at [519, 294] on div "▼ Food Photographer 29.75s • 1 task" at bounding box center [519, 298] width 383 height 48
click at [496, 339] on div "generate_food_image" at bounding box center [450, 341] width 130 height 17
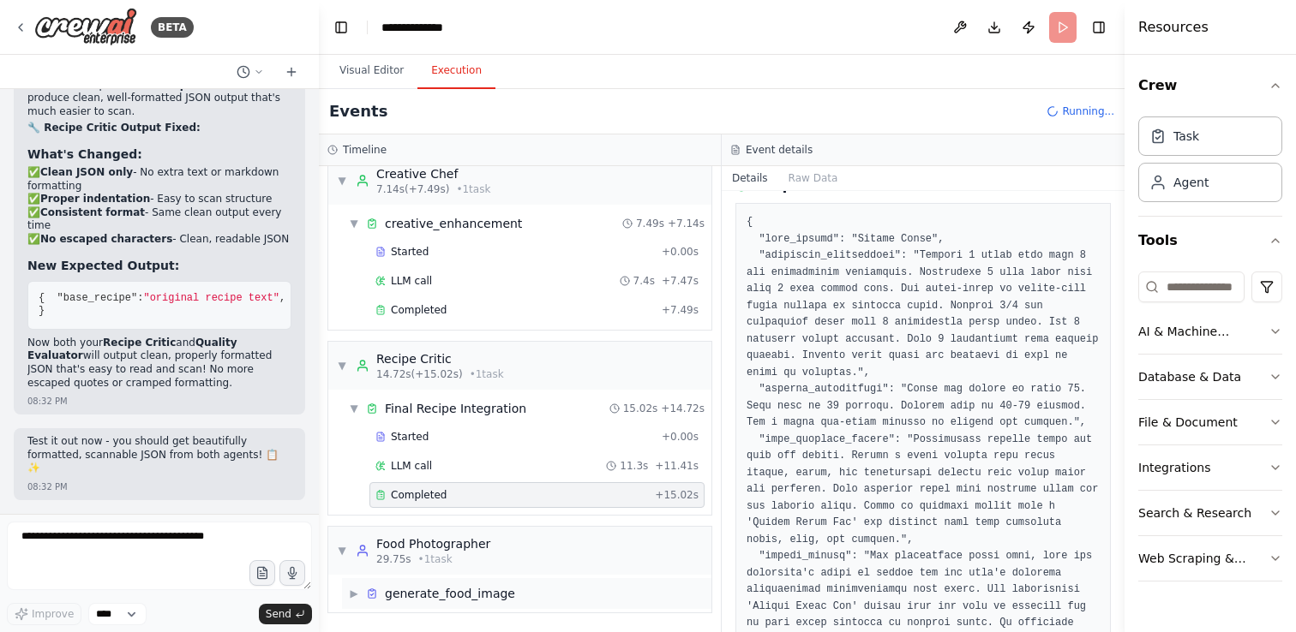
click at [446, 590] on div "generate_food_image" at bounding box center [450, 593] width 130 height 17
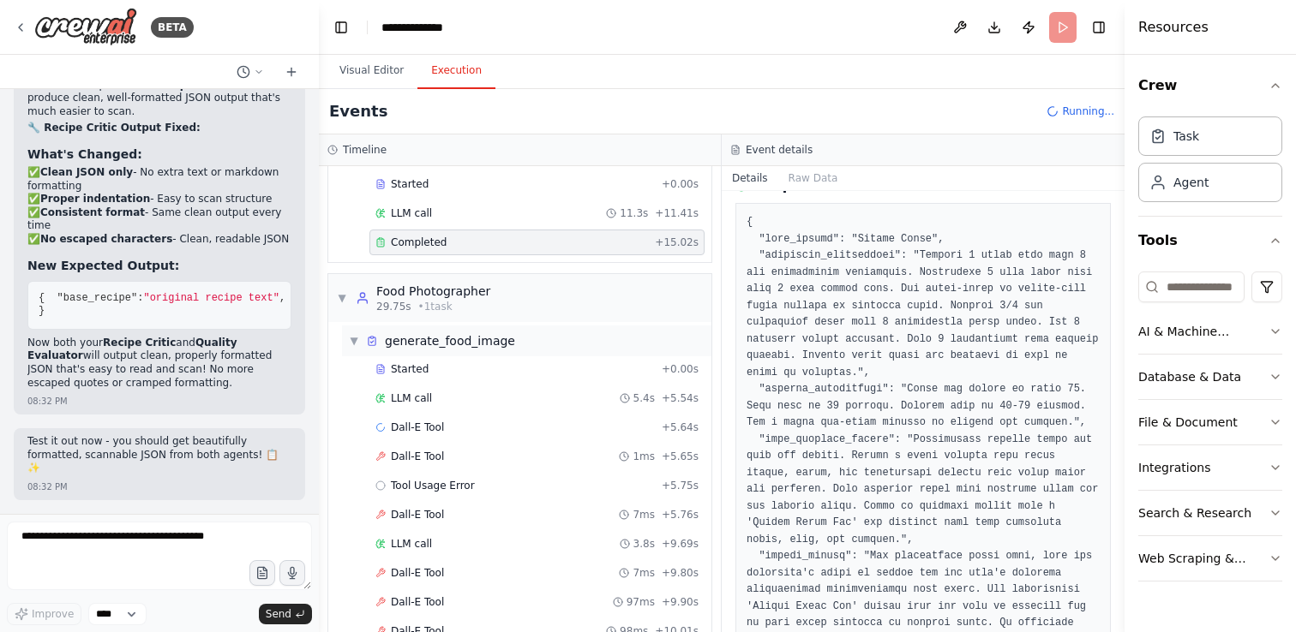
click at [446, 590] on div "Dall-E Tool 97ms + 9.90s" at bounding box center [536, 603] width 335 height 26
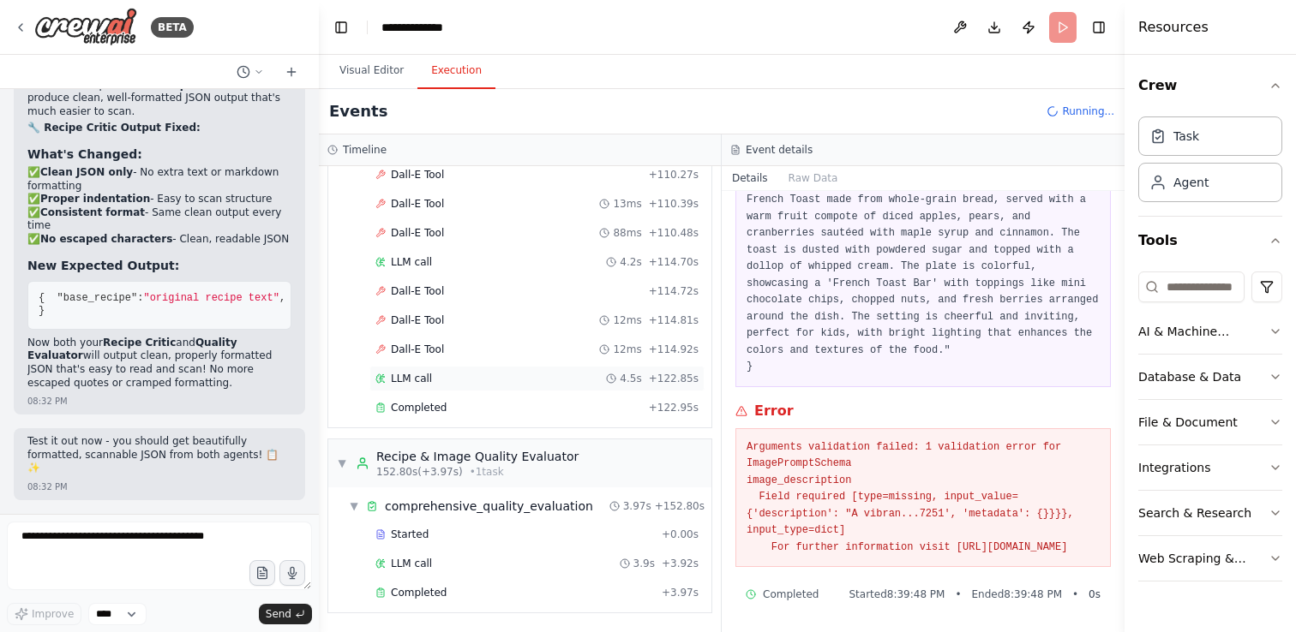
scroll to position [11767, 0]
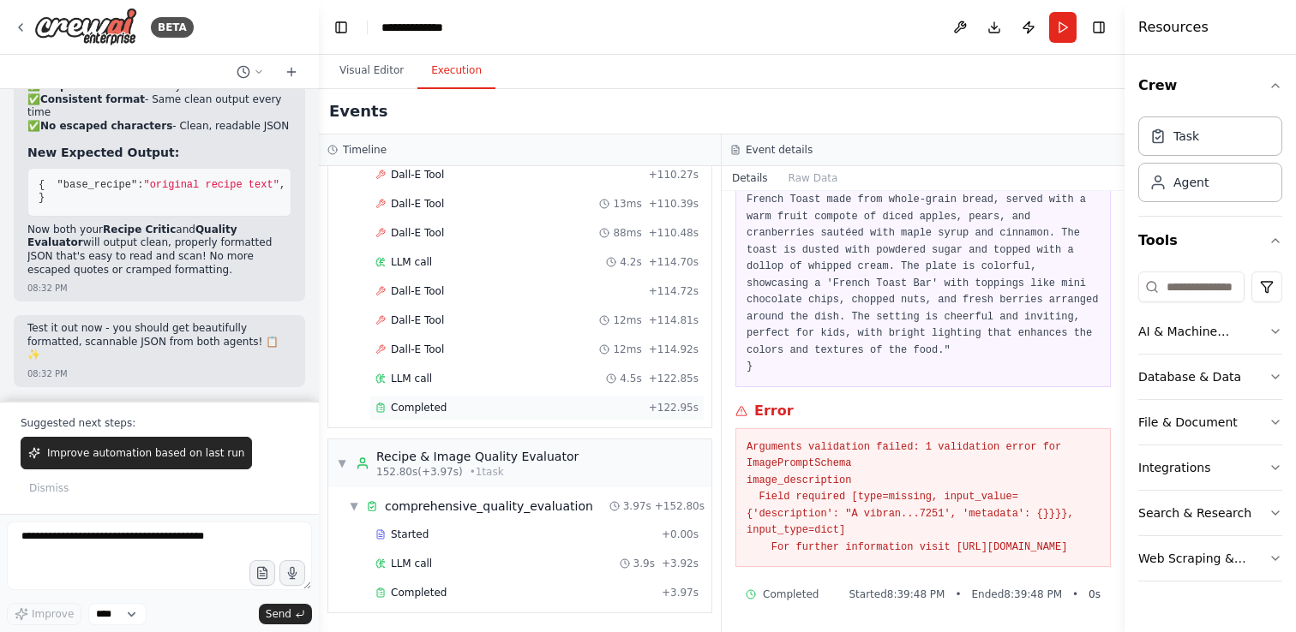
click at [503, 408] on div "Completed" at bounding box center [508, 408] width 267 height 14
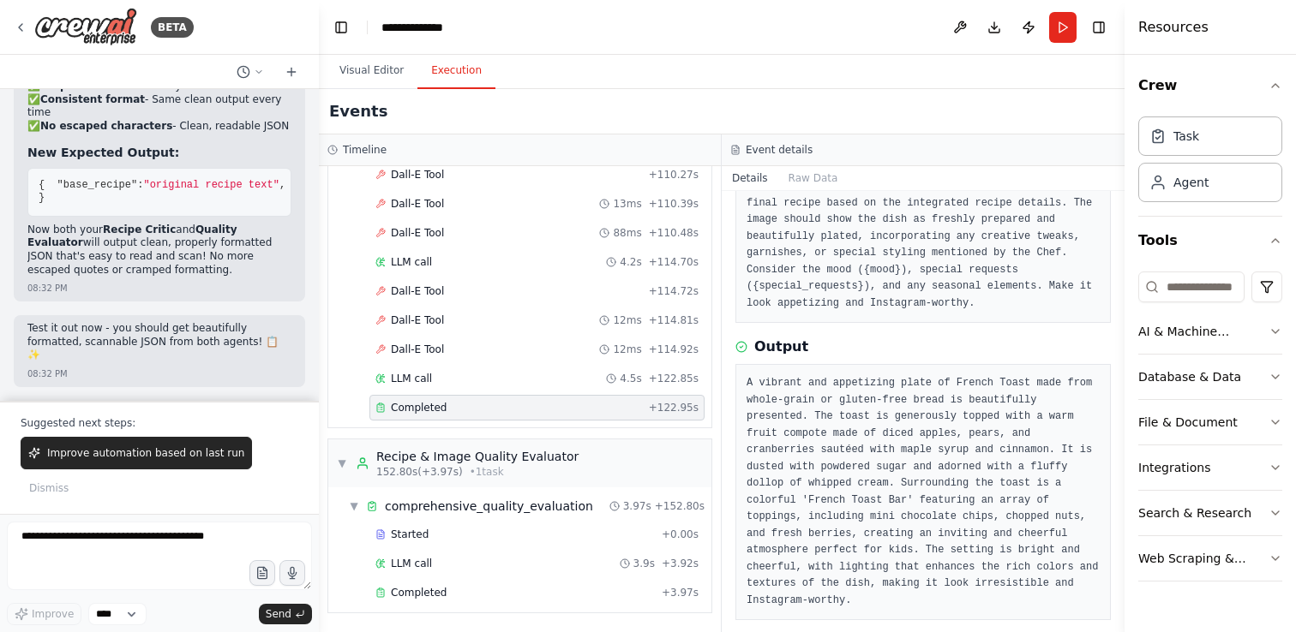
scroll to position [135, 0]
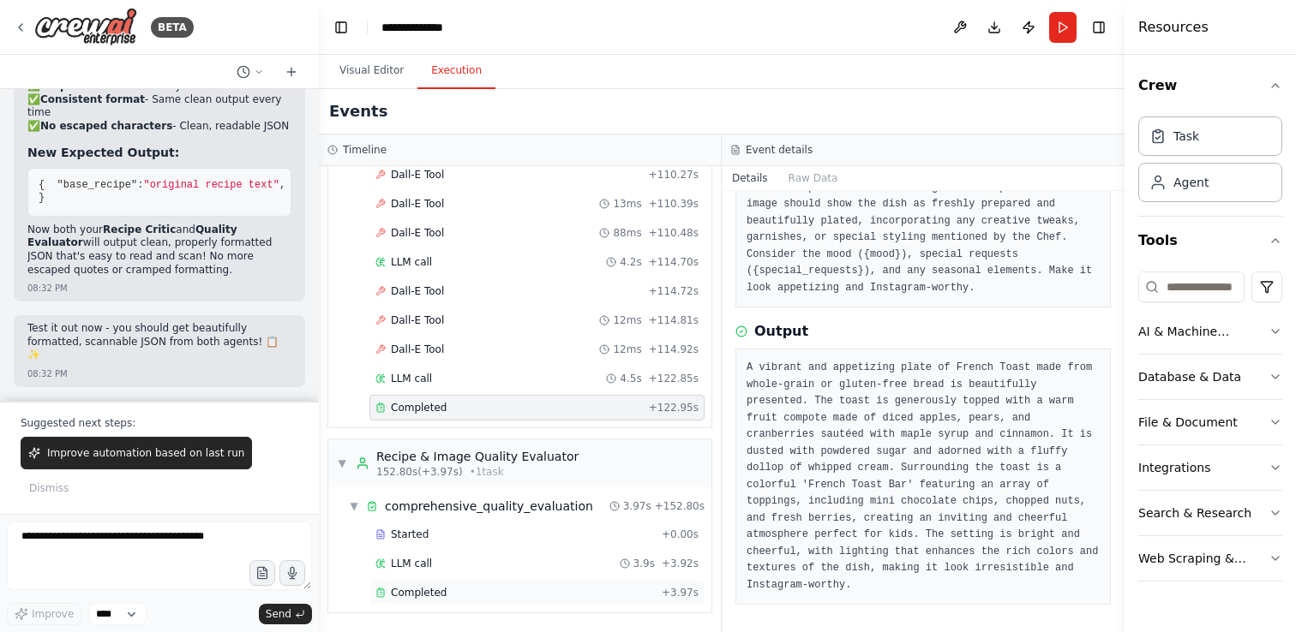
click at [494, 595] on div "Completed" at bounding box center [514, 593] width 279 height 14
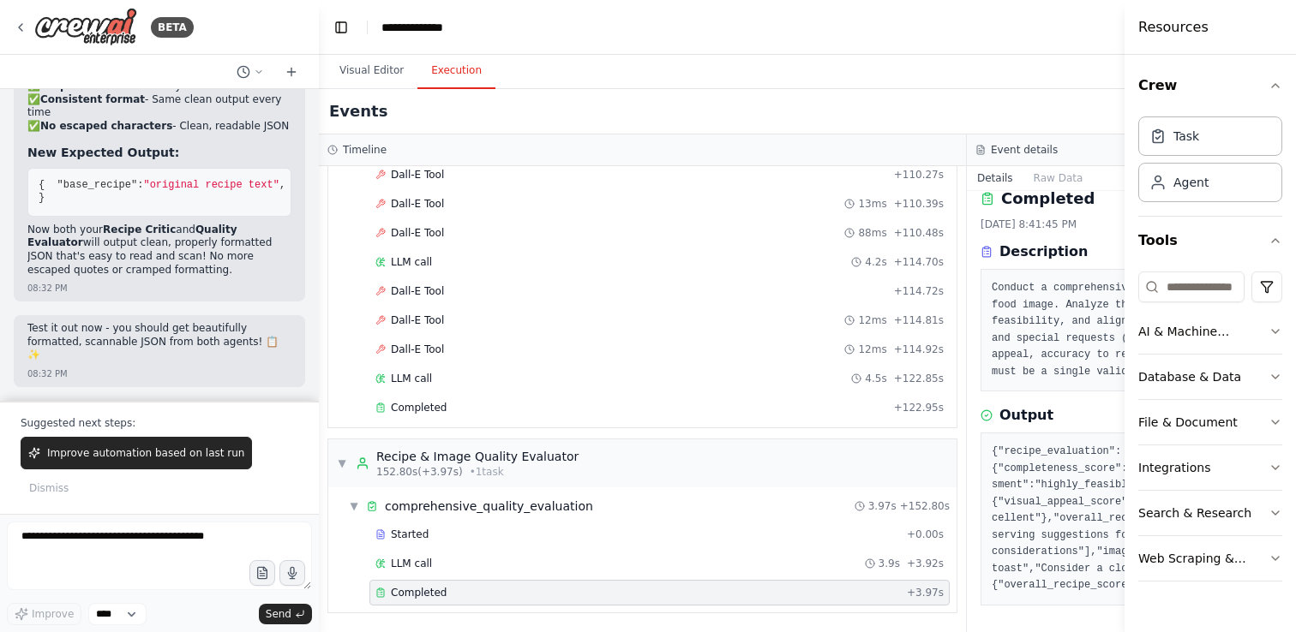
click at [1033, 475] on pre "{"recipe_evaluation":{"completeness_score":8.5,"instruction_clarity":9.0,"ingre…" at bounding box center [1291, 519] width 598 height 151
click at [1074, 33] on header "**********" at bounding box center [967, 27] width 1296 height 55
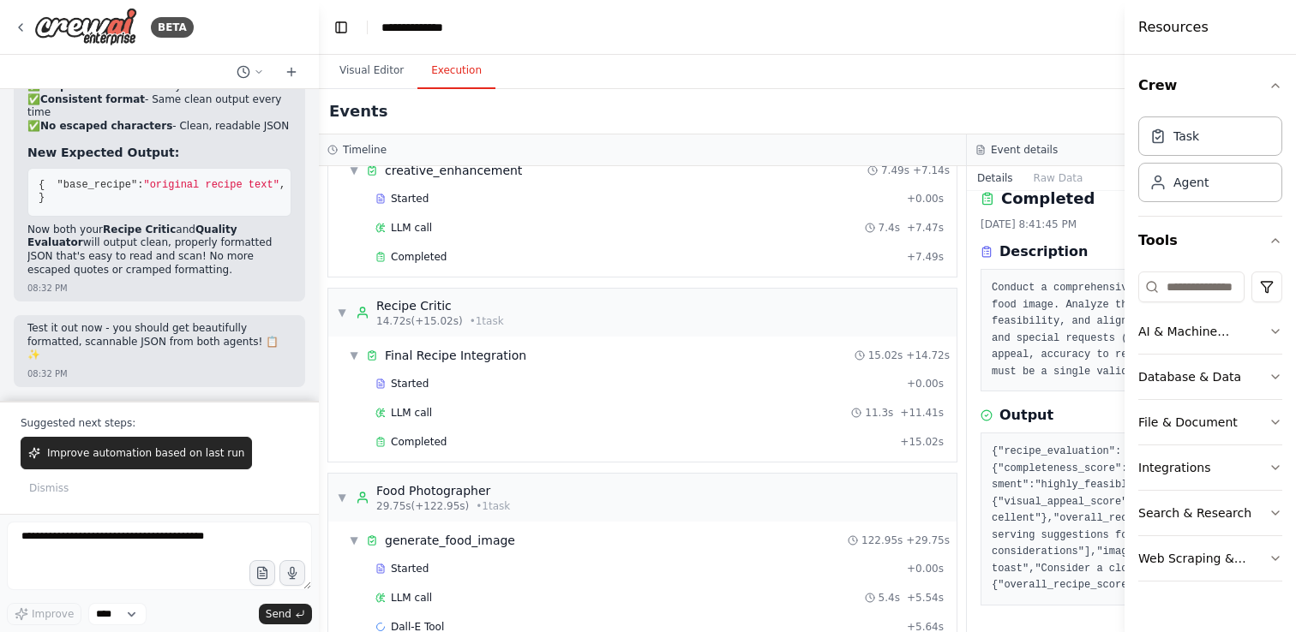
scroll to position [439, 0]
click at [471, 446] on div "Completed" at bounding box center [634, 446] width 518 height 14
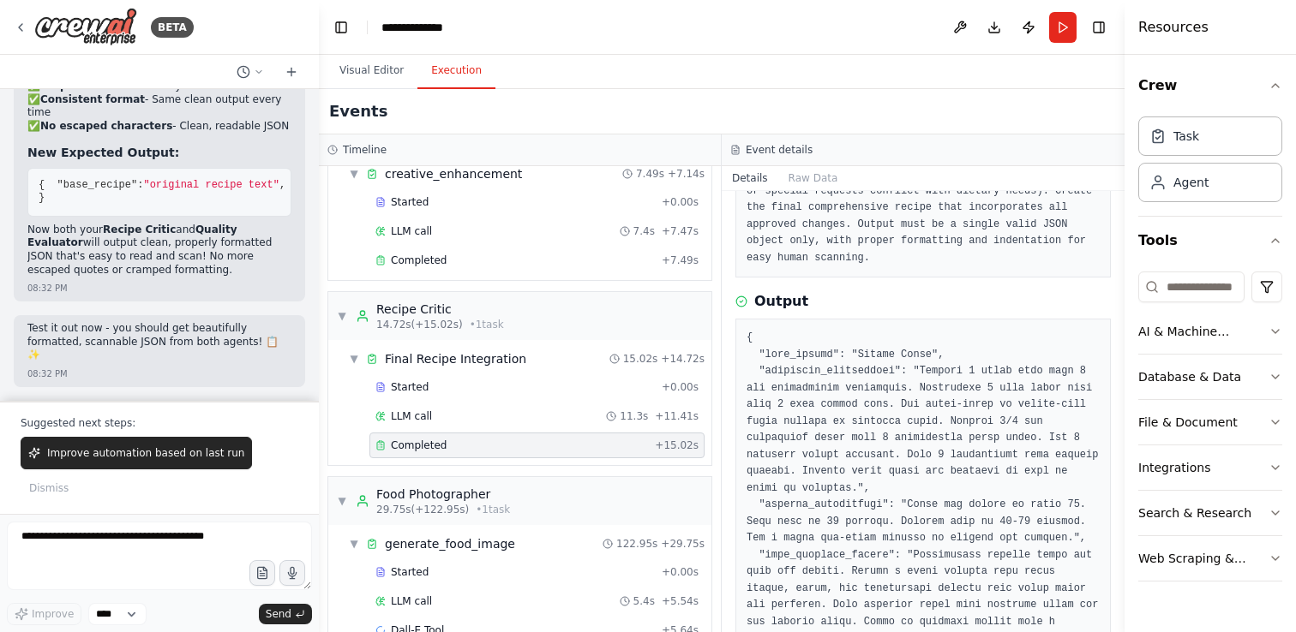
scroll to position [0, 0]
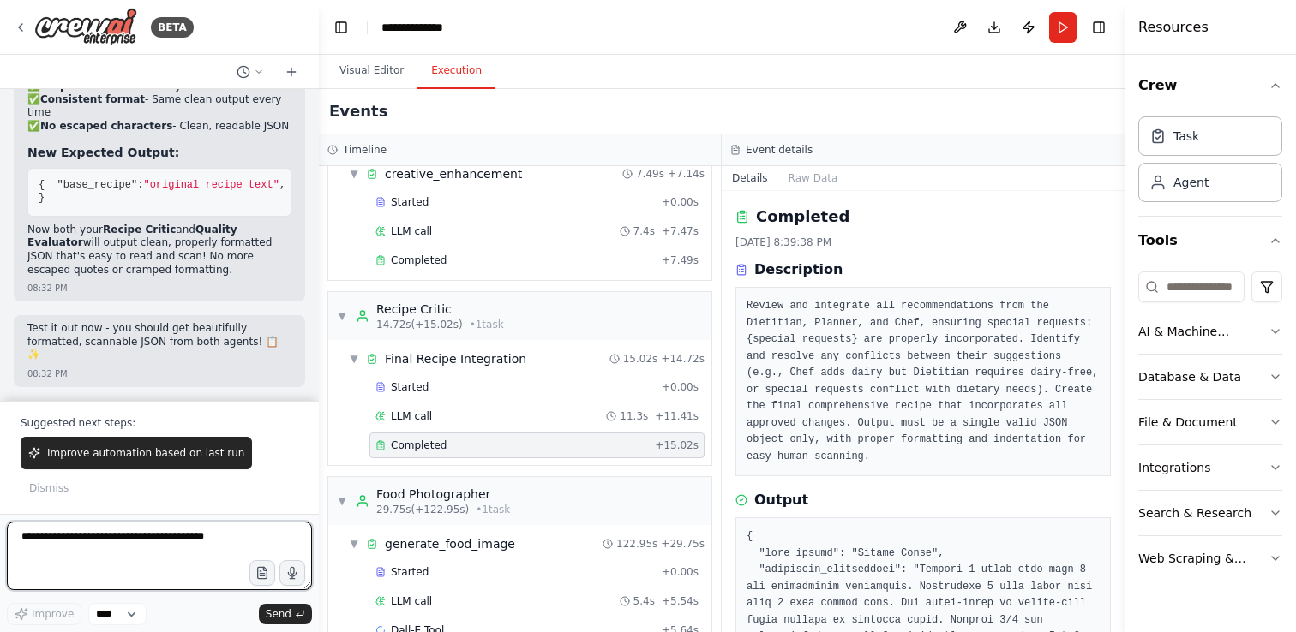
click at [119, 537] on textarea at bounding box center [159, 556] width 305 height 69
type textarea "**********"
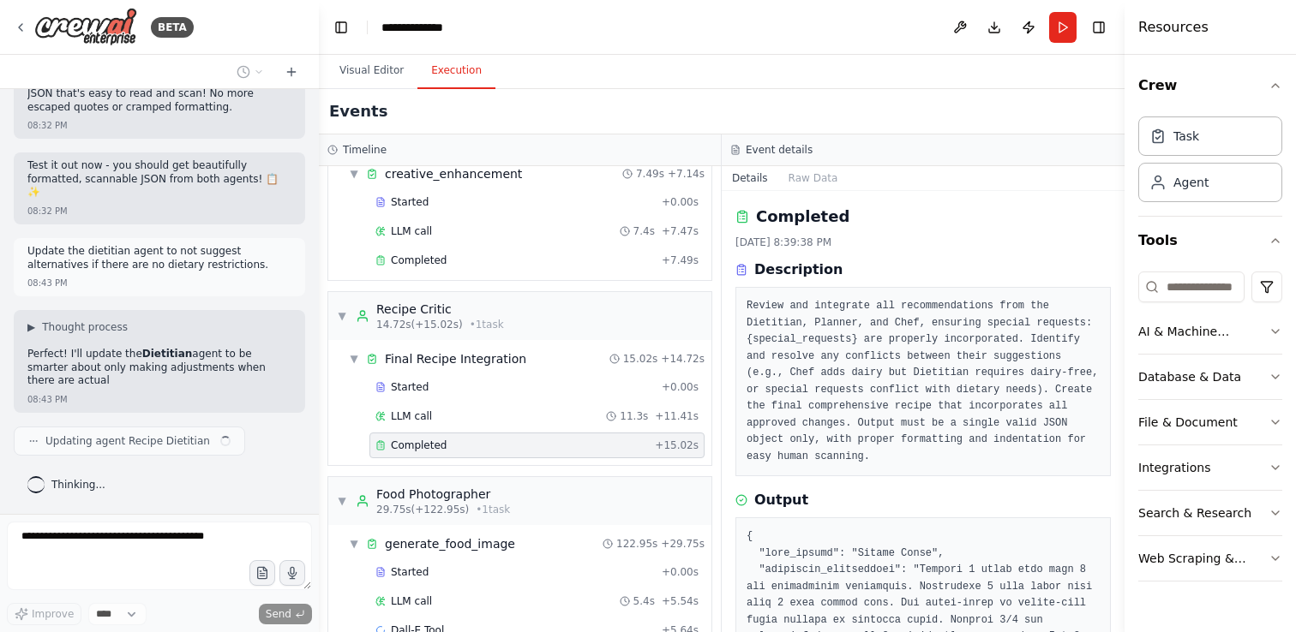
scroll to position [11960, 0]
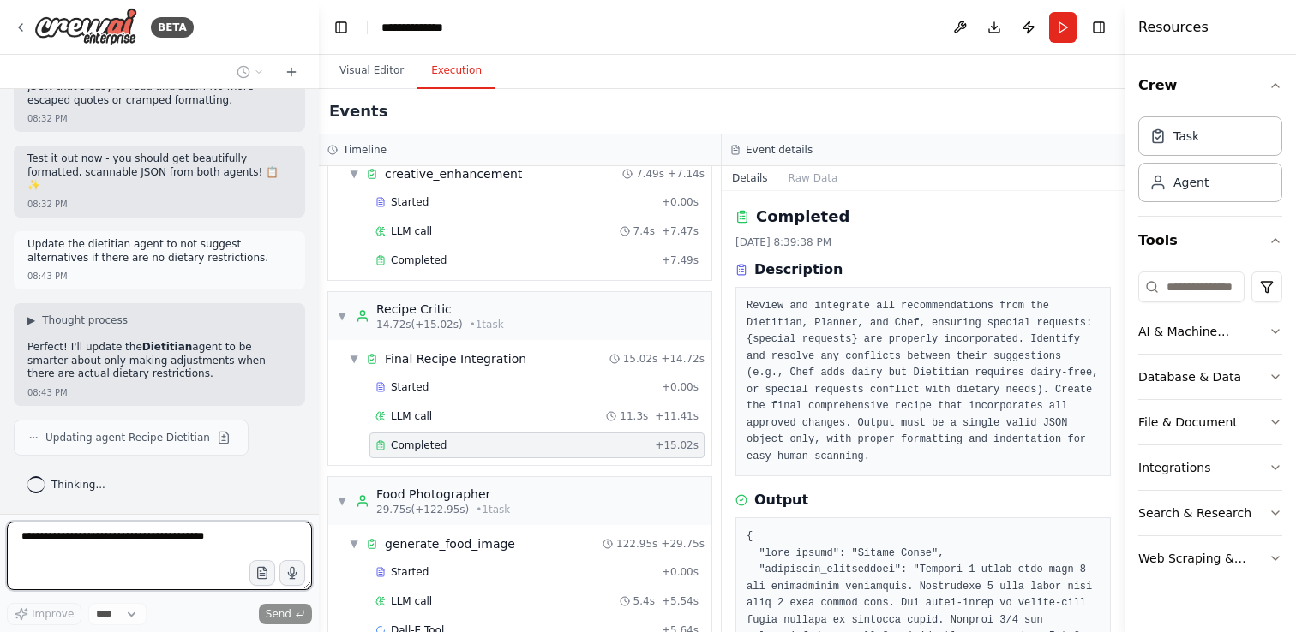
click at [104, 536] on textarea at bounding box center [159, 556] width 305 height 69
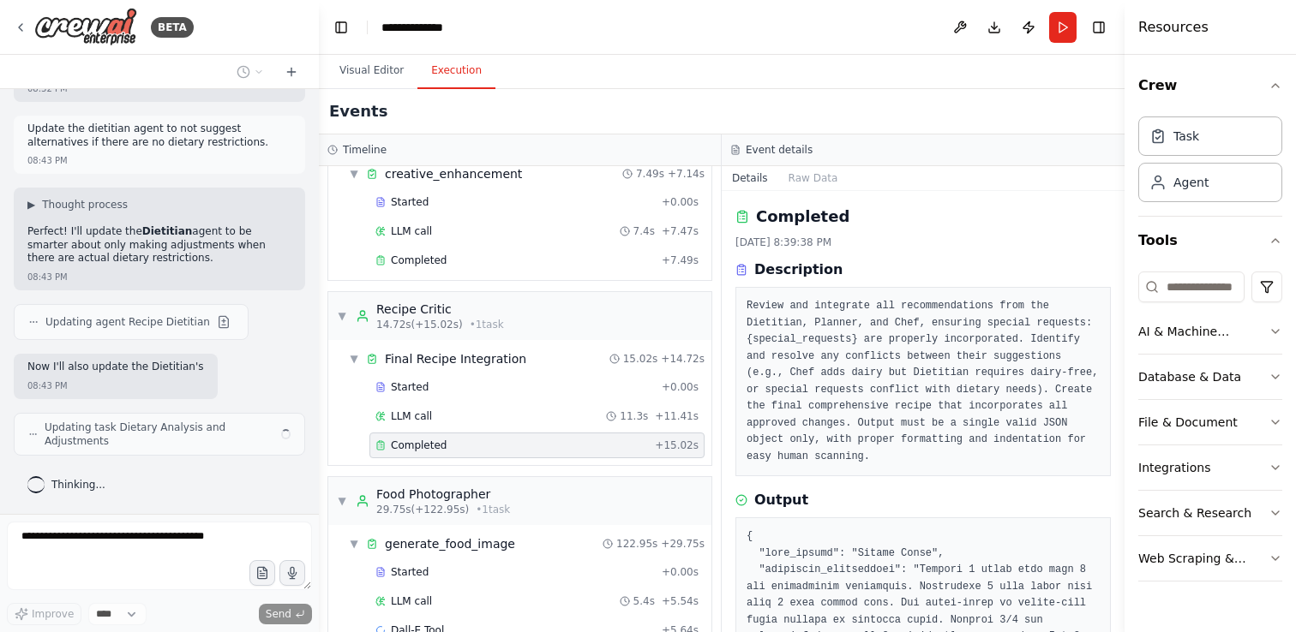
scroll to position [12096, 0]
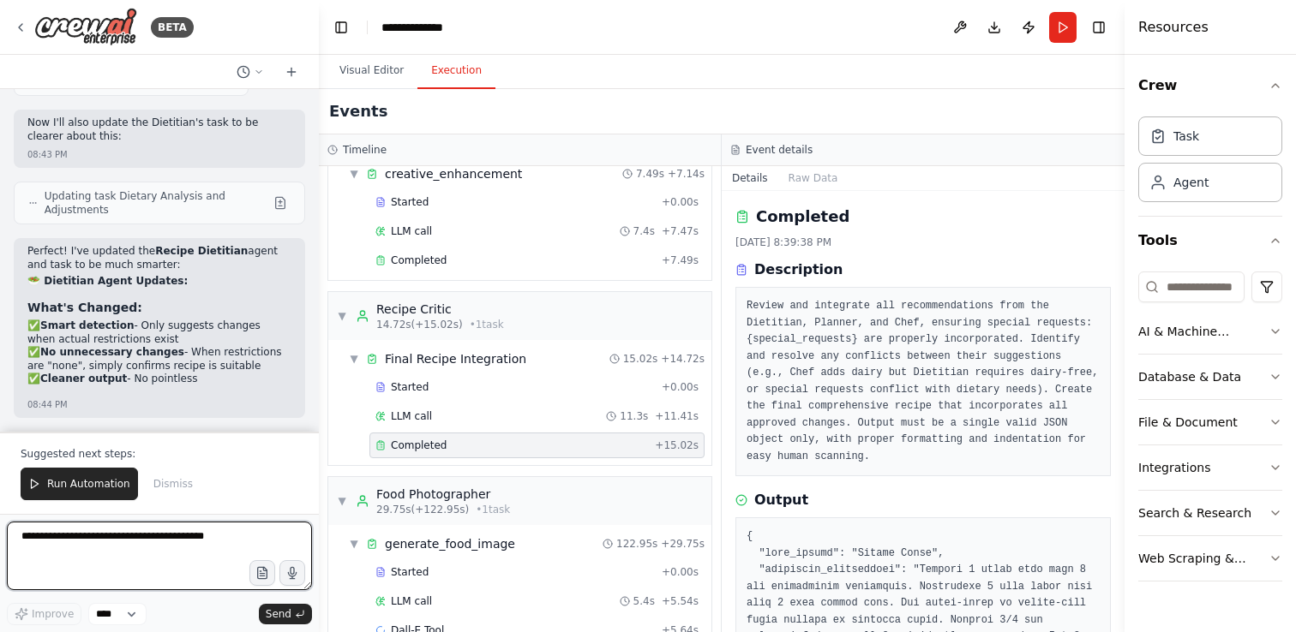
click at [92, 536] on textarea at bounding box center [159, 556] width 305 height 69
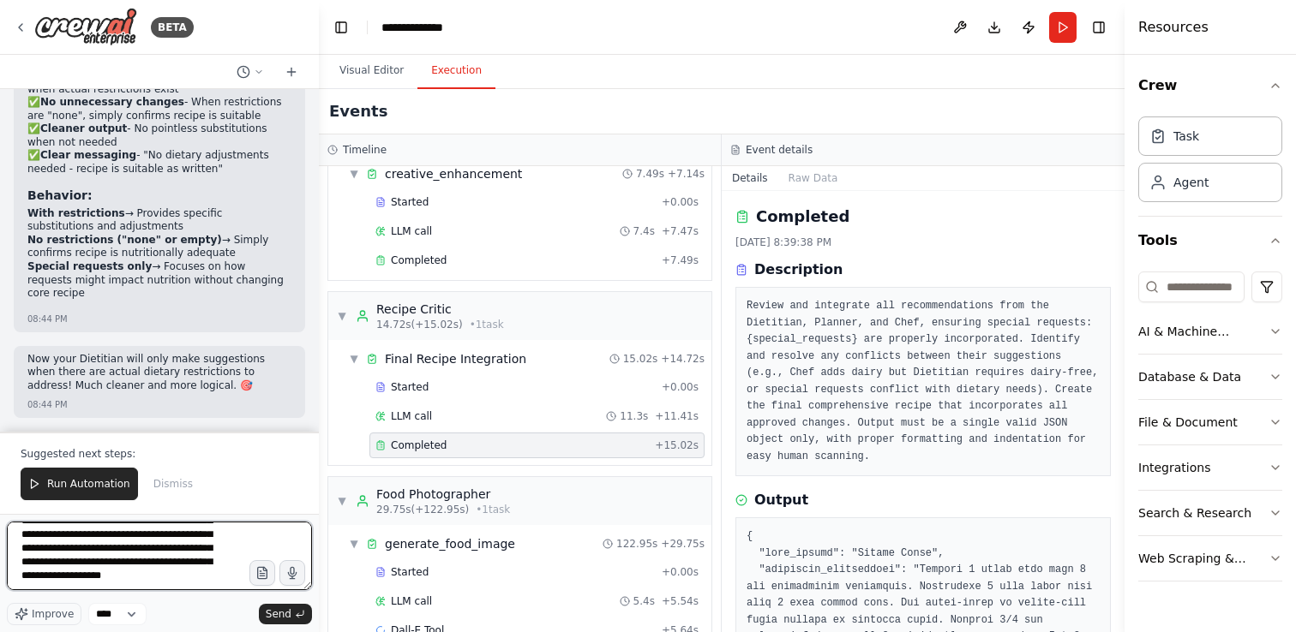
scroll to position [43, 0]
drag, startPoint x: 115, startPoint y: 584, endPoint x: 22, endPoint y: 566, distance: 94.1
click at [22, 566] on textarea "**********" at bounding box center [159, 556] width 305 height 69
click at [24, 549] on textarea "**********" at bounding box center [159, 556] width 305 height 69
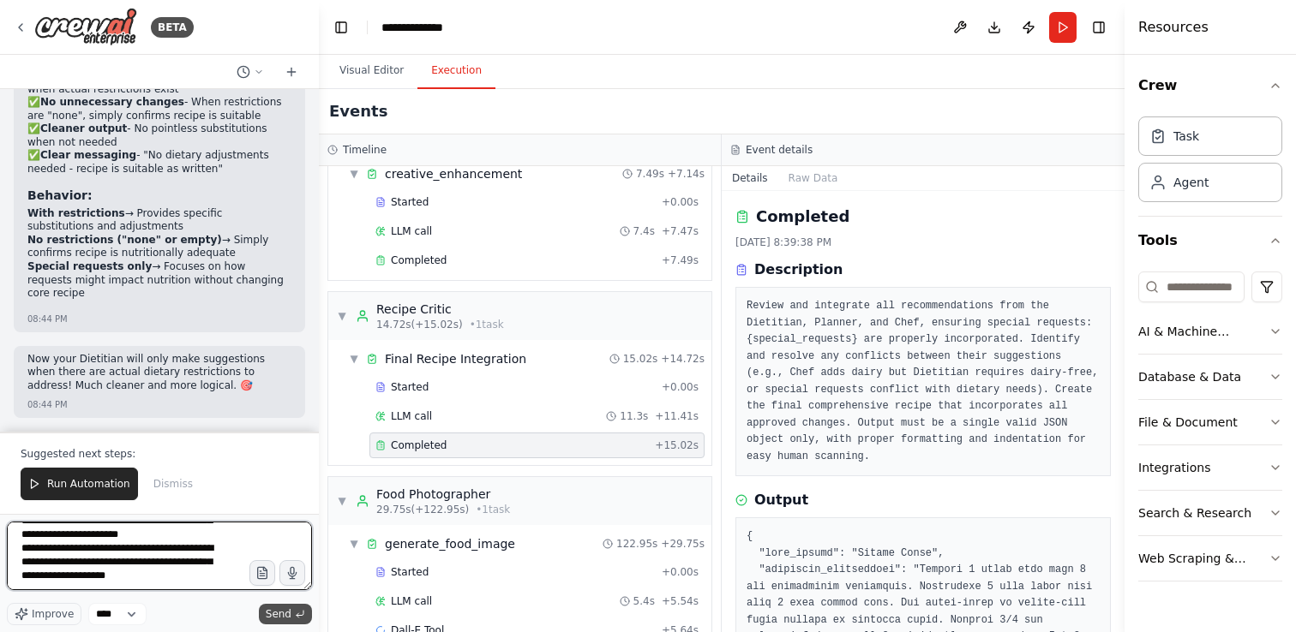
type textarea "**********"
click at [271, 609] on span "Send" at bounding box center [279, 615] width 26 height 14
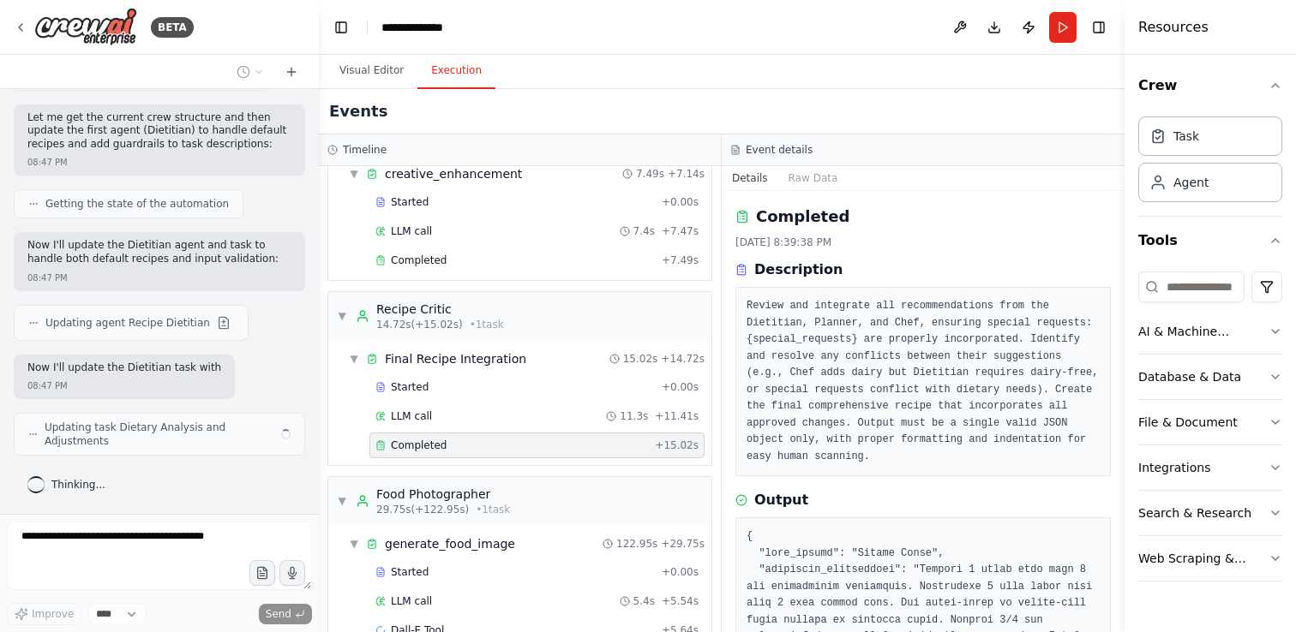
scroll to position [13193, 0]
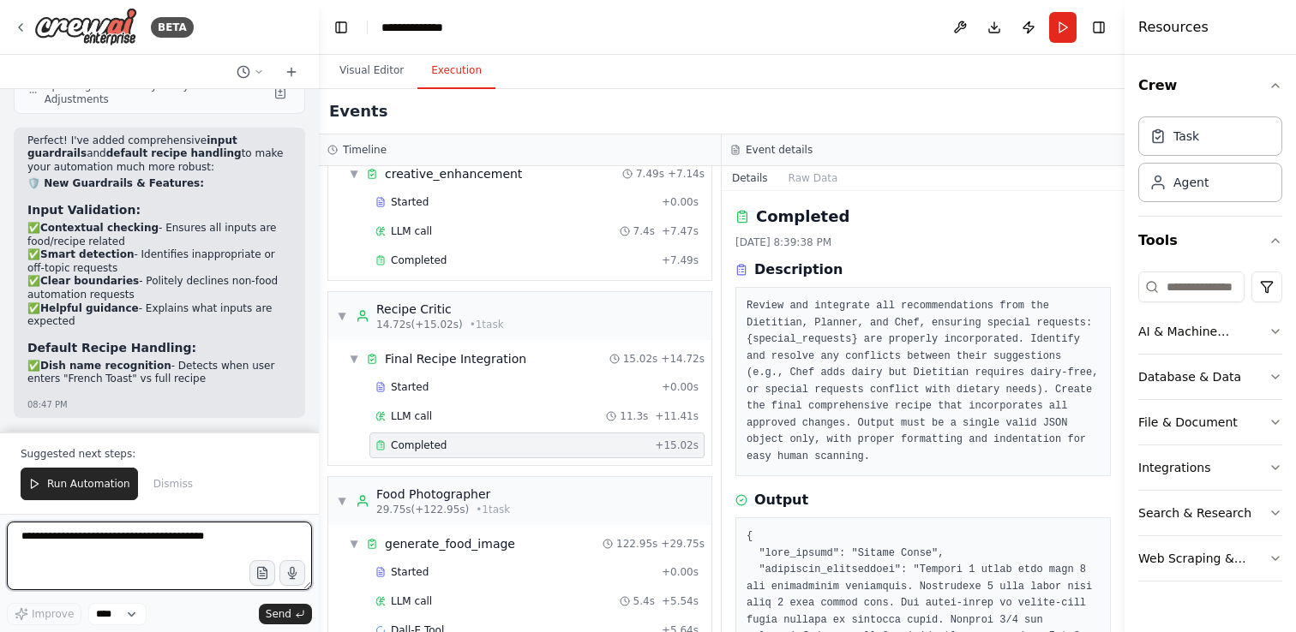
click at [101, 542] on textarea at bounding box center [159, 556] width 305 height 69
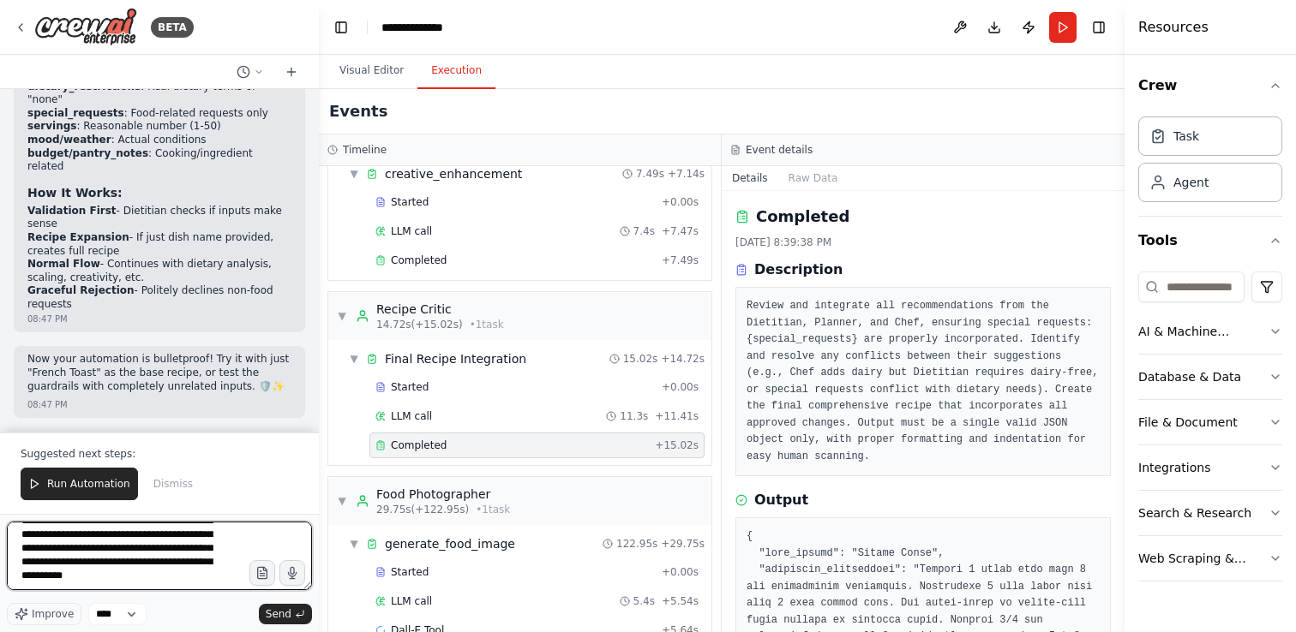
scroll to position [35, 0]
type textarea "**********"
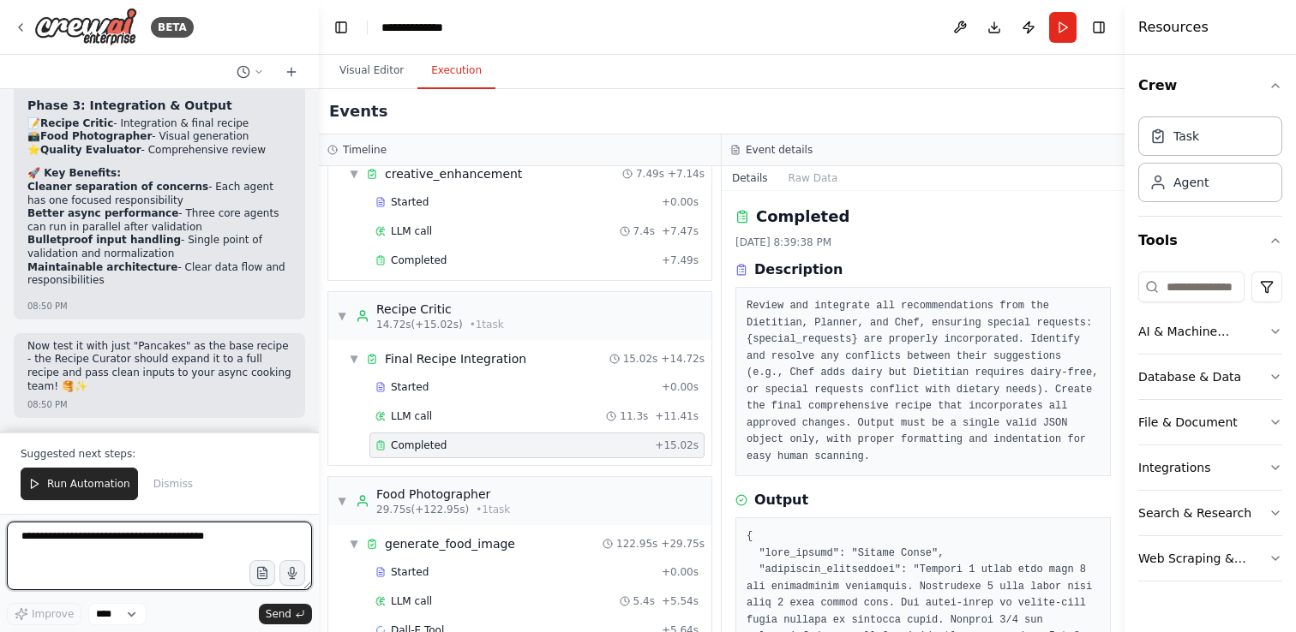
scroll to position [15458, 0]
click at [162, 507] on div "Suggested next steps: Run Automation Dismiss" at bounding box center [159, 473] width 319 height 82
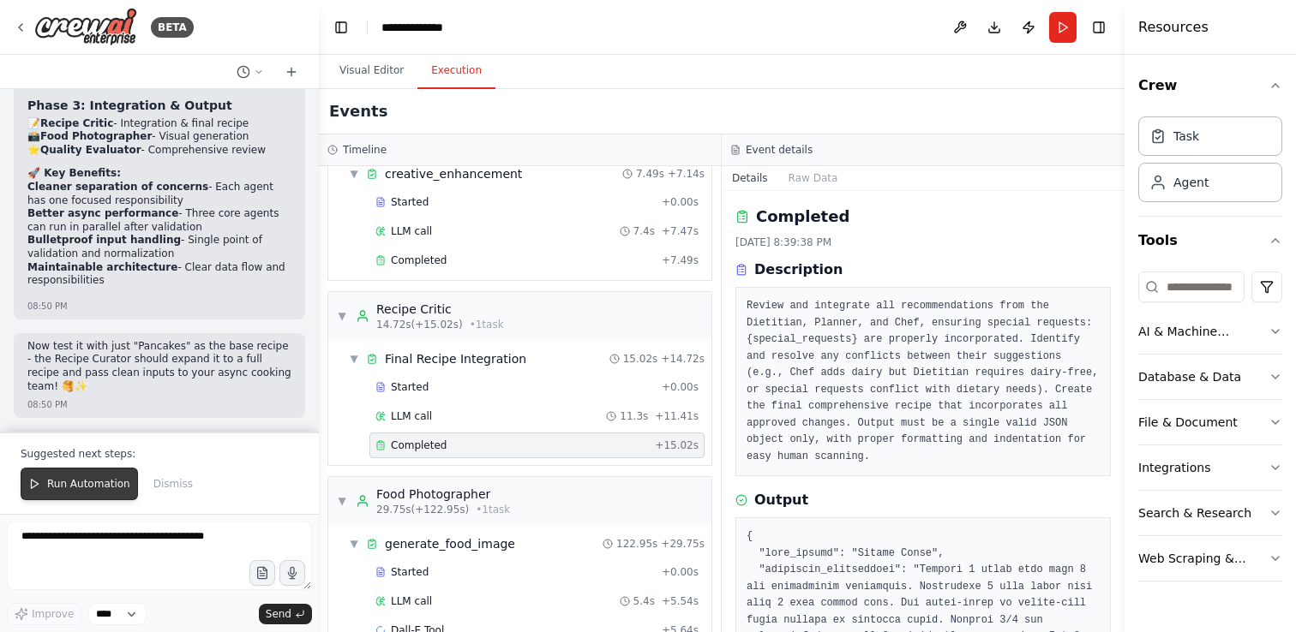
click at [76, 476] on button "Run Automation" at bounding box center [79, 484] width 117 height 33
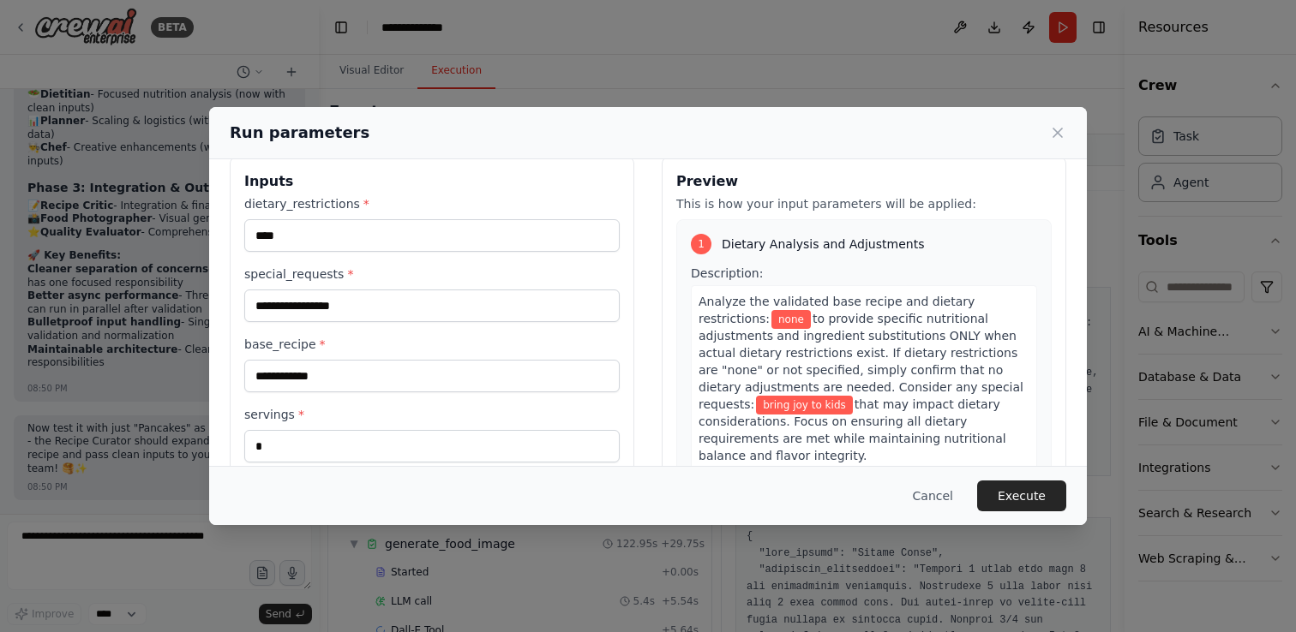
scroll to position [17, 0]
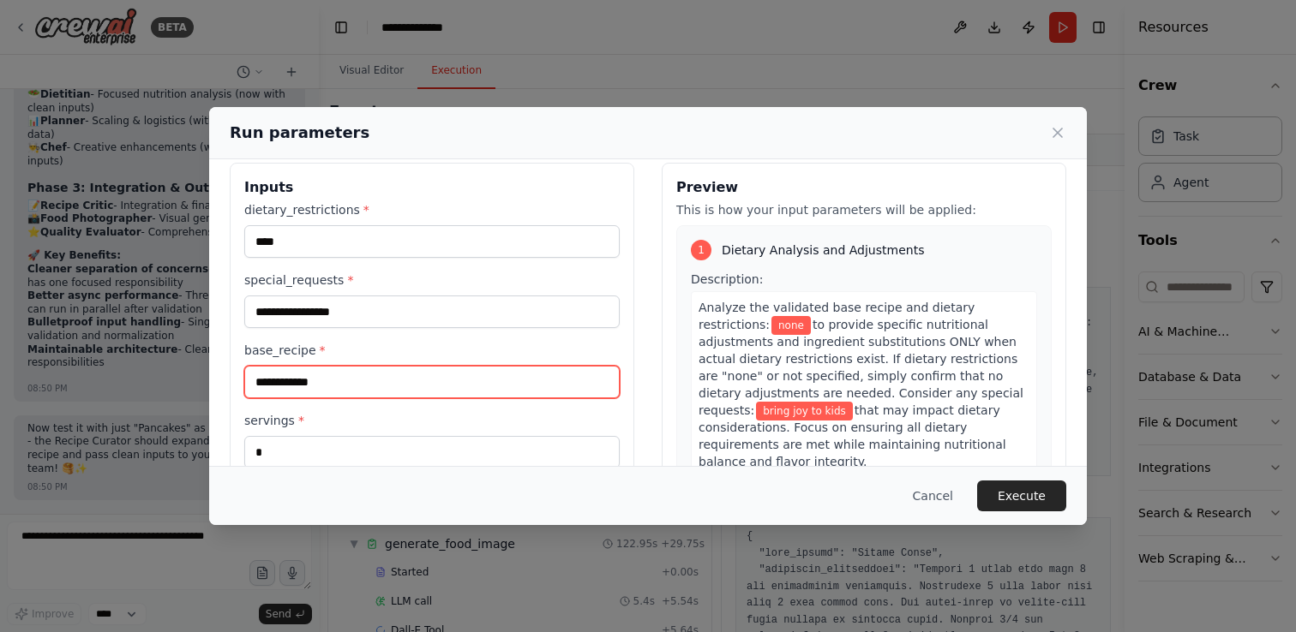
click at [314, 385] on input "**********" at bounding box center [431, 382] width 375 height 33
click at [369, 381] on input "**********" at bounding box center [431, 382] width 375 height 33
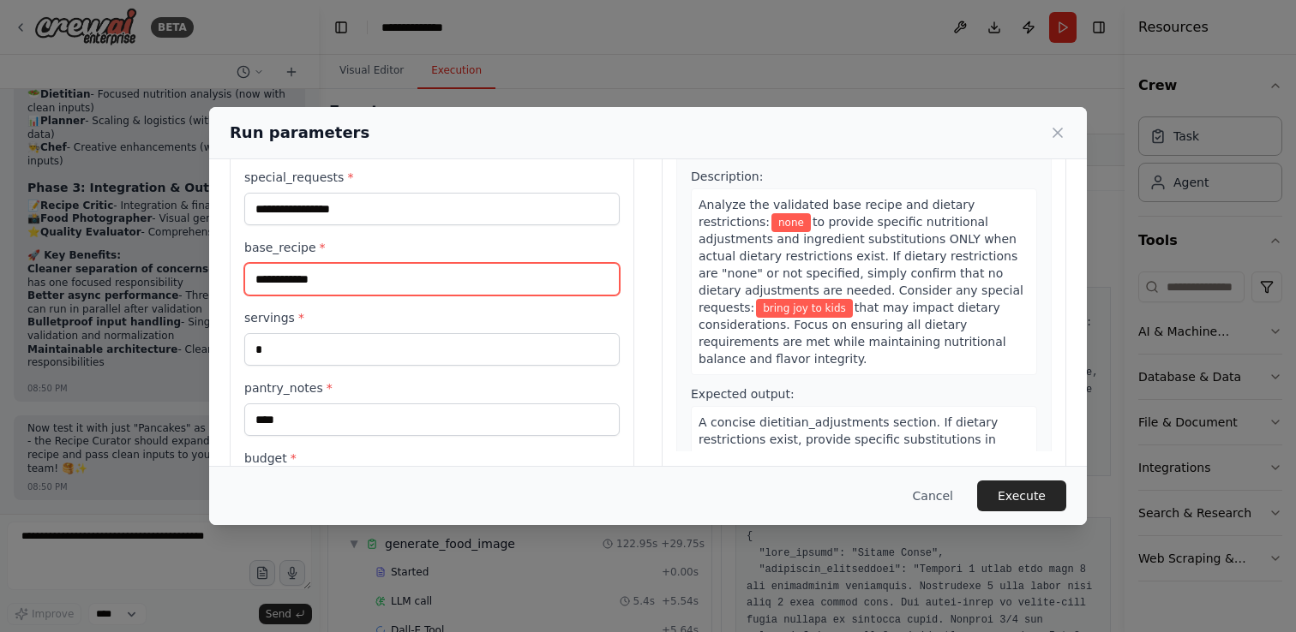
scroll to position [0, 0]
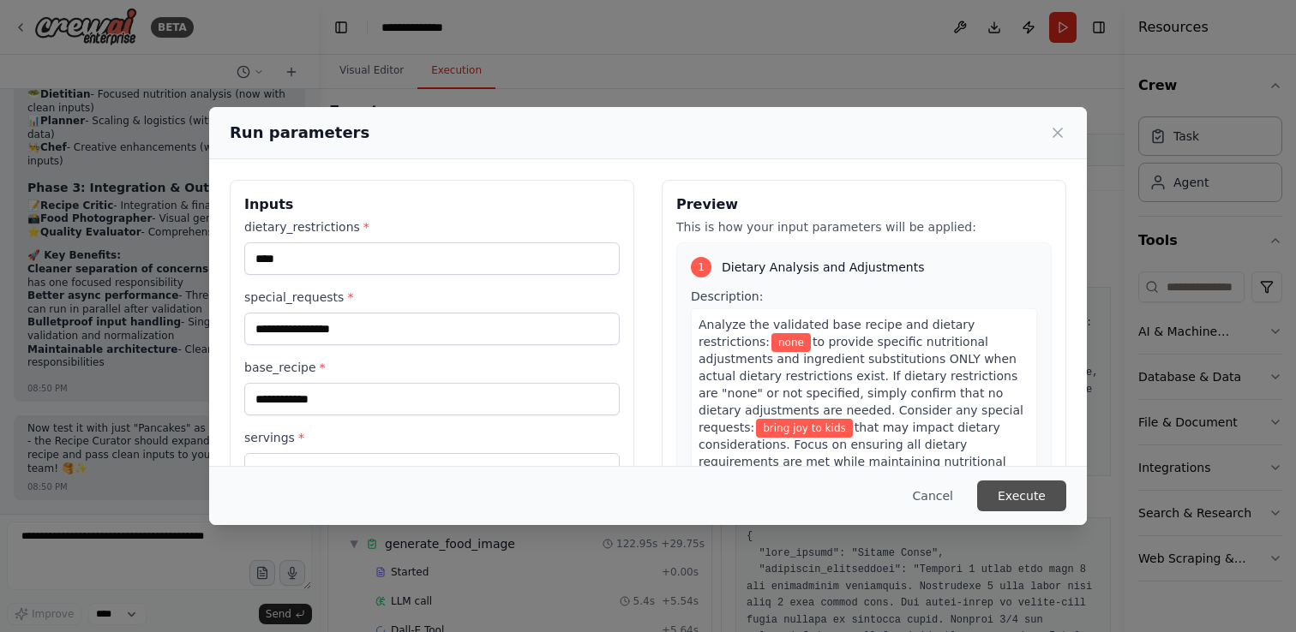
click at [1039, 502] on button "Execute" at bounding box center [1021, 496] width 89 height 31
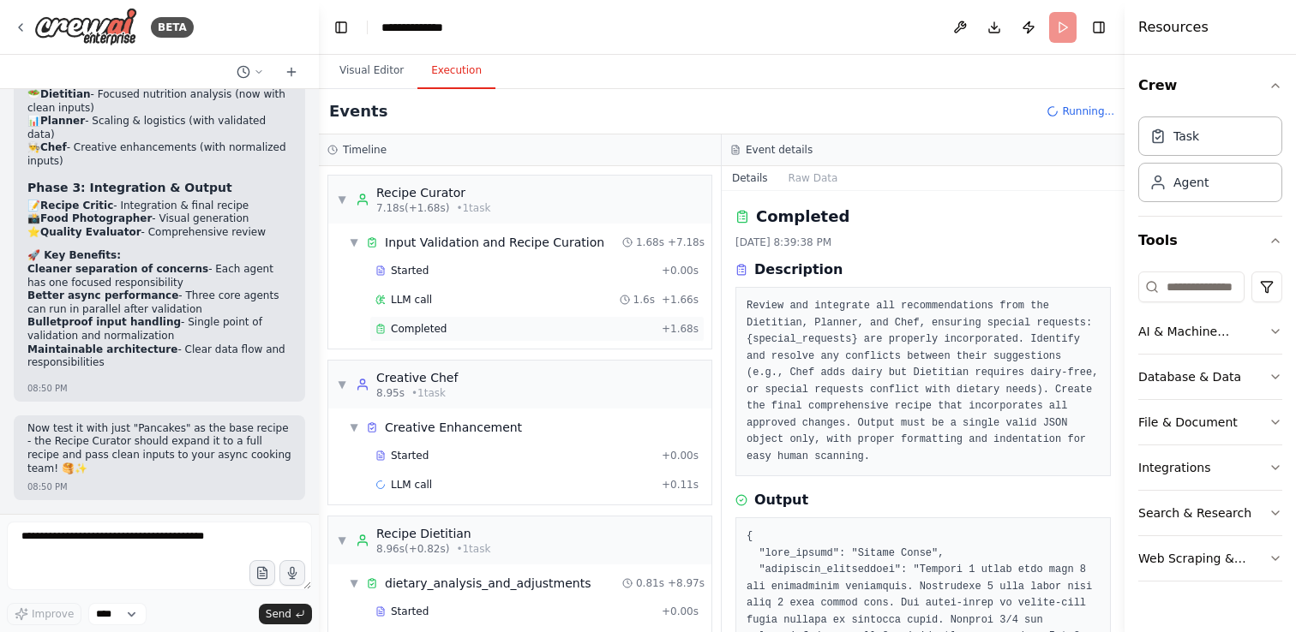
click at [480, 336] on div "Completed + 1.68s" at bounding box center [536, 329] width 335 height 26
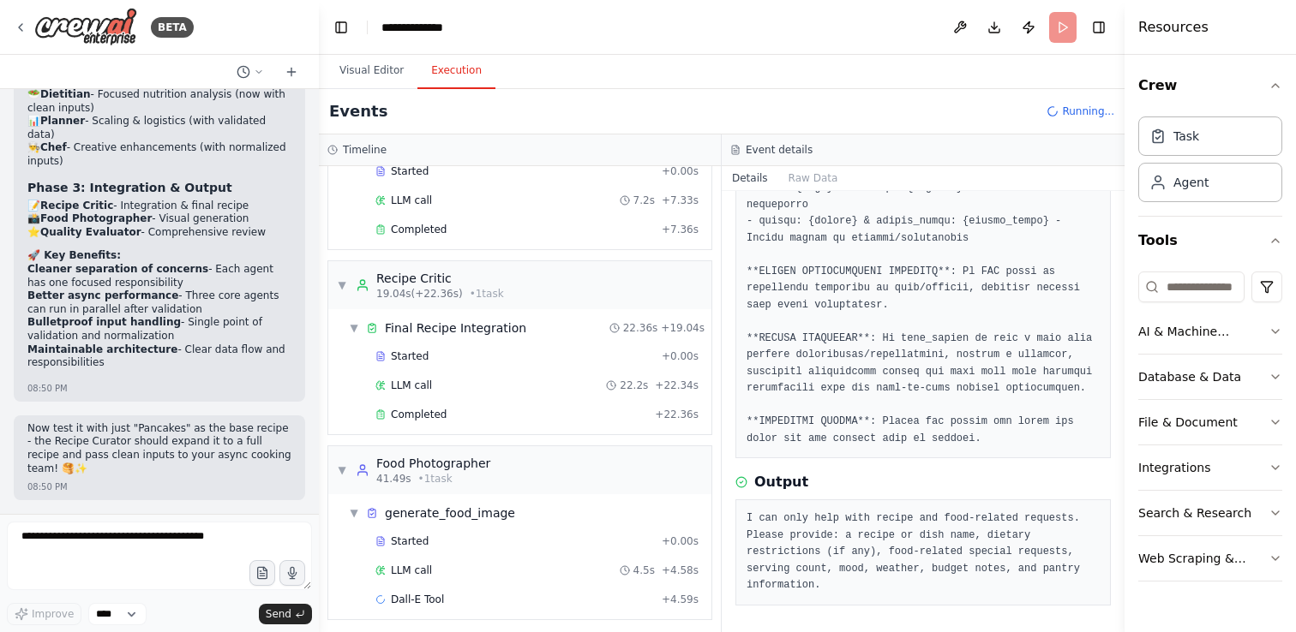
scroll to position [662, 0]
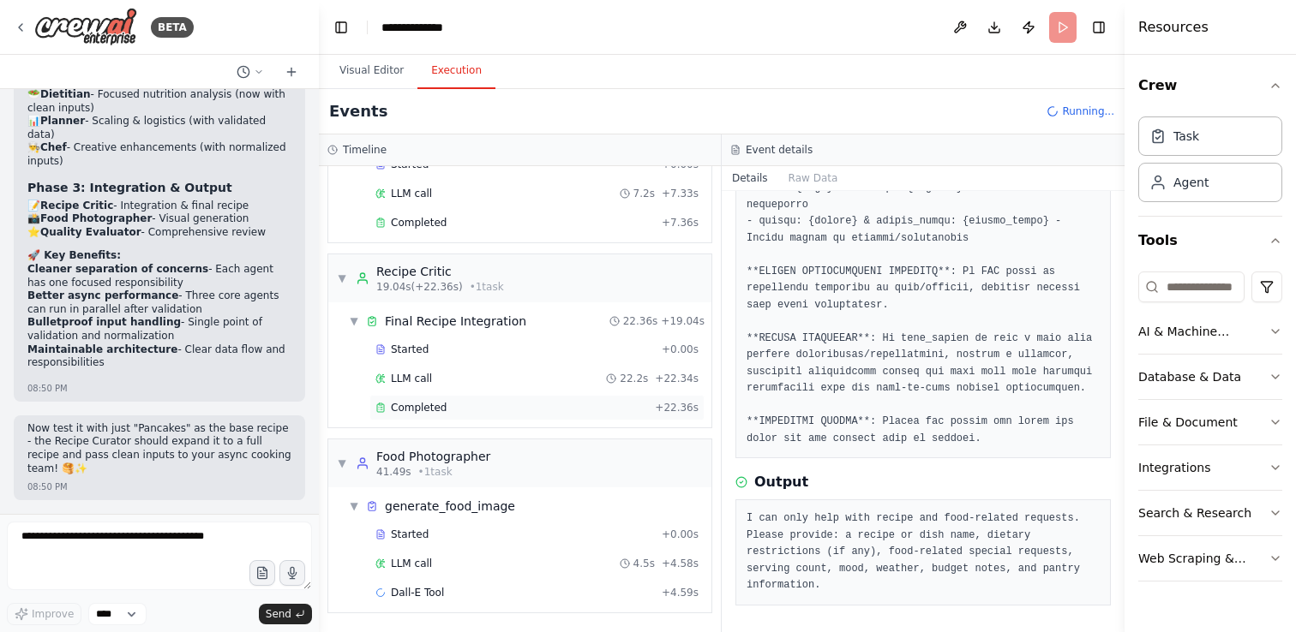
click at [546, 413] on div "Completed" at bounding box center [511, 408] width 273 height 14
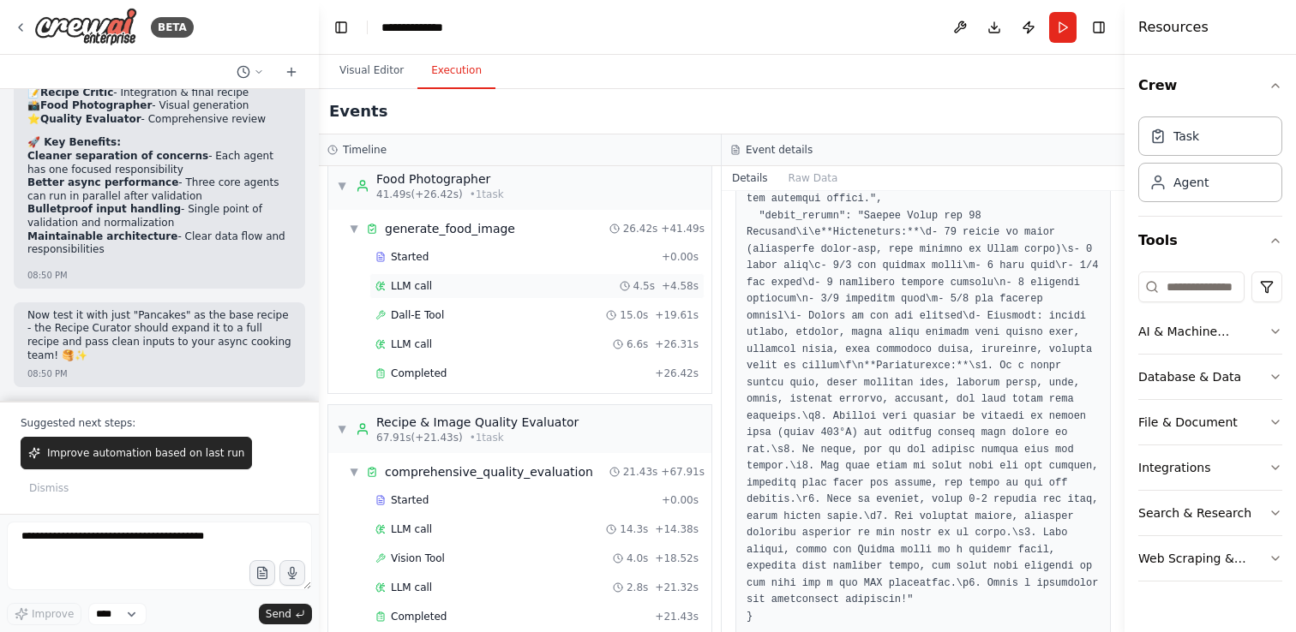
scroll to position [963, 0]
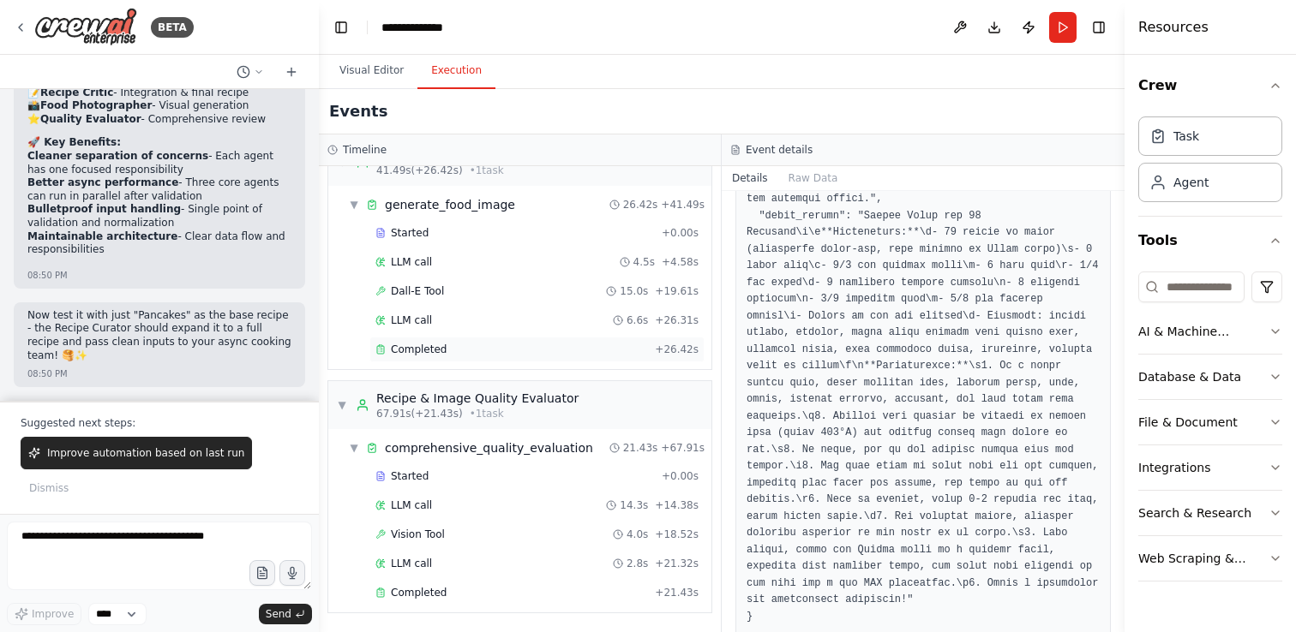
click at [524, 345] on div "Completed" at bounding box center [511, 350] width 273 height 14
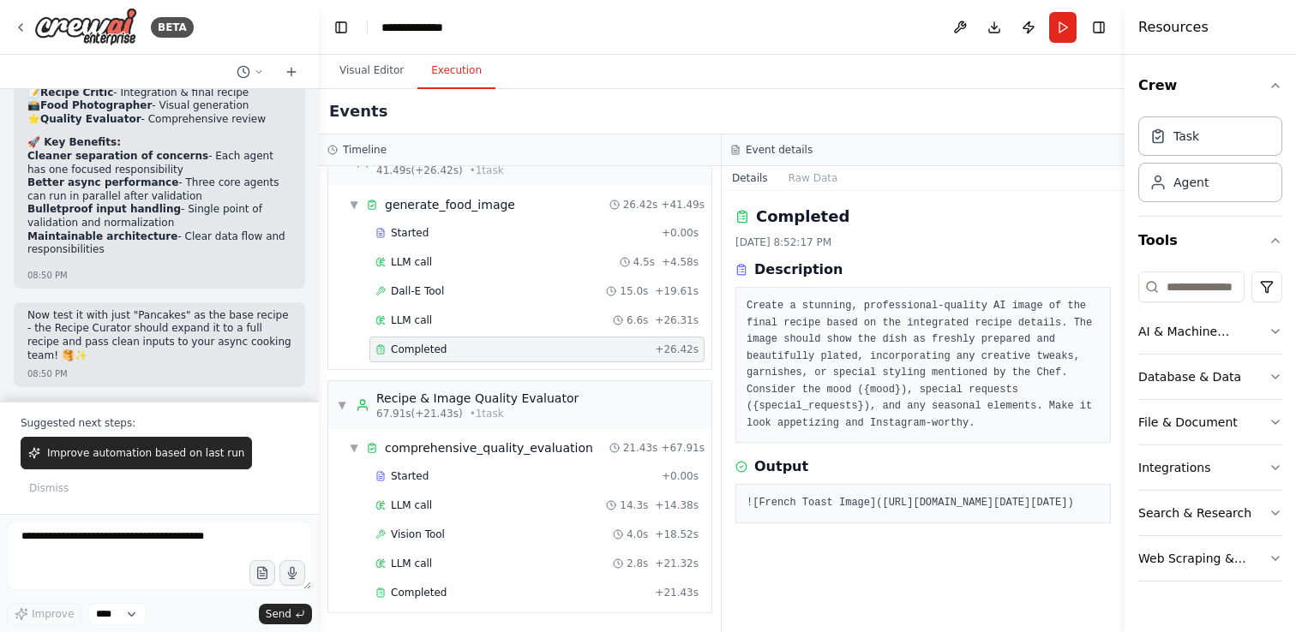
drag, startPoint x: 753, startPoint y: 435, endPoint x: 1085, endPoint y: 585, distance: 364.0
click at [1085, 512] on pre "![French Toast Image](https://oaidalleapiprodscus.blob.core.windows.net/private…" at bounding box center [922, 503] width 353 height 17
copy pre "https://oaidalleapiprodscus.blob.core.windows.net/private/org-hZRtglLxBYvAvvtxh…"
click at [571, 598] on div "Completed" at bounding box center [511, 593] width 273 height 14
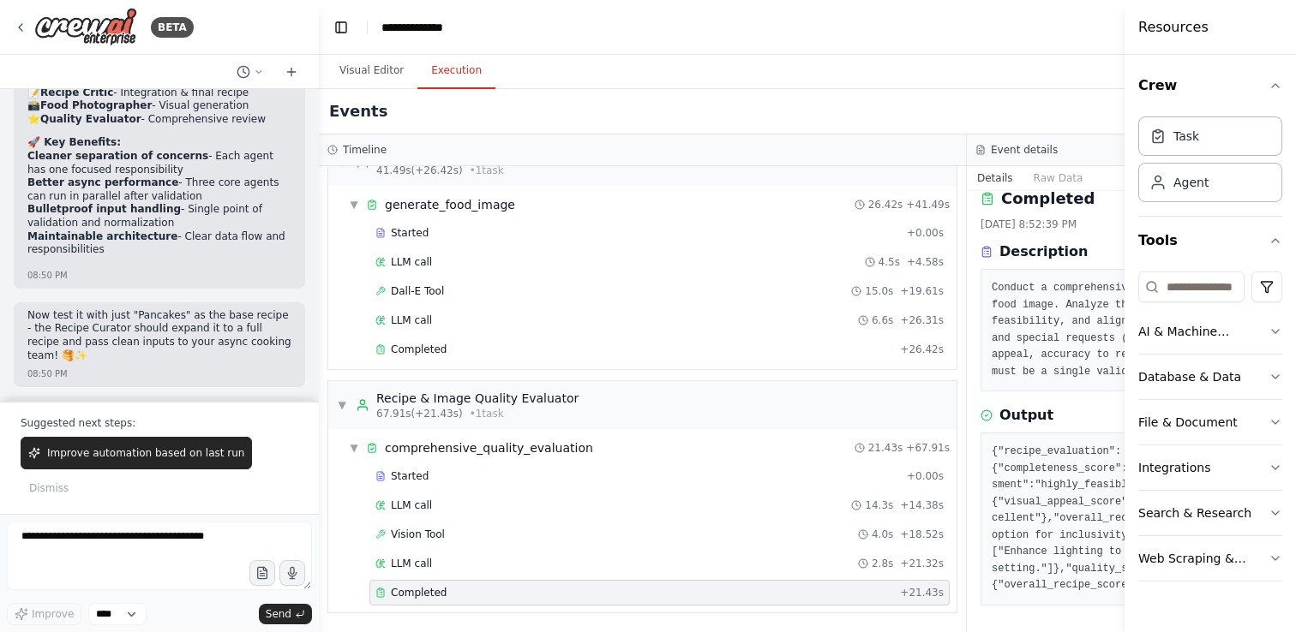
click at [1082, 39] on header "**********" at bounding box center [967, 27] width 1296 height 55
click at [340, 28] on button "Toggle Left Sidebar" at bounding box center [341, 27] width 24 height 24
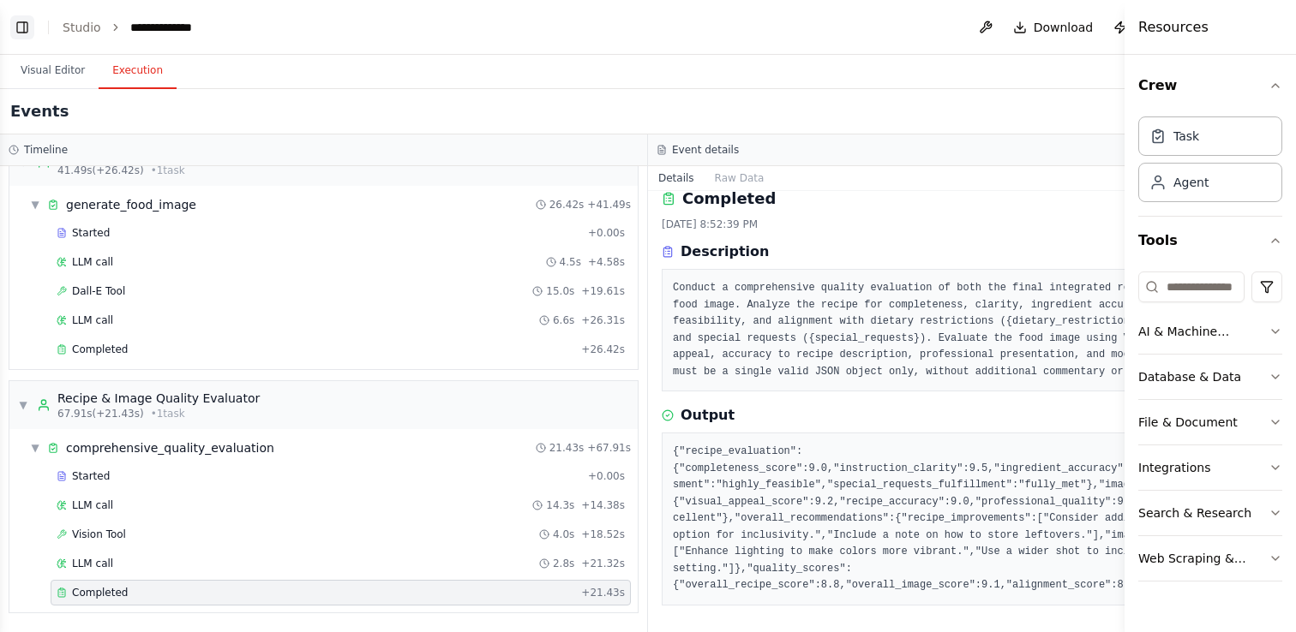
click at [21, 28] on button "Toggle Left Sidebar" at bounding box center [22, 27] width 24 height 24
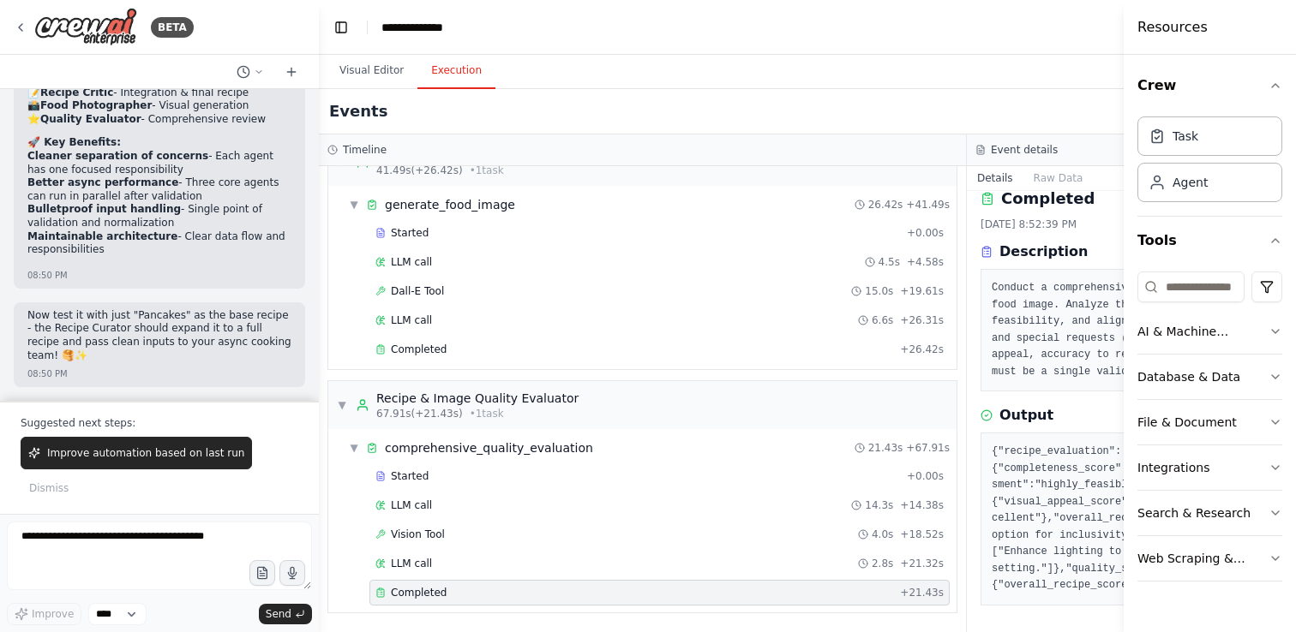
drag, startPoint x: 1125, startPoint y: 48, endPoint x: 1203, endPoint y: 58, distance: 78.7
click at [1203, 58] on div "Resources Crew Task Agent Tools AI & Machine Learning Database & Data File & Do…" at bounding box center [1209, 316] width 172 height 632
click at [385, 75] on button "Visual Editor" at bounding box center [372, 71] width 92 height 36
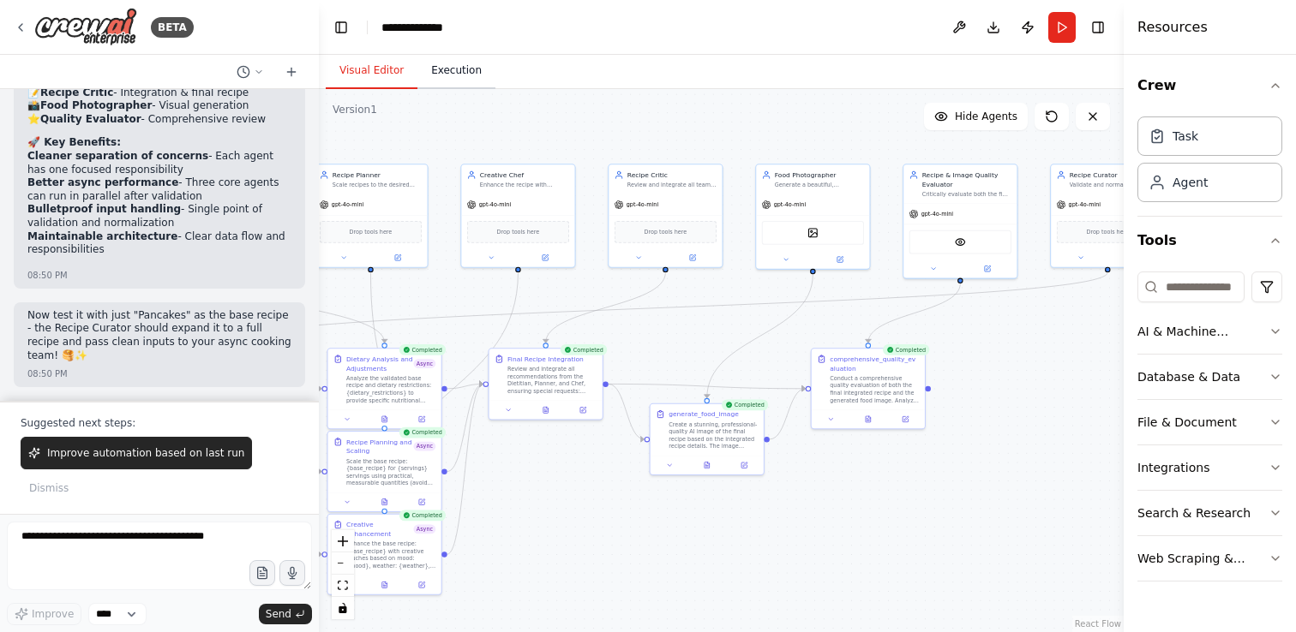
click at [455, 69] on button "Execution" at bounding box center [456, 71] width 78 height 36
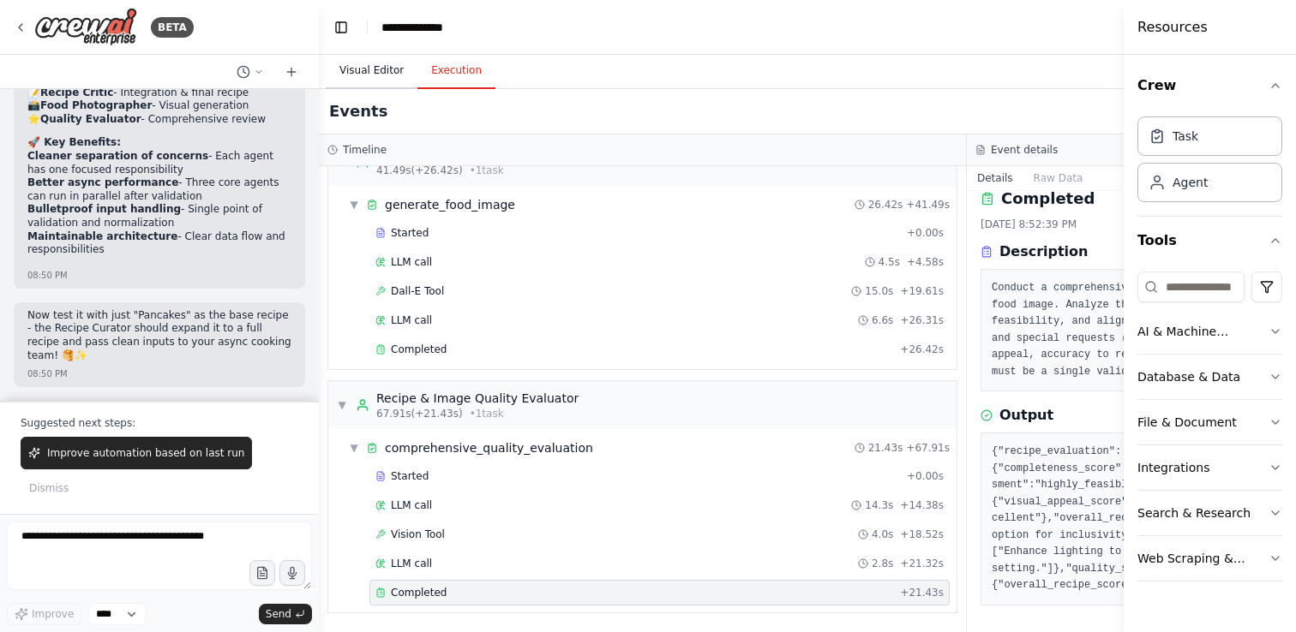
click at [379, 69] on button "Visual Editor" at bounding box center [372, 71] width 92 height 36
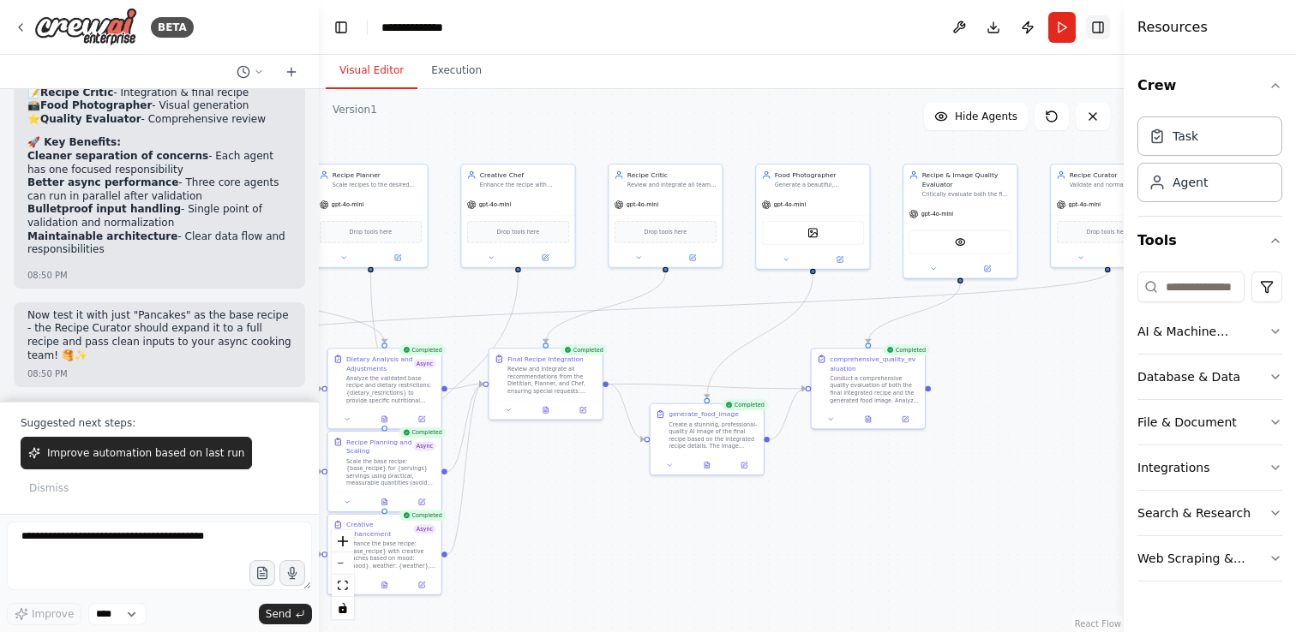
click at [1094, 22] on button "Toggle Right Sidebar" at bounding box center [1098, 27] width 24 height 24
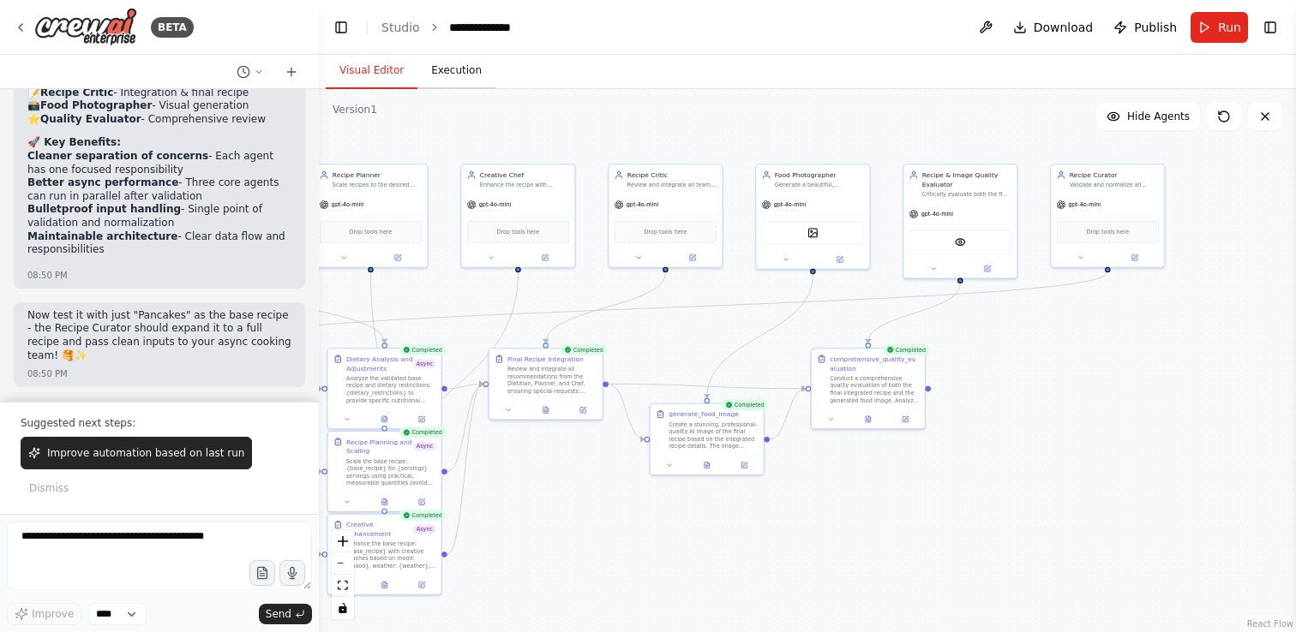
click at [445, 72] on button "Execution" at bounding box center [456, 71] width 78 height 36
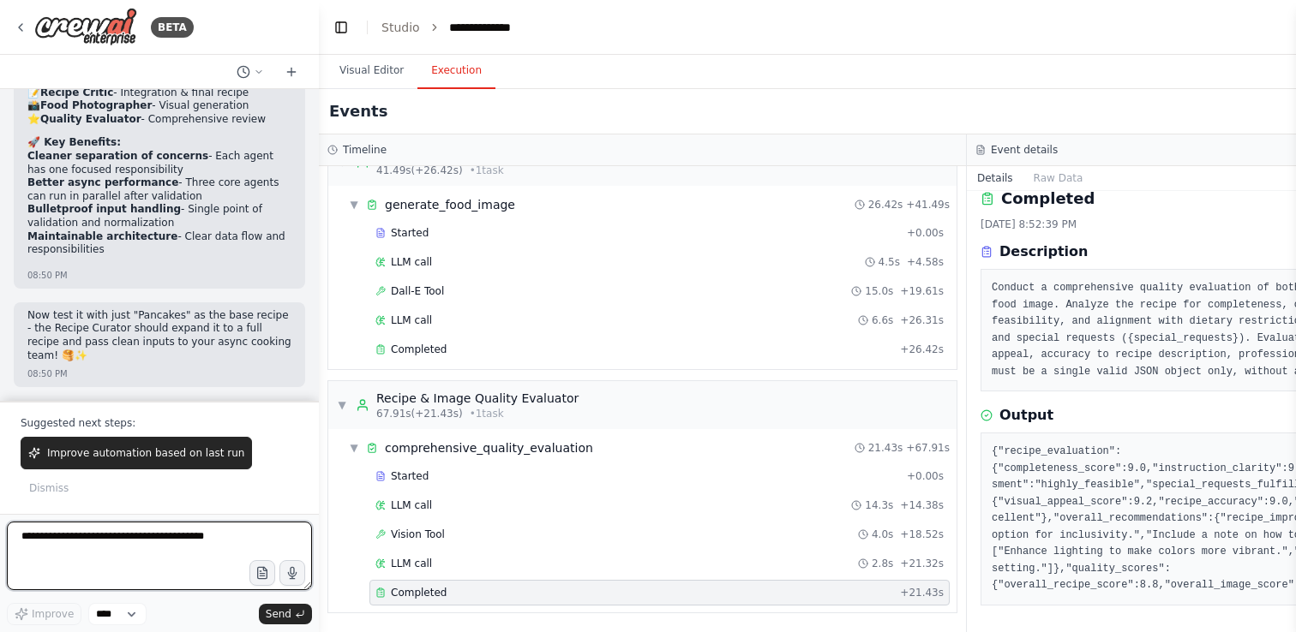
click at [149, 537] on textarea at bounding box center [159, 556] width 305 height 69
type textarea "*"
type textarea "**********"
